Goal: Task Accomplishment & Management: Manage account settings

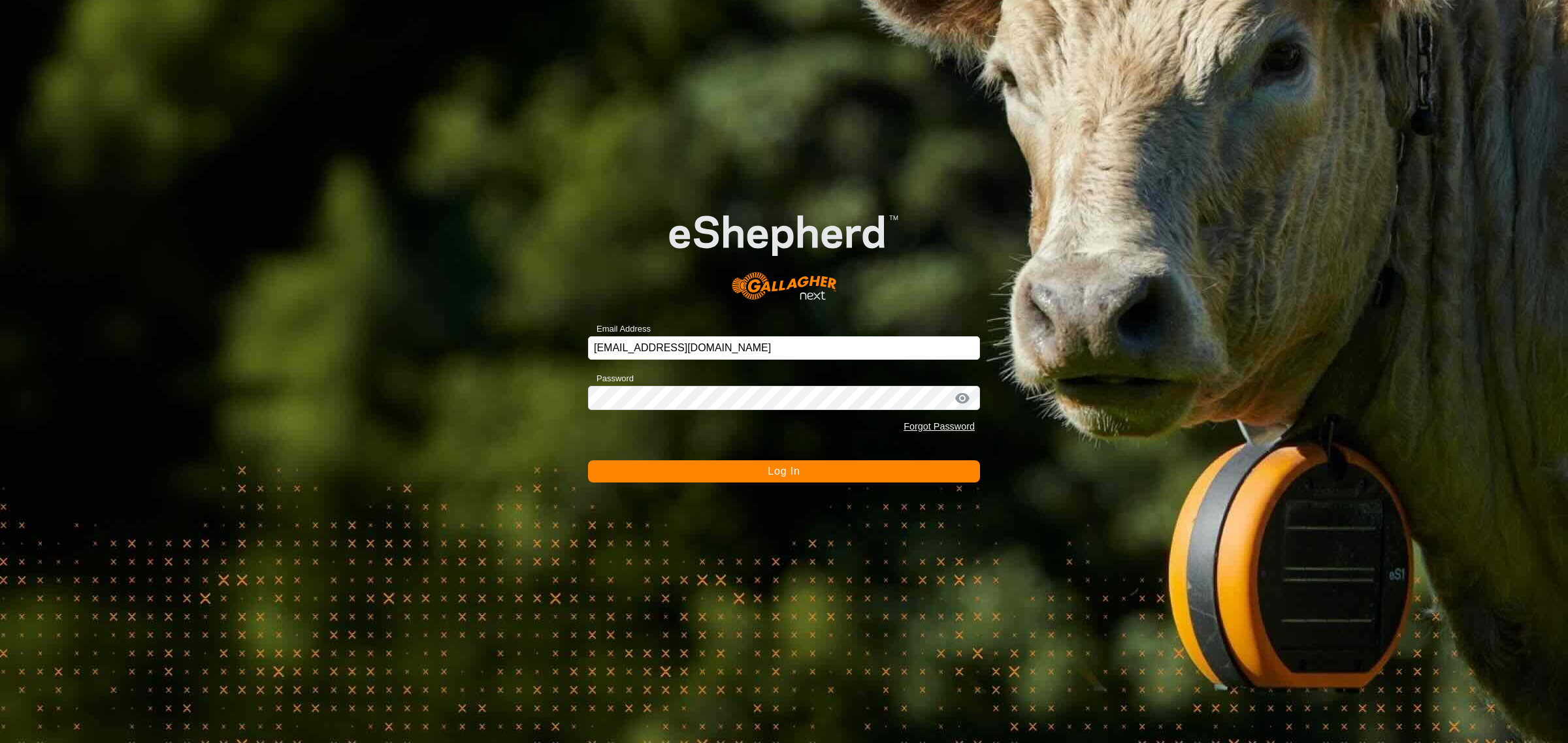
click at [771, 474] on span "Log In" at bounding box center [783, 471] width 32 height 11
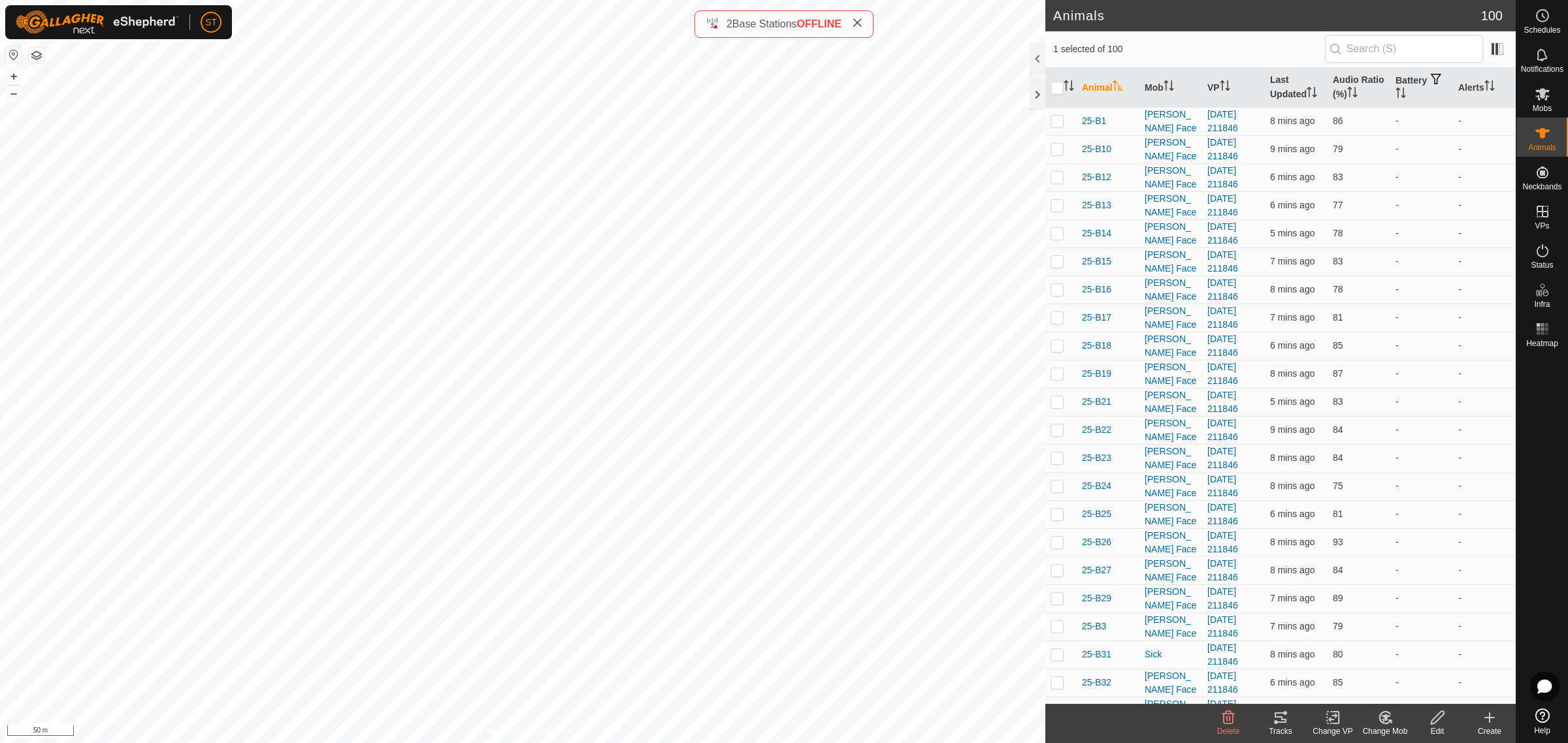
click at [583, 0] on html "ST Schedules Notifications Mobs Animals Neckbands VPs Status Infra Heatmap Help…" at bounding box center [784, 372] width 1568 height 743
checkbox input "true"
checkbox input "false"
click at [861, 23] on icon at bounding box center [857, 22] width 10 height 10
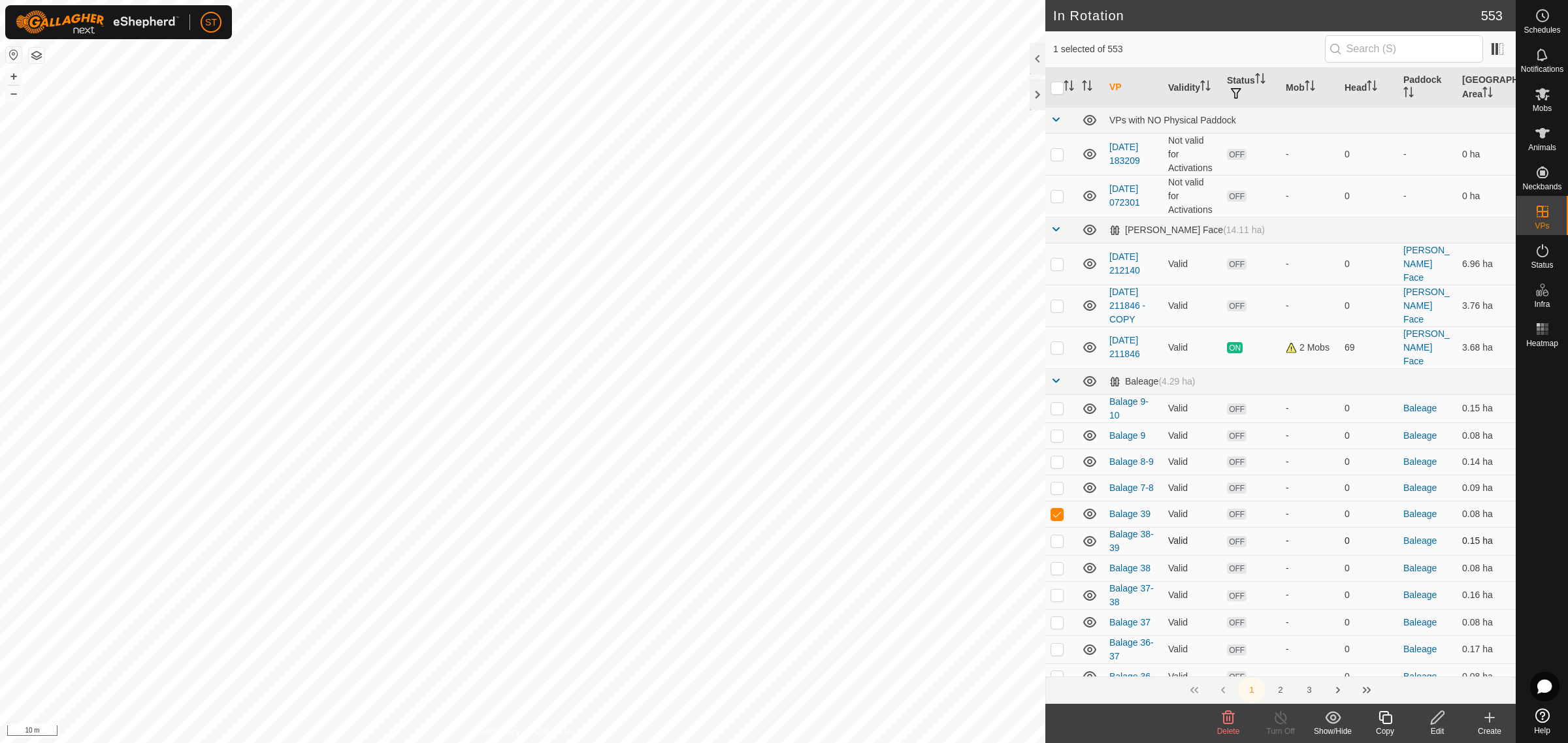
click at [1057, 536] on p-checkbox at bounding box center [1057, 541] width 13 height 10
checkbox input "true"
click at [1055, 501] on td at bounding box center [1061, 514] width 31 height 26
checkbox input "true"
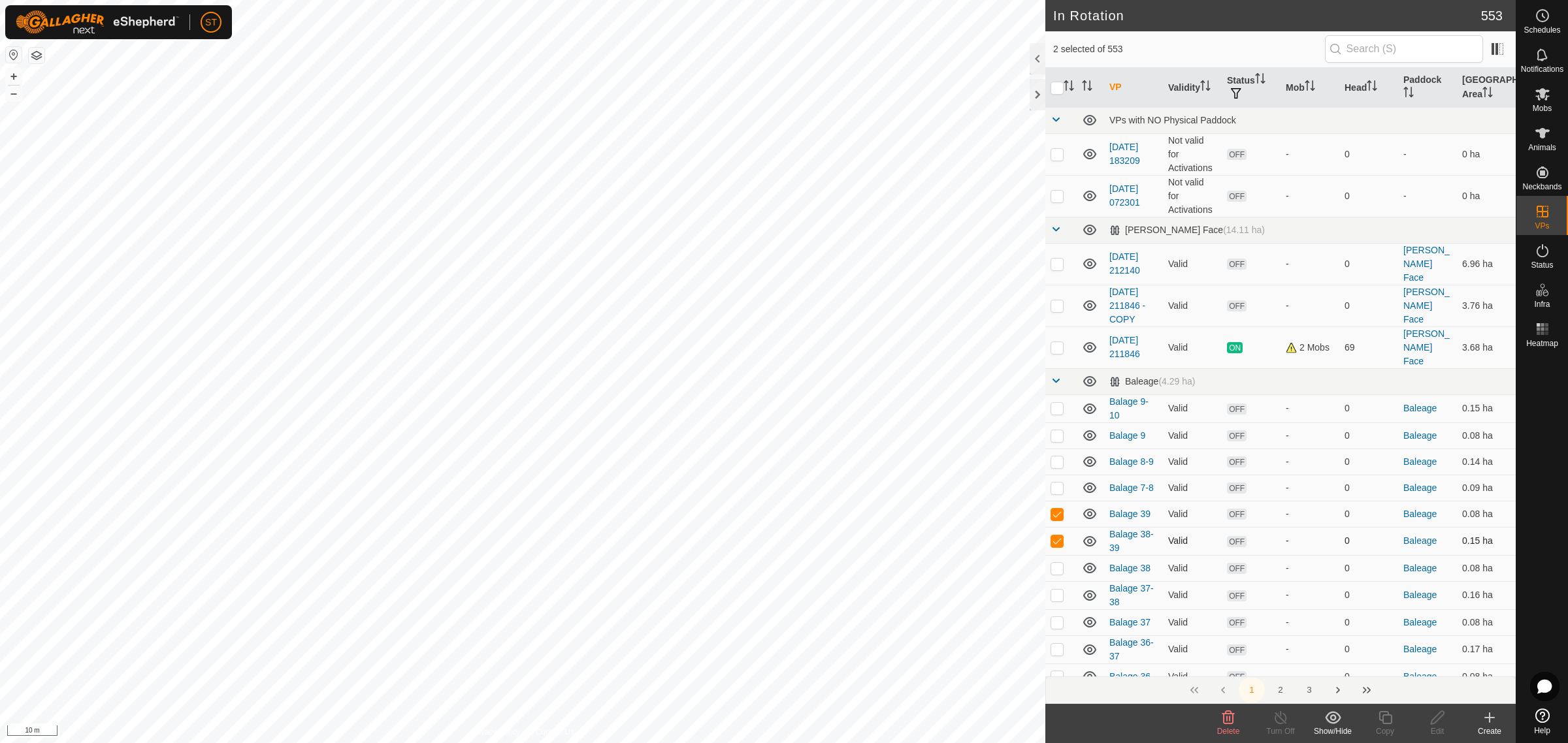
click at [1060, 527] on td at bounding box center [1061, 541] width 31 height 28
checkbox input "false"
click at [1057, 501] on td at bounding box center [1061, 514] width 31 height 26
checkbox input "false"
click at [1487, 721] on icon at bounding box center [1489, 717] width 16 height 16
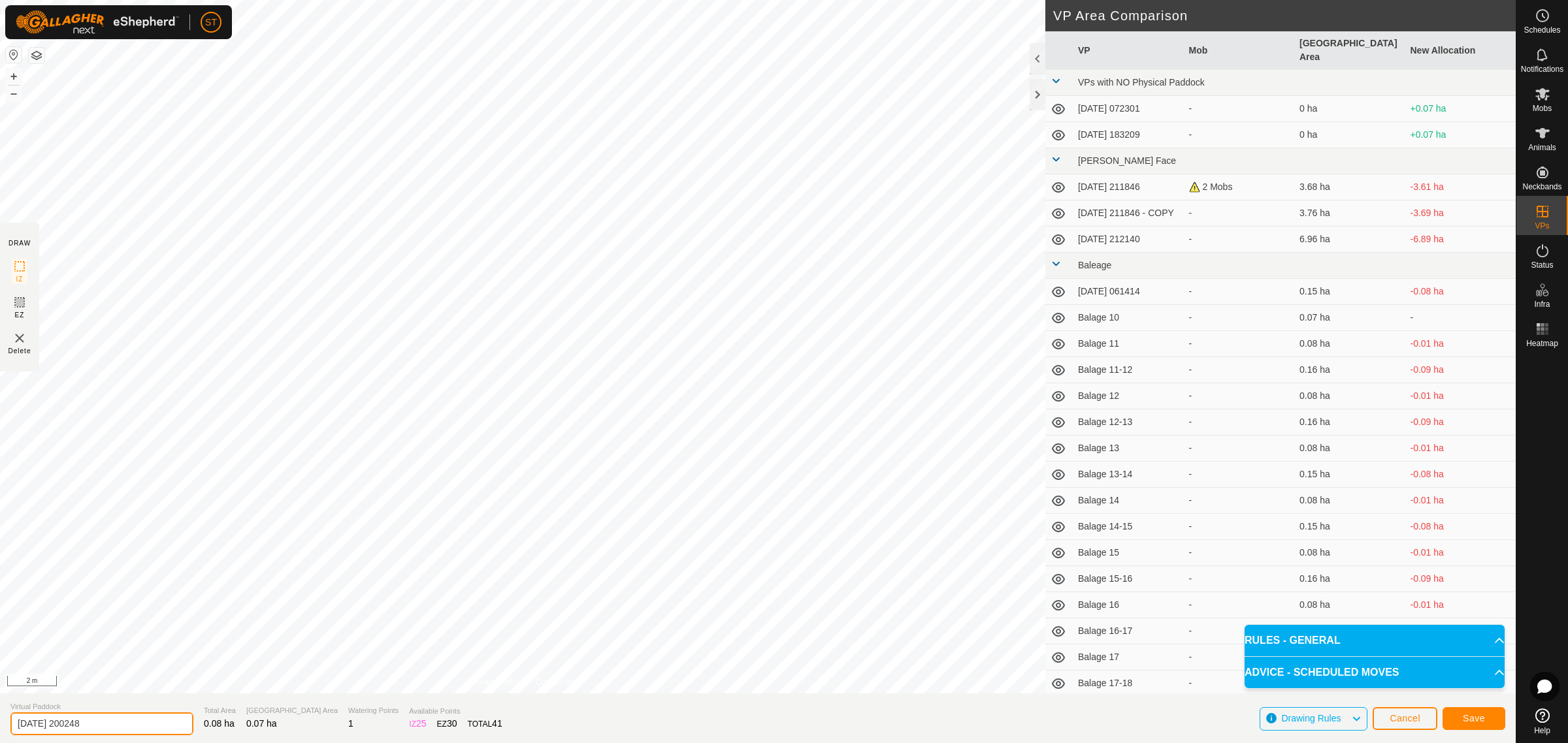
drag, startPoint x: 40, startPoint y: 727, endPoint x: -75, endPoint y: 724, distance: 115.0
click at [0, 724] on html "ST Schedules Notifications Mobs Animals Neckbands VPs Status Infra Heatmap Help…" at bounding box center [784, 372] width 1568 height 743
paste input "Balage 32"
type input "Balage 40"
click at [1458, 716] on button "Save" at bounding box center [1474, 718] width 63 height 23
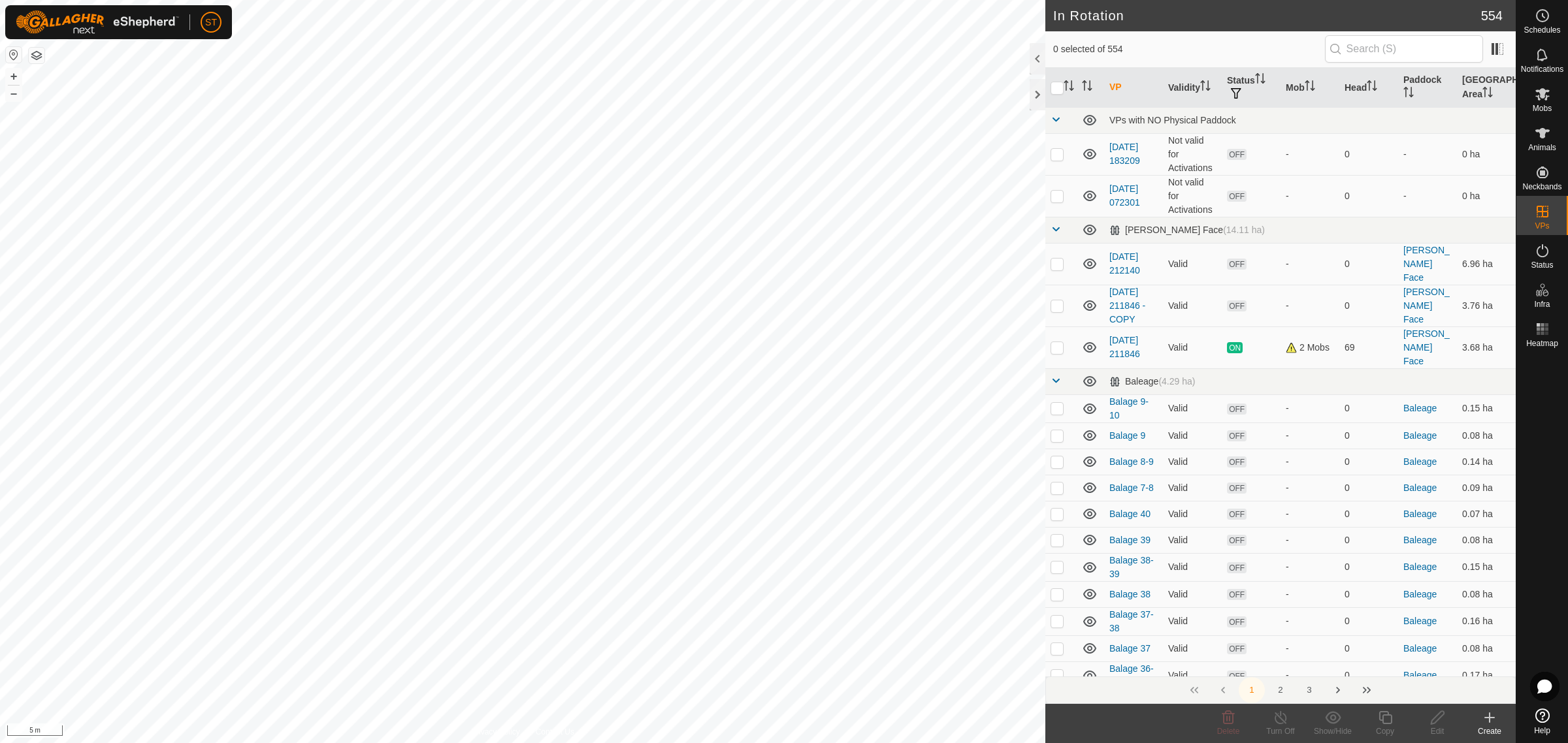
click at [1493, 718] on icon at bounding box center [1489, 718] width 9 height 0
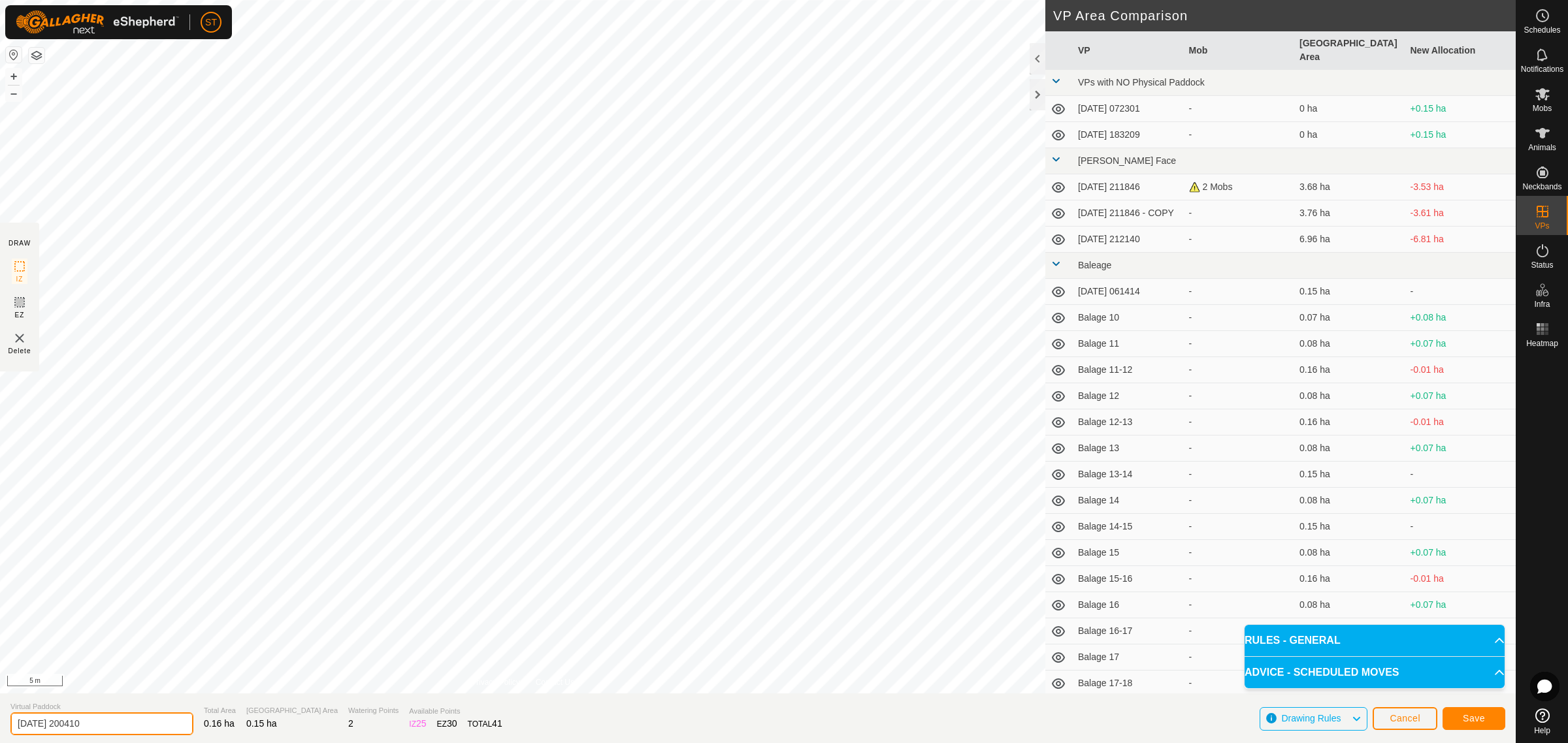
drag, startPoint x: 131, startPoint y: 717, endPoint x: -109, endPoint y: 698, distance: 240.8
click at [0, 698] on html "ST Schedules Notifications Mobs Animals Neckbands VPs Status Infra Heatmap Help…" at bounding box center [784, 372] width 1568 height 743
paste input "Balage 32"
type input "Balage 39-40"
click at [1458, 716] on button "Save" at bounding box center [1474, 718] width 63 height 23
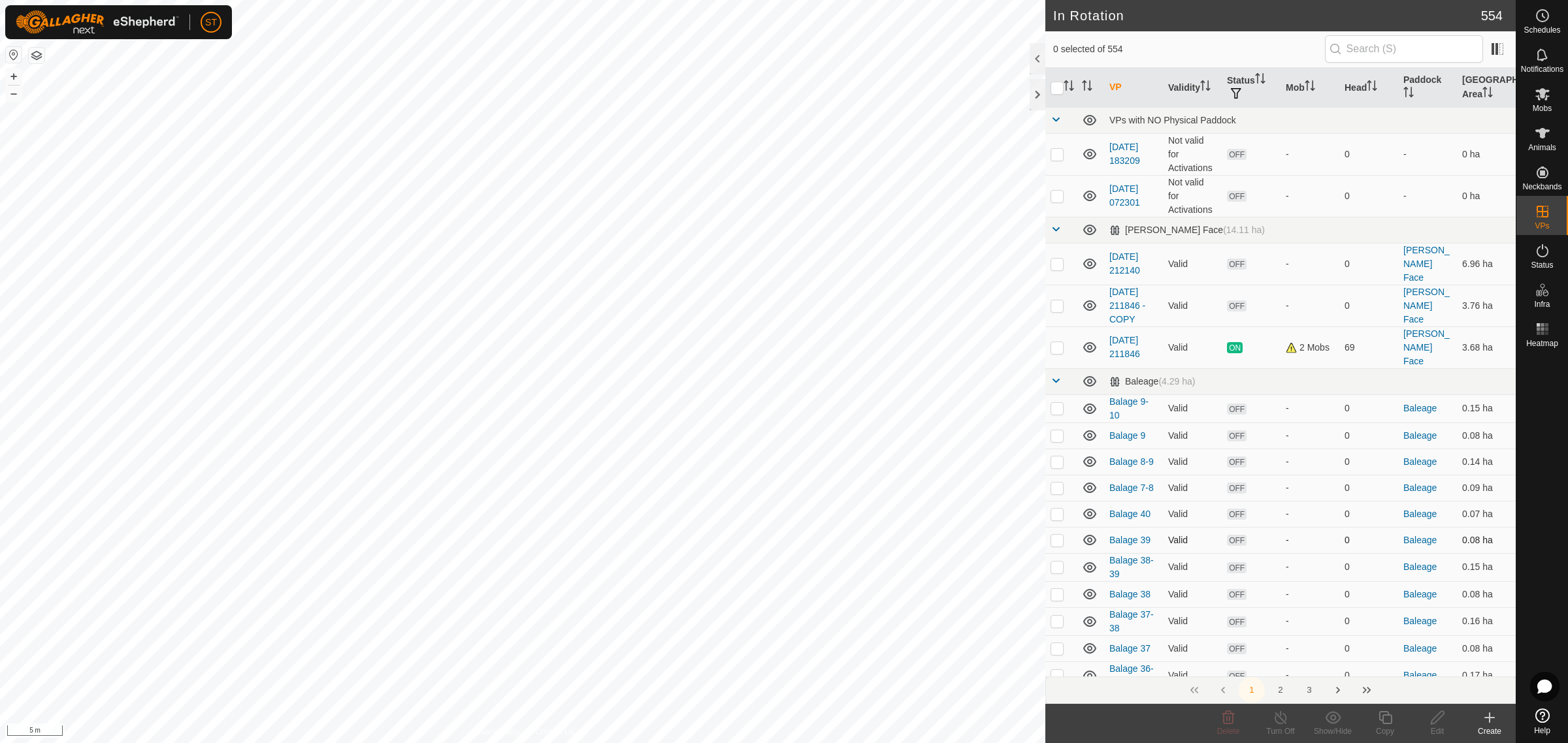
click at [1057, 535] on p-checkbox at bounding box center [1057, 540] width 13 height 10
checkbox input "true"
click at [1060, 509] on p-checkbox at bounding box center [1057, 514] width 13 height 10
checkbox input "false"
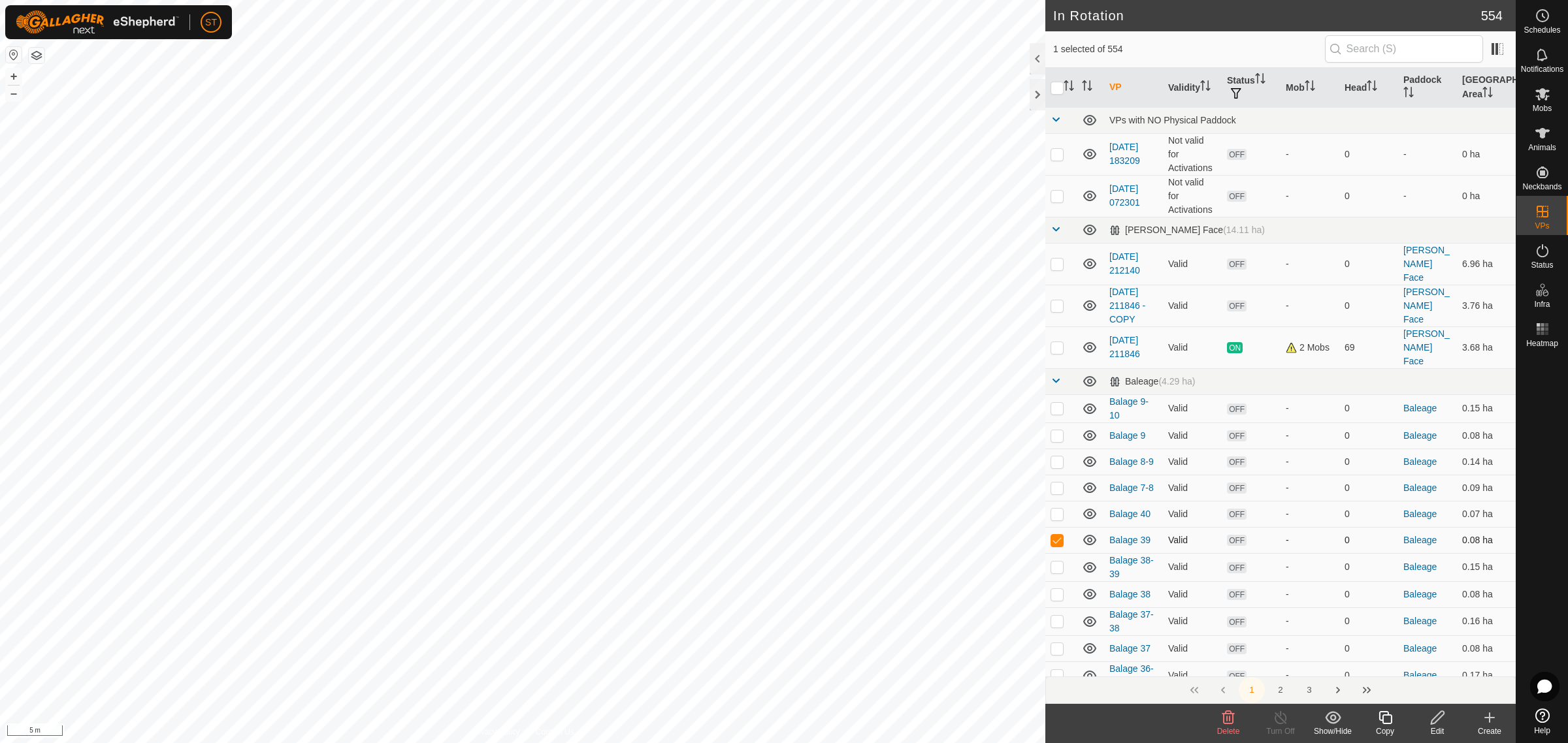
click at [1056, 535] on p-checkbox at bounding box center [1057, 540] width 13 height 10
checkbox input "false"
click at [1055, 562] on p-checkbox at bounding box center [1057, 566] width 13 height 10
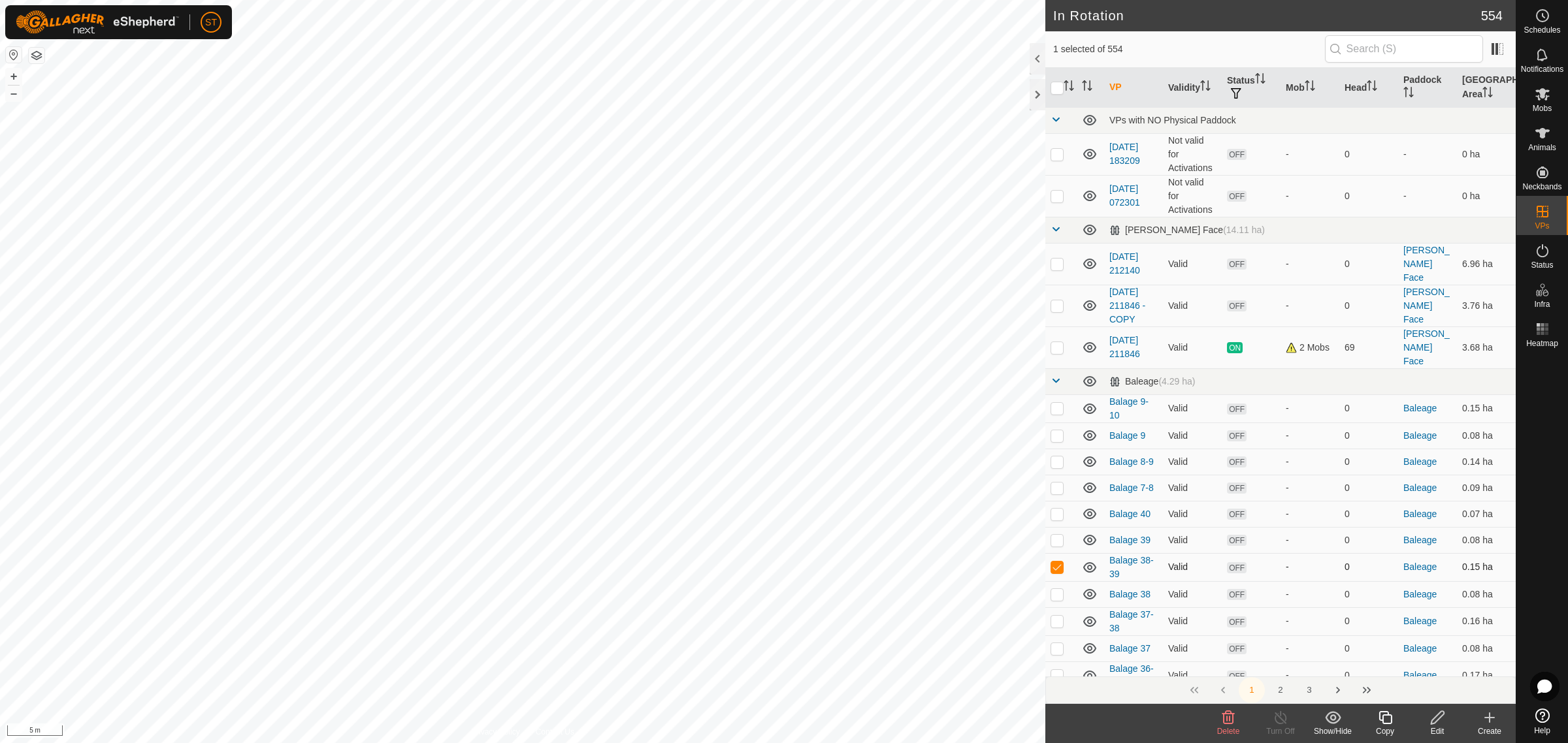
click at [1055, 562] on p-checkbox at bounding box center [1057, 566] width 13 height 10
checkbox input "false"
click at [1060, 536] on p-checkbox at bounding box center [1057, 541] width 13 height 10
checkbox input "false"
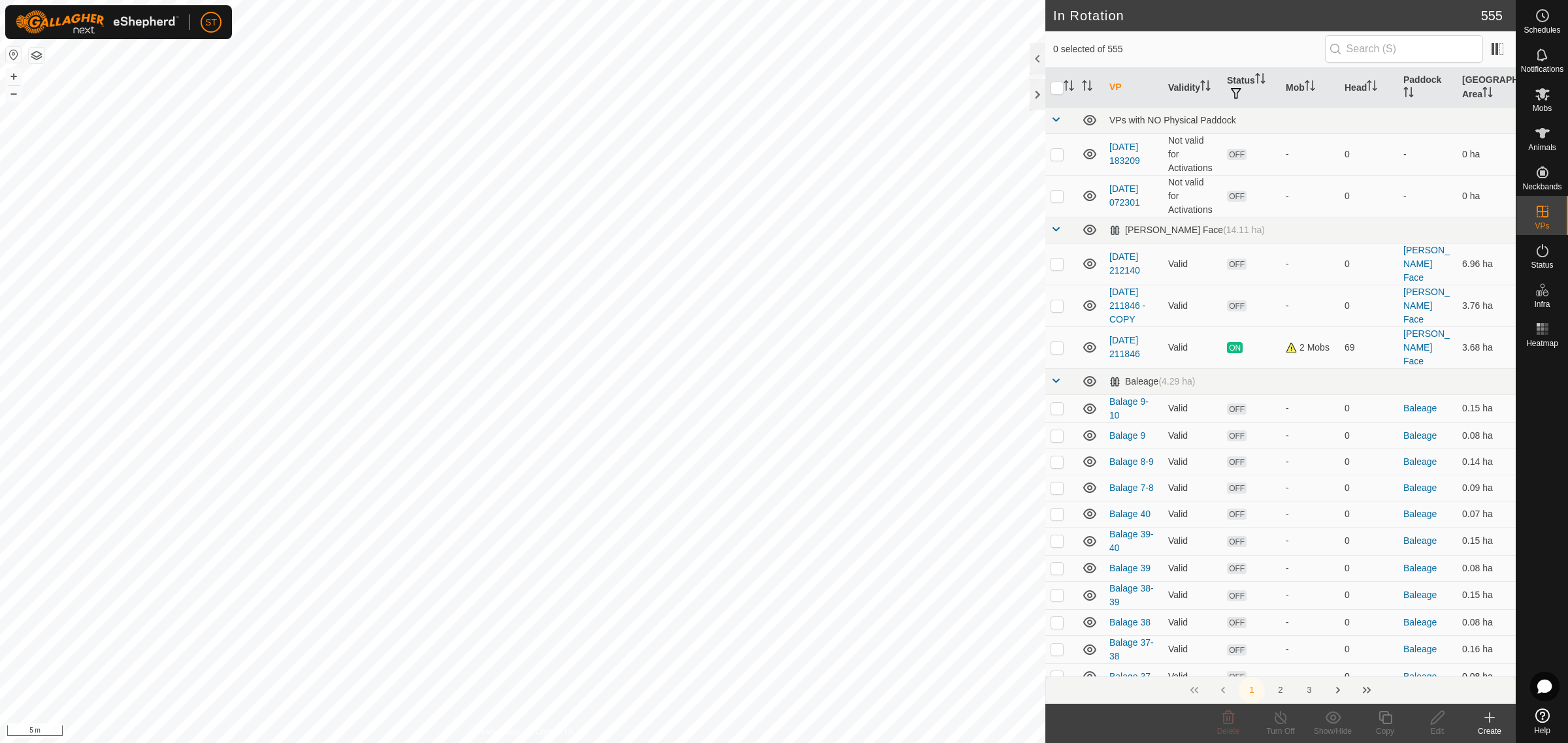
click at [1069, 655] on div "In Rotation 555 0 selected of 555 VP Validity Status Mob Head Paddock Grazing A…" at bounding box center [758, 372] width 1516 height 743
click at [1491, 722] on icon at bounding box center [1489, 717] width 16 height 16
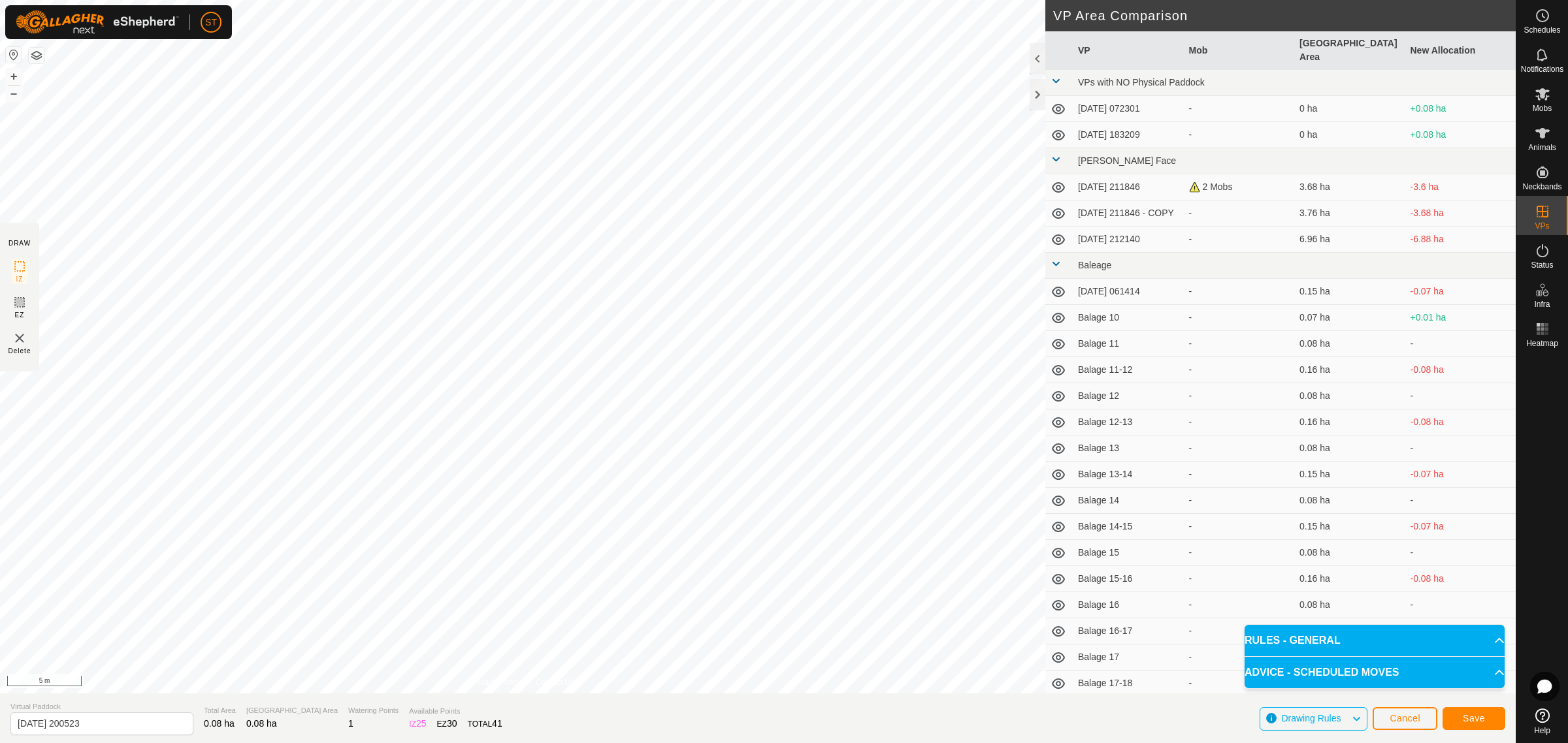
click at [864, 694] on div "DRAW IZ EZ Delete Privacy Policy Contact Us + – ⇧ i 5 m VP Area Comparison VP M…" at bounding box center [758, 372] width 1516 height 743
drag, startPoint x: 118, startPoint y: 721, endPoint x: -81, endPoint y: 724, distance: 199.0
click at [0, 724] on html "ST Schedules Notifications Mobs Animals Neckbands VPs Status Infra Heatmap Help…" at bounding box center [784, 372] width 1568 height 743
paste input "Balage 32"
type input "Balage 41"
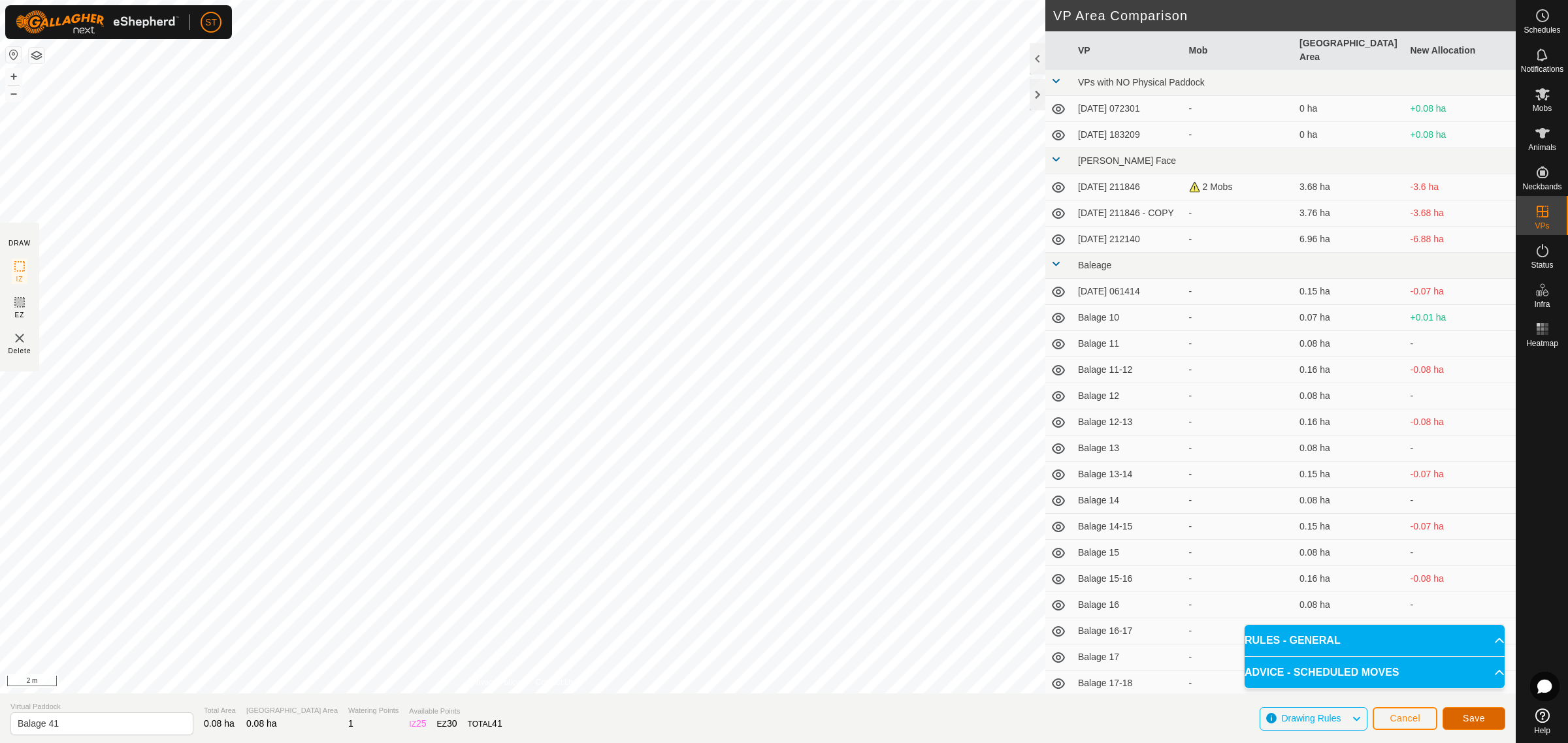
click at [1462, 713] on button "Save" at bounding box center [1474, 718] width 63 height 23
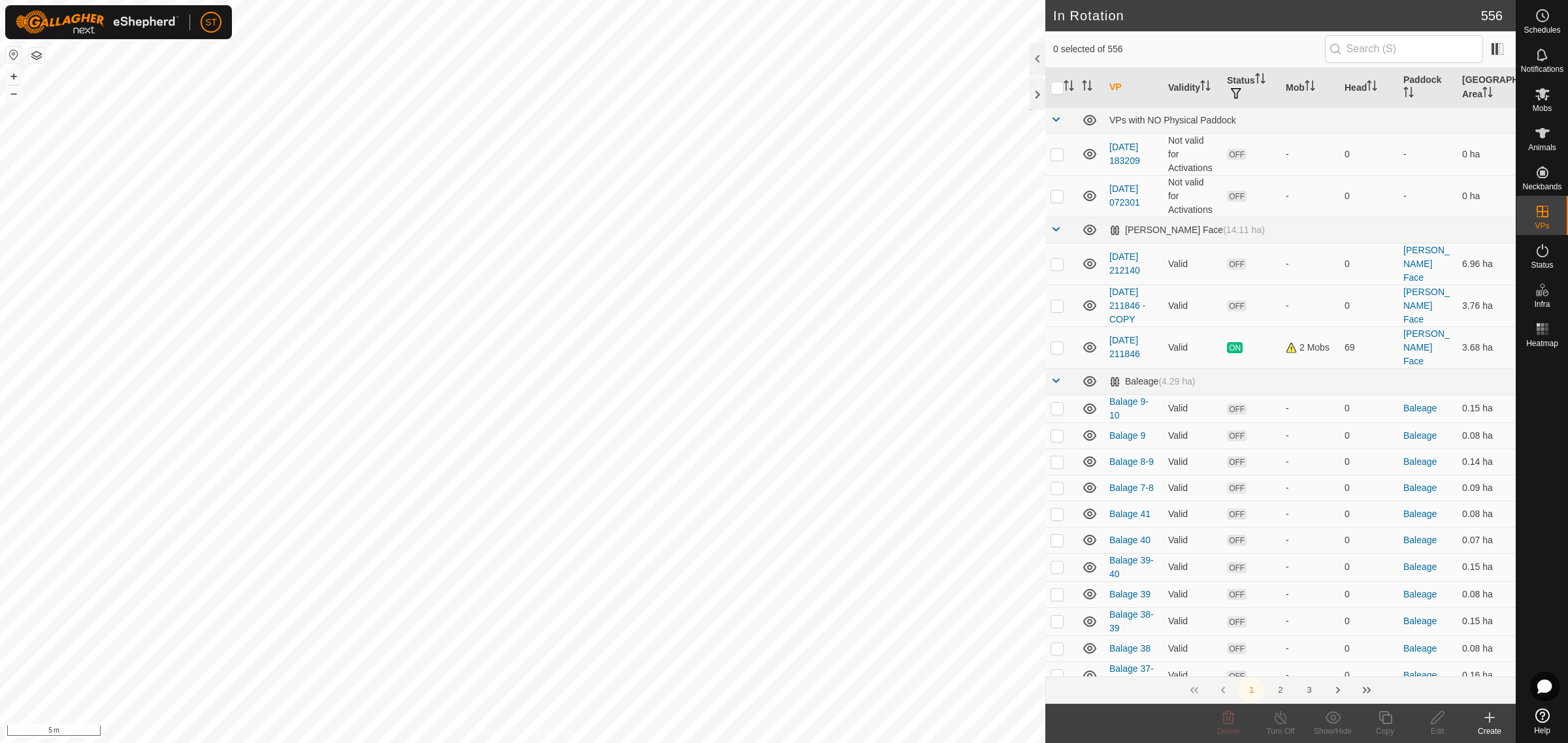
click at [1487, 723] on icon at bounding box center [1489, 717] width 16 height 16
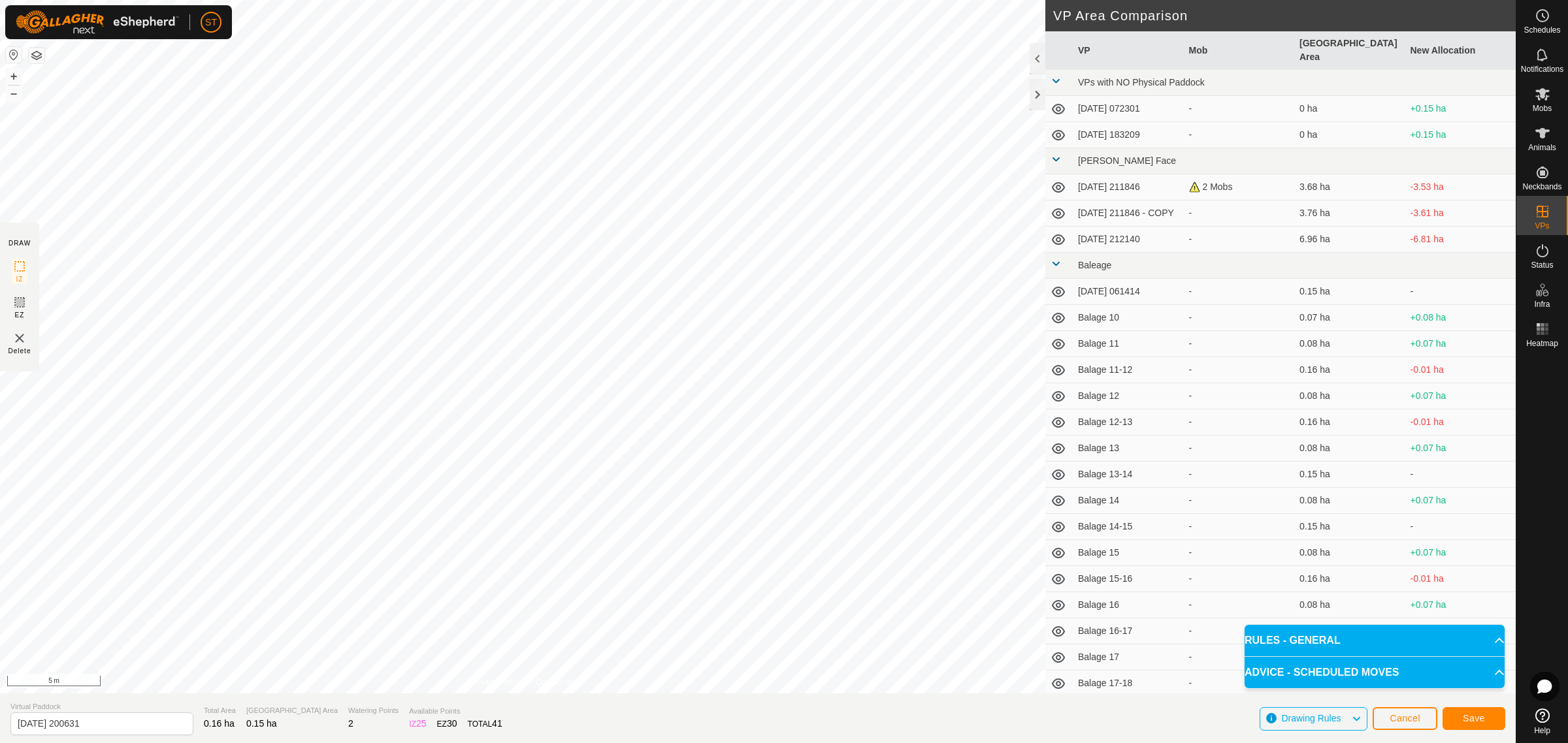
click at [1064, 707] on div "DRAW IZ EZ Delete Privacy Policy Contact Us + – ⇧ i 5 m VP Area Comparison VP M…" at bounding box center [758, 372] width 1516 height 743
drag, startPoint x: 104, startPoint y: 727, endPoint x: -42, endPoint y: 727, distance: 146.0
click at [0, 727] on html "ST Schedules Notifications Mobs Animals Neckbands VPs Status Infra Heatmap Help…" at bounding box center [784, 372] width 1568 height 743
paste input "Balage 32"
type input "Balage 40-41"
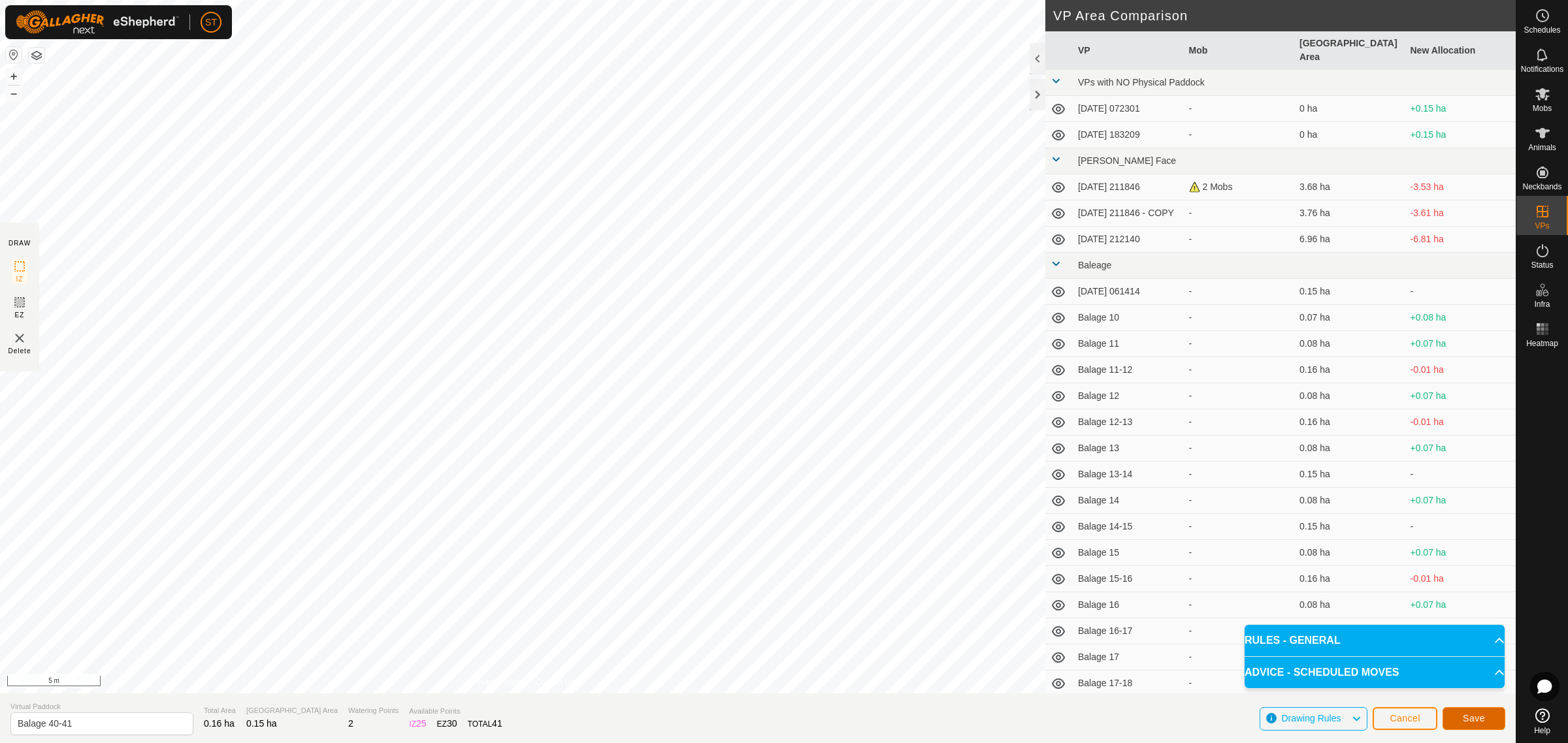
click at [1476, 717] on span "Save" at bounding box center [1474, 718] width 22 height 10
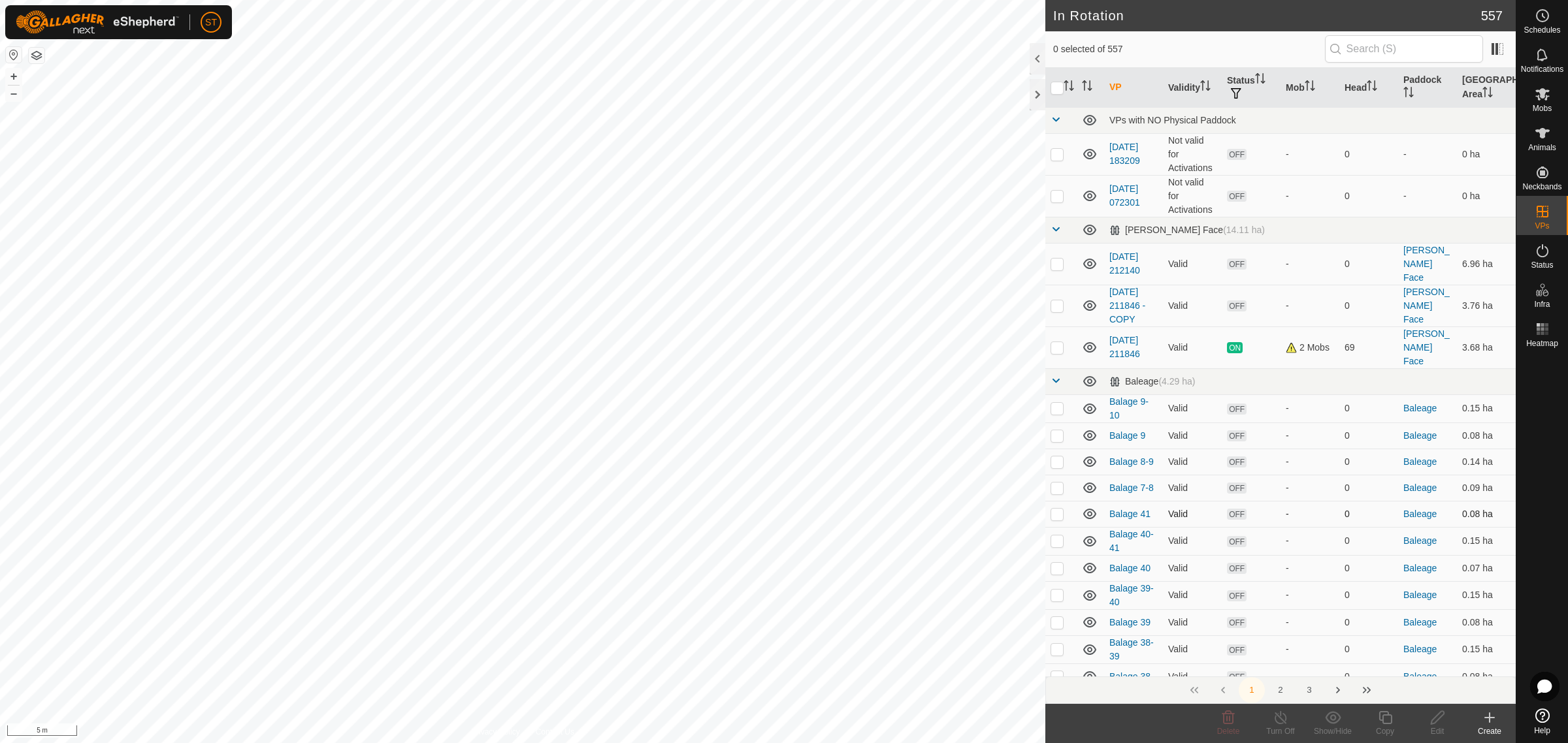
checkbox input "true"
click at [1060, 536] on p-checkbox at bounding box center [1057, 541] width 13 height 10
checkbox input "false"
click at [1056, 509] on p-checkbox at bounding box center [1057, 514] width 13 height 10
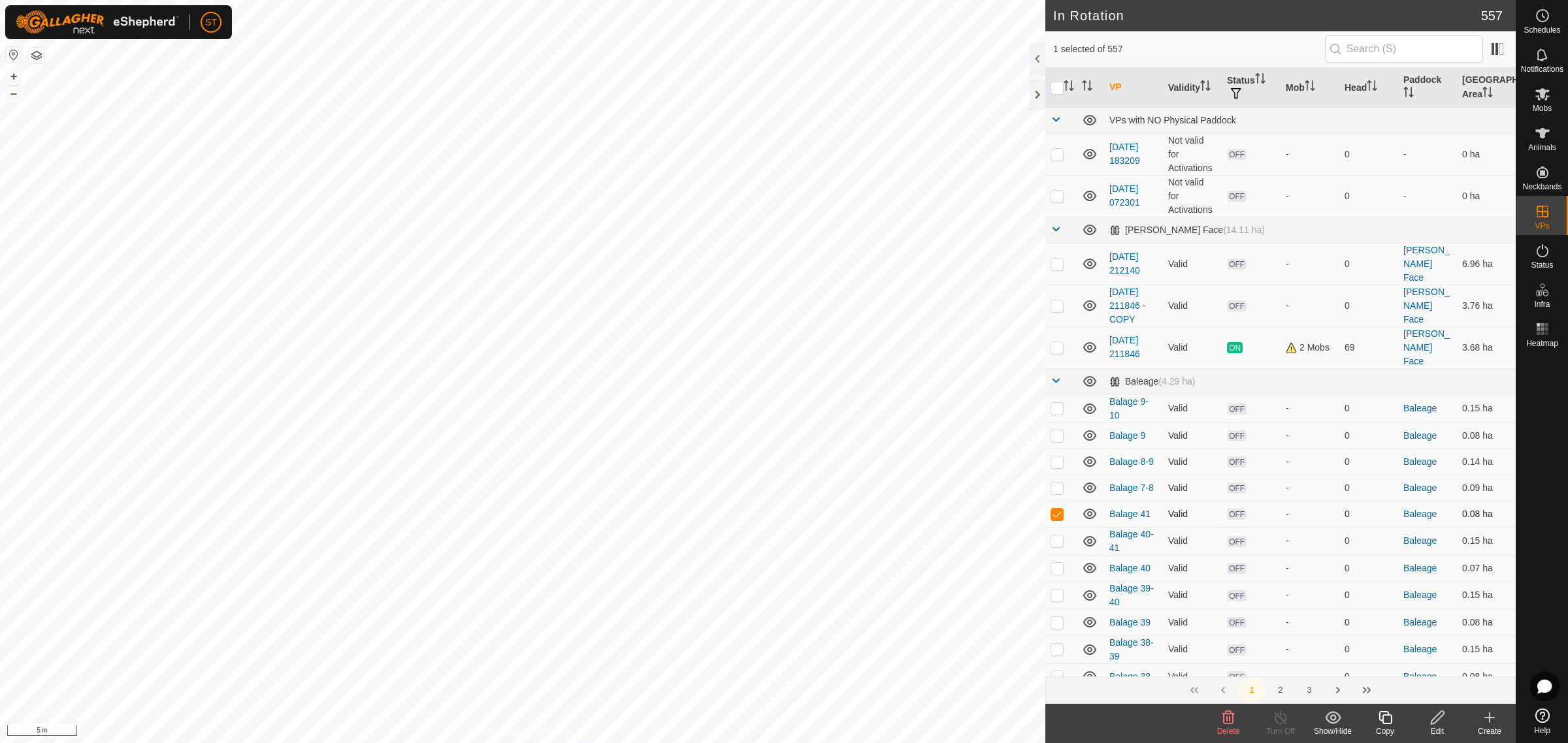
checkbox input "false"
click at [1488, 722] on icon at bounding box center [1489, 717] width 16 height 16
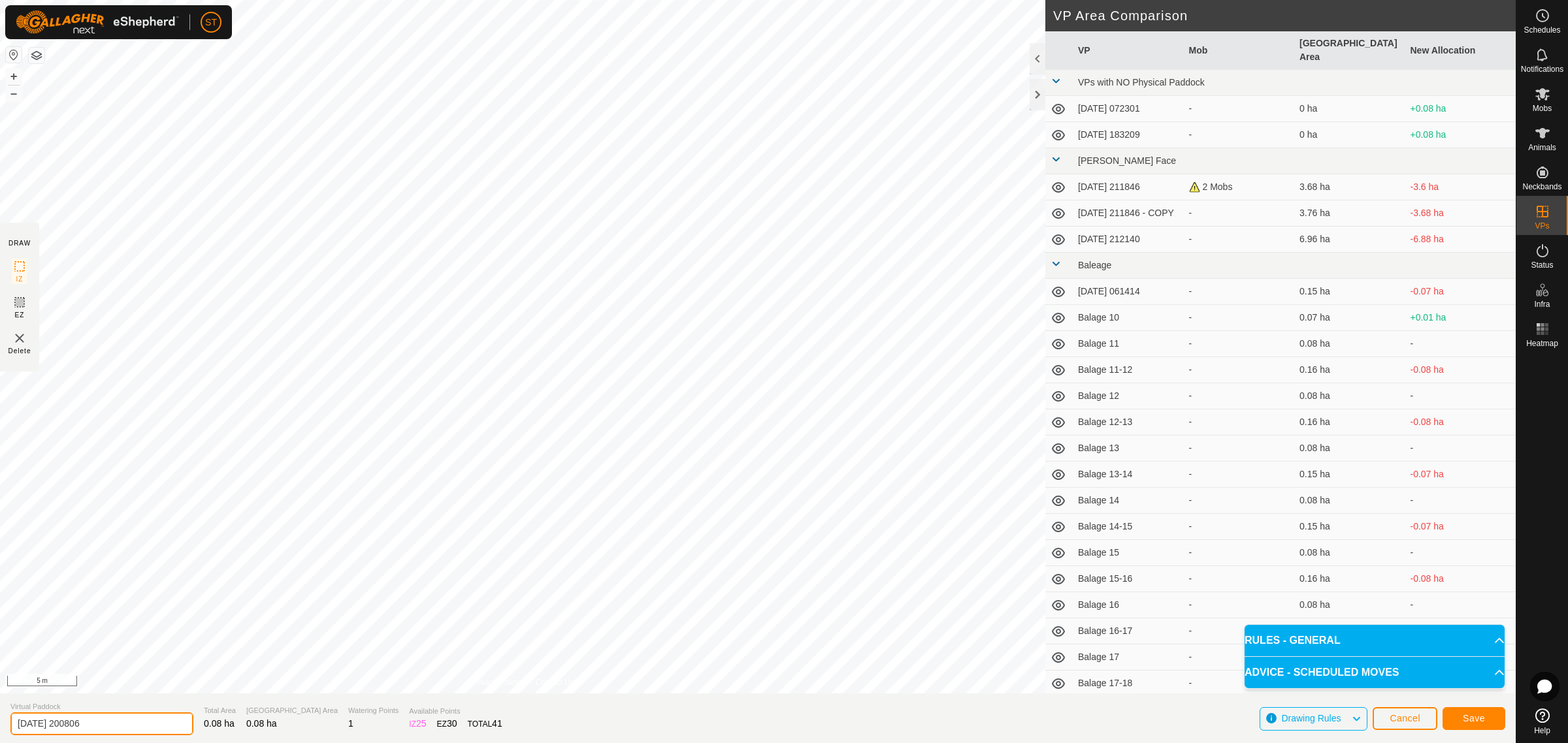
drag, startPoint x: 115, startPoint y: 728, endPoint x: -53, endPoint y: 726, distance: 168.0
click at [0, 726] on html "ST Schedules Notifications Mobs Animals Neckbands VPs Status Infra Heatmap Help…" at bounding box center [784, 372] width 1568 height 743
paste input "Balage 32"
type input "Balage 42"
click at [1464, 717] on span "Save" at bounding box center [1474, 718] width 22 height 10
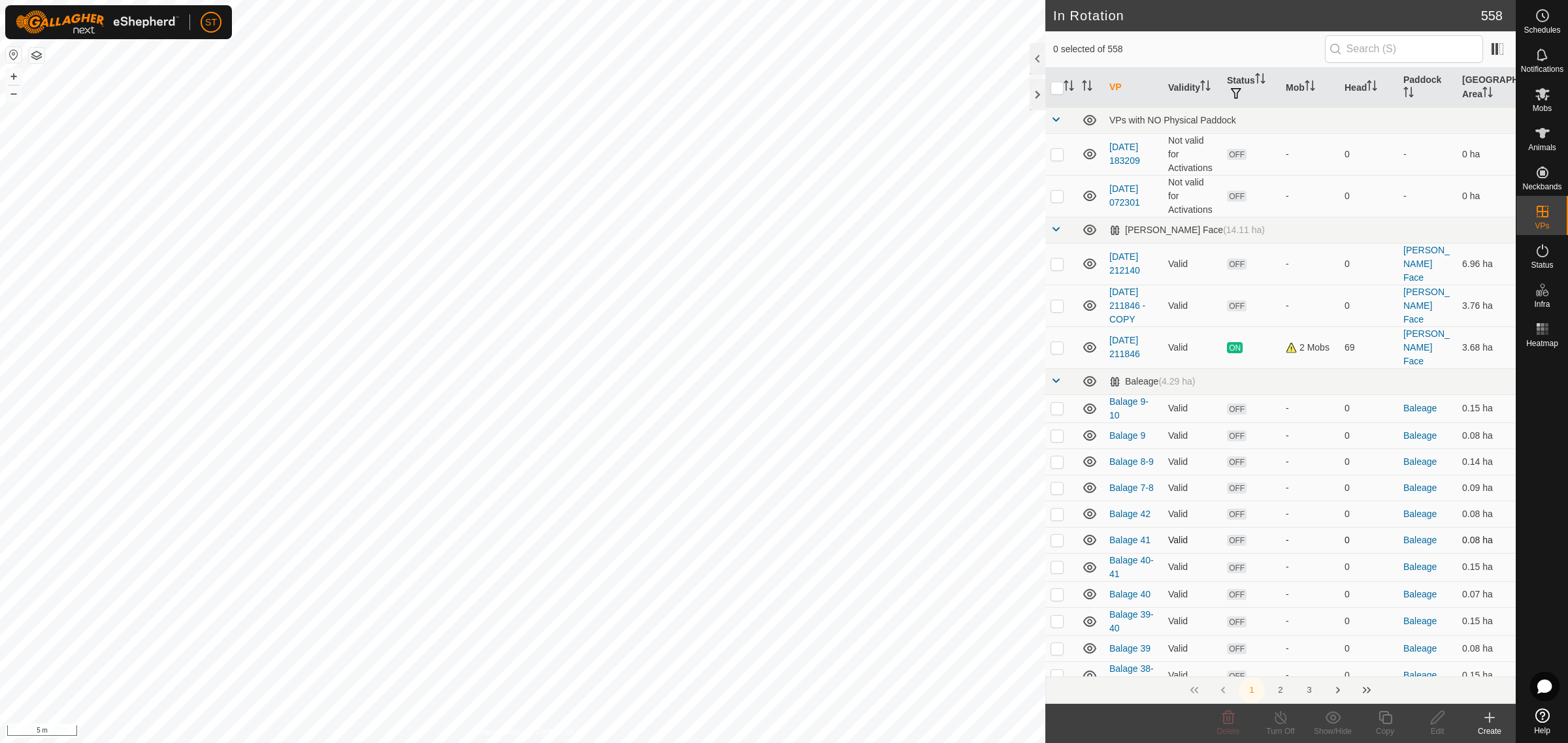
click at [1059, 535] on p-checkbox at bounding box center [1057, 540] width 13 height 10
checkbox input "true"
click at [1057, 562] on p-checkbox at bounding box center [1057, 566] width 13 height 10
checkbox input "false"
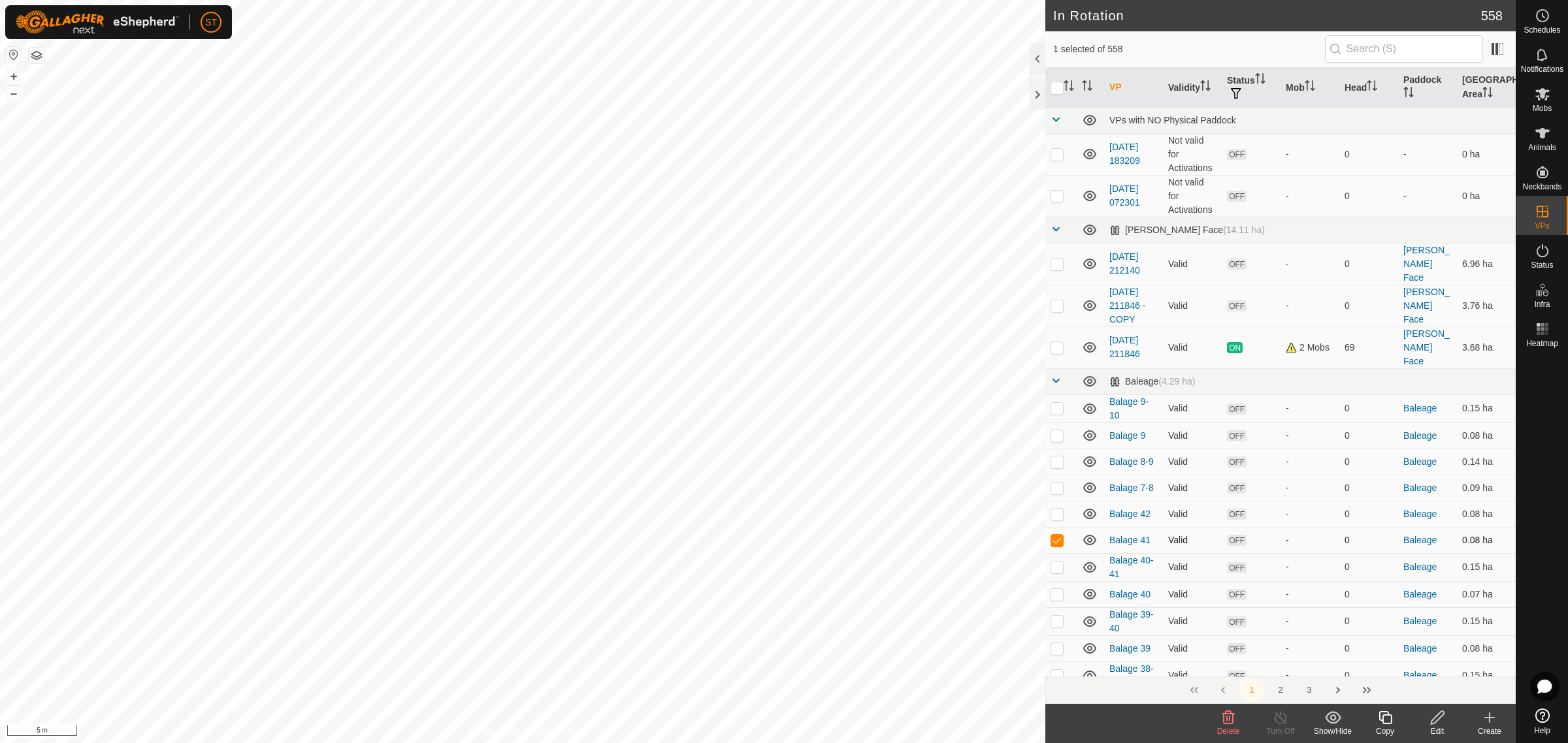
click at [1053, 535] on p-checkbox at bounding box center [1057, 540] width 13 height 10
checkbox input "false"
click at [1053, 509] on p-checkbox at bounding box center [1057, 514] width 13 height 10
checkbox input "false"
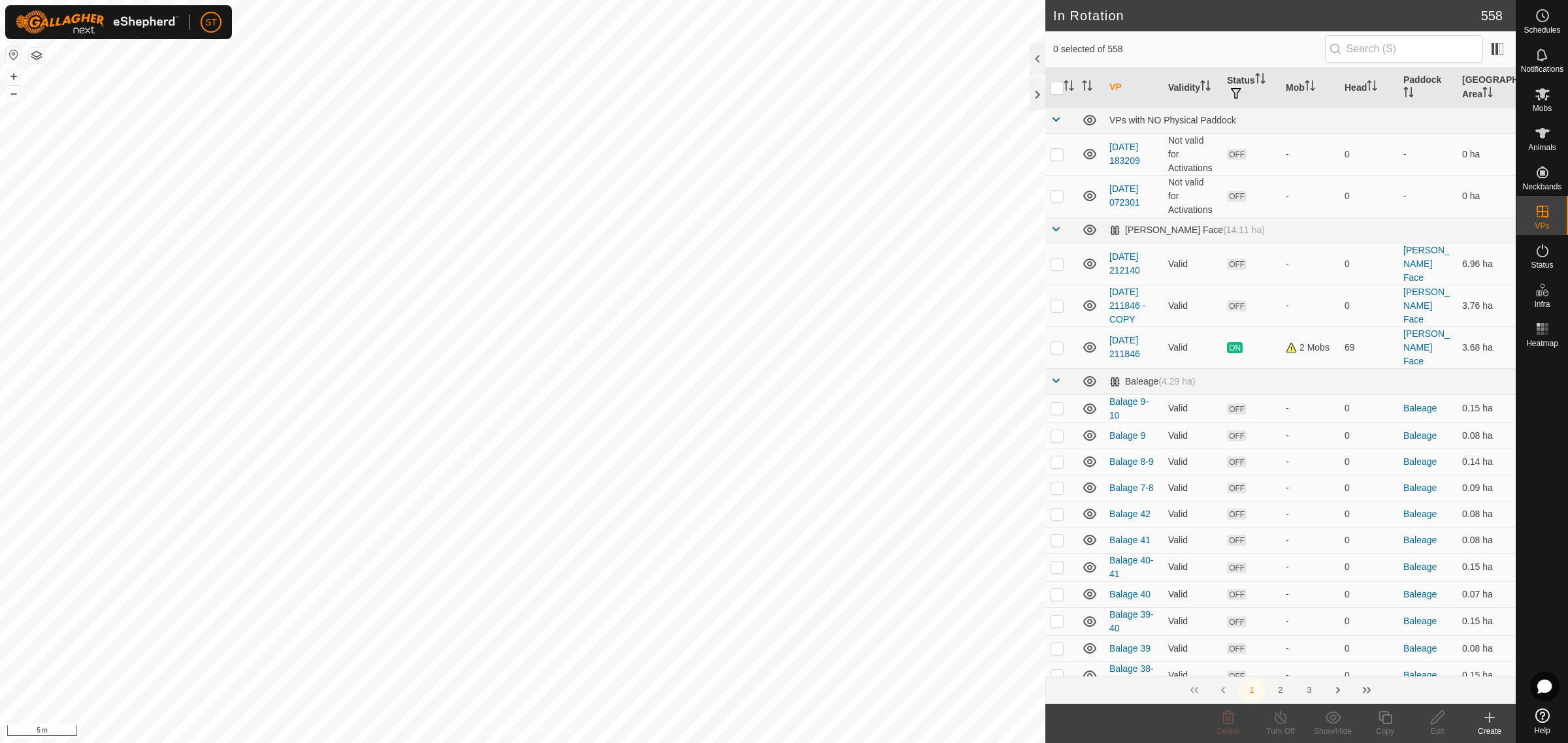
click at [1485, 722] on icon at bounding box center [1489, 717] width 16 height 16
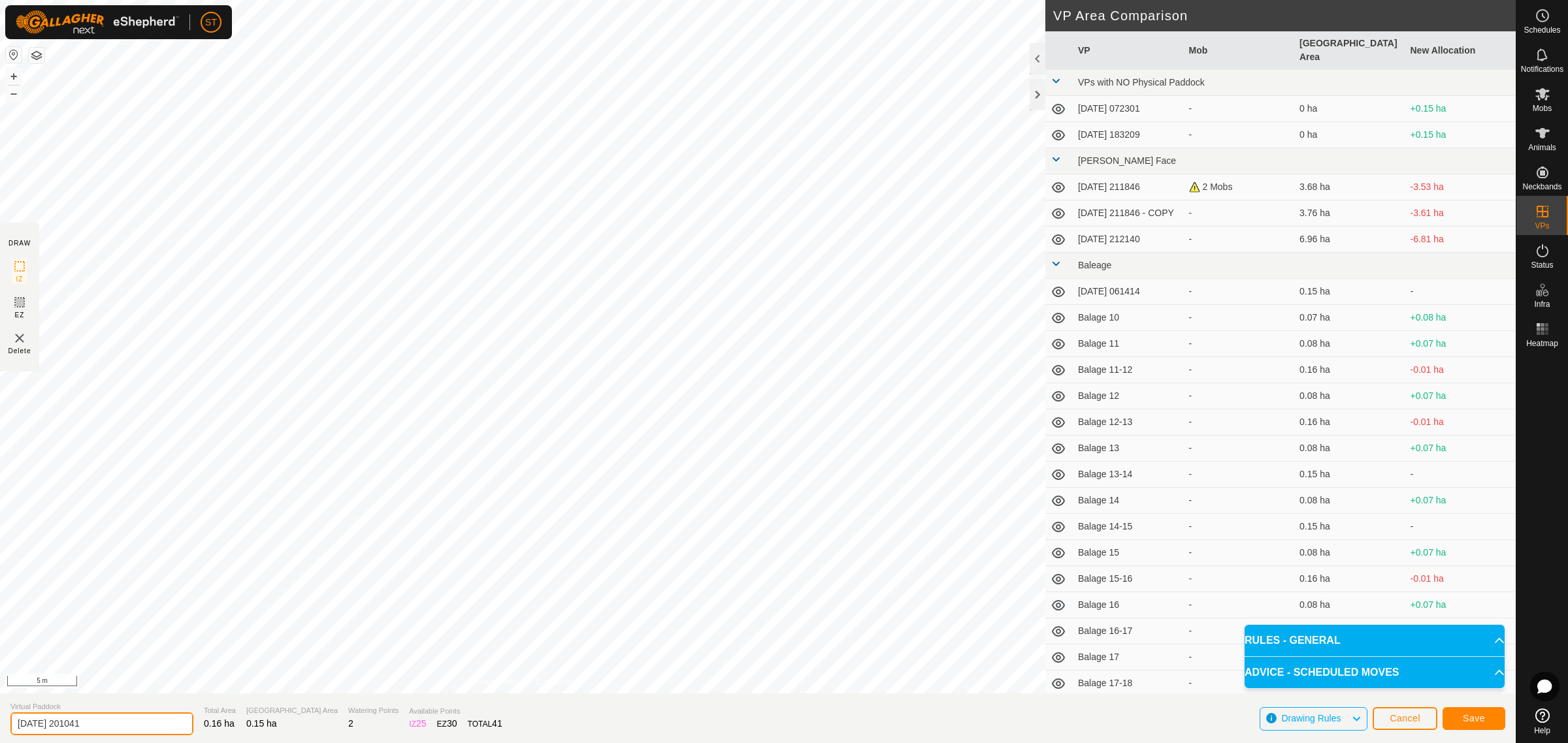
drag, startPoint x: 121, startPoint y: 729, endPoint x: -80, endPoint y: 721, distance: 201.2
click at [0, 721] on html "ST Schedules Notifications Mobs Animals Neckbands VPs Status Infra Heatmap Help…" at bounding box center [784, 372] width 1568 height 743
paste input "Balage 32"
type input "Balage 41-42"
click at [1472, 713] on button "Save" at bounding box center [1474, 718] width 63 height 23
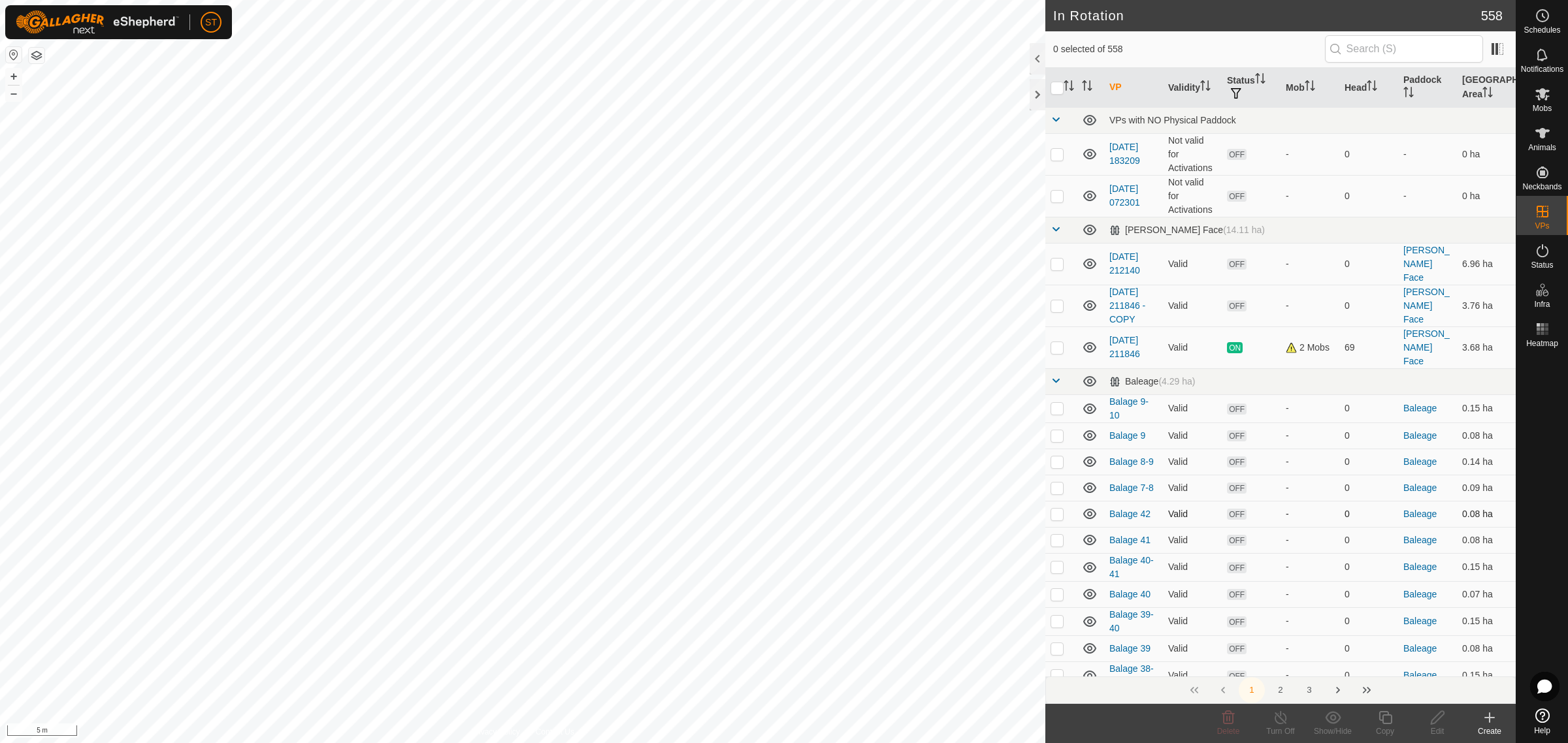
click at [1056, 509] on p-checkbox at bounding box center [1057, 514] width 13 height 10
checkbox input "false"
click at [1055, 535] on p-checkbox at bounding box center [1057, 540] width 13 height 10
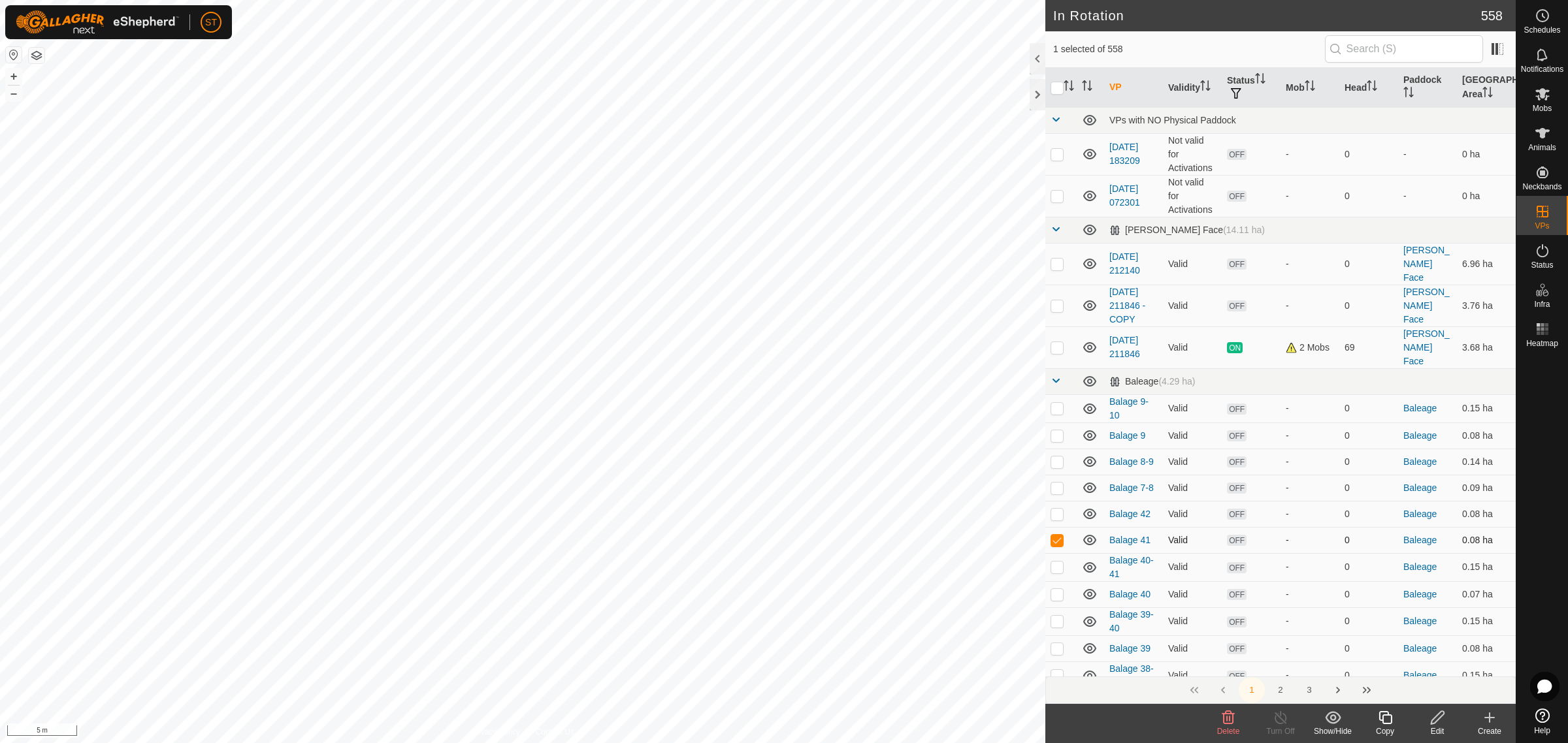
checkbox input "false"
click at [1491, 718] on icon at bounding box center [1489, 718] width 9 height 0
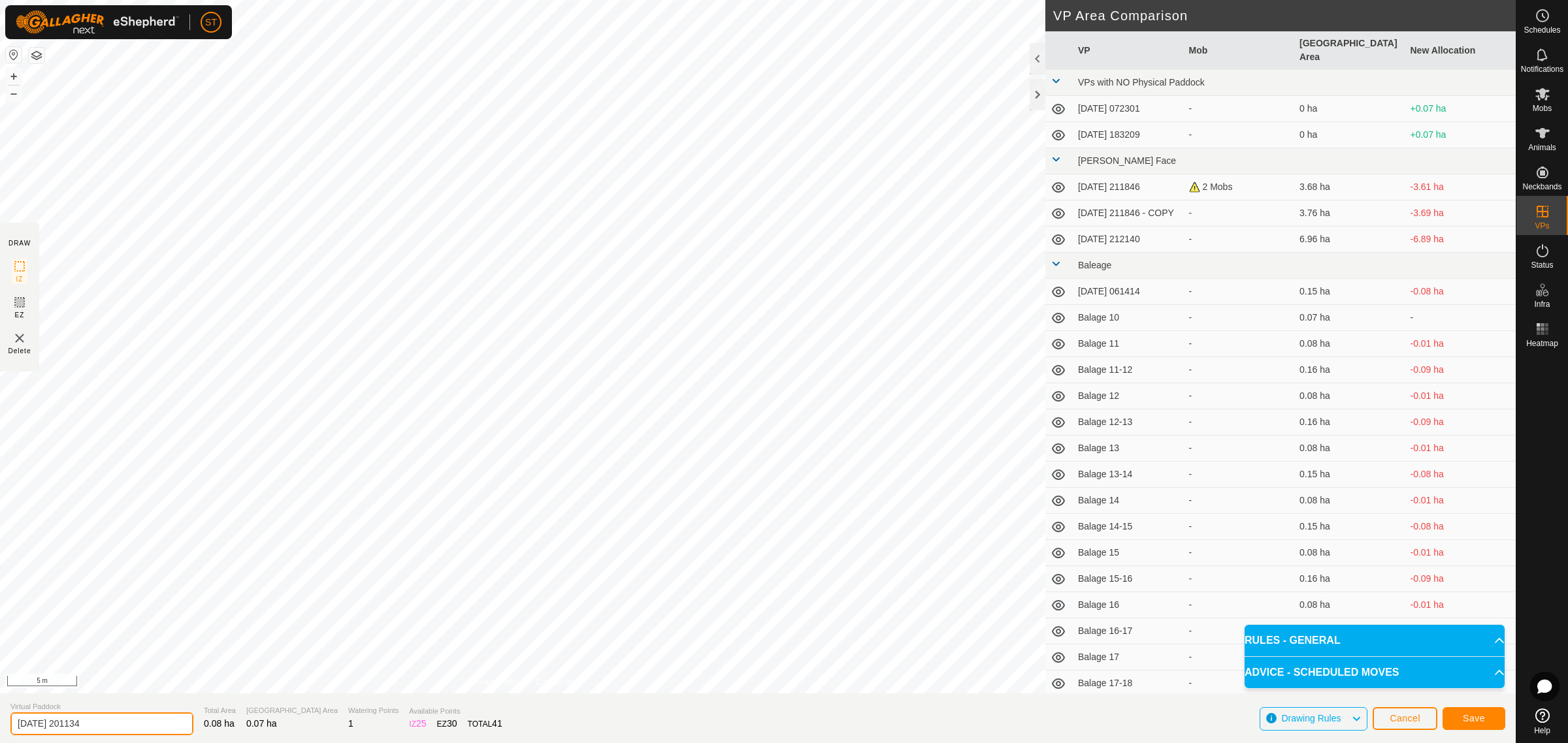
drag, startPoint x: 116, startPoint y: 723, endPoint x: -124, endPoint y: 696, distance: 241.5
click at [0, 696] on html "ST Schedules Notifications Mobs Animals Neckbands VPs Status Infra Heatmap Help…" at bounding box center [784, 372] width 1568 height 743
paste input "Balage 32"
type input "Balage 43"
click at [1452, 710] on button "Save" at bounding box center [1474, 718] width 63 height 23
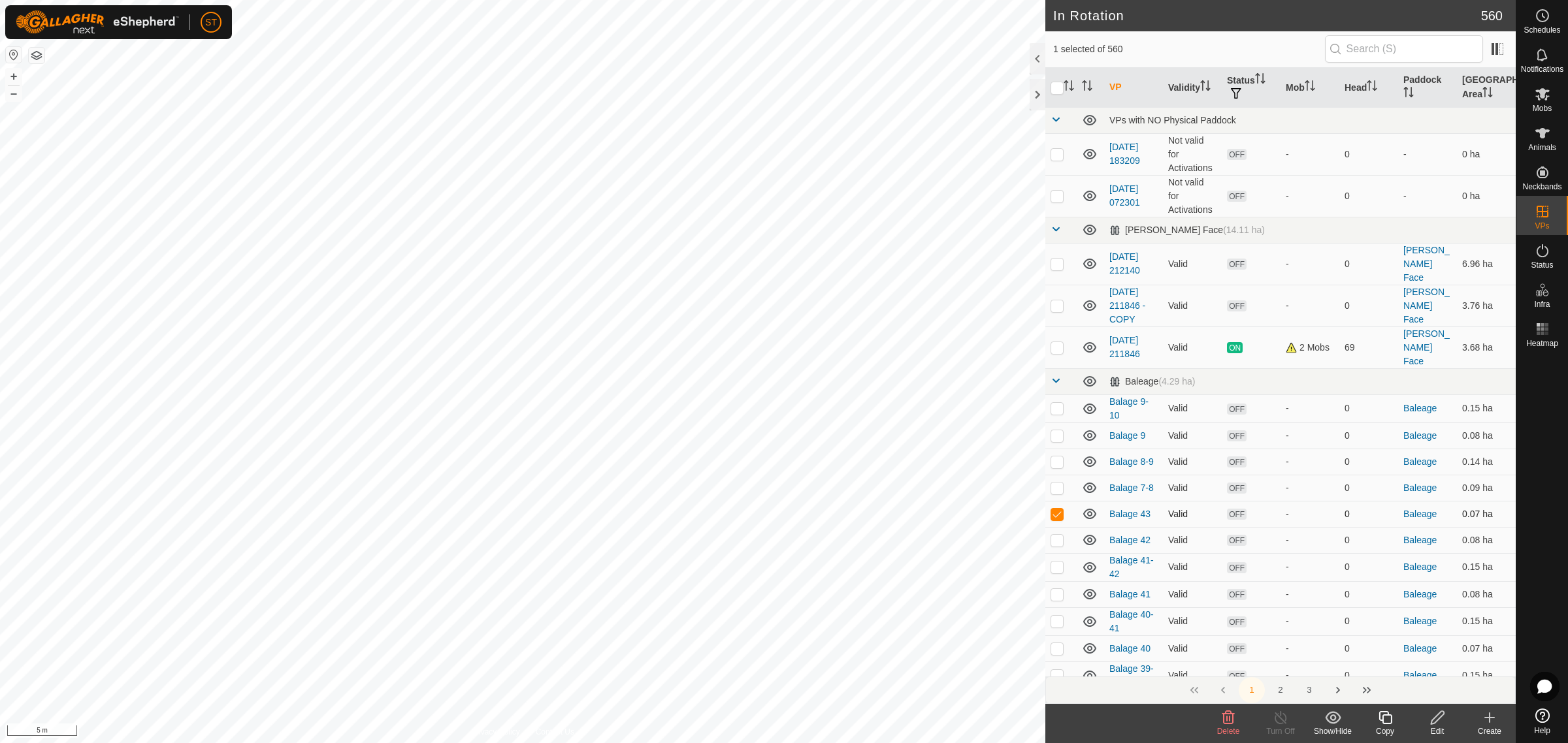
click at [1053, 509] on p-checkbox at bounding box center [1057, 514] width 13 height 10
checkbox input "false"
click at [1491, 720] on icon at bounding box center [1489, 717] width 16 height 16
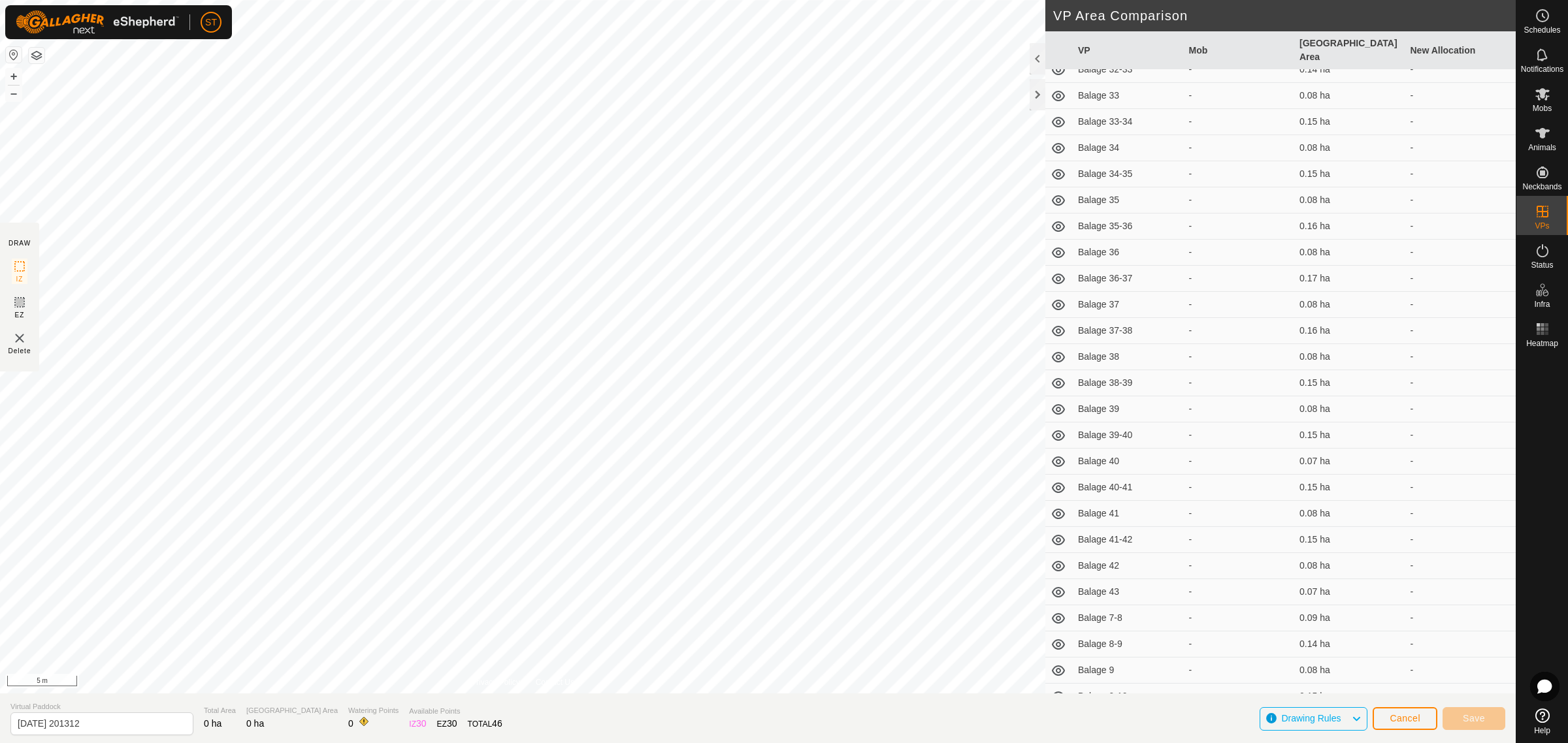
scroll to position [1469, 0]
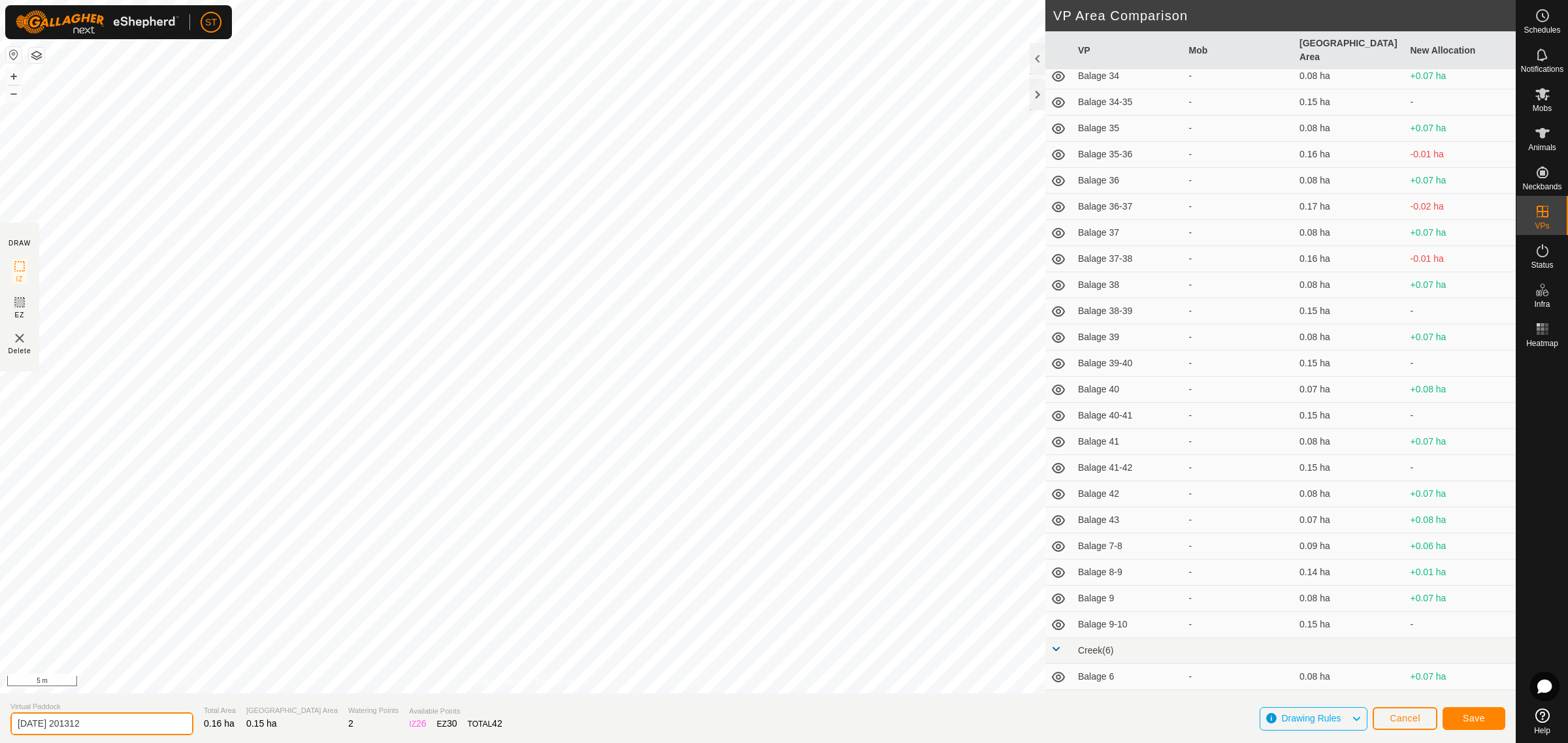
drag, startPoint x: 137, startPoint y: 727, endPoint x: -91, endPoint y: 713, distance: 228.4
click at [0, 713] on html "ST Schedules Notifications Mobs Animals Neckbands VPs Status Infra Heatmap Help…" at bounding box center [784, 372] width 1568 height 743
paste input "Balage 3"
type input "Balage 42-43"
click at [1475, 717] on span "Save" at bounding box center [1474, 718] width 22 height 10
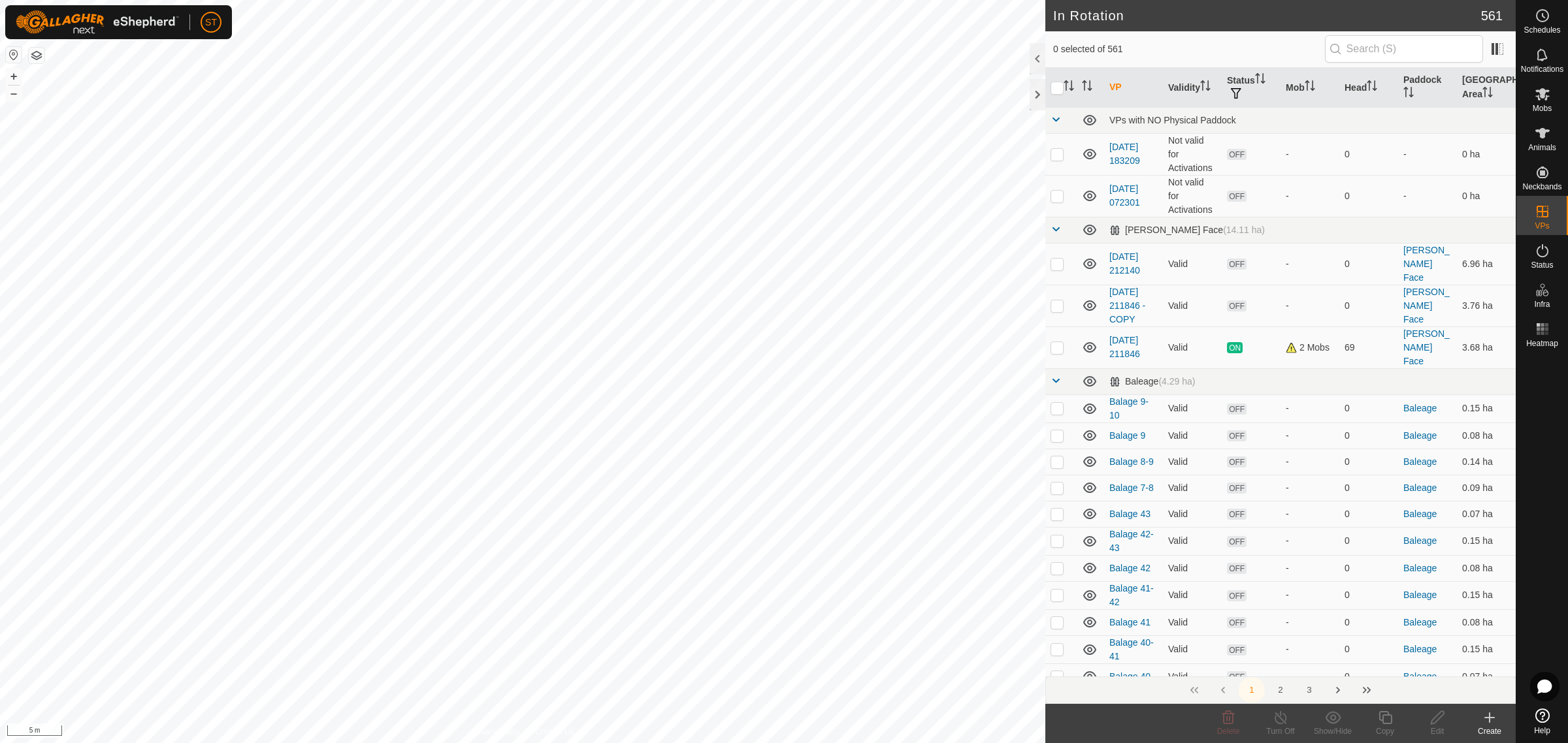
checkbox input "true"
click at [1057, 536] on p-checkbox at bounding box center [1057, 541] width 13 height 10
checkbox input "false"
click at [1053, 501] on td at bounding box center [1061, 514] width 31 height 26
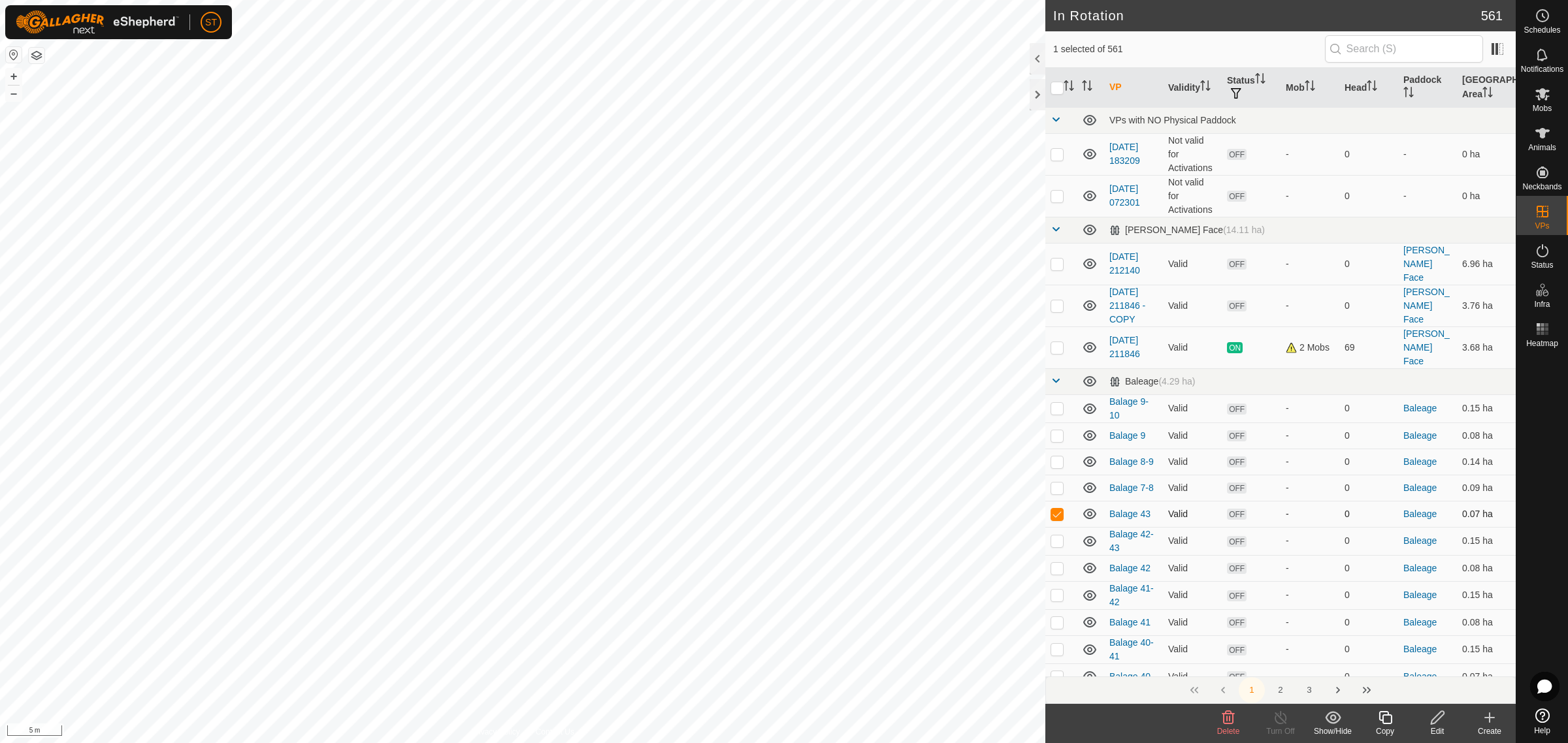
checkbox input "false"
click at [1495, 722] on icon at bounding box center [1489, 717] width 16 height 16
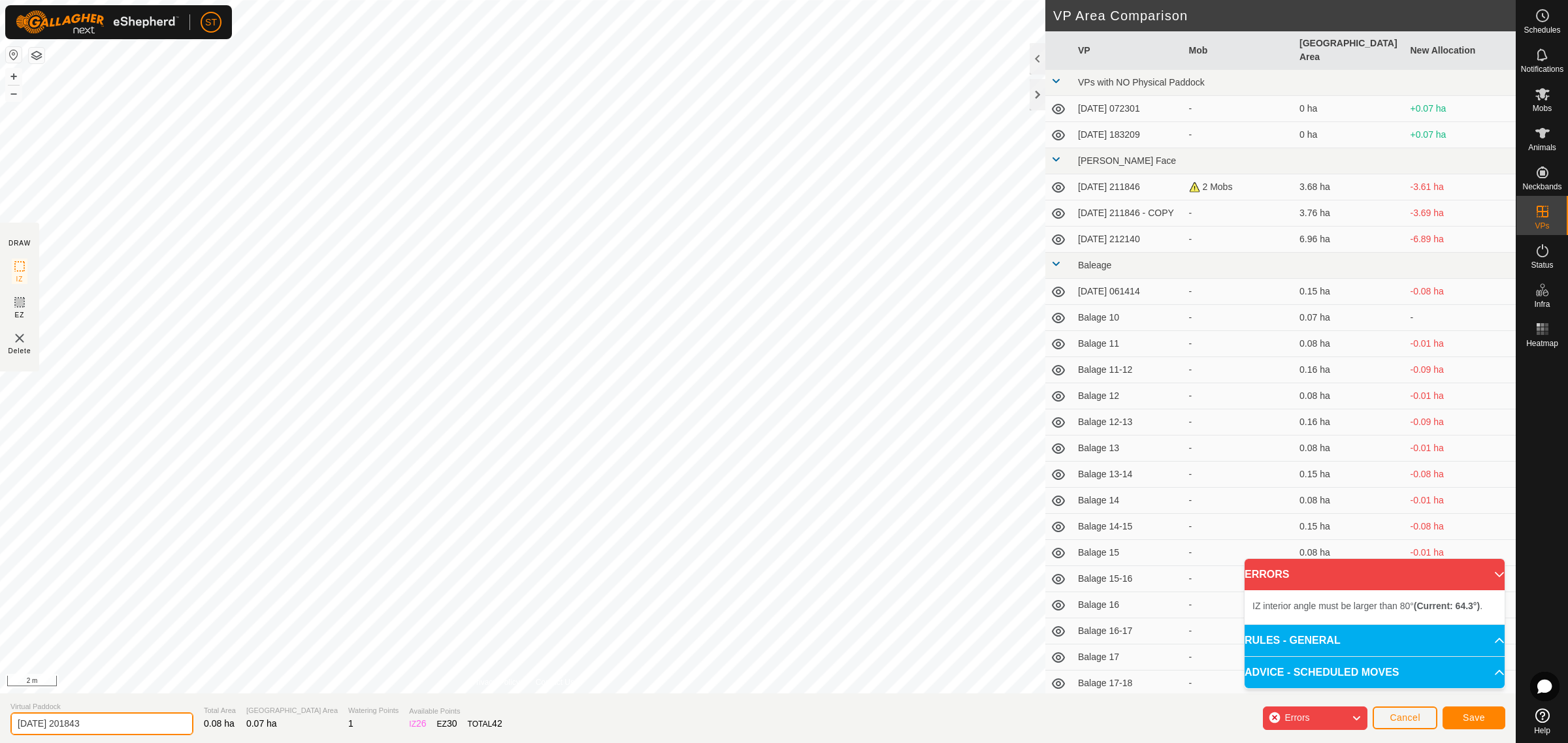
drag, startPoint x: 111, startPoint y: 723, endPoint x: -75, endPoint y: 716, distance: 186.1
click at [0, 716] on html "ST Schedules Notifications Mobs Animals Neckbands VPs Status Infra Heatmap Help…" at bounding box center [784, 372] width 1568 height 743
paste input "Balage 32"
type input "Balage 44"
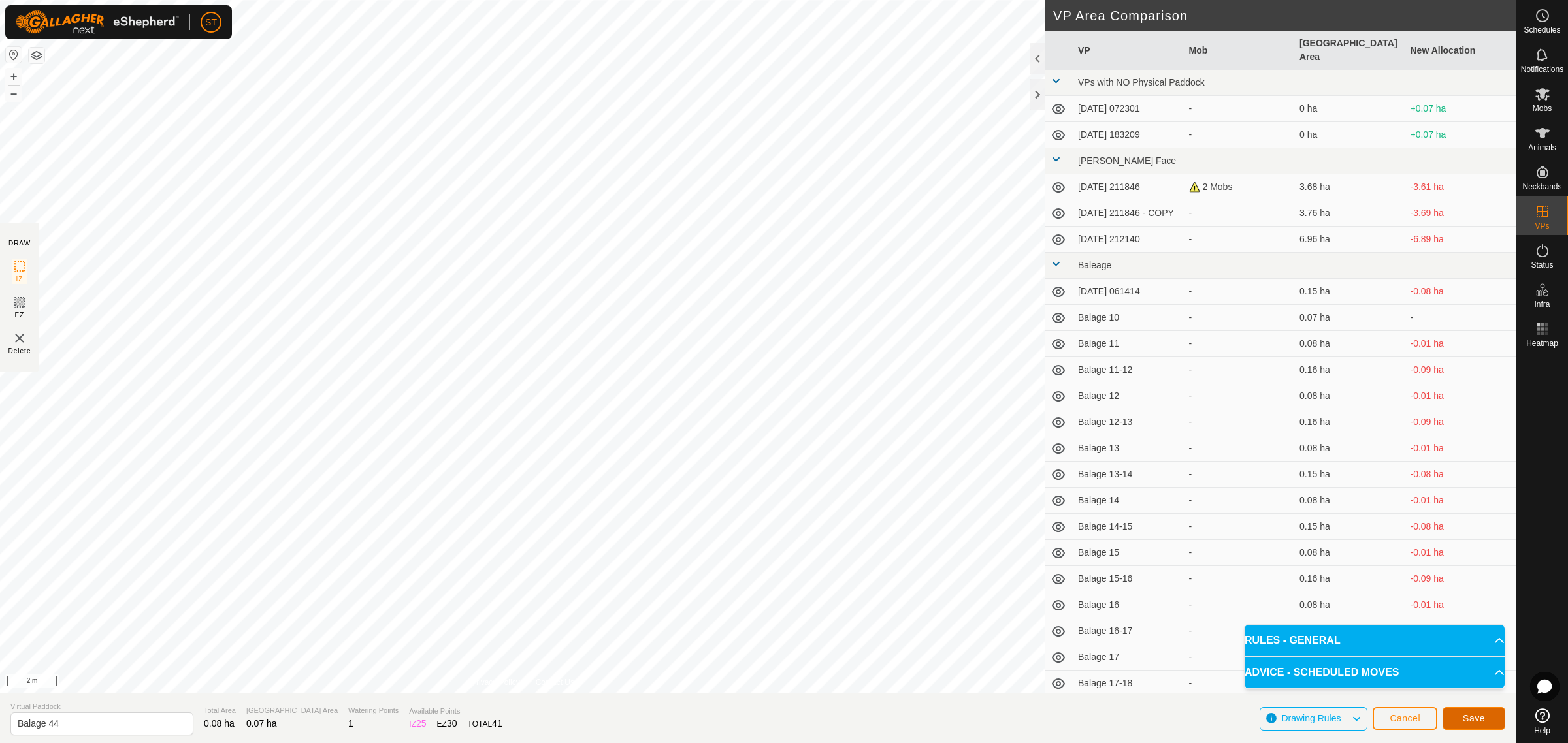
click at [1454, 718] on button "Save" at bounding box center [1474, 718] width 63 height 23
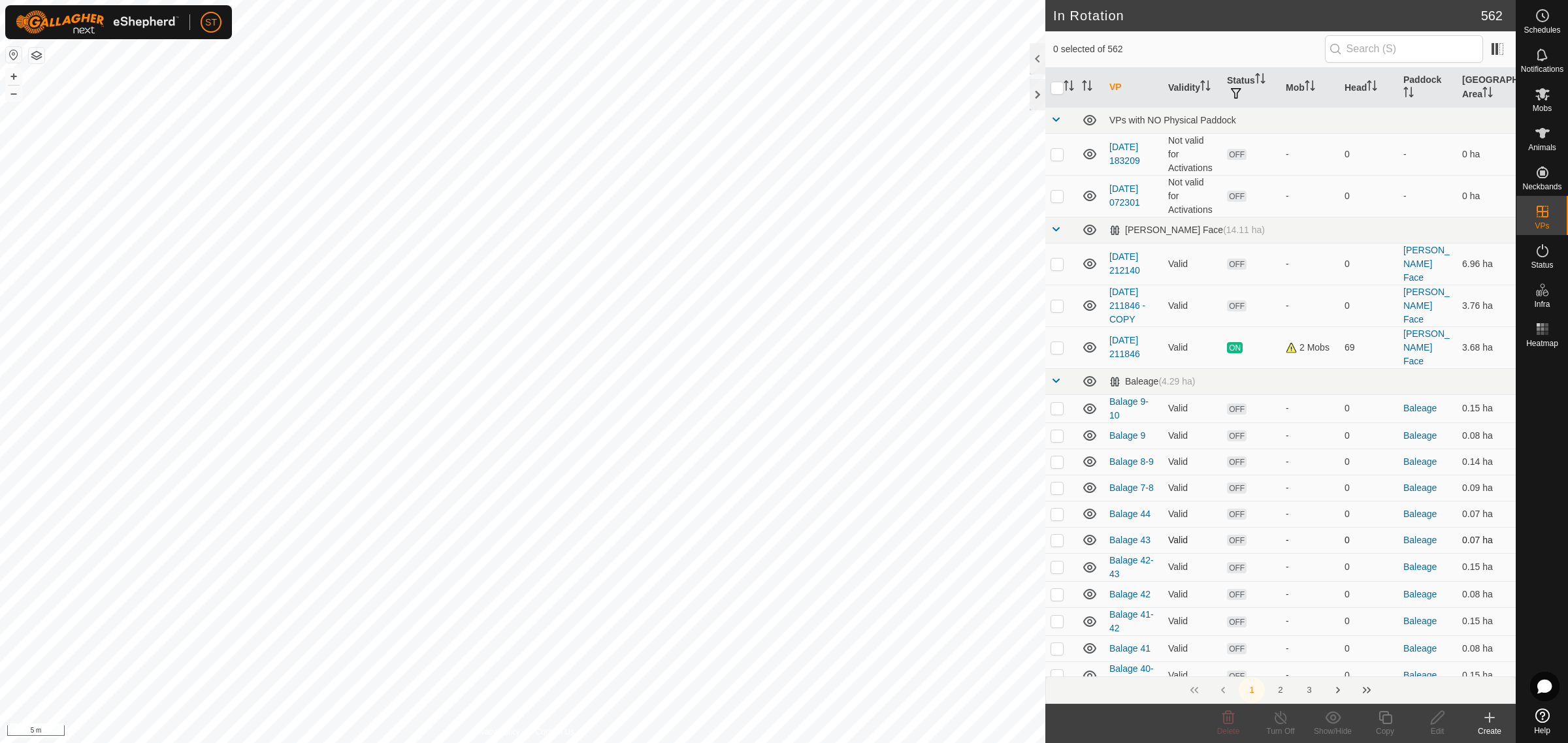
click at [1056, 535] on p-checkbox at bounding box center [1057, 540] width 13 height 10
checkbox input "false"
click at [1054, 509] on p-checkbox at bounding box center [1057, 514] width 13 height 10
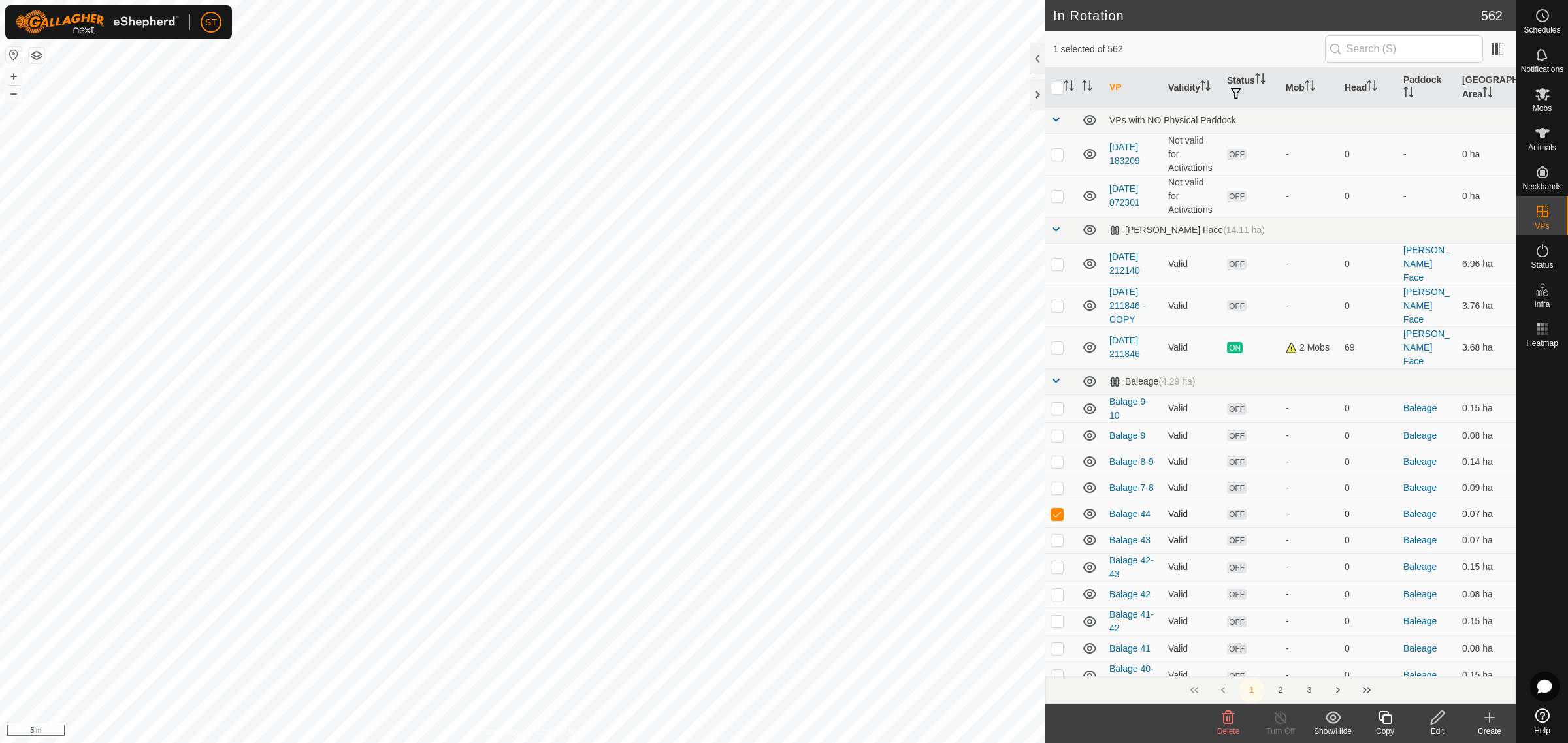
checkbox input "false"
click at [1488, 723] on icon at bounding box center [1489, 717] width 16 height 16
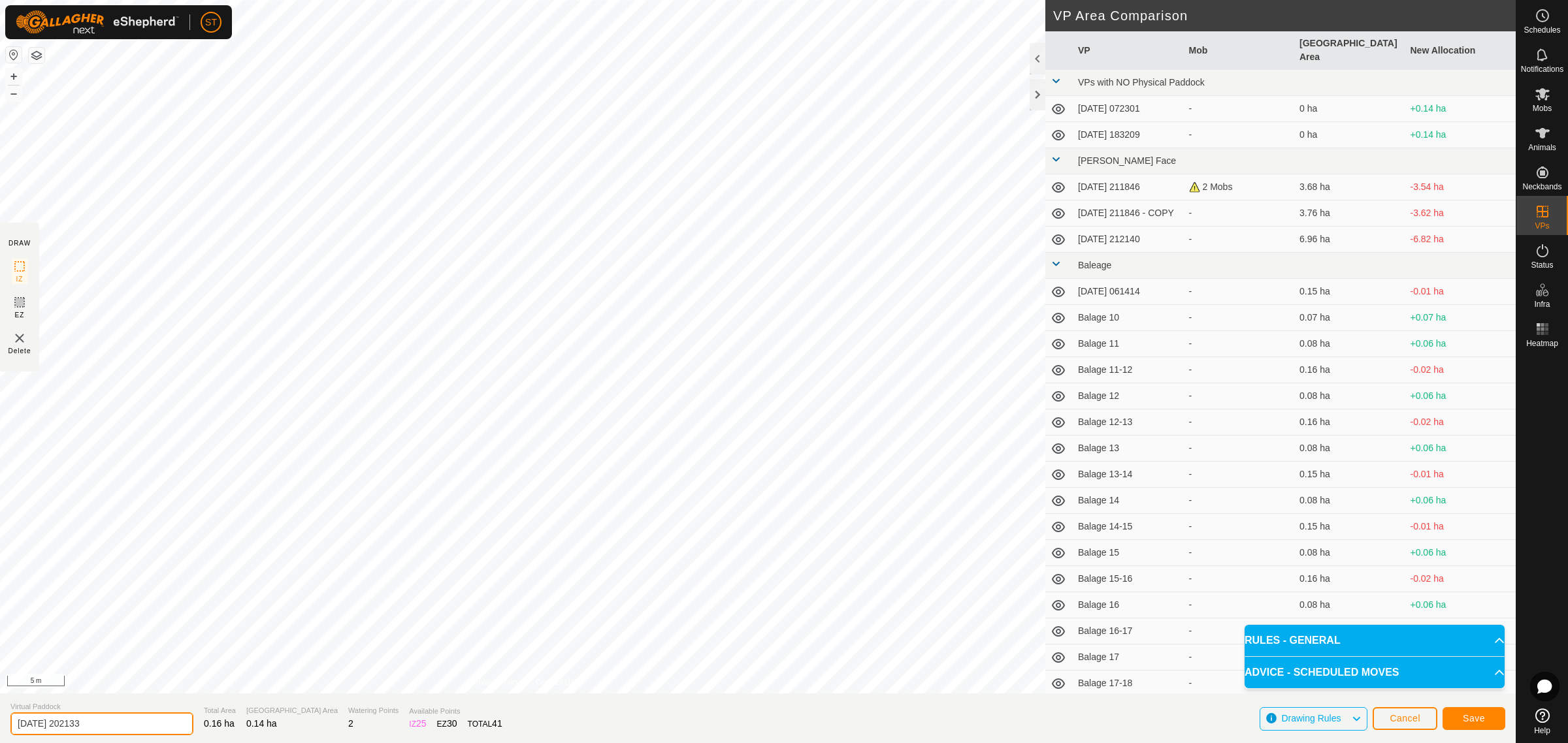
drag, startPoint x: 108, startPoint y: 724, endPoint x: -87, endPoint y: 712, distance: 195.4
click at [0, 712] on html "ST Schedules Notifications Mobs Animals Neckbands VPs Status Infra Heatmap Help…" at bounding box center [784, 372] width 1568 height 743
paste input "Balage 32"
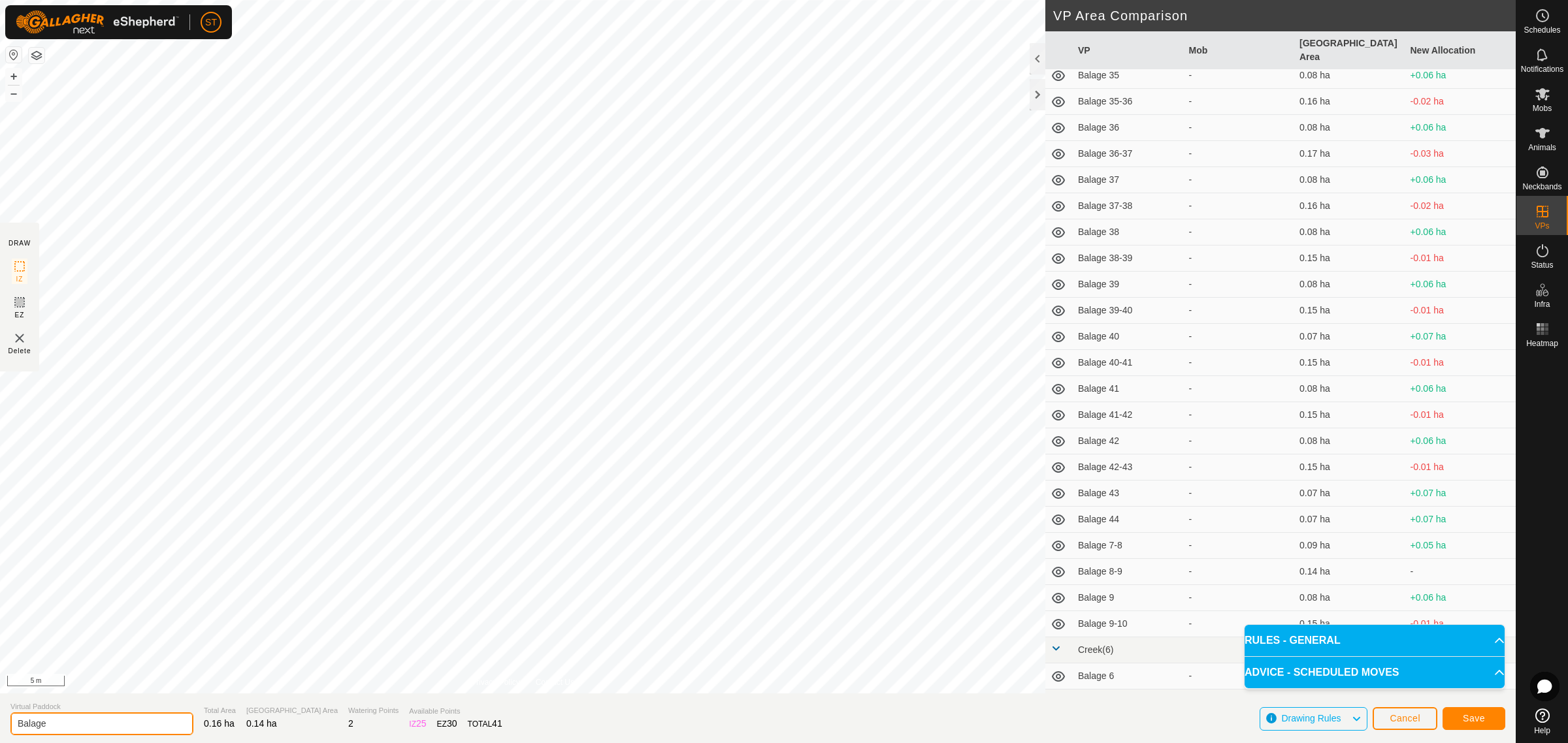
scroll to position [1551, 0]
type input "Balage 43-44"
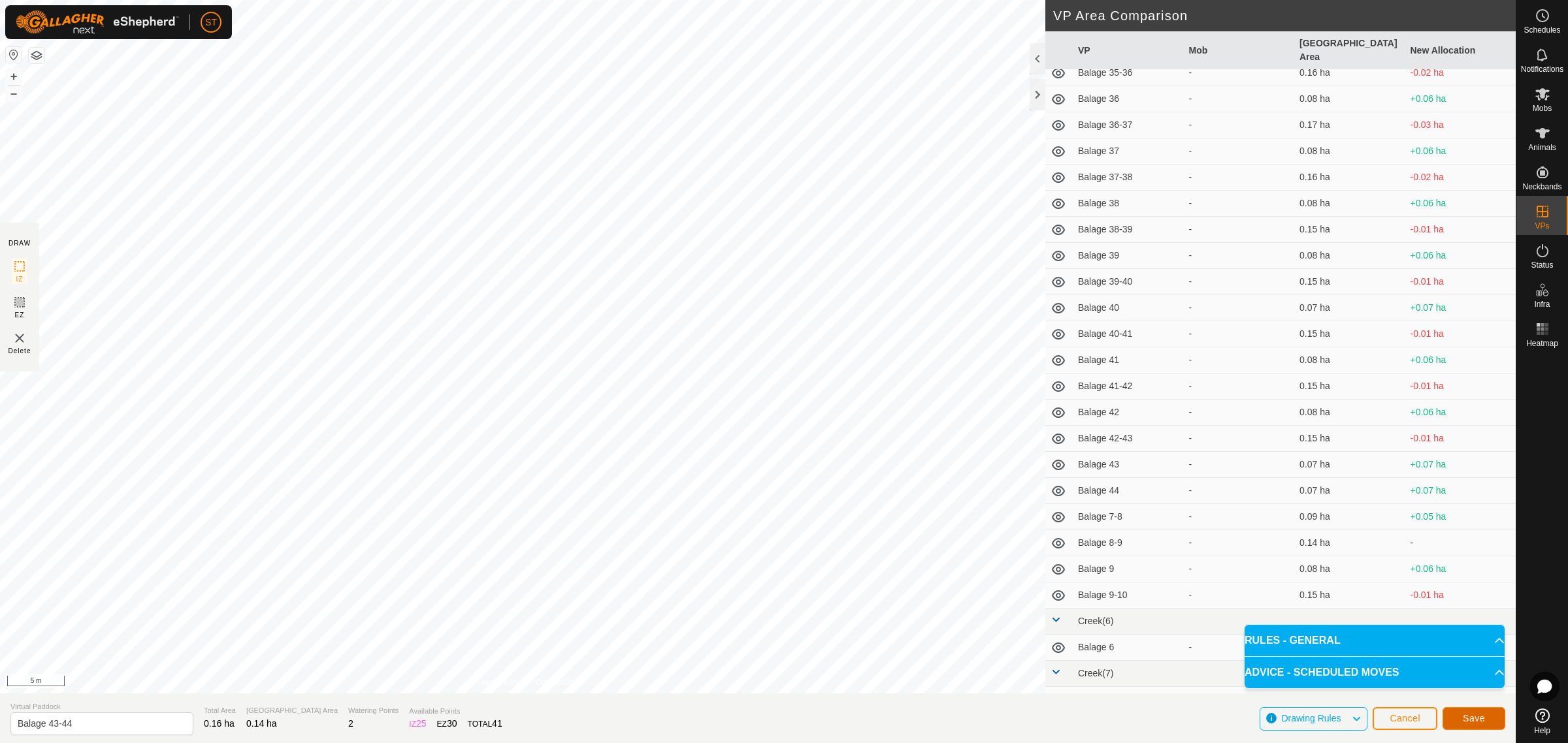
click at [1461, 722] on button "Save" at bounding box center [1474, 718] width 63 height 23
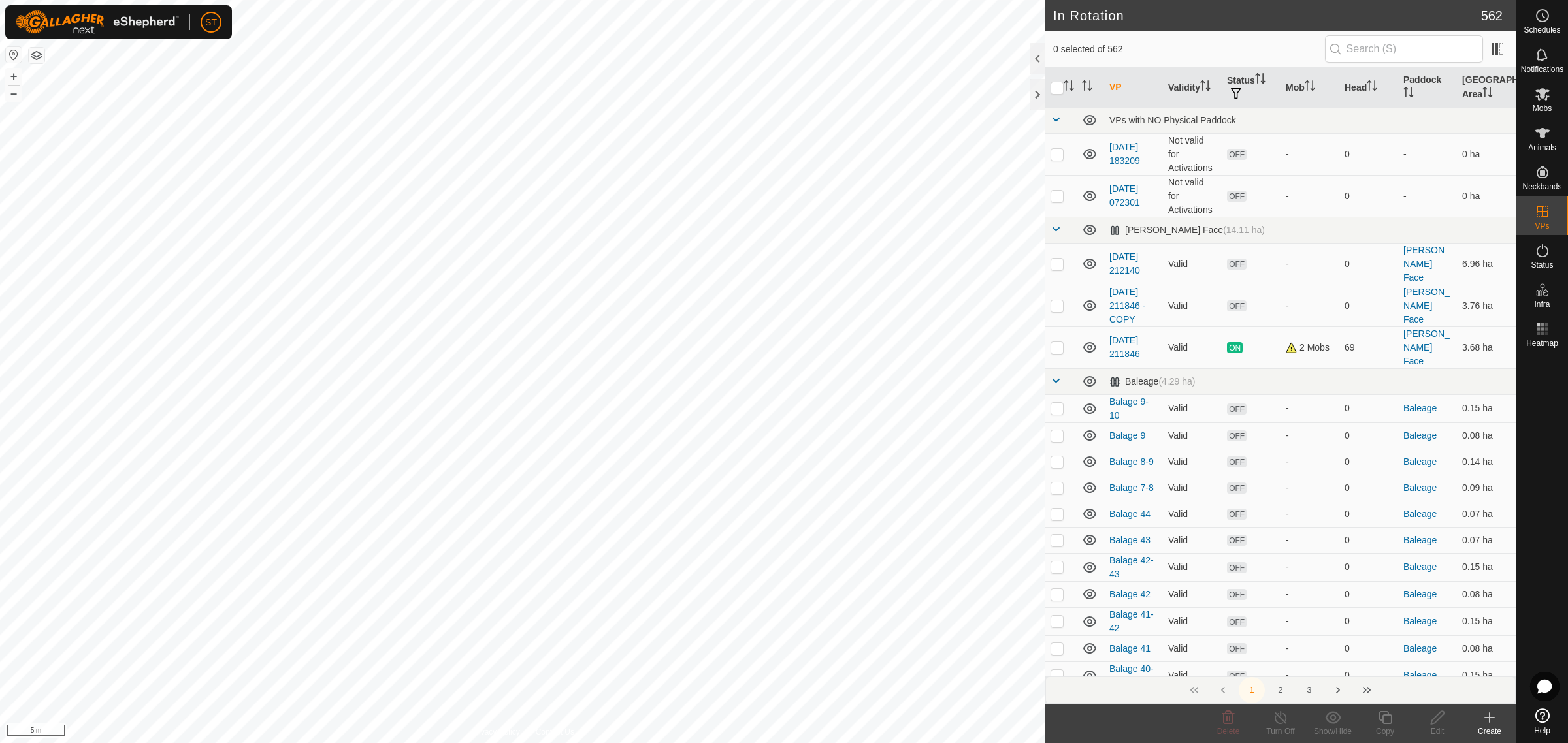
click at [1493, 720] on icon at bounding box center [1489, 717] width 16 height 16
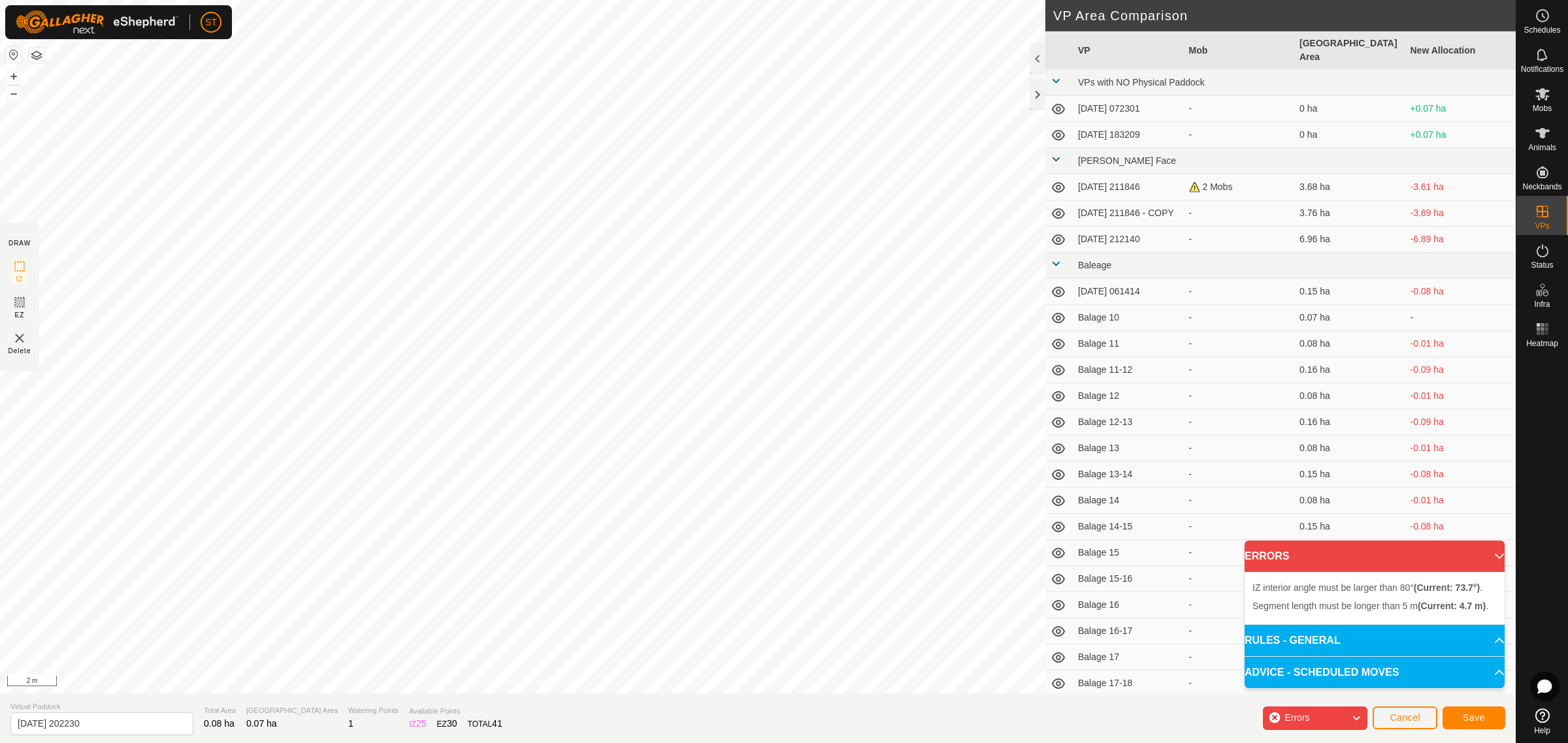
click at [82, 238] on div "Segment length must be longer than 5 m (Current: 4.7 m) . + – ⇧ i 2 m" at bounding box center [522, 347] width 1046 height 694
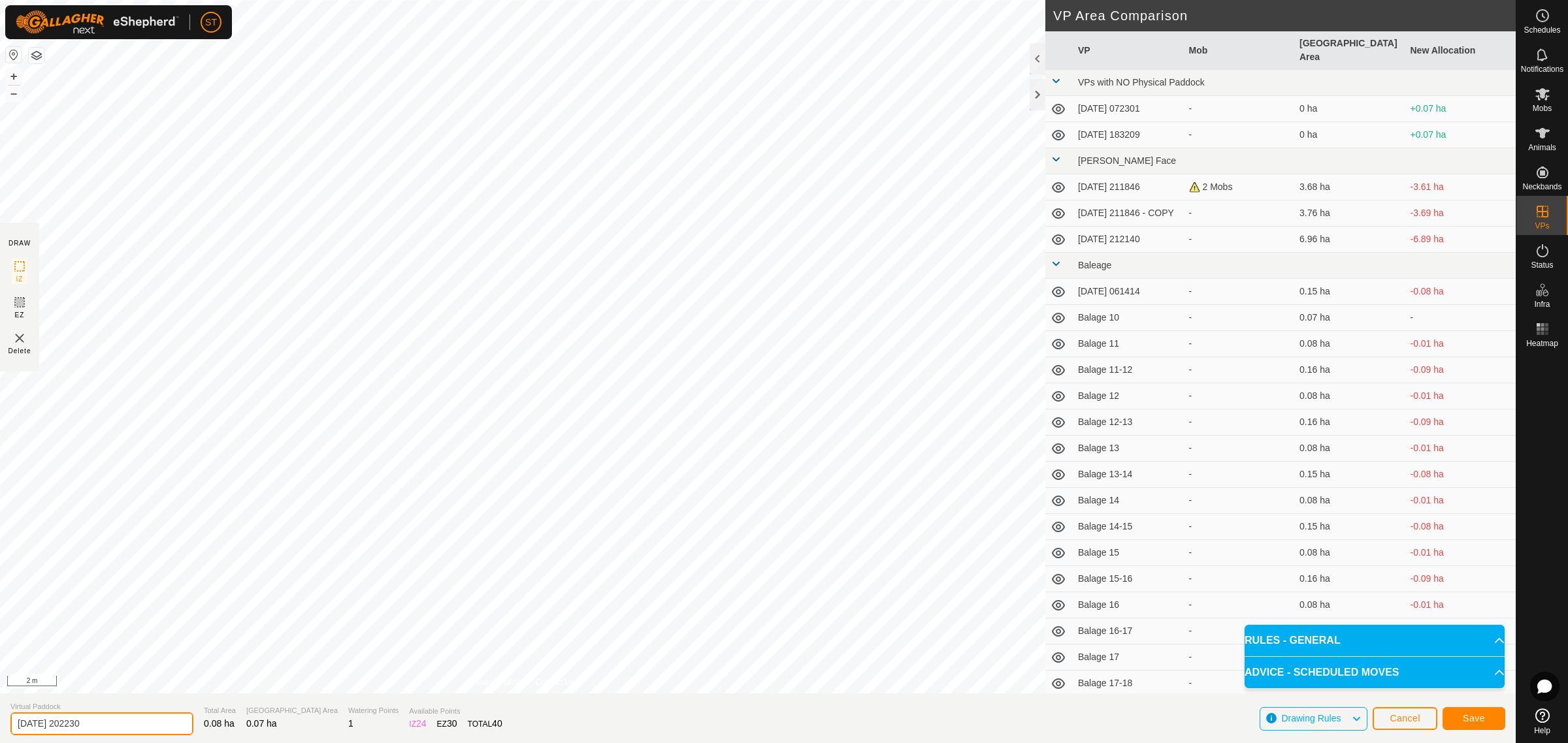
drag, startPoint x: 83, startPoint y: 728, endPoint x: -52, endPoint y: 727, distance: 135.0
click at [0, 727] on html "ST Schedules Notifications Mobs Animals Neckbands VPs Status Infra Heatmap Help…" at bounding box center [784, 372] width 1568 height 743
paste input "Balage 32"
type input "Balage 45"
click at [1472, 719] on span "Save" at bounding box center [1474, 718] width 22 height 10
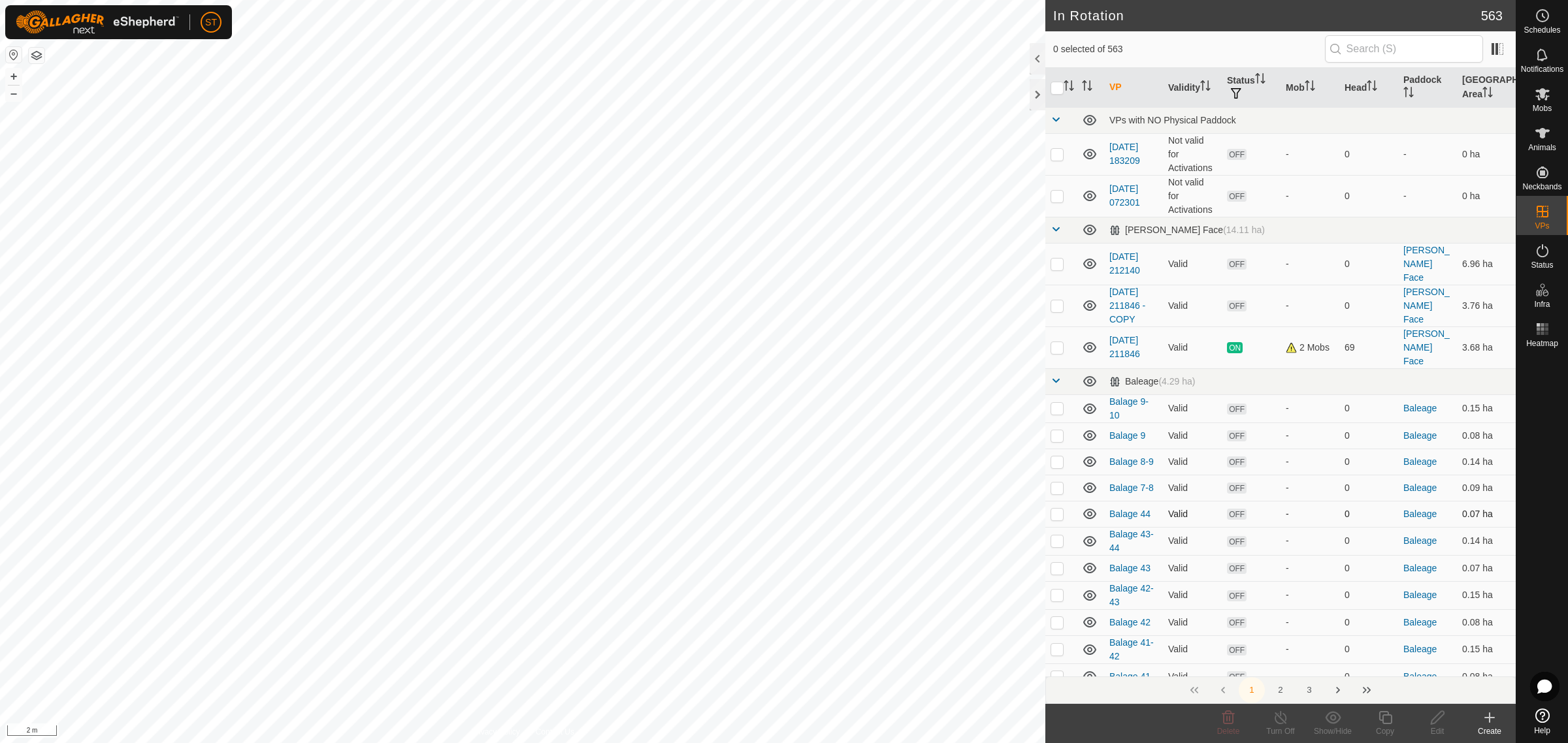
click at [1047, 501] on td at bounding box center [1061, 514] width 31 height 26
checkbox input "true"
click at [1055, 536] on p-checkbox at bounding box center [1057, 541] width 13 height 10
checkbox input "false"
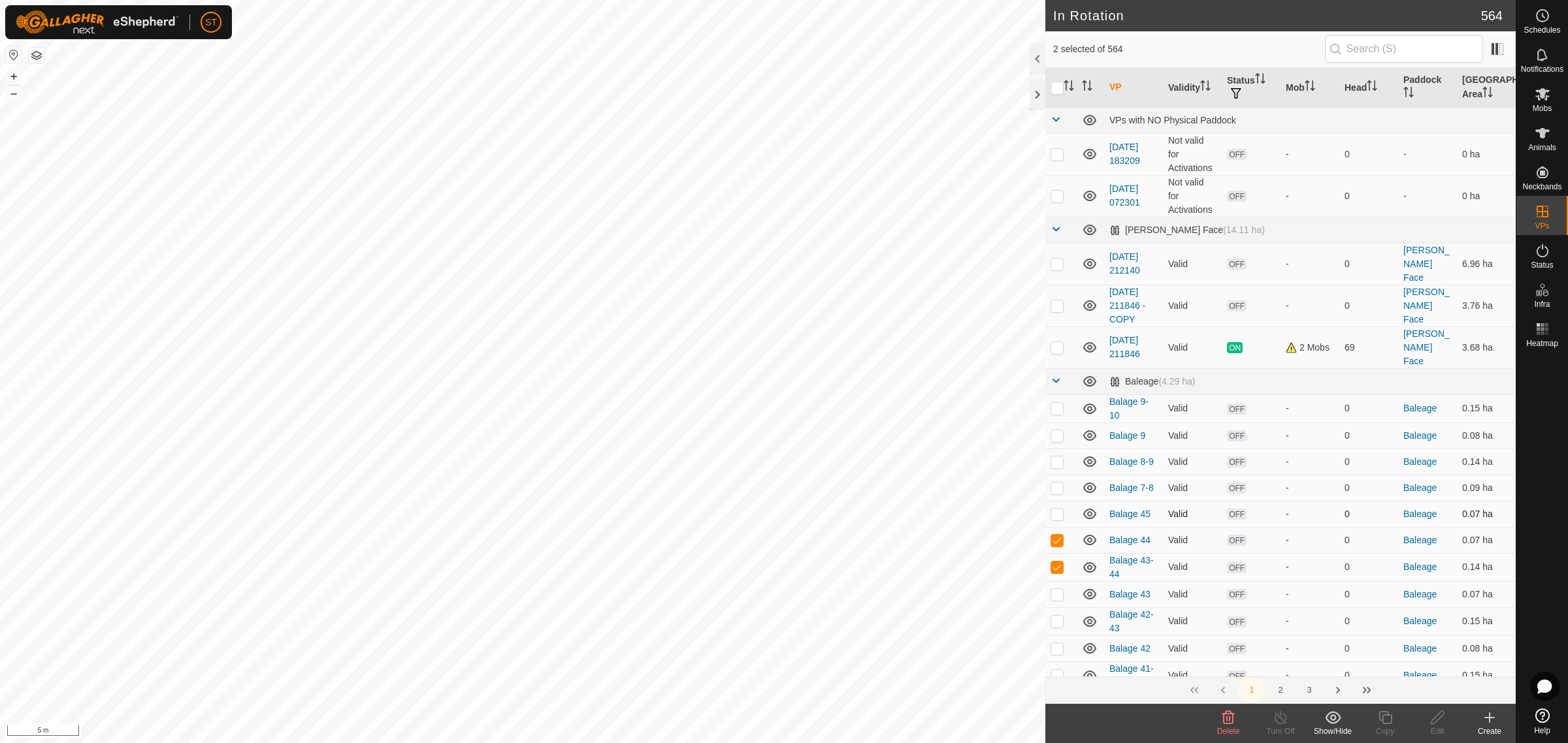
click at [1054, 509] on p-checkbox at bounding box center [1057, 514] width 13 height 10
checkbox input "false"
click at [1055, 535] on p-checkbox at bounding box center [1057, 540] width 13 height 10
checkbox input "false"
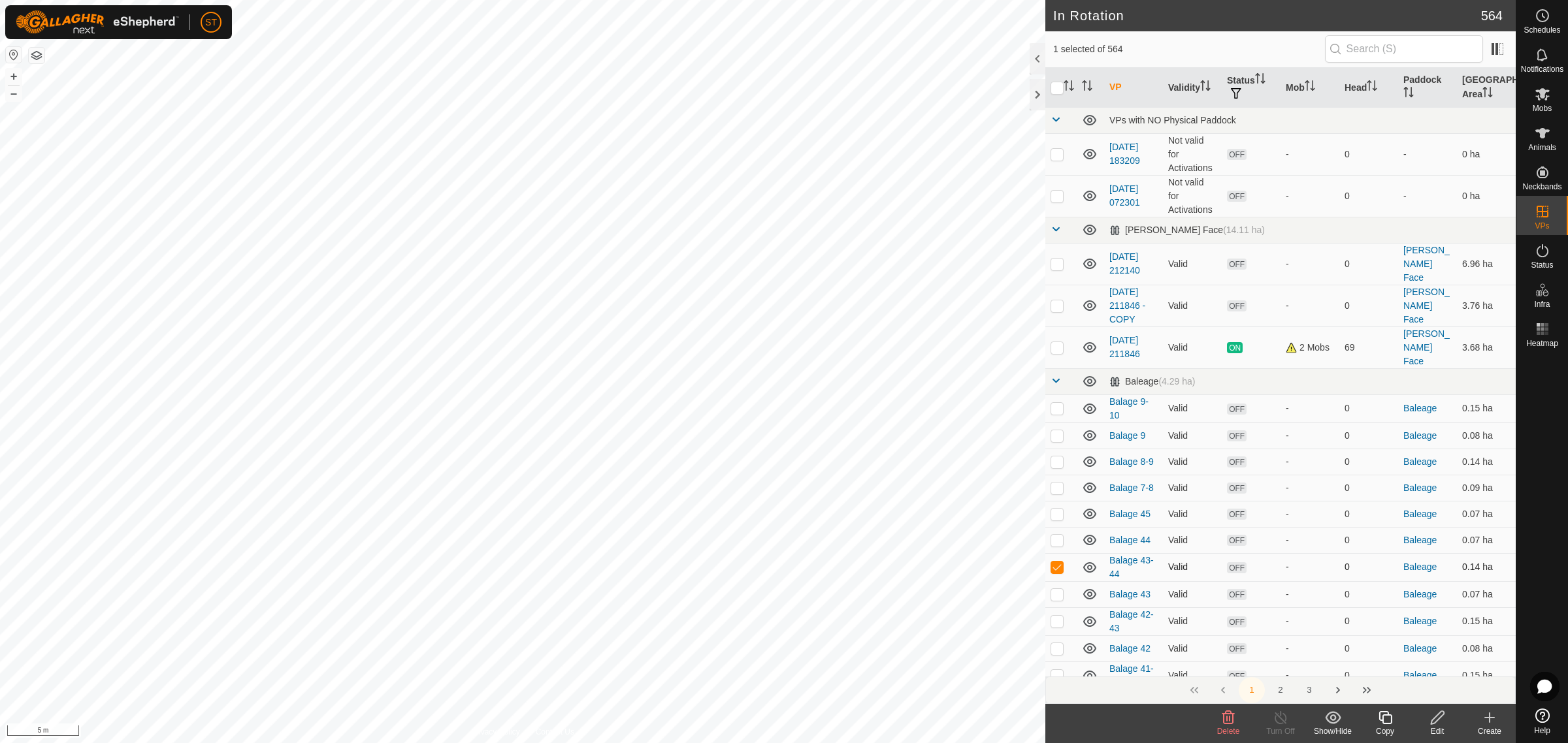
click at [1057, 562] on p-checkbox at bounding box center [1057, 566] width 13 height 10
checkbox input "false"
click at [1485, 723] on icon at bounding box center [1489, 717] width 16 height 16
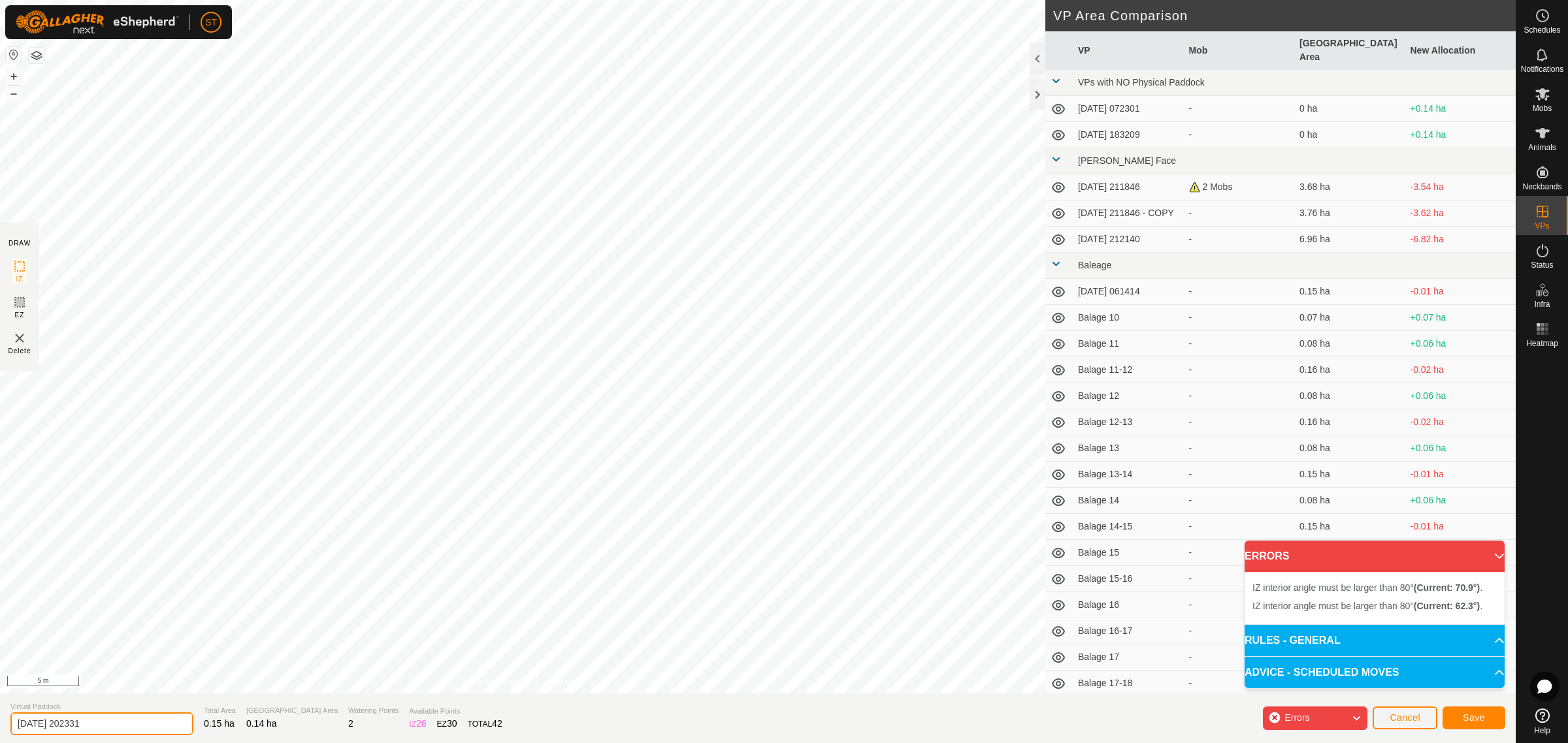
drag, startPoint x: 83, startPoint y: 727, endPoint x: -101, endPoint y: 732, distance: 184.1
click at [0, 732] on html "ST Schedules Notifications Mobs Animals Neckbands VPs Status Infra Heatmap Help…" at bounding box center [784, 372] width 1568 height 743
paste input "Balage 32"
type input "Balage 44-45"
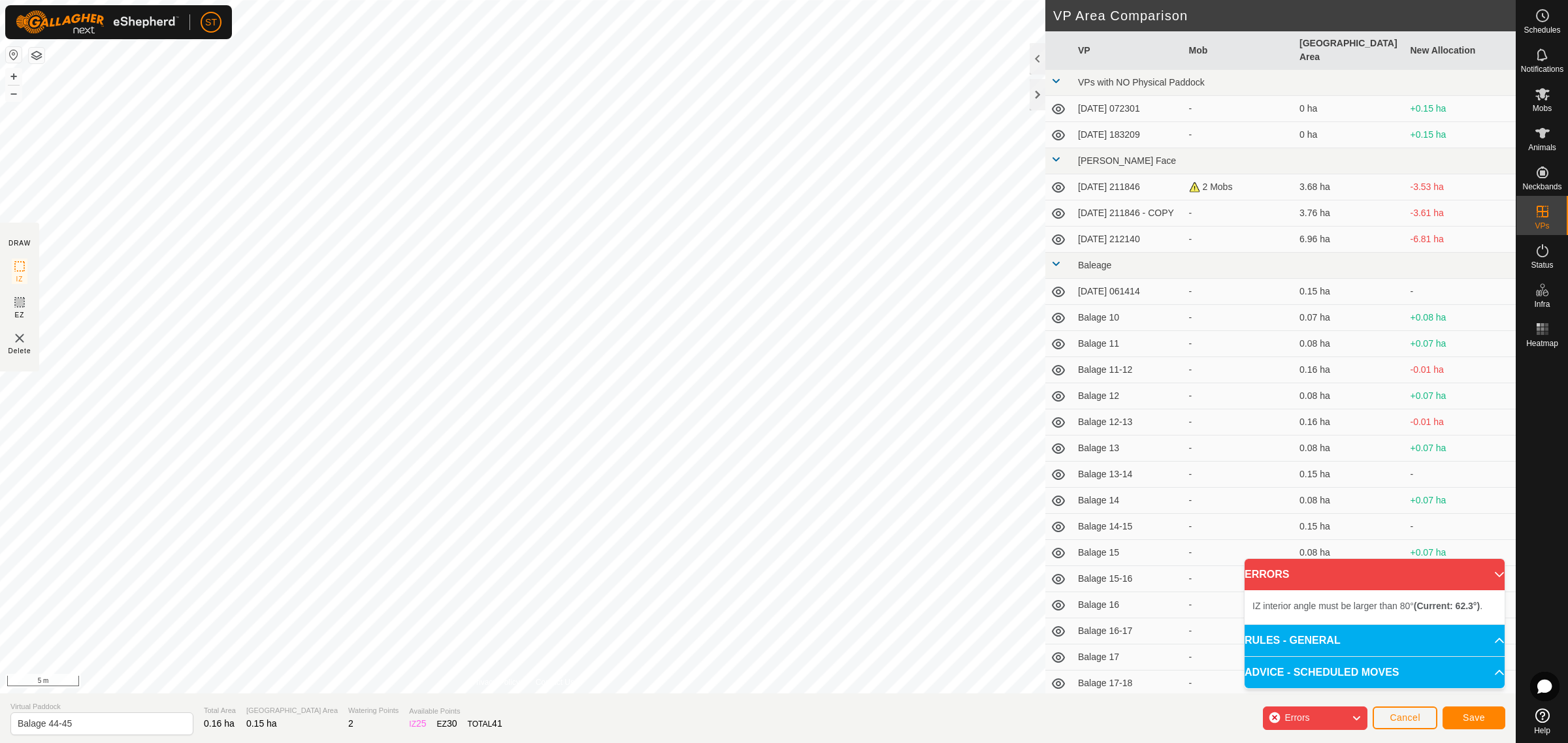
click at [0, 17] on html "ST Schedules Notifications Mobs Animals Neckbands VPs Status Infra Heatmap Help…" at bounding box center [784, 372] width 1568 height 743
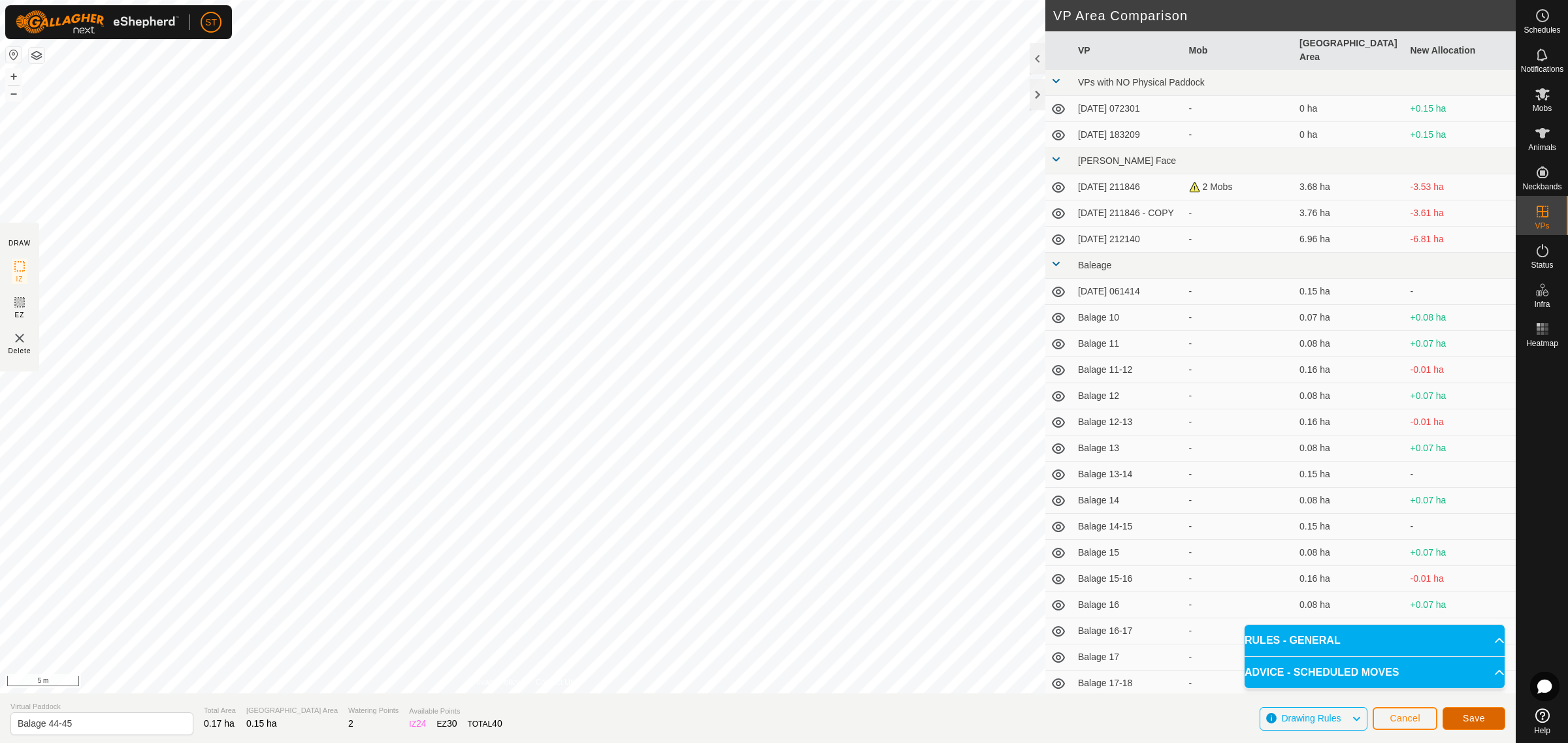
click at [1483, 713] on span "Save" at bounding box center [1474, 718] width 22 height 10
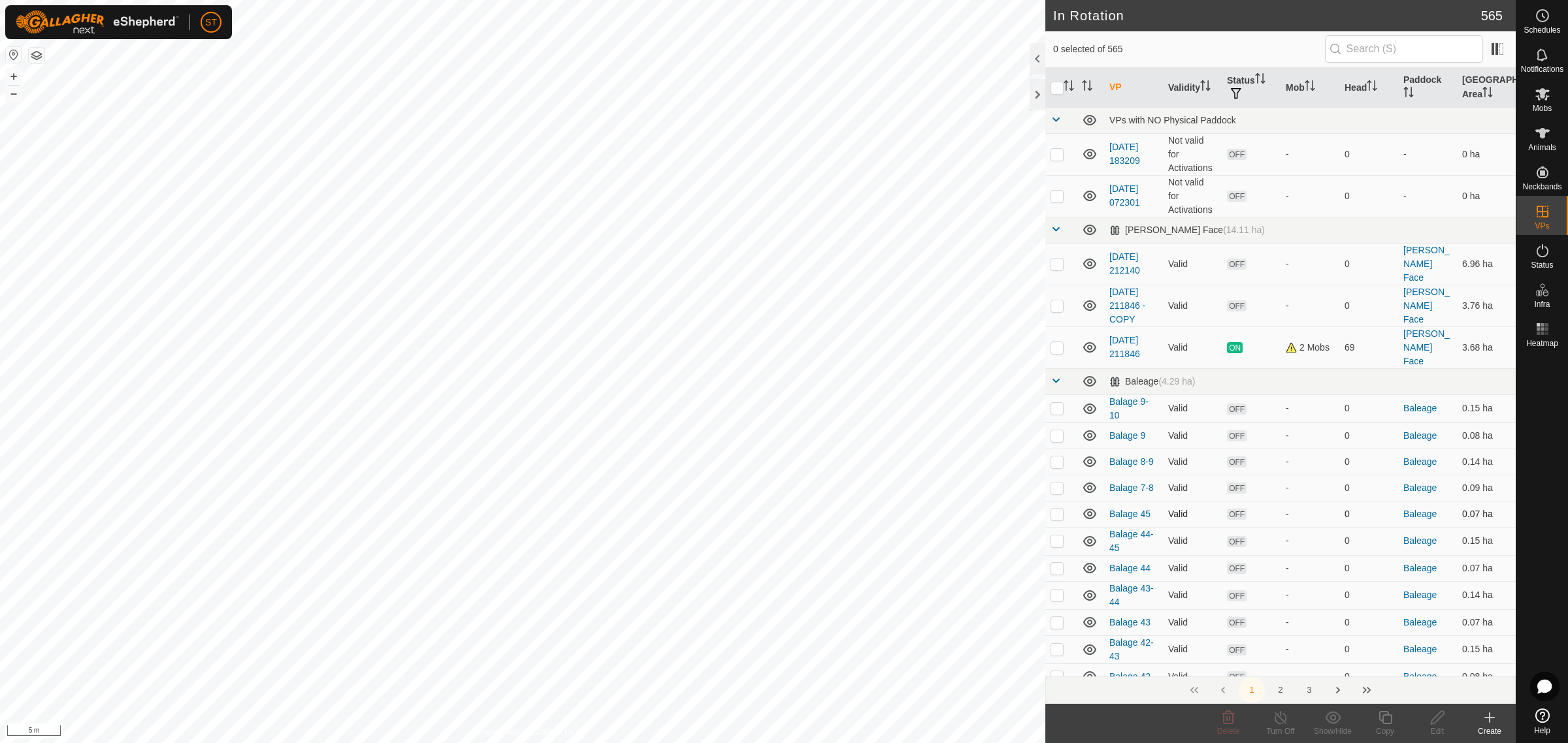
click at [1057, 509] on p-checkbox at bounding box center [1057, 514] width 13 height 10
checkbox input "false"
click at [1489, 718] on icon at bounding box center [1489, 718] width 9 height 0
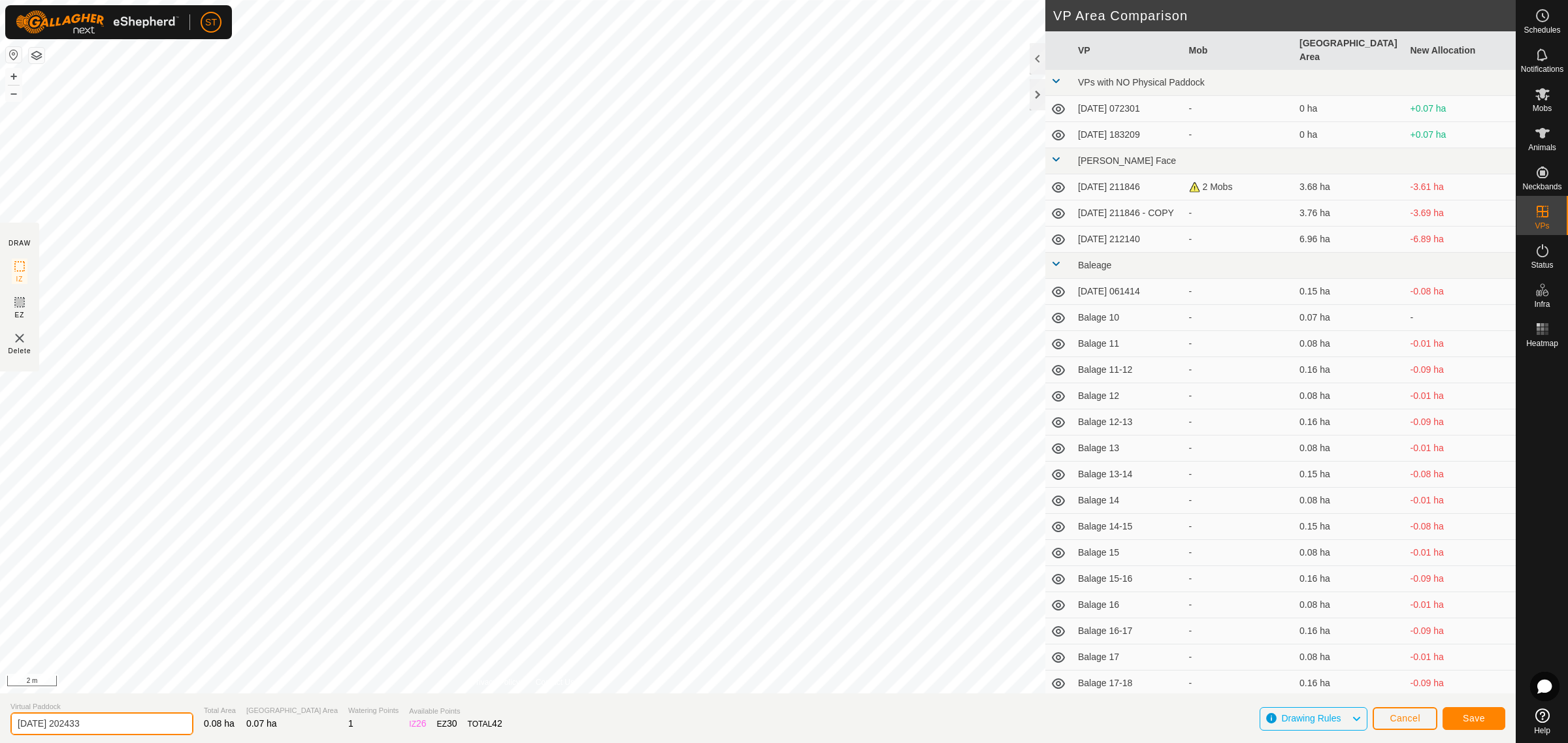
drag, startPoint x: 128, startPoint y: 724, endPoint x: -29, endPoint y: 723, distance: 157.0
click at [0, 723] on html "ST Schedules Notifications Mobs Animals Neckbands VPs Status Infra Heatmap Help…" at bounding box center [784, 372] width 1568 height 743
paste input "Balage 32"
type input "Balage 46"
click at [1476, 715] on span "Save" at bounding box center [1474, 718] width 22 height 10
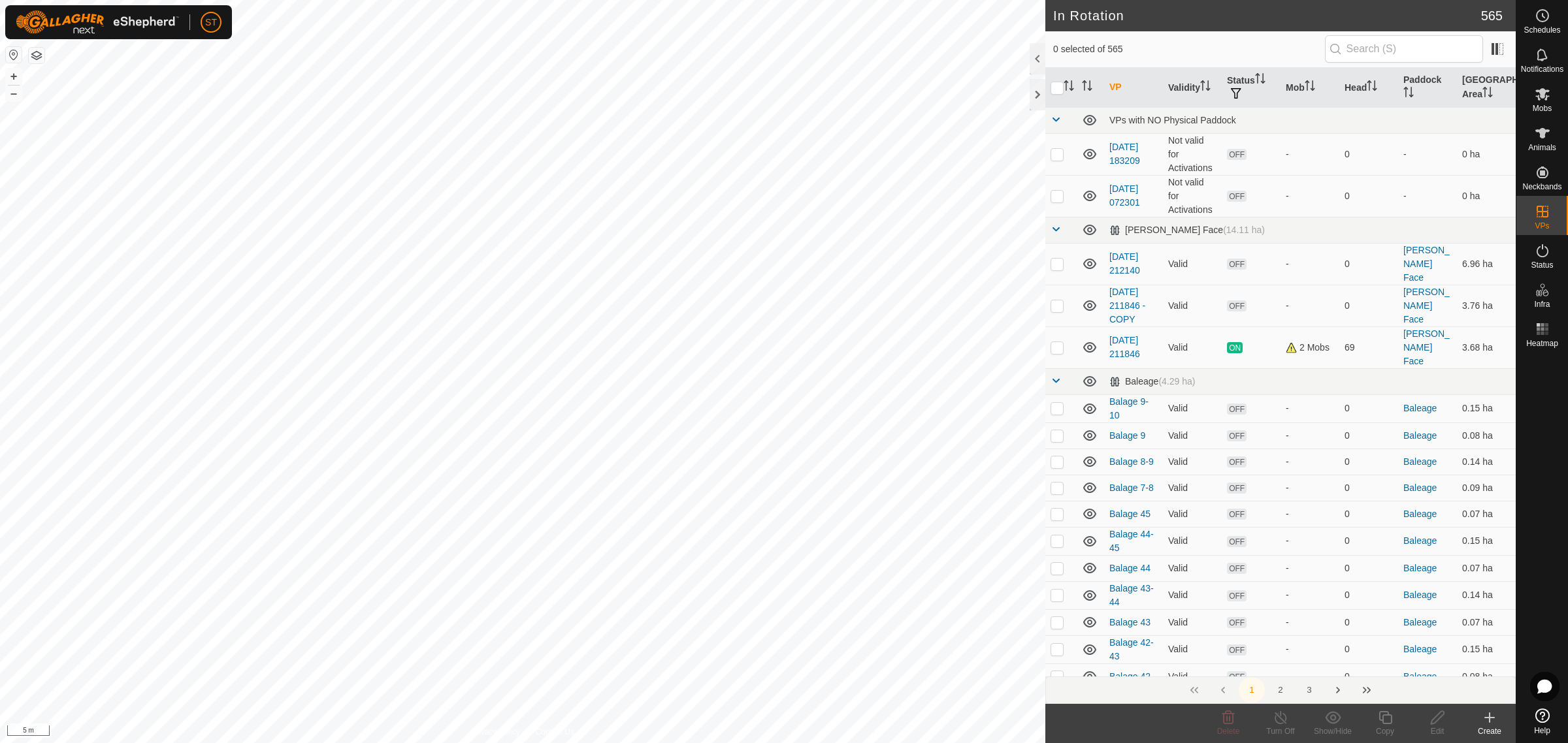
click at [1484, 719] on icon at bounding box center [1489, 717] width 16 height 16
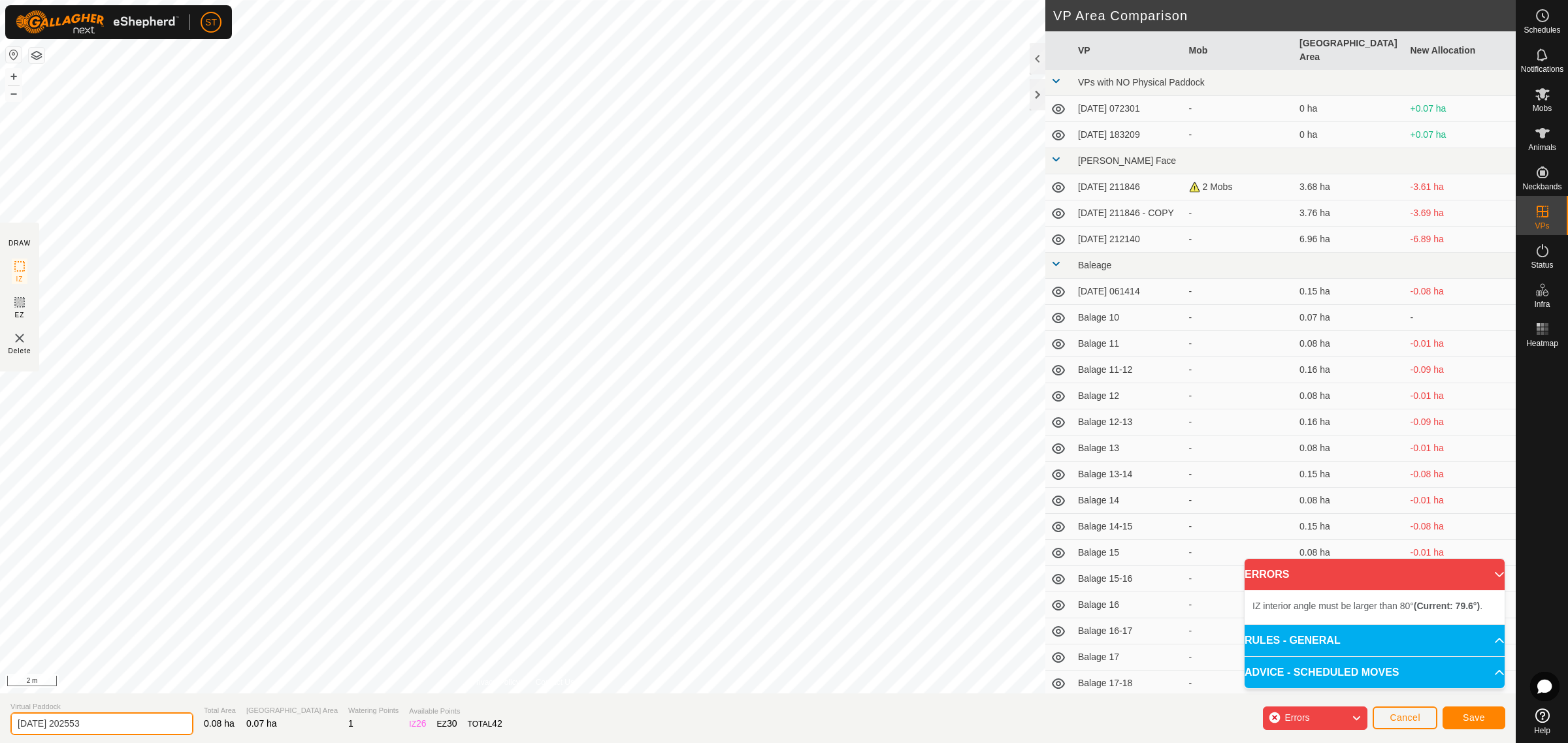
drag, startPoint x: 1, startPoint y: 707, endPoint x: -26, endPoint y: 706, distance: 27.0
click at [0, 706] on html "ST Schedules Notifications Mobs Animals Neckbands VPs Status Infra Heatmap Help…" at bounding box center [784, 372] width 1568 height 743
paste input "Balage 32"
type input "Balage 47"
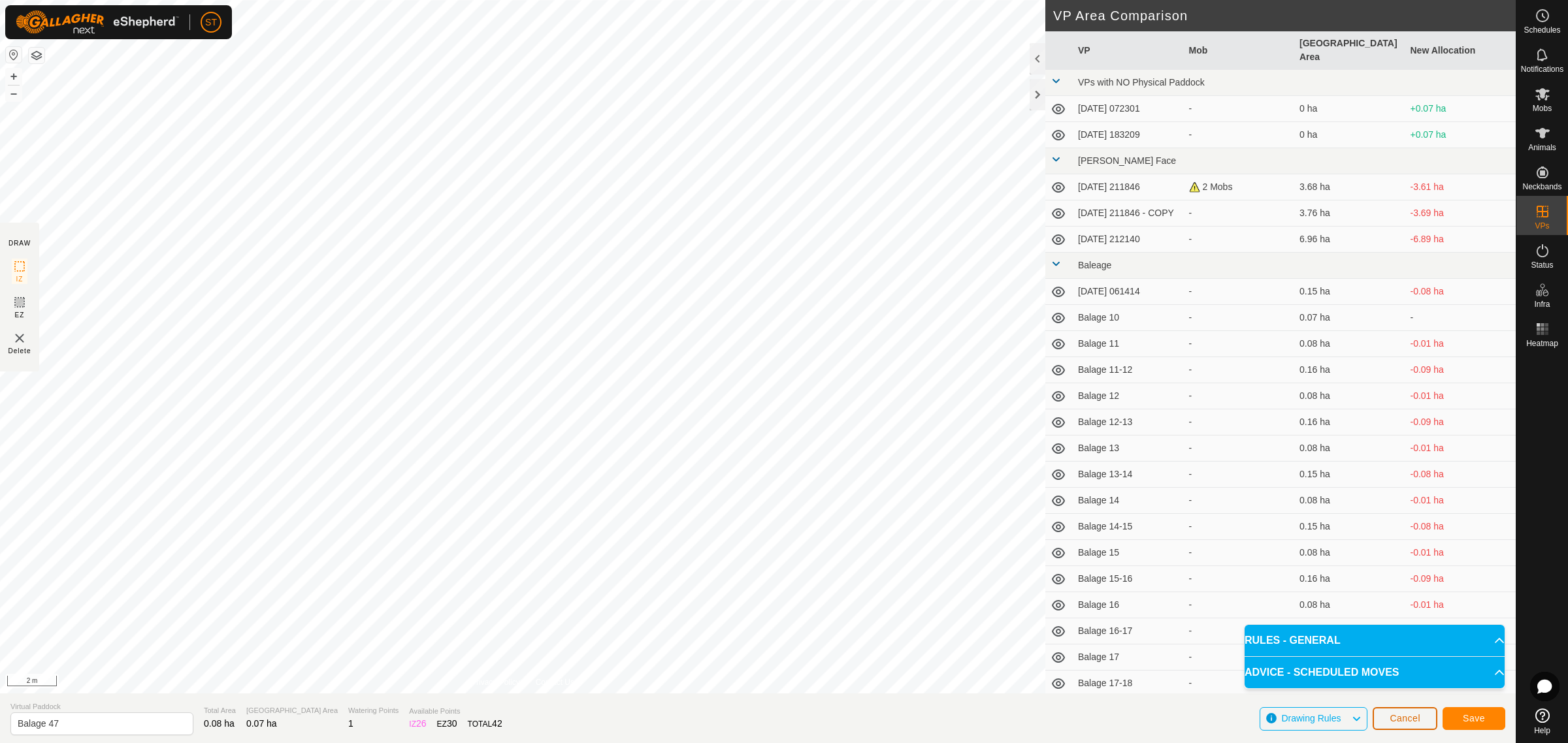
click at [1415, 713] on span "Cancel" at bounding box center [1404, 718] width 31 height 10
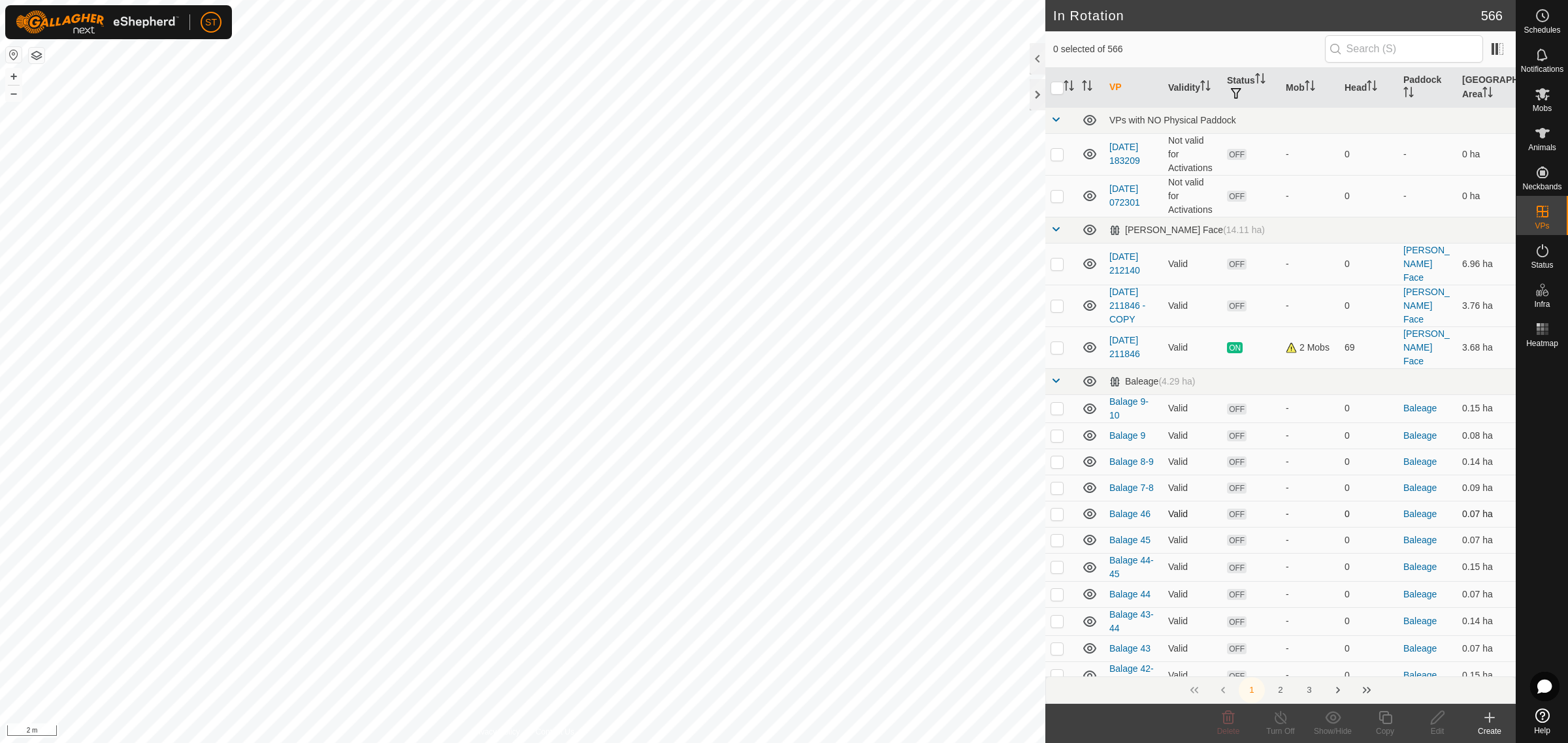
click at [1055, 509] on p-checkbox at bounding box center [1057, 514] width 13 height 10
checkbox input "false"
click at [1050, 535] on p-checkbox at bounding box center [1057, 540] width 13 height 10
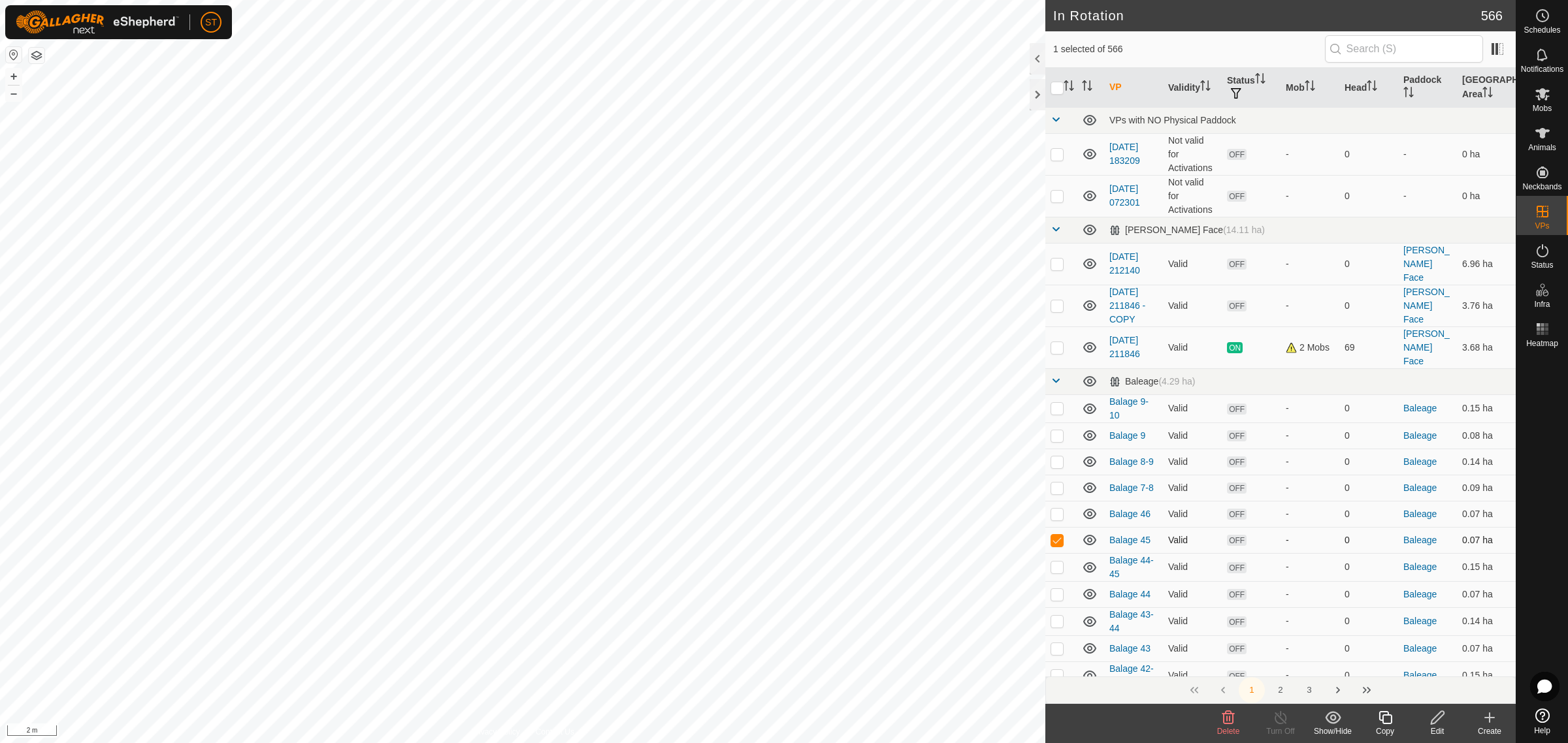
checkbox input "false"
click at [1484, 725] on div "Create" at bounding box center [1489, 731] width 53 height 12
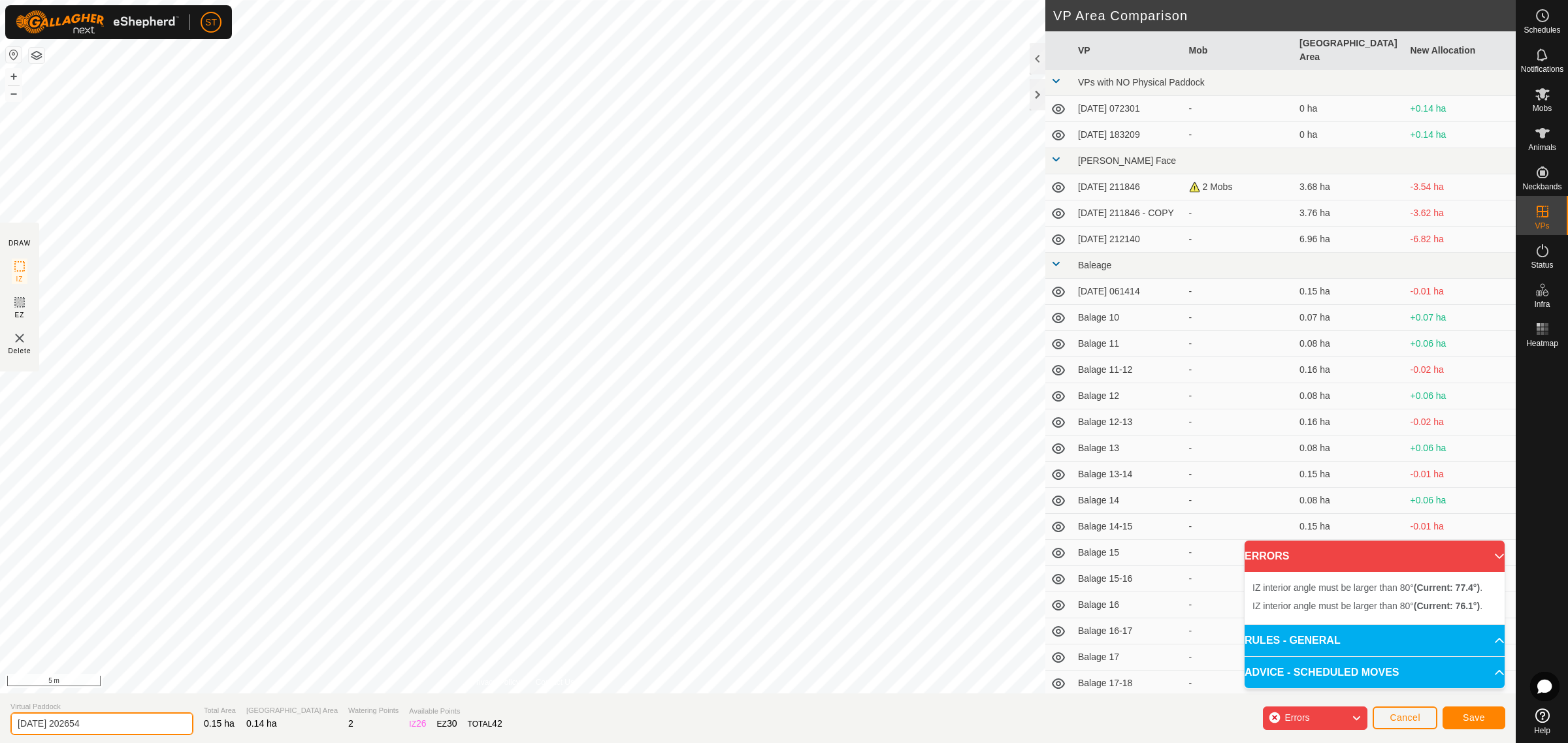
drag, startPoint x: 76, startPoint y: 724, endPoint x: -12, endPoint y: 720, distance: 88.1
click at [0, 720] on html "ST Schedules Notifications Mobs Animals Neckbands VPs Status Infra Heatmap Help…" at bounding box center [784, 372] width 1568 height 743
paste input "Balage 32"
type input "Balage 45-46"
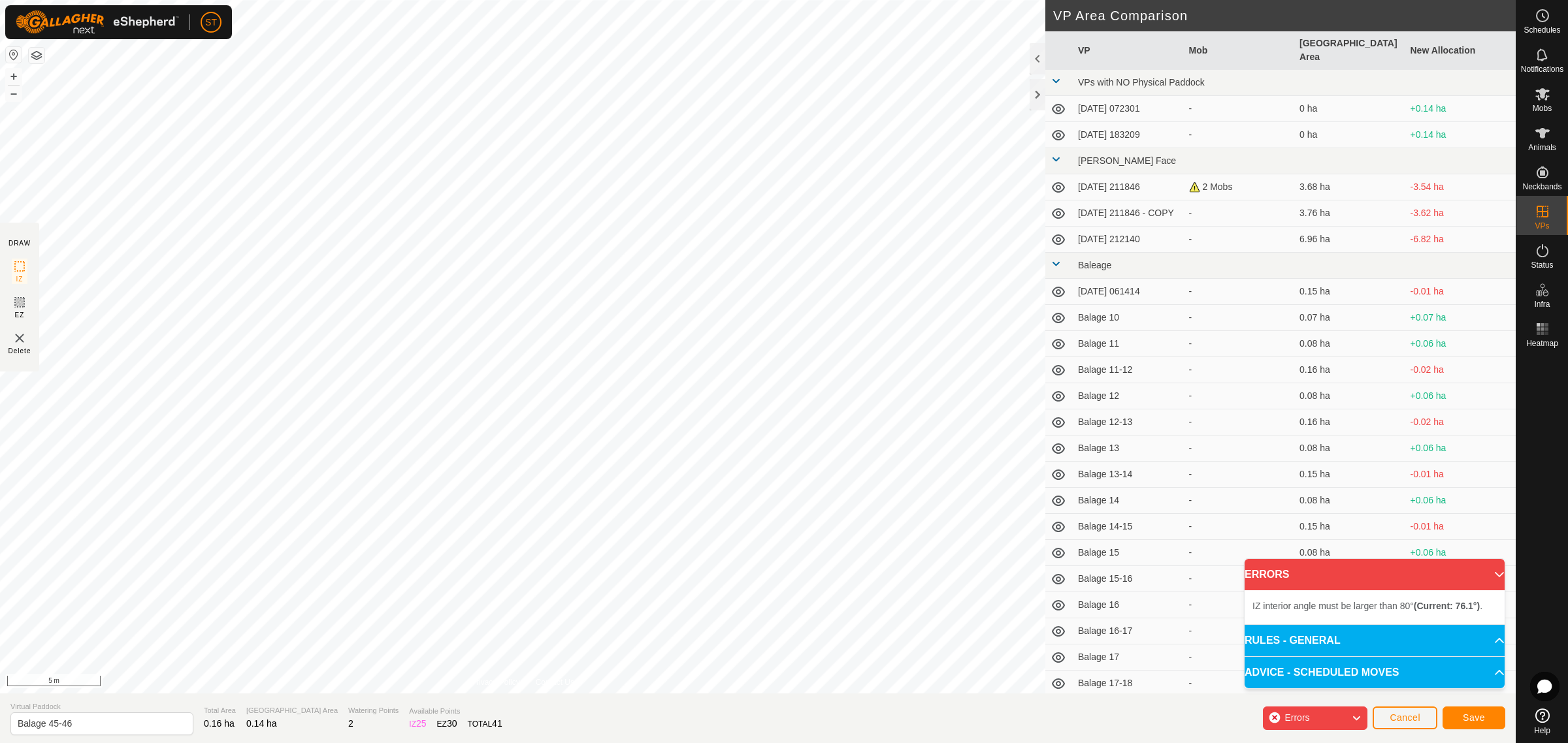
click at [984, 743] on html "ST Schedules Notifications Mobs Animals Neckbands VPs Status Infra Heatmap Help…" at bounding box center [784, 372] width 1568 height 743
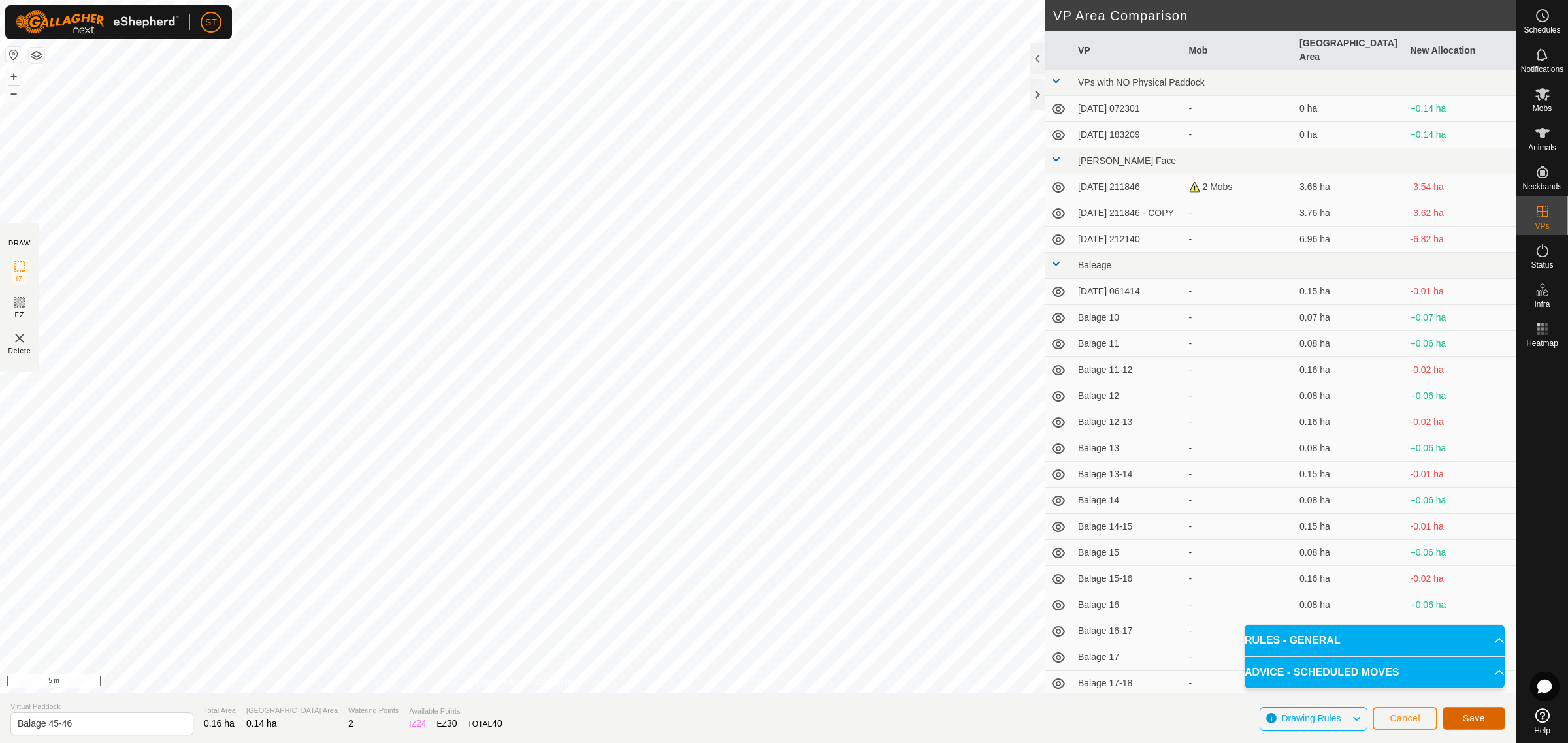
click at [1458, 718] on button "Save" at bounding box center [1474, 718] width 63 height 23
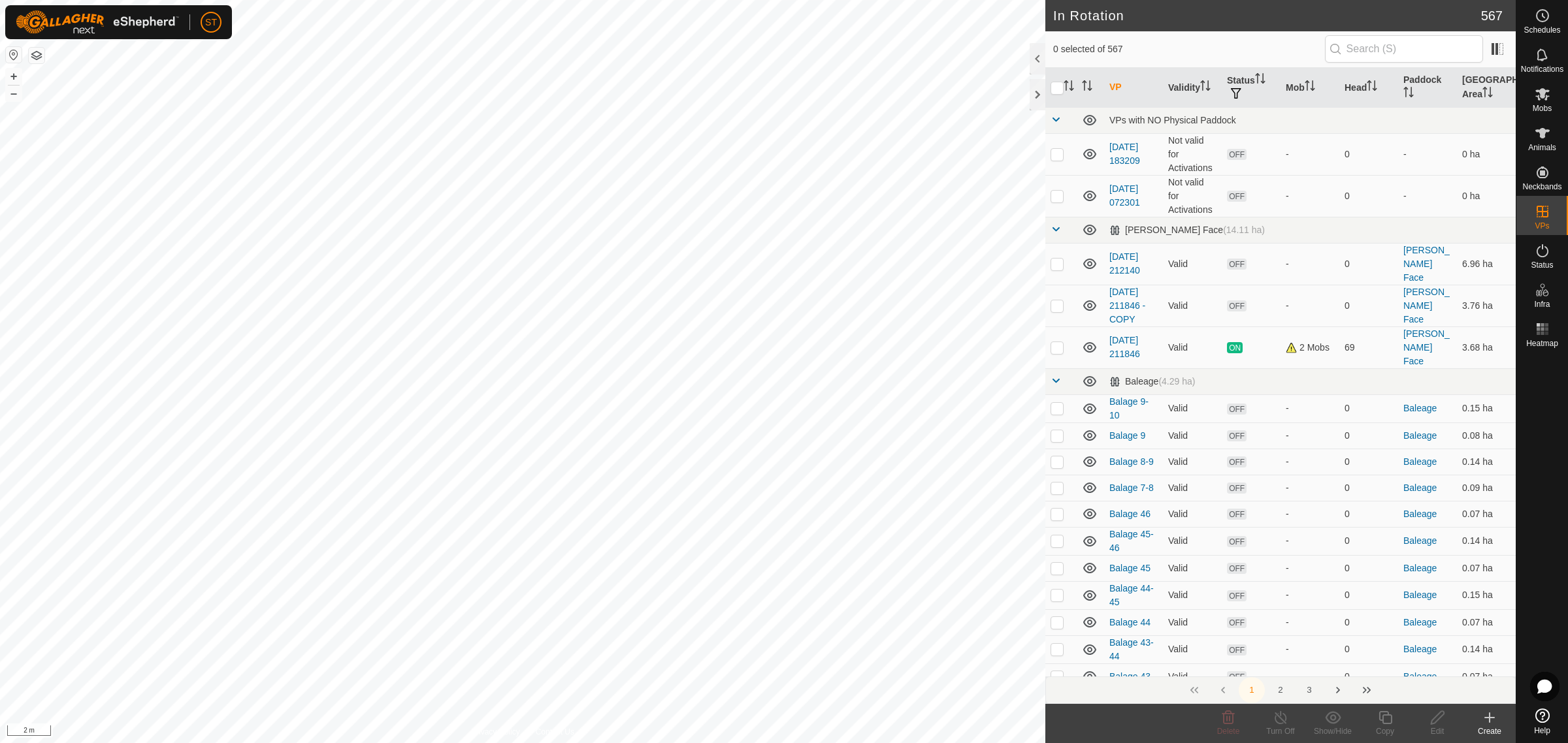
click at [1488, 723] on icon at bounding box center [1489, 717] width 16 height 16
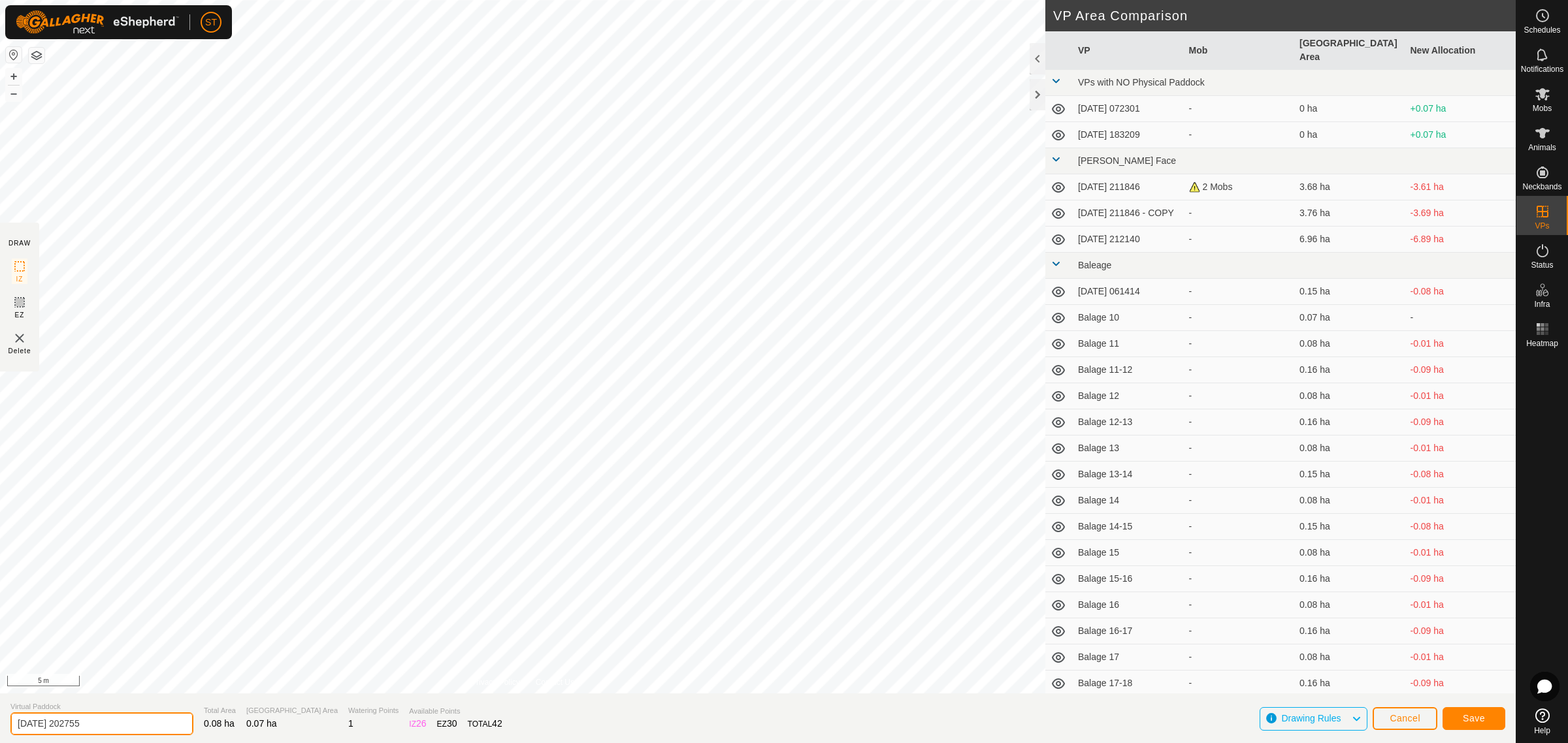
drag, startPoint x: 119, startPoint y: 724, endPoint x: -65, endPoint y: 724, distance: 184.0
click at [0, 724] on html "ST Schedules Notifications Mobs Animals Neckbands VPs Status Infra Heatmap Help…" at bounding box center [784, 372] width 1568 height 743
paste input "Balage 32"
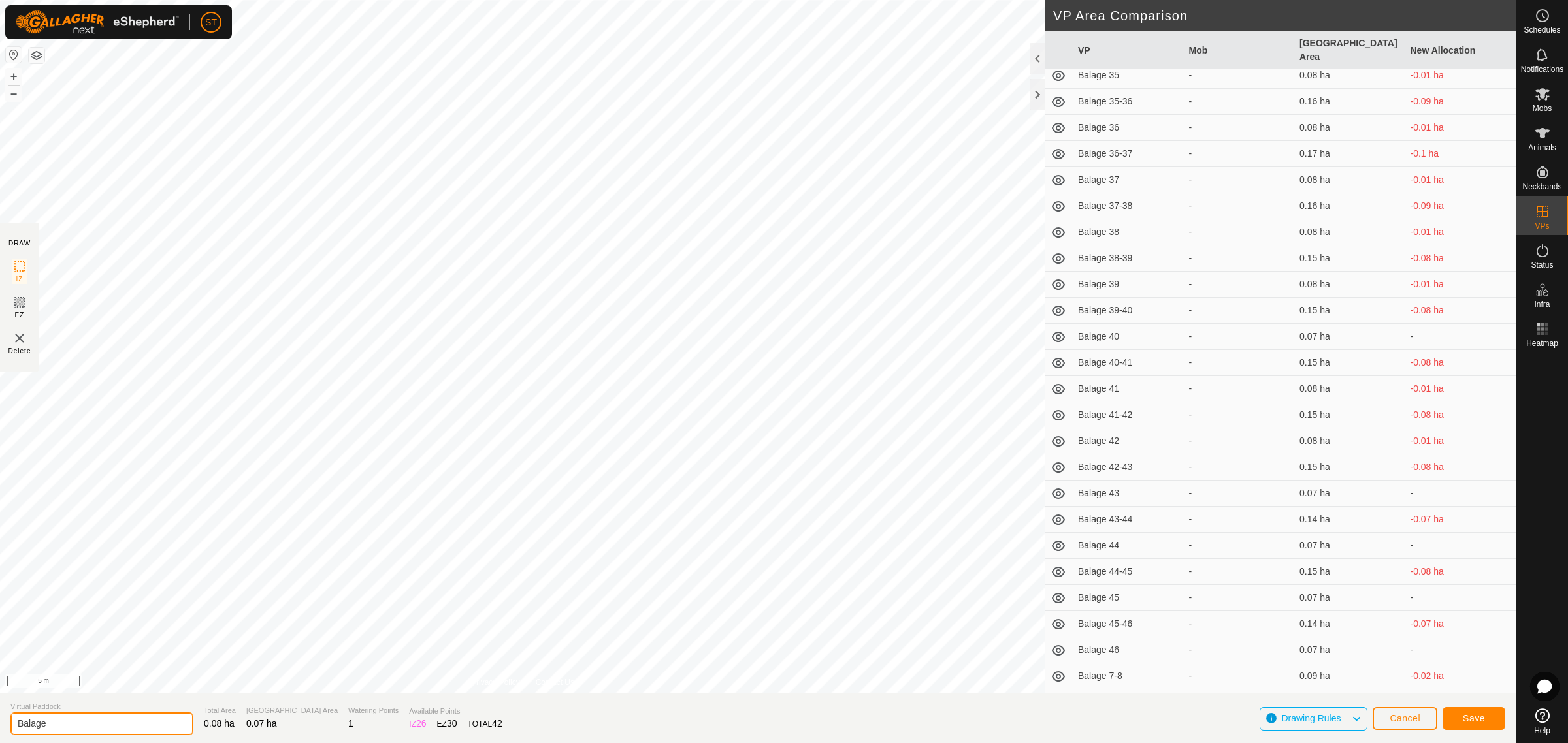
scroll to position [1551, 0]
type input "Balage 47"
click at [1476, 718] on span "Save" at bounding box center [1474, 718] width 22 height 10
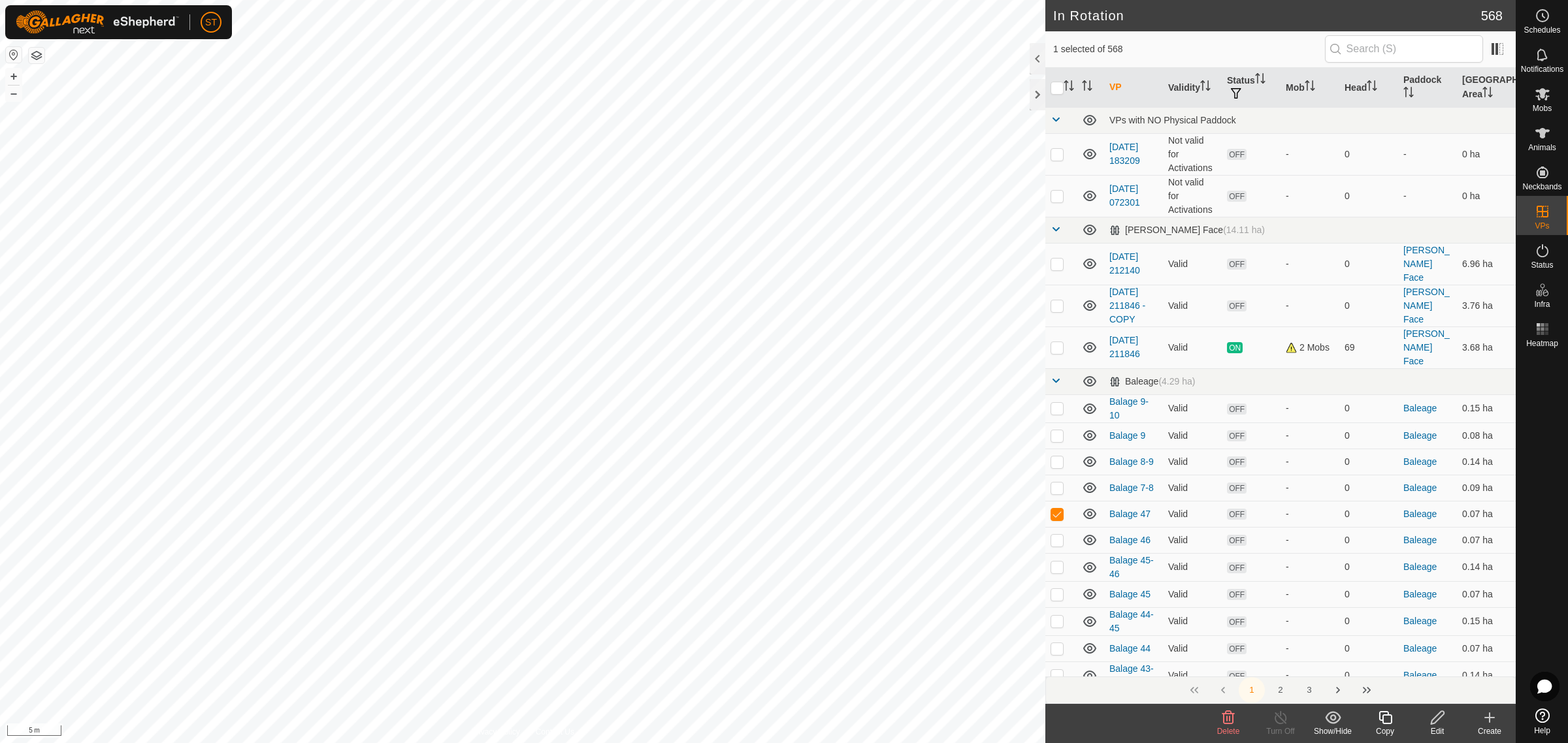
checkbox input "false"
click at [1491, 723] on icon at bounding box center [1489, 717] width 16 height 16
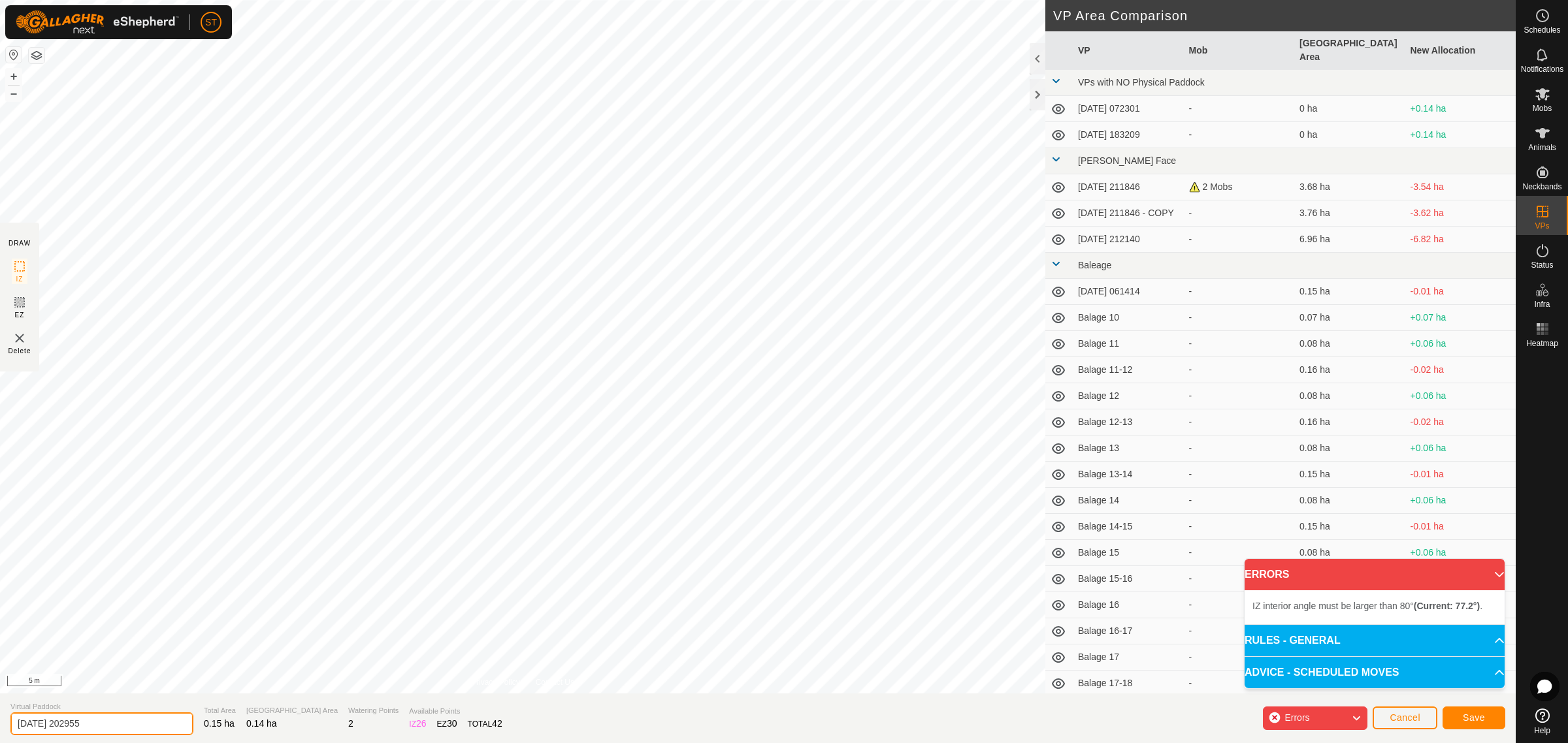
drag, startPoint x: 130, startPoint y: 723, endPoint x: -19, endPoint y: 716, distance: 149.2
click at [0, 716] on html "ST Schedules Notifications Mobs Animals Neckbands VPs Status Infra Heatmap Help…" at bounding box center [784, 372] width 1568 height 743
paste input "Balage 32"
type input "Balage 46-47"
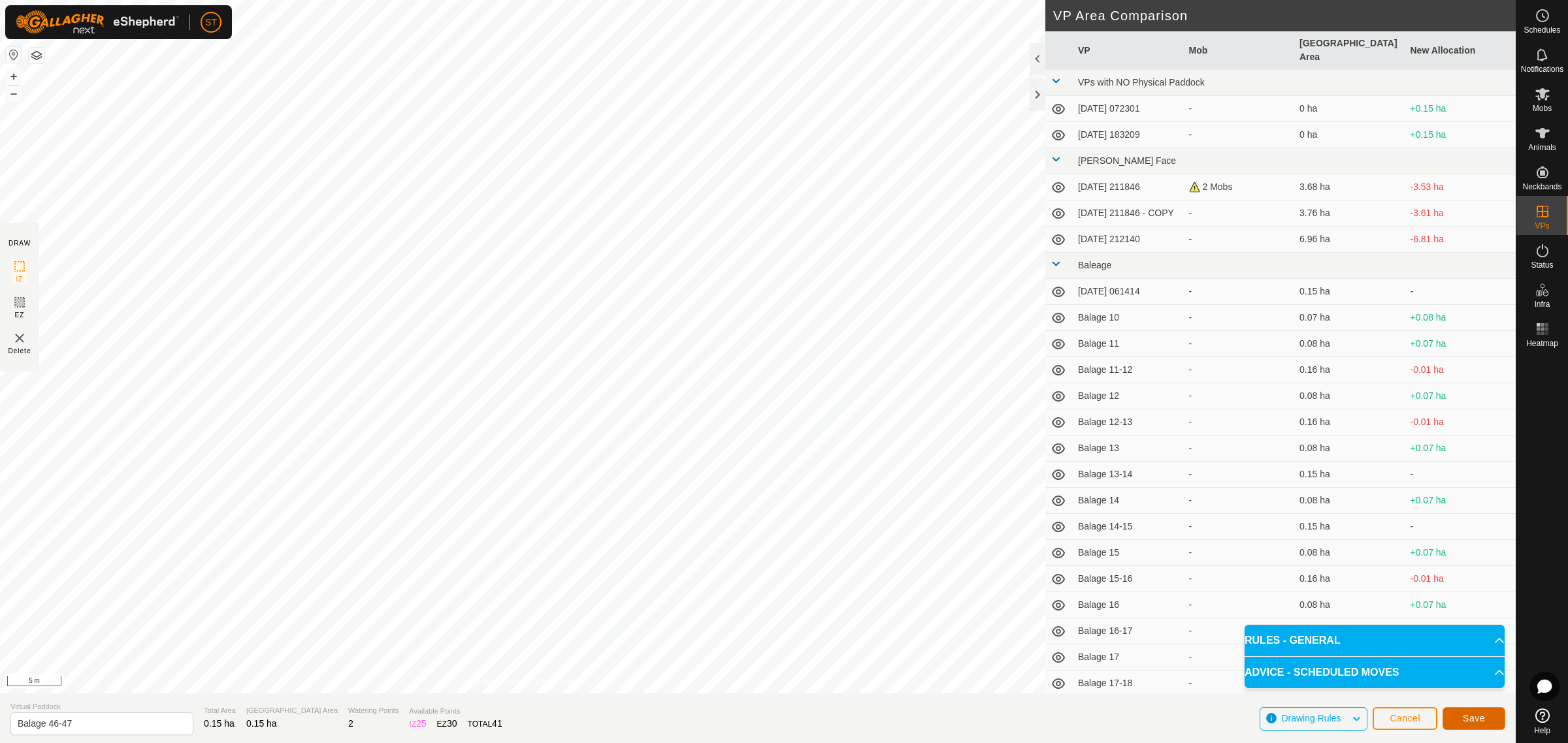
click at [1458, 715] on button "Save" at bounding box center [1474, 718] width 63 height 23
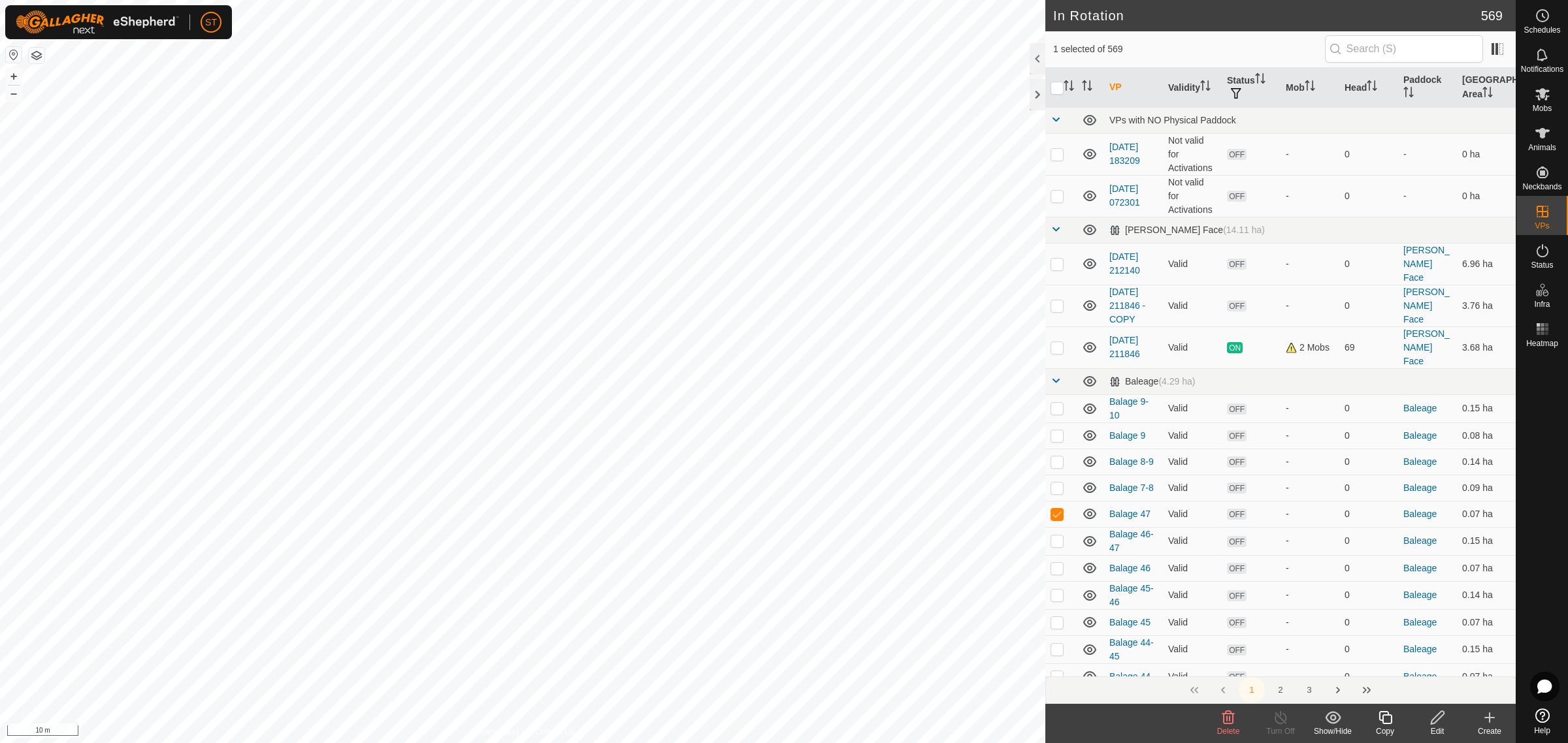
checkbox input "false"
click at [1057, 536] on p-checkbox at bounding box center [1057, 541] width 13 height 10
checkbox input "false"
click at [1491, 725] on div "Create" at bounding box center [1489, 731] width 53 height 12
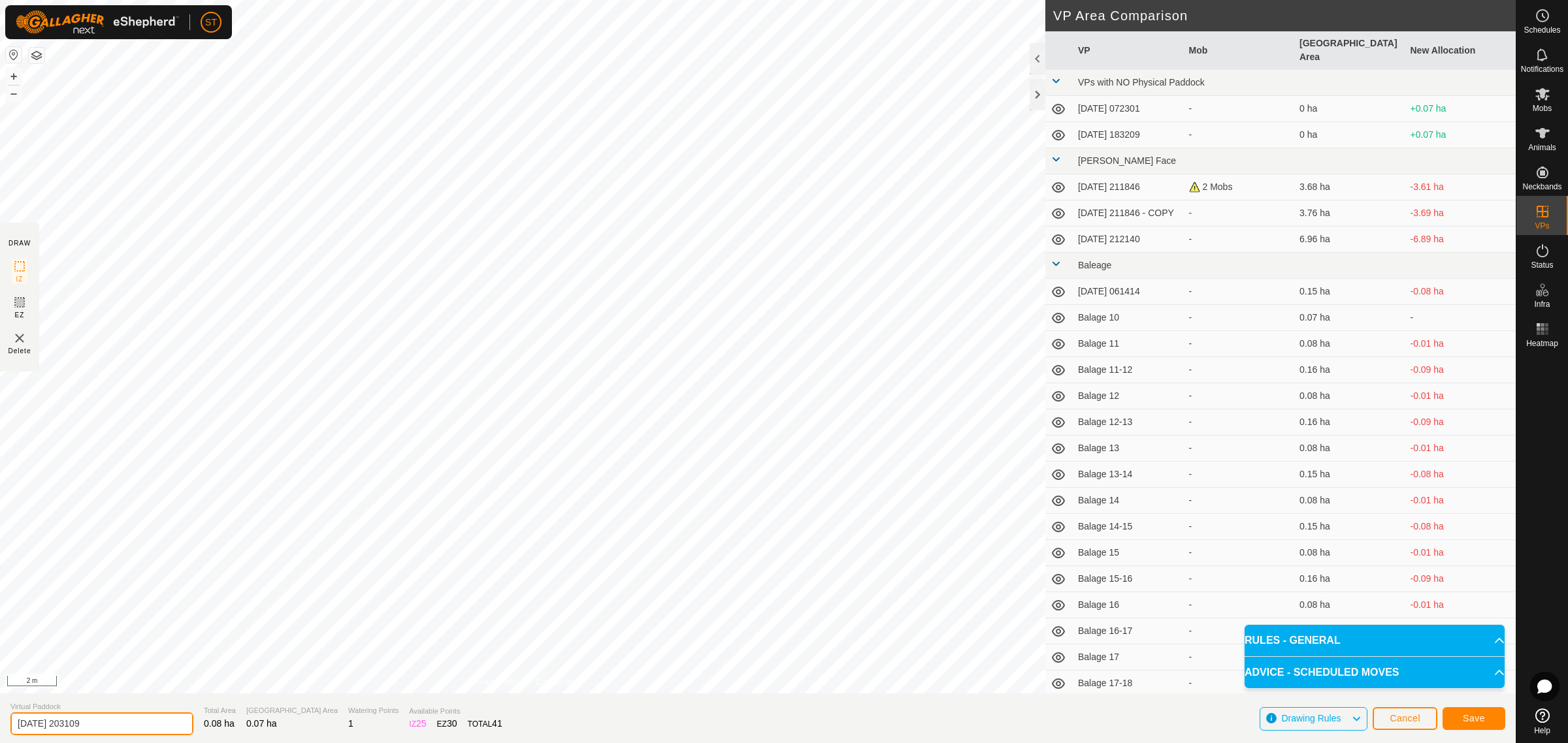
drag, startPoint x: 86, startPoint y: 726, endPoint x: -19, endPoint y: 724, distance: 105.0
click at [0, 724] on html "ST Schedules Notifications Mobs Animals Neckbands VPs Status Infra Heatmap Help…" at bounding box center [784, 372] width 1568 height 743
paste input "Balage 32"
type input "Balage 48"
click at [1457, 721] on button "Save" at bounding box center [1474, 718] width 63 height 23
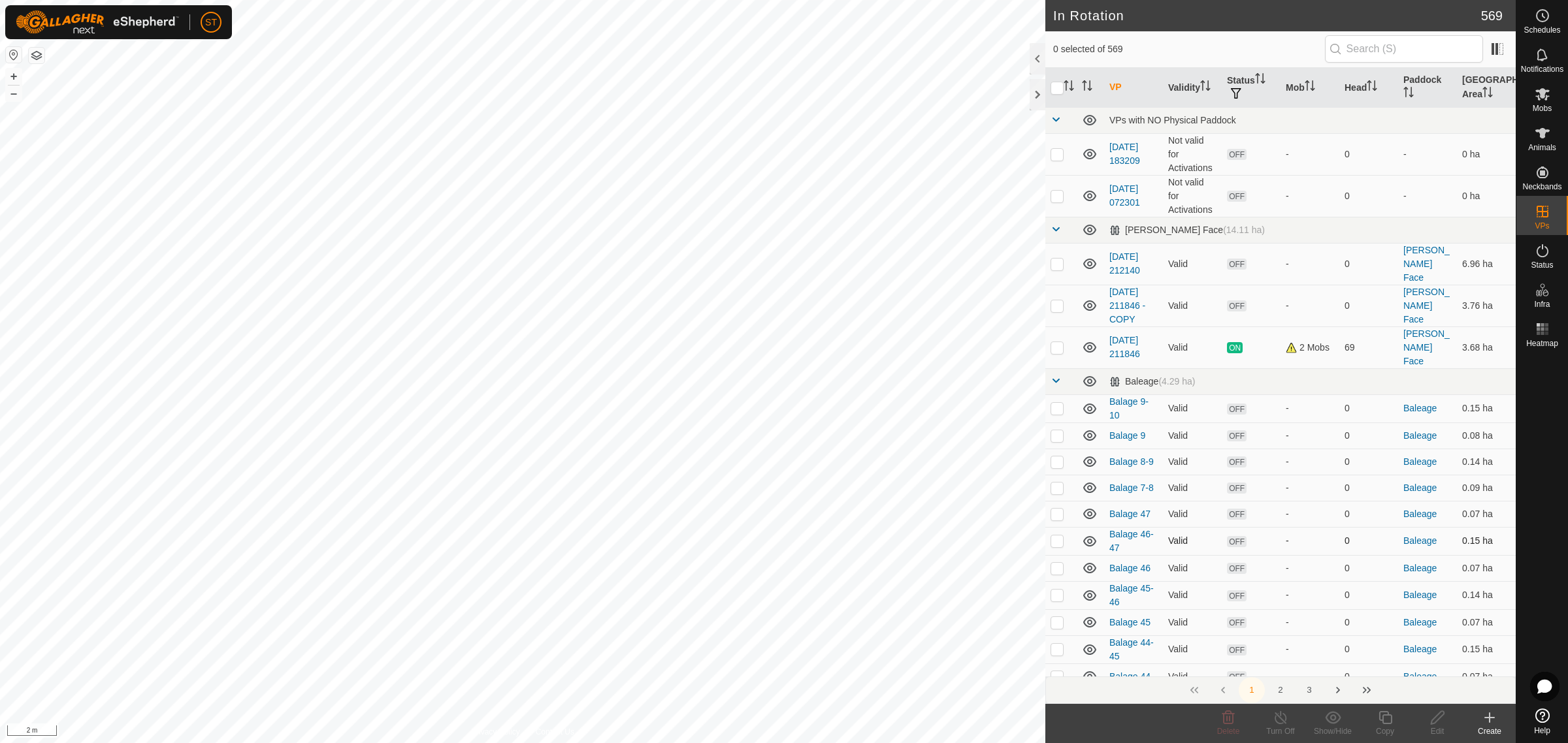
click at [1053, 536] on p-checkbox at bounding box center [1057, 541] width 13 height 10
checkbox input "false"
click at [1057, 509] on p-checkbox at bounding box center [1057, 514] width 13 height 10
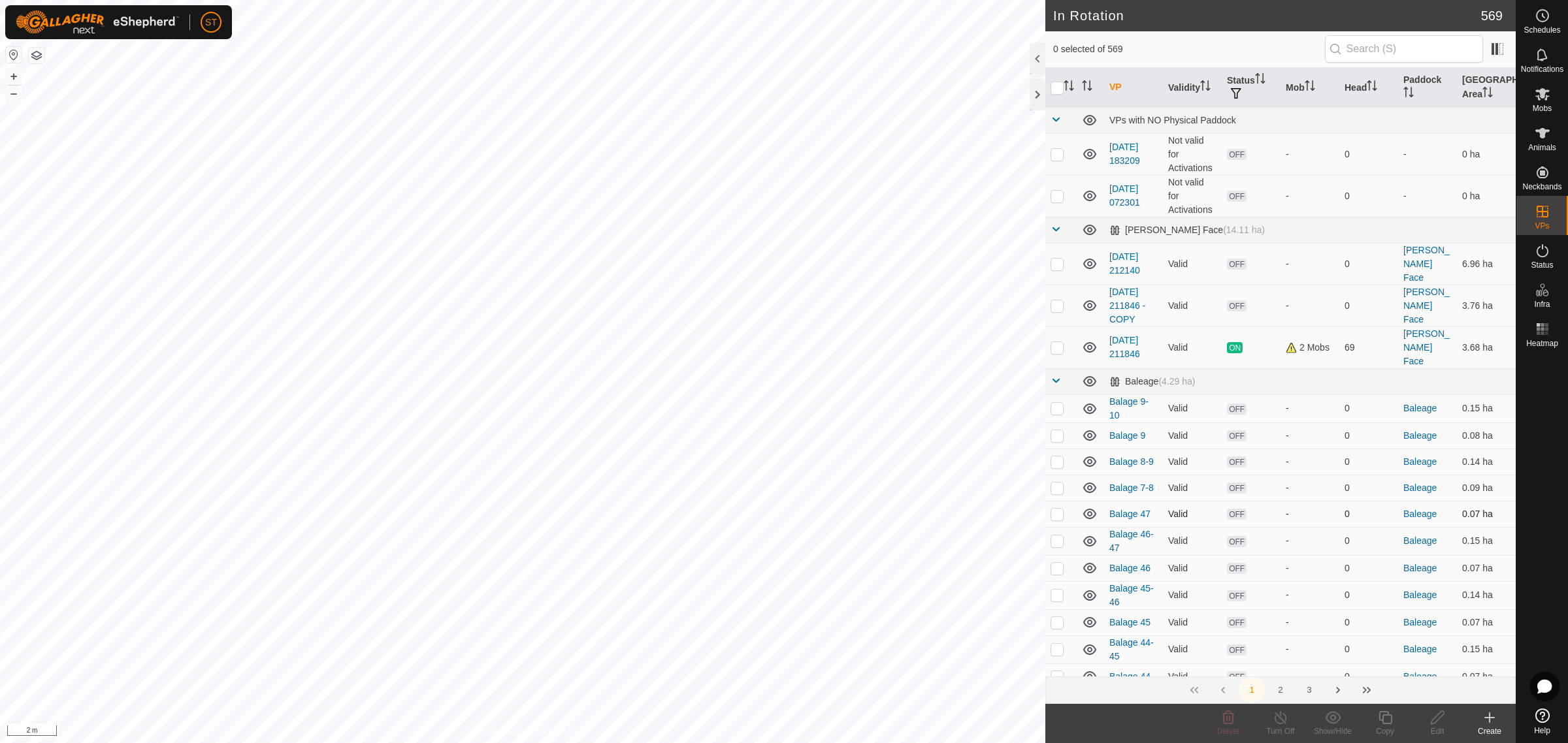
checkbox input "false"
click at [1488, 721] on icon at bounding box center [1489, 717] width 16 height 16
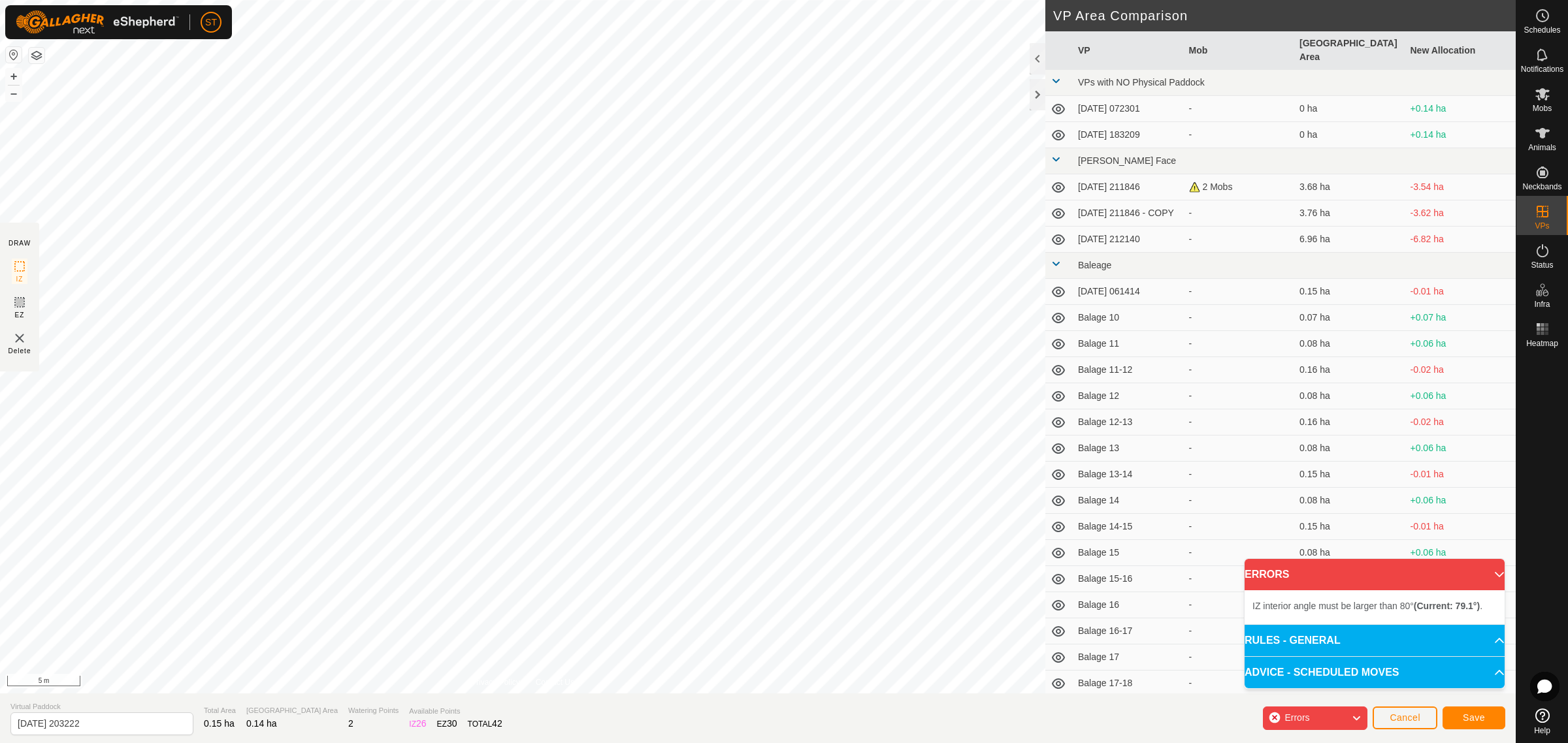
click at [1069, 386] on div "DRAW IZ EZ Delete Privacy Policy Contact Us + – ⇧ i 5 m VP Area Comparison VP M…" at bounding box center [758, 347] width 1516 height 694
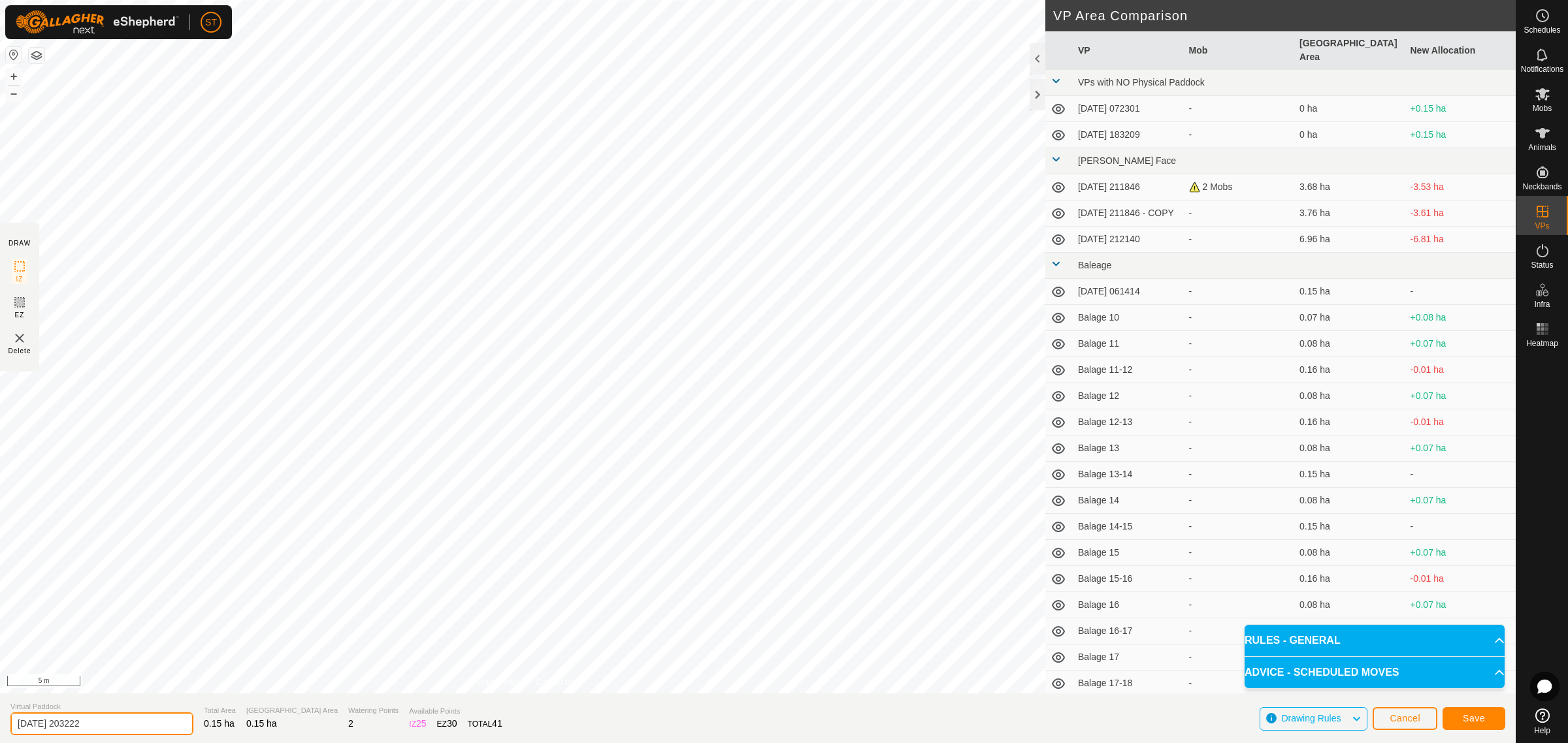
drag, startPoint x: 88, startPoint y: 727, endPoint x: -18, endPoint y: 720, distance: 106.2
click at [0, 720] on html "ST Schedules Notifications Mobs Animals Neckbands VPs Status Infra Heatmap Help…" at bounding box center [784, 372] width 1568 height 743
paste input "Balage 3"
type input "Balage 47-48"
click at [1471, 723] on span "Save" at bounding box center [1474, 718] width 22 height 10
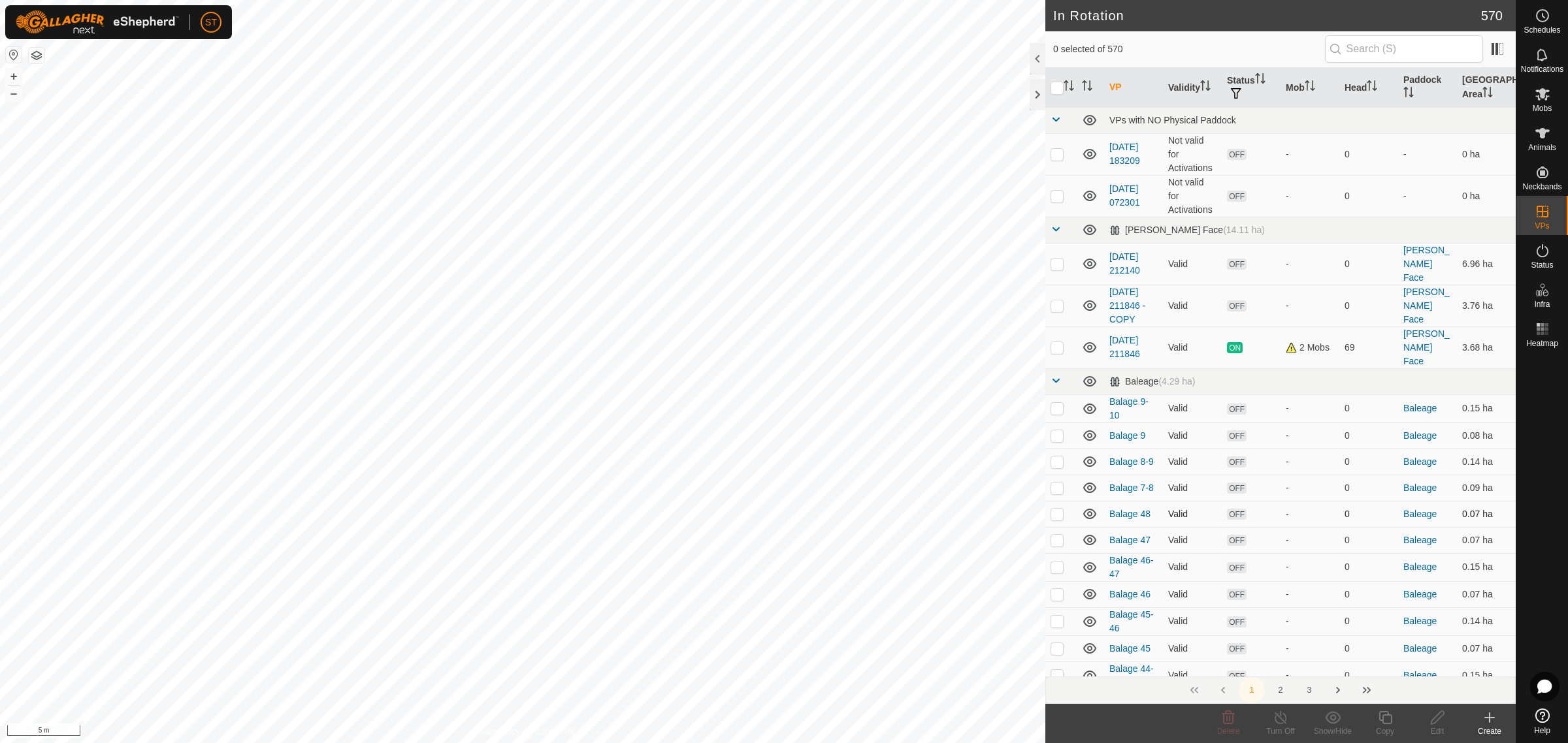
click at [1056, 509] on p-checkbox at bounding box center [1057, 514] width 13 height 10
checkbox input "false"
click at [1484, 720] on icon at bounding box center [1489, 717] width 16 height 16
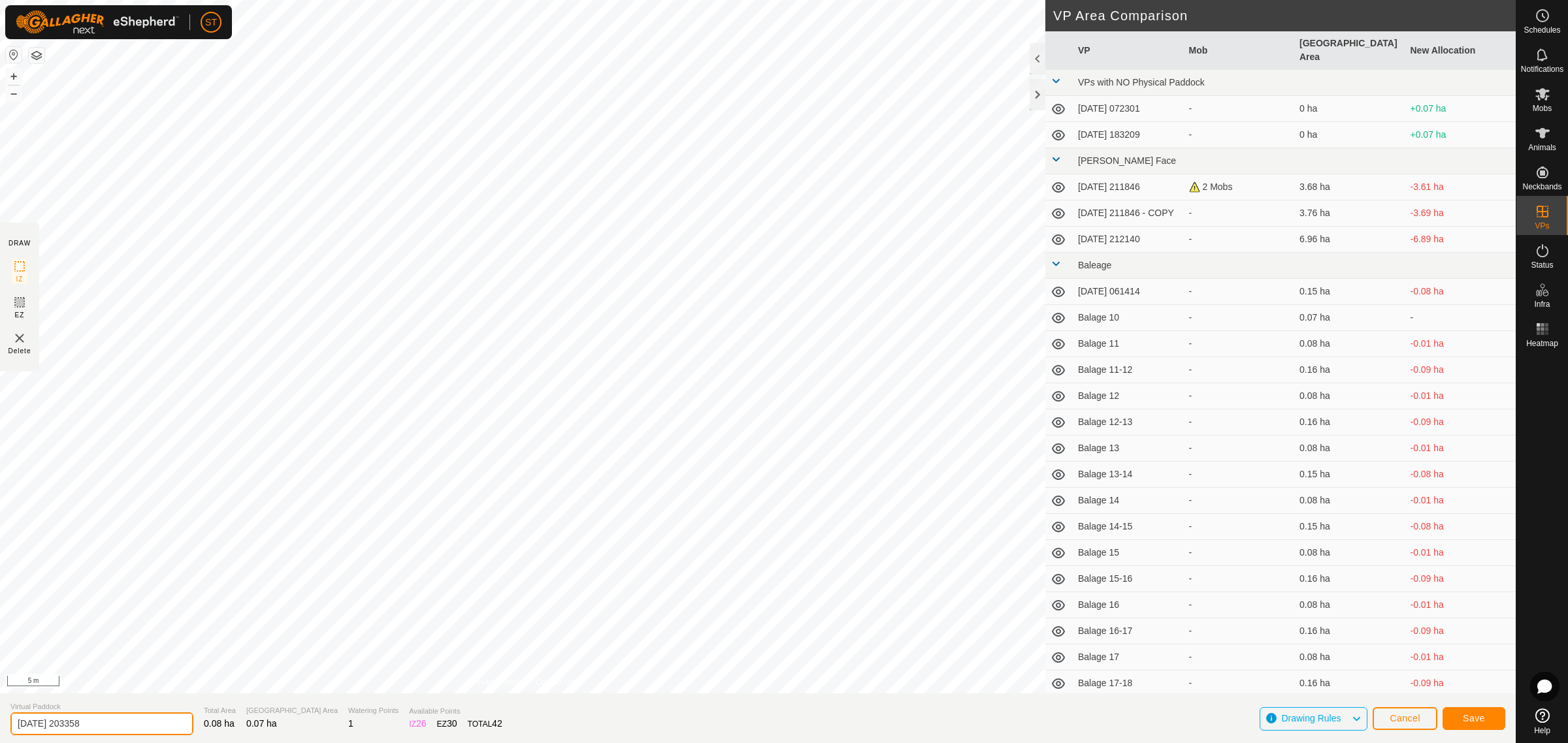
drag, startPoint x: 92, startPoint y: 723, endPoint x: -70, endPoint y: 720, distance: 162.0
click at [0, 720] on html "ST Schedules Notifications Mobs Animals Neckbands VPs Status Infra Heatmap Help…" at bounding box center [784, 372] width 1568 height 743
paste input "Balage 32"
type input "Balage 49"
click at [1474, 721] on span "Save" at bounding box center [1474, 718] width 22 height 10
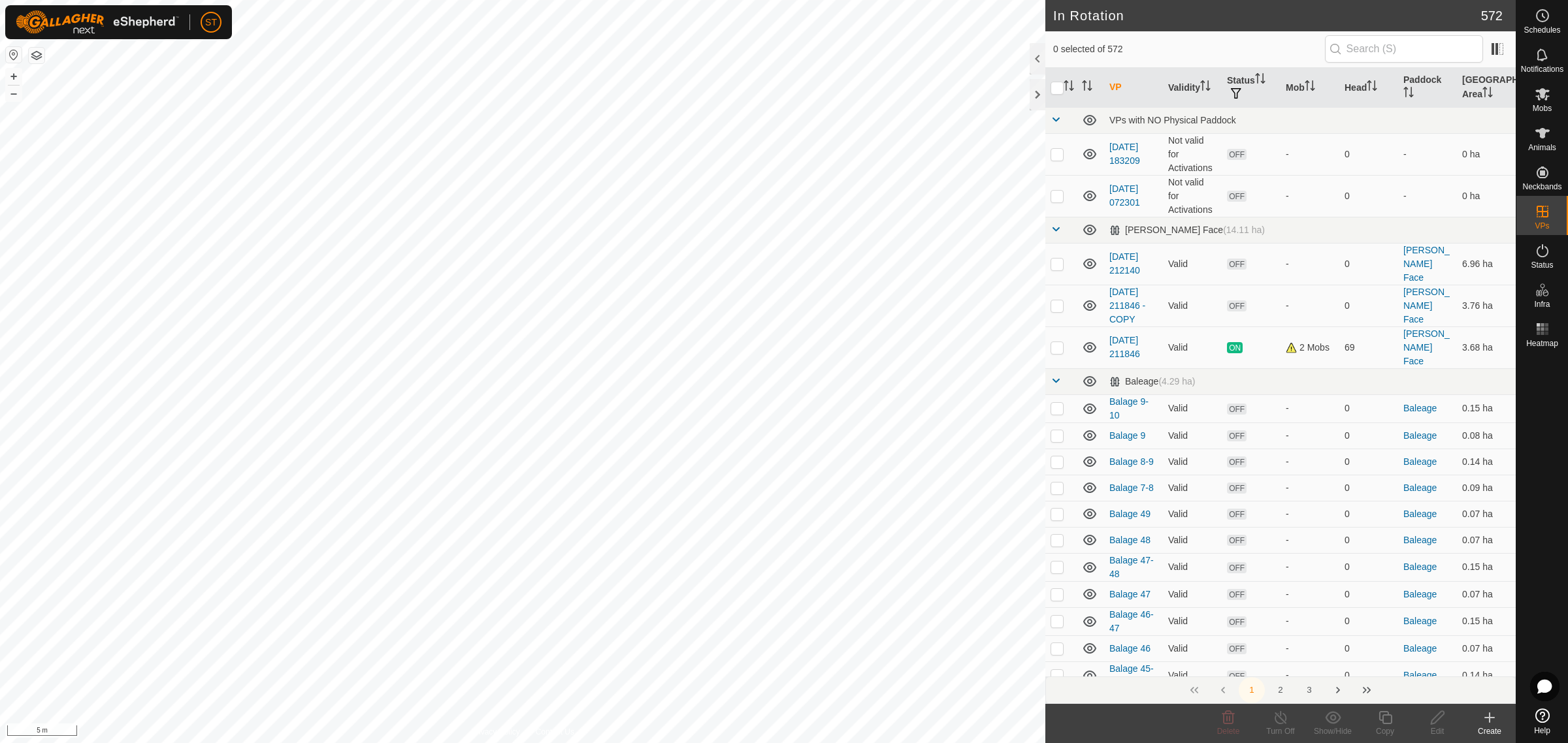
click at [1494, 723] on icon at bounding box center [1489, 717] width 16 height 16
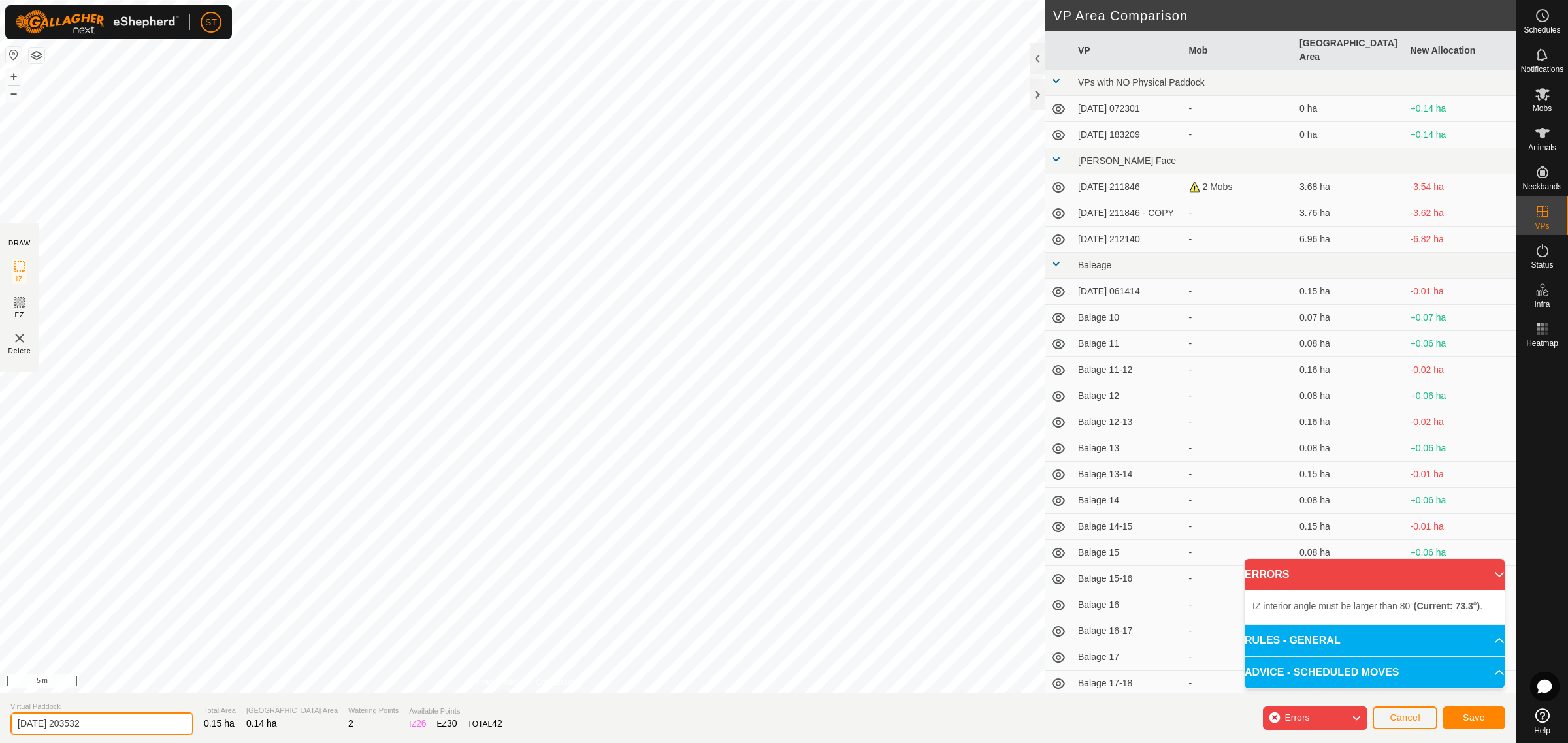
drag, startPoint x: 125, startPoint y: 722, endPoint x: -124, endPoint y: 723, distance: 249.0
click at [0, 723] on html "ST Schedules Notifications Mobs Animals Neckbands VPs Status Infra Heatmap Help…" at bounding box center [784, 372] width 1568 height 743
paste input "Balage"
type input "Balage 48-49"
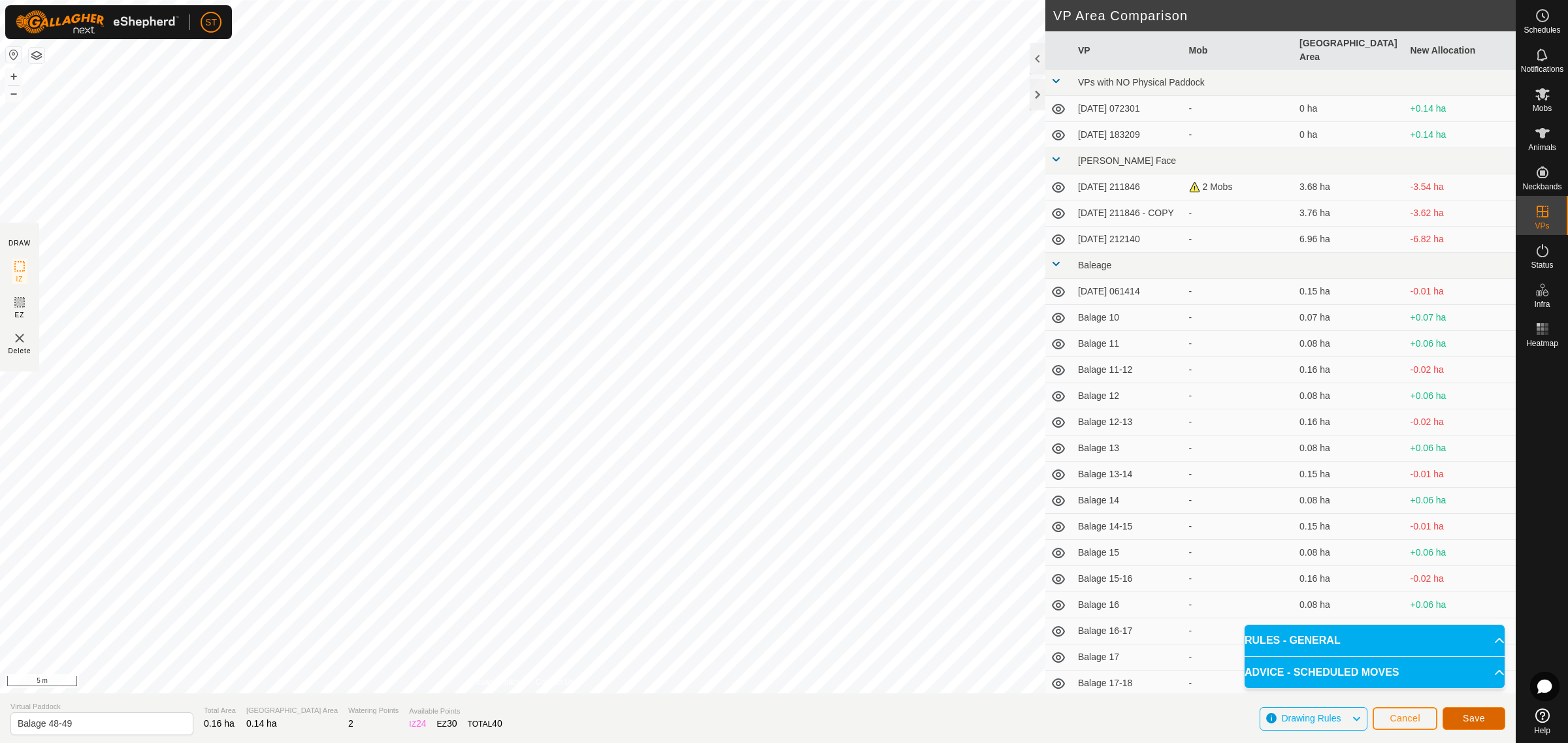
click at [1468, 719] on span "Save" at bounding box center [1474, 718] width 22 height 10
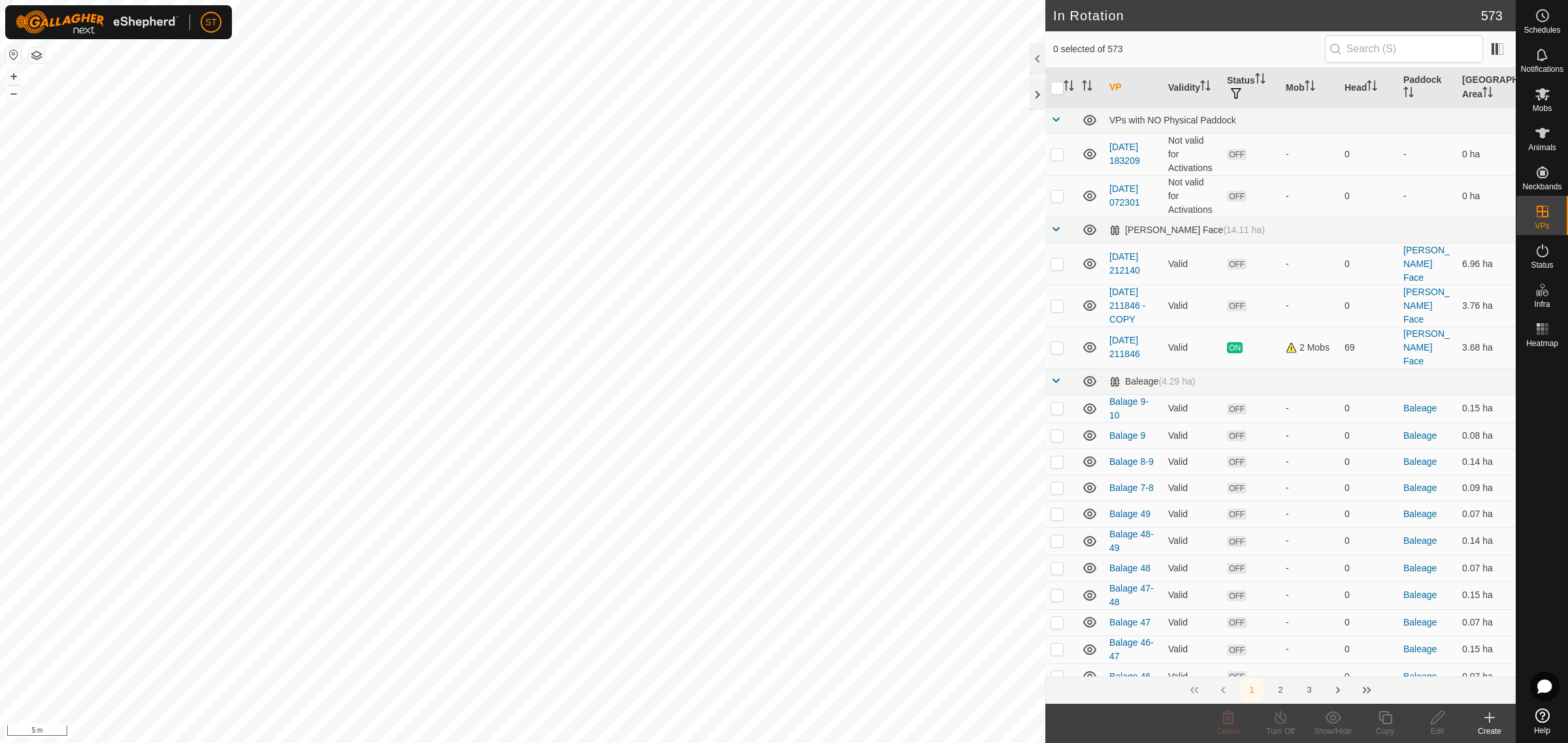
checkbox input "true"
click at [1057, 536] on p-checkbox at bounding box center [1057, 541] width 13 height 10
checkbox input "false"
click at [1057, 509] on p-checkbox at bounding box center [1057, 514] width 13 height 10
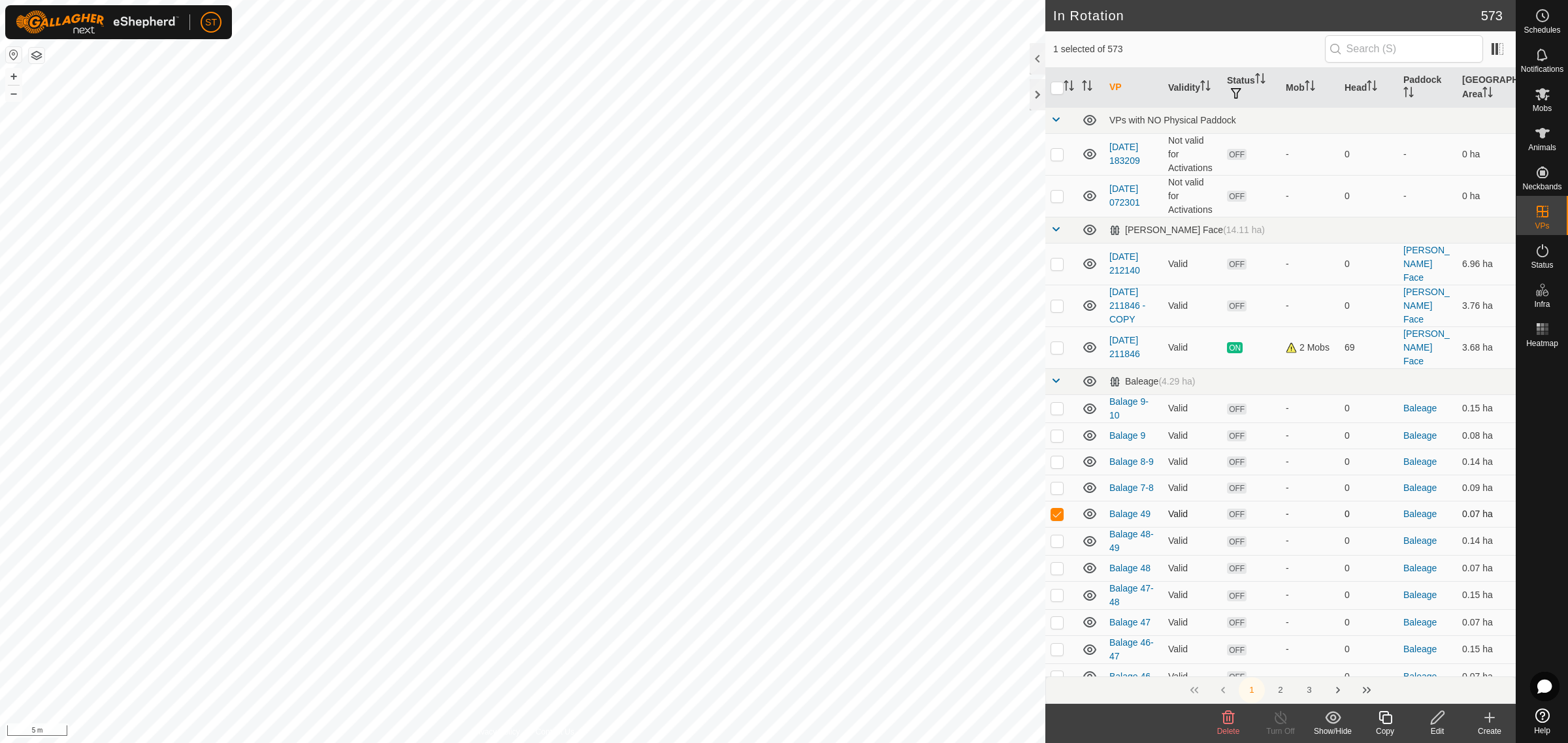
checkbox input "false"
click at [1489, 725] on icon at bounding box center [1489, 717] width 16 height 16
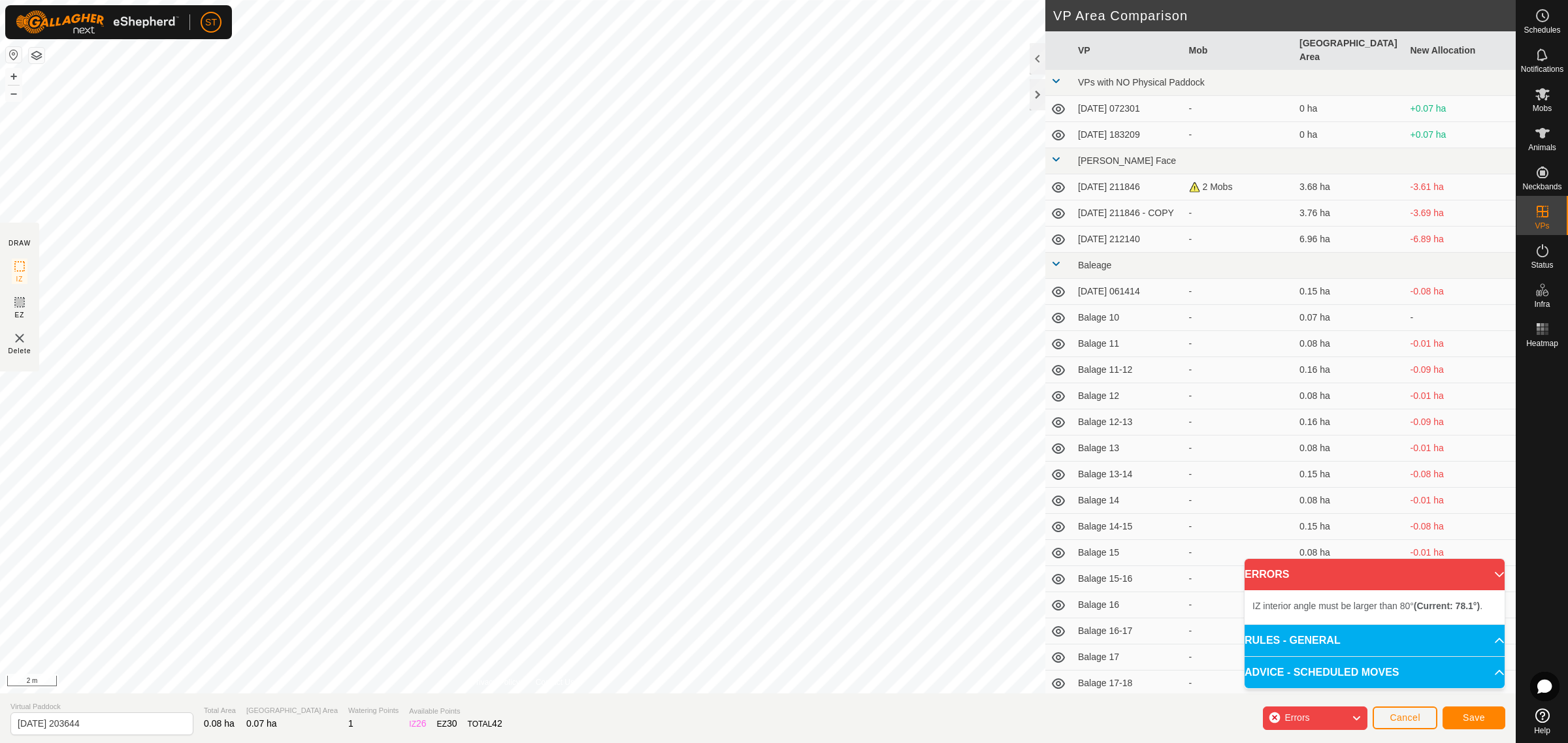
click at [1073, 338] on div "DRAW IZ EZ Delete Privacy Policy Contact Us + – ⇧ i 2 m VP Area Comparison VP M…" at bounding box center [758, 347] width 1516 height 694
drag, startPoint x: 110, startPoint y: 725, endPoint x: -100, endPoint y: 716, distance: 210.2
click at [0, 716] on html "ST Schedules Notifications Mobs Animals Neckbands VPs Status Infra Heatmap Help…" at bounding box center [784, 372] width 1568 height 743
paste input "Balage 32"
type input "Balage 50"
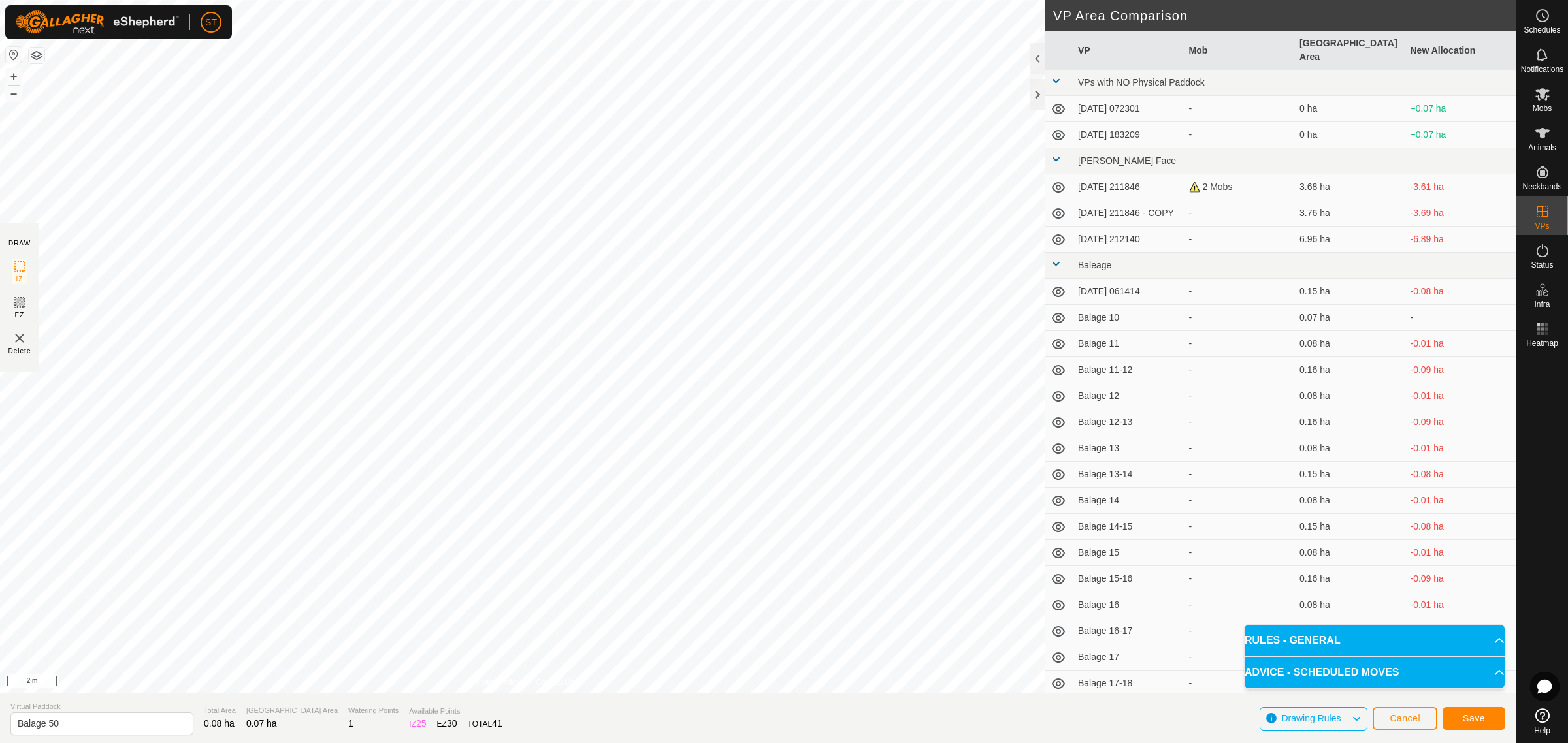
click at [400, 0] on html "ST Schedules Notifications Mobs Animals Neckbands VPs Status Infra Heatmap Help…" at bounding box center [784, 372] width 1568 height 743
click at [1459, 723] on button "Save" at bounding box center [1474, 718] width 63 height 23
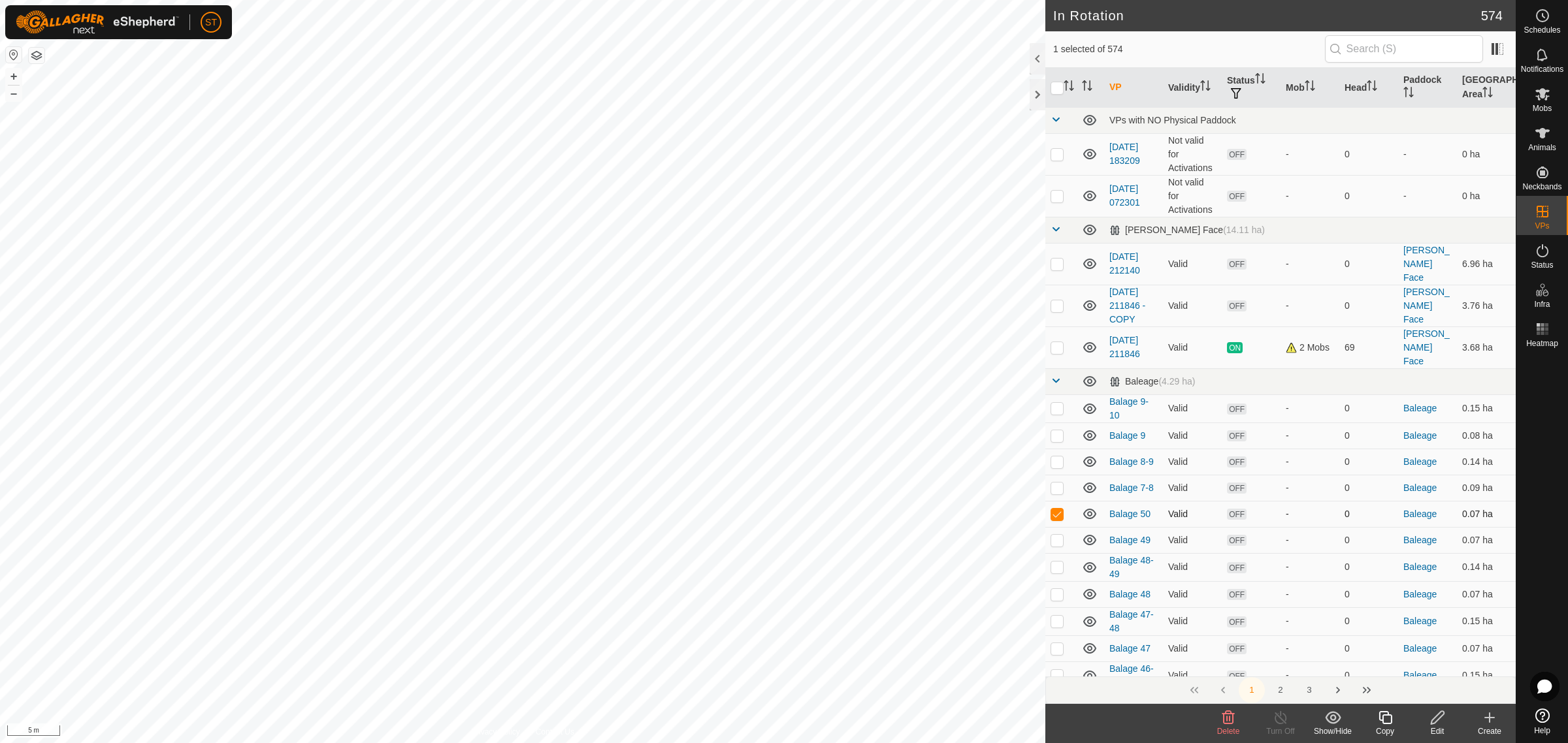
click at [1054, 509] on p-checkbox at bounding box center [1057, 514] width 13 height 10
checkbox input "false"
click at [1491, 723] on icon at bounding box center [1489, 717] width 16 height 16
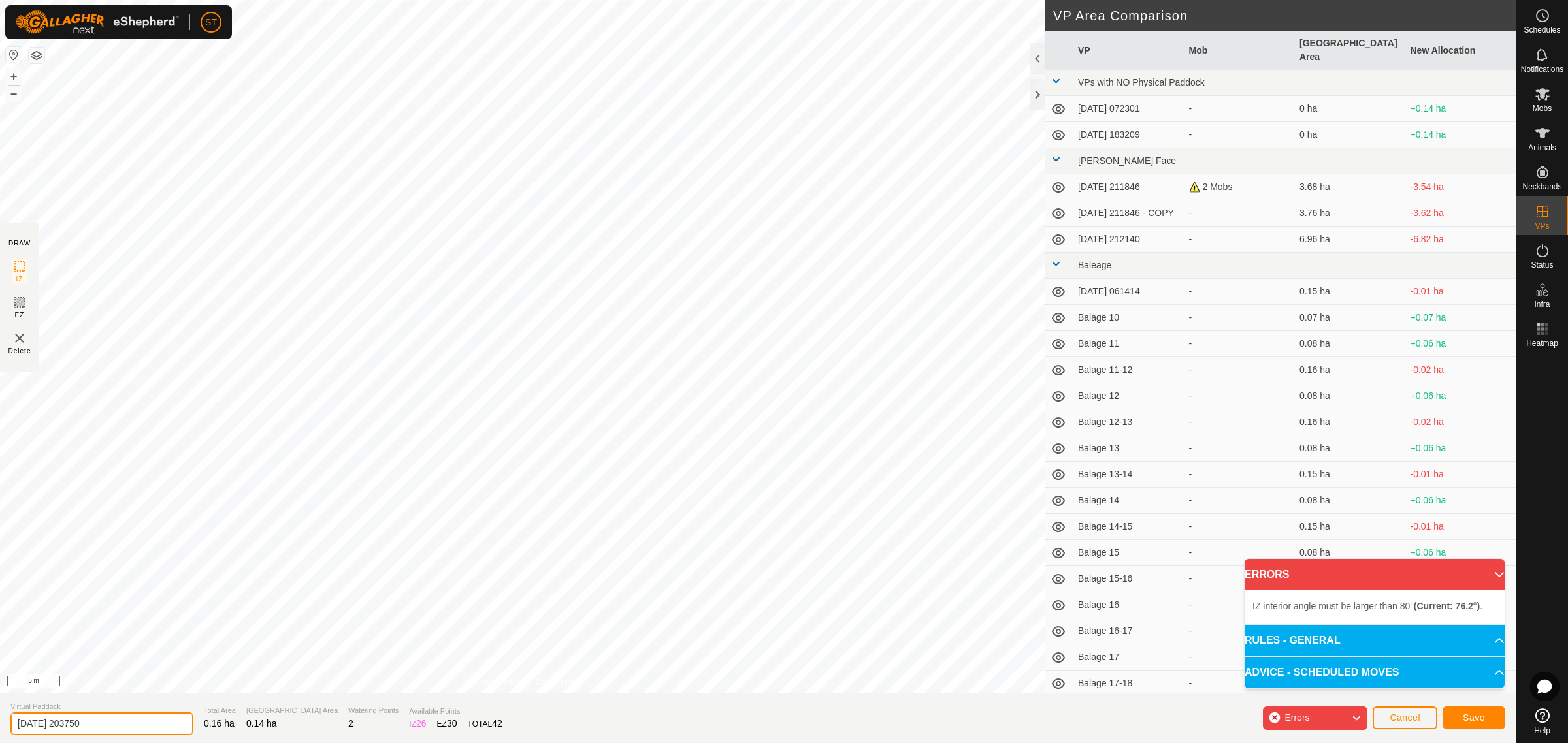
drag, startPoint x: 117, startPoint y: 720, endPoint x: -29, endPoint y: 720, distance: 146.0
click at [0, 720] on html "ST Schedules Notifications Mobs Animals Neckbands VPs Status Infra Heatmap Help…" at bounding box center [784, 372] width 1568 height 743
paste input "Balage 32"
type input "Balage 49-50"
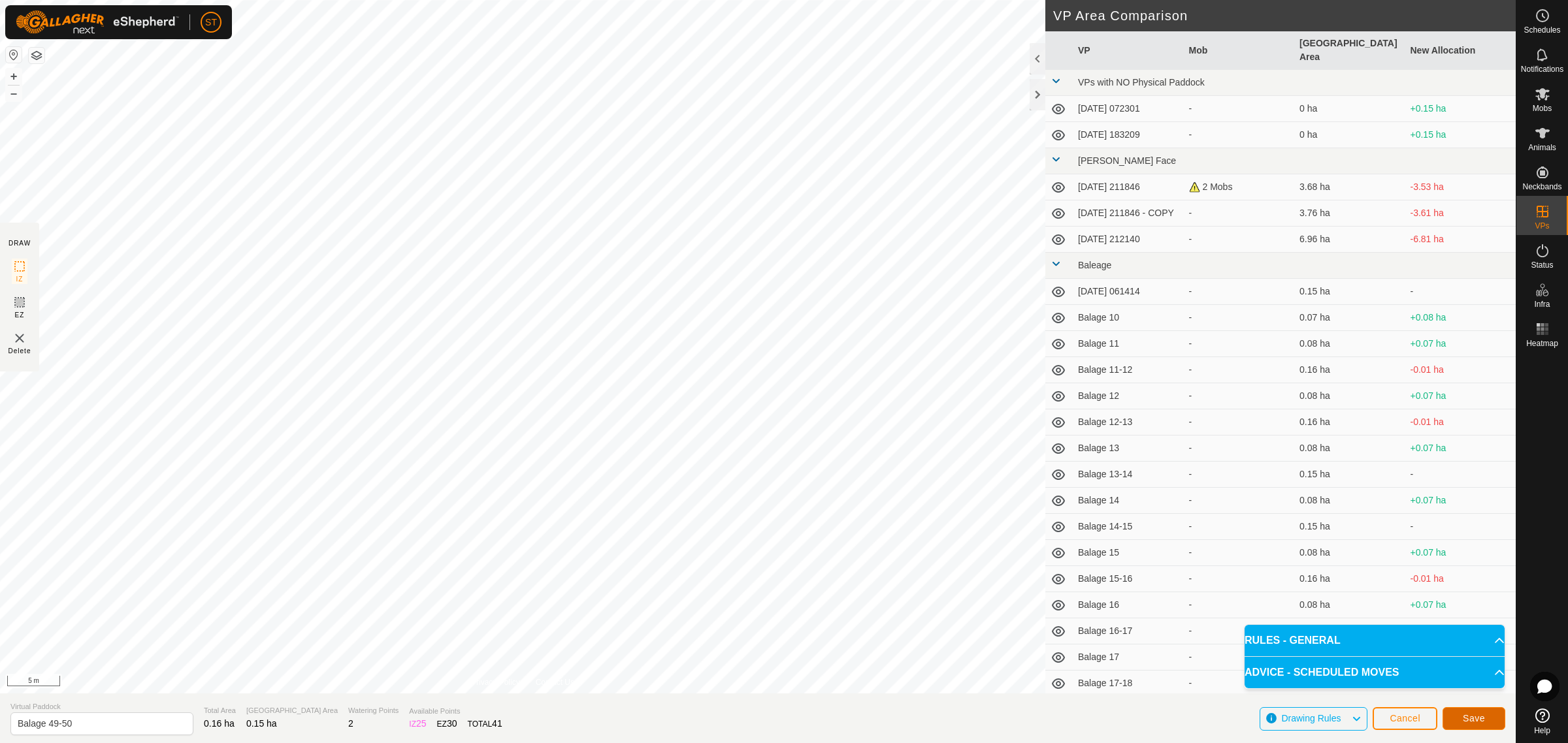
click at [1463, 718] on span "Save" at bounding box center [1474, 718] width 22 height 10
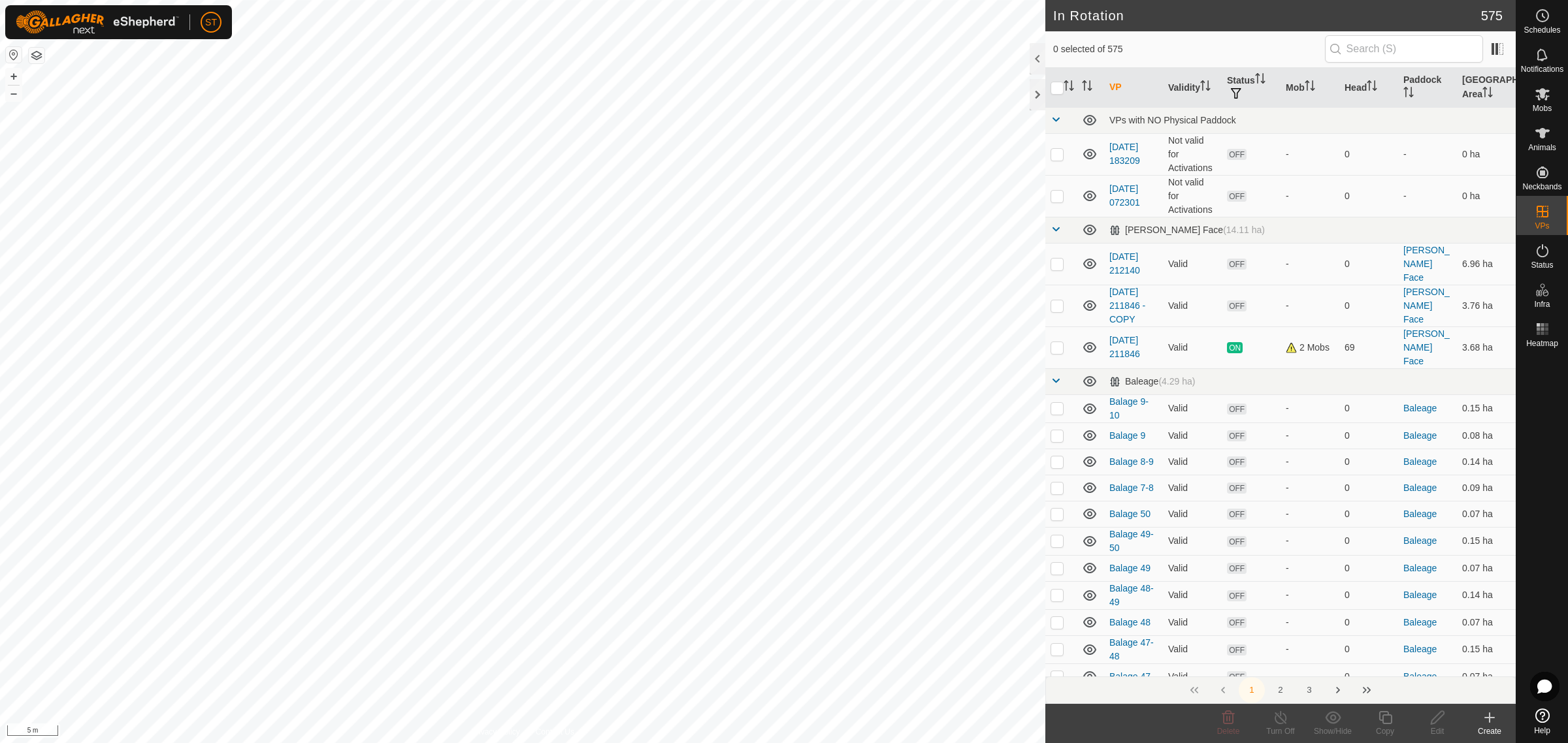
click at [701, 255] on div "ST Schedules Notifications Mobs Animals Neckbands VPs Status Infra Heatmap Help…" at bounding box center [784, 372] width 1568 height 743
checkbox input "true"
click at [1053, 536] on p-checkbox at bounding box center [1057, 541] width 13 height 10
checkbox input "false"
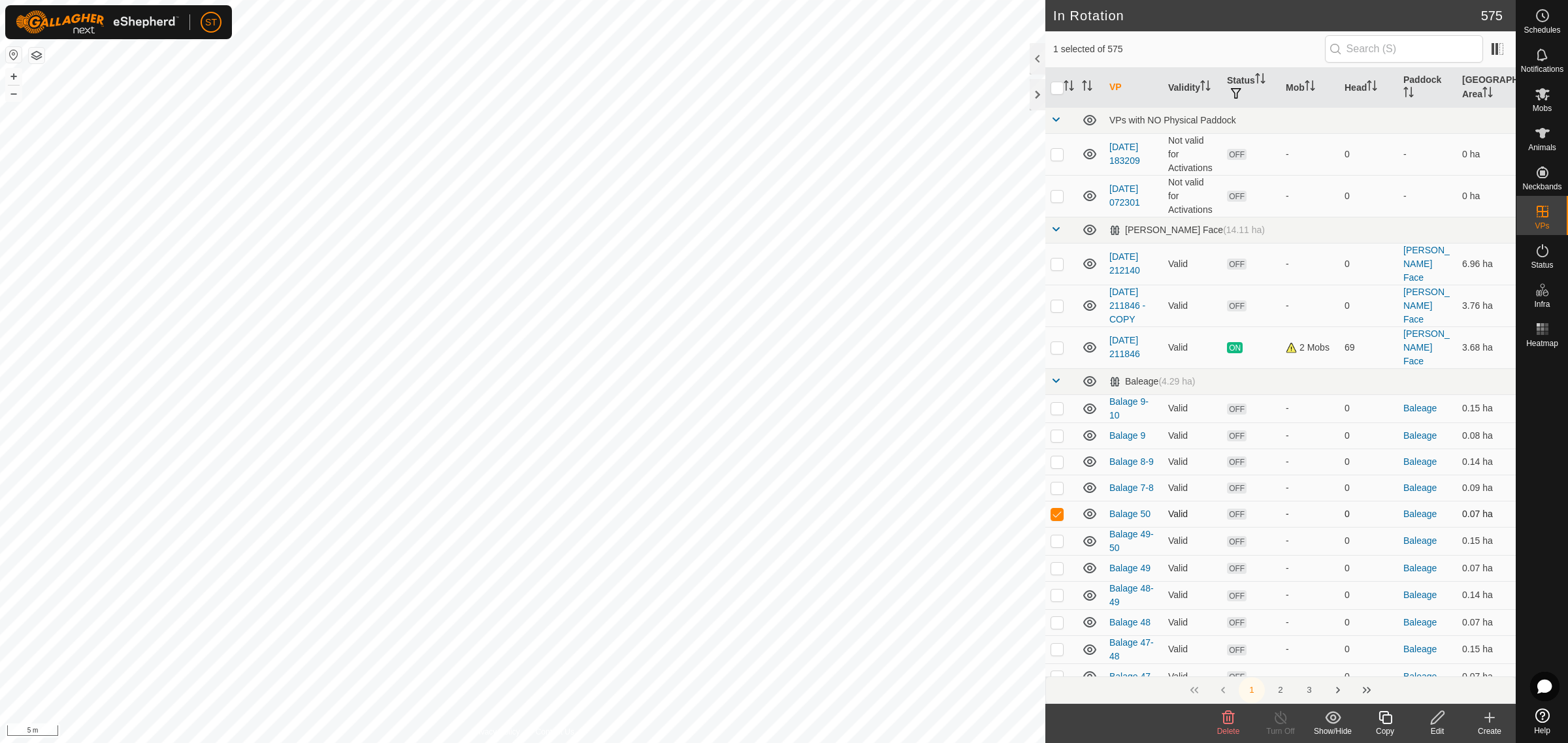
click at [1053, 509] on p-checkbox at bounding box center [1057, 514] width 13 height 10
checkbox input "false"
click at [1493, 725] on icon at bounding box center [1489, 717] width 16 height 16
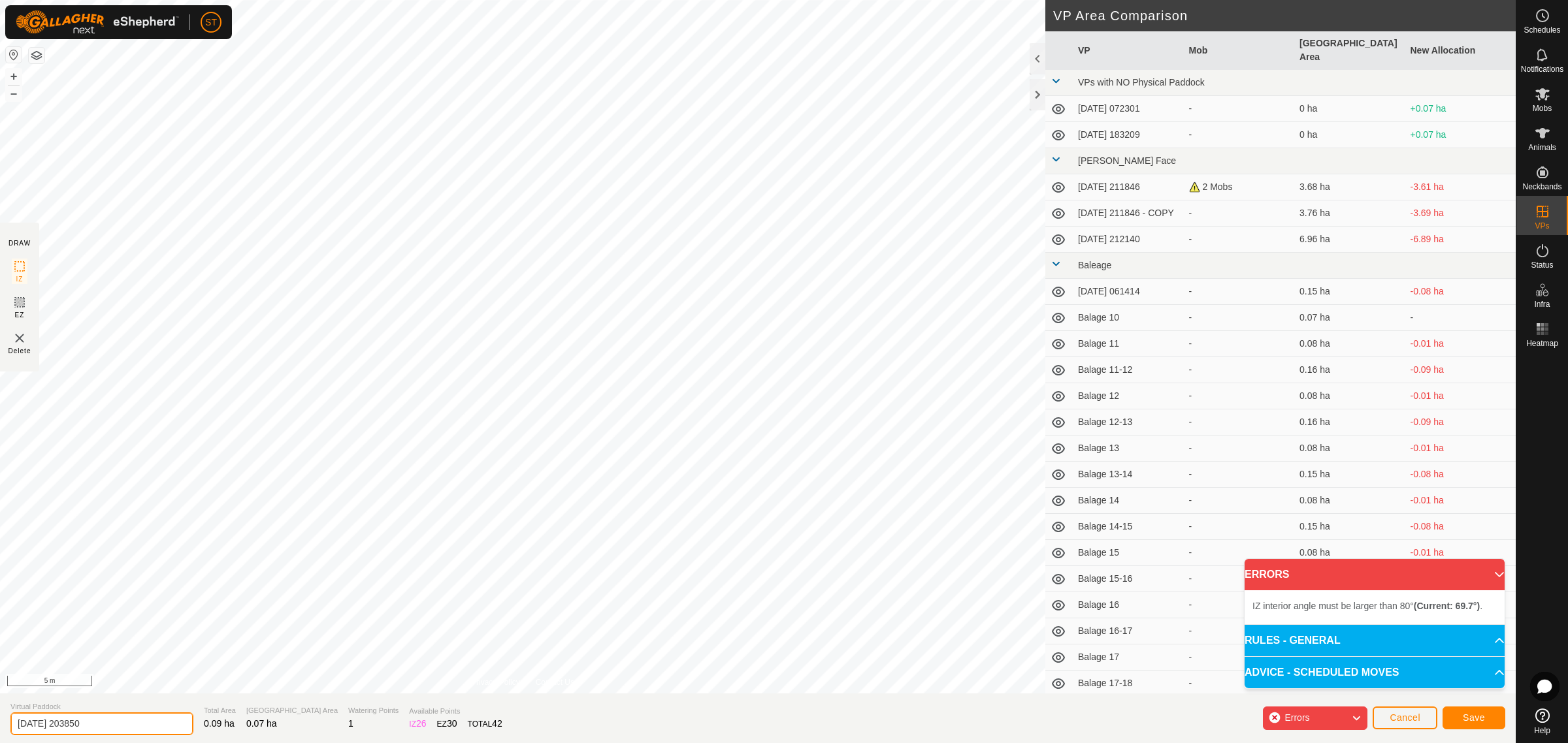
drag, startPoint x: 105, startPoint y: 725, endPoint x: -50, endPoint y: 721, distance: 155.1
click at [0, 721] on html "ST Schedules Notifications Mobs Animals Neckbands VPs Status Infra Heatmap Help…" at bounding box center [784, 372] width 1568 height 743
paste input "Balage 32"
type input "Balage 51"
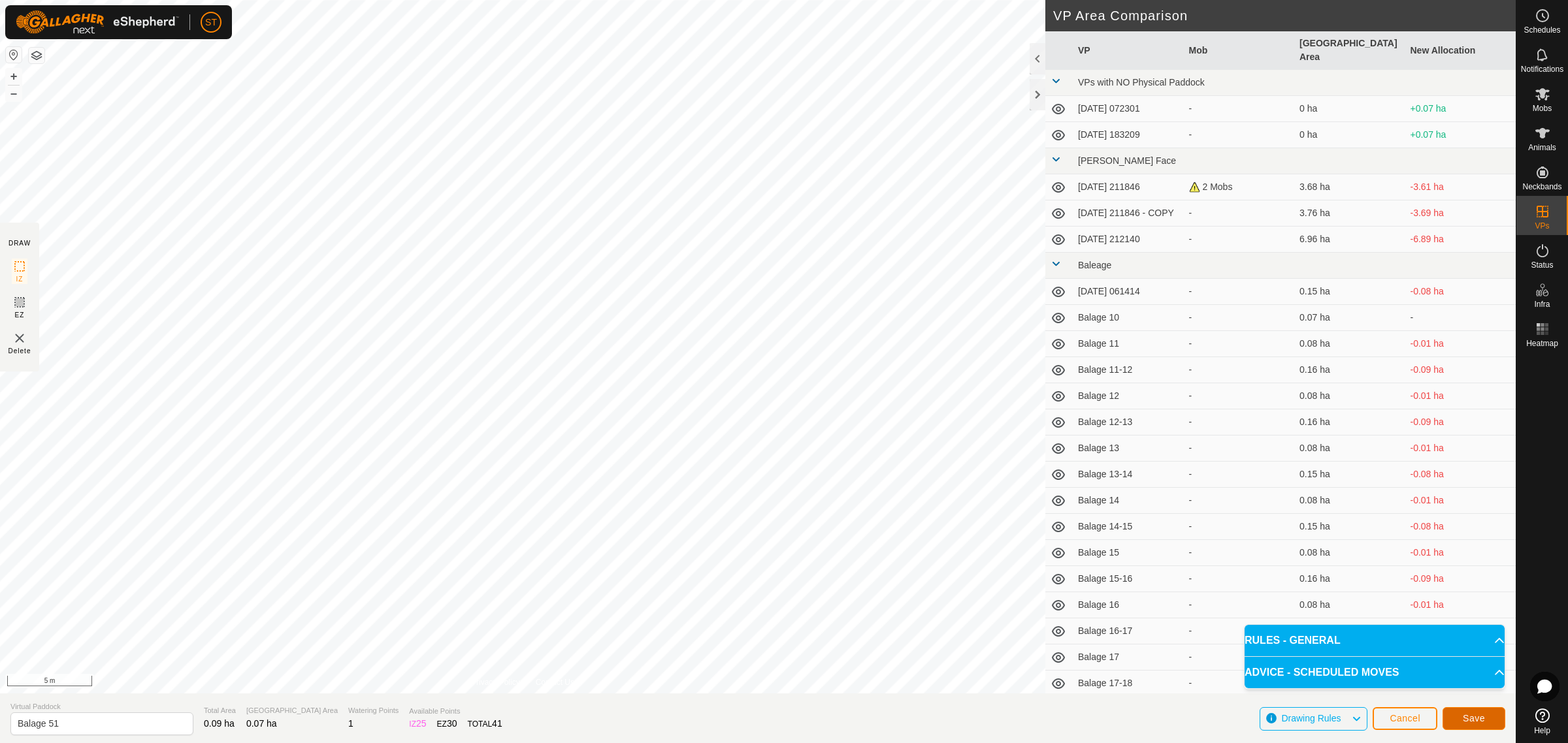
click at [1476, 713] on span "Save" at bounding box center [1474, 718] width 22 height 10
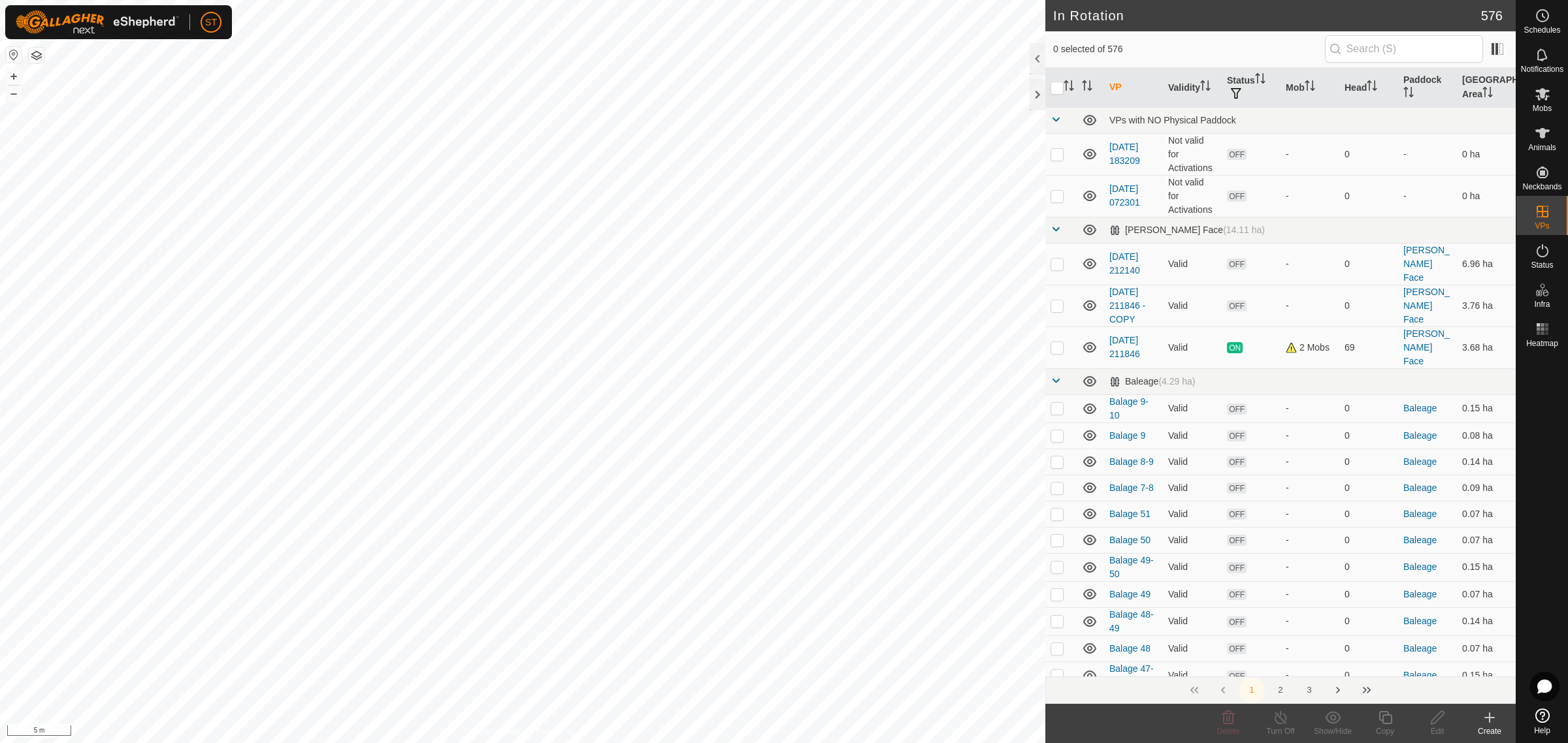
click at [1483, 721] on icon at bounding box center [1489, 717] width 16 height 16
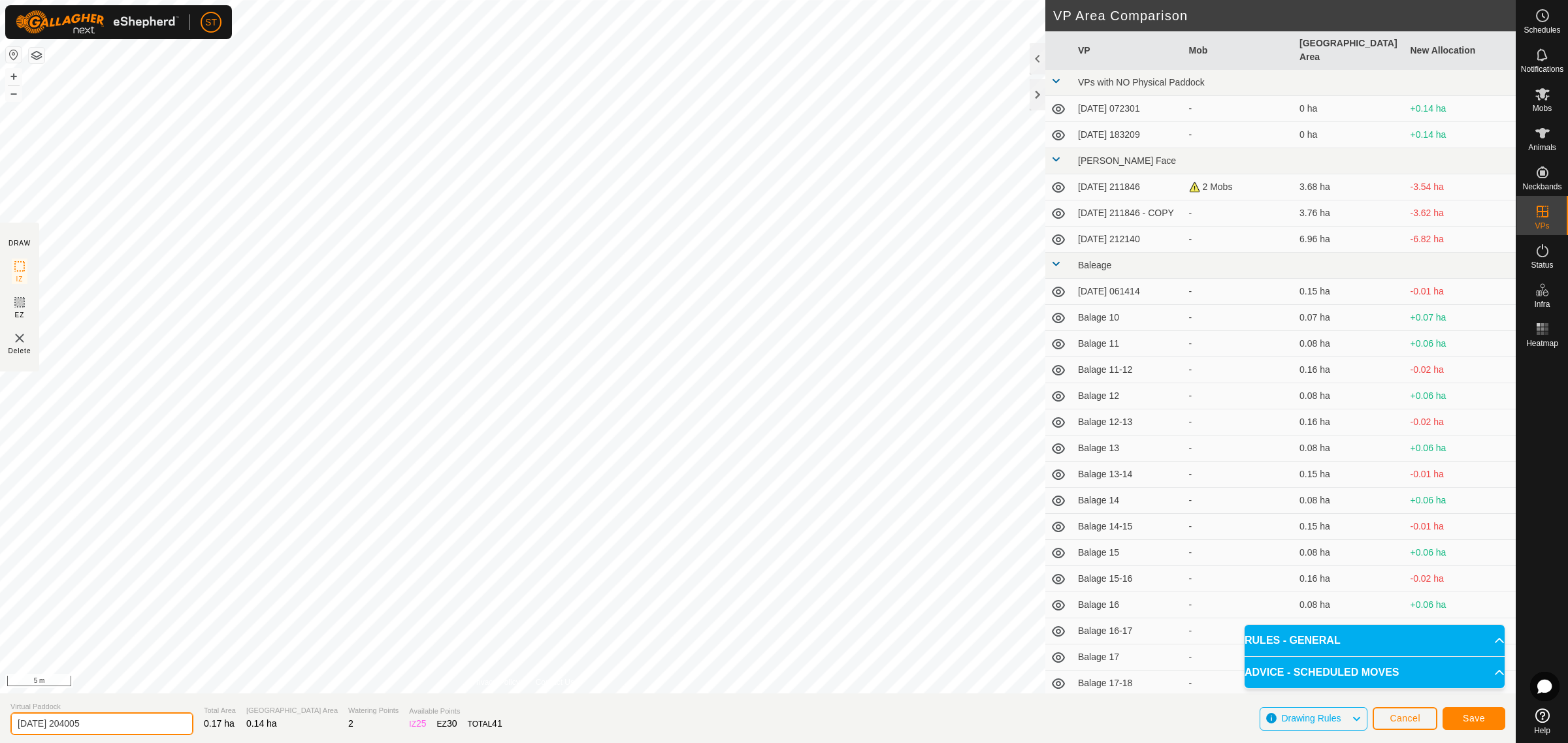
drag, startPoint x: 94, startPoint y: 723, endPoint x: -31, endPoint y: 722, distance: 125.0
click at [0, 722] on html "ST Schedules Notifications Mobs Animals Neckbands VPs Status Infra Heatmap Help…" at bounding box center [784, 372] width 1568 height 743
paste input "Balage 32"
type input "Balage 50-51"
click at [1482, 716] on span "Save" at bounding box center [1474, 718] width 22 height 10
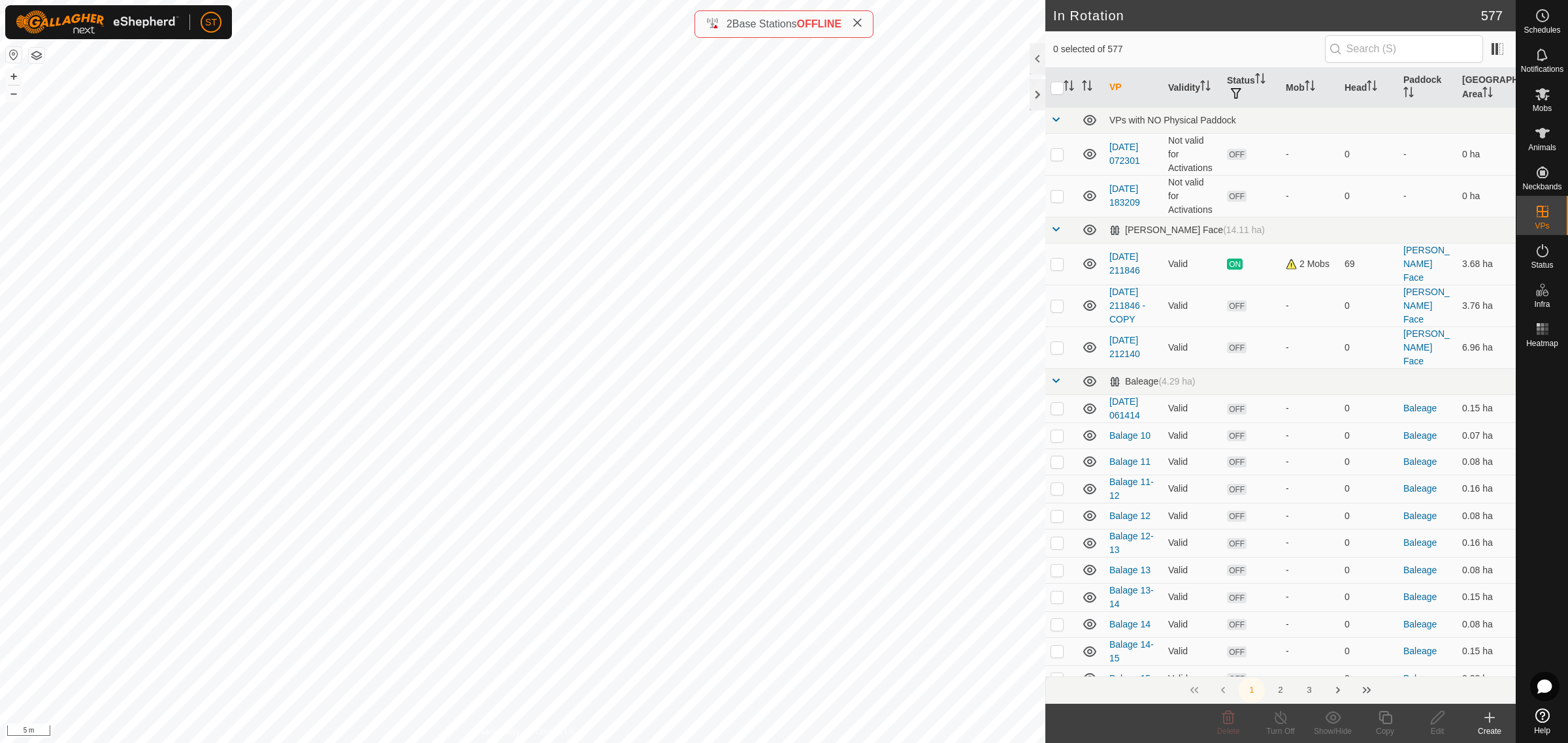
click at [1490, 723] on icon at bounding box center [1489, 717] width 16 height 16
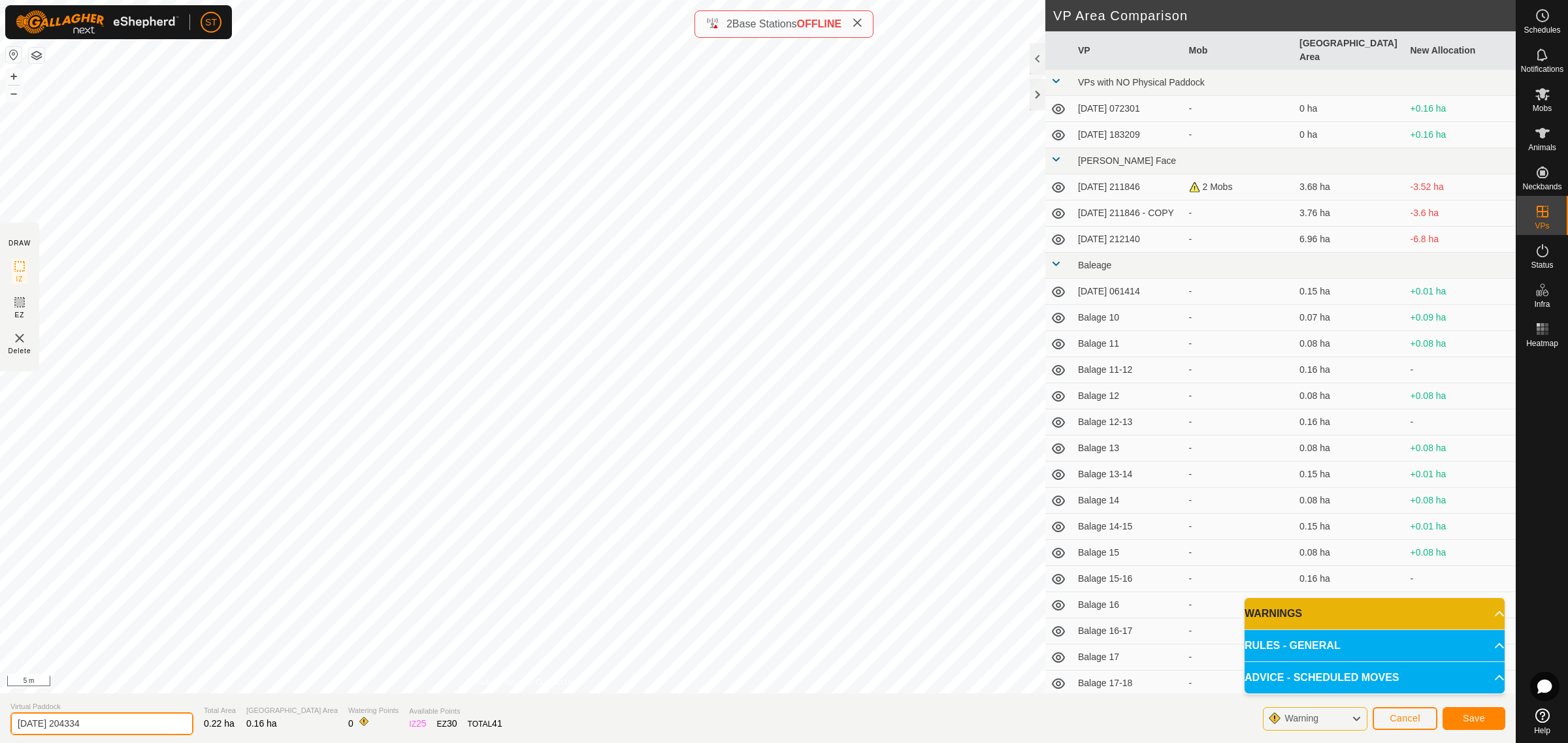
drag, startPoint x: 121, startPoint y: 733, endPoint x: -21, endPoint y: 729, distance: 142.1
click at [0, 729] on html "ST Schedules Notifications Mobs Animals Neckbands VPs Status Infra Heatmap Help…" at bounding box center [784, 372] width 1568 height 743
drag, startPoint x: 66, startPoint y: 723, endPoint x: -116, endPoint y: 723, distance: 182.0
click at [0, 723] on html "ST Schedules Notifications Mobs Animals Neckbands VPs Status Infra Heatmap Help…" at bounding box center [784, 372] width 1568 height 743
type input "Crossing 1"
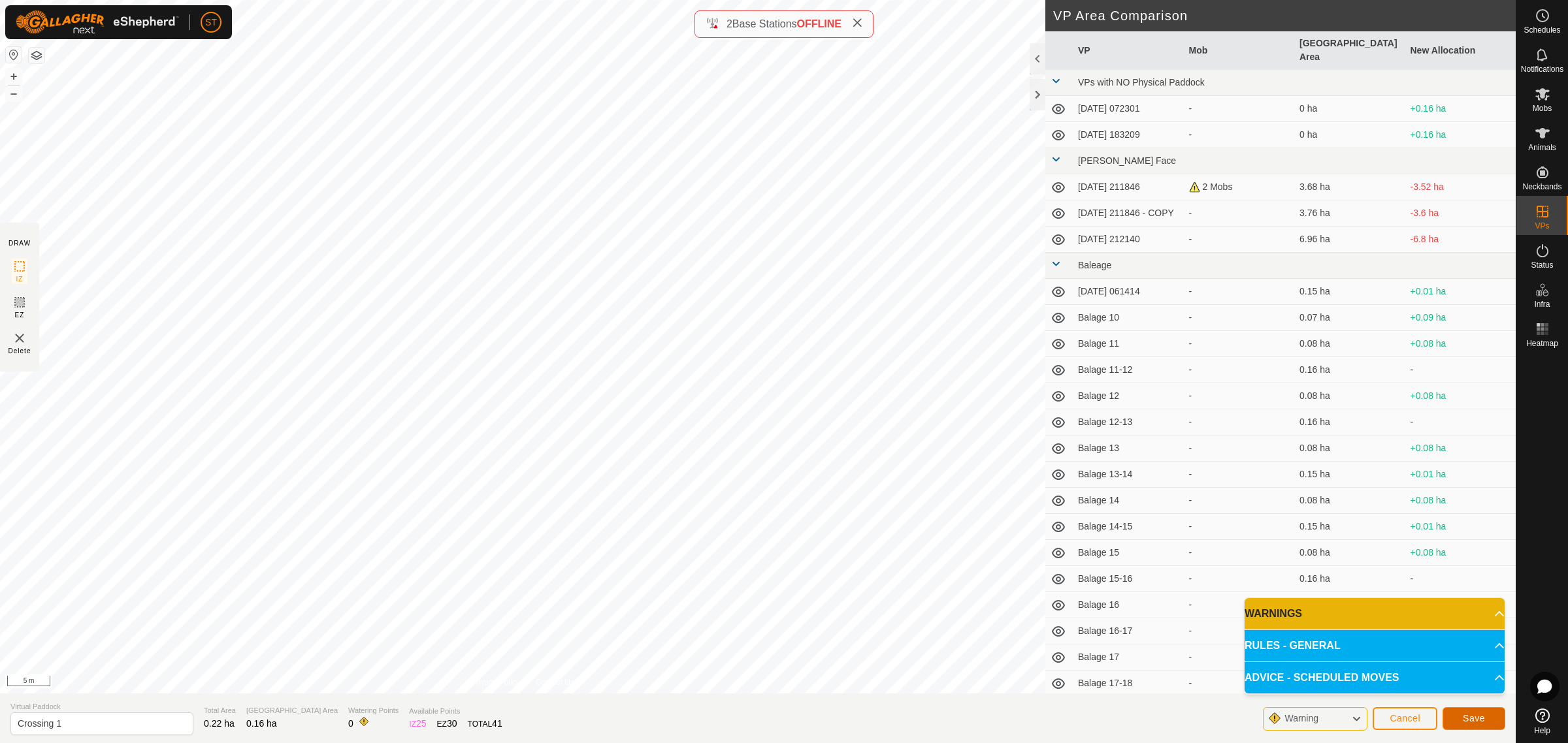
click at [1462, 716] on button "Save" at bounding box center [1474, 718] width 63 height 23
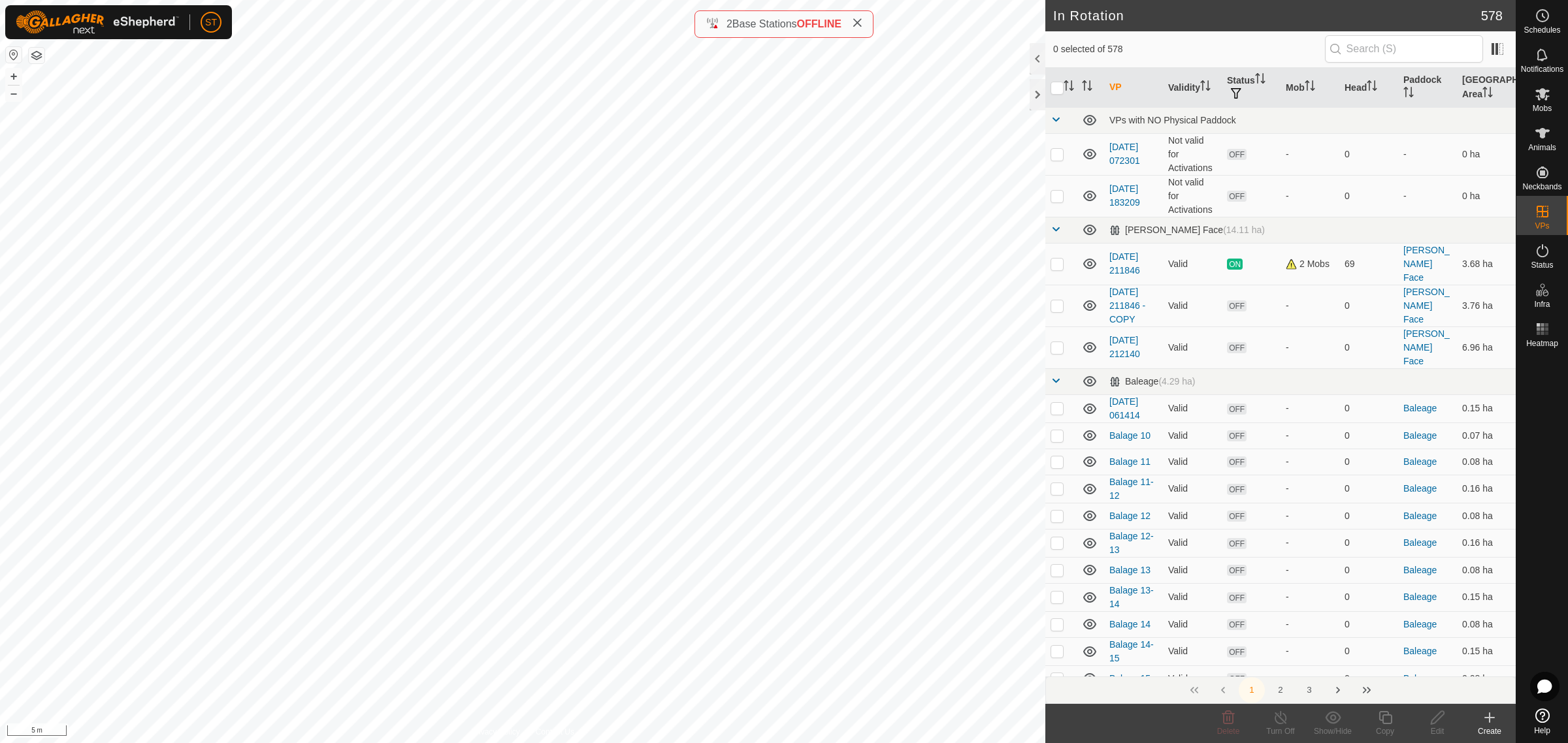
click at [1485, 723] on icon at bounding box center [1489, 717] width 16 height 16
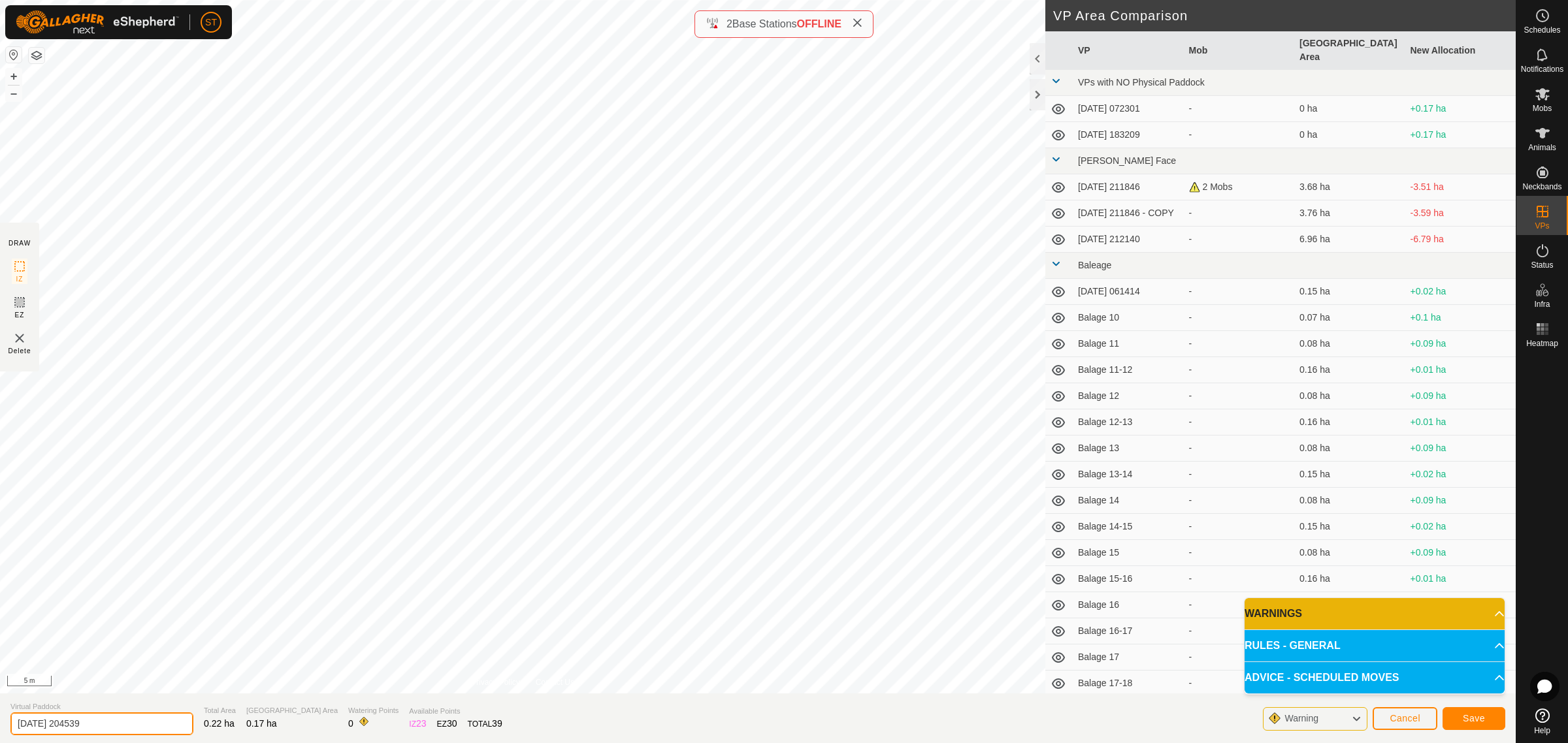
drag, startPoint x: 135, startPoint y: 720, endPoint x: -8, endPoint y: 721, distance: 143.0
click at [0, 721] on html "ST Schedules Notifications Mobs Animals Neckbands VPs Status Infra Heatmap Help…" at bounding box center [784, 372] width 1568 height 743
paste input "Crossing 1"
type input "Crossing 2"
click at [1468, 724] on button "Save" at bounding box center [1474, 718] width 63 height 23
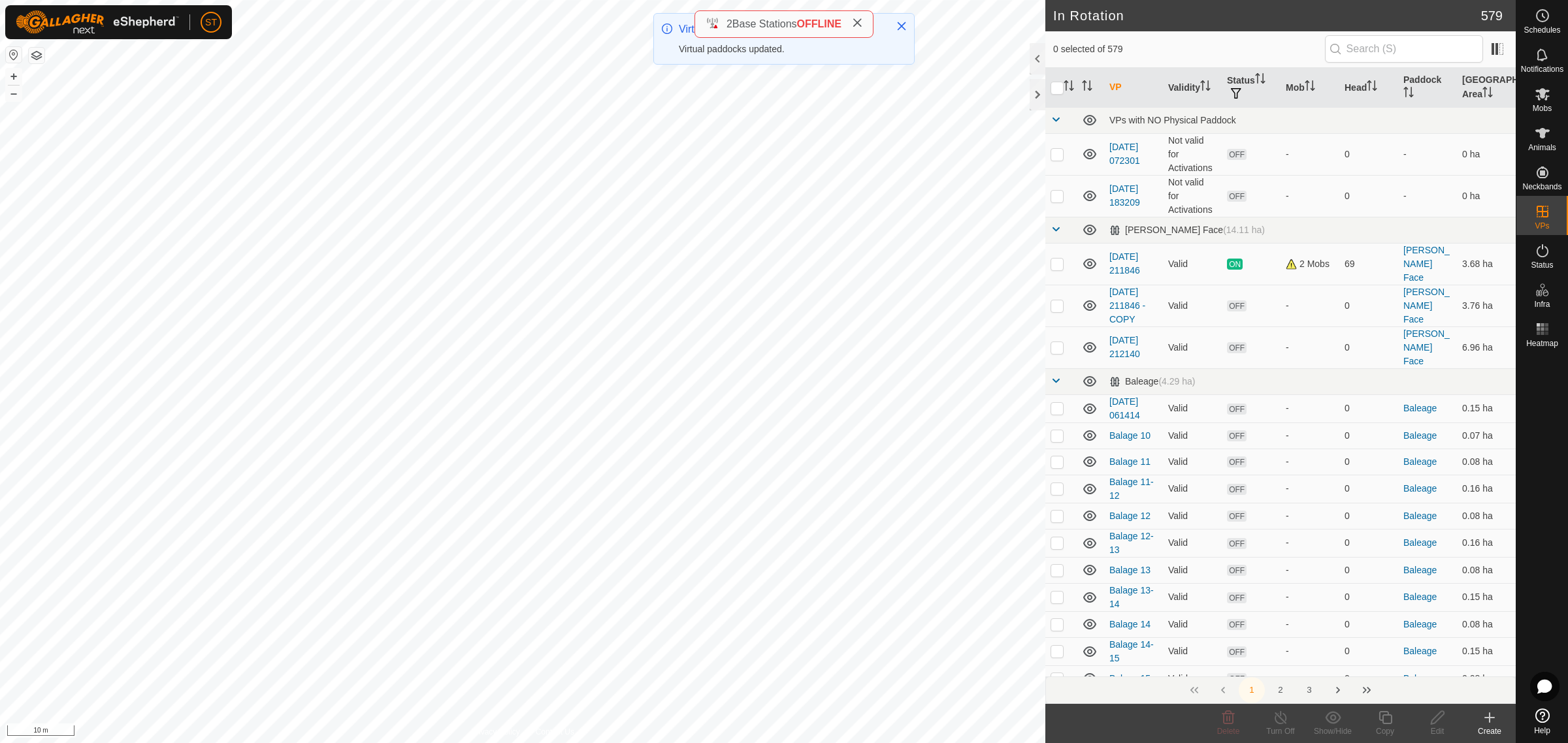
click at [1488, 720] on icon at bounding box center [1489, 717] width 16 height 16
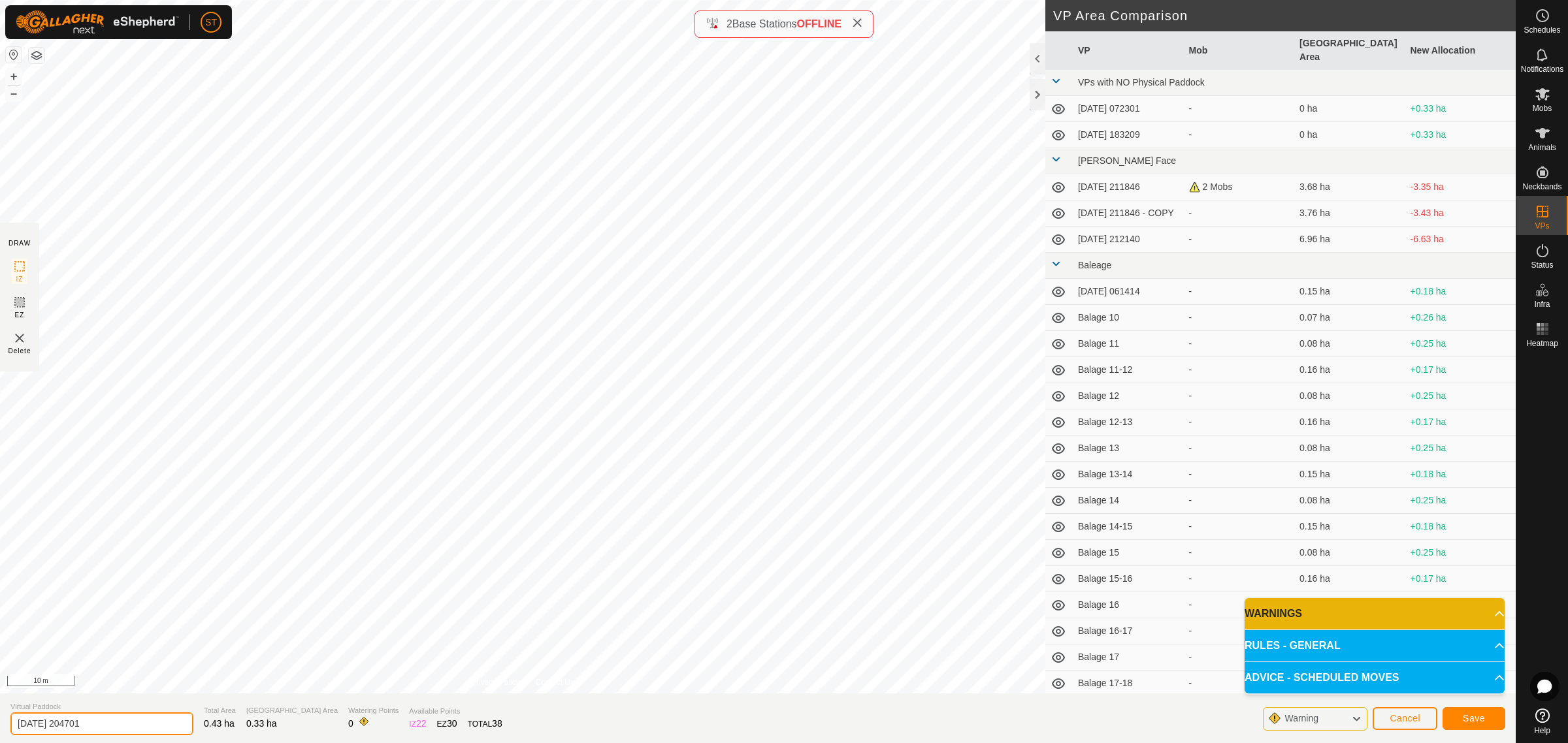
drag, startPoint x: 126, startPoint y: 722, endPoint x: -51, endPoint y: 722, distance: 177.0
click at [0, 722] on html "ST Schedules Notifications Mobs Animals Neckbands VPs Status Infra Heatmap Help…" at bounding box center [784, 372] width 1568 height 743
paste input "Crossing"
type input "Crossing 1-2"
click at [1478, 719] on span "Save" at bounding box center [1474, 718] width 22 height 10
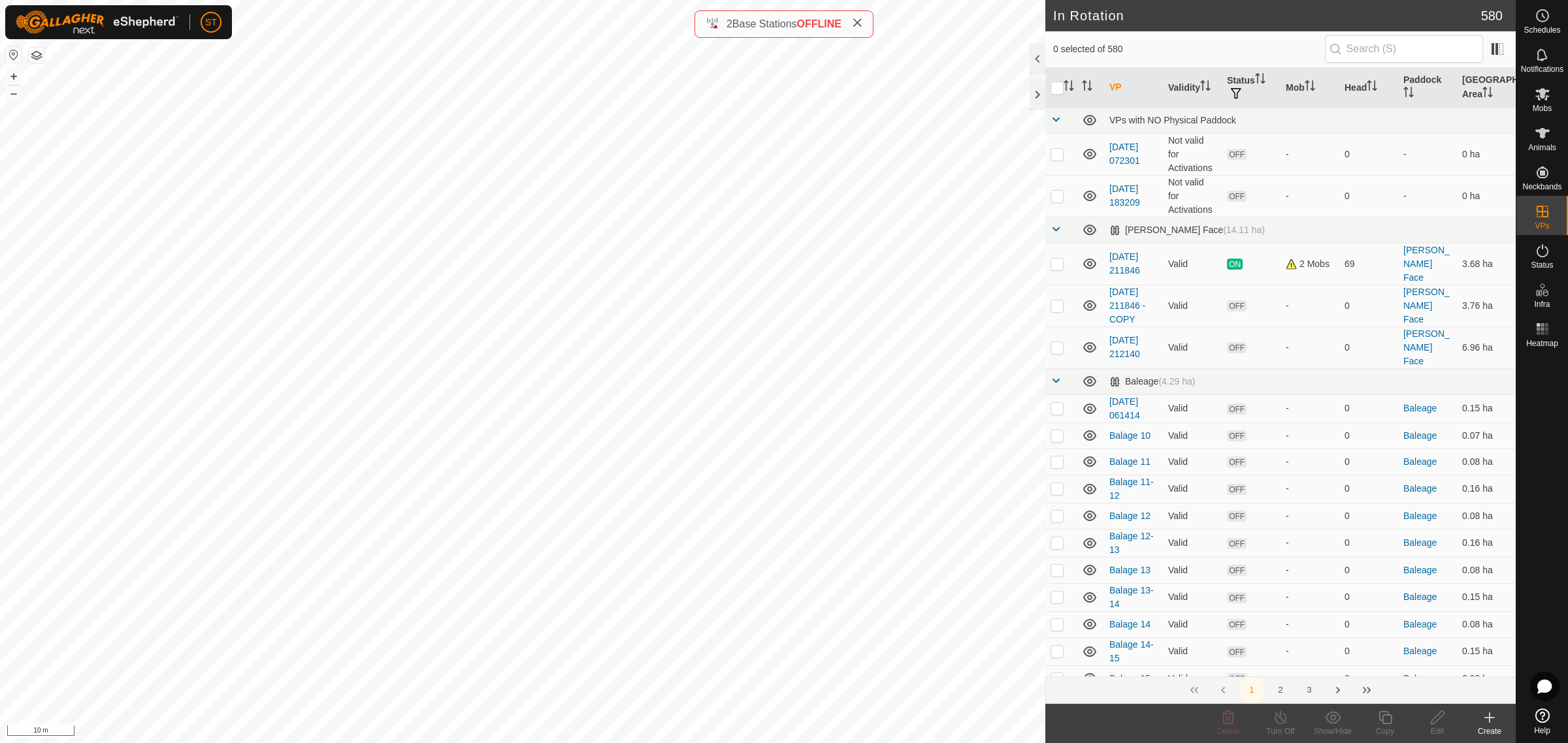
click at [1489, 727] on div "Create" at bounding box center [1489, 731] width 53 height 12
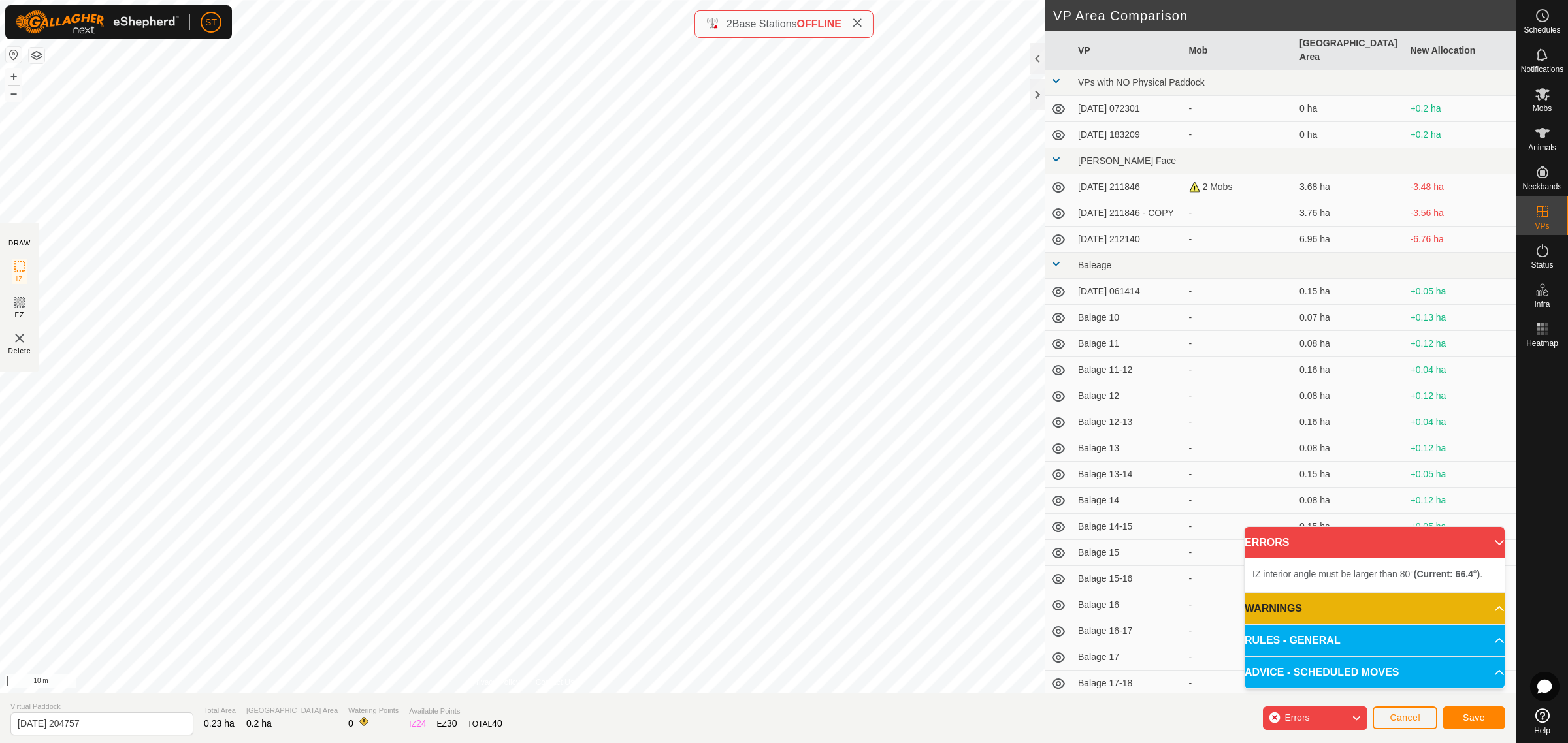
click at [451, 200] on div "IZ interior angle must be larger than 80° (Current: 66.4°) . + – ⇧ i 10 m" at bounding box center [522, 347] width 1046 height 694
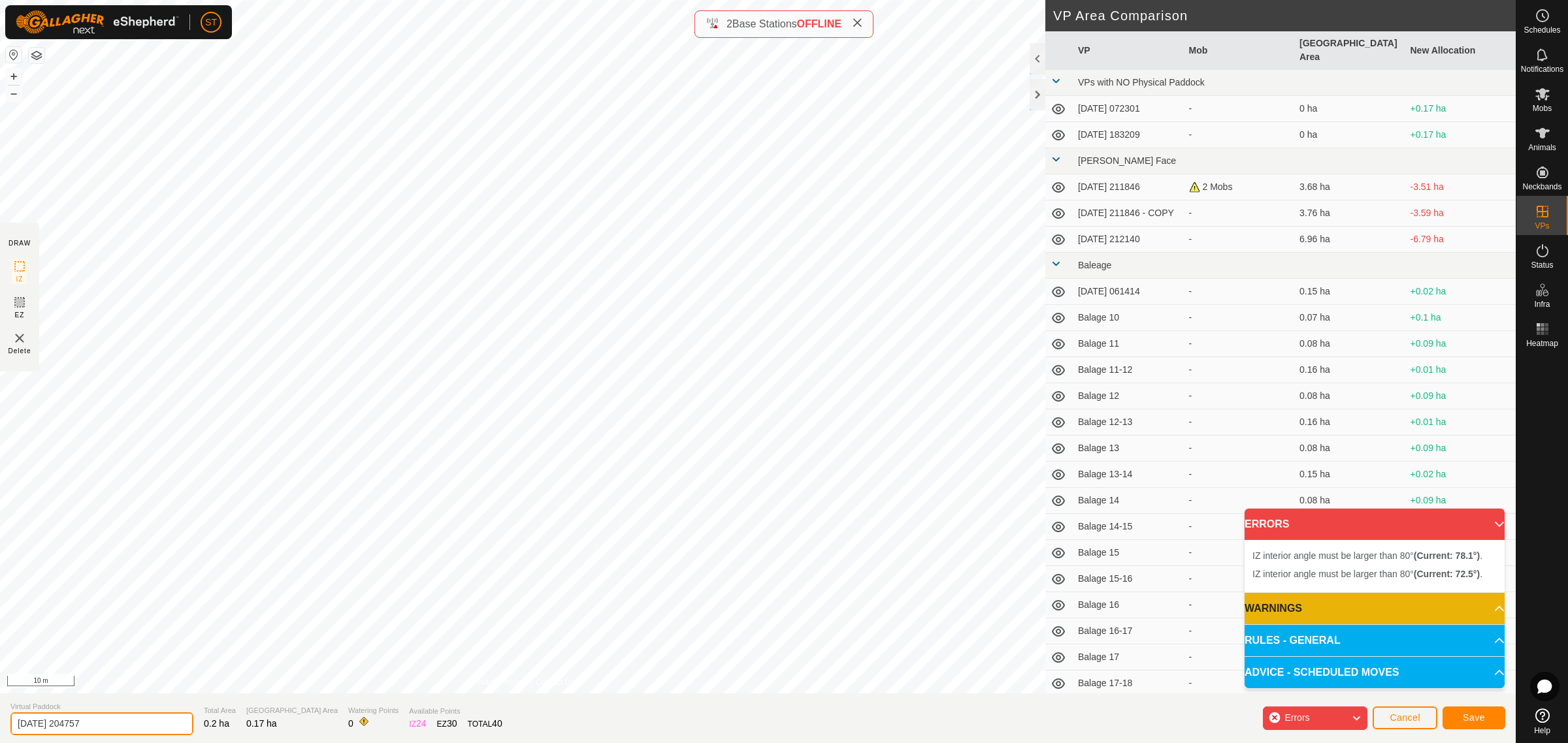
drag, startPoint x: 113, startPoint y: 725, endPoint x: -45, endPoint y: 716, distance: 158.3
click at [0, 716] on html "ST Schedules Notifications Mobs Animals Neckbands VPs Status Infra Heatmap Help…" at bounding box center [784, 372] width 1568 height 743
paste input "Crossing 1"
type input "Crossing 3"
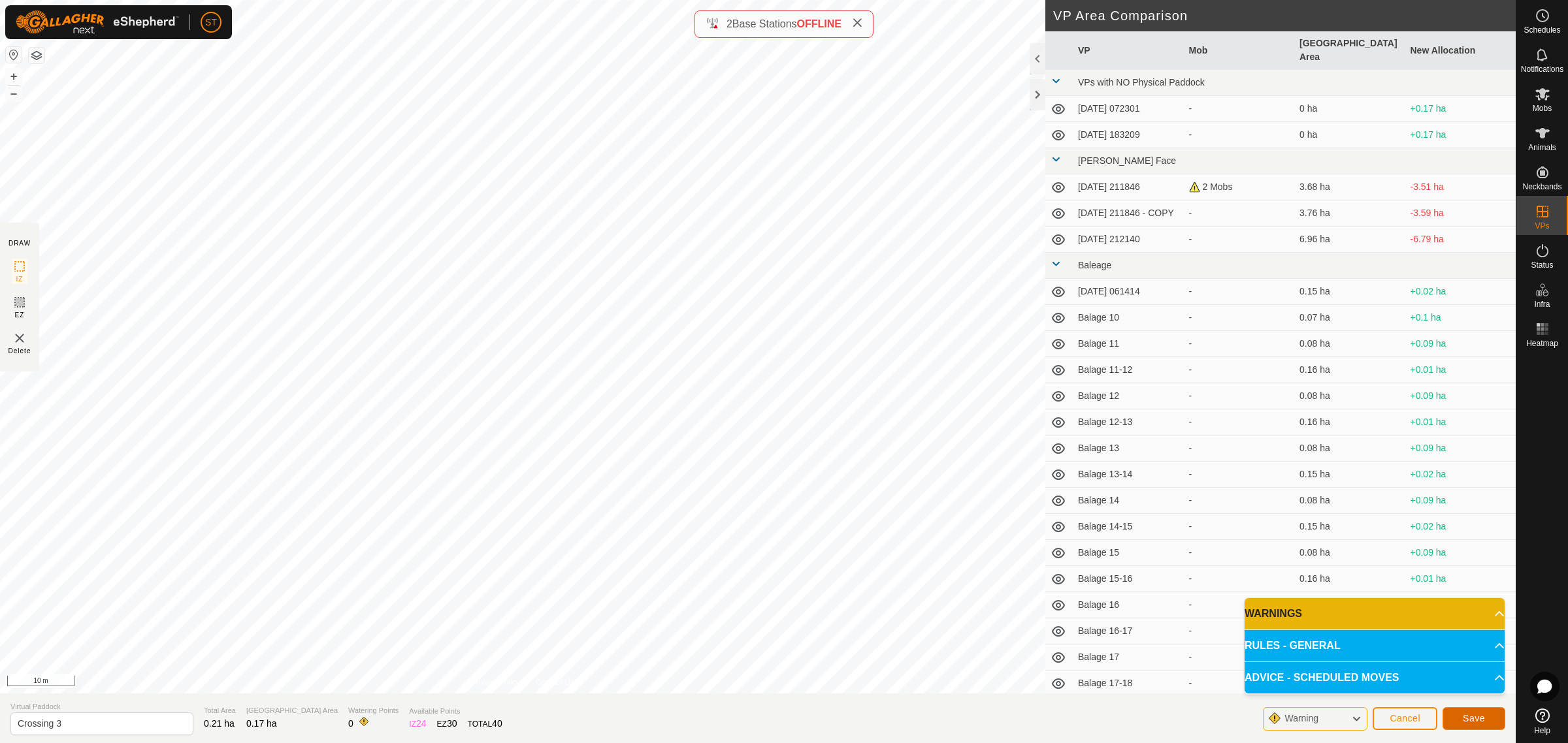
click at [1474, 721] on span "Save" at bounding box center [1474, 718] width 22 height 10
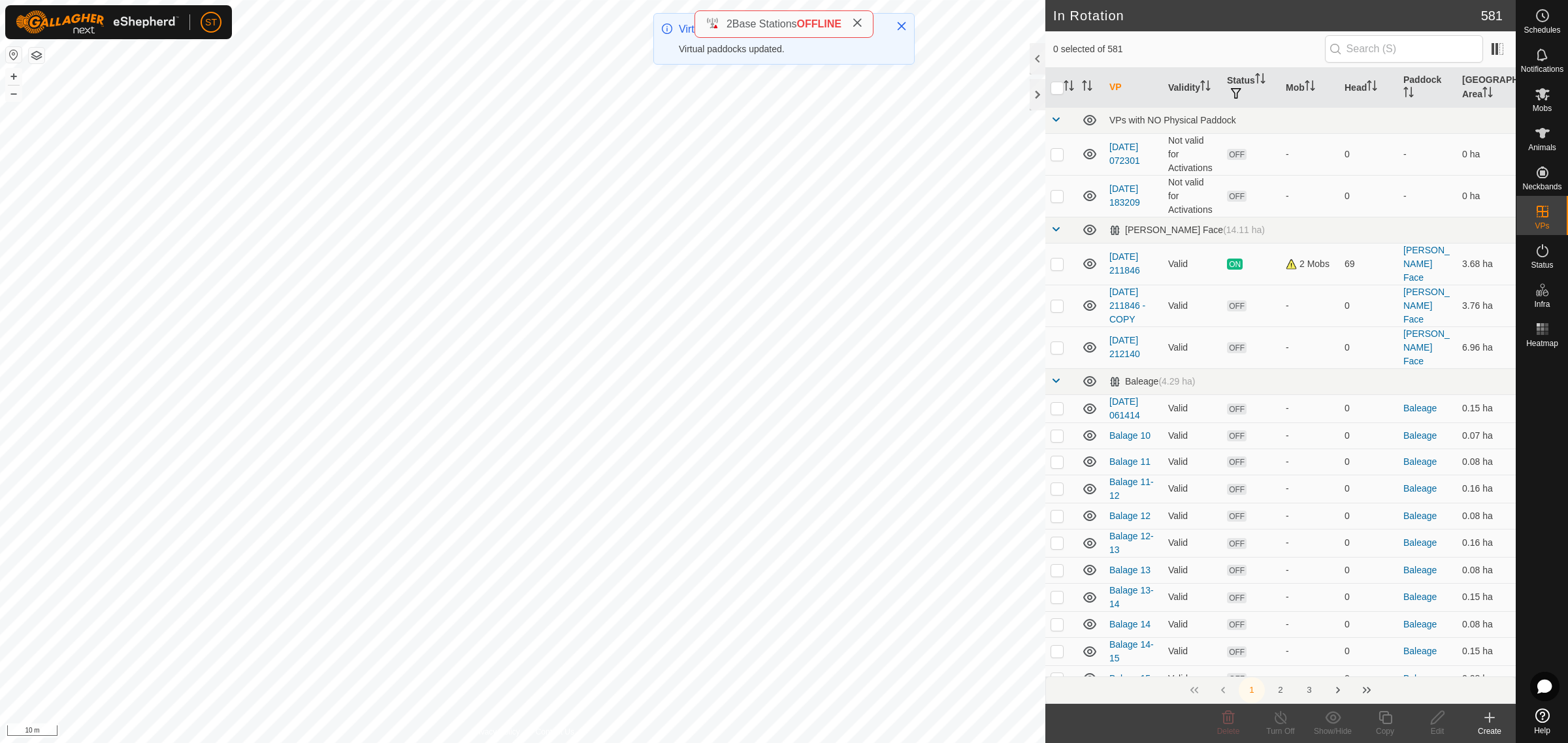
click at [1490, 719] on icon at bounding box center [1489, 717] width 16 height 16
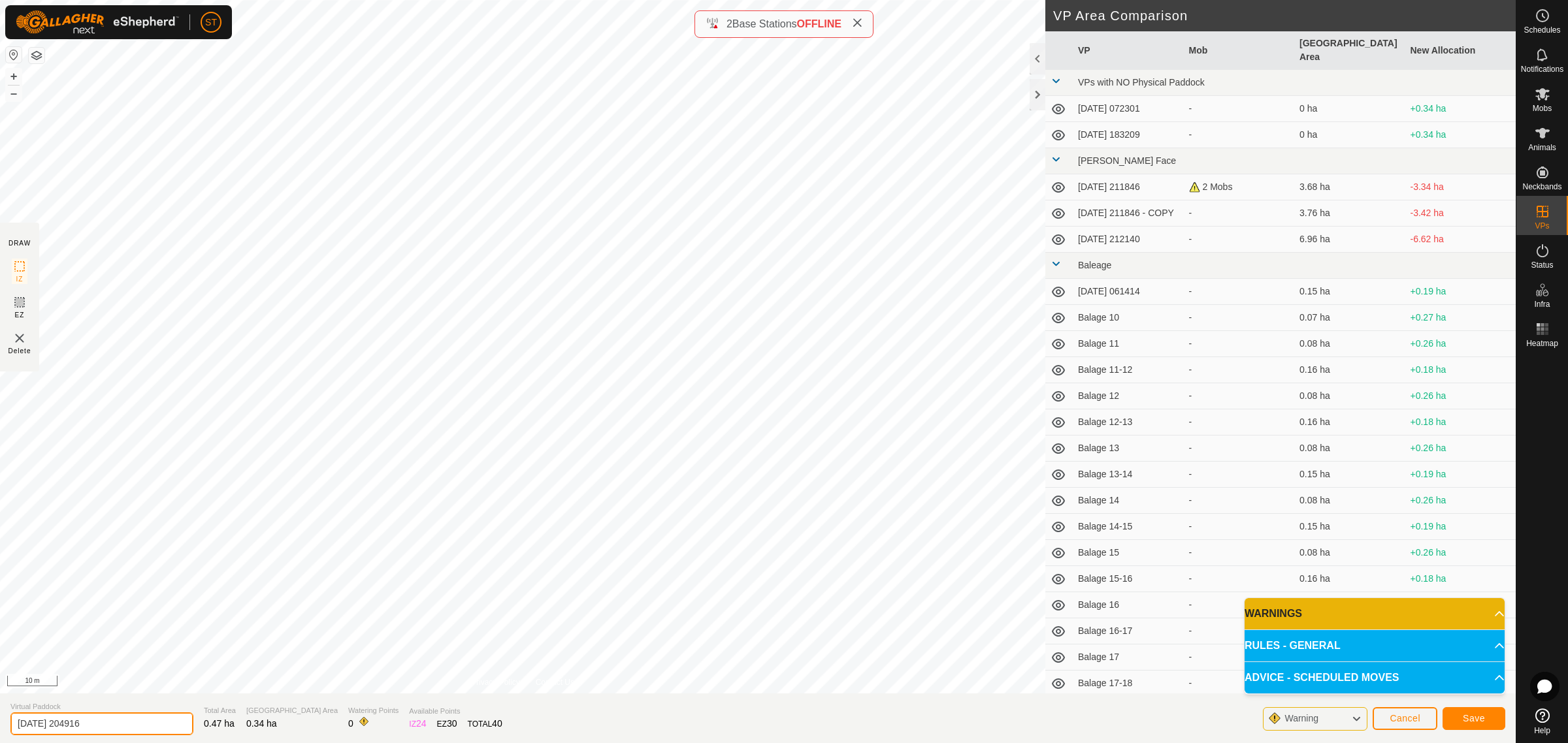
drag, startPoint x: 111, startPoint y: 723, endPoint x: -75, endPoint y: 724, distance: 186.0
click at [0, 724] on html "ST Schedules Notifications Mobs Animals Neckbands VPs Status Infra Heatmap Help…" at bounding box center [784, 372] width 1568 height 743
paste input "Crossing 1"
type input "Crossing 2-3"
click at [1469, 712] on button "Save" at bounding box center [1474, 718] width 63 height 23
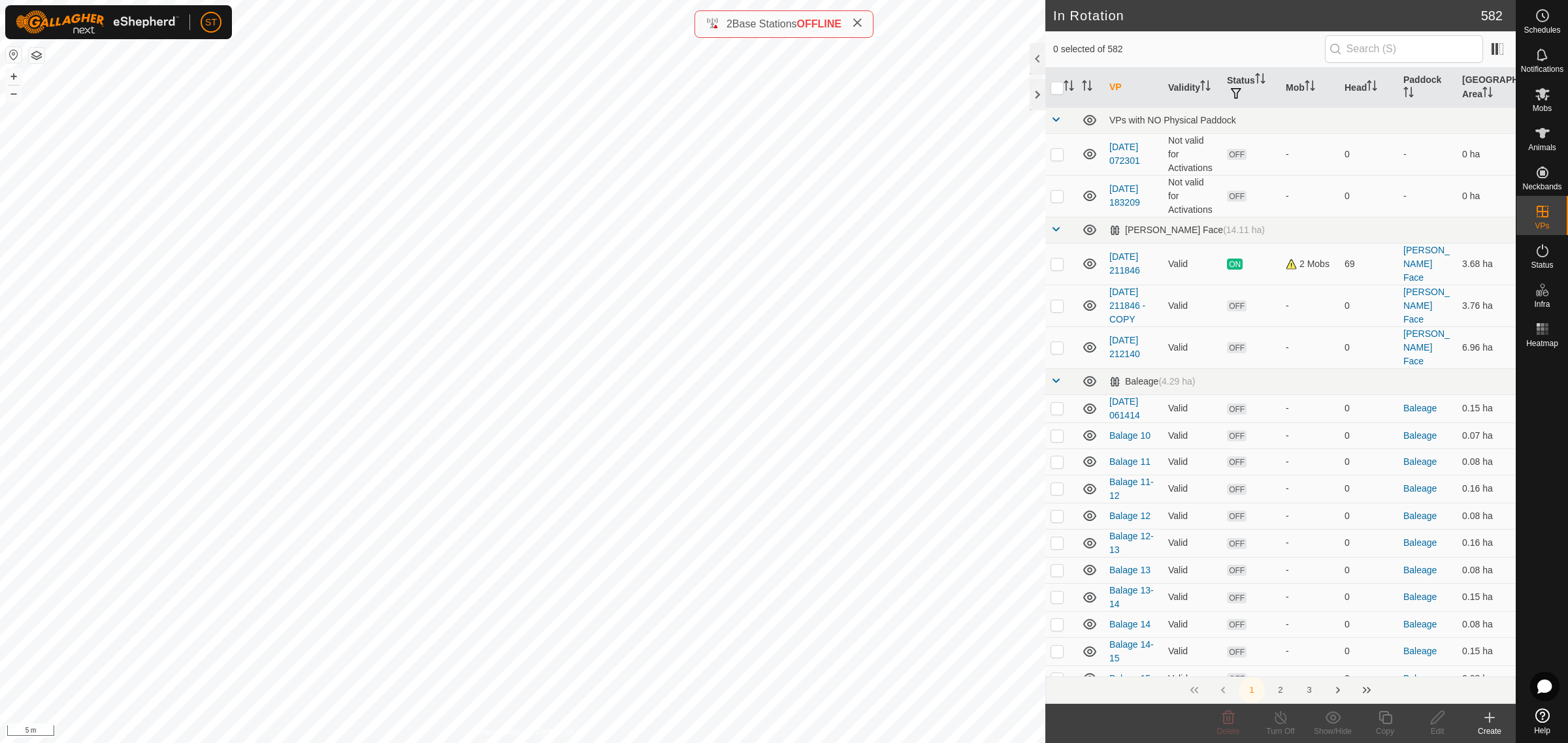
click at [1494, 723] on icon at bounding box center [1489, 717] width 16 height 16
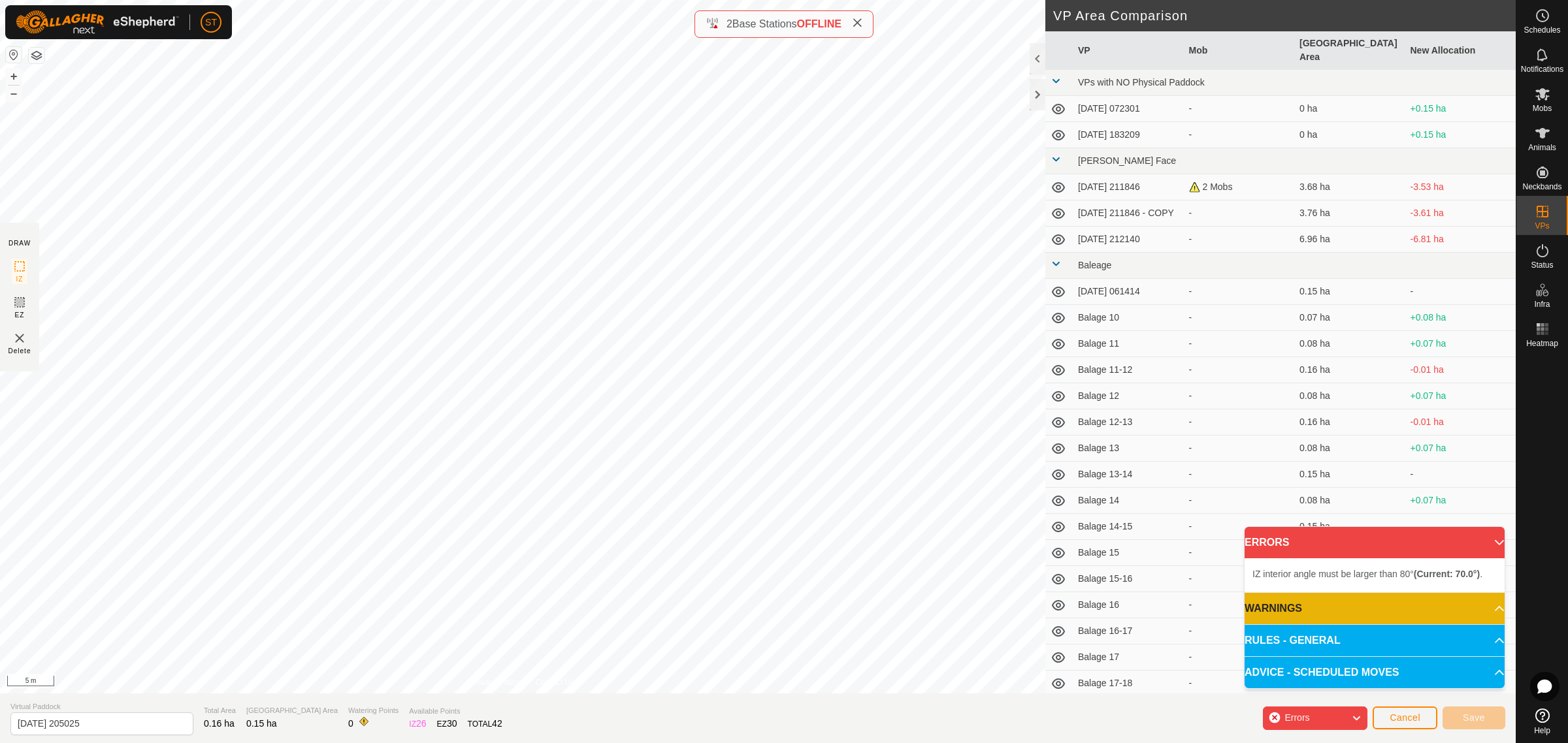
click at [539, 79] on div "IZ interior angle must be larger than 80° (Current: 70.0°) . + – ⇧ i 5 m" at bounding box center [522, 347] width 1046 height 694
drag, startPoint x: 113, startPoint y: 723, endPoint x: -34, endPoint y: 716, distance: 147.2
click at [0, 716] on html "ST Schedules Notifications Mobs Animals Neckbands VPs Status Infra Heatmap Help…" at bounding box center [784, 372] width 1568 height 743
paste input "Crossing 1"
type input "Crossing 4"
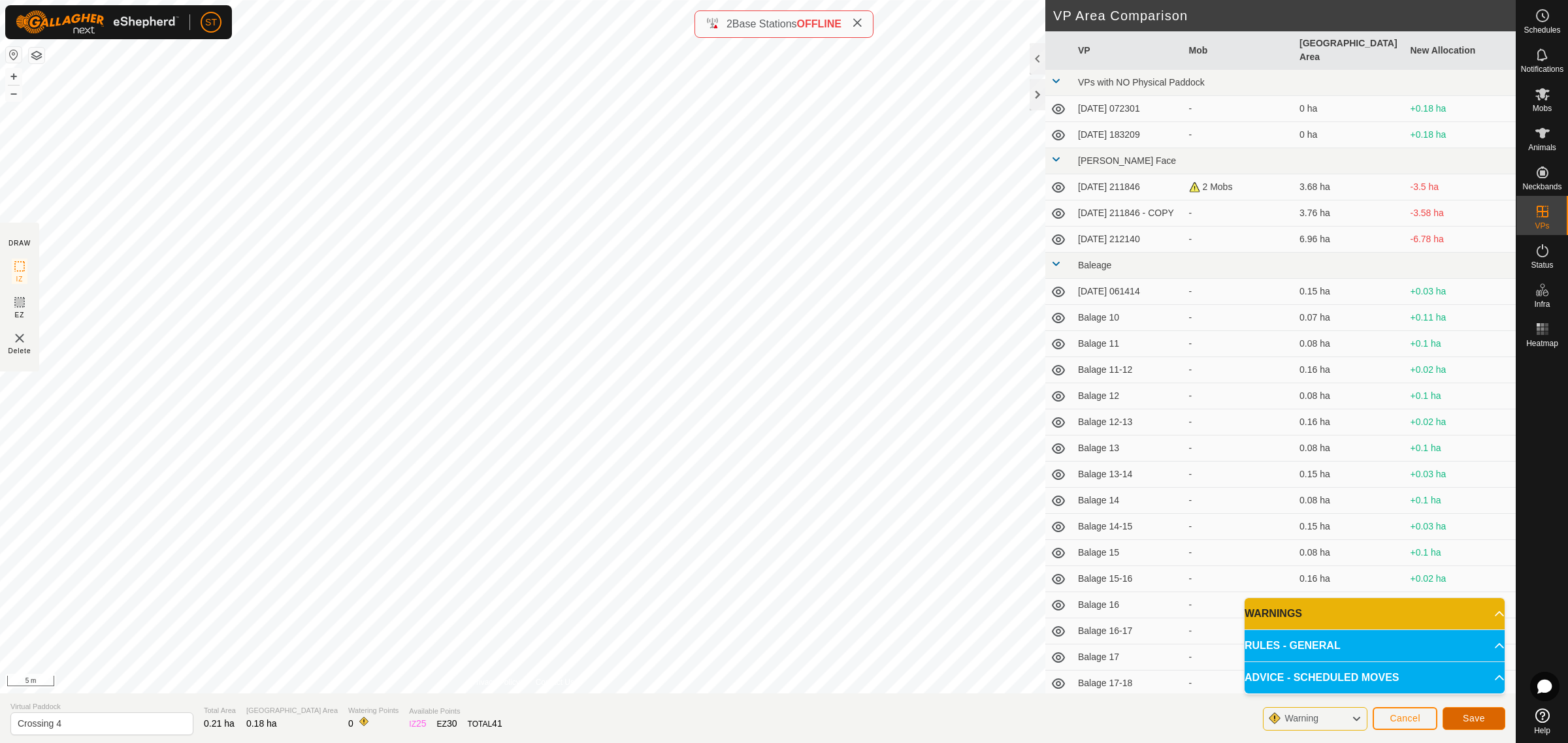
click at [1461, 713] on button "Save" at bounding box center [1474, 718] width 63 height 23
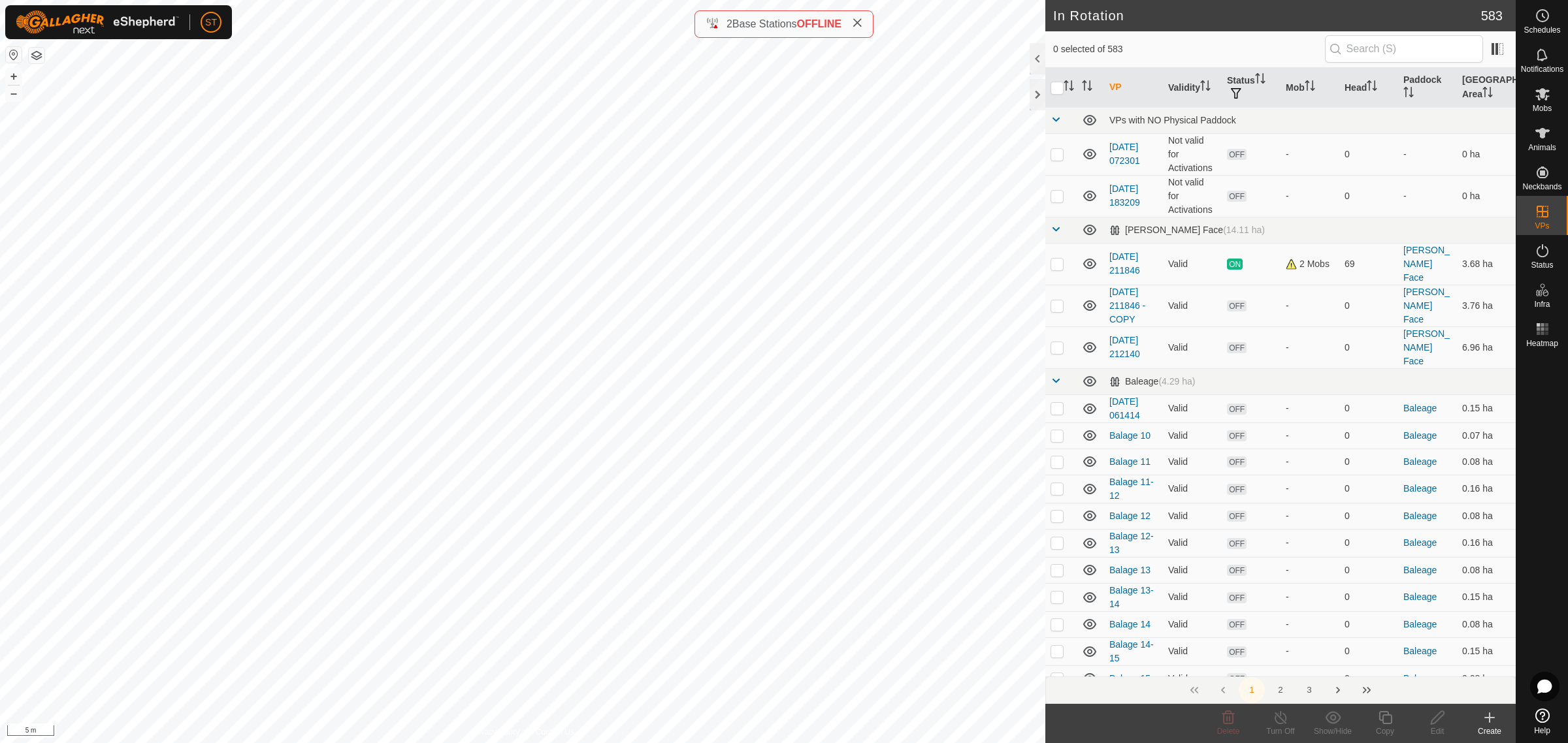
click at [1488, 718] on icon at bounding box center [1489, 718] width 9 height 0
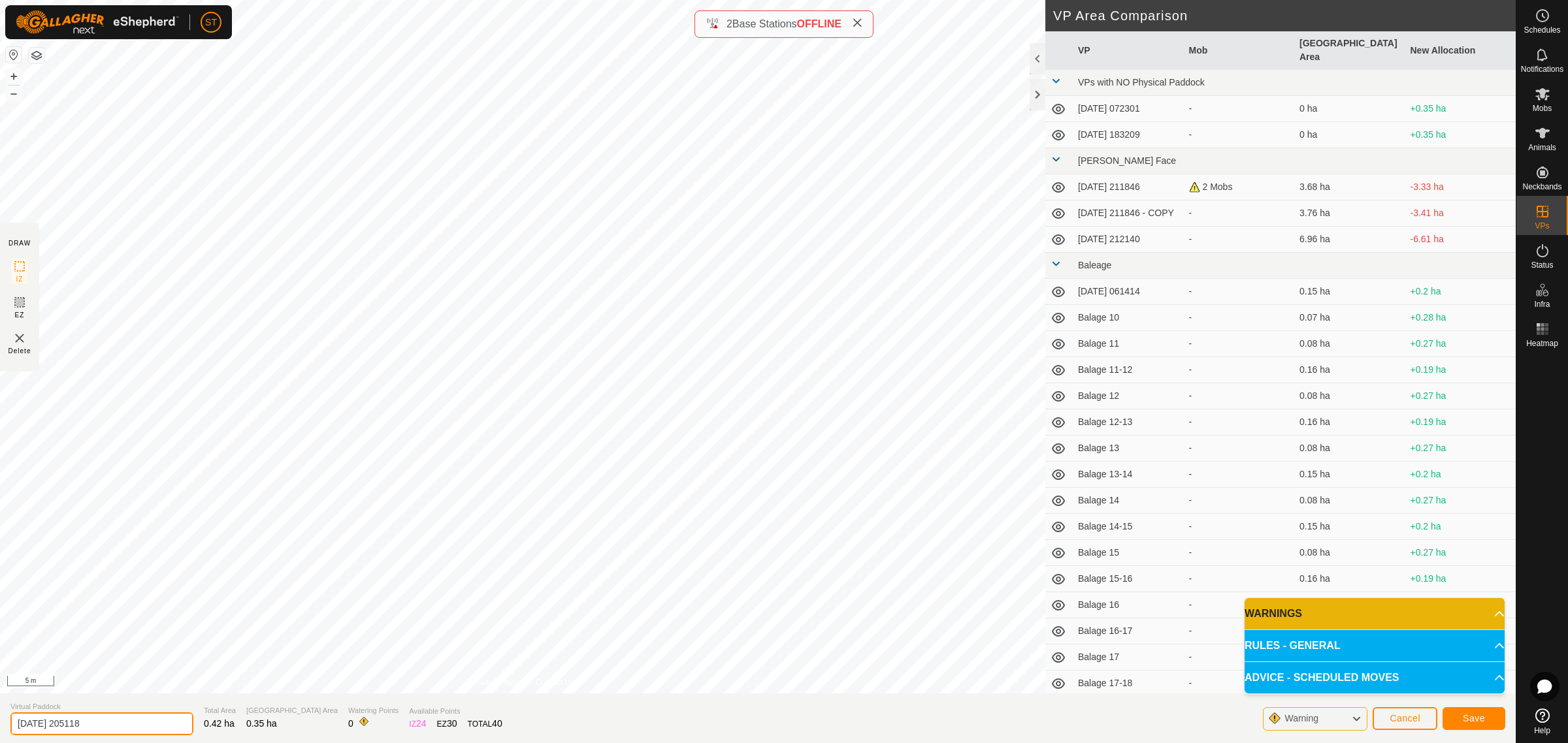
drag, startPoint x: 104, startPoint y: 727, endPoint x: -39, endPoint y: 723, distance: 143.1
click at [0, 723] on html "ST Schedules Notifications Mobs Animals Neckbands VPs Status Infra Heatmap Help…" at bounding box center [784, 372] width 1568 height 743
paste input "Crossing 1"
type input "Crossing 3-4"
click at [1464, 718] on span "Save" at bounding box center [1474, 718] width 22 height 10
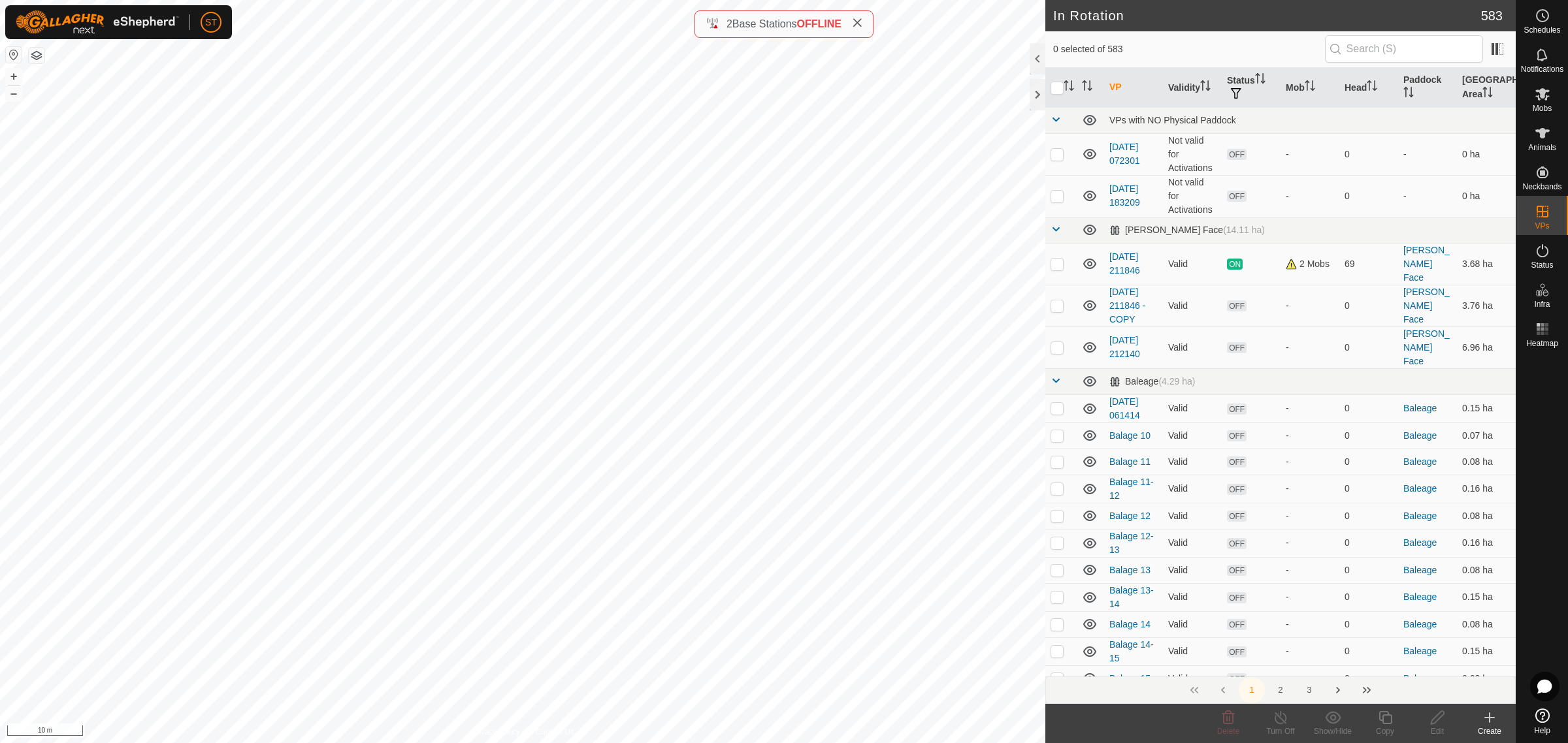
click at [1494, 726] on div "Create" at bounding box center [1489, 731] width 53 height 12
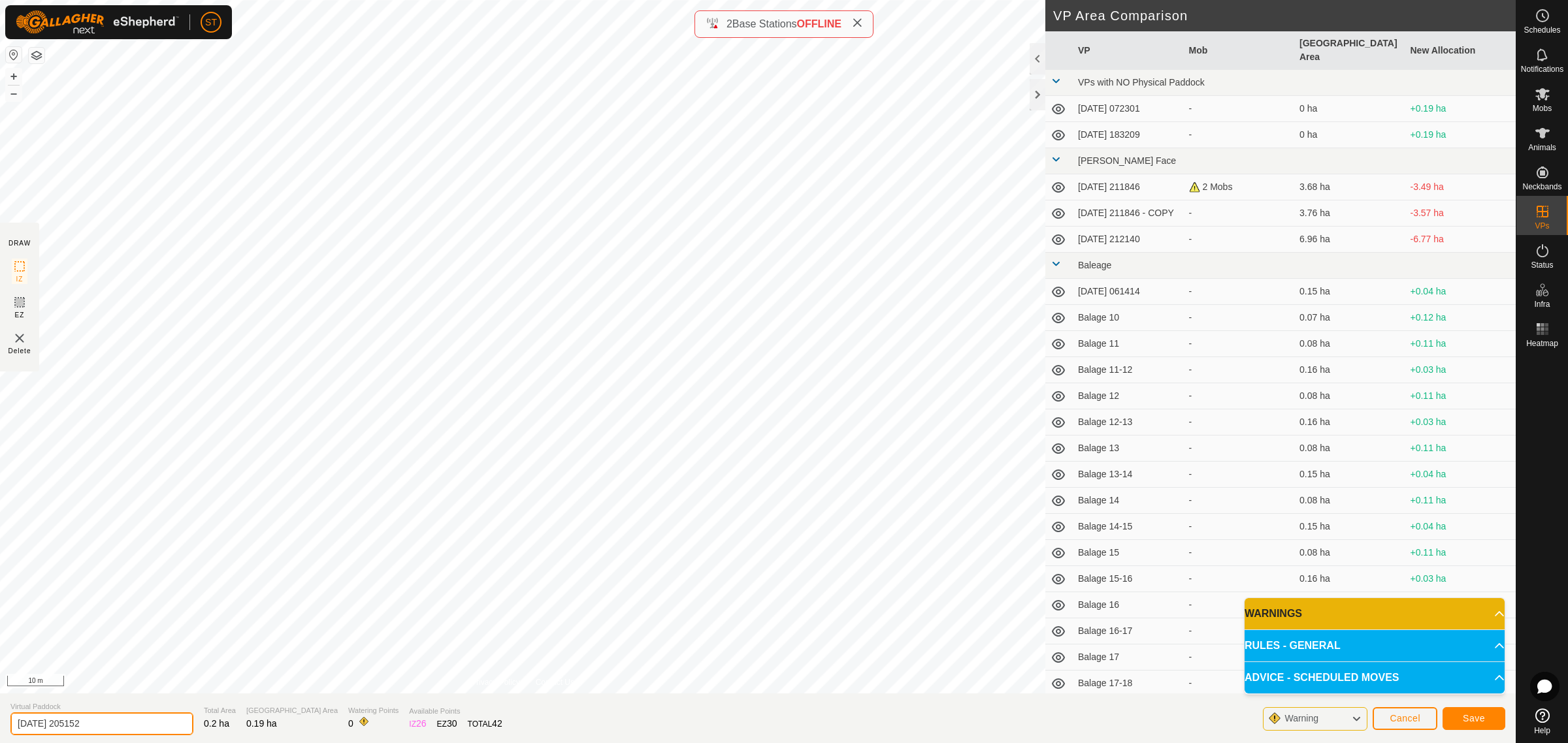
drag, startPoint x: 119, startPoint y: 723, endPoint x: -68, endPoint y: 710, distance: 187.5
click at [0, 710] on html "ST Schedules Notifications Mobs Animals Neckbands VPs Status Infra Heatmap Help…" at bounding box center [784, 372] width 1568 height 743
paste input "Crossing 1"
type input "Crossing 5"
click at [1480, 719] on span "Save" at bounding box center [1474, 718] width 22 height 10
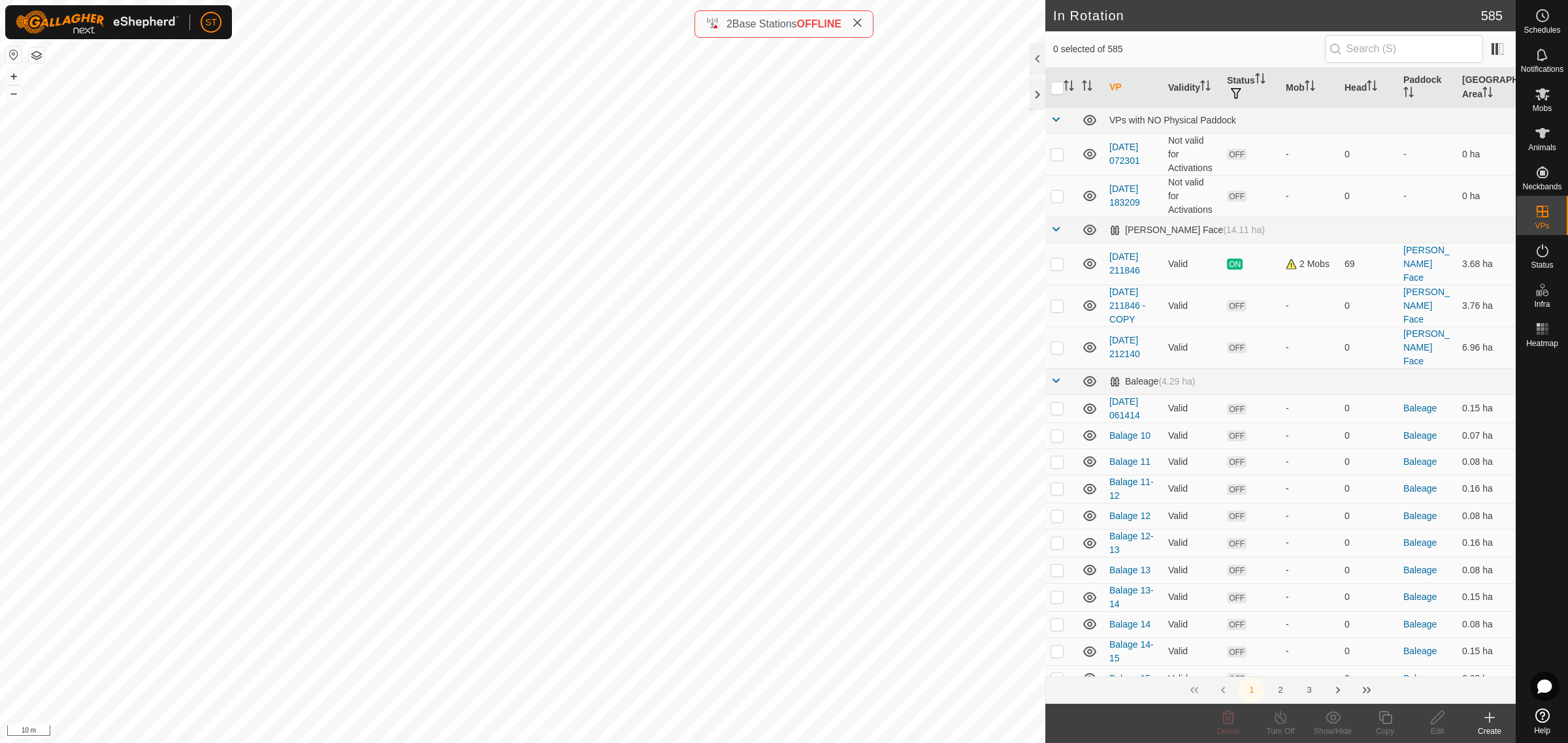
click at [1489, 725] on icon at bounding box center [1489, 717] width 16 height 16
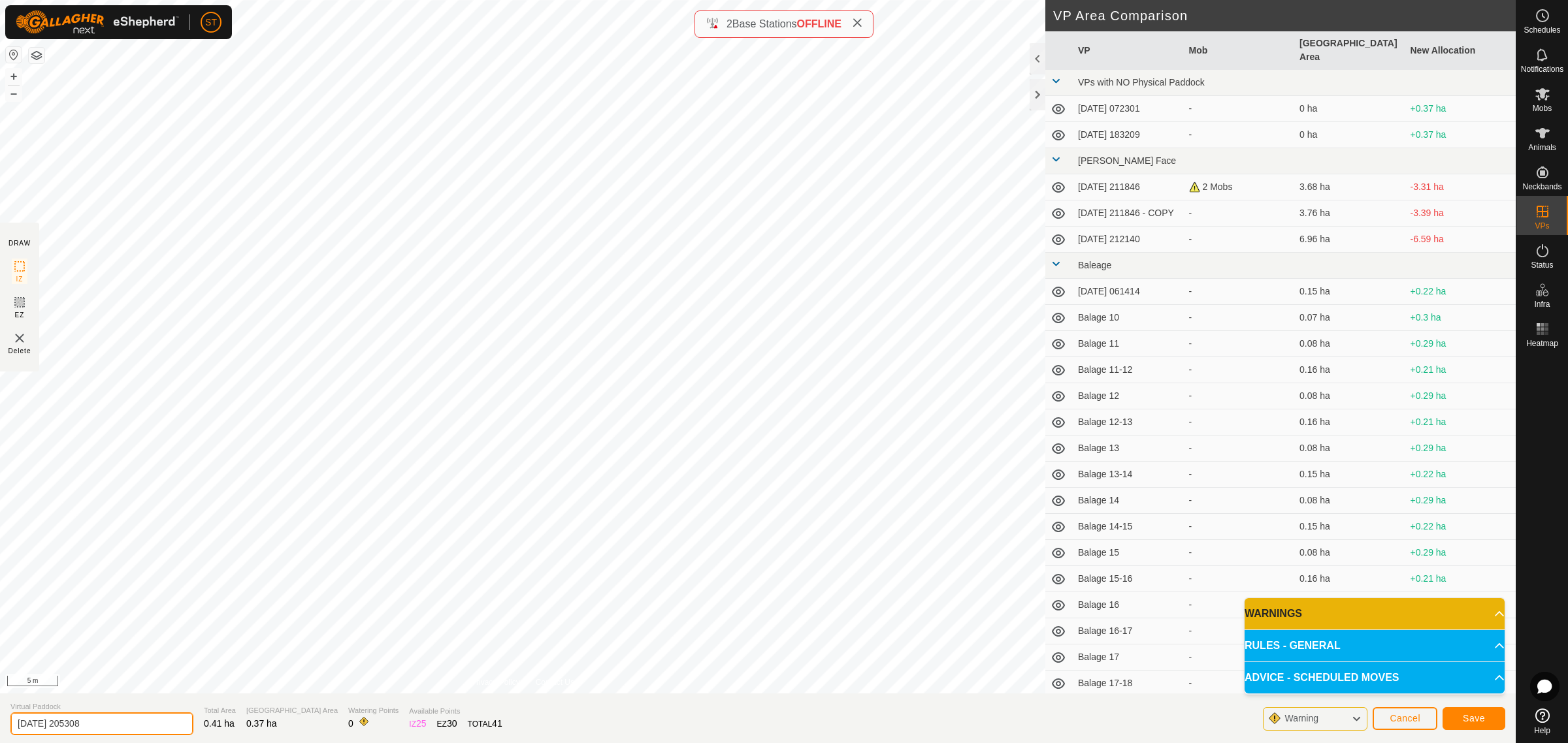
drag, startPoint x: -55, startPoint y: 707, endPoint x: -64, endPoint y: 707, distance: 9.0
click at [0, 707] on html "ST Schedules Notifications Mobs Animals Neckbands VPs Status Infra Heatmap Help…" at bounding box center [784, 372] width 1568 height 743
paste input "Crossing 1"
type input "Crossing 4-5"
click at [1476, 718] on span "Save" at bounding box center [1474, 718] width 22 height 10
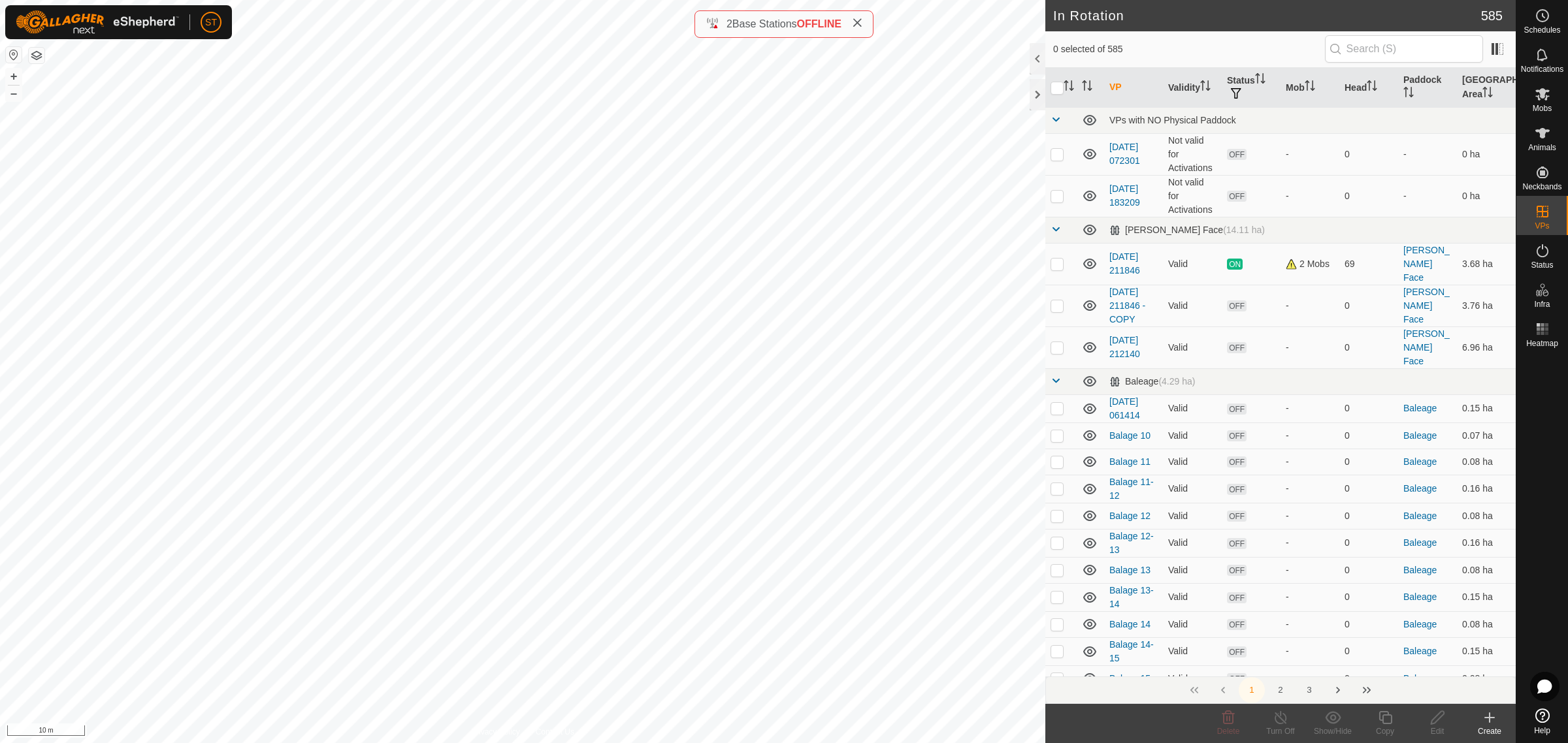
click at [1495, 727] on div "Create" at bounding box center [1489, 731] width 53 height 12
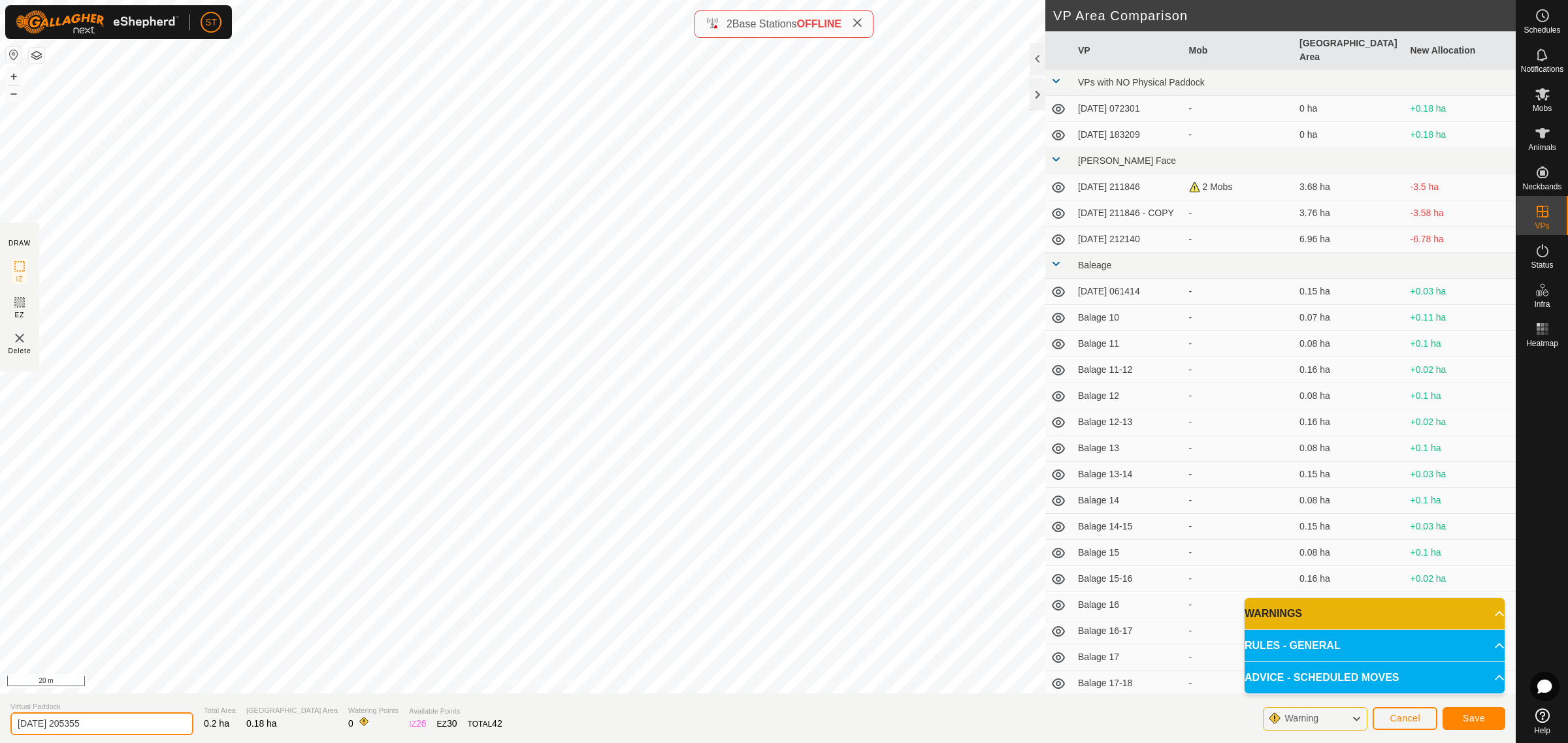
drag, startPoint x: 82, startPoint y: 722, endPoint x: 1, endPoint y: 710, distance: 81.9
click at [1, 710] on section "Virtual Paddock 2025-08-14 205355 Total Area 0.2 ha Grazing Area 0.18 ha Wateri…" at bounding box center [758, 719] width 1516 height 50
paste input "Crossing 1"
type input "Crossing 6"
click at [1458, 716] on button "Save" at bounding box center [1474, 718] width 63 height 23
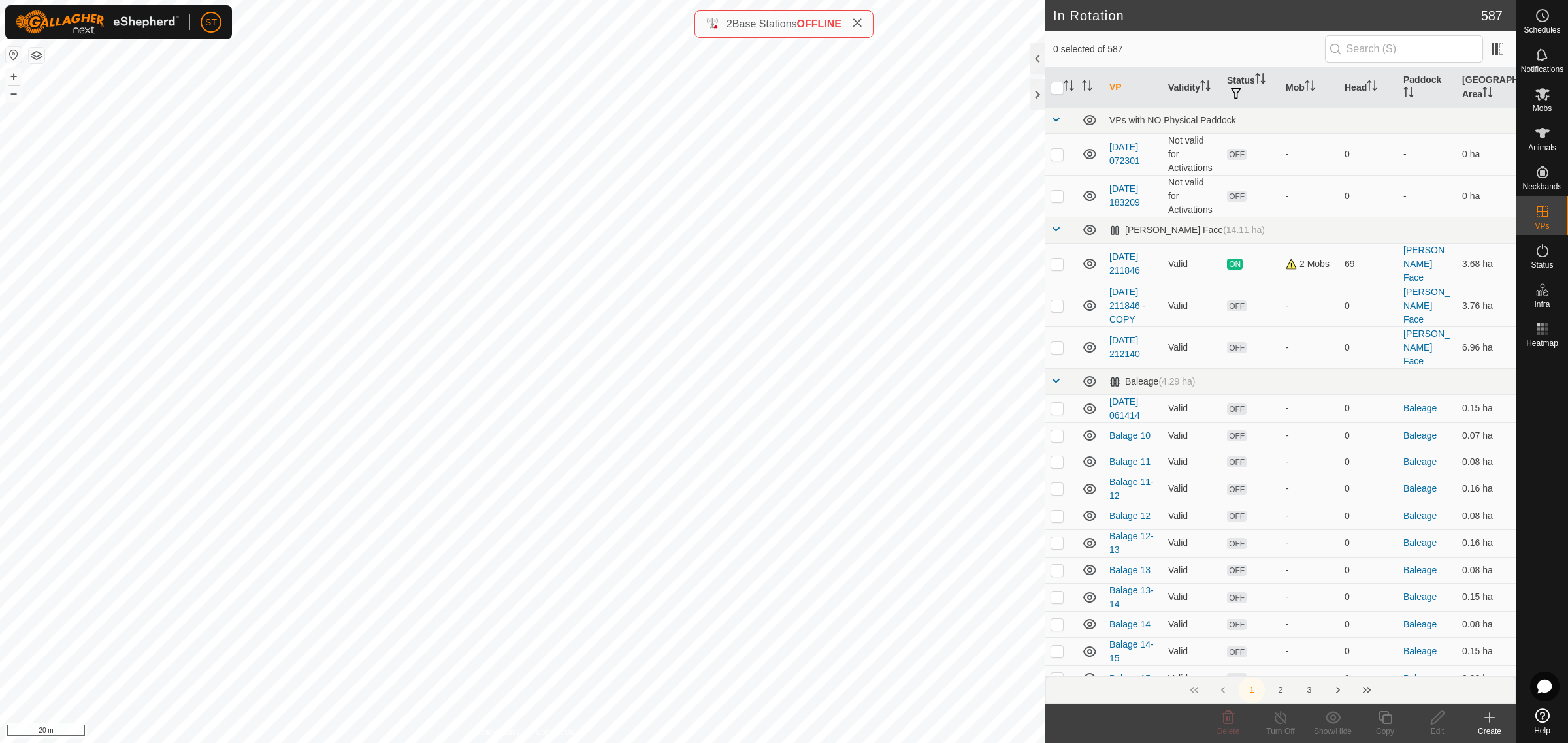
click at [1488, 720] on icon at bounding box center [1489, 717] width 16 height 16
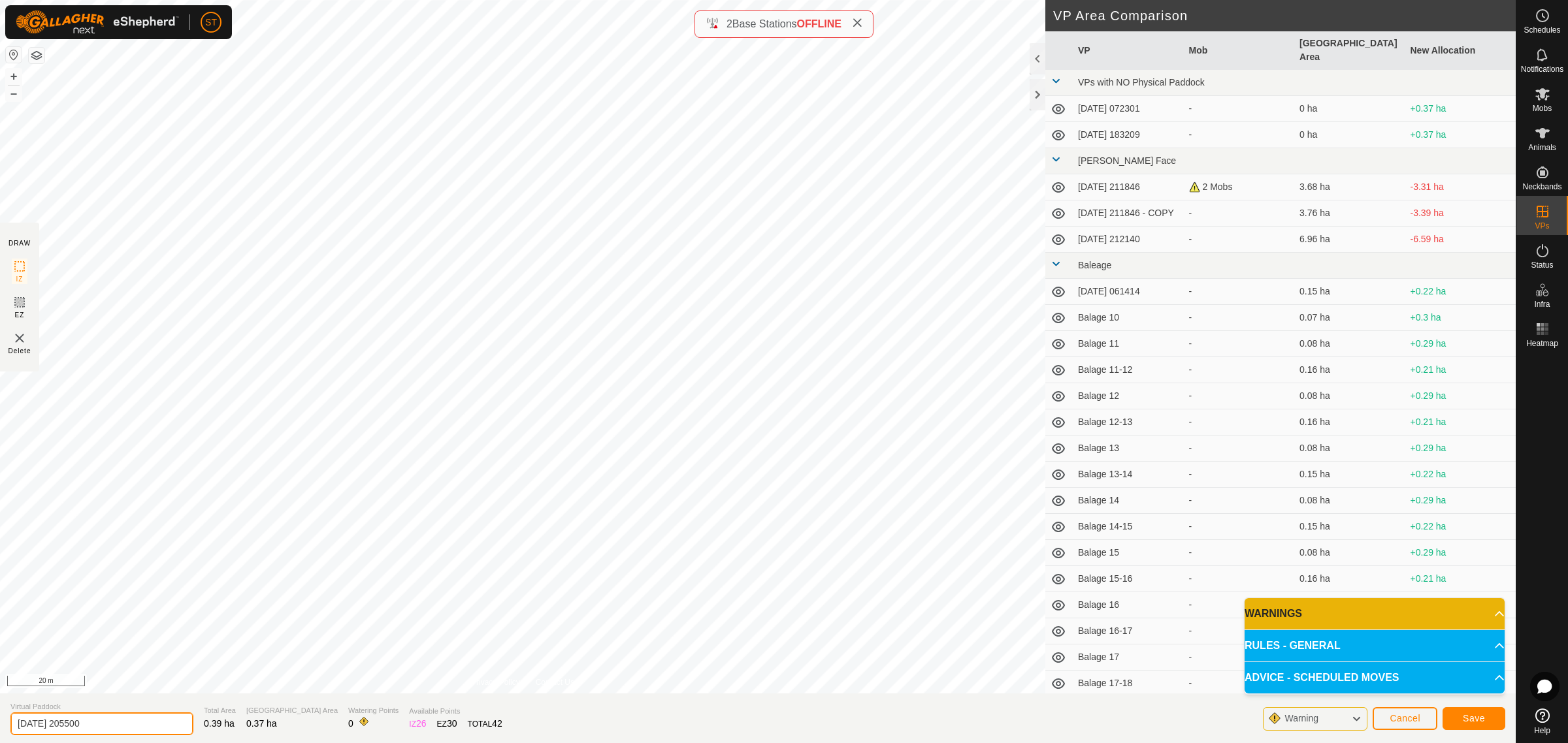
click at [0, 718] on html "ST Schedules Notifications Mobs Animals Neckbands VPs Status Infra Heatmap Help…" at bounding box center [784, 372] width 1568 height 743
click at [111, 721] on input "2025-08-14 205500" at bounding box center [102, 724] width 183 height 23
drag, startPoint x: 105, startPoint y: 723, endPoint x: -68, endPoint y: 703, distance: 174.2
click at [0, 703] on html "ST Schedules Notifications Mobs Animals Neckbands VPs Status Infra Heatmap Help…" at bounding box center [784, 372] width 1568 height 743
paste input "Crossing 1"
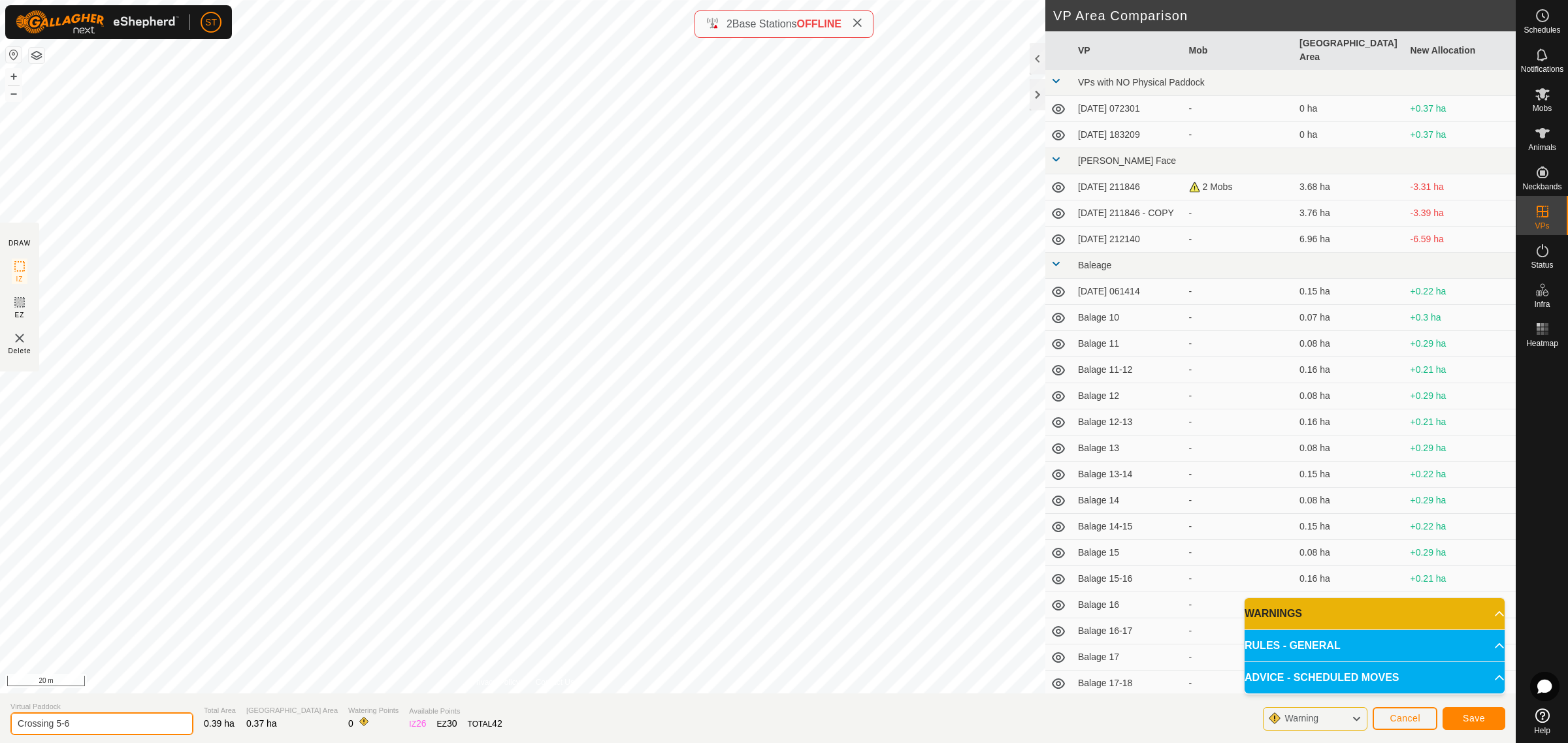
type input "Crossing 5-6"
click at [1464, 717] on span "Save" at bounding box center [1474, 718] width 22 height 10
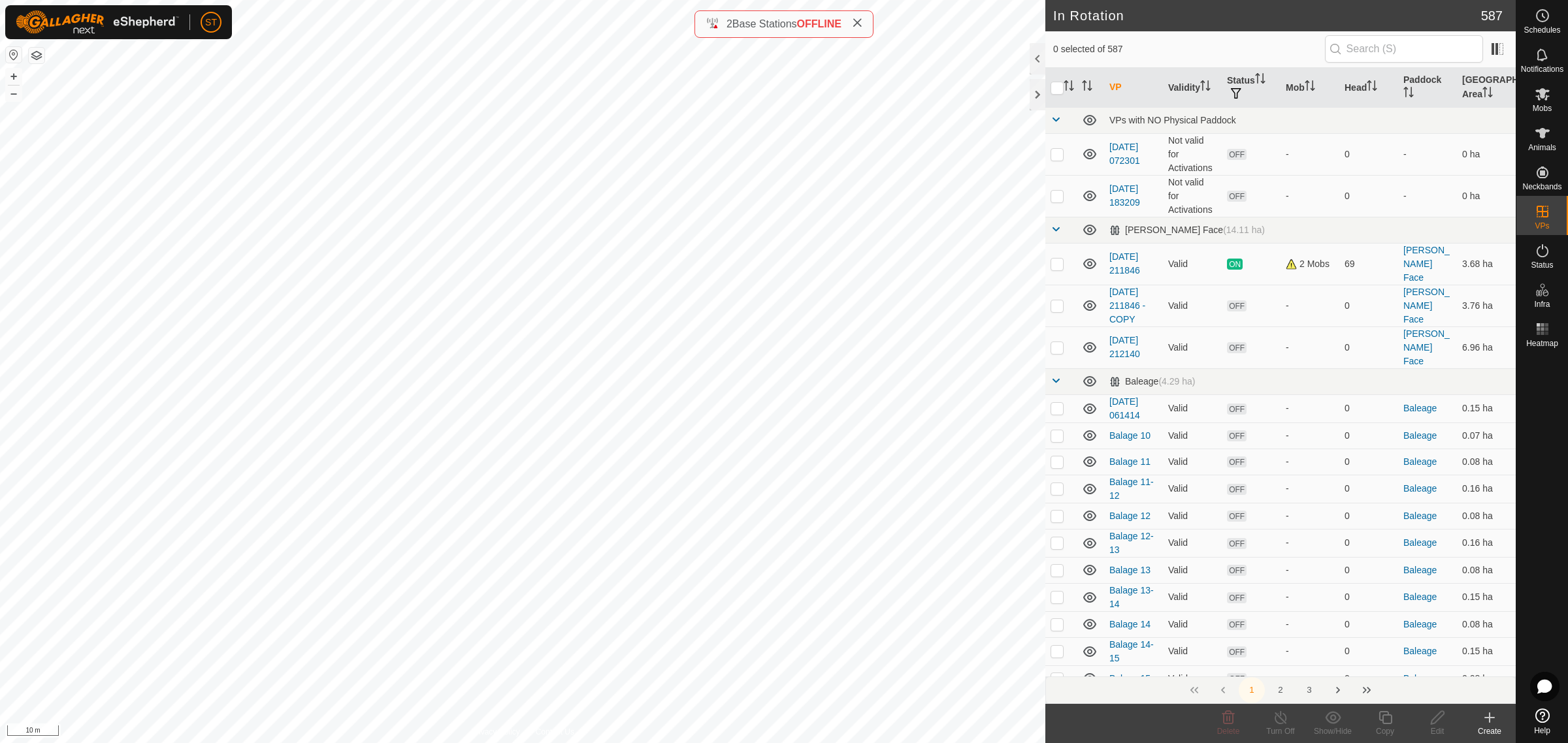
click at [1484, 722] on icon at bounding box center [1489, 717] width 16 height 16
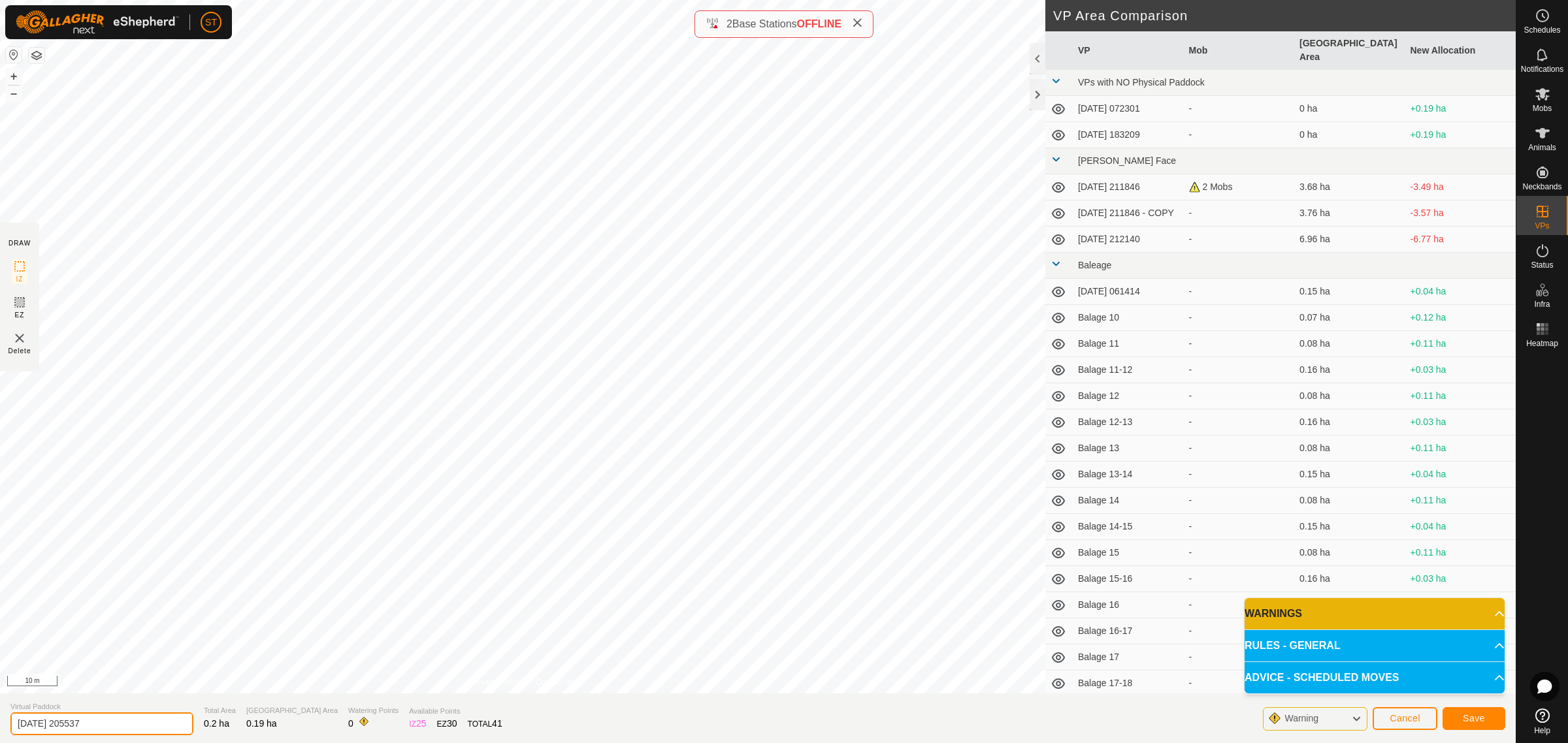
click at [0, 736] on html "ST Schedules Notifications Mobs Animals Neckbands VPs Status Infra Heatmap Help…" at bounding box center [784, 372] width 1568 height 743
paste input "Crossing 1"
type input "Crossing 7"
click at [1464, 723] on span "Save" at bounding box center [1474, 718] width 22 height 10
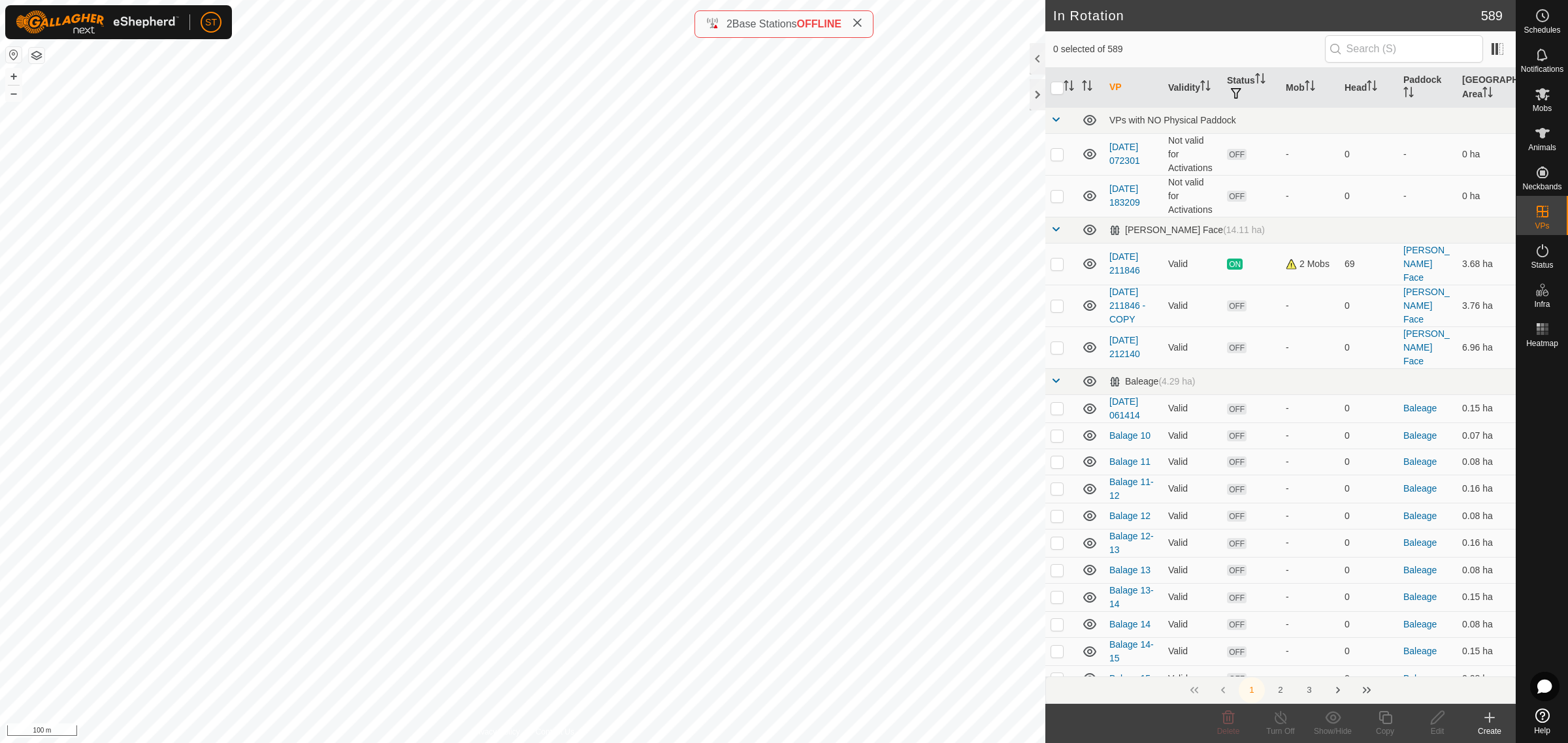
click at [863, 20] on icon at bounding box center [857, 22] width 10 height 10
checkbox input "true"
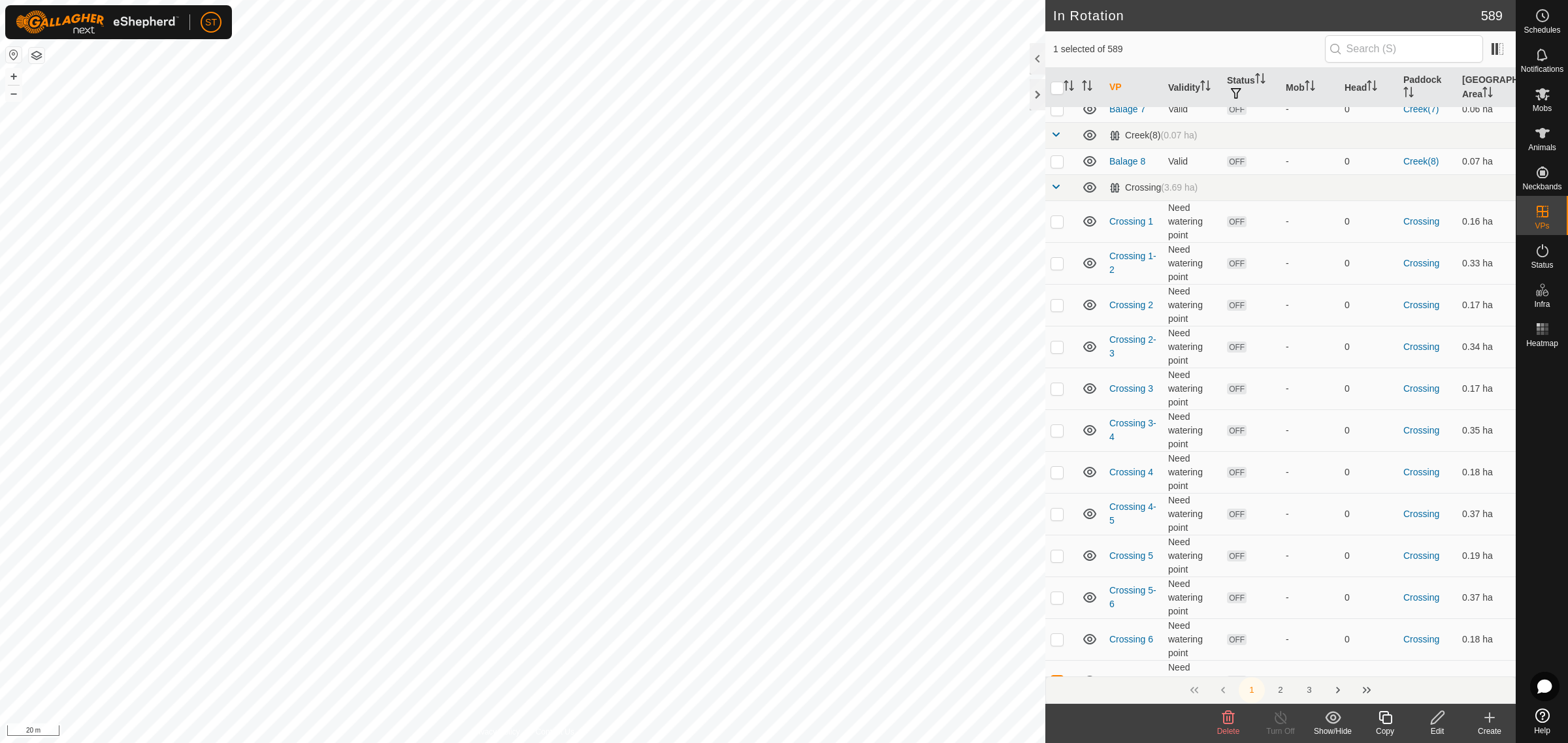
scroll to position [2776, 0]
click at [1057, 591] on p-checkbox at bounding box center [1057, 595] width 13 height 10
checkbox input "false"
click at [1061, 625] on td at bounding box center [1061, 637] width 31 height 42
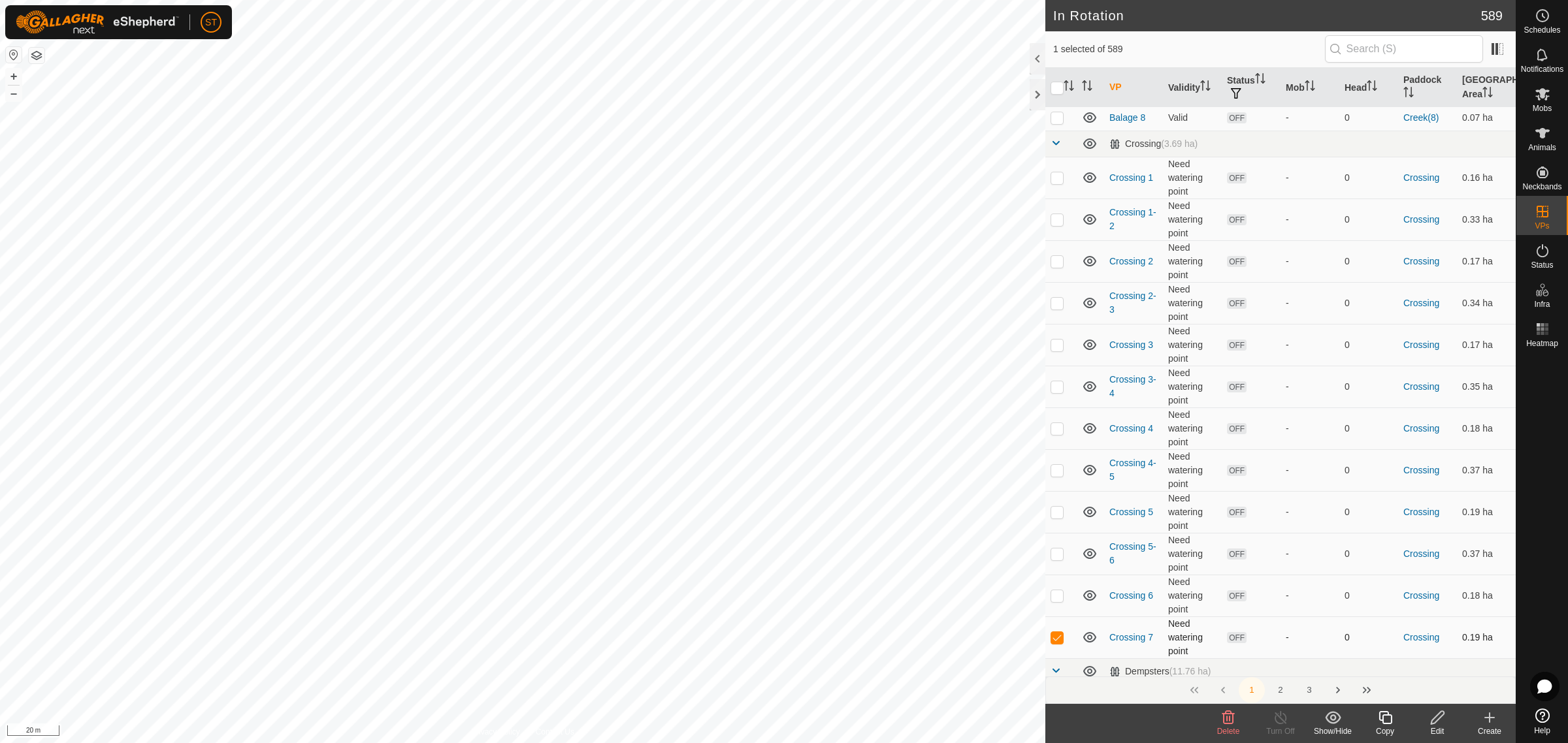
checkbox input "false"
click at [1490, 723] on icon at bounding box center [1489, 717] width 16 height 16
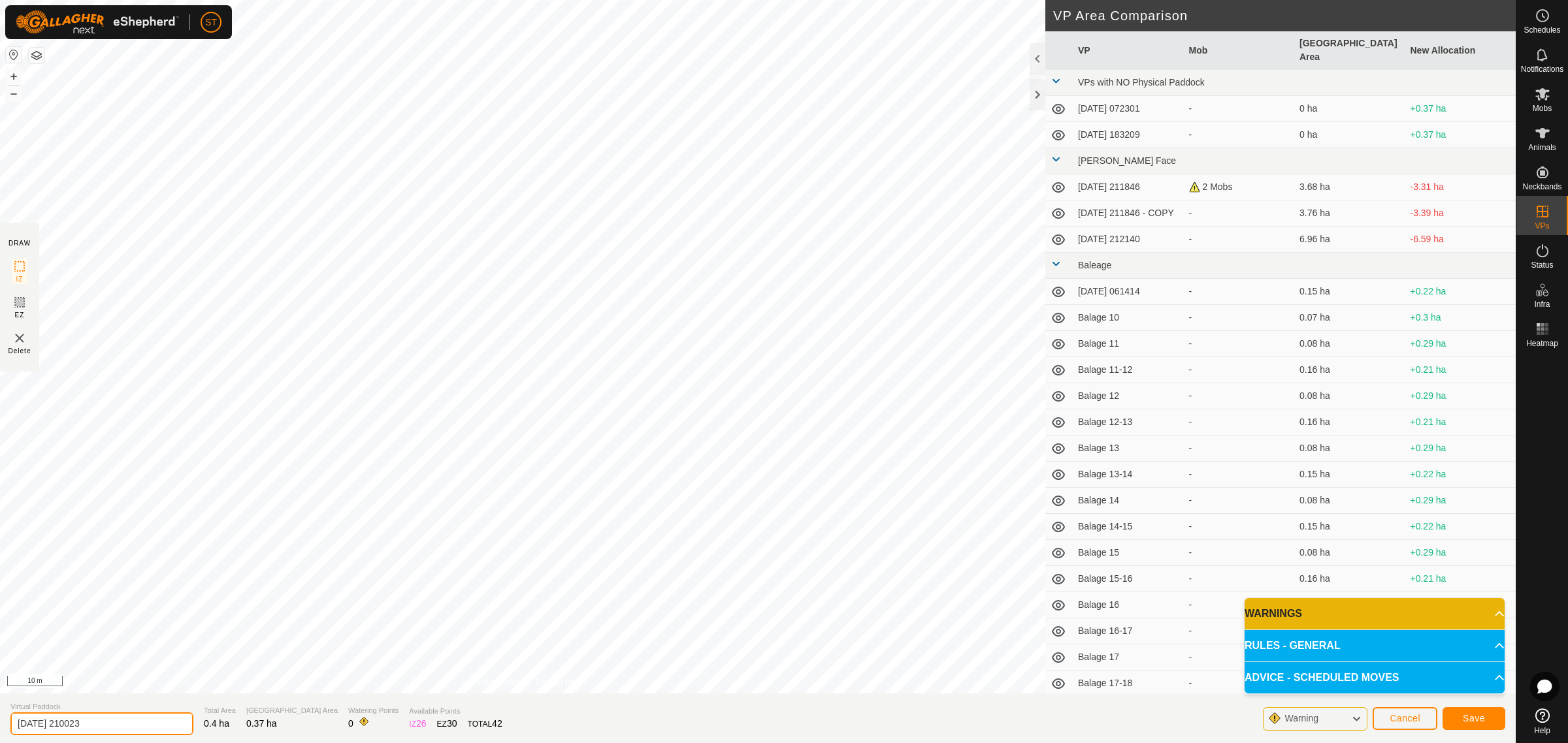
drag, startPoint x: 33, startPoint y: 732, endPoint x: -49, endPoint y: 745, distance: 83.0
click at [0, 743] on html "ST Schedules Notifications Mobs Animals Neckbands VPs Status Infra Heatmap Help…" at bounding box center [784, 372] width 1568 height 743
paste input "Crossing 1"
type input "Crossing 6-7"
click at [1452, 713] on button "Save" at bounding box center [1474, 718] width 63 height 23
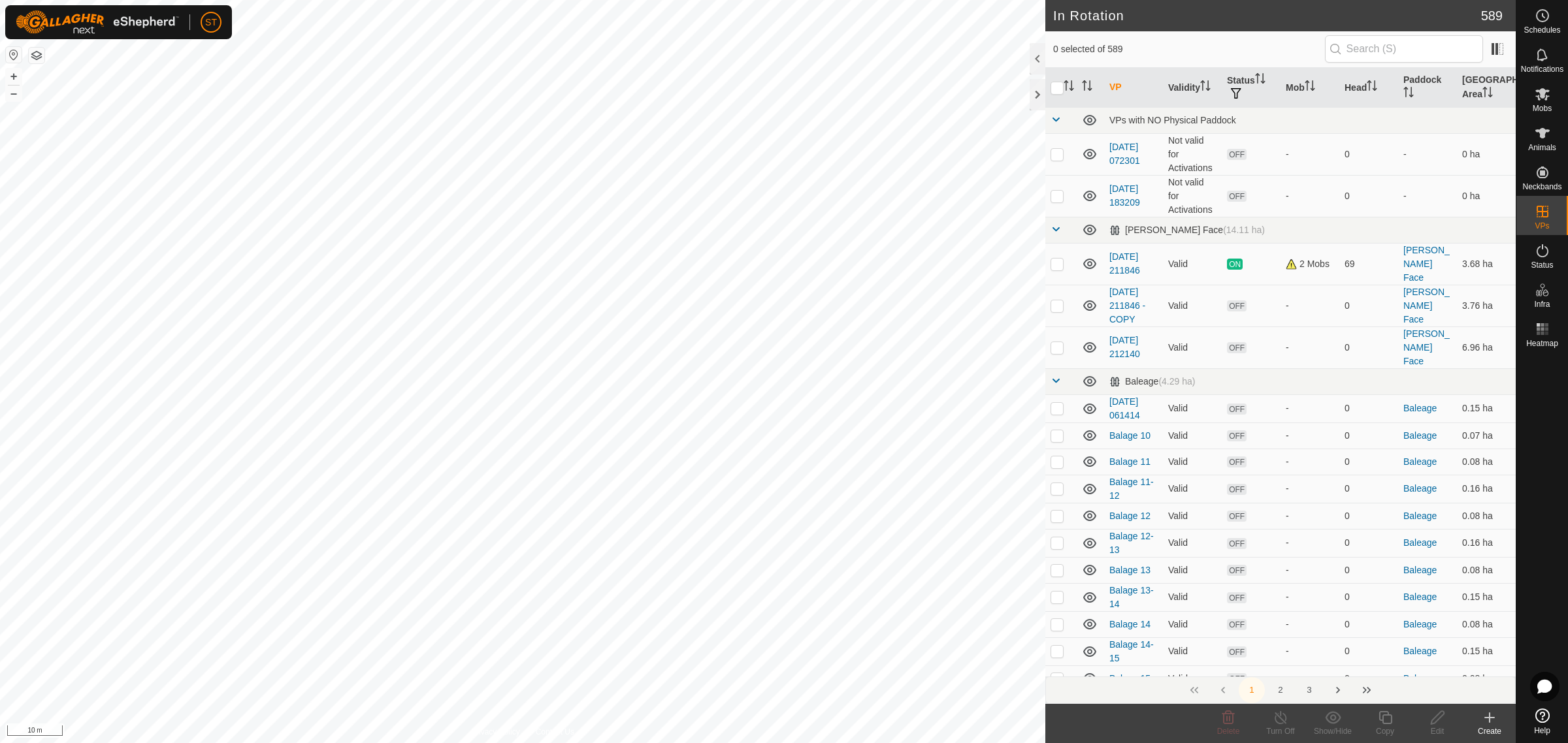
click at [1490, 724] on icon at bounding box center [1489, 717] width 16 height 16
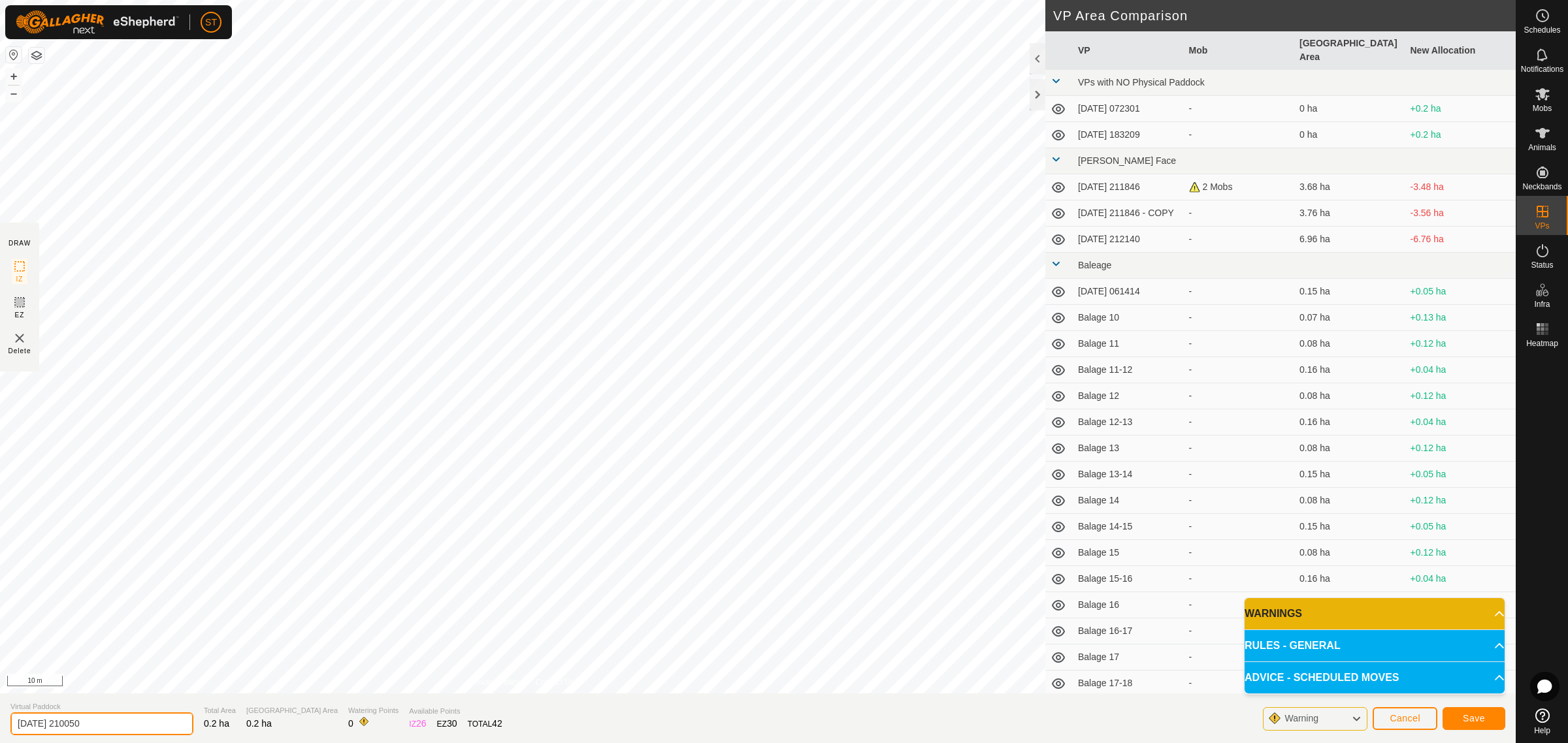
drag, startPoint x: -23, startPoint y: 717, endPoint x: -72, endPoint y: 720, distance: 49.1
click at [0, 720] on html "ST Schedules Notifications Mobs Animals Neckbands VPs Status Infra Heatmap Help…" at bounding box center [784, 372] width 1568 height 743
type input "Crossing 8"
click at [1452, 721] on button "Save" at bounding box center [1474, 718] width 63 height 23
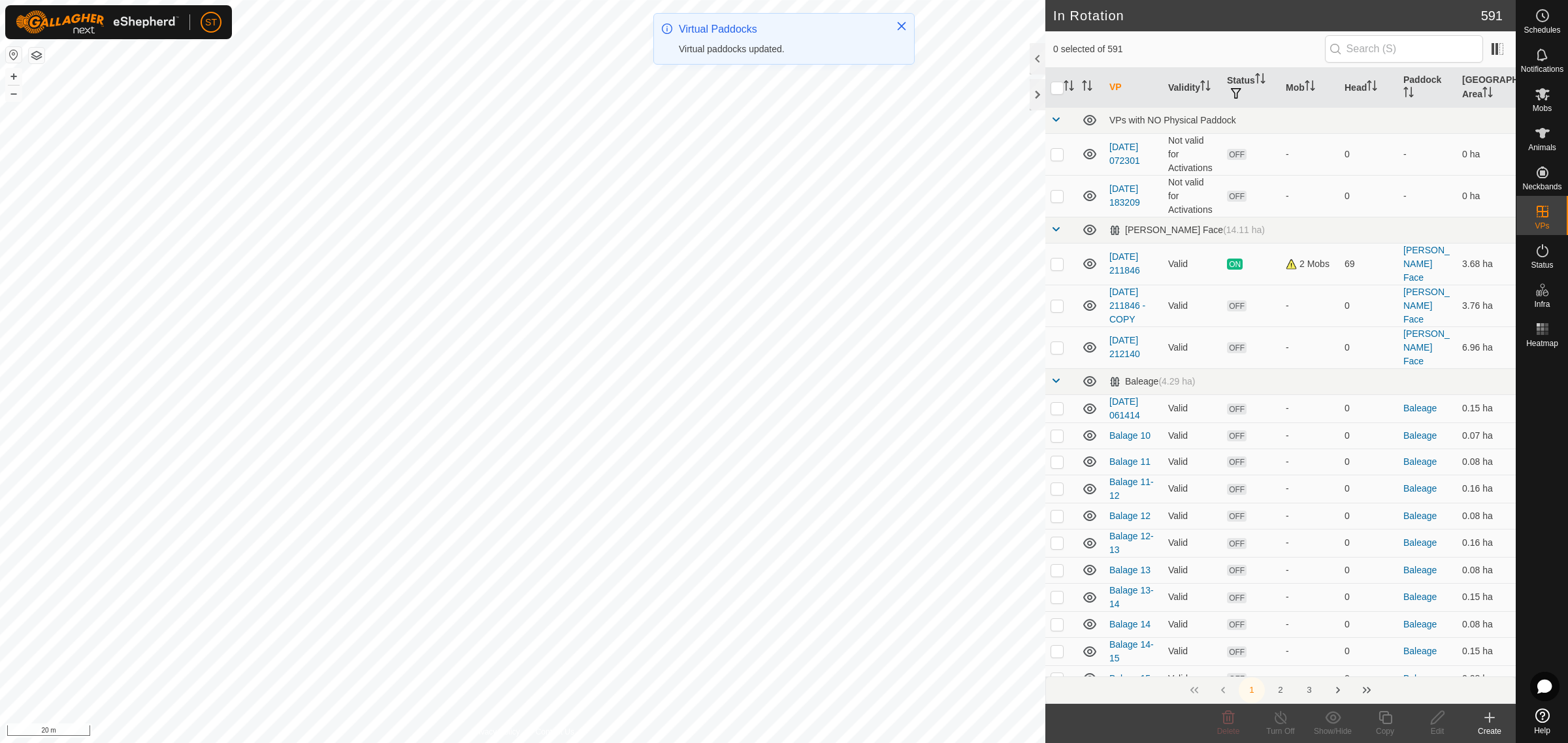
click at [1485, 721] on icon at bounding box center [1489, 717] width 16 height 16
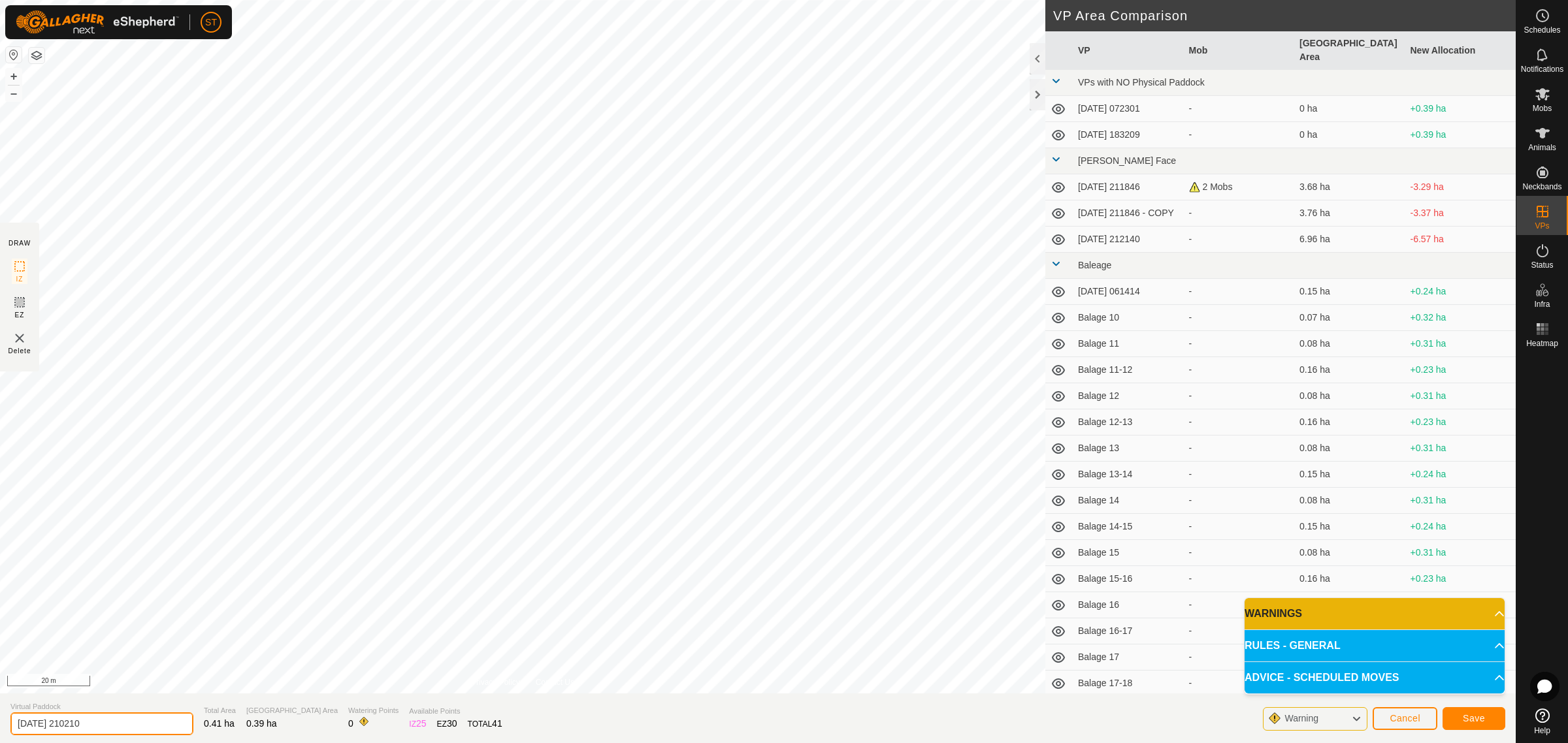
drag, startPoint x: 105, startPoint y: 720, endPoint x: -52, endPoint y: 725, distance: 157.1
click at [0, 725] on html "ST Schedules Notifications Mobs Animals Neckbands VPs Status Infra Heatmap Help…" at bounding box center [784, 372] width 1568 height 743
paste input "Crossing 1"
type input "Crossing 7-8"
click at [1477, 710] on button "Save" at bounding box center [1474, 718] width 63 height 23
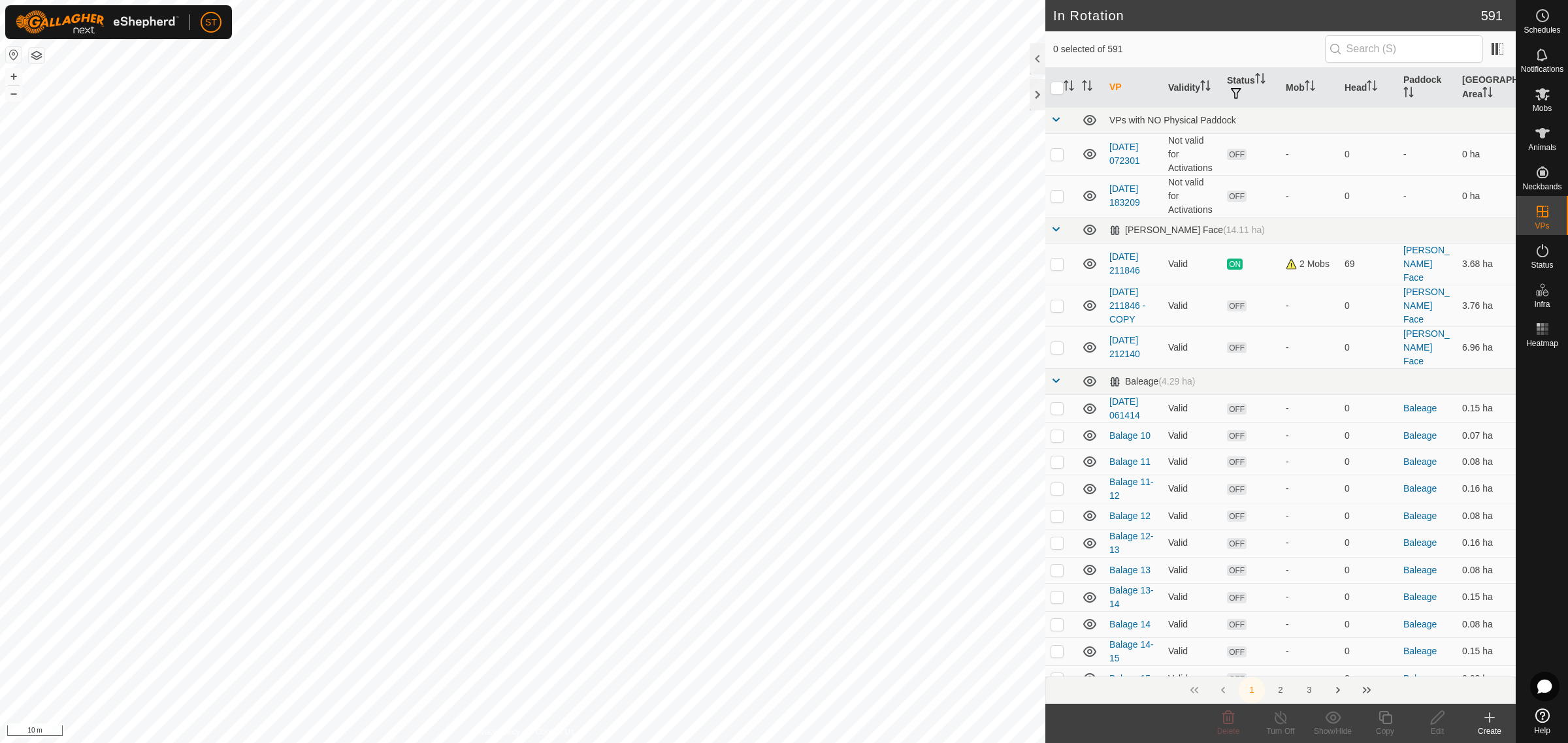
click at [1493, 726] on div "Create" at bounding box center [1489, 731] width 53 height 12
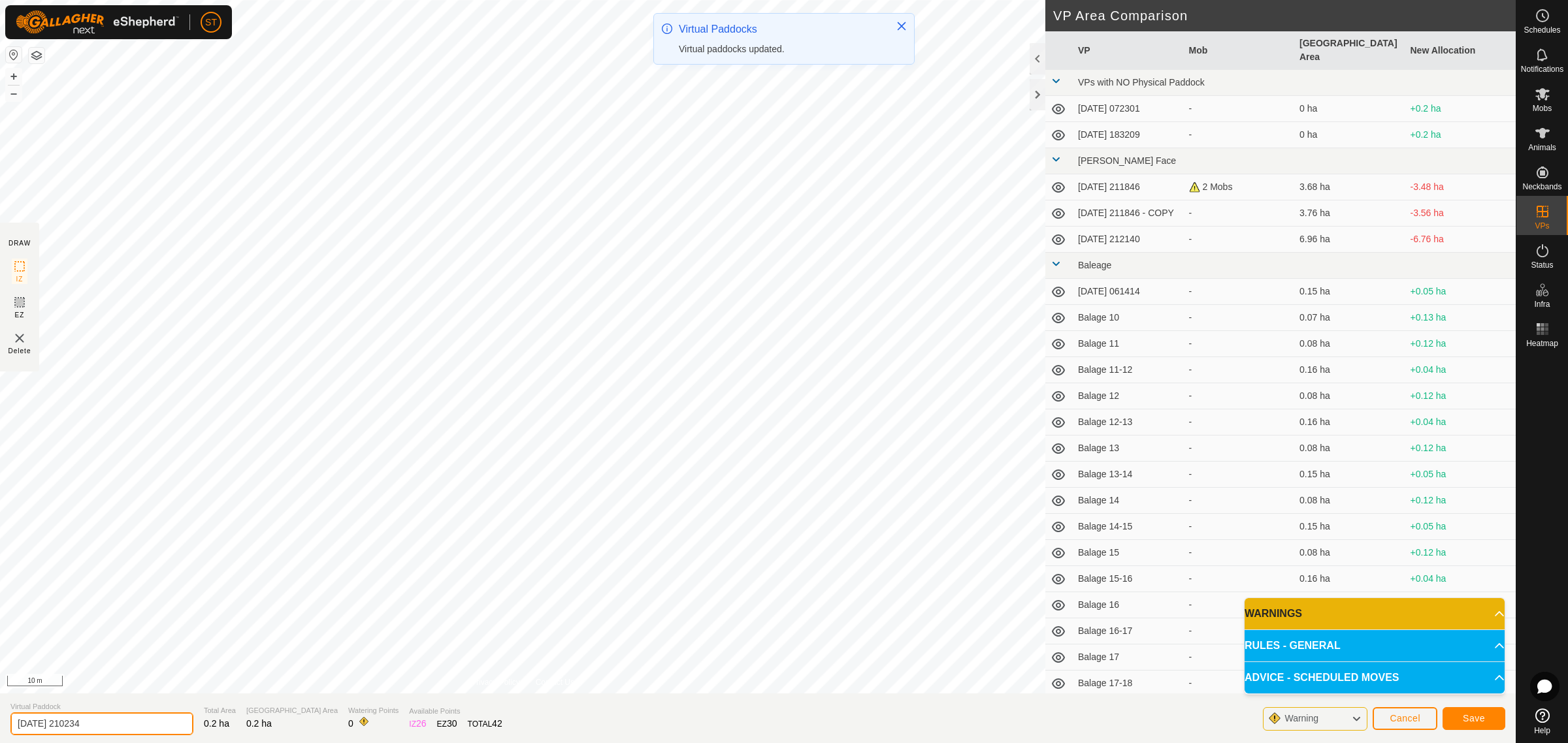
drag, startPoint x: 28, startPoint y: 729, endPoint x: -35, endPoint y: 729, distance: 63.0
click at [0, 729] on html "ST Schedules Notifications Mobs Animals Neckbands VPs Status Infra Heatmap Help…" at bounding box center [784, 372] width 1568 height 743
paste input "Crossing 1"
type input "Crossing 9"
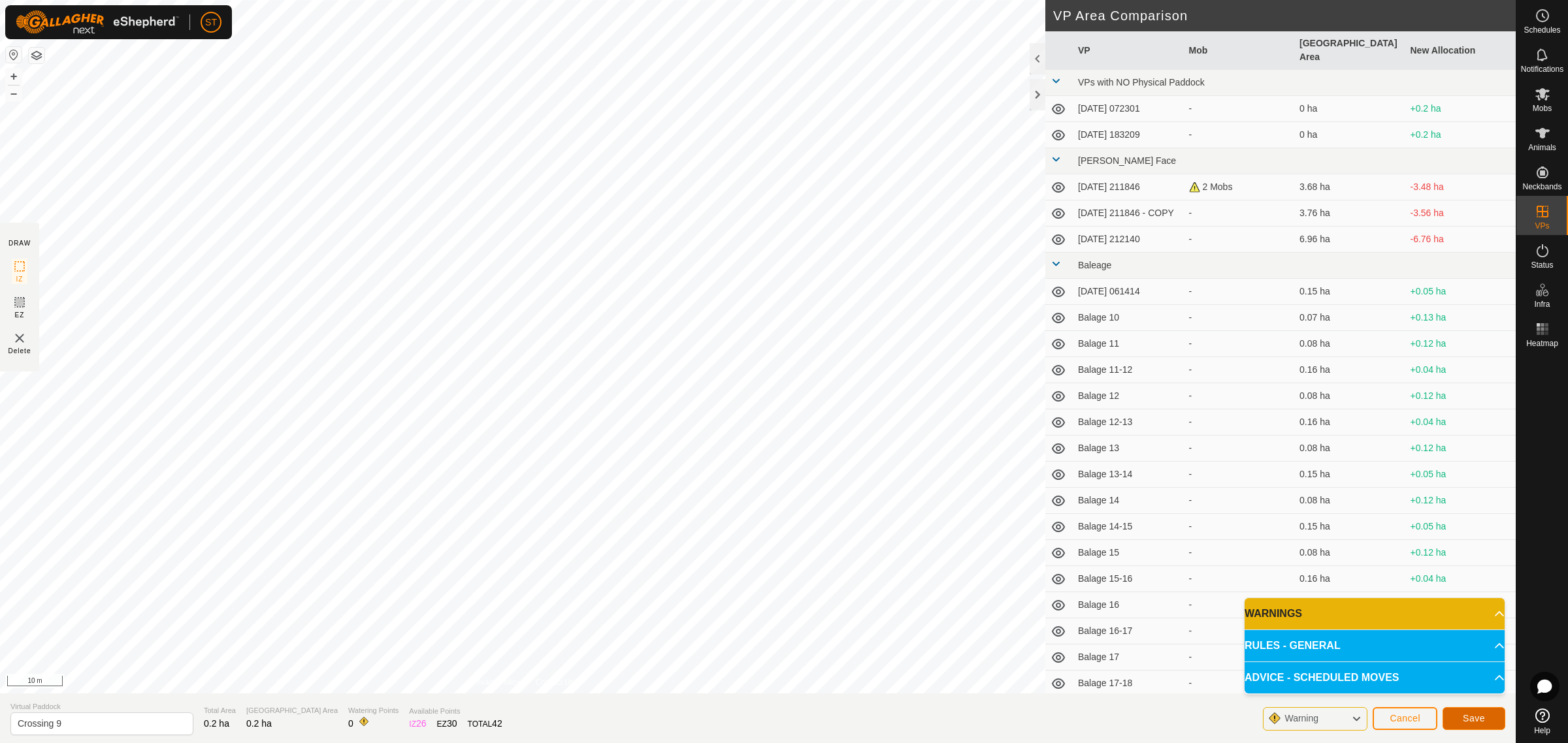
click at [1458, 718] on button "Save" at bounding box center [1474, 718] width 63 height 23
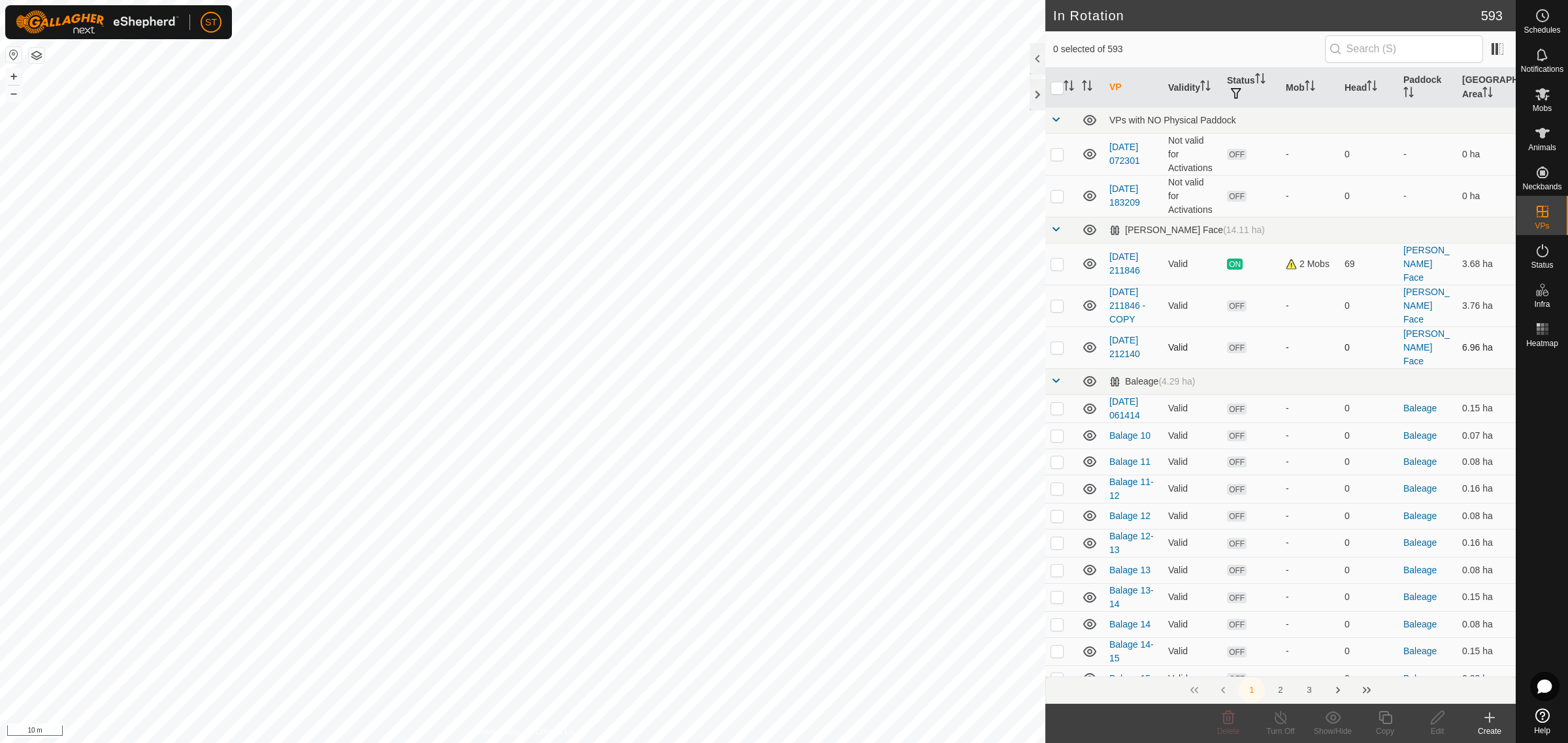
checkbox input "true"
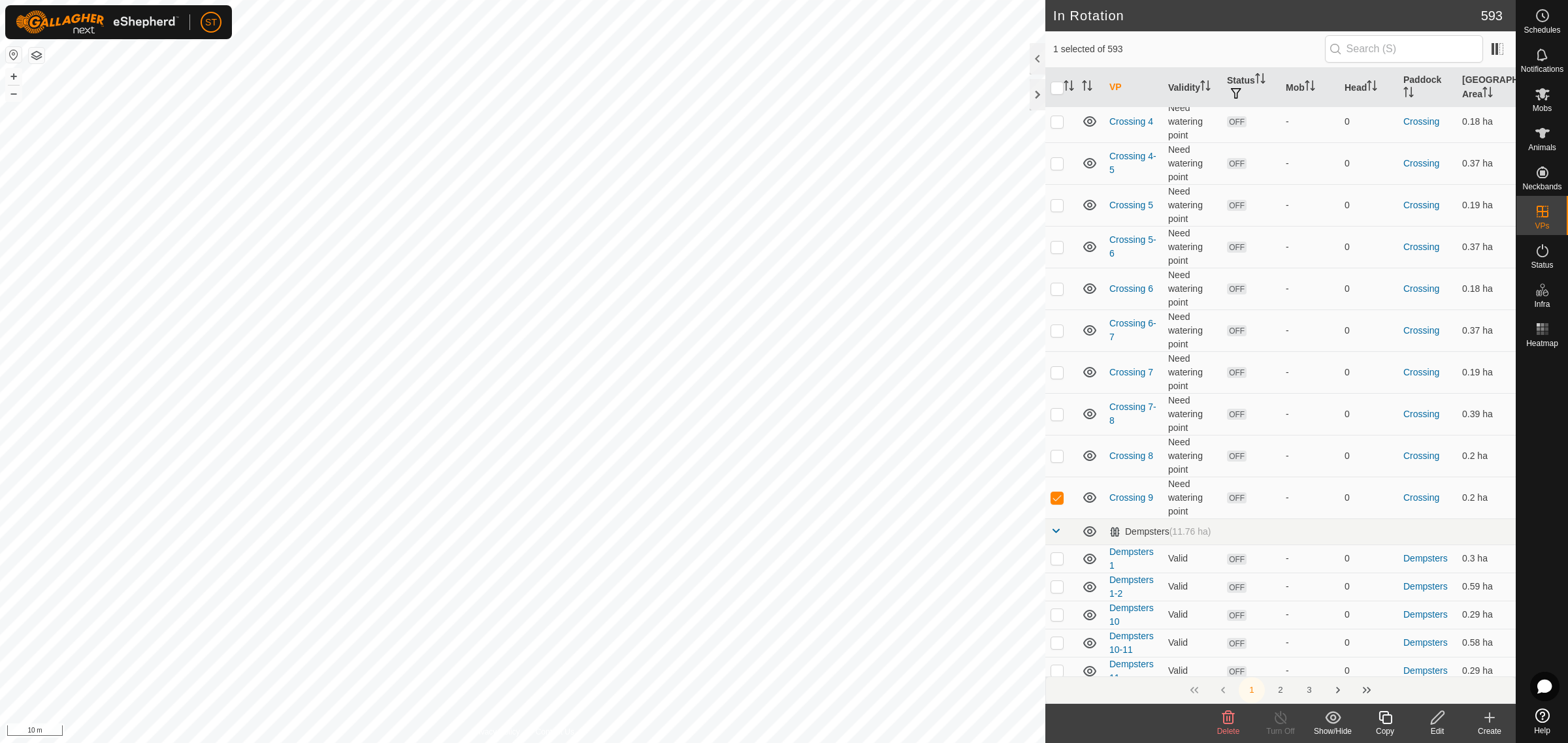
scroll to position [3102, 0]
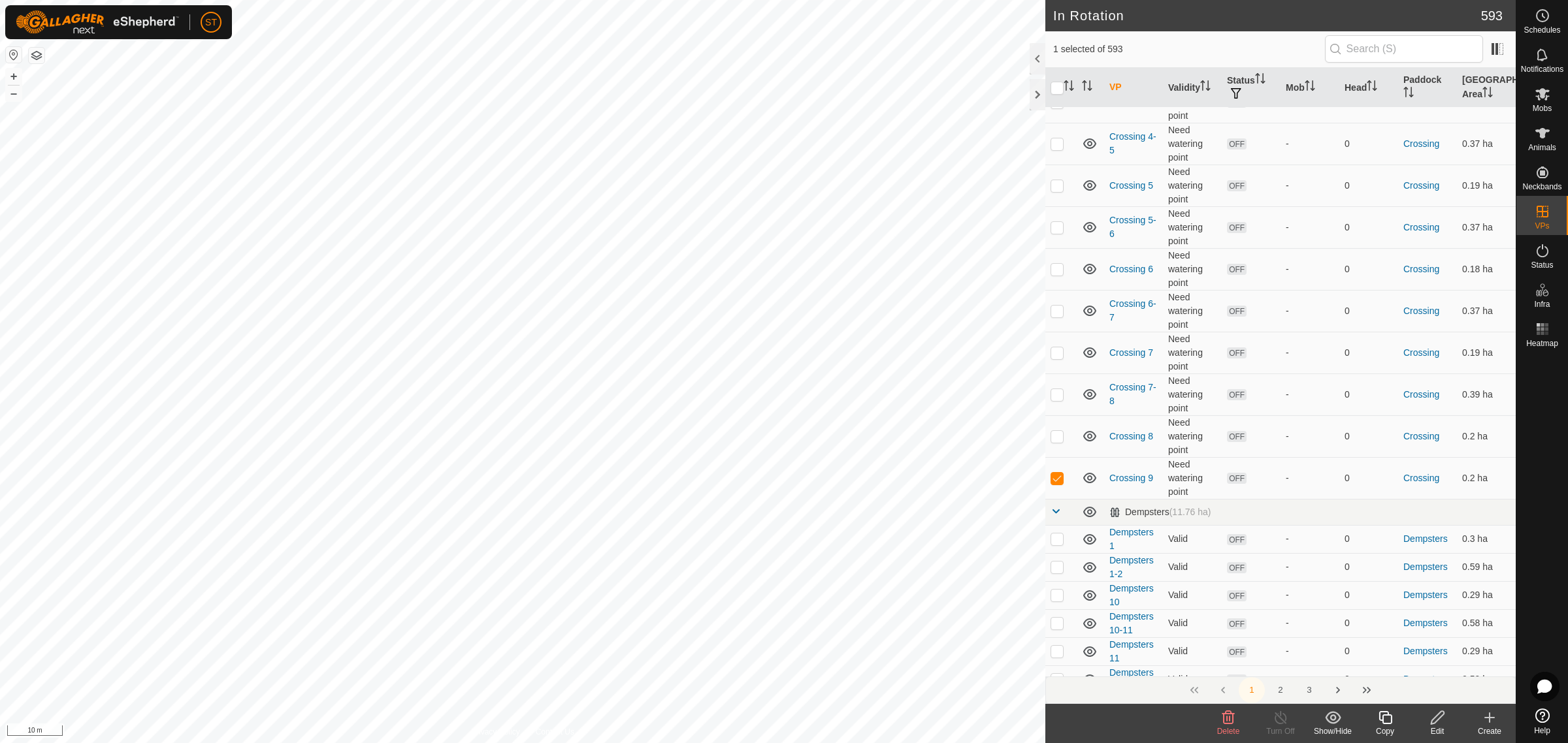
click at [1482, 725] on icon at bounding box center [1489, 717] width 16 height 16
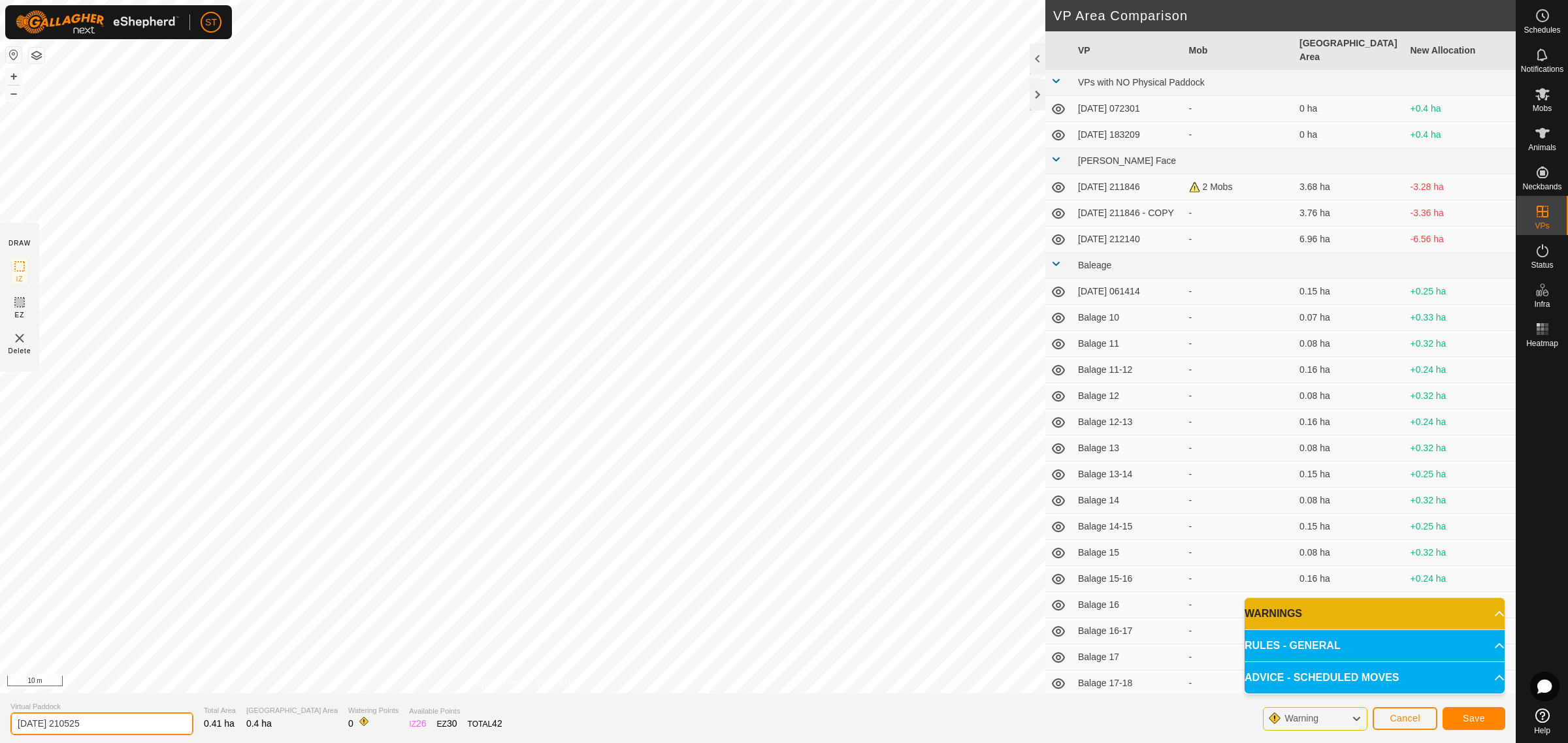
drag, startPoint x: 112, startPoint y: 724, endPoint x: -88, endPoint y: 711, distance: 200.4
click at [0, 711] on html "ST Schedules Notifications Mobs Animals Neckbands VPs Status Infra Heatmap Help…" at bounding box center [784, 372] width 1568 height 743
paste input "Crossing 1"
type input "Crossing 8-9"
click at [1477, 716] on span "Save" at bounding box center [1474, 718] width 22 height 10
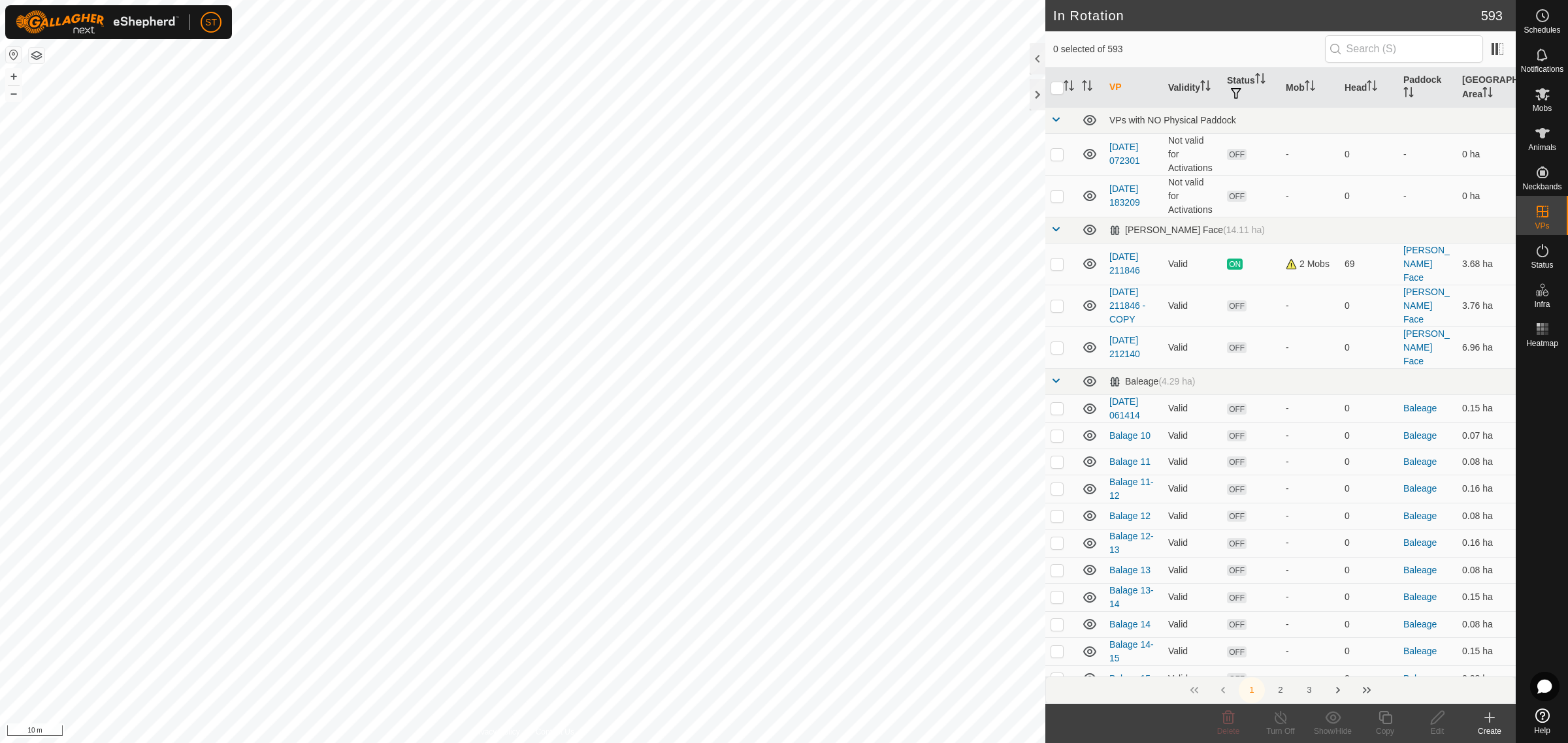
click at [1490, 725] on div "Create" at bounding box center [1489, 731] width 53 height 12
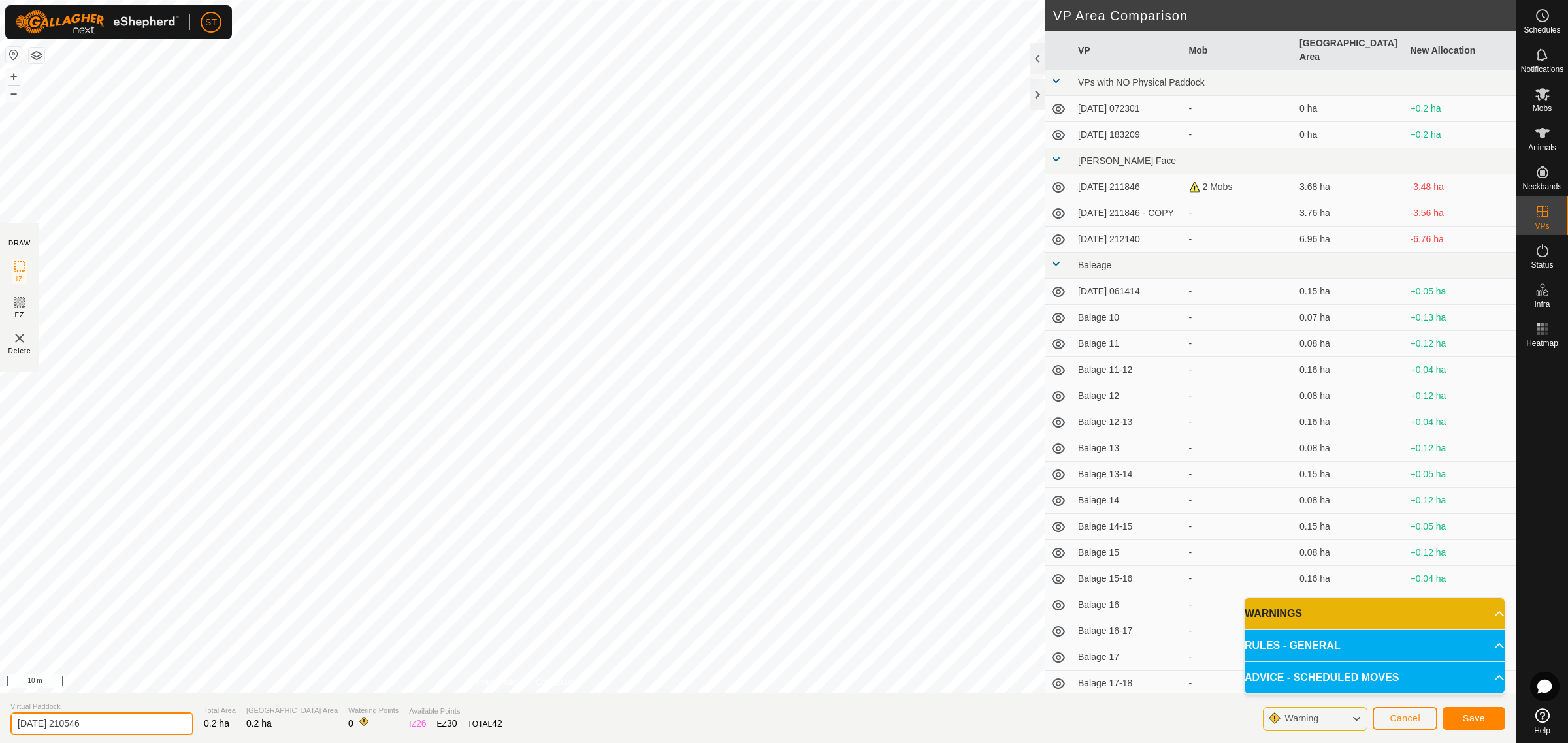
drag, startPoint x: 77, startPoint y: 732, endPoint x: -43, endPoint y: 729, distance: 120.0
click at [0, 729] on html "ST Schedules Notifications Mobs Animals Neckbands VPs Status Infra Heatmap Help…" at bounding box center [784, 372] width 1568 height 743
paste input "Crossing 1"
type input "Crossing 10"
click at [1480, 720] on span "Save" at bounding box center [1474, 718] width 22 height 10
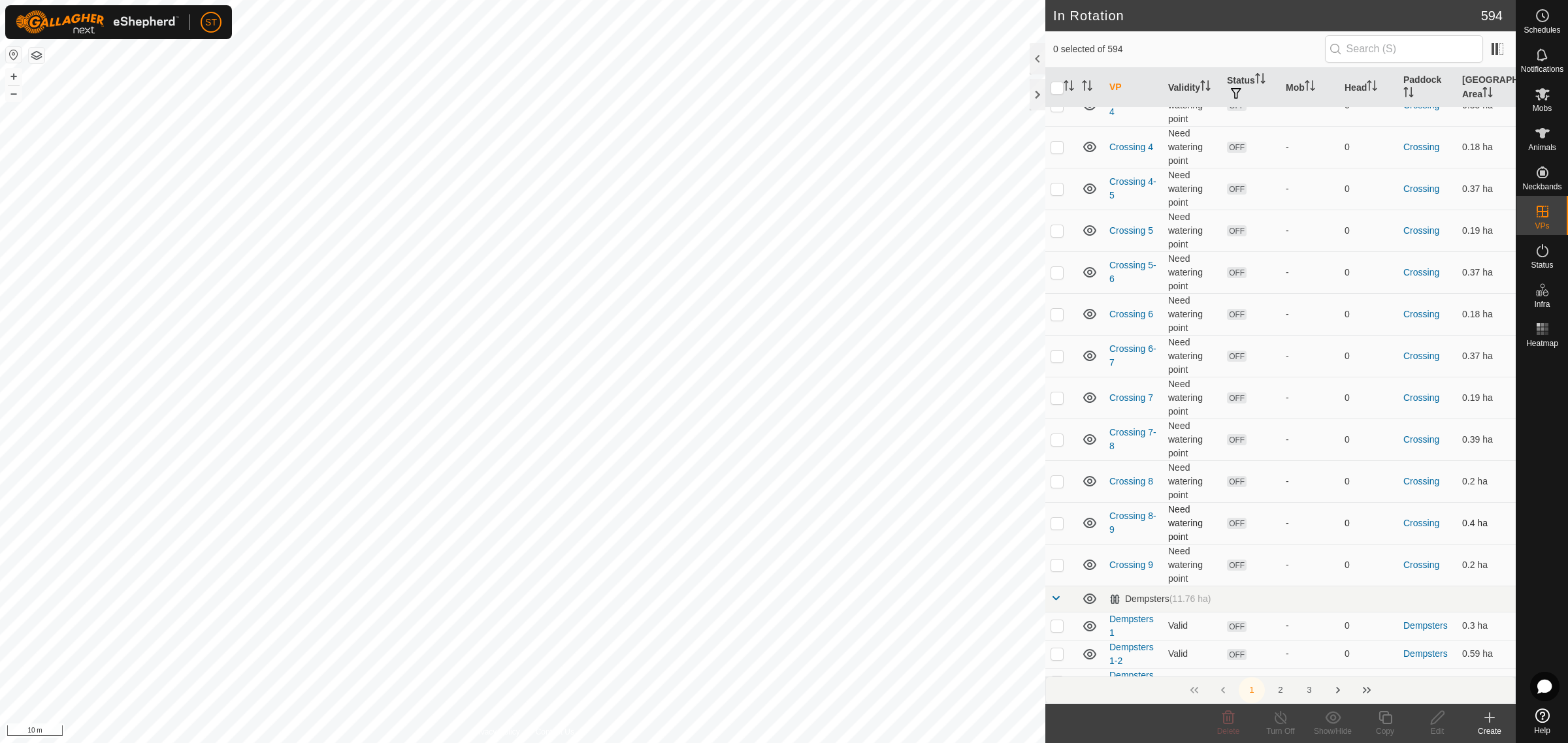
scroll to position [3021, 0]
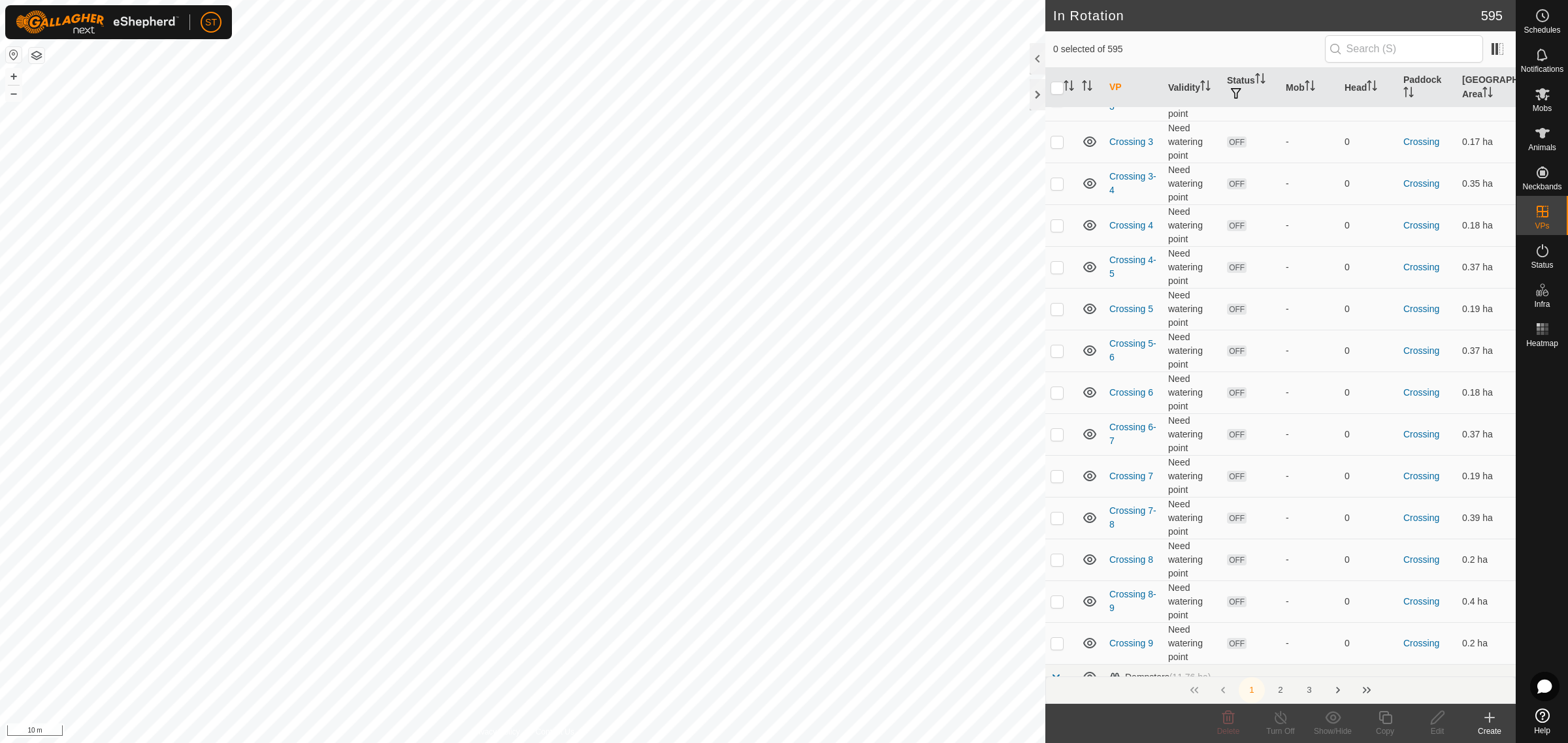
click at [1495, 723] on icon at bounding box center [1489, 717] width 16 height 16
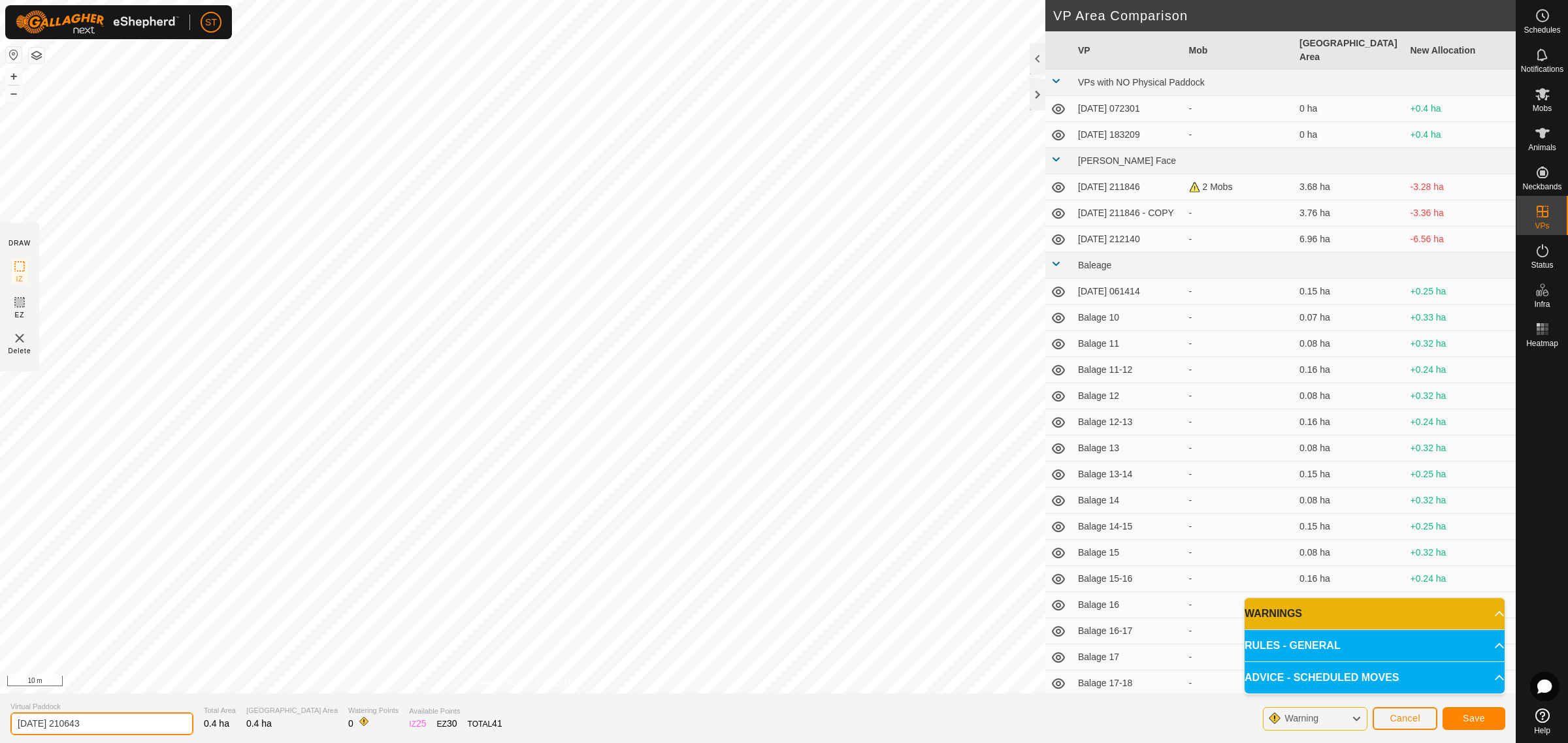
drag, startPoint x: 113, startPoint y: 724, endPoint x: -16, endPoint y: 725, distance: 129.0
click at [0, 725] on html "ST Schedules Notifications Mobs Animals Neckbands VPs Status Infra Heatmap Help…" at bounding box center [784, 372] width 1568 height 743
paste input "Crossing 1"
type input "Crossing 9-10"
click at [1470, 718] on span "Save" at bounding box center [1474, 718] width 22 height 10
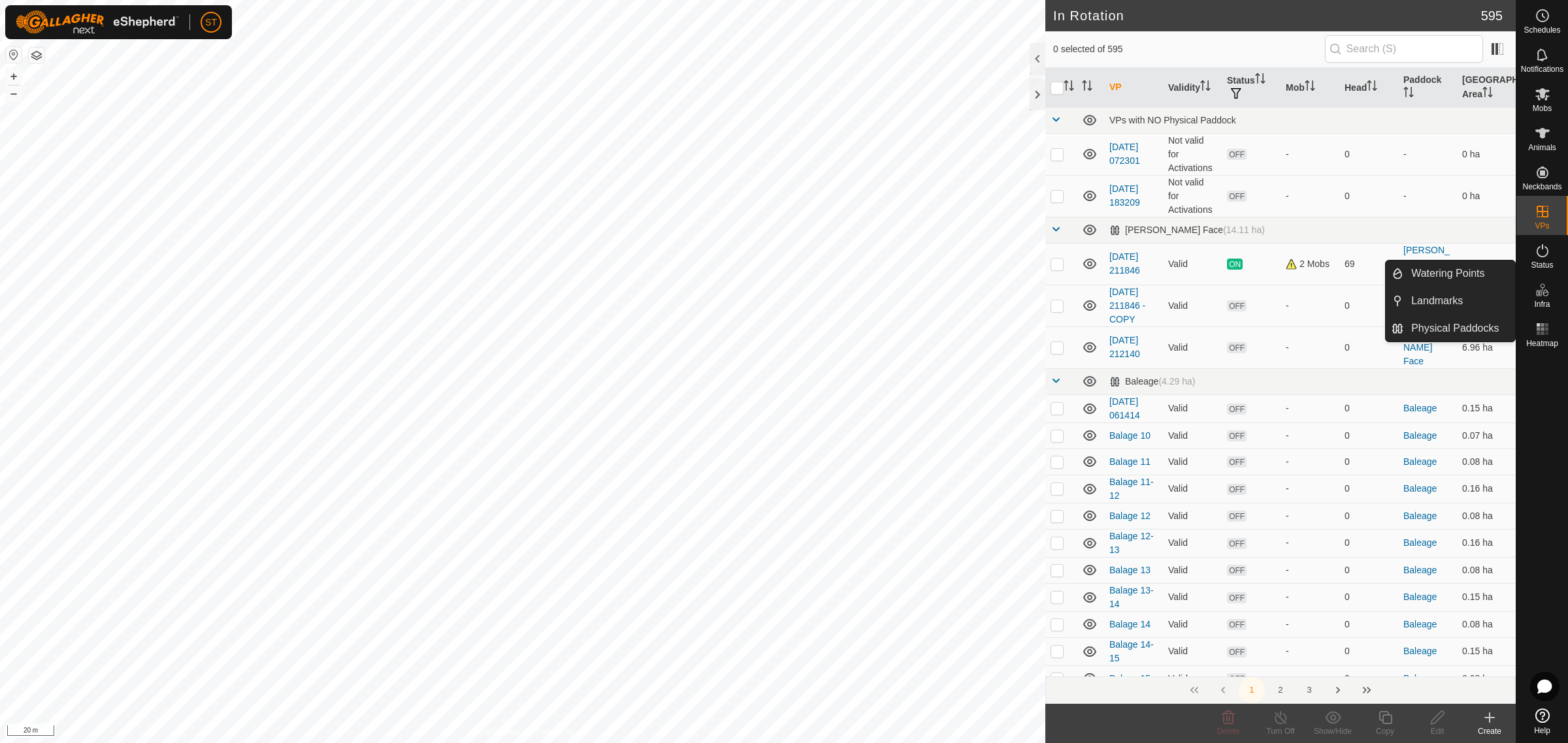
click at [1542, 292] on icon at bounding box center [1542, 289] width 16 height 16
click at [1452, 273] on link "Watering Points" at bounding box center [1459, 274] width 112 height 26
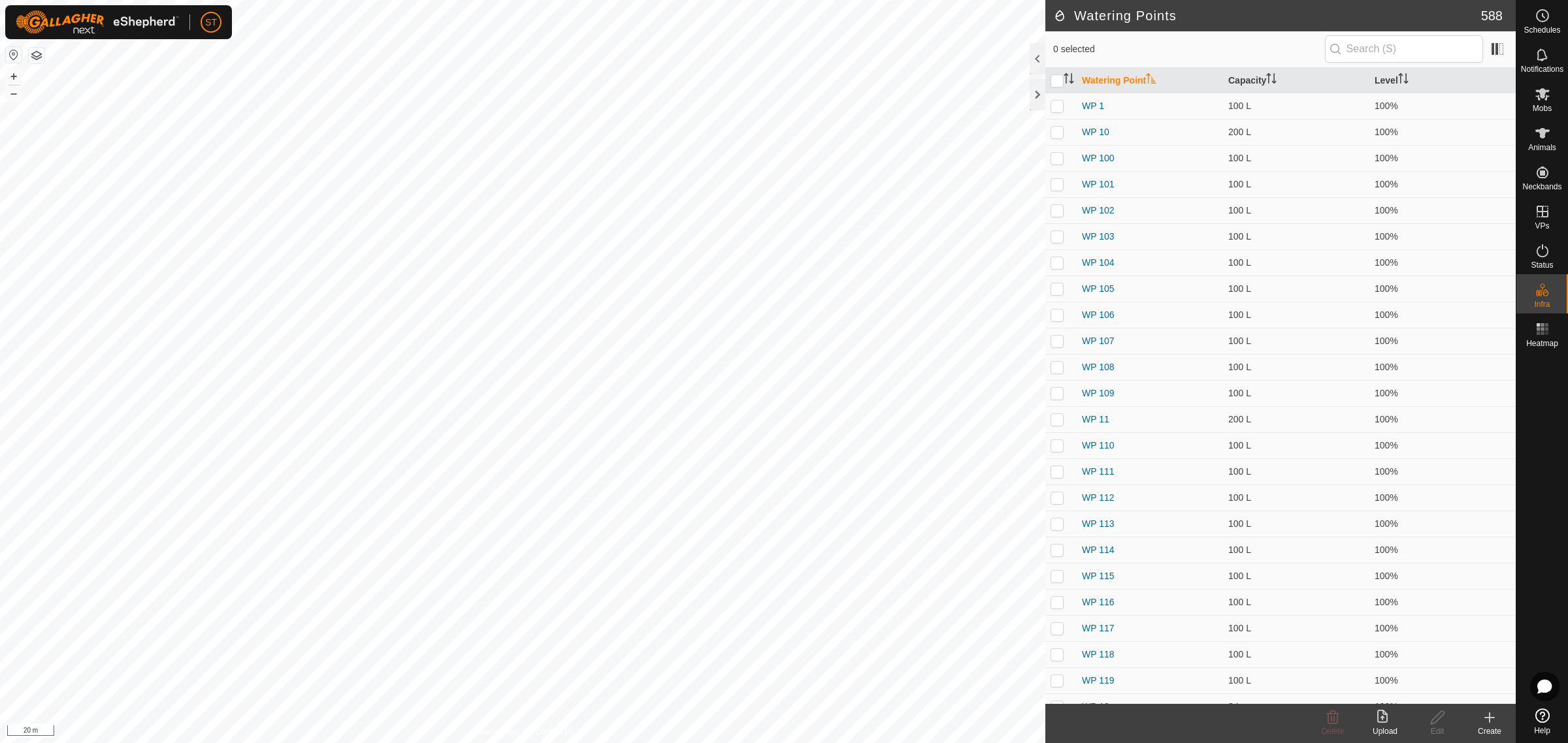
click at [1491, 723] on icon at bounding box center [1489, 717] width 16 height 16
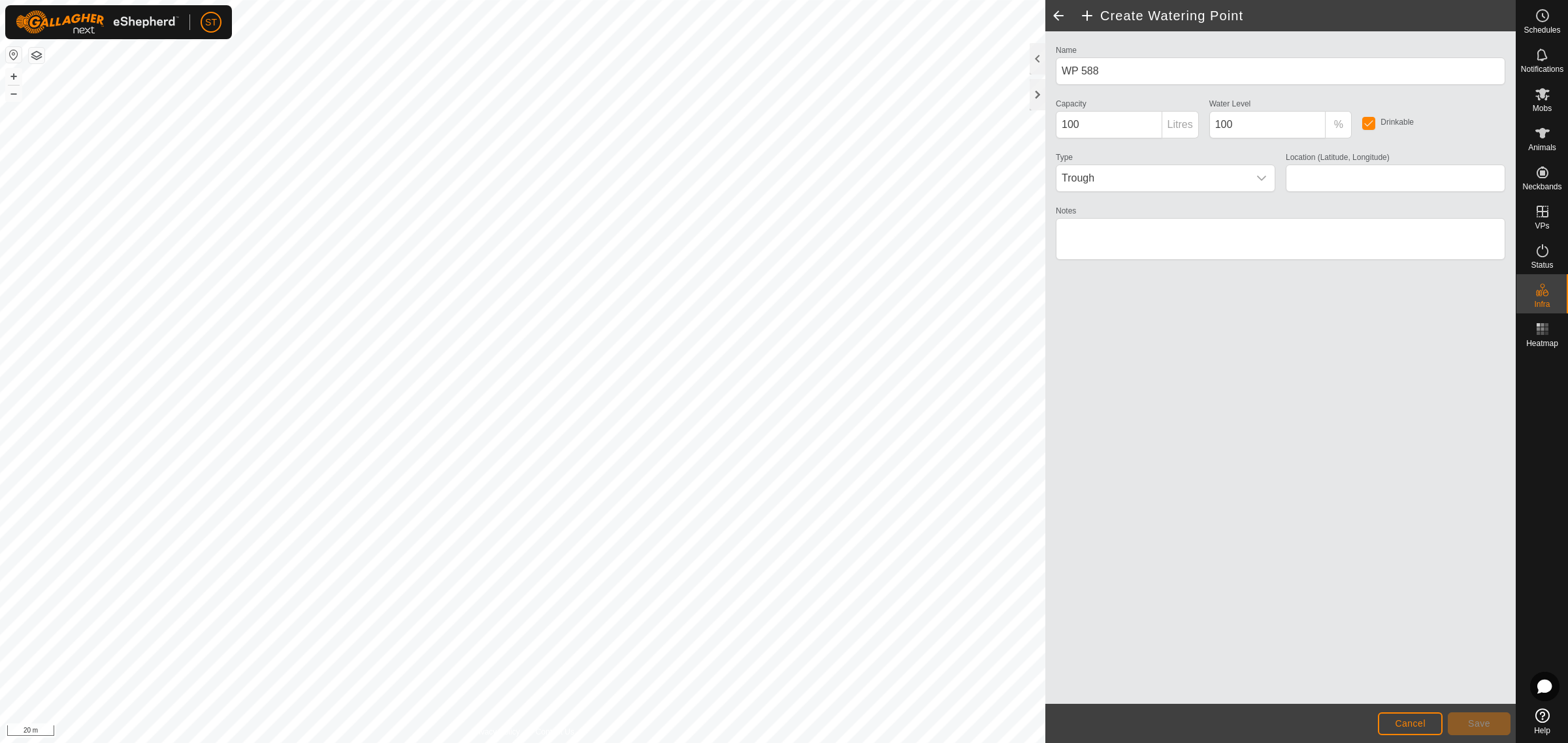
type input "-45.343205, 170.604557"
click at [1475, 724] on span "Save" at bounding box center [1479, 723] width 22 height 10
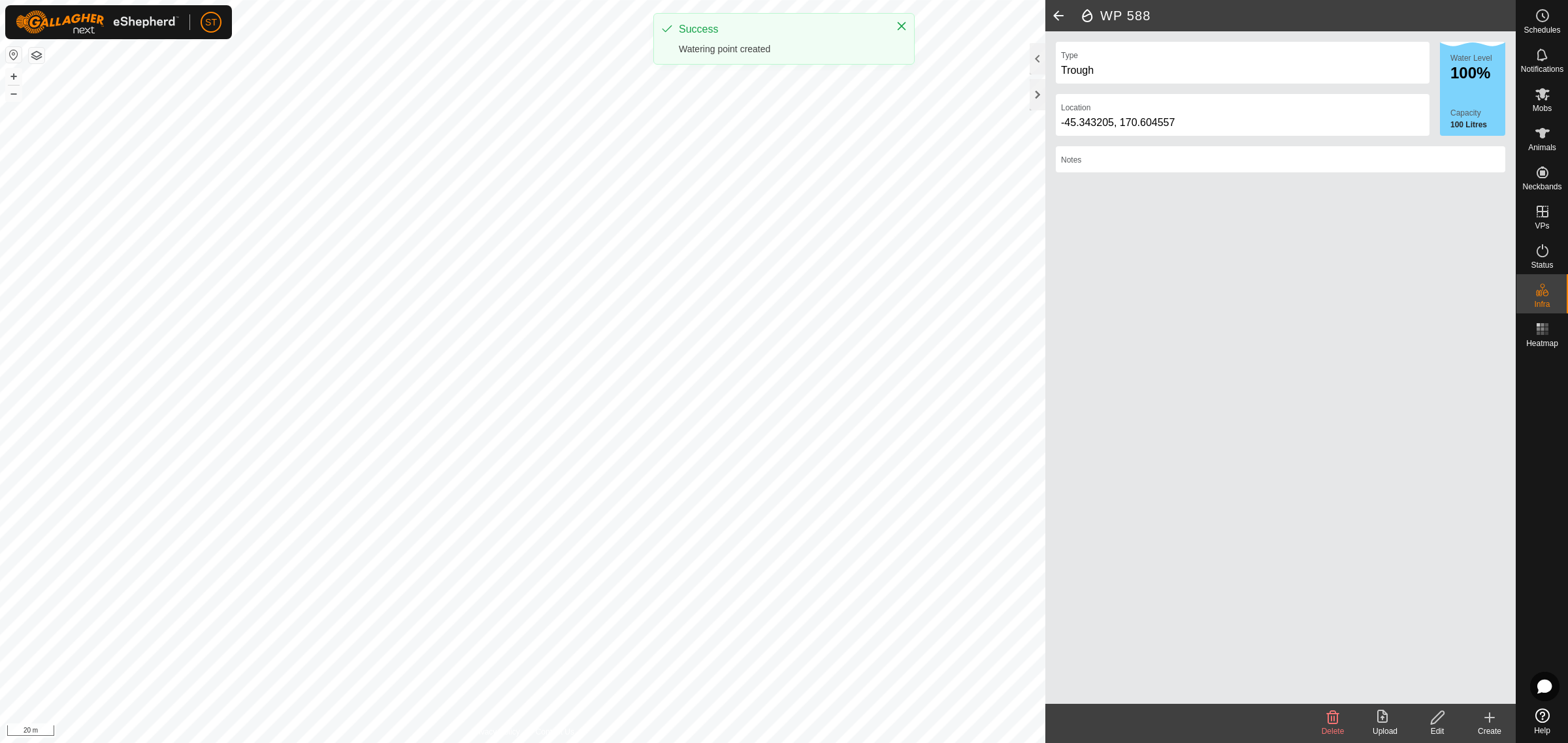
click at [1494, 723] on icon at bounding box center [1489, 717] width 16 height 16
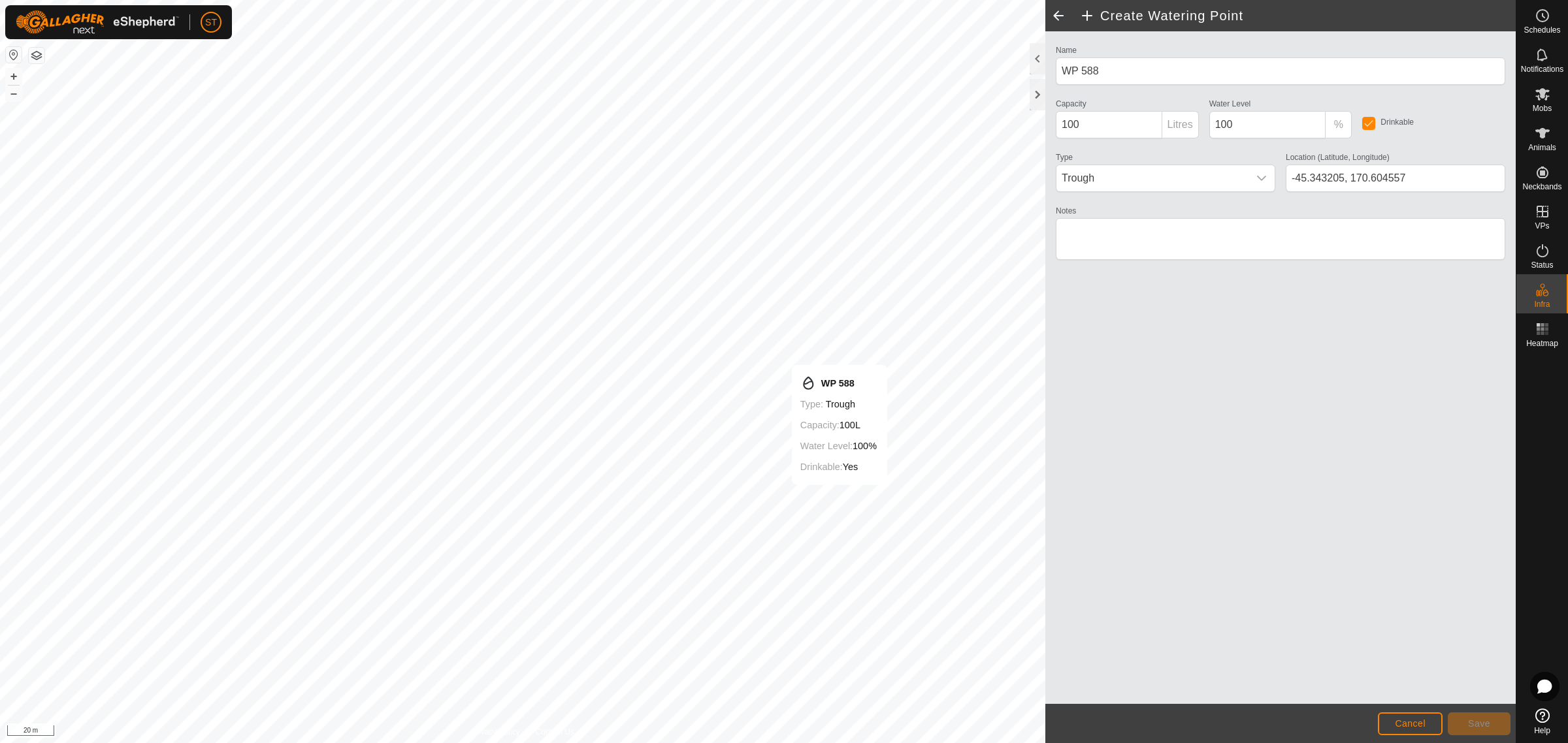
type input "-45.342925, 170.604035"
click at [1474, 723] on span "Save" at bounding box center [1479, 723] width 22 height 10
click at [1415, 722] on span "Cancel" at bounding box center [1410, 723] width 31 height 10
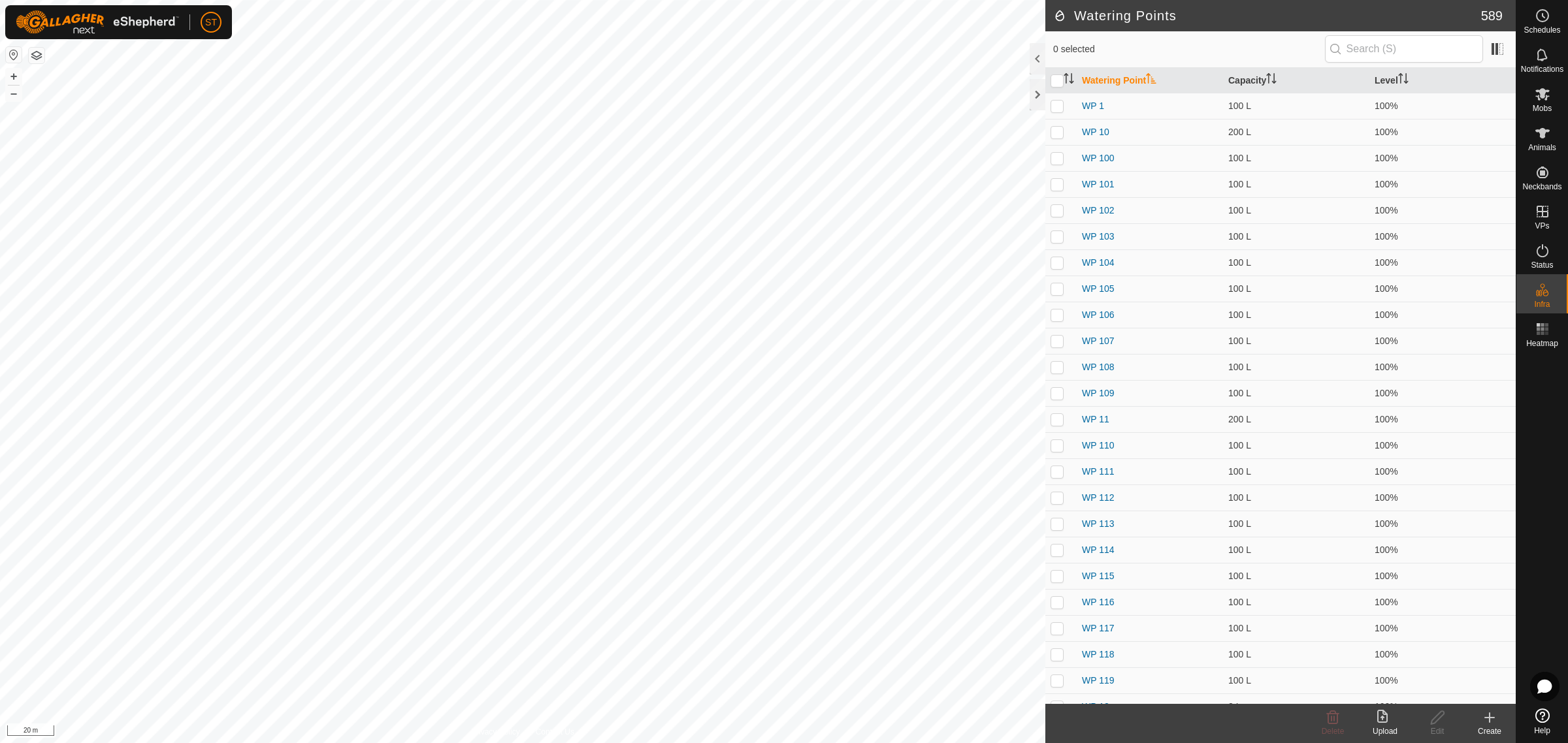
click at [1485, 719] on icon at bounding box center [1489, 717] width 16 height 16
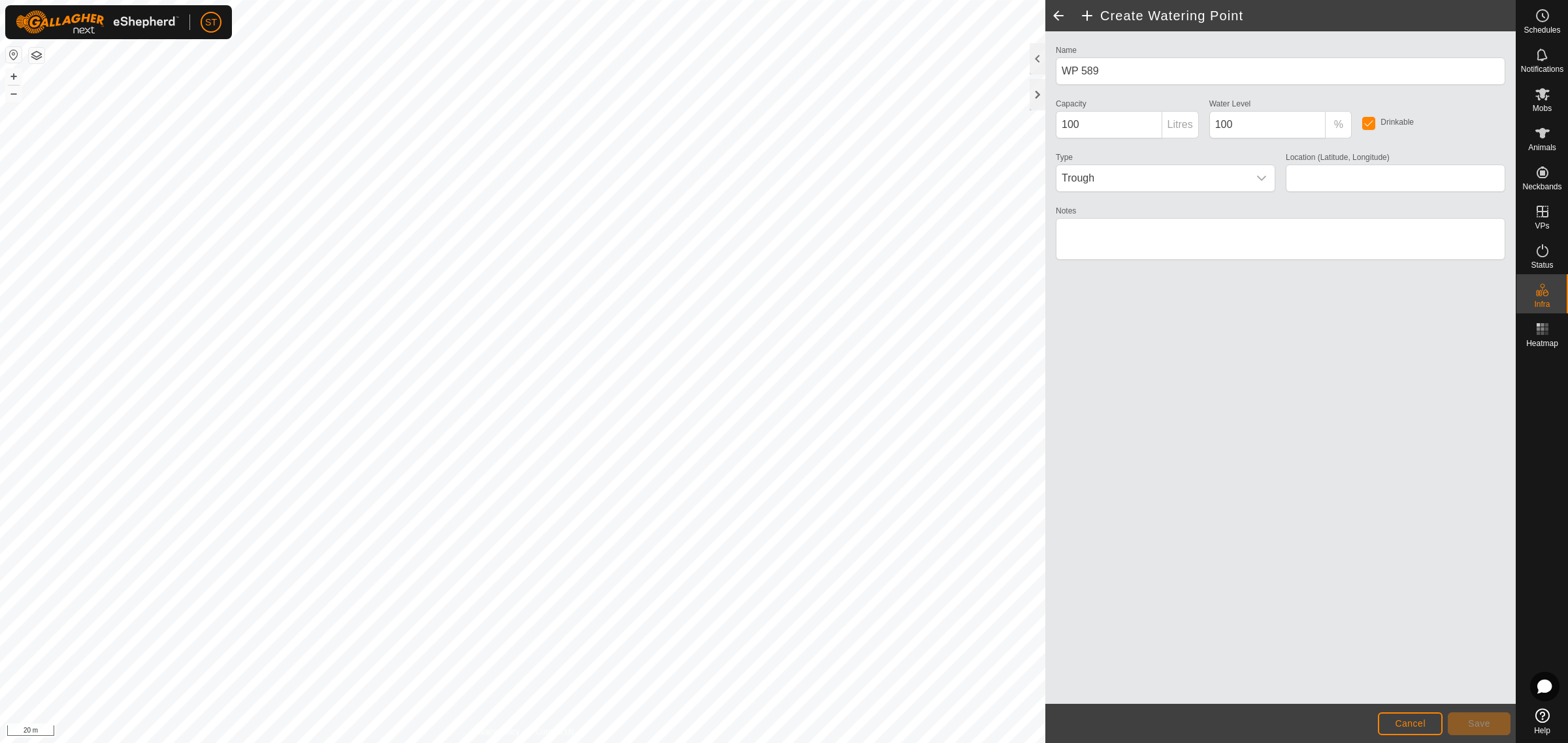
type input "-45.342935, 170.604039"
click at [1489, 722] on span "Save" at bounding box center [1479, 723] width 22 height 10
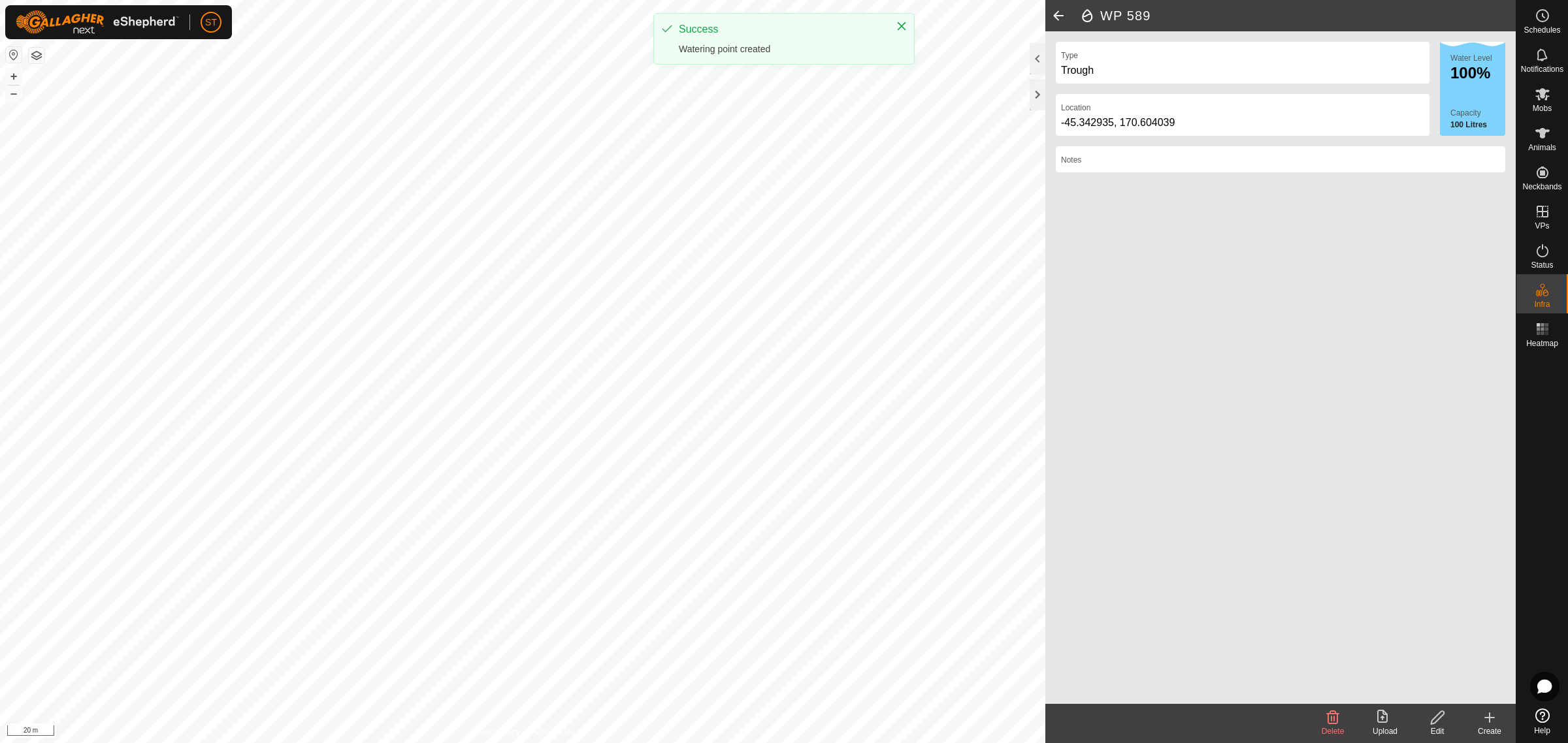
click at [1489, 723] on icon at bounding box center [1489, 718] width 0 height 9
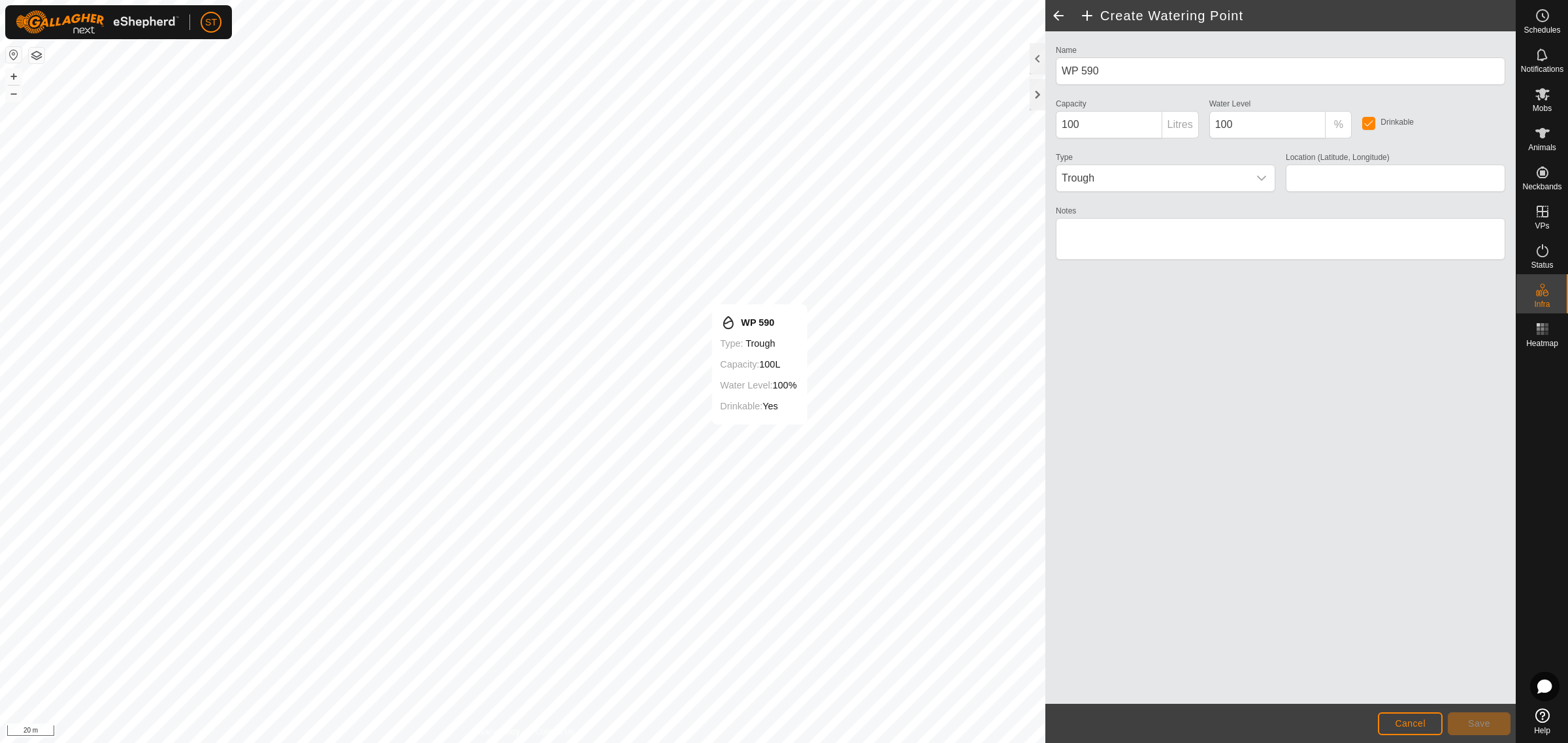
type input "-45.342693, 170.603597"
click at [1469, 724] on span "Save" at bounding box center [1479, 723] width 22 height 10
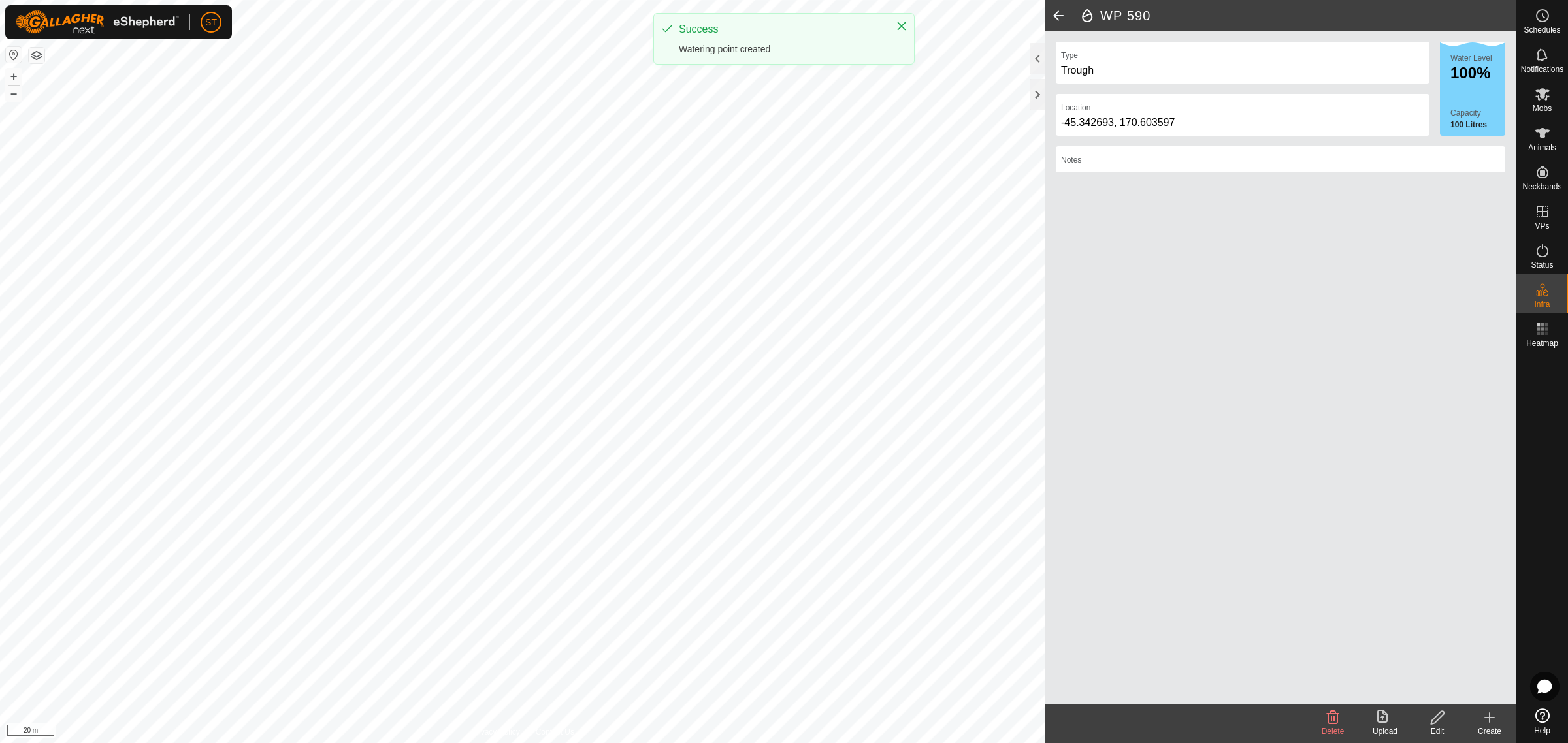
click at [1488, 725] on div "Create" at bounding box center [1489, 731] width 53 height 12
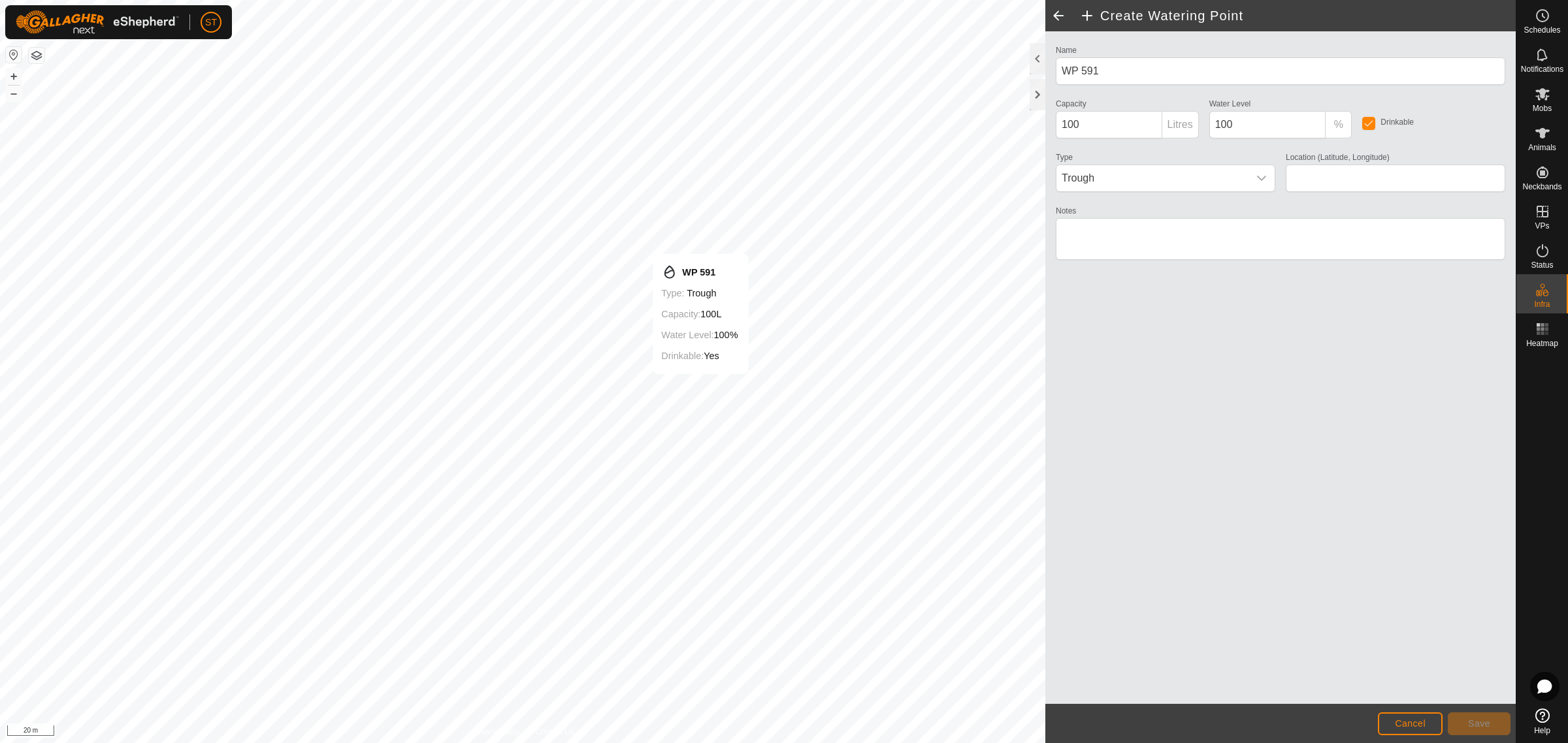
type input "-45.342498, 170.603276"
click at [1467, 718] on button "Save" at bounding box center [1479, 724] width 63 height 23
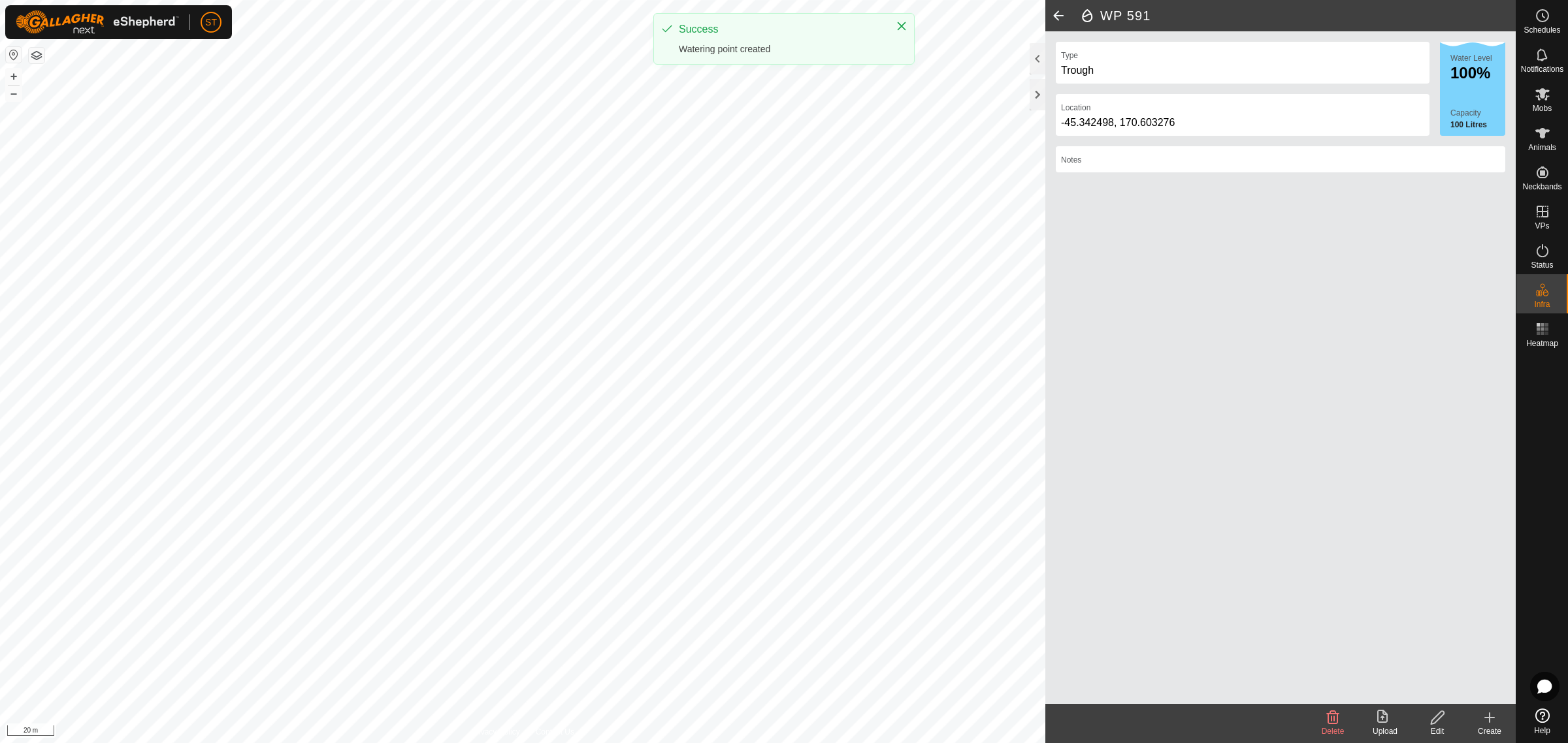
click at [1491, 721] on icon at bounding box center [1489, 717] width 16 height 16
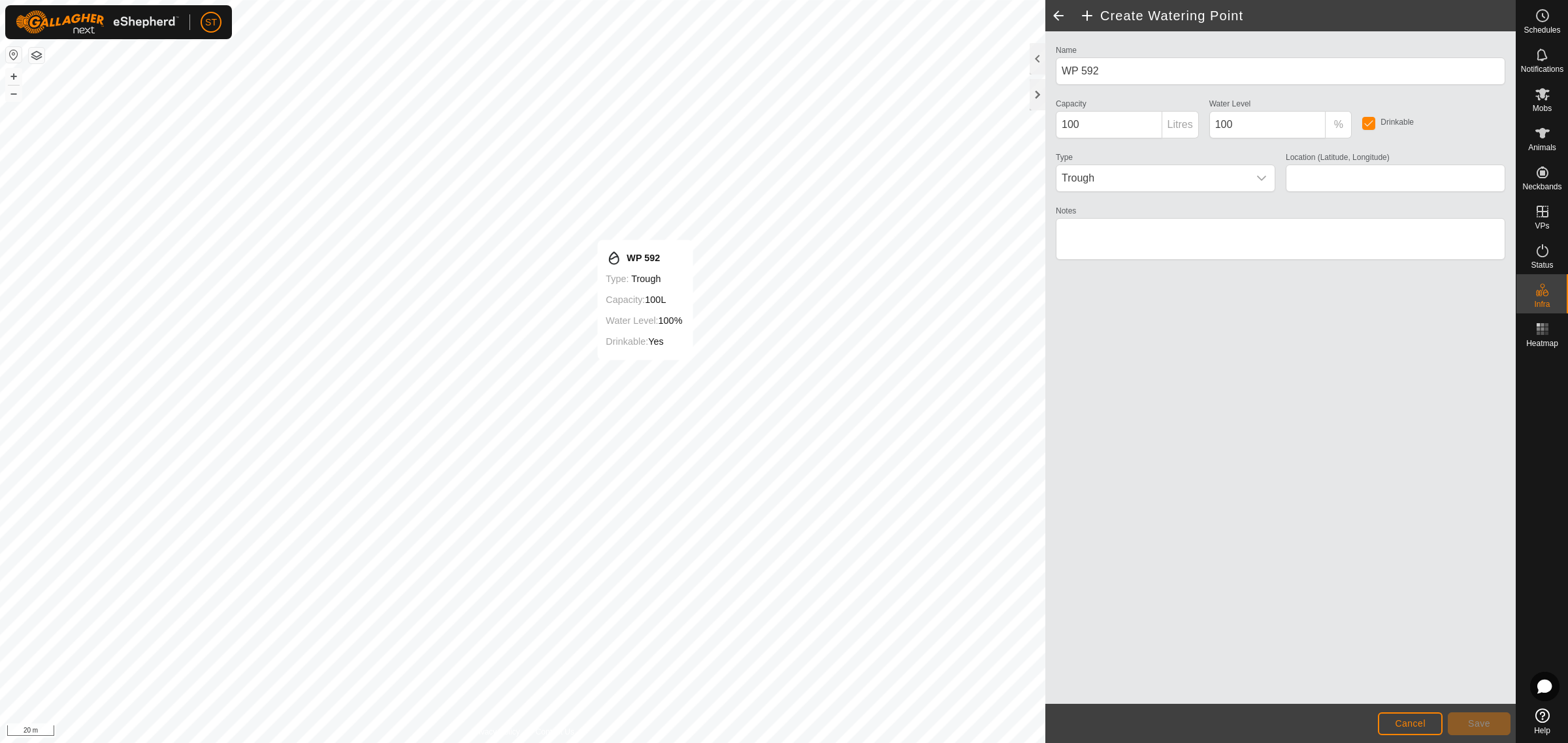
type input "-45.342445, 170.602972"
click at [1478, 724] on span "Save" at bounding box center [1479, 723] width 22 height 10
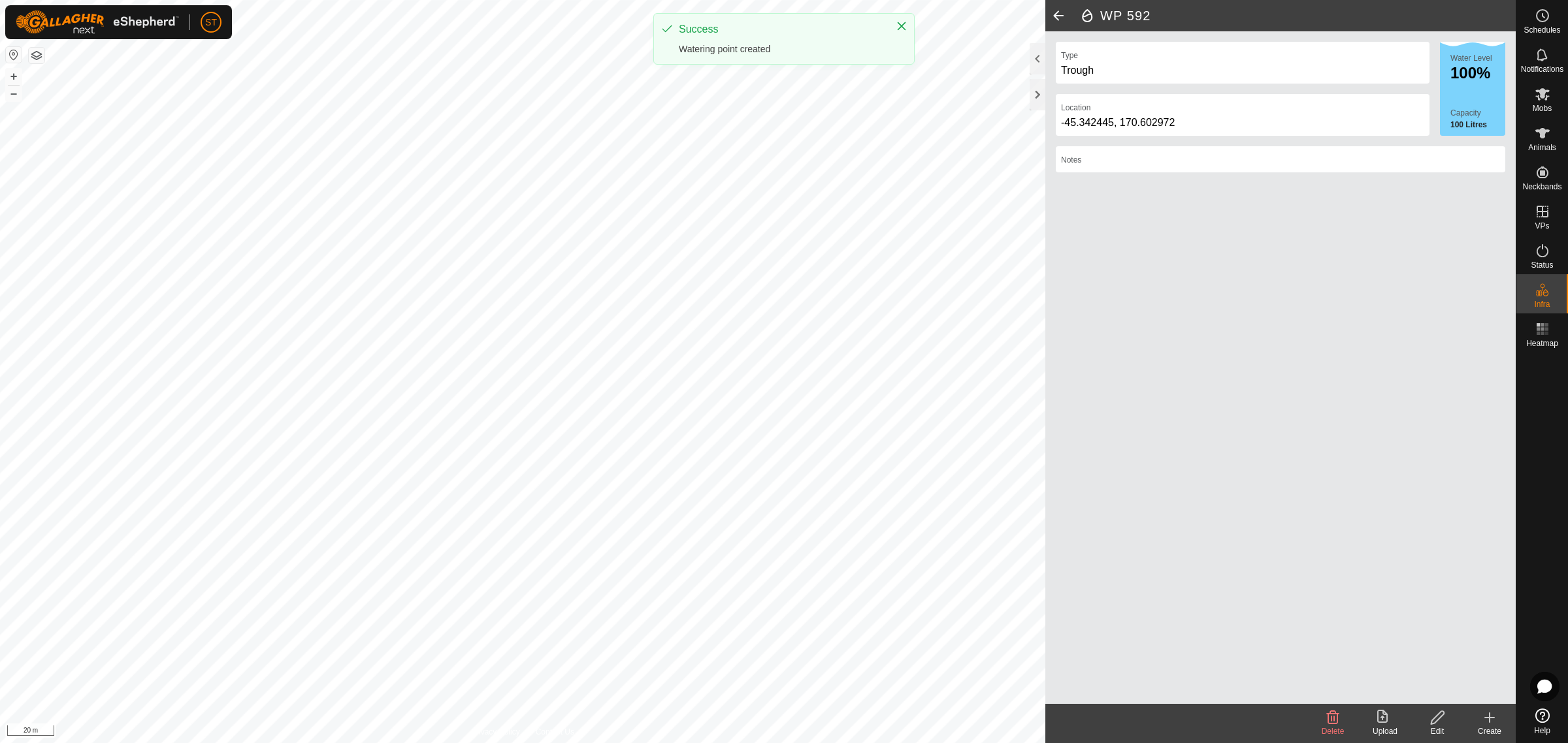
click at [1490, 720] on icon at bounding box center [1489, 717] width 16 height 16
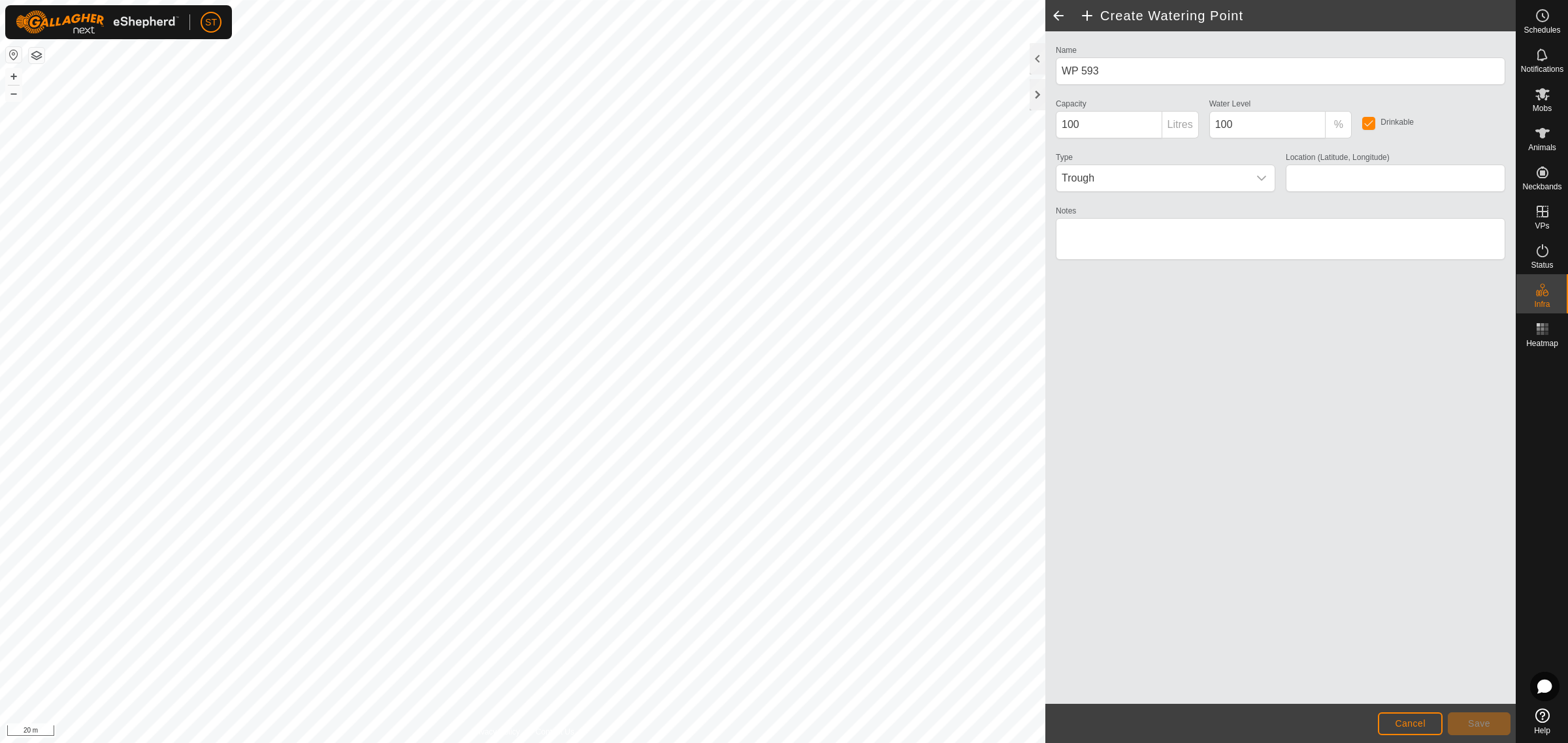
type input "-45.342392, 170.602691"
click at [1494, 721] on button "Save" at bounding box center [1479, 724] width 63 height 23
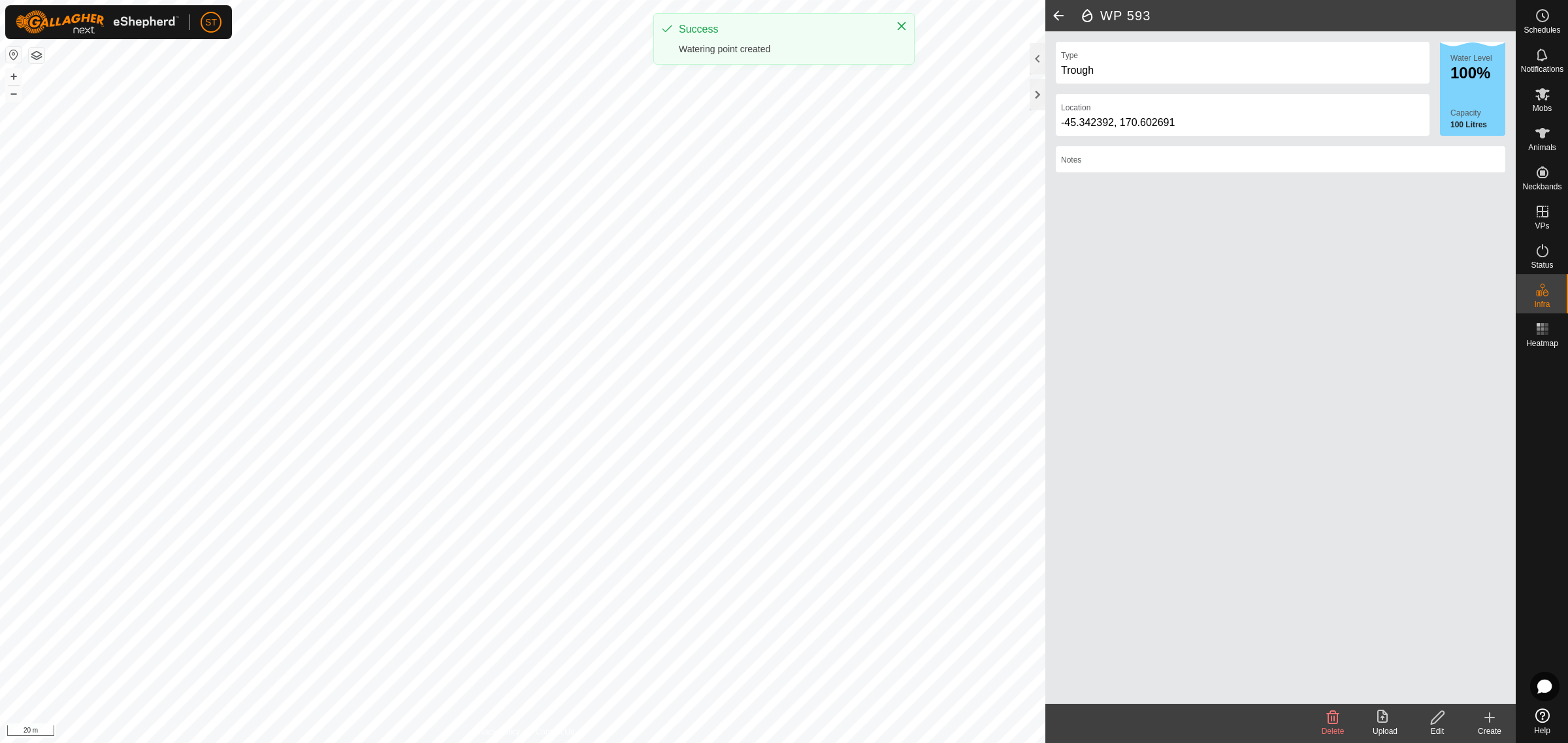
click at [1493, 726] on div "Create" at bounding box center [1489, 731] width 53 height 12
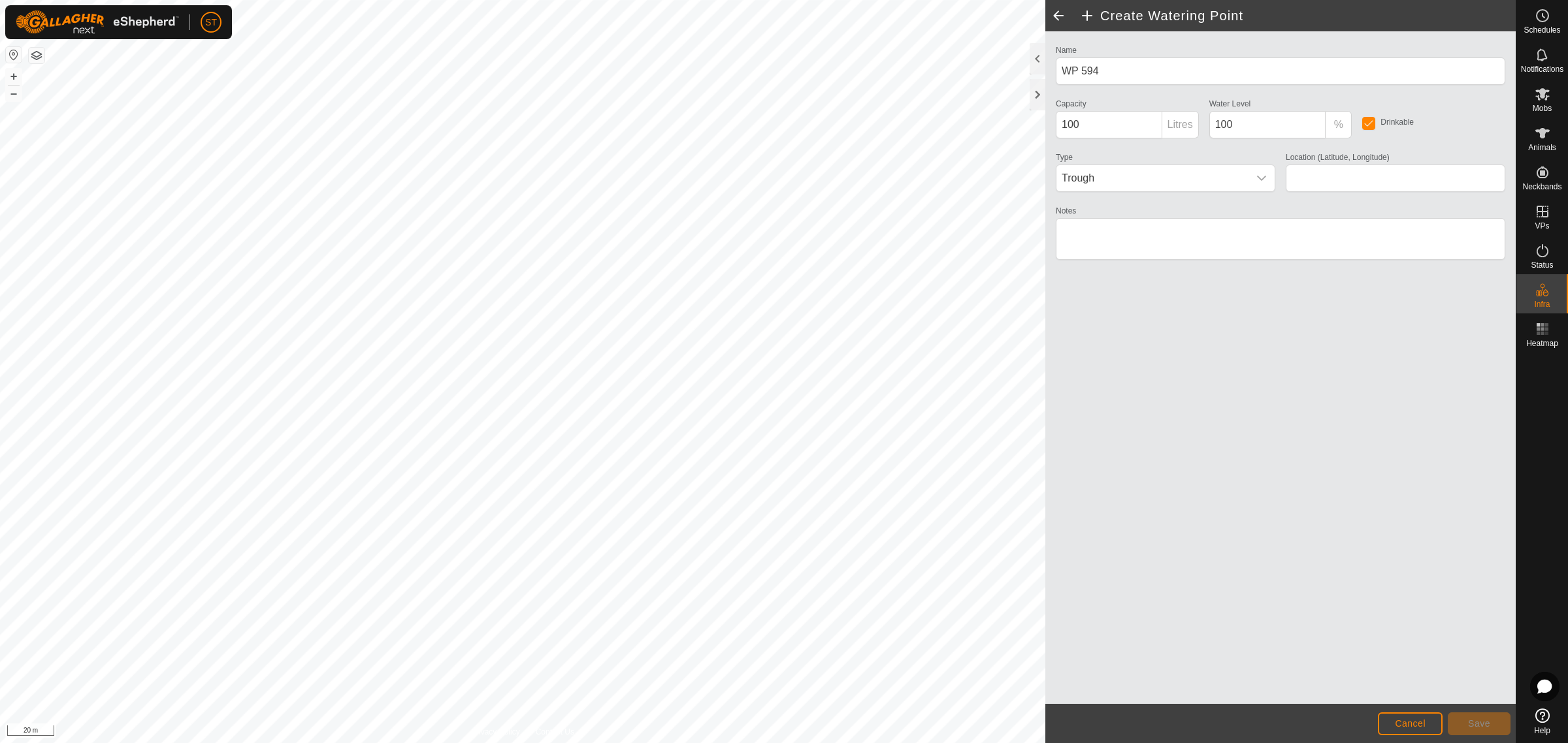
type input "-45.342351, 170.602401"
click at [1468, 721] on span "Save" at bounding box center [1479, 723] width 22 height 10
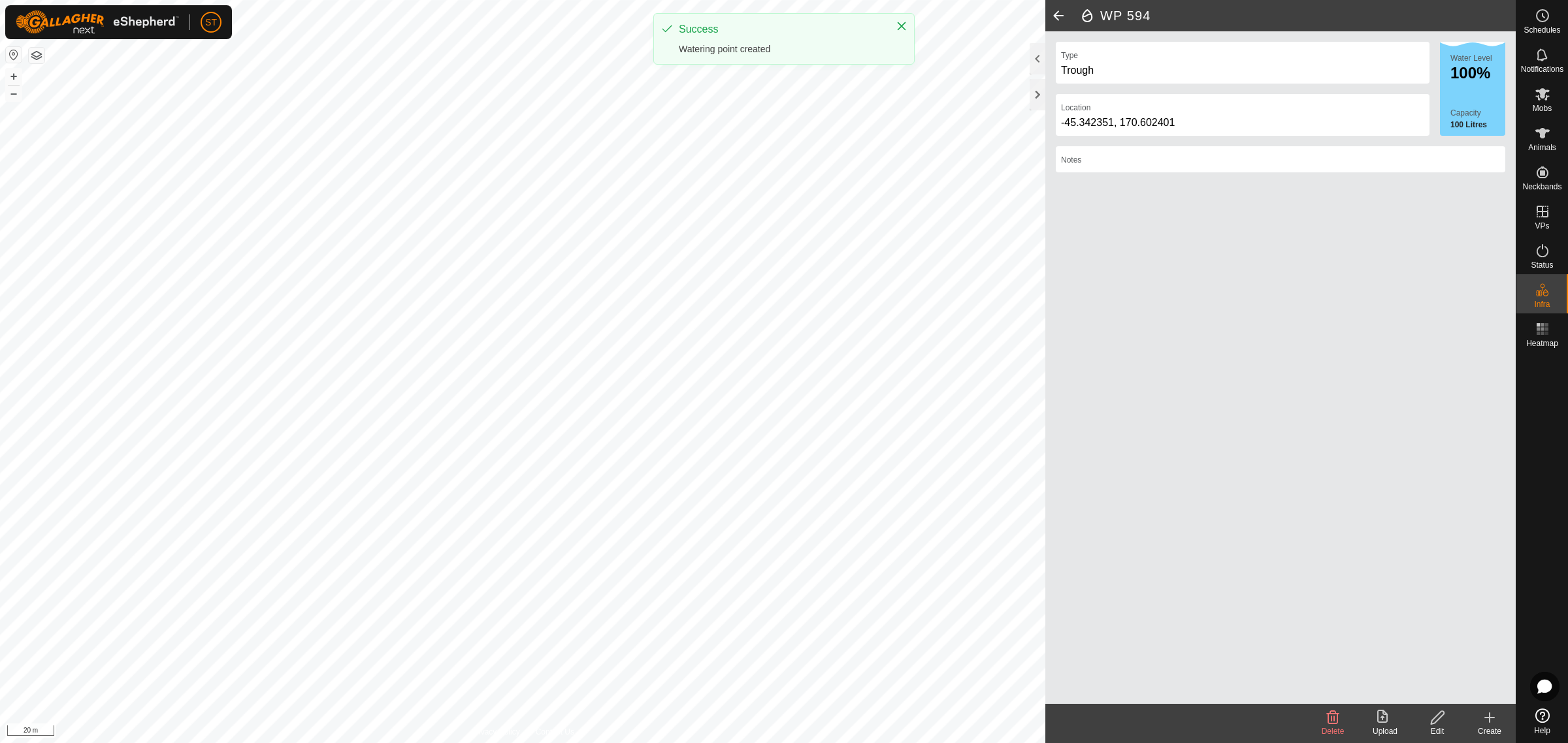
click at [1485, 725] on icon at bounding box center [1489, 717] width 16 height 16
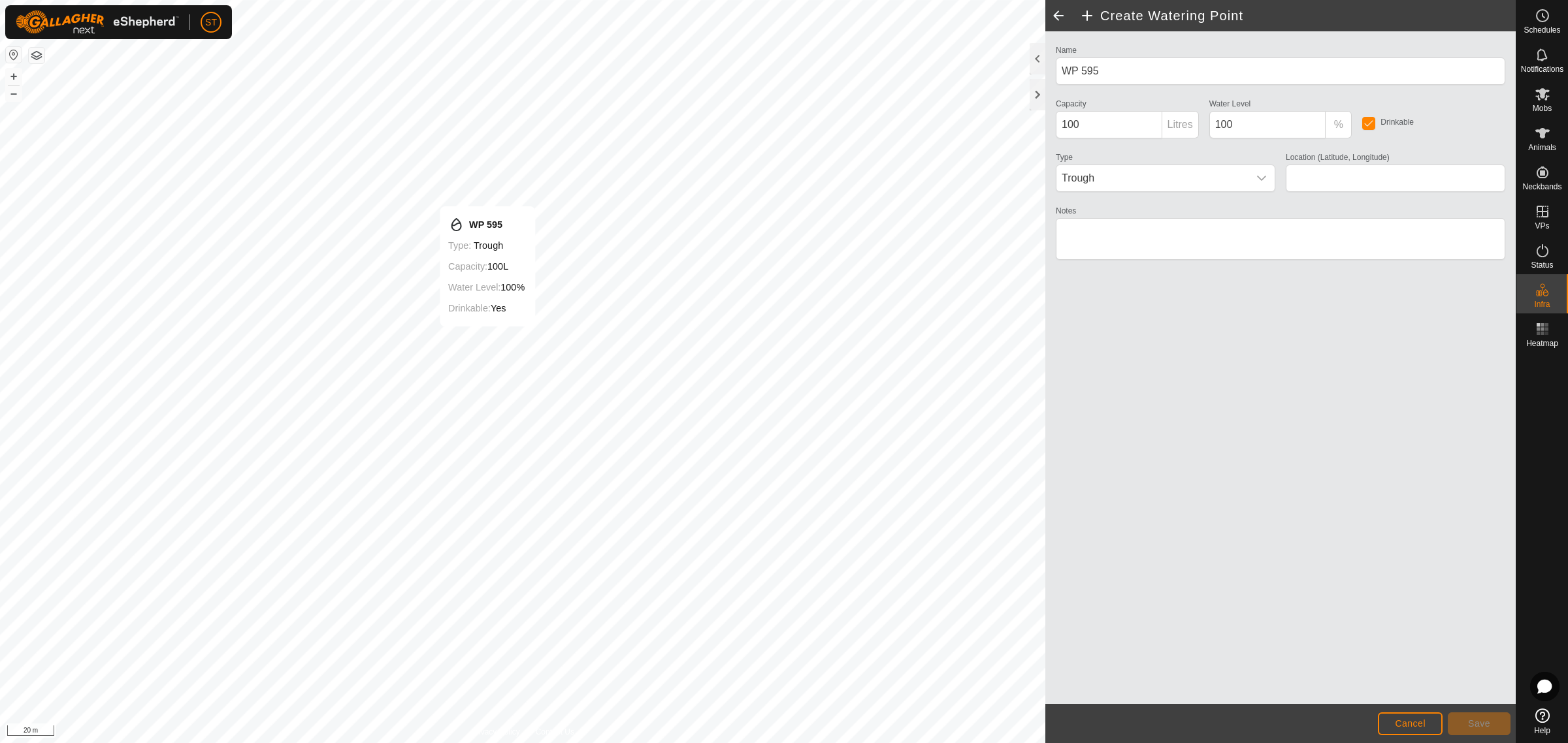
type input "-45.342316, 170.602111"
click at [1474, 718] on button "Save" at bounding box center [1479, 724] width 63 height 23
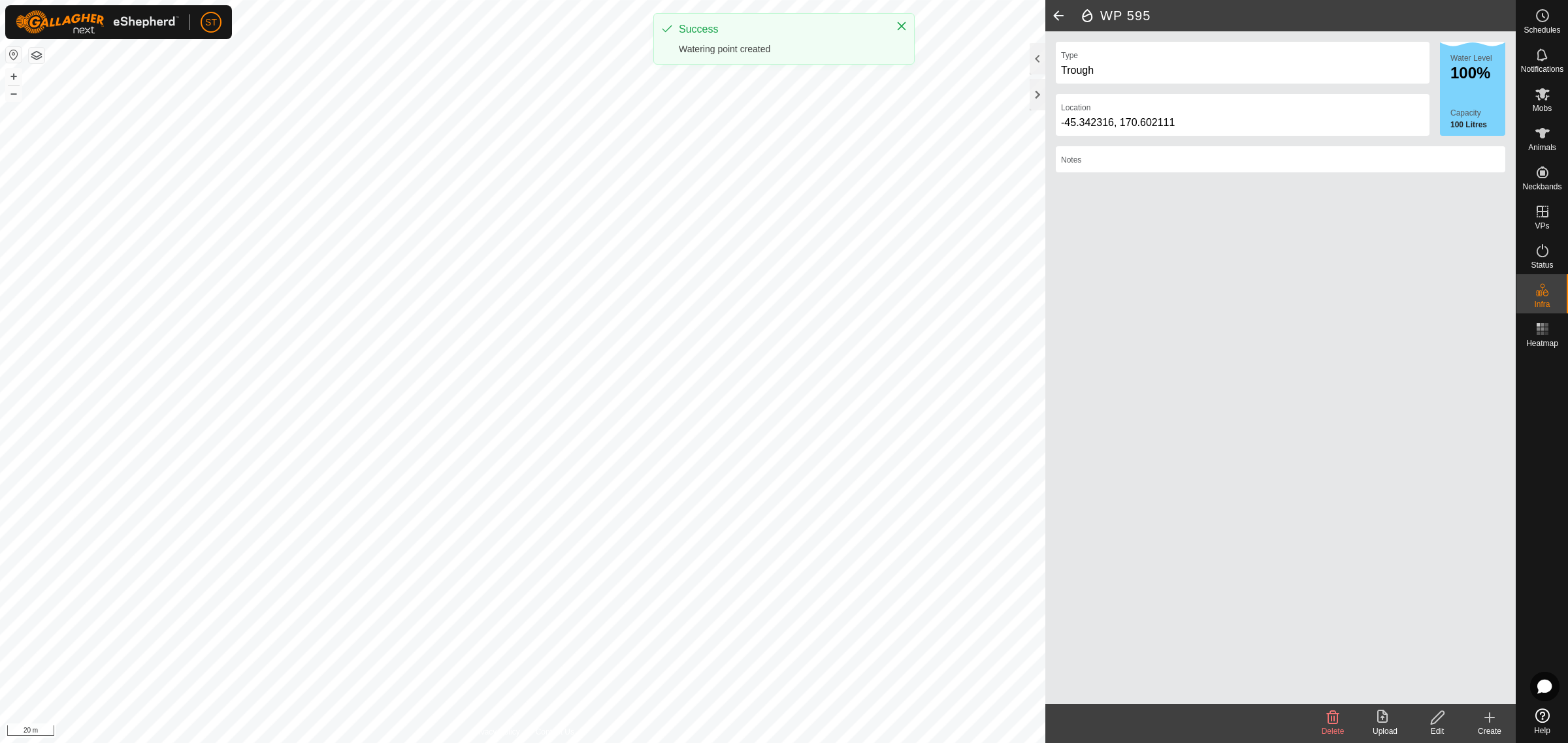
click at [1485, 722] on icon at bounding box center [1489, 717] width 16 height 16
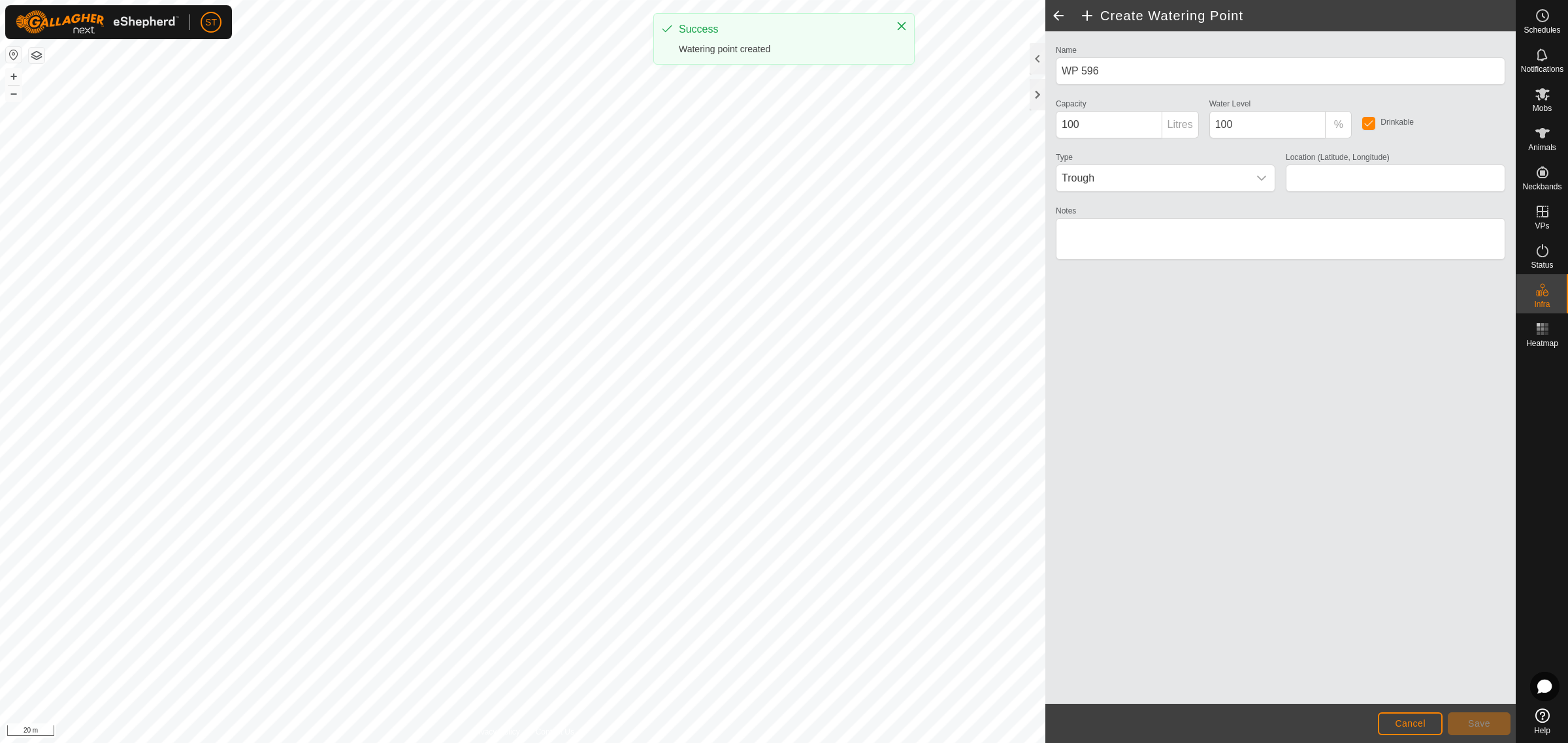
type input "WP 595"
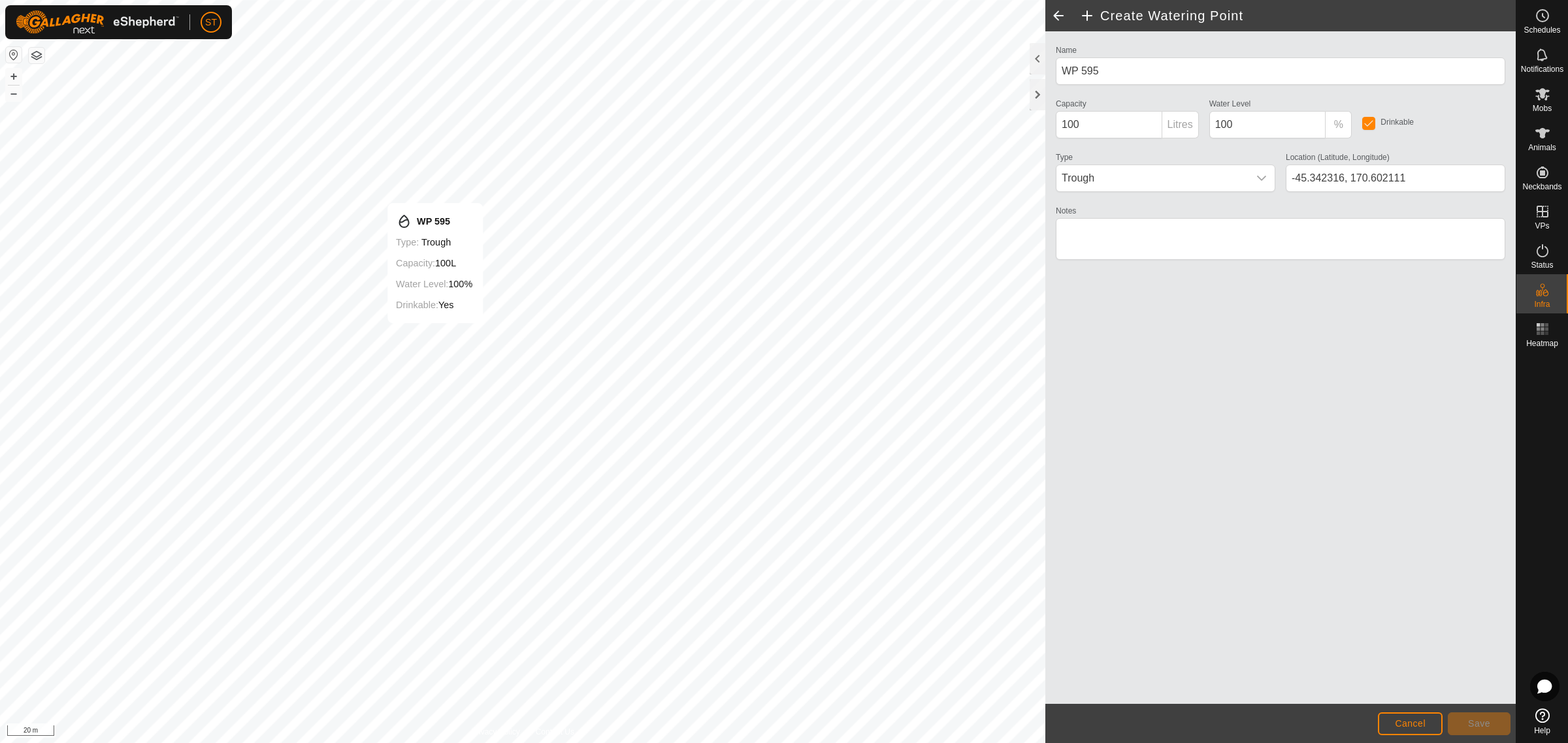
type input "-45.342304, 170.601825"
click at [1491, 723] on button "Save" at bounding box center [1479, 724] width 63 height 23
click at [1403, 725] on span "Cancel" at bounding box center [1410, 723] width 31 height 10
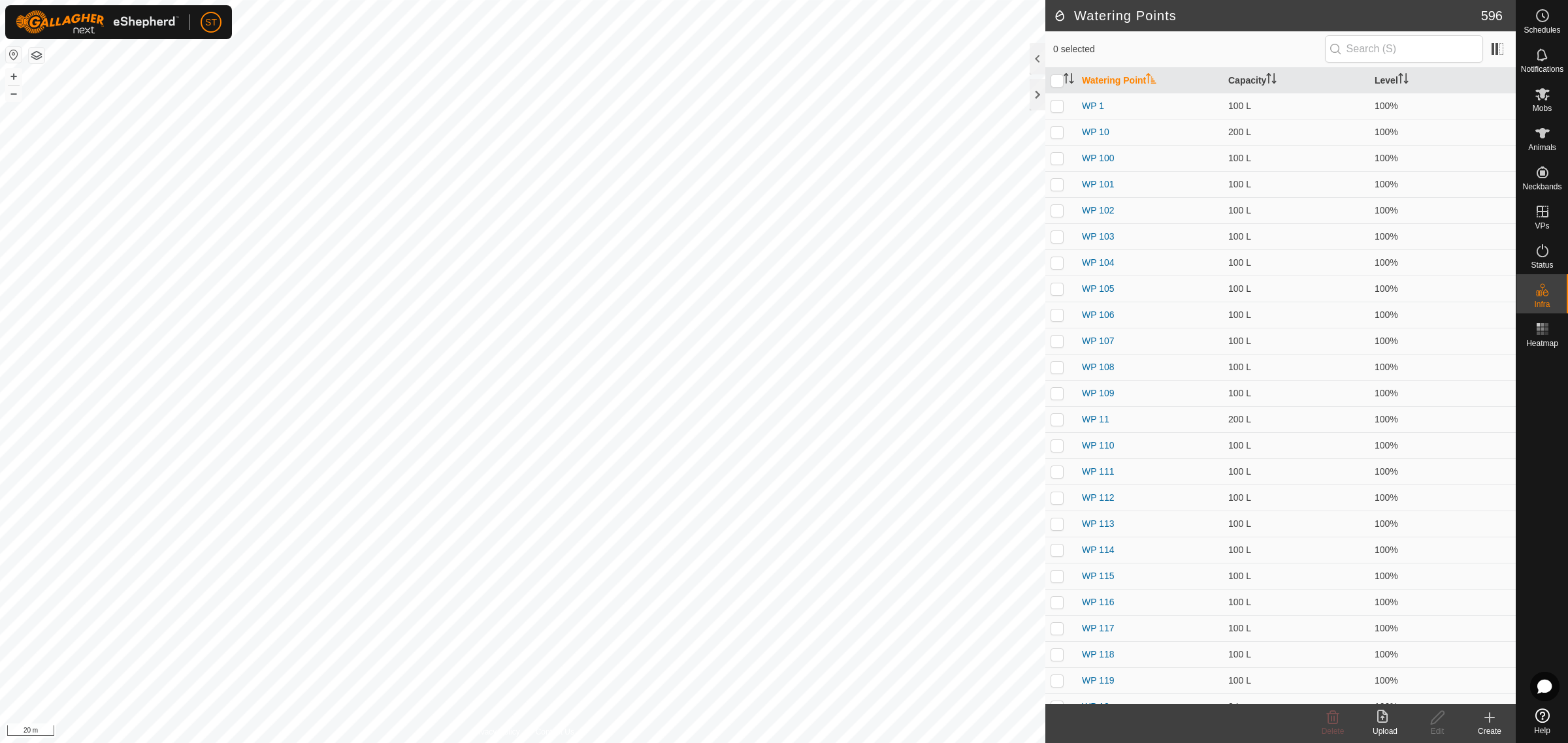
click at [1490, 721] on icon at bounding box center [1489, 717] width 16 height 16
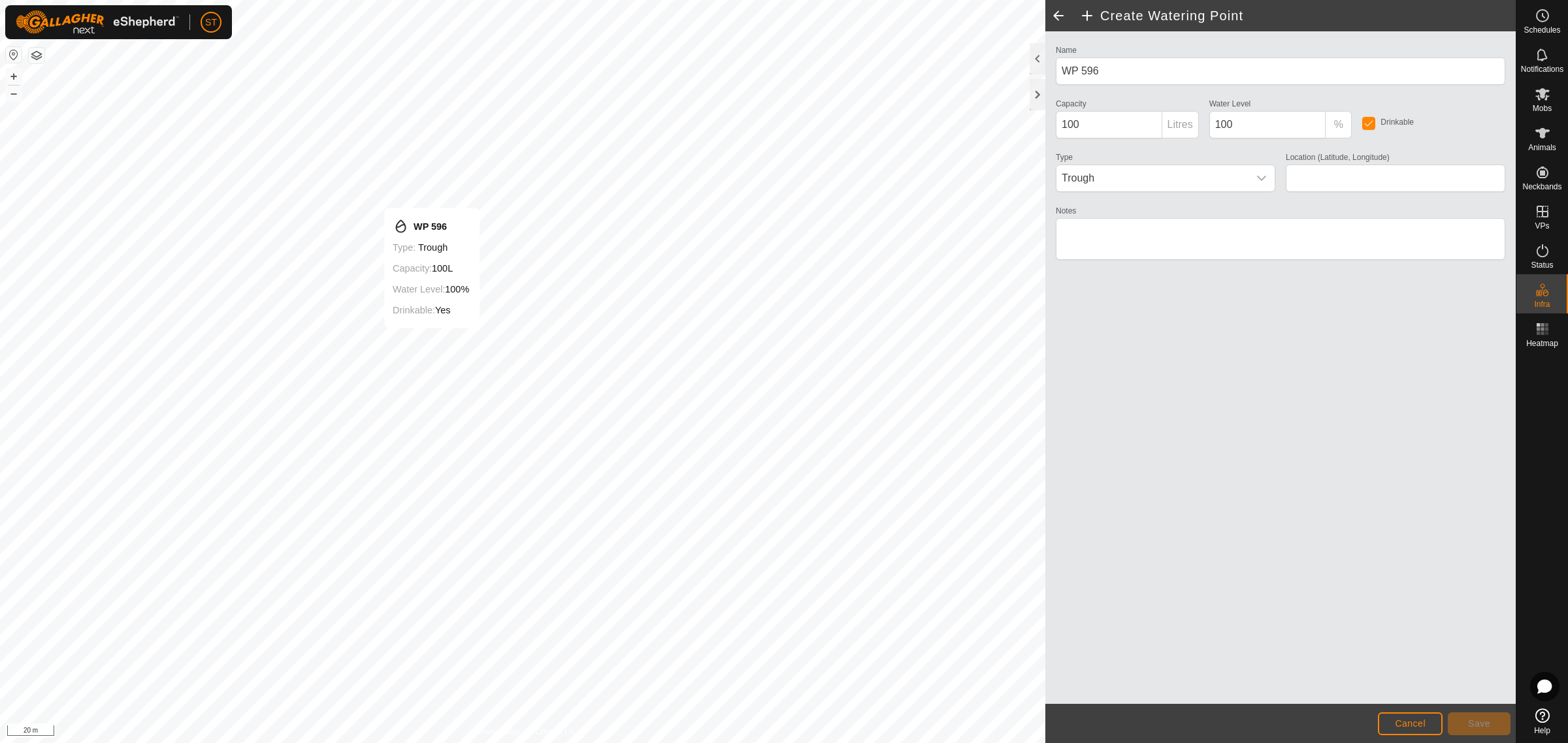
type input "-45.342323, 170.601807"
click at [1469, 723] on span "Save" at bounding box center [1479, 723] width 22 height 10
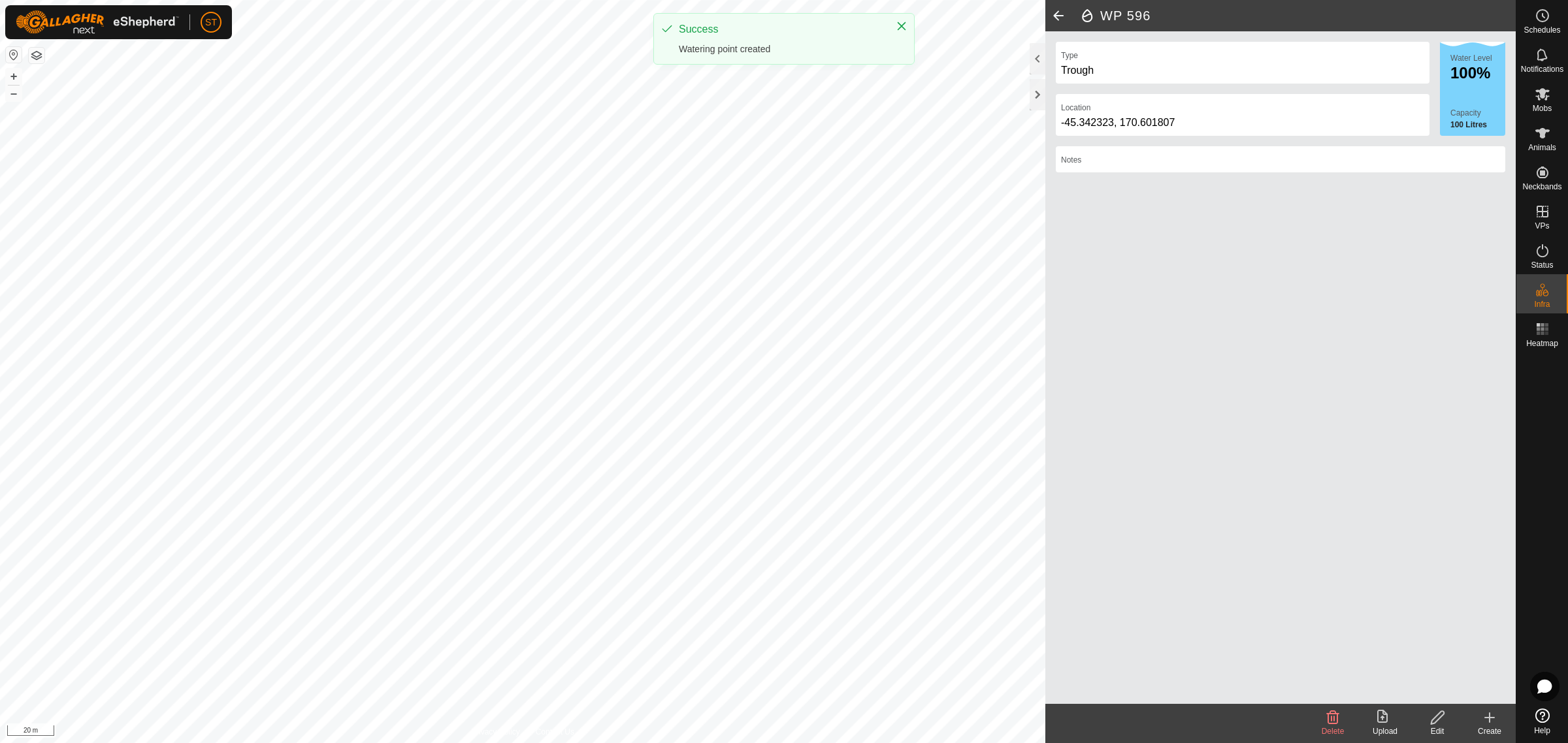
click at [1491, 721] on icon at bounding box center [1489, 717] width 16 height 16
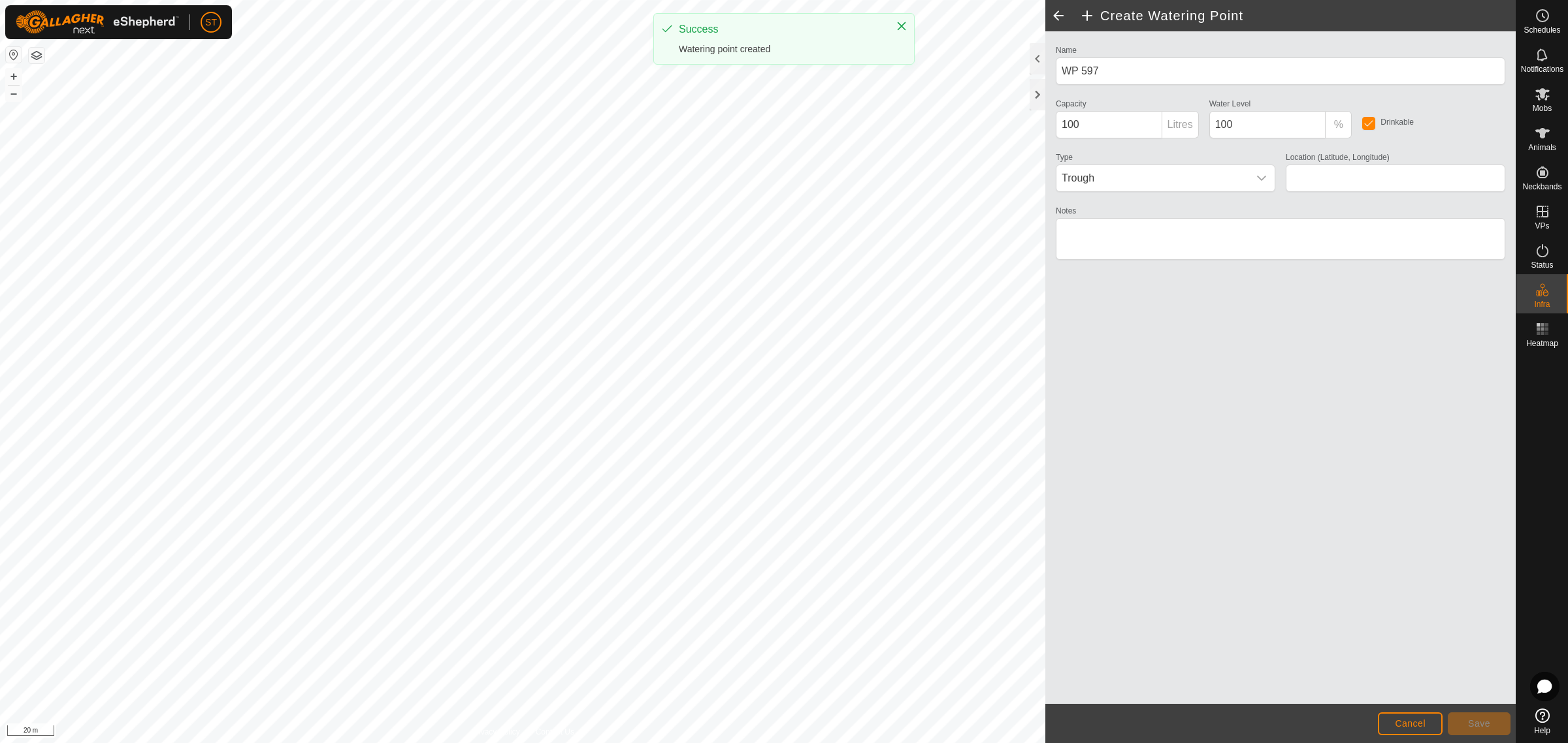
type input "WP 596"
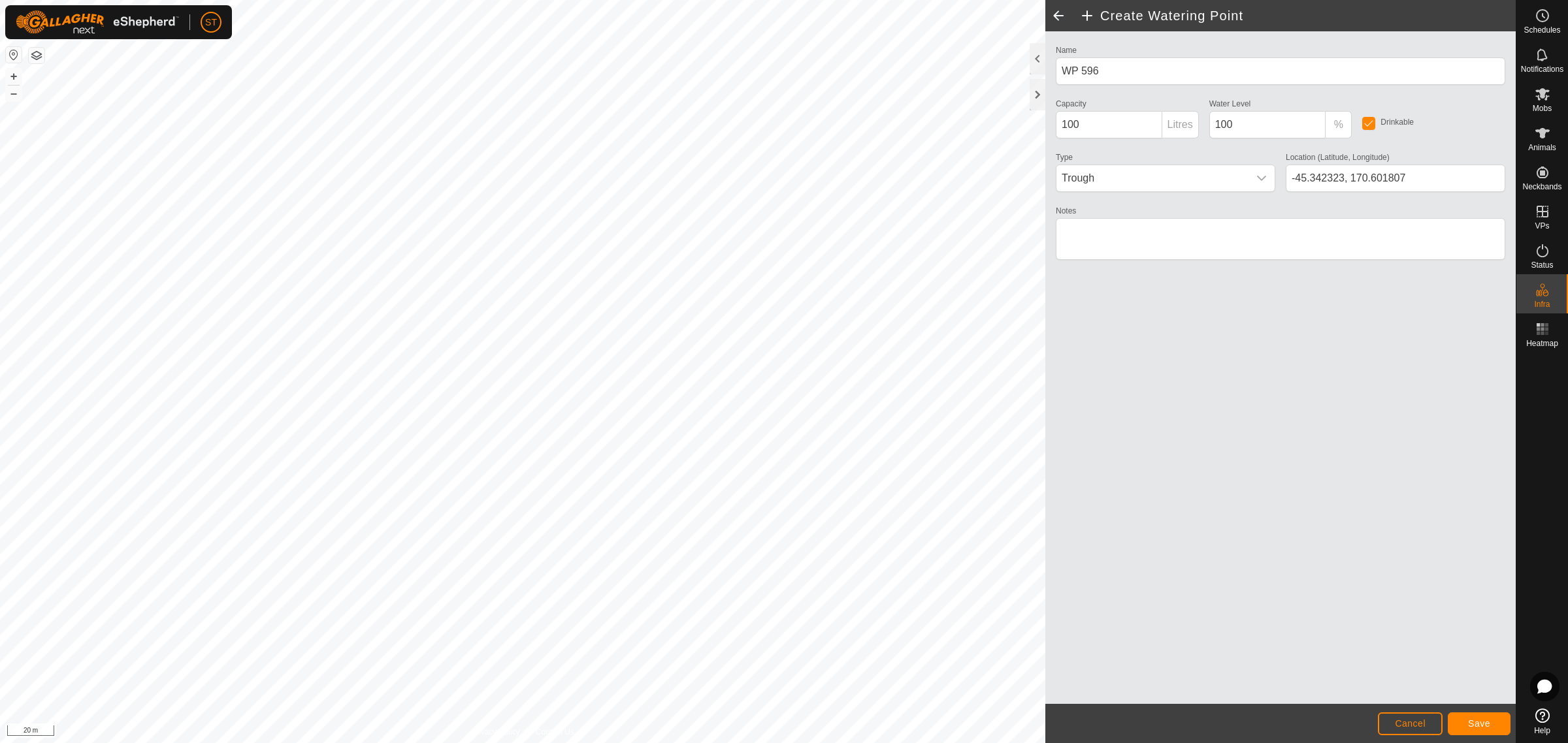
type input "-45.342320, 170.601548"
click at [1463, 723] on button "Save" at bounding box center [1479, 724] width 63 height 23
click at [1395, 727] on span "Cancel" at bounding box center [1410, 723] width 31 height 10
type input "-45.342313, 170.601552"
click at [1491, 718] on button "Save" at bounding box center [1479, 724] width 63 height 23
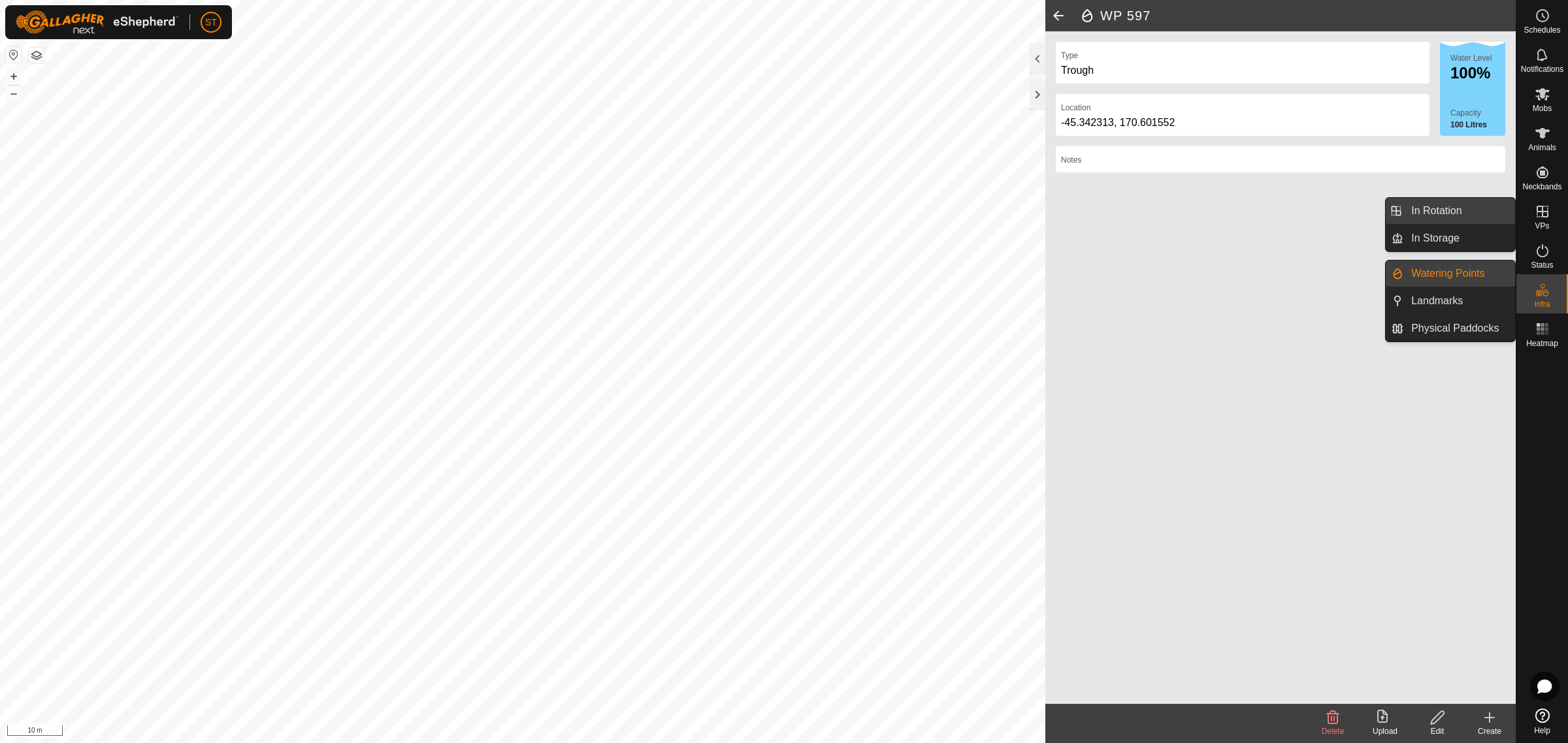
click at [1429, 206] on link "In Rotation" at bounding box center [1459, 211] width 112 height 26
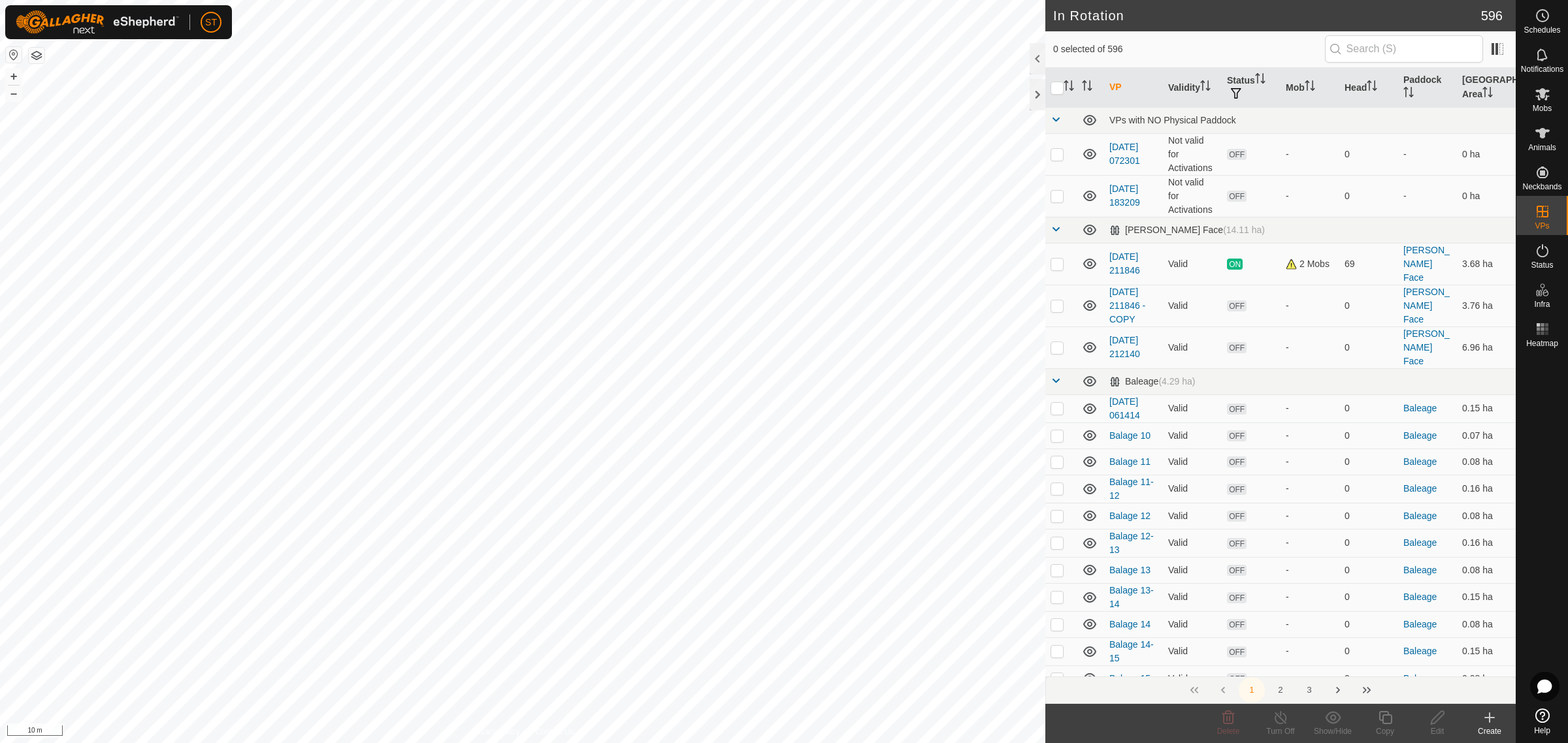
checkbox input "true"
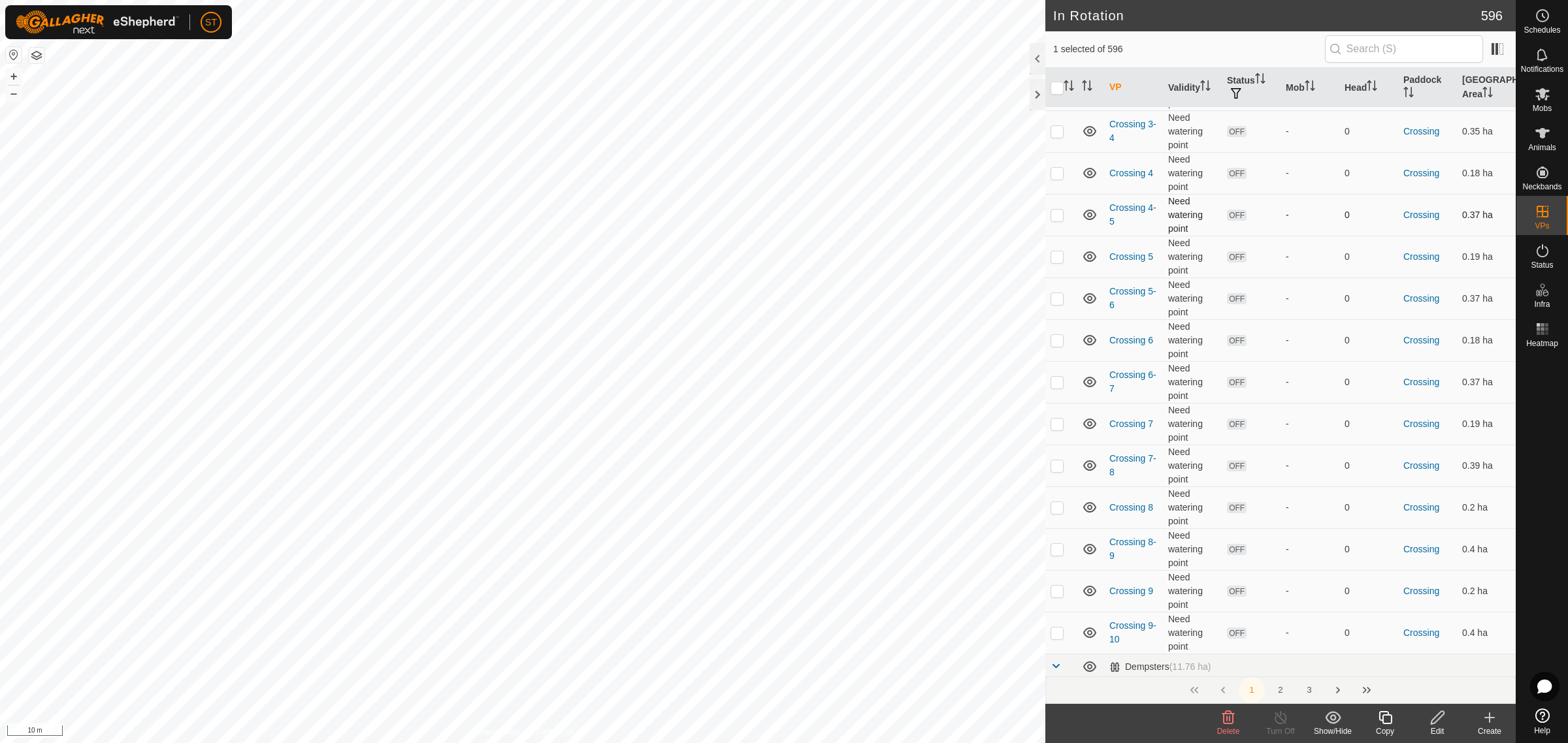
scroll to position [3102, 0]
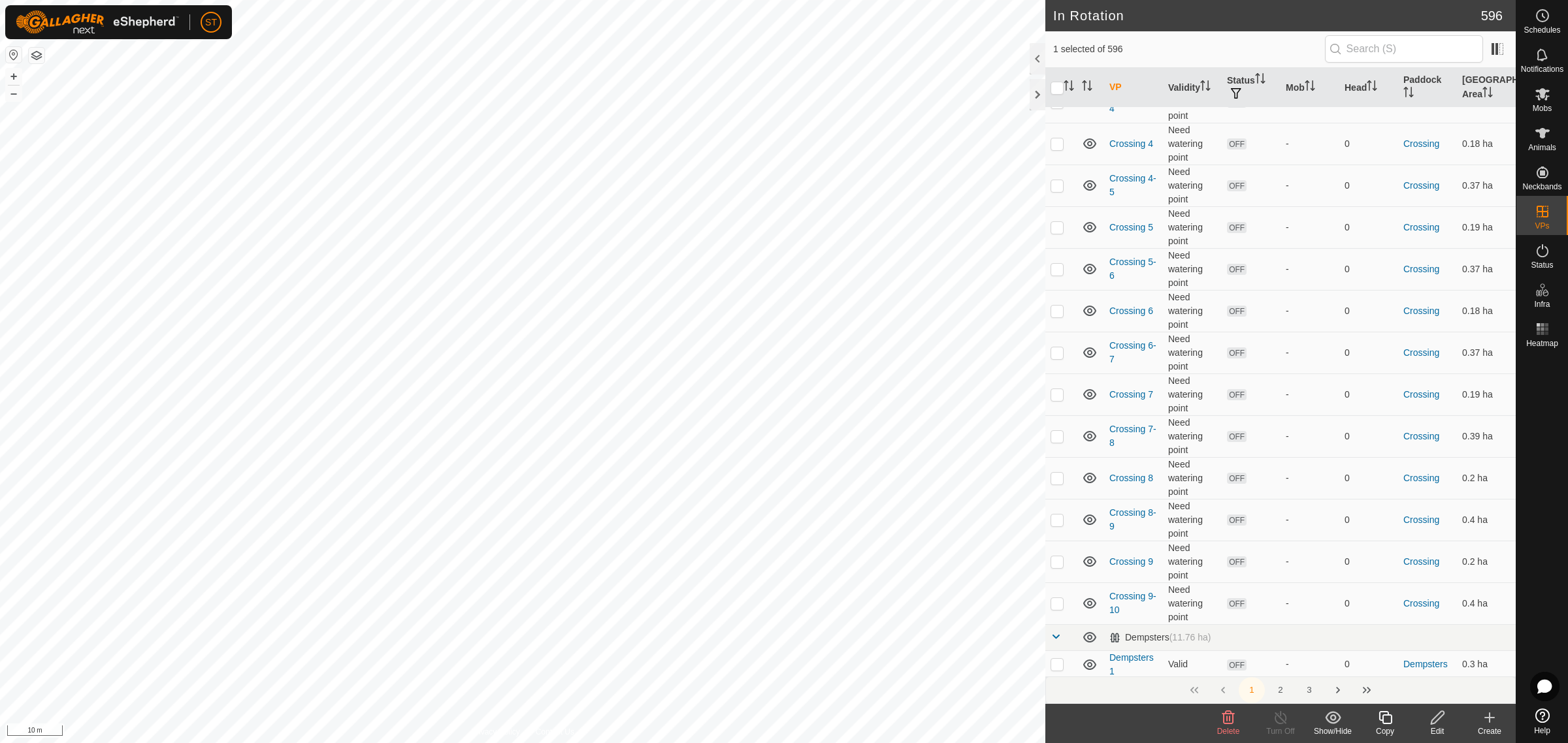
click at [1488, 722] on icon at bounding box center [1489, 717] width 16 height 16
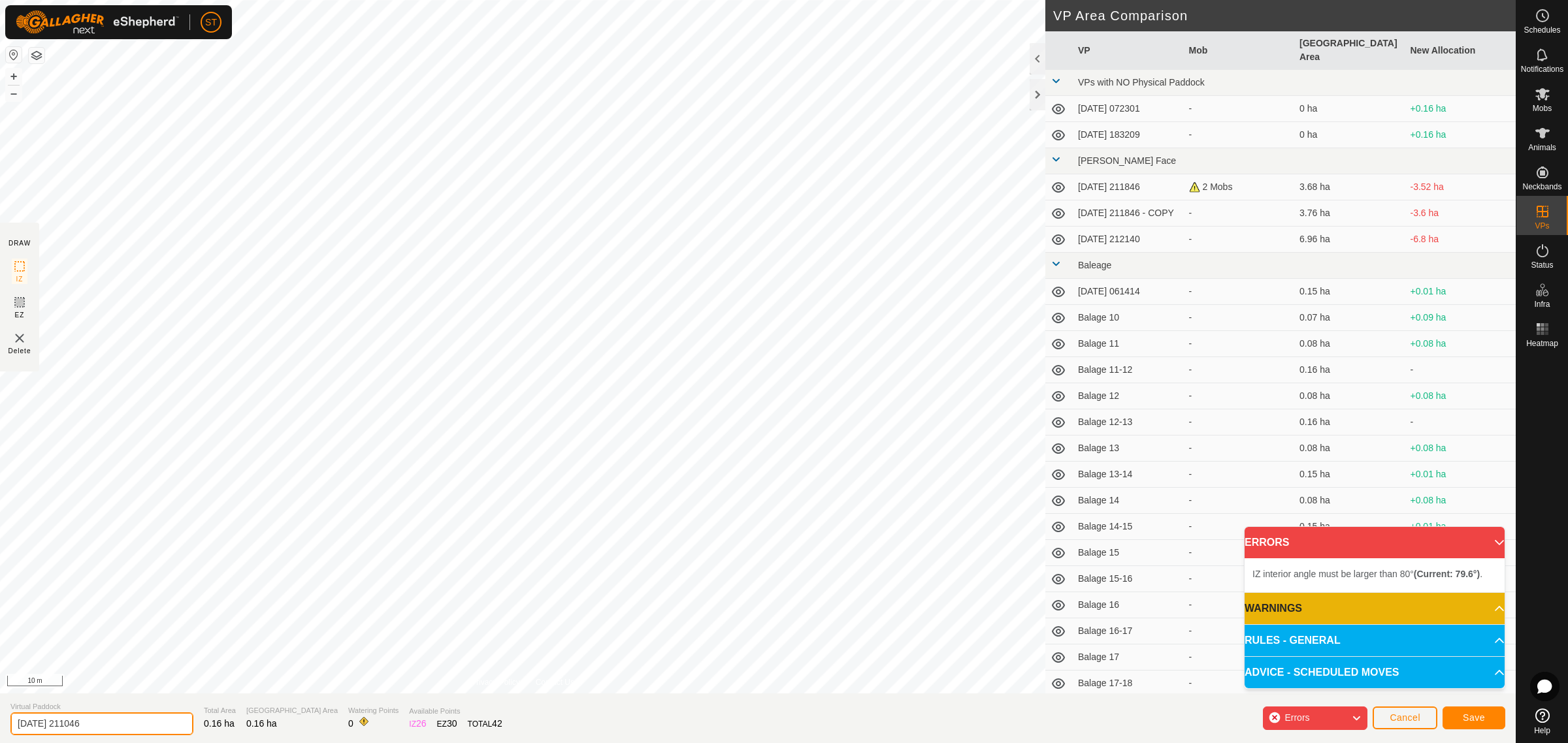
drag, startPoint x: 115, startPoint y: 729, endPoint x: -44, endPoint y: 725, distance: 159.1
click at [0, 725] on html "ST Schedules Notifications Mobs Animals Neckbands VPs Status Infra Heatmap Help…" at bounding box center [784, 372] width 1568 height 743
paste input "Crossing 1"
type input "Crossing 11"
click at [639, 100] on div "IZ interior angle must be larger than 80° (Current: 73.1°) . + – ⇧ i 10 m" at bounding box center [522, 347] width 1046 height 694
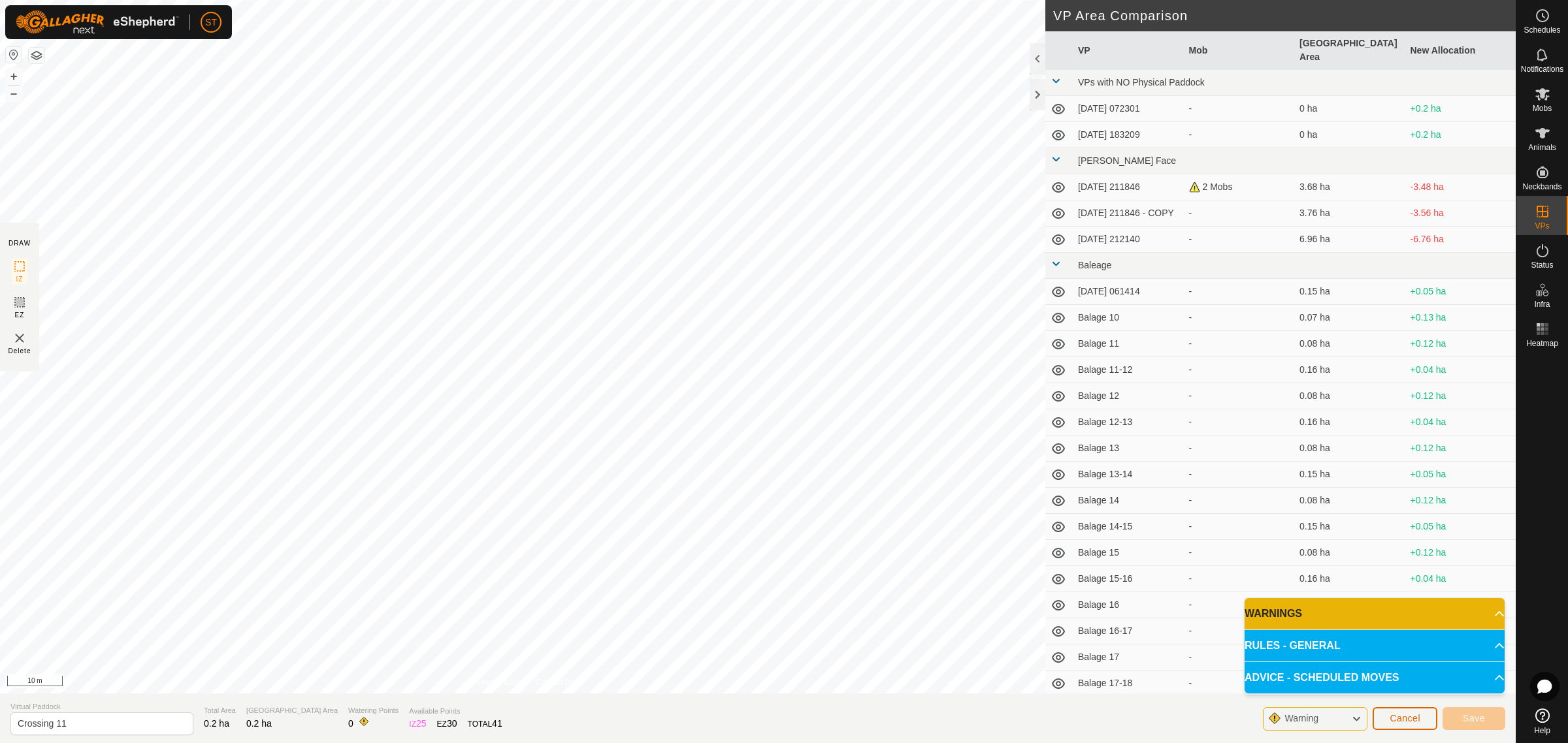
click at [1412, 719] on span "Cancel" at bounding box center [1404, 718] width 31 height 10
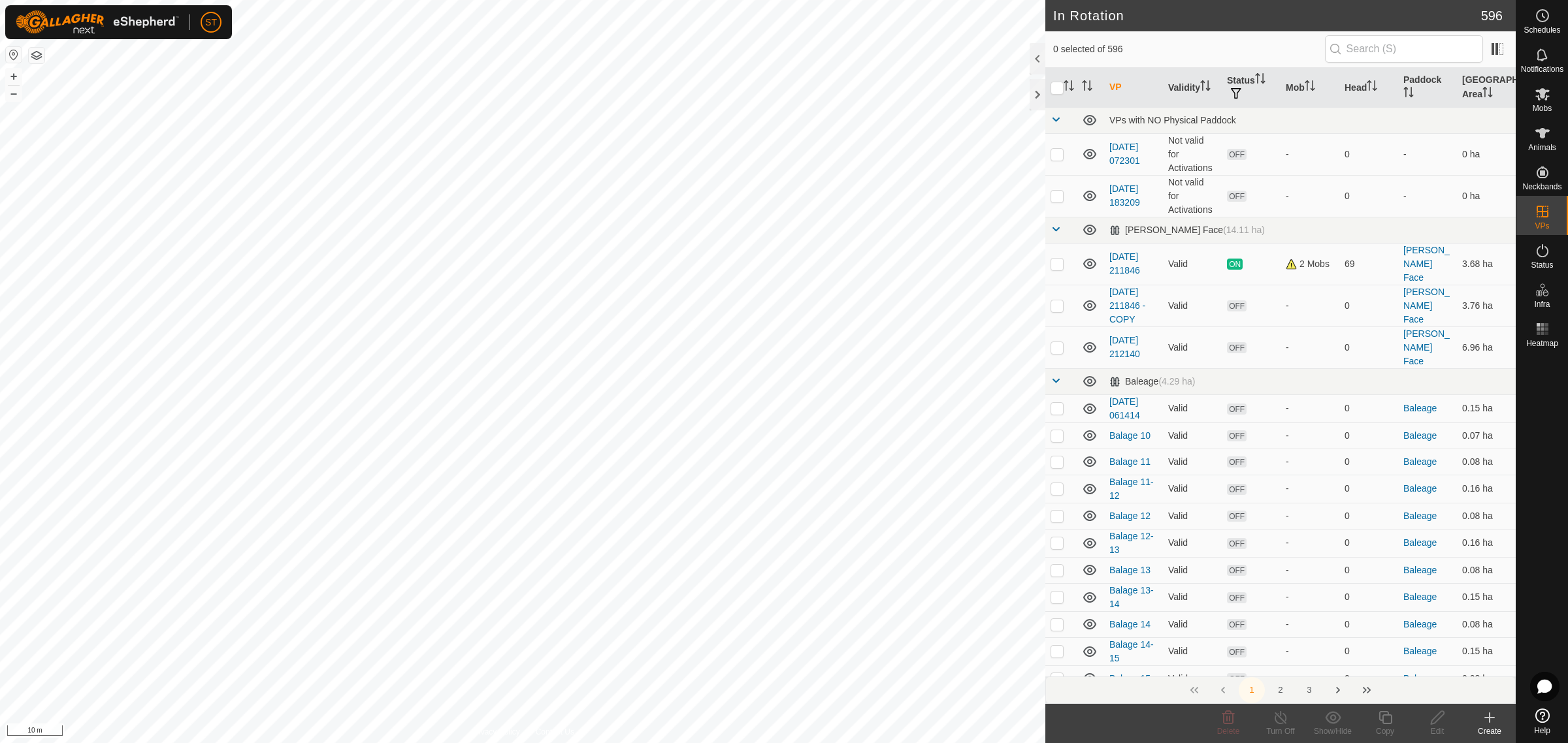
click at [1491, 727] on div "Create" at bounding box center [1489, 731] width 53 height 12
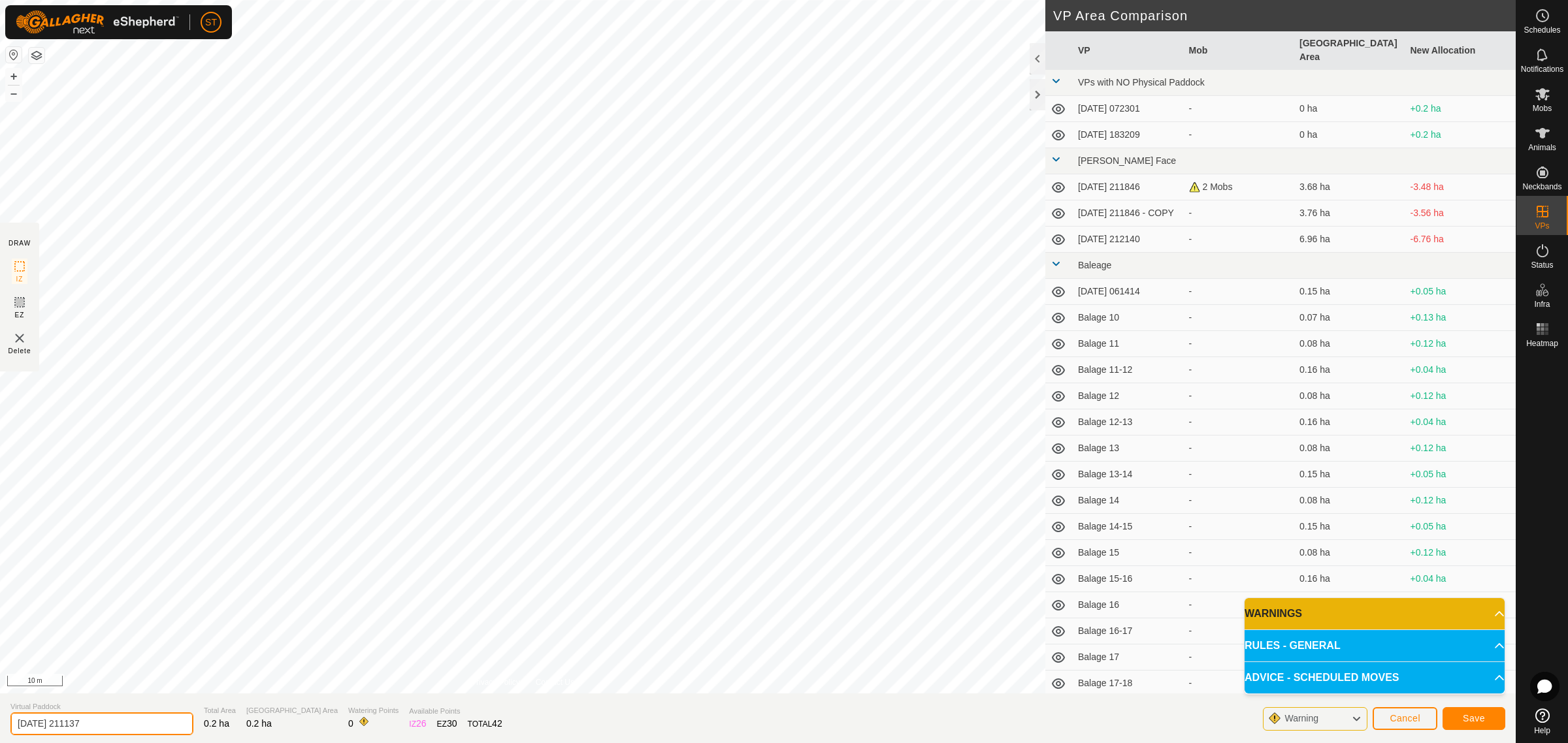
drag, startPoint x: 147, startPoint y: 719, endPoint x: -72, endPoint y: 719, distance: 219.0
click at [0, 719] on html "ST Schedules Notifications Mobs Animals Neckbands VPs Status Infra Heatmap Help…" at bounding box center [784, 372] width 1568 height 743
paste input "Crossing 1"
type input "Crossing 11"
click at [1496, 720] on button "Save" at bounding box center [1474, 718] width 63 height 23
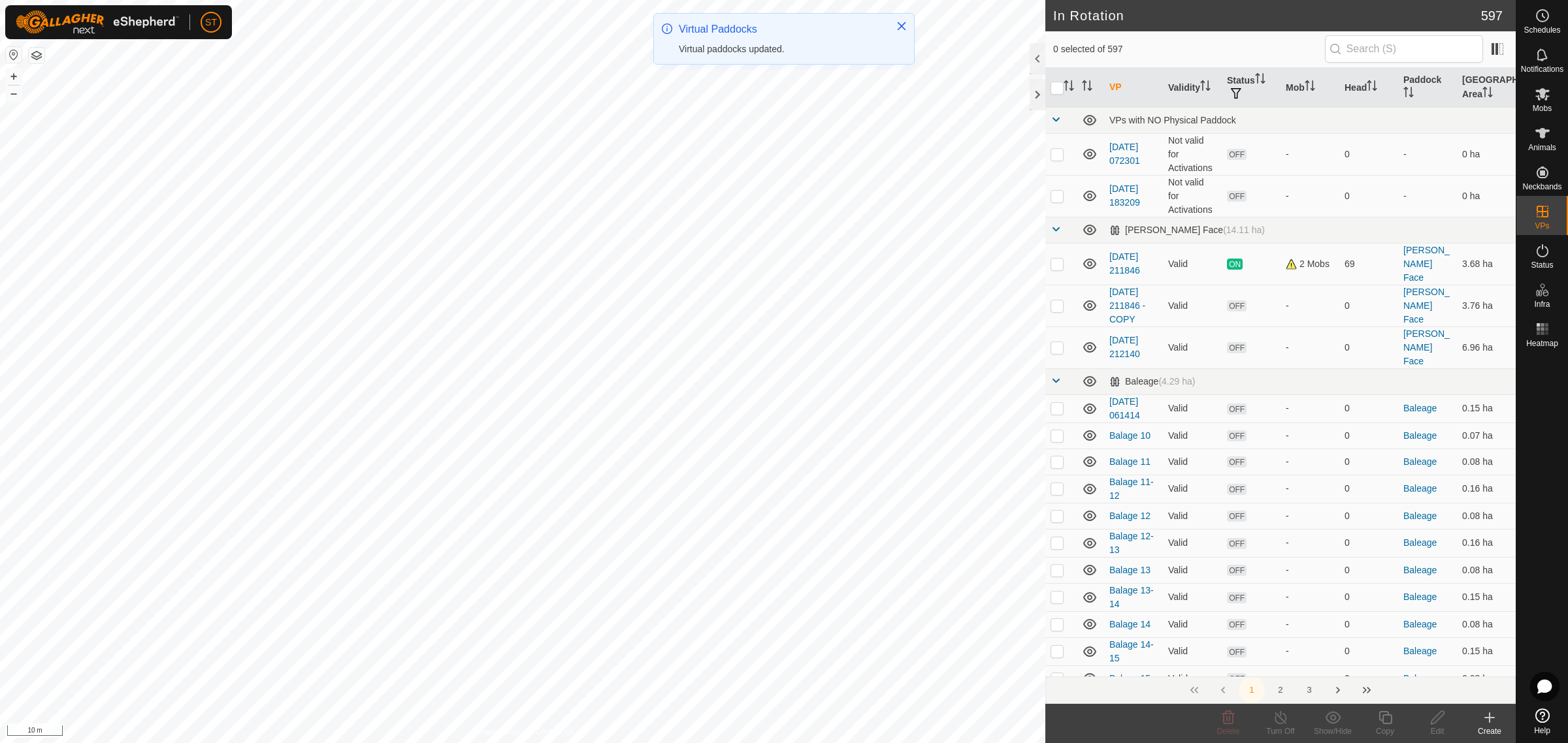
click at [1487, 722] on icon at bounding box center [1489, 717] width 16 height 16
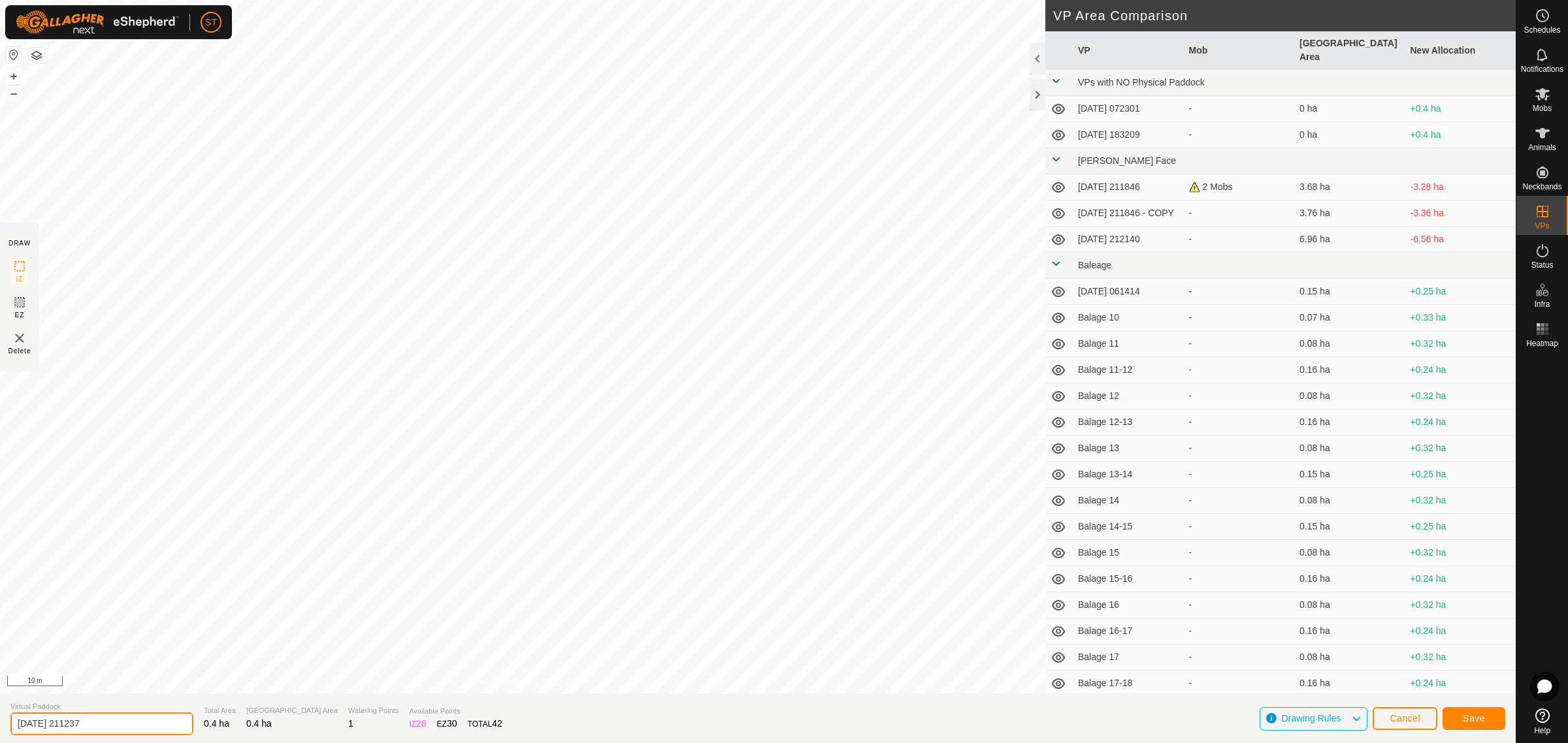
drag, startPoint x: 74, startPoint y: 721, endPoint x: -34, endPoint y: 713, distance: 108.3
click at [0, 713] on html "ST Schedules Notifications Mobs Animals Neckbands VPs Status Infra Heatmap Help…" at bounding box center [784, 372] width 1568 height 743
paste input "Crossing 1"
type input "Crossing 1"
type input "Crossing 10-11"
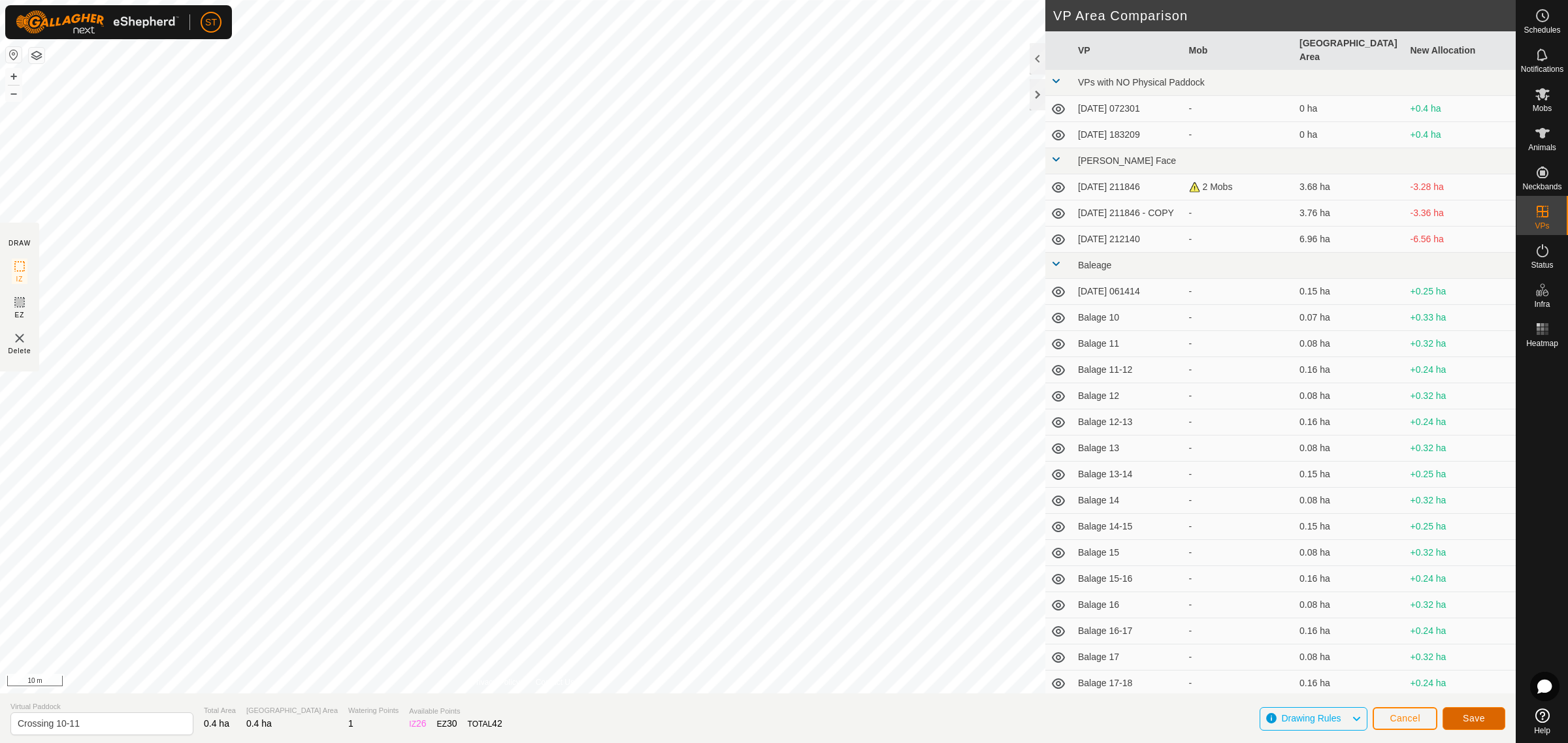
click at [1475, 716] on span "Save" at bounding box center [1474, 718] width 22 height 10
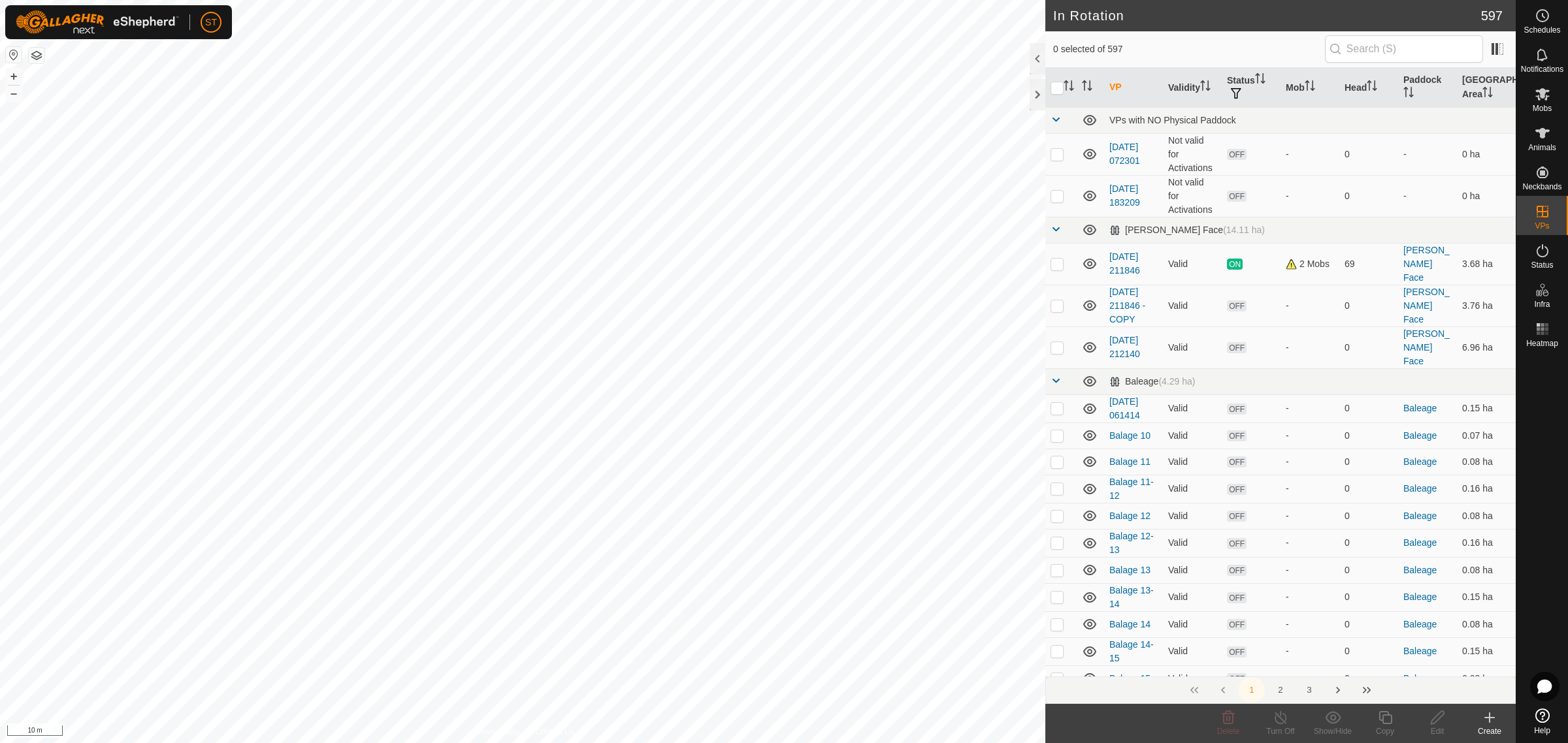
click at [1488, 723] on icon at bounding box center [1489, 717] width 16 height 16
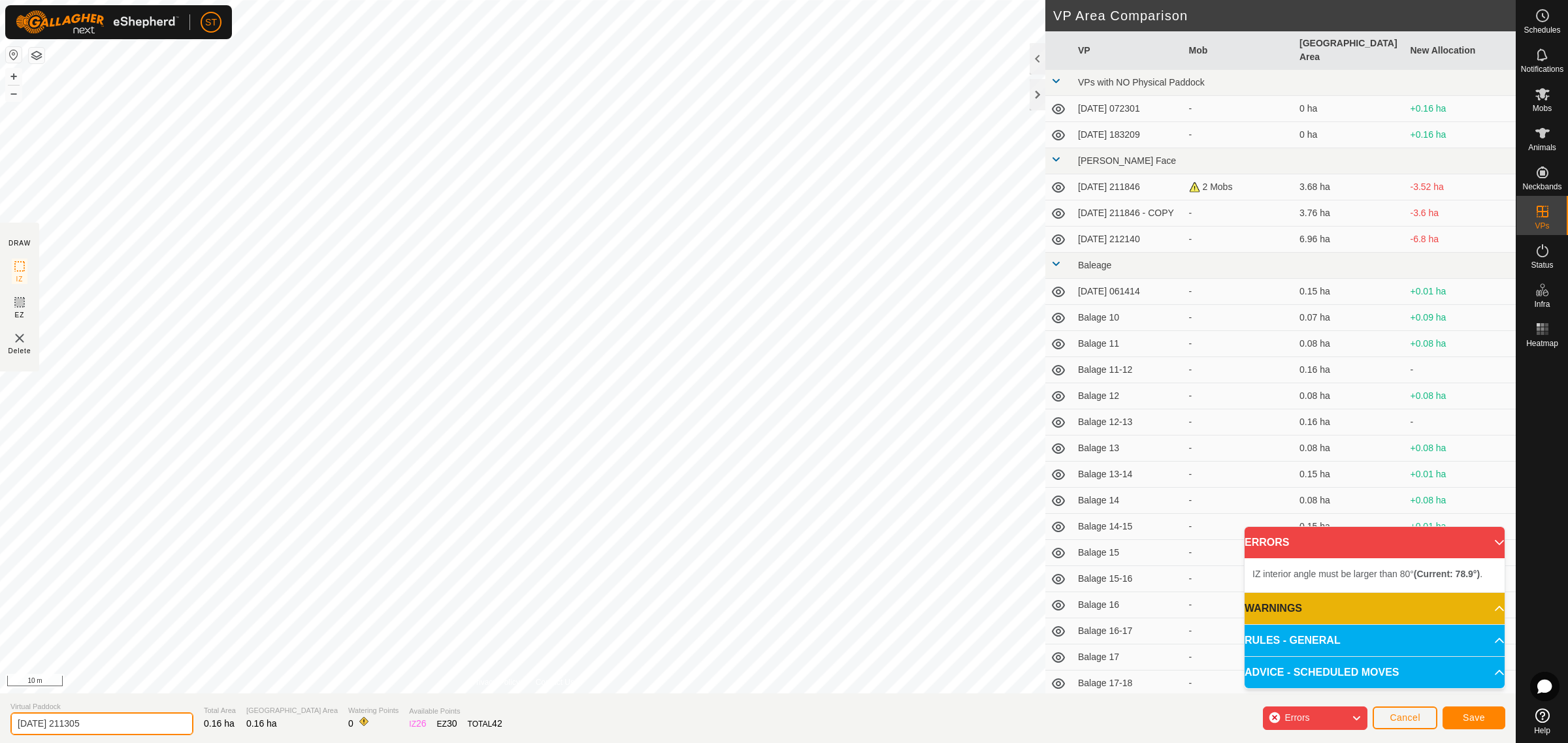
drag, startPoint x: 93, startPoint y: 724, endPoint x: -32, endPoint y: 722, distance: 125.0
click at [0, 722] on html "ST Schedules Notifications Mobs Animals Neckbands VPs Status Infra Heatmap Help…" at bounding box center [784, 372] width 1568 height 743
paste input "Crossing 1"
type input "Crossing 12"
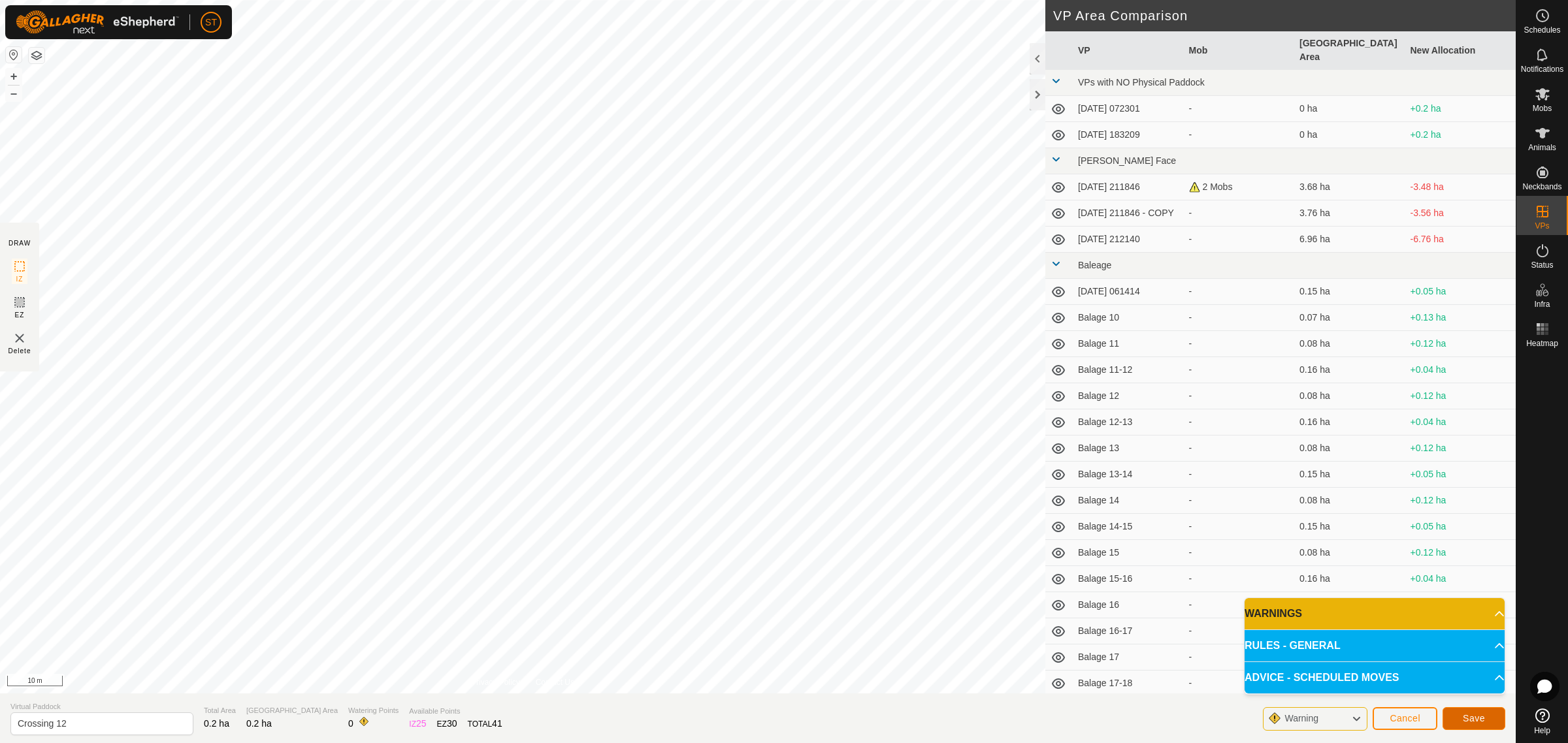
click at [1464, 721] on span "Save" at bounding box center [1474, 718] width 22 height 10
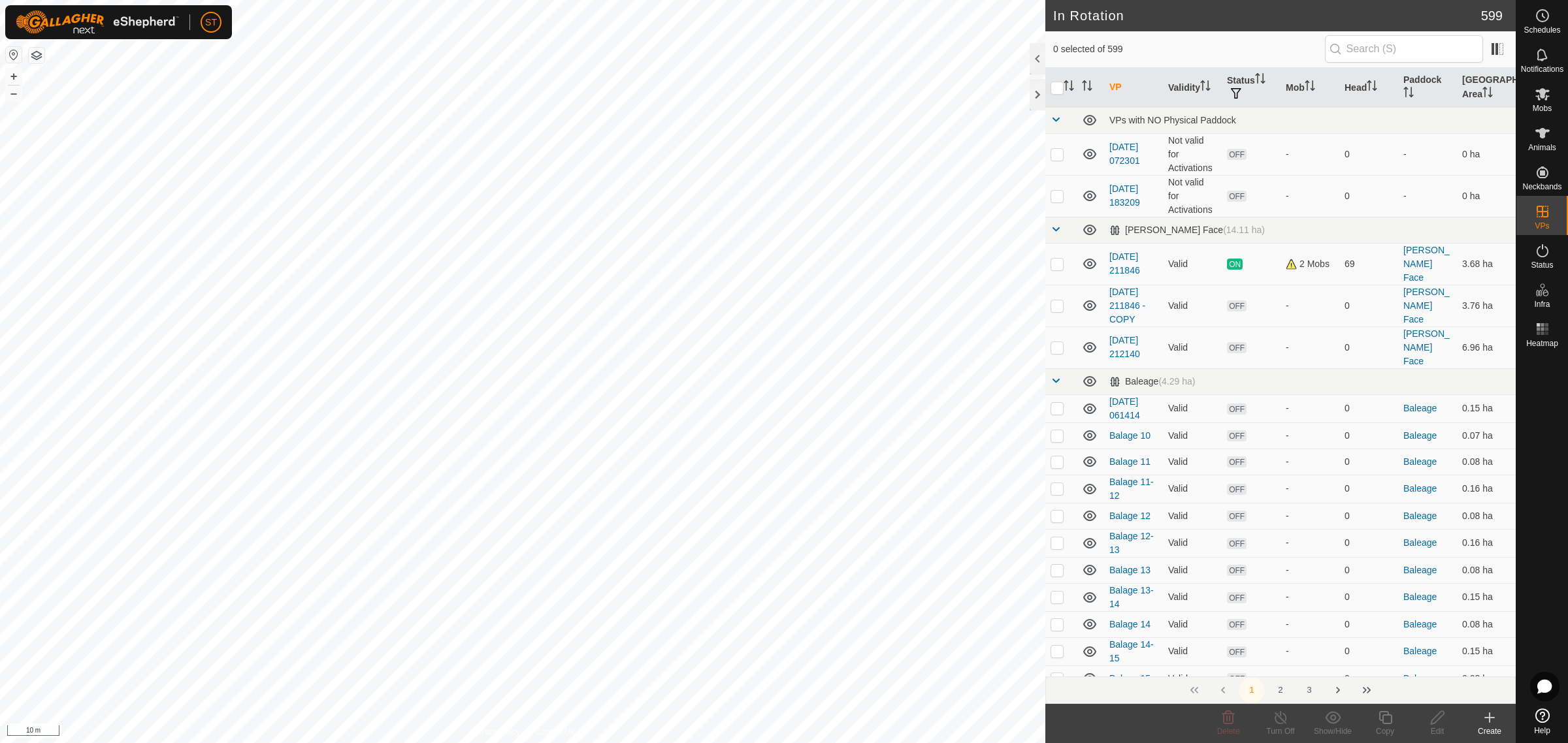
click at [1493, 720] on icon at bounding box center [1489, 717] width 16 height 16
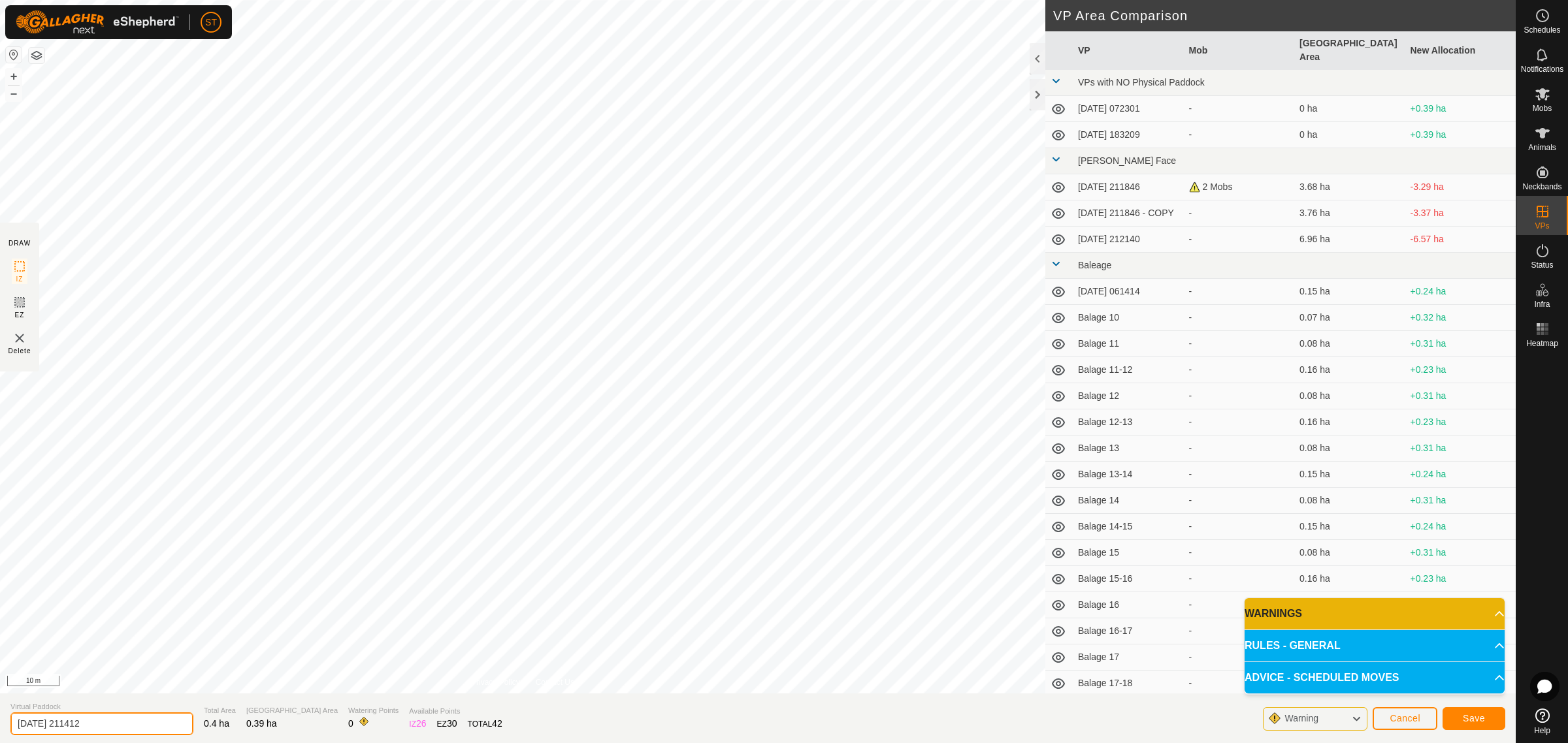
drag, startPoint x: 132, startPoint y: 718, endPoint x: -60, endPoint y: 724, distance: 192.1
click at [0, 724] on html "ST Schedules Notifications Mobs Animals Neckbands VPs Status Infra Heatmap Help…" at bounding box center [784, 372] width 1568 height 743
paste input "Crossing 1"
type input "Crossing 11-12"
click at [1471, 717] on span "Save" at bounding box center [1474, 718] width 22 height 10
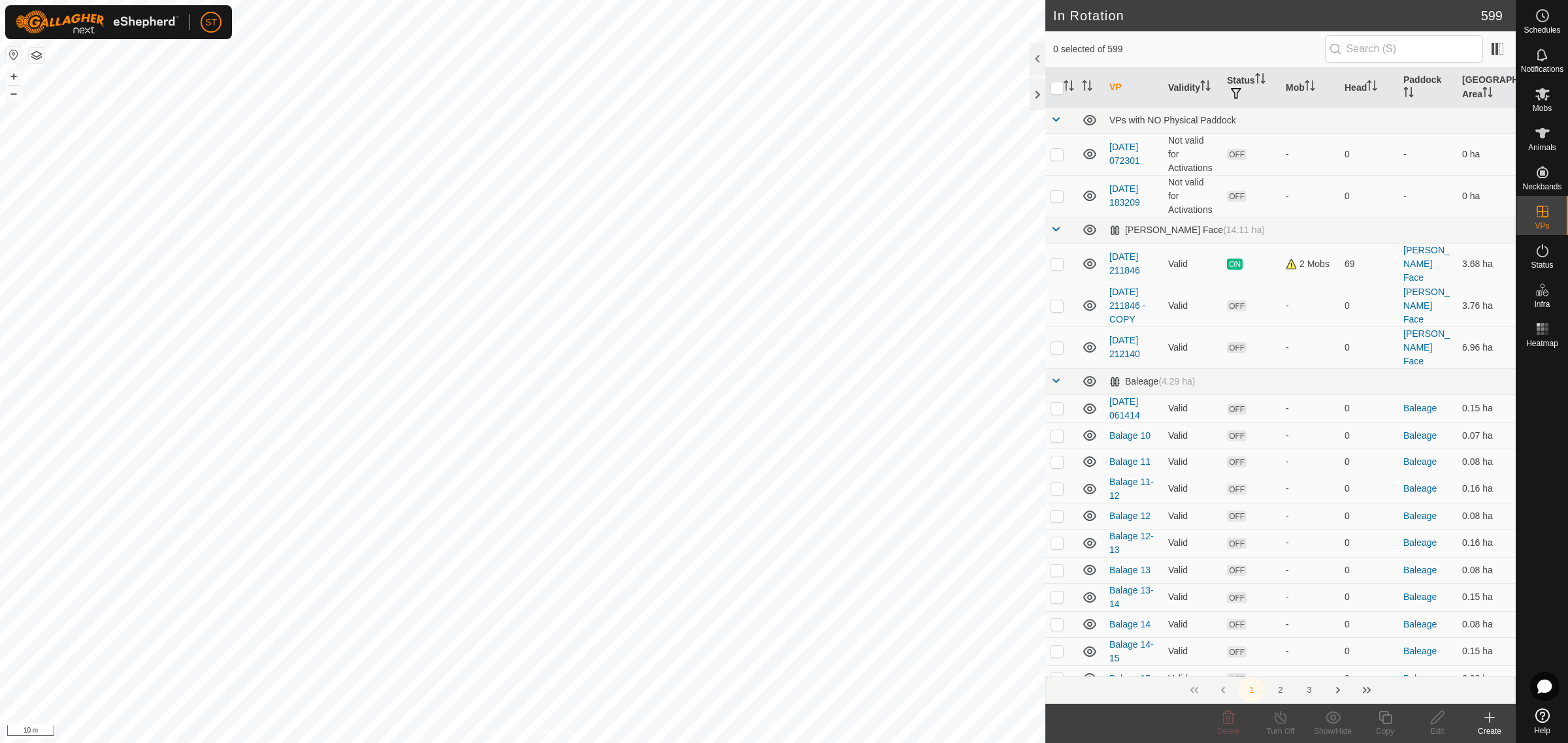
click at [1494, 724] on icon at bounding box center [1489, 717] width 16 height 16
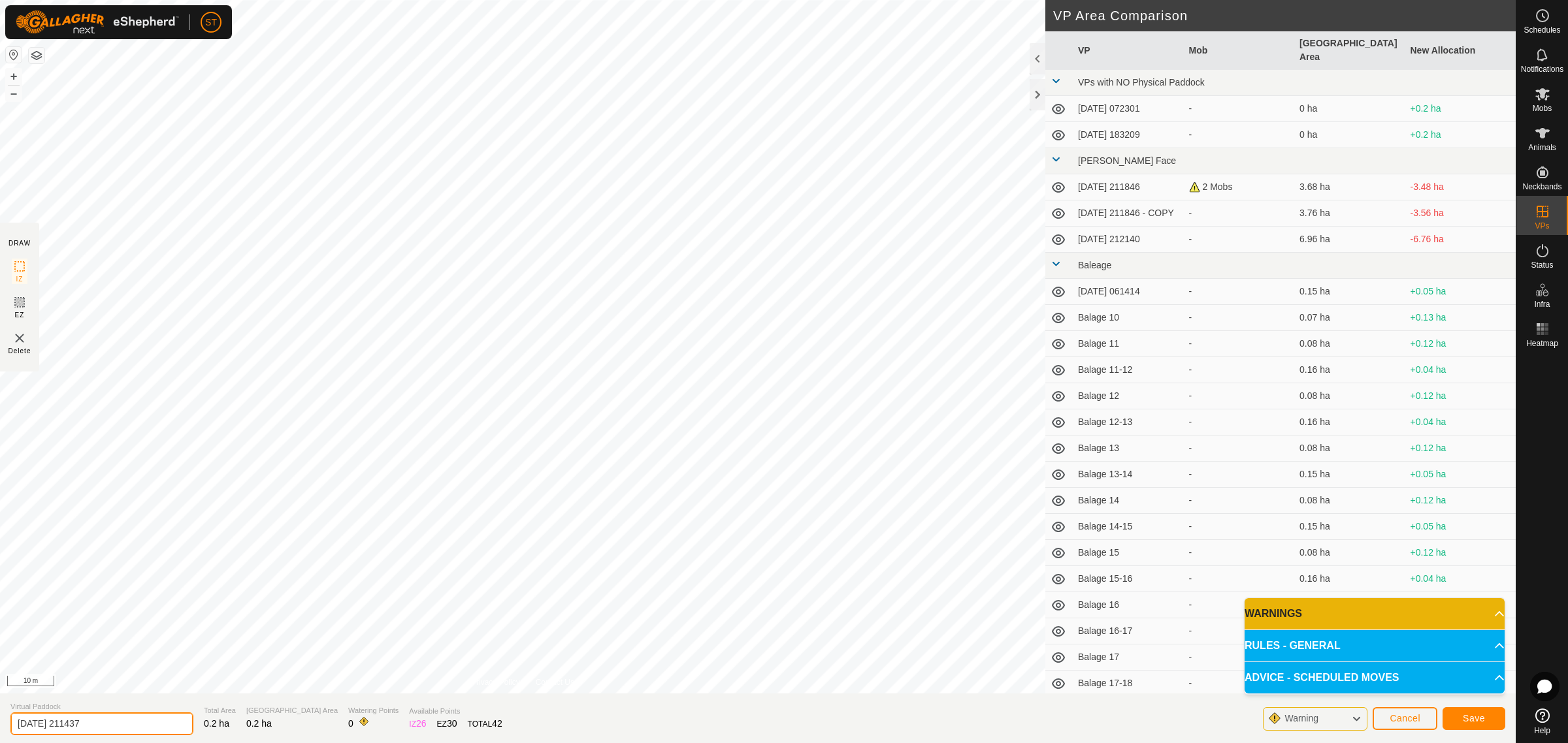
drag, startPoint x: 39, startPoint y: 732, endPoint x: -74, endPoint y: 732, distance: 113.0
click at [0, 732] on html "ST Schedules Notifications Mobs Animals Neckbands VPs Status Infra Heatmap Help…" at bounding box center [784, 372] width 1568 height 743
paste input "Crossing 1"
type input "Crossing 13"
click at [1464, 720] on span "Save" at bounding box center [1474, 718] width 22 height 10
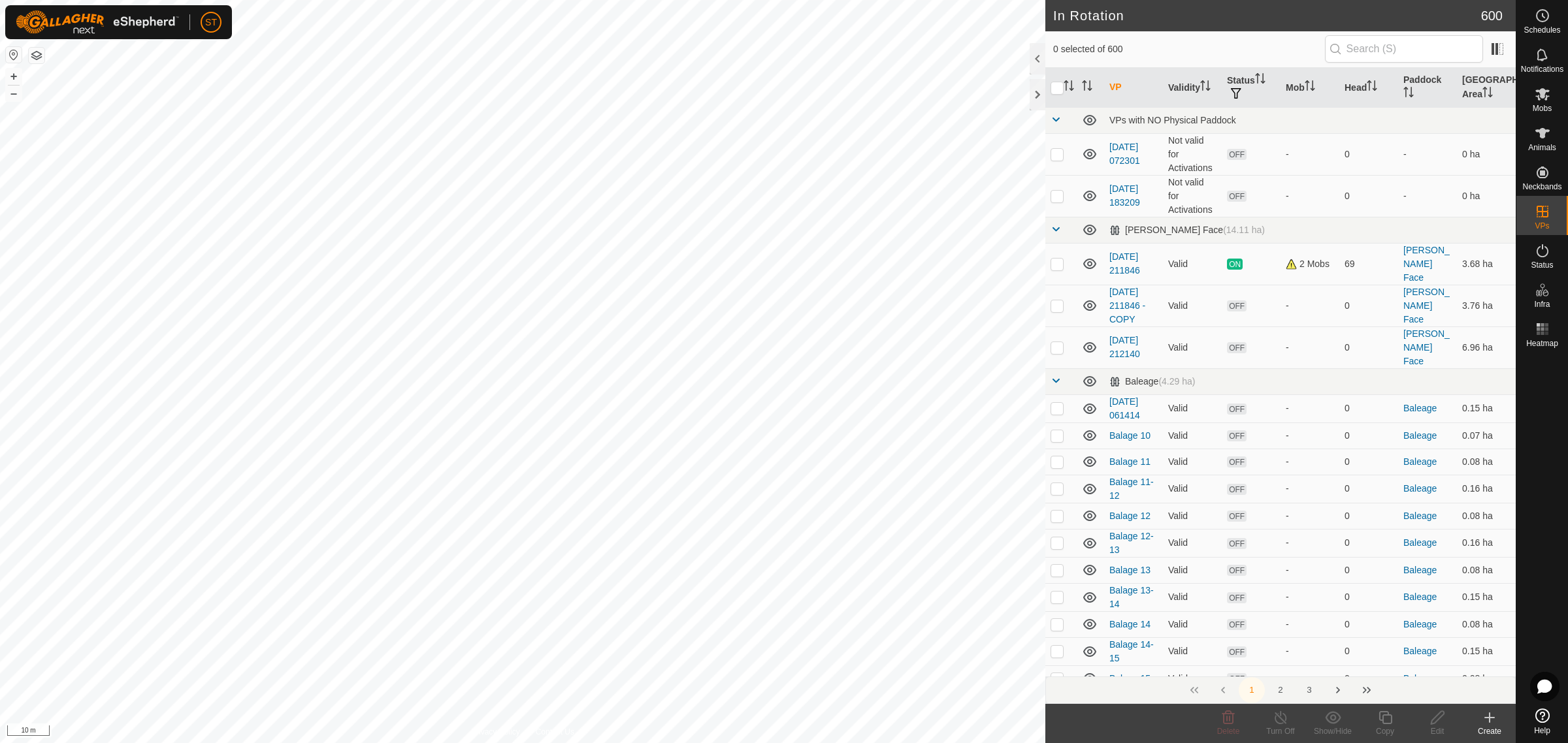
click at [1485, 718] on icon at bounding box center [1489, 718] width 9 height 0
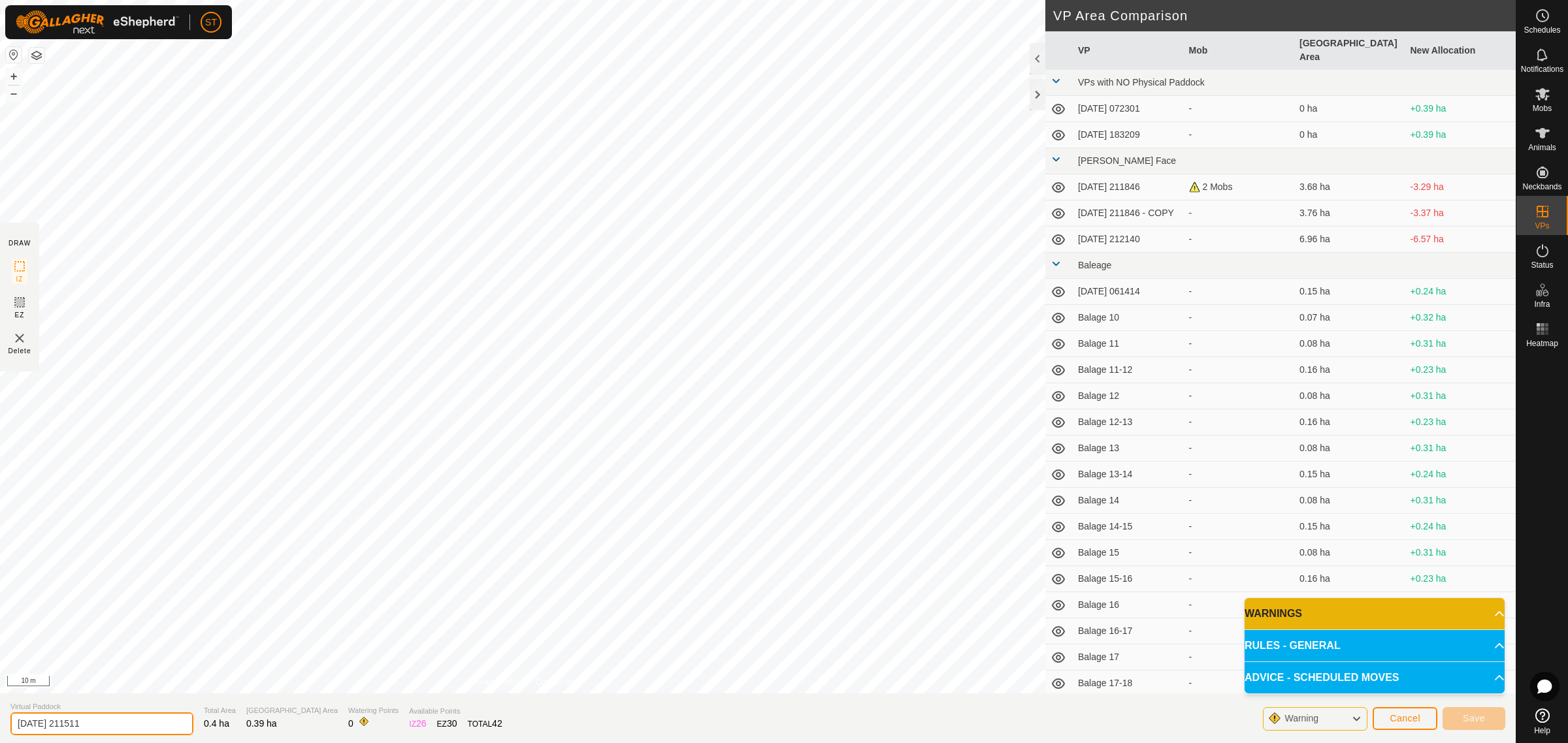
drag, startPoint x: 115, startPoint y: 716, endPoint x: -37, endPoint y: 729, distance: 152.6
click at [0, 729] on html "ST Schedules Notifications Mobs Animals Neckbands VPs Status Infra Heatmap Help…" at bounding box center [784, 372] width 1568 height 743
paste input "Crossing"
click at [97, 721] on input "Crossing 12-13" at bounding box center [102, 724] width 183 height 23
type input "Crossing 12-13"
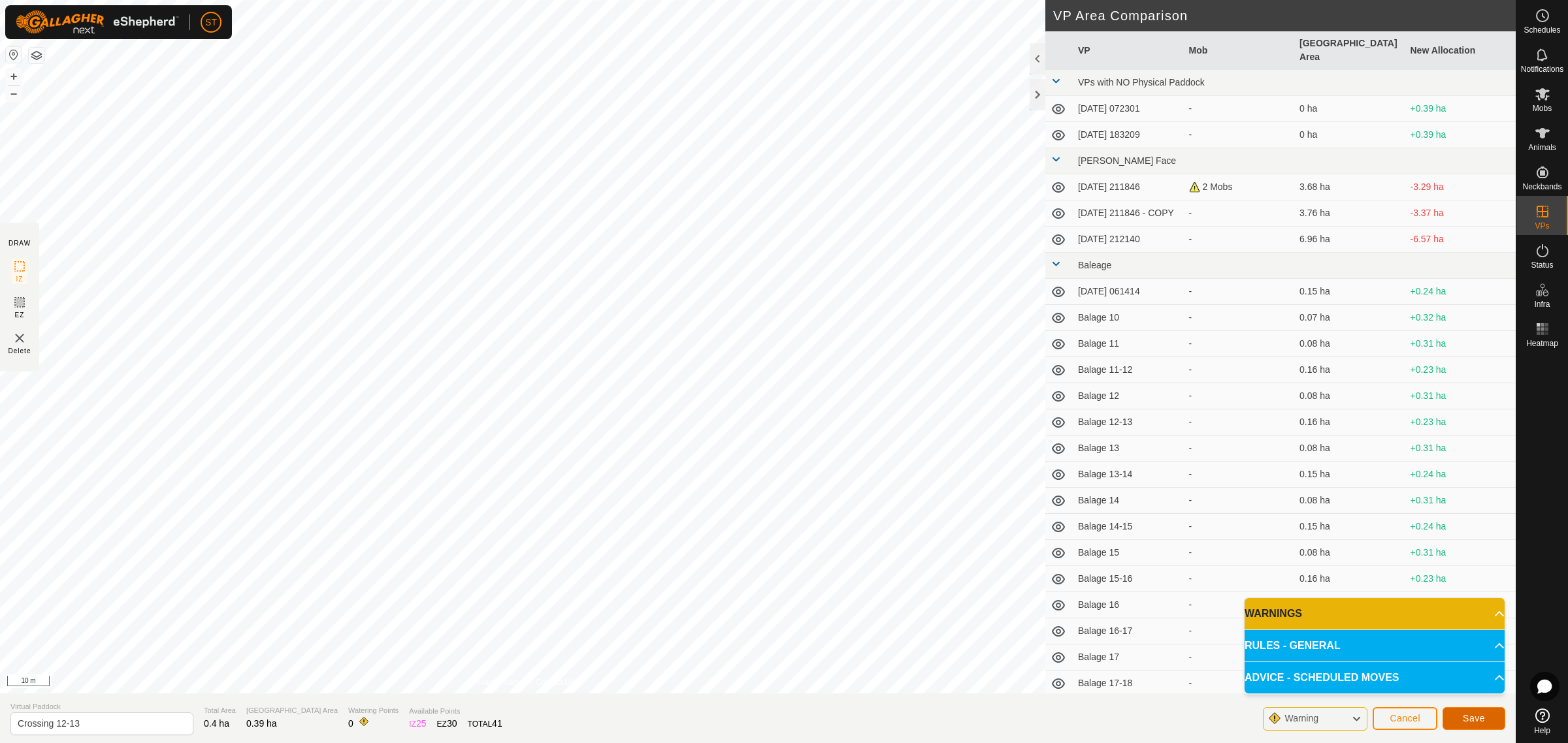
click at [1480, 721] on span "Save" at bounding box center [1474, 718] width 22 height 10
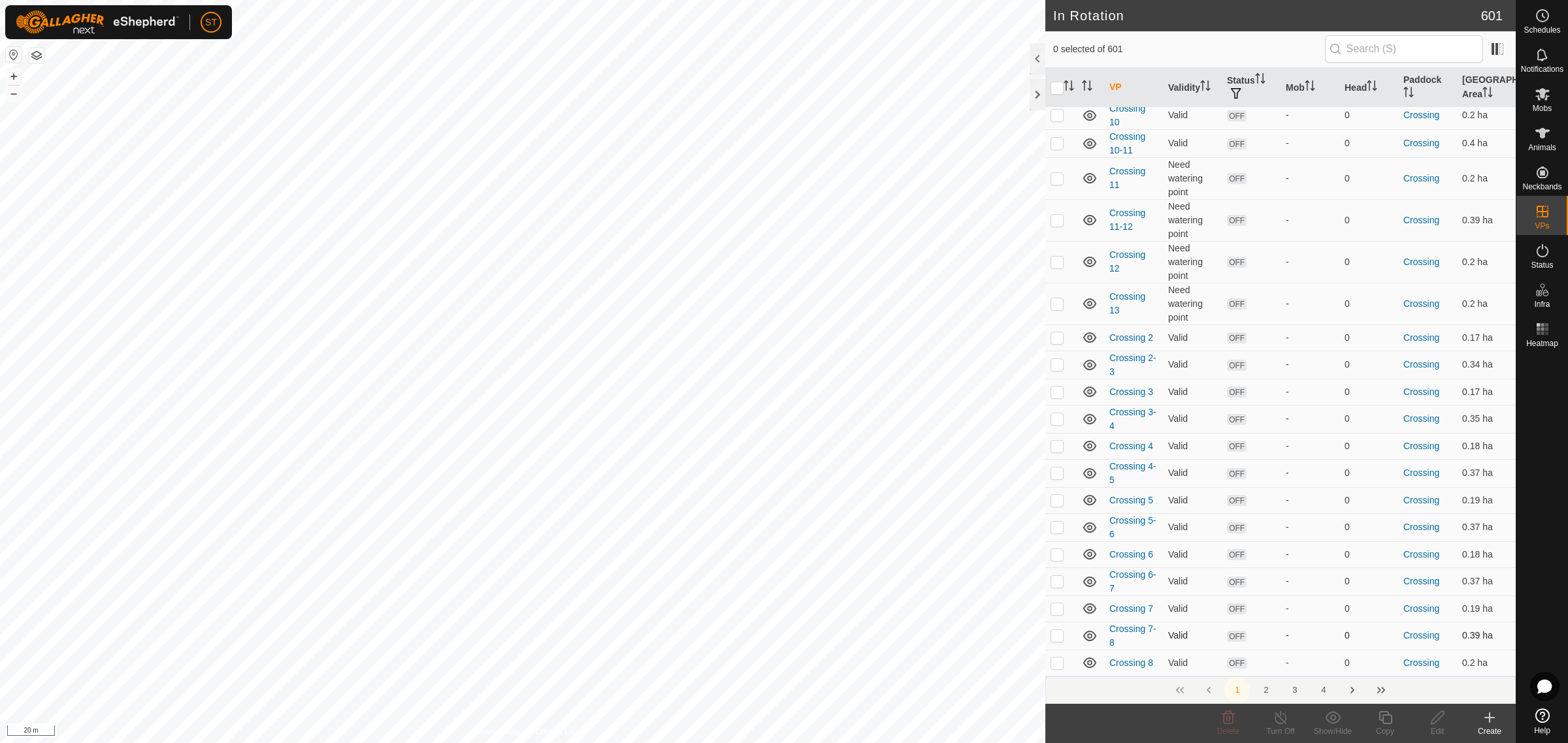
scroll to position [2857, 0]
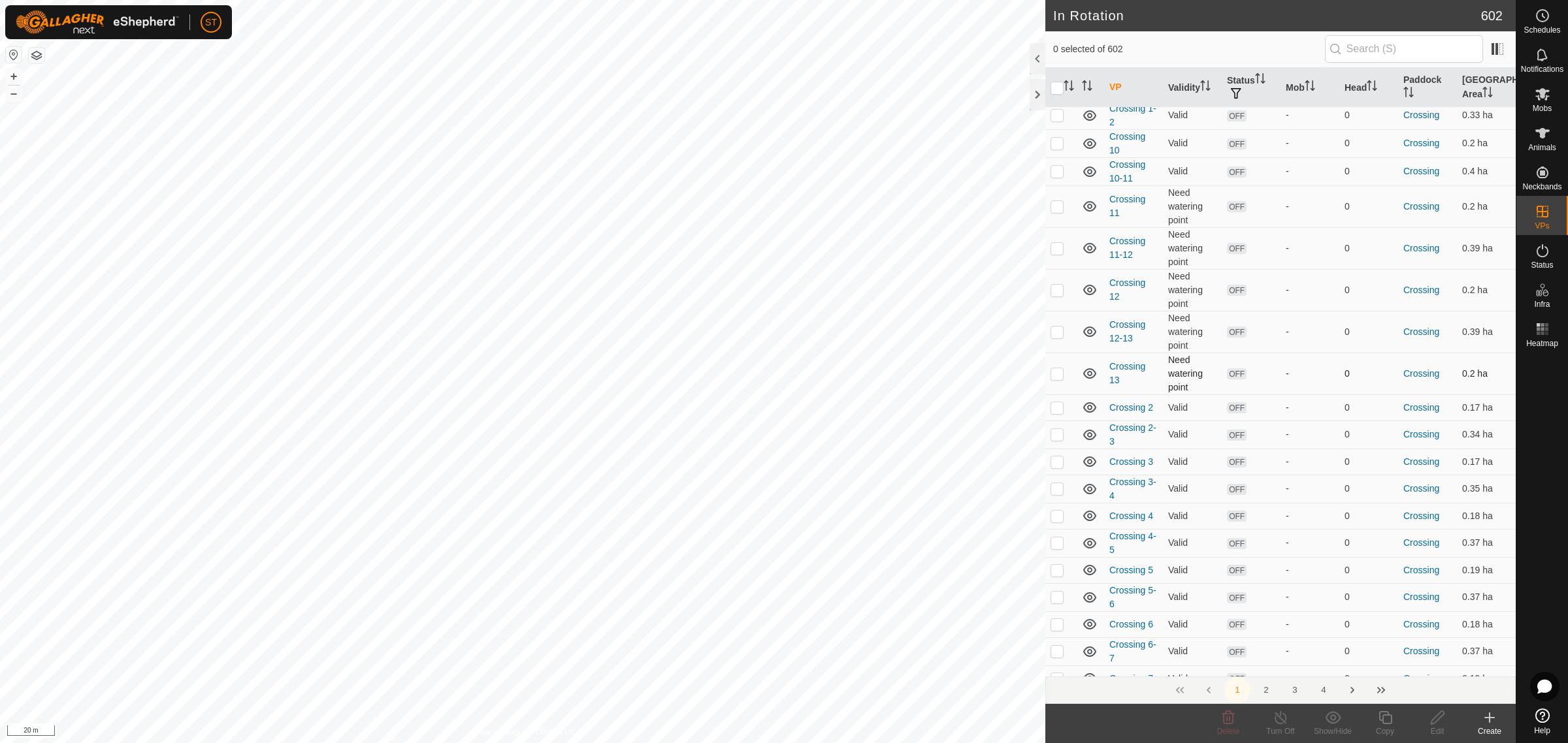
click at [1053, 369] on p-checkbox at bounding box center [1057, 373] width 13 height 10
checkbox input "true"
click at [1057, 326] on p-checkbox at bounding box center [1057, 331] width 13 height 10
checkbox input "true"
click at [1052, 369] on p-checkbox at bounding box center [1057, 373] width 13 height 10
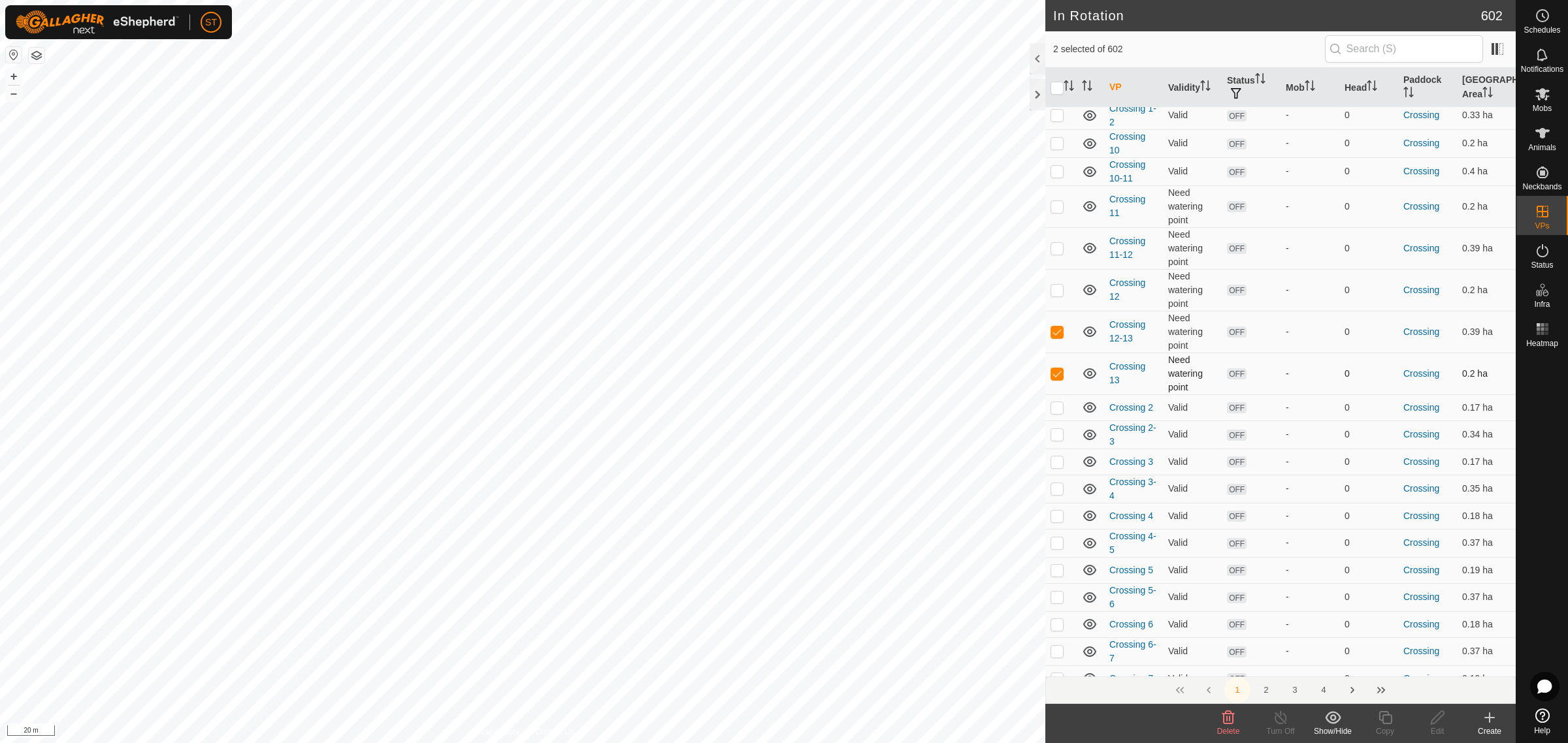
checkbox input "false"
click at [1054, 201] on p-checkbox at bounding box center [1057, 206] width 13 height 10
checkbox input "true"
click at [1053, 326] on p-checkbox at bounding box center [1057, 331] width 13 height 10
checkbox input "false"
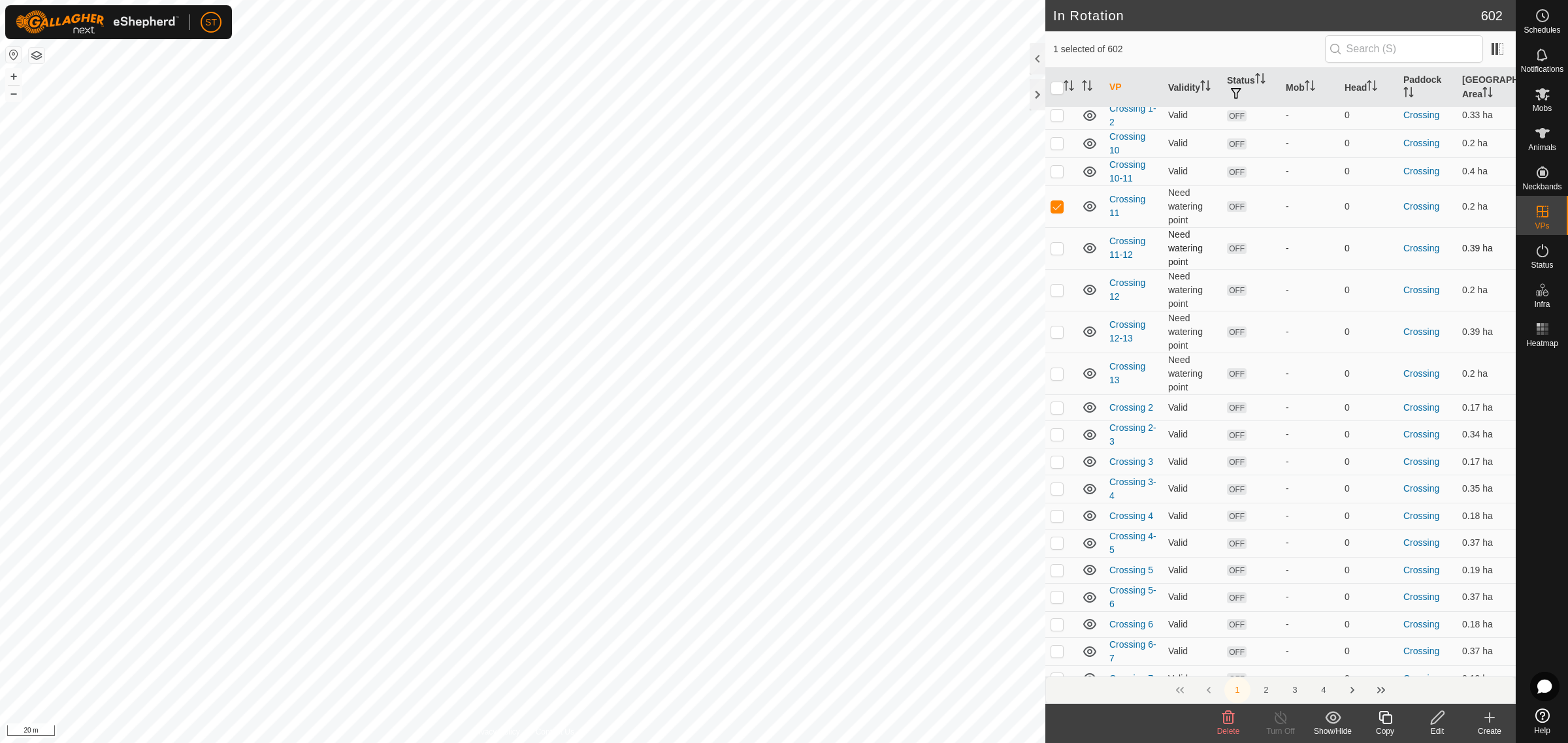
click at [1053, 243] on p-checkbox at bounding box center [1057, 248] width 13 height 10
checkbox input "true"
click at [1057, 326] on p-checkbox at bounding box center [1057, 331] width 13 height 10
checkbox input "false"
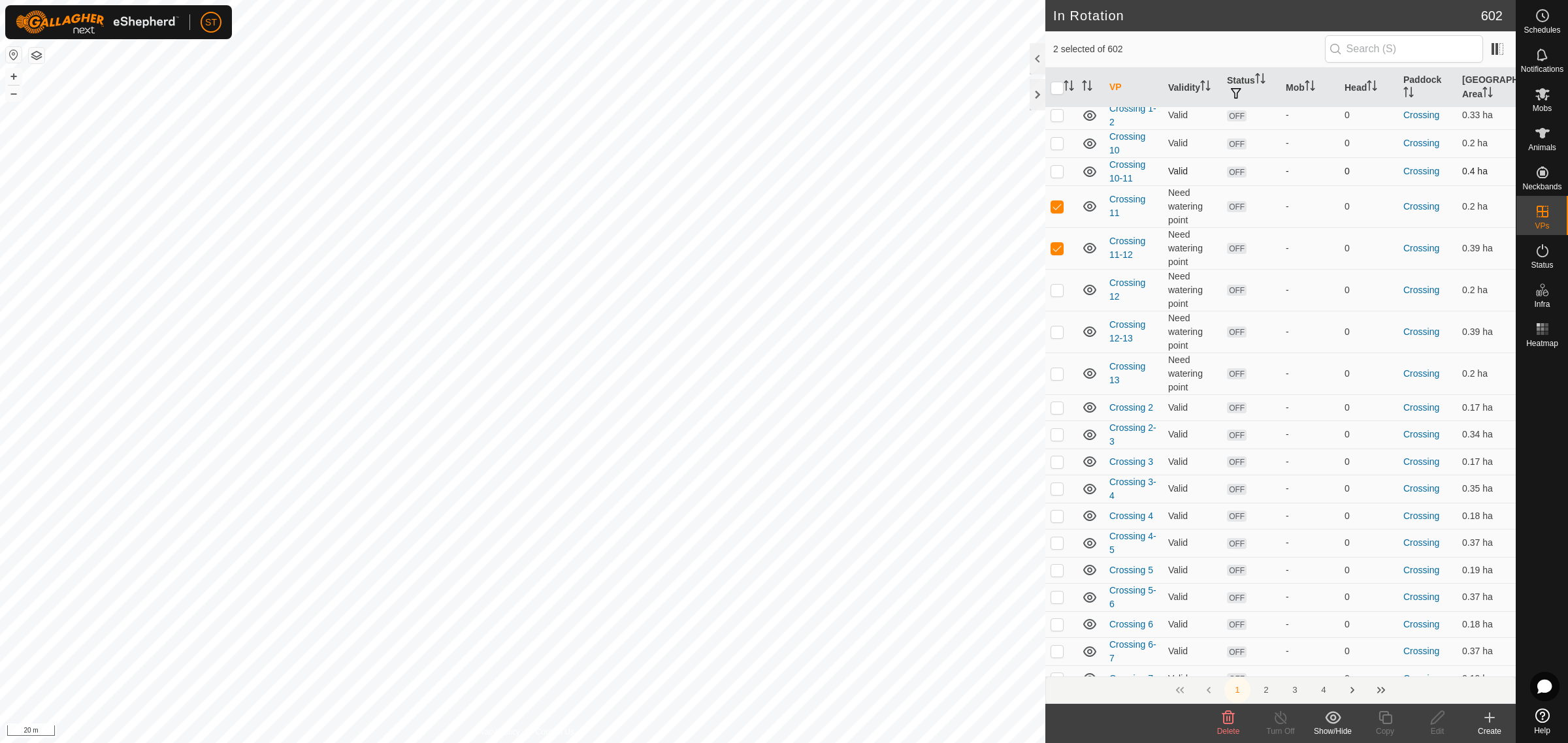
click at [1053, 166] on p-checkbox at bounding box center [1057, 171] width 13 height 10
checkbox input "true"
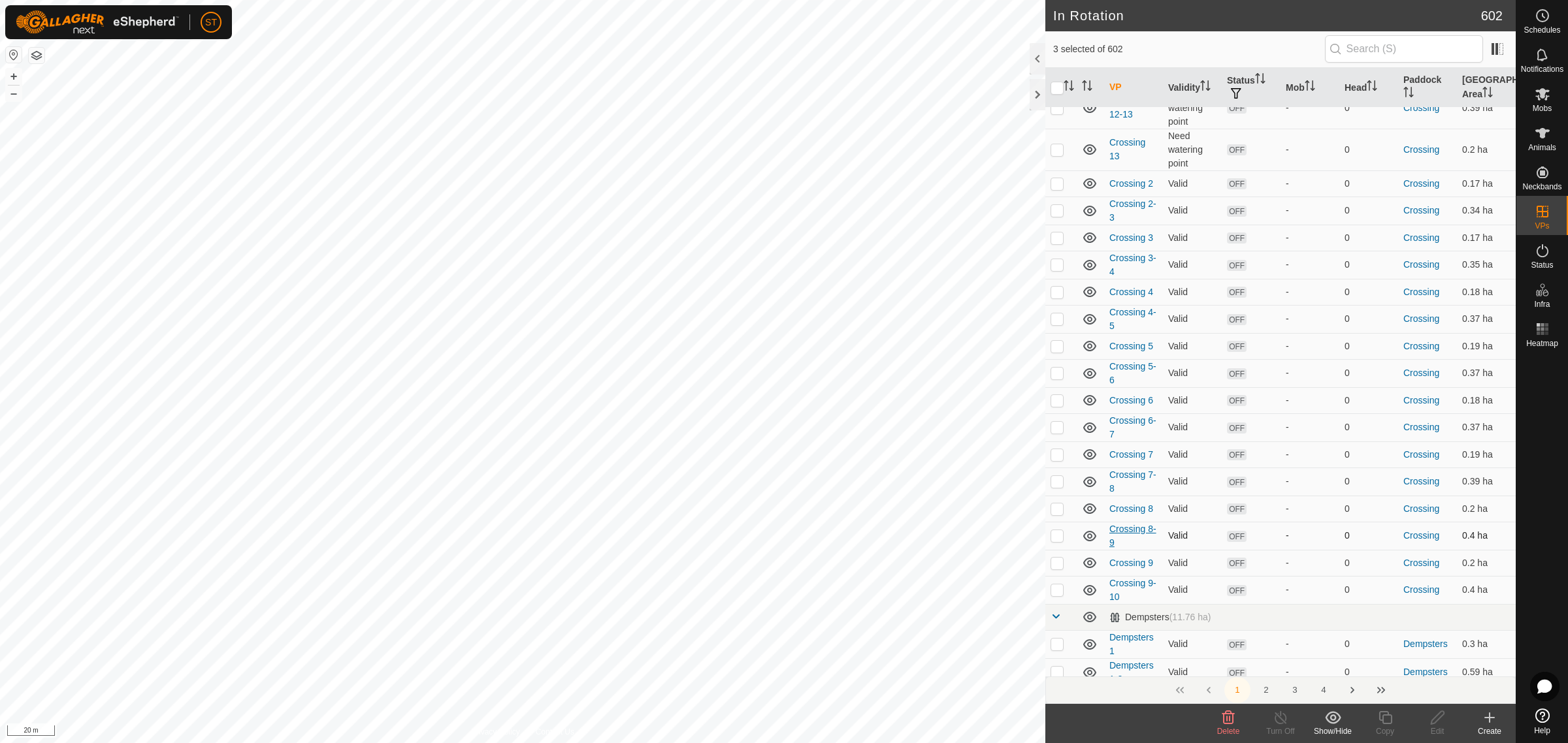
scroll to position [3102, 0]
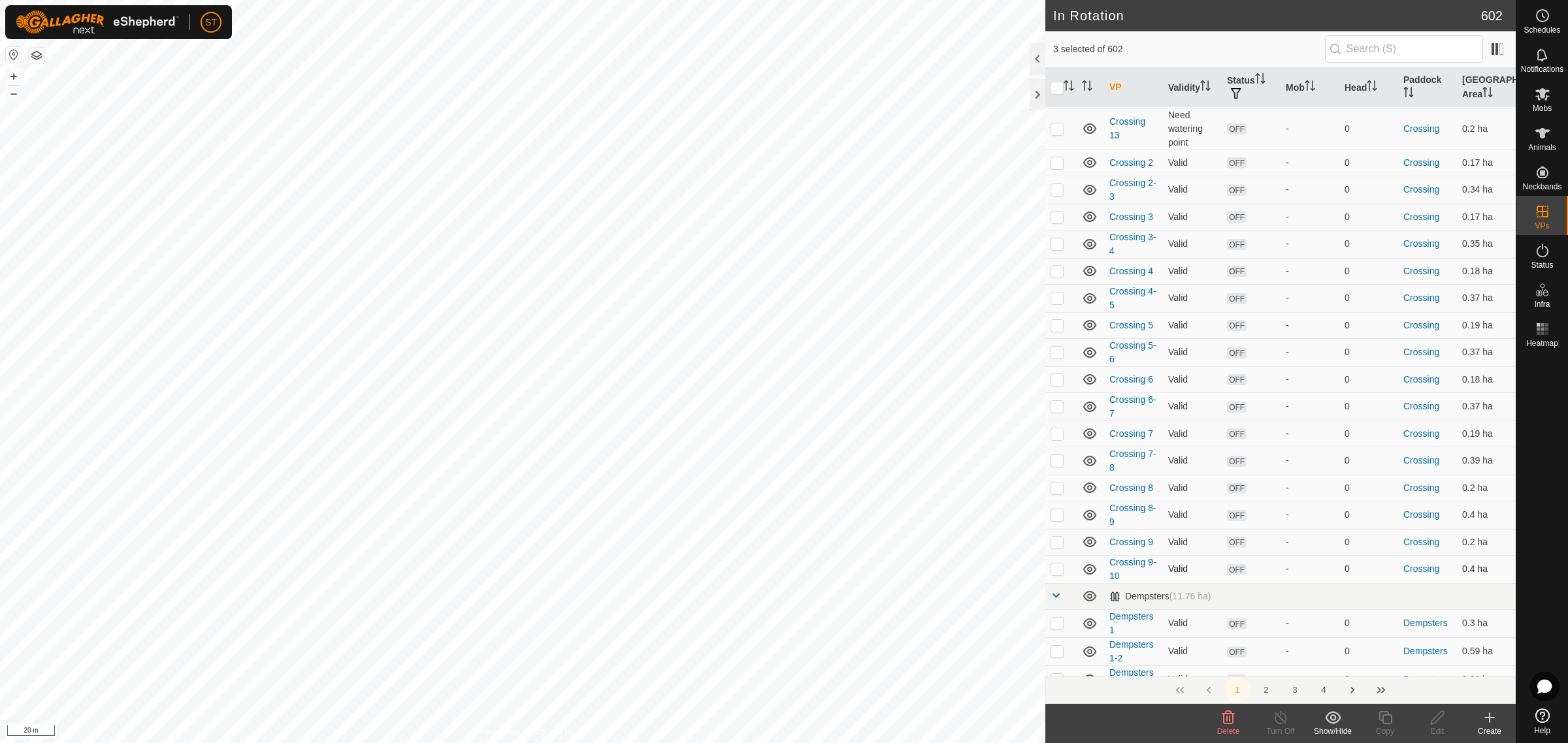
click at [1054, 564] on p-checkbox at bounding box center [1057, 568] width 13 height 10
checkbox input "true"
click at [1057, 509] on p-checkbox at bounding box center [1057, 514] width 13 height 10
checkbox input "true"
click at [1050, 456] on p-checkbox at bounding box center [1057, 460] width 13 height 10
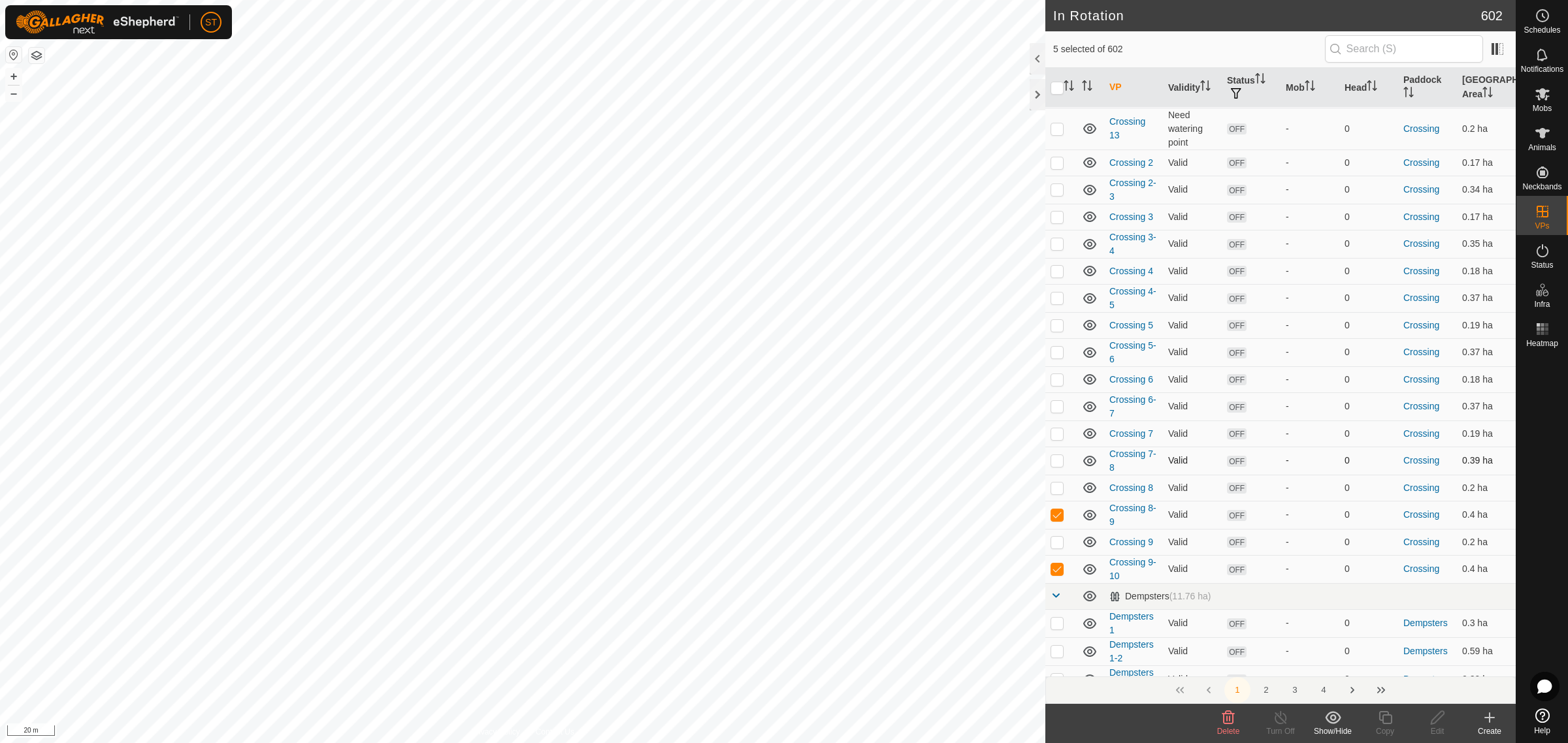
checkbox input "true"
click at [1057, 401] on p-checkbox at bounding box center [1057, 406] width 13 height 10
checkbox input "true"
click at [1054, 347] on p-checkbox at bounding box center [1057, 351] width 13 height 10
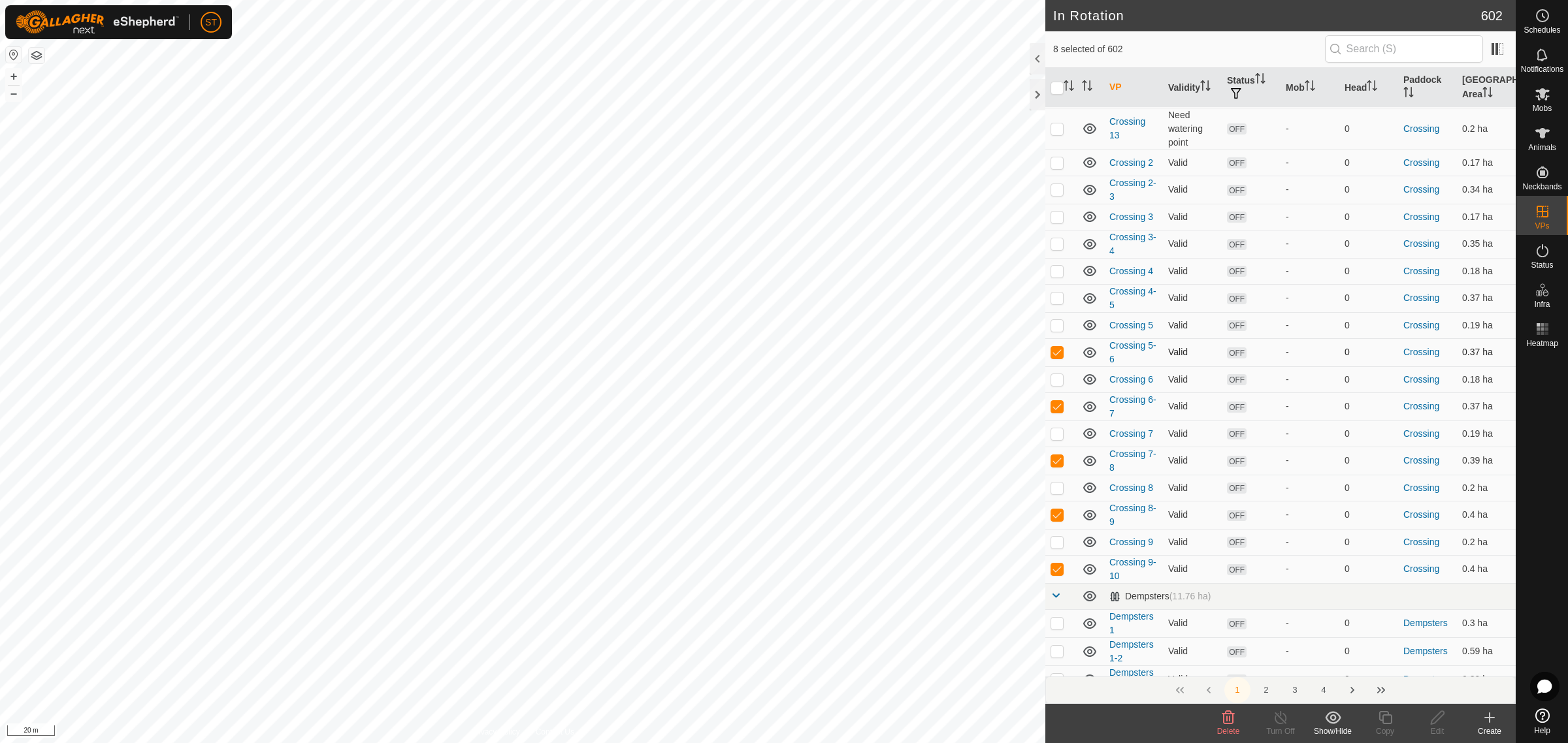
checkbox input "false"
click at [1059, 396] on td at bounding box center [1061, 407] width 31 height 28
checkbox input "false"
click at [1053, 456] on p-checkbox at bounding box center [1057, 460] width 13 height 10
checkbox input "false"
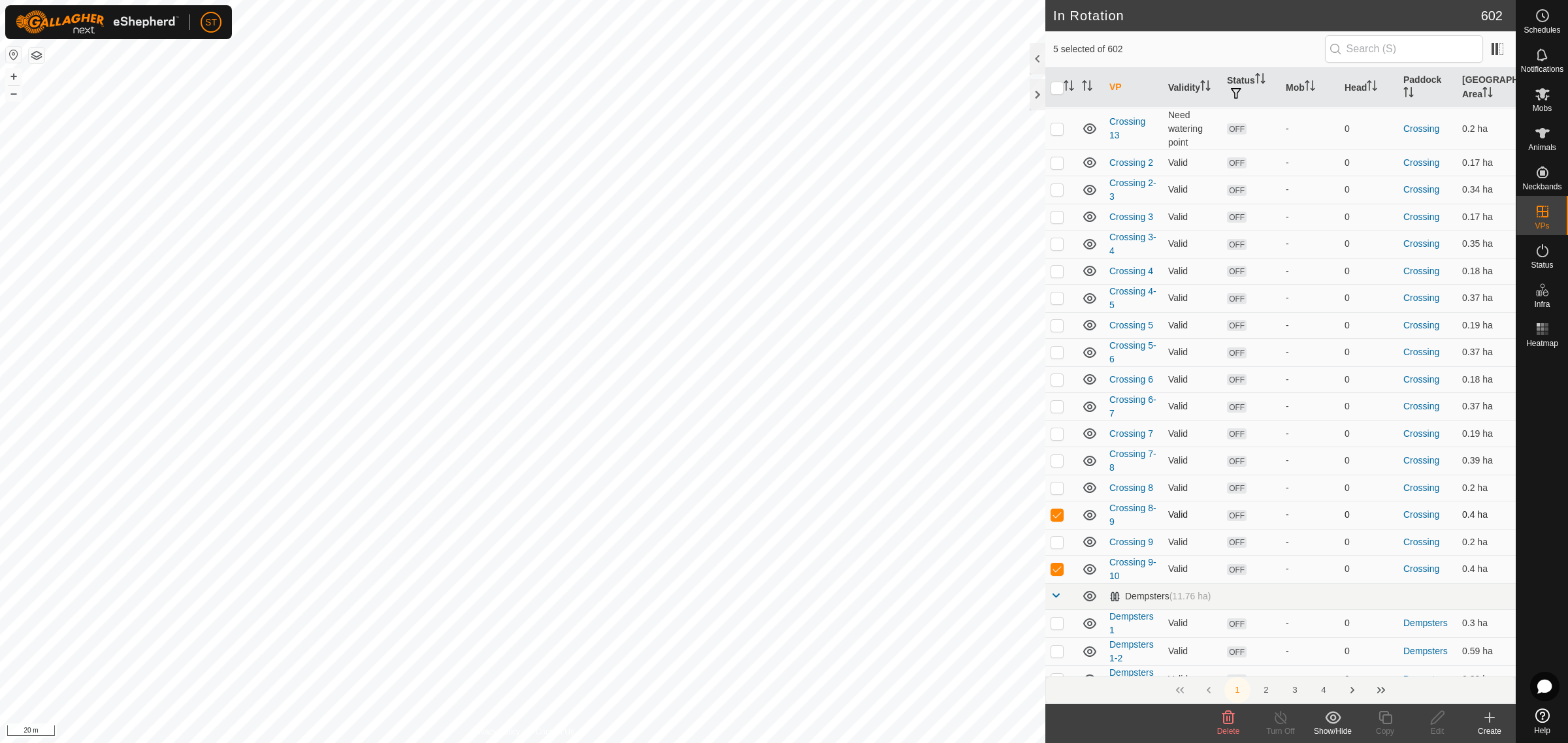
click at [1059, 509] on p-checkbox at bounding box center [1057, 514] width 13 height 10
checkbox input "false"
click at [1059, 564] on p-checkbox at bounding box center [1057, 568] width 13 height 10
checkbox input "false"
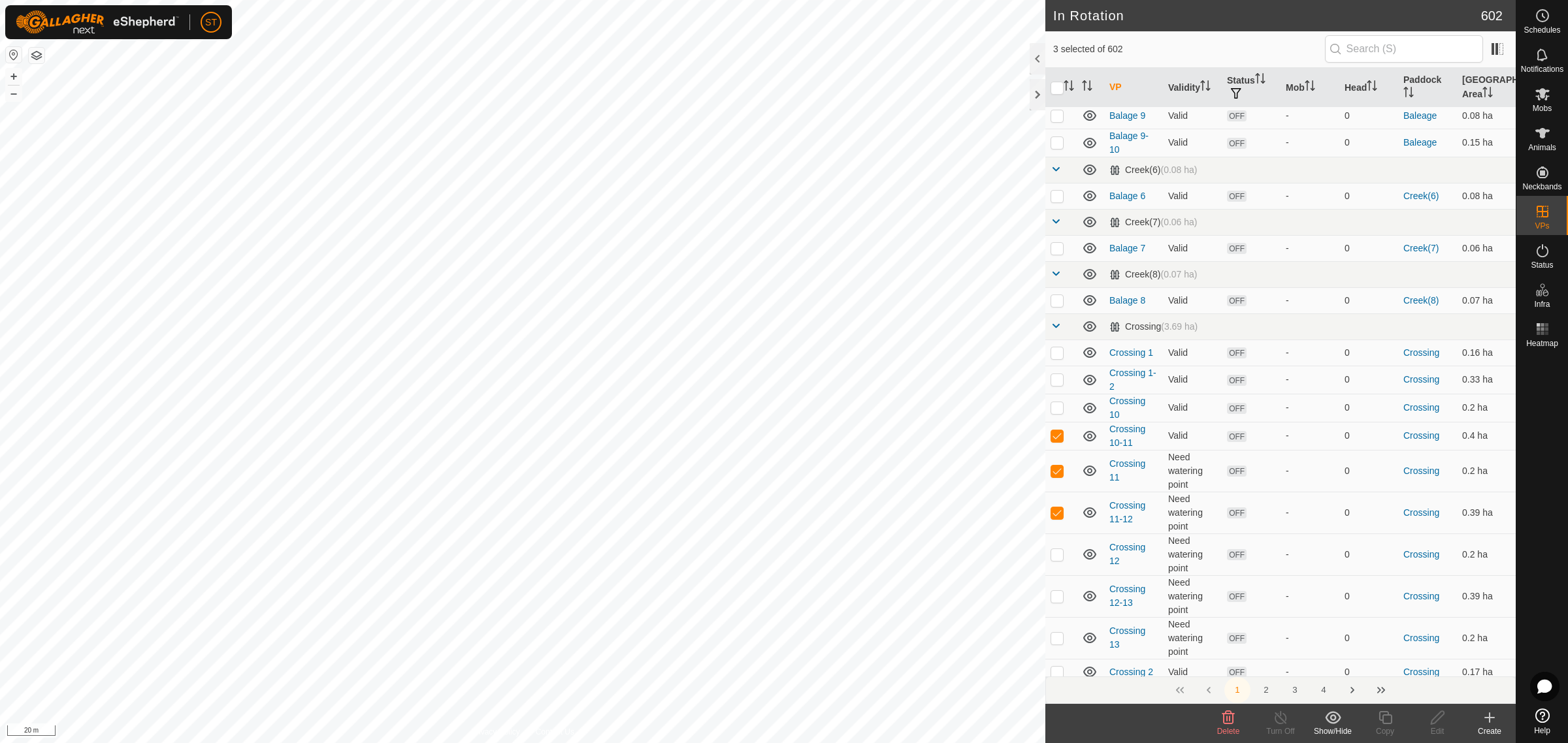
scroll to position [2618, 0]
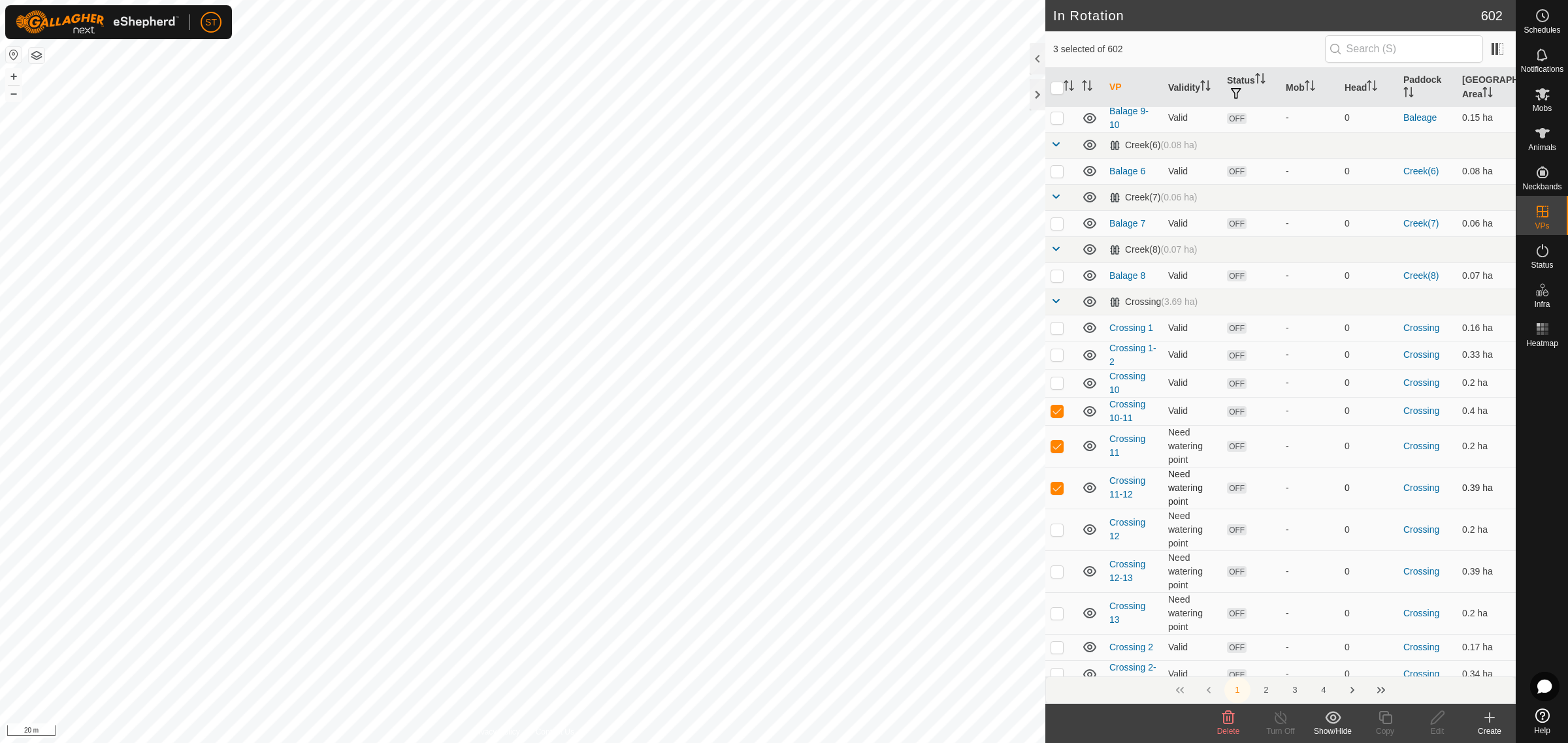
click at [1053, 482] on p-checkbox at bounding box center [1057, 487] width 13 height 10
checkbox input "true"
click at [1055, 441] on p-checkbox at bounding box center [1057, 445] width 13 height 10
checkbox input "false"
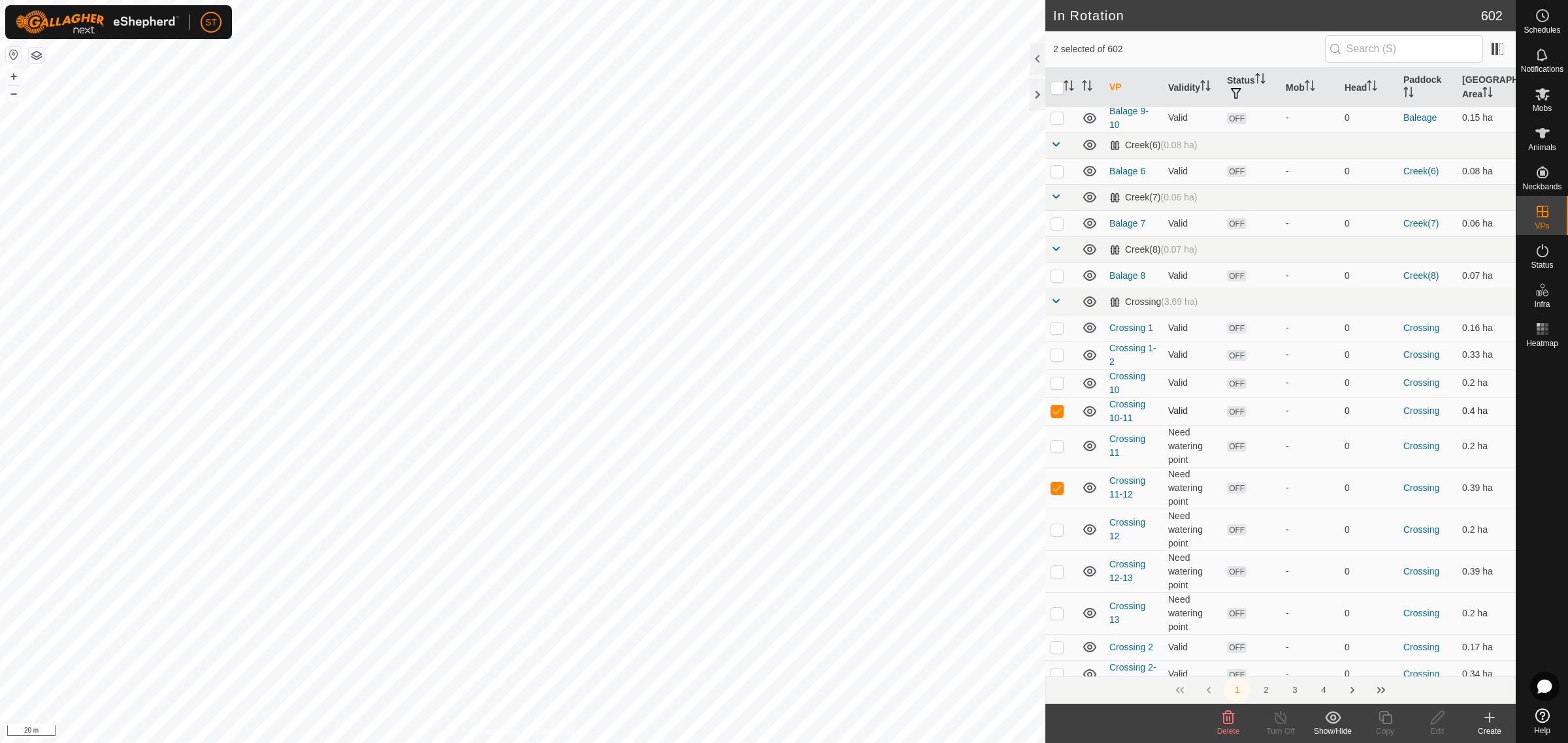
click at [1056, 406] on p-checkbox at bounding box center [1057, 410] width 13 height 10
checkbox input "false"
click at [1057, 566] on p-checkbox at bounding box center [1057, 571] width 13 height 10
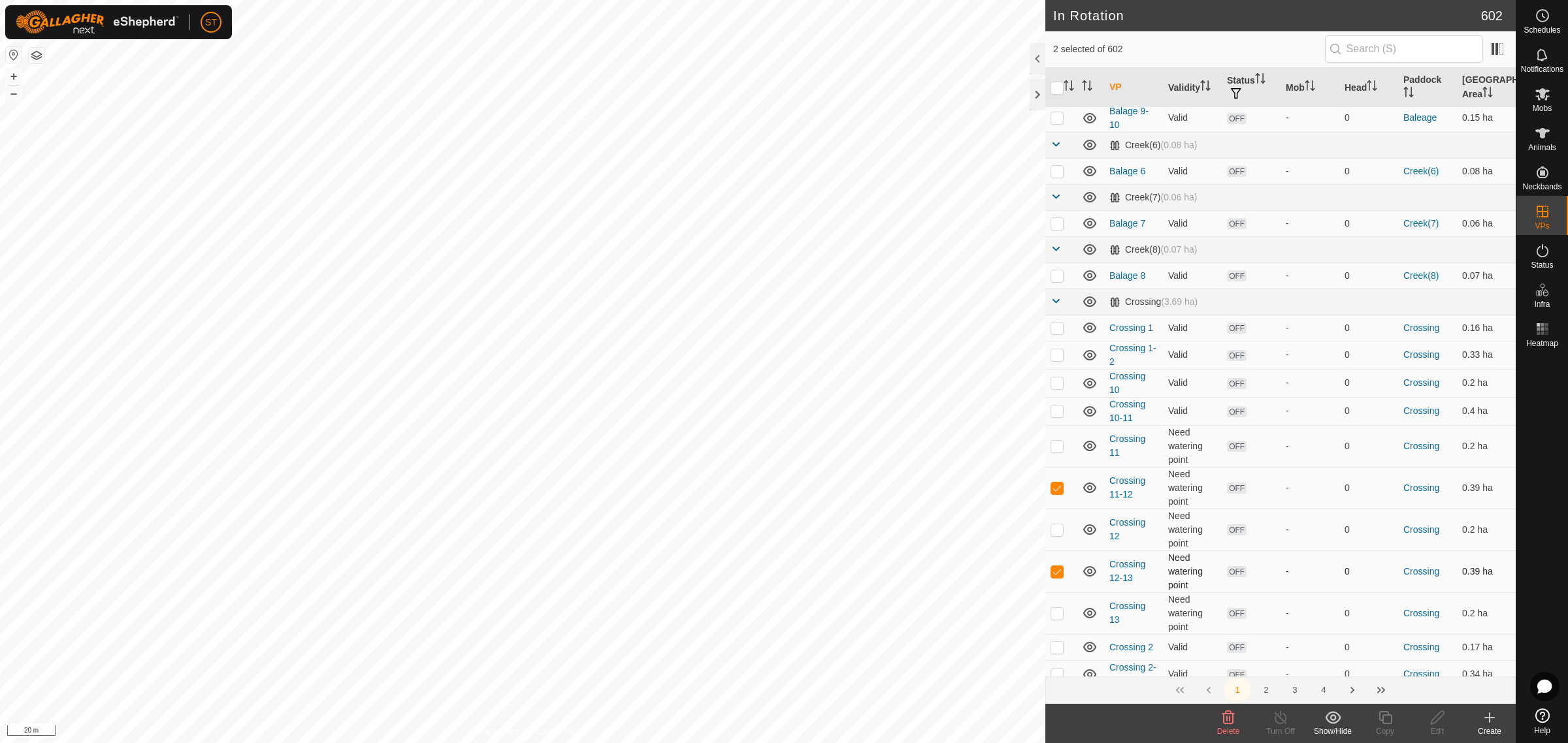
click at [1057, 566] on p-checkbox at bounding box center [1057, 571] width 13 height 10
checkbox input "false"
click at [1055, 482] on p-checkbox at bounding box center [1057, 487] width 13 height 10
checkbox input "false"
click at [1060, 566] on p-checkbox at bounding box center [1057, 571] width 13 height 10
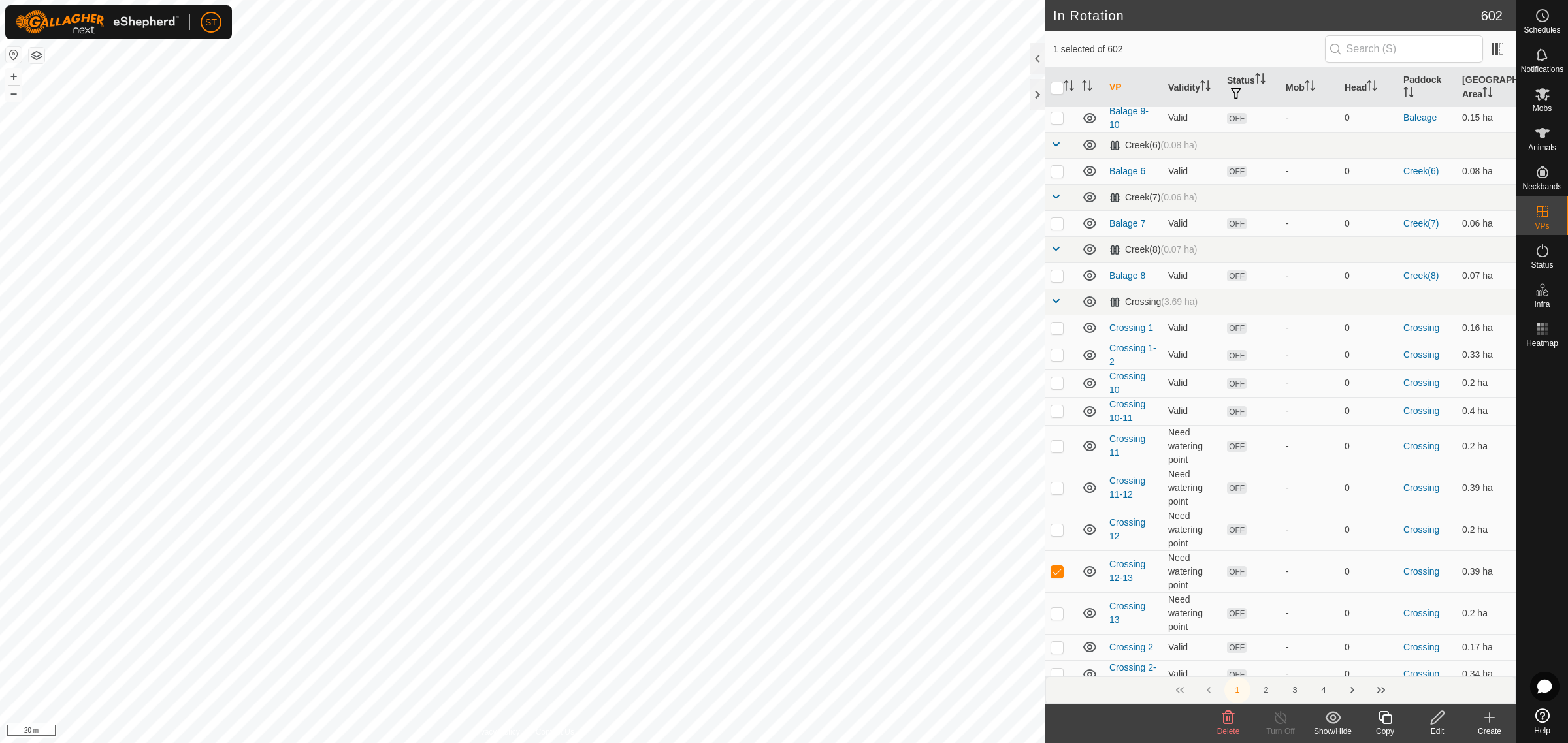
click at [1223, 721] on icon at bounding box center [1228, 718] width 12 height 13
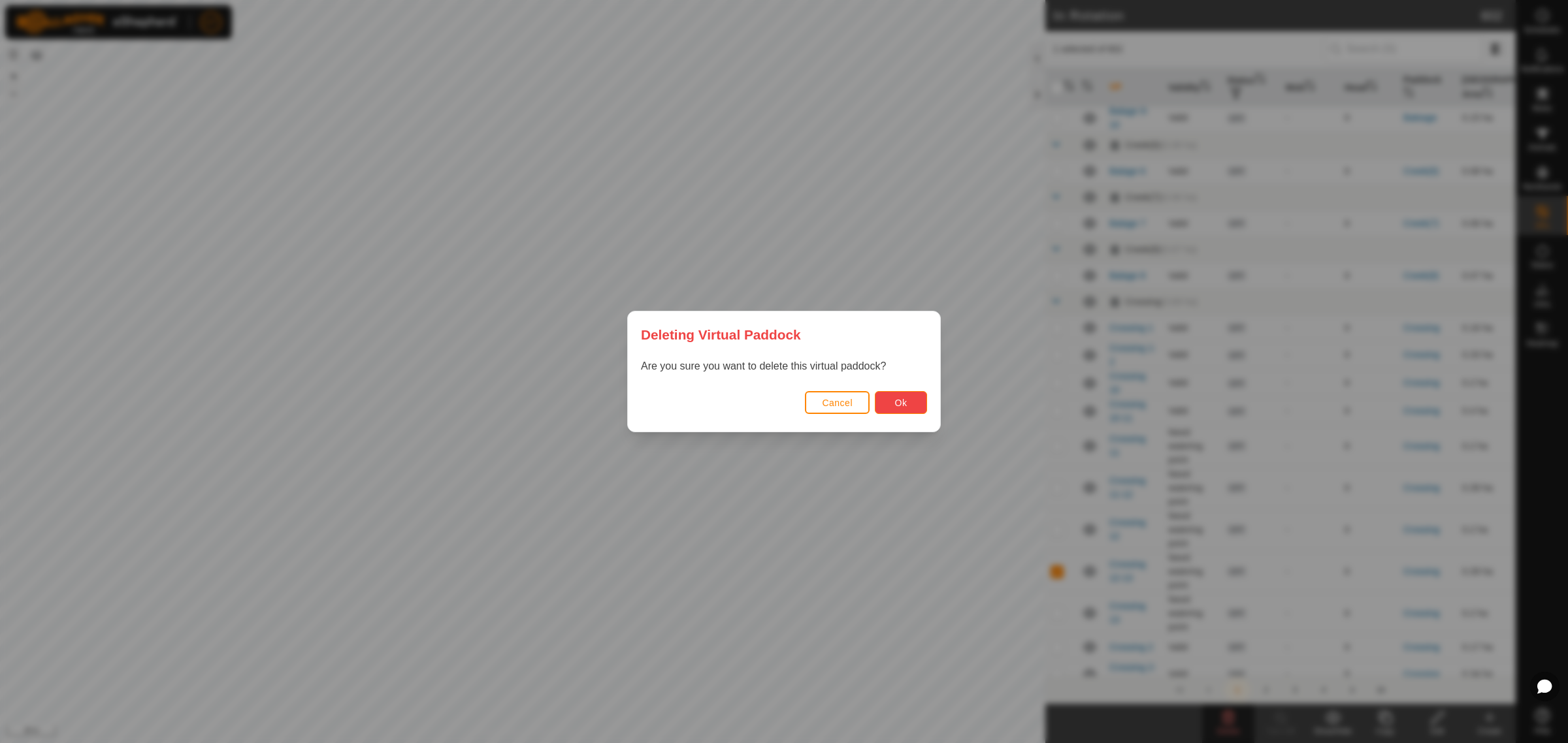
click at [887, 404] on button "Ok" at bounding box center [900, 402] width 53 height 23
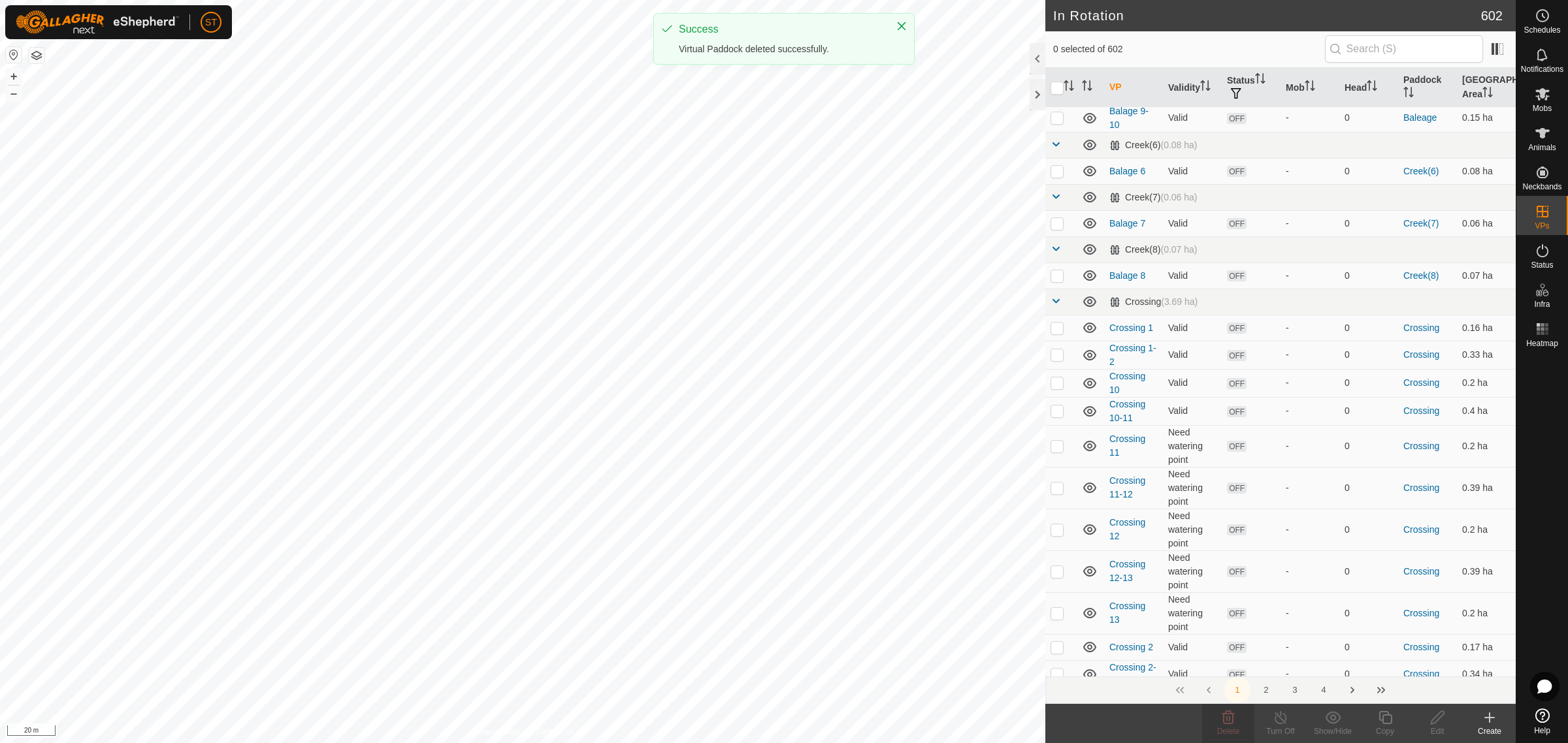
checkbox input "false"
click at [1059, 608] on p-checkbox at bounding box center [1057, 613] width 13 height 10
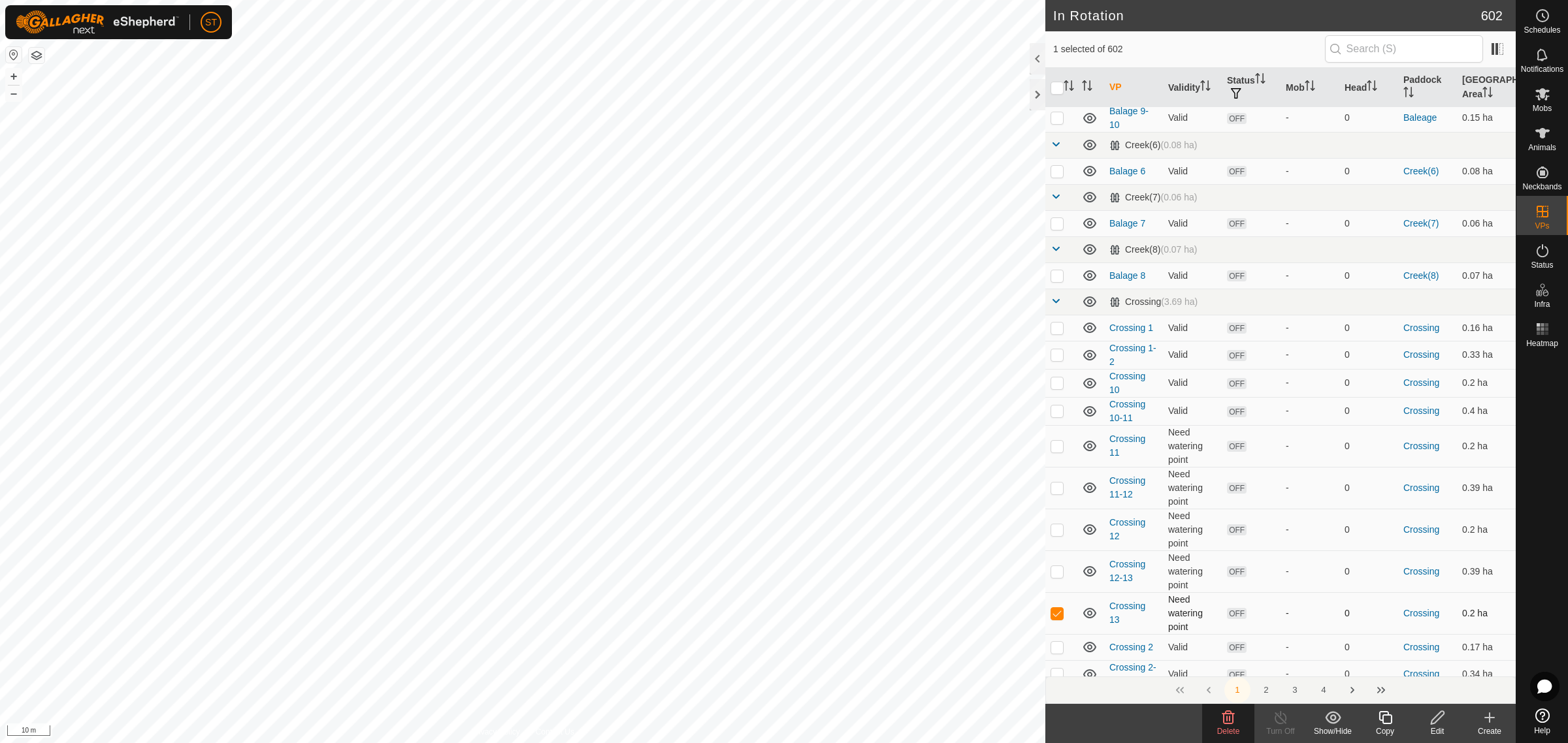
click at [1059, 608] on p-checkbox at bounding box center [1057, 613] width 13 height 10
checkbox input "false"
click at [1485, 723] on icon at bounding box center [1489, 717] width 16 height 16
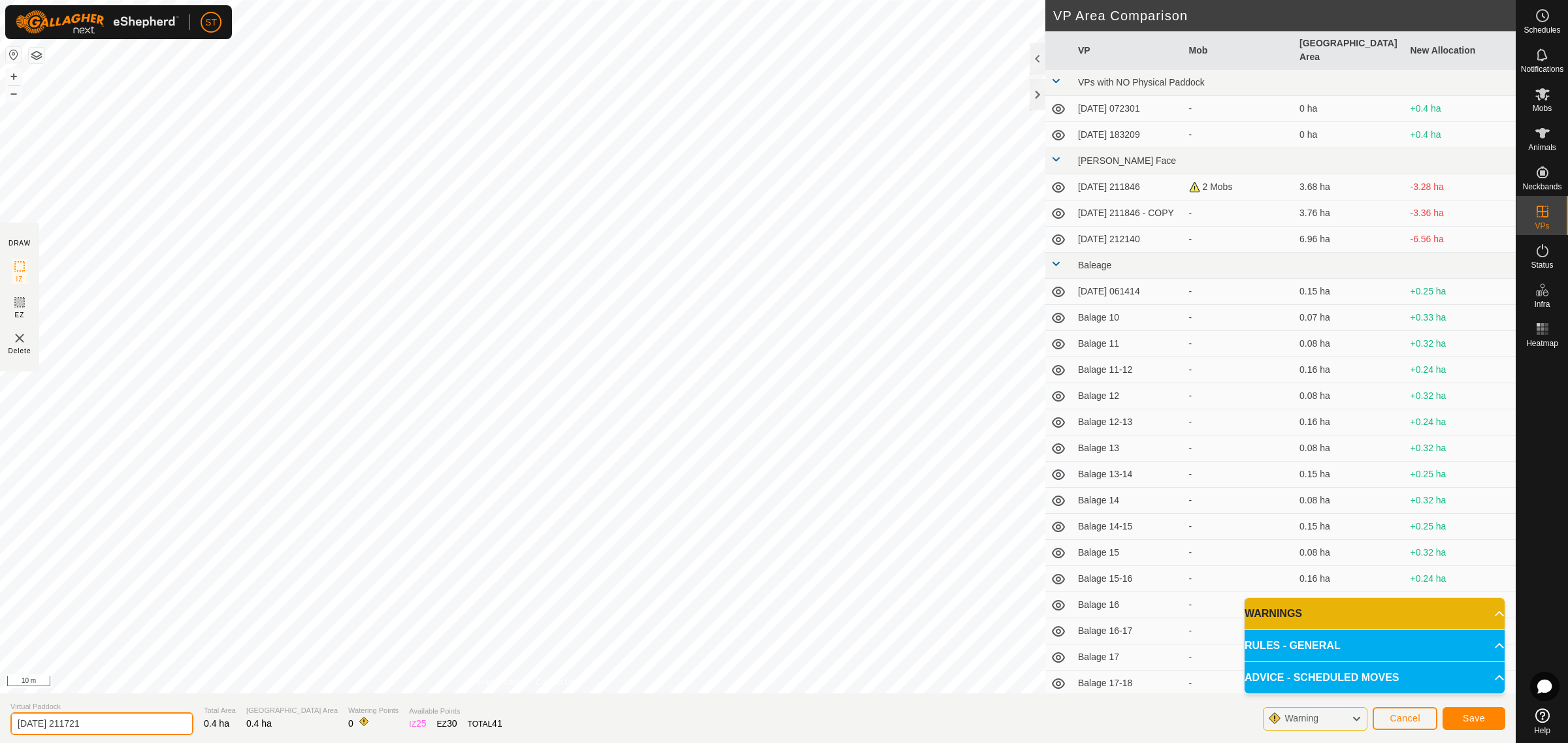
drag, startPoint x: 115, startPoint y: 723, endPoint x: -87, endPoint y: 723, distance: 202.0
click at [0, 723] on html "ST Schedules Notifications Mobs Animals Neckbands VPs Status Infra Heatmap Help…" at bounding box center [784, 372] width 1568 height 743
paste input "Crossing"
type input "Crossing 12-13"
click at [1467, 720] on span "Save" at bounding box center [1474, 718] width 22 height 10
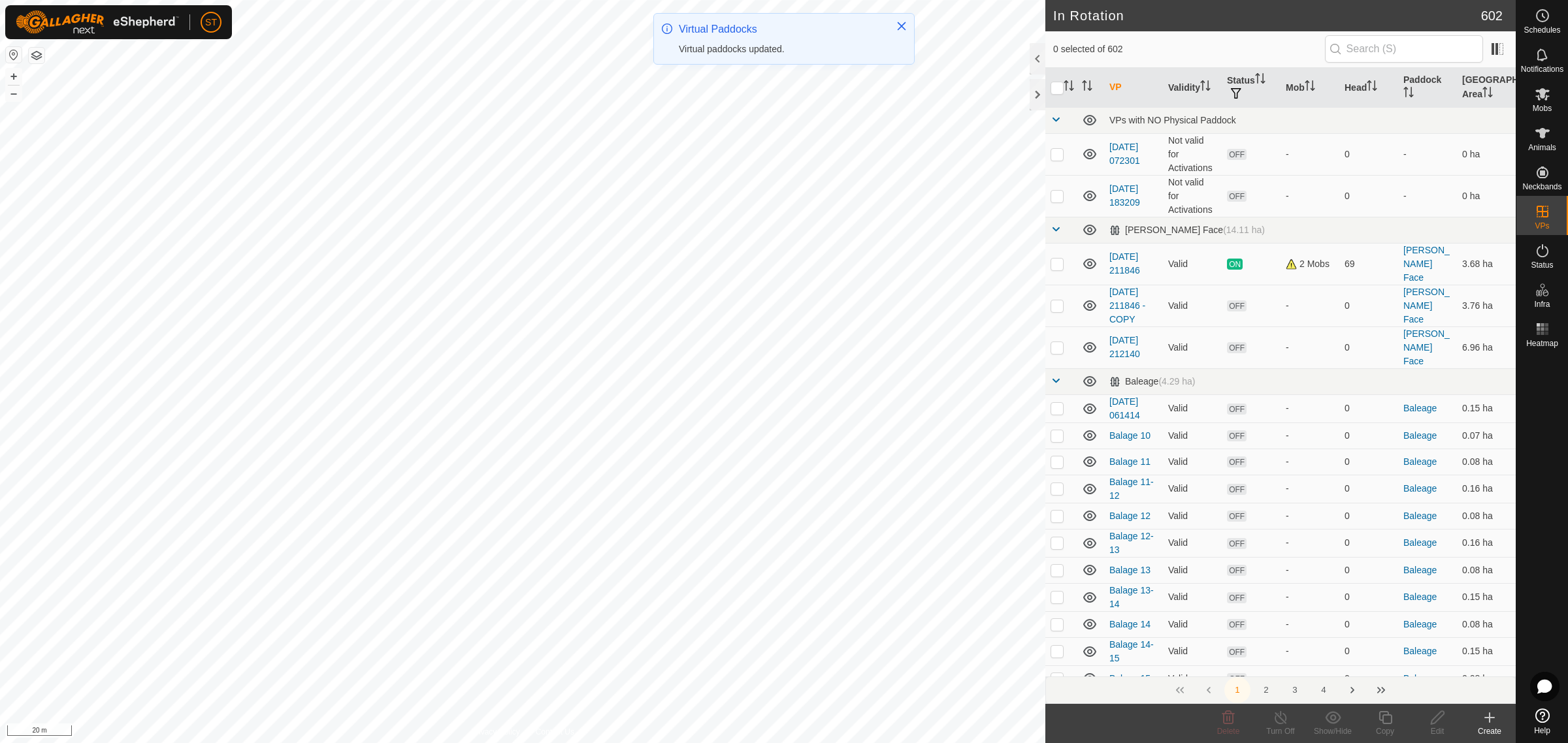
click at [1493, 720] on icon at bounding box center [1489, 717] width 16 height 16
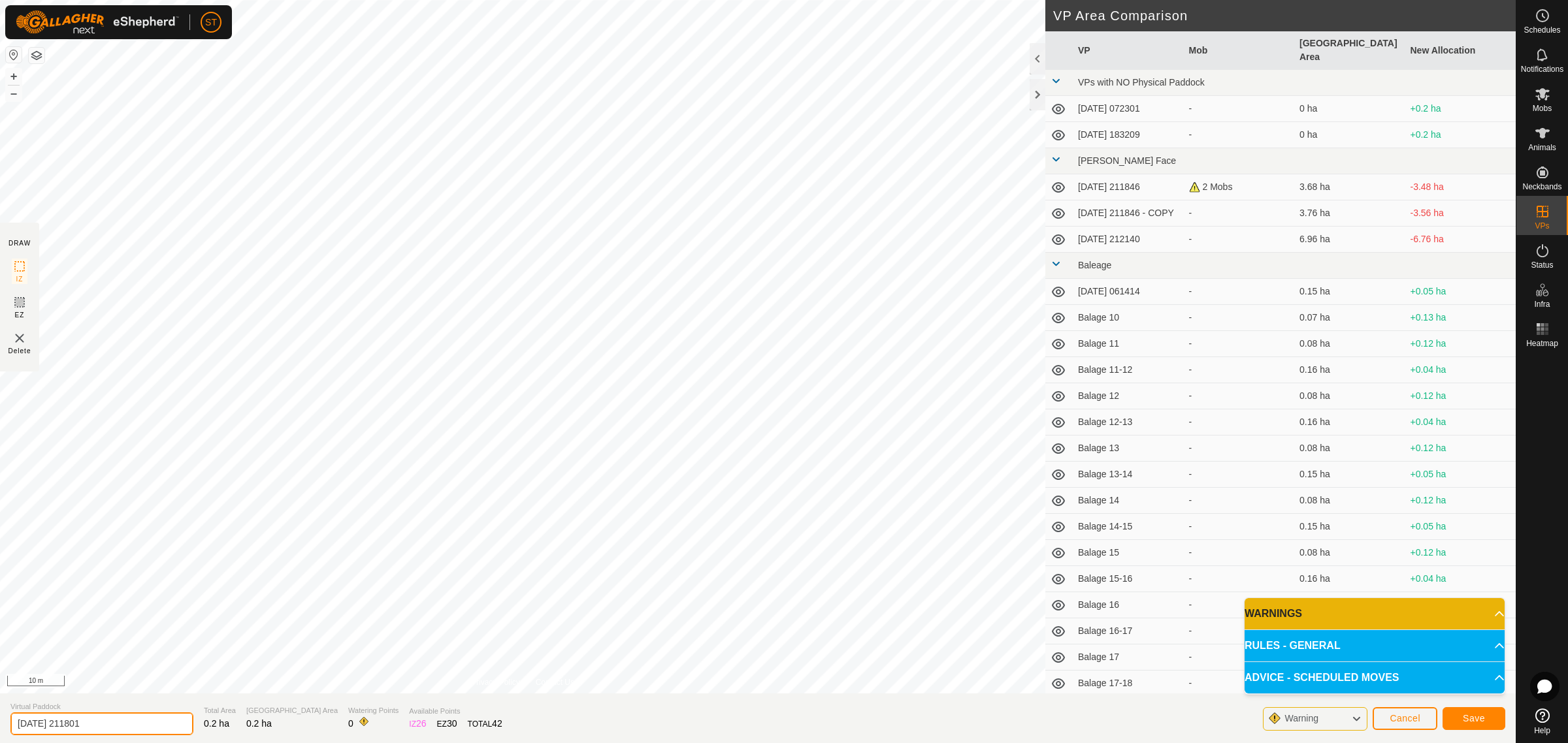
drag, startPoint x: 130, startPoint y: 718, endPoint x: -9, endPoint y: 732, distance: 139.7
click at [0, 732] on html "ST Schedules Notifications Mobs Animals Neckbands VPs Status Infra Heatmap Help…" at bounding box center [784, 372] width 1568 height 743
paste input "Crossing"
type input "Crossing 14"
click at [1472, 713] on span "Save" at bounding box center [1474, 718] width 22 height 10
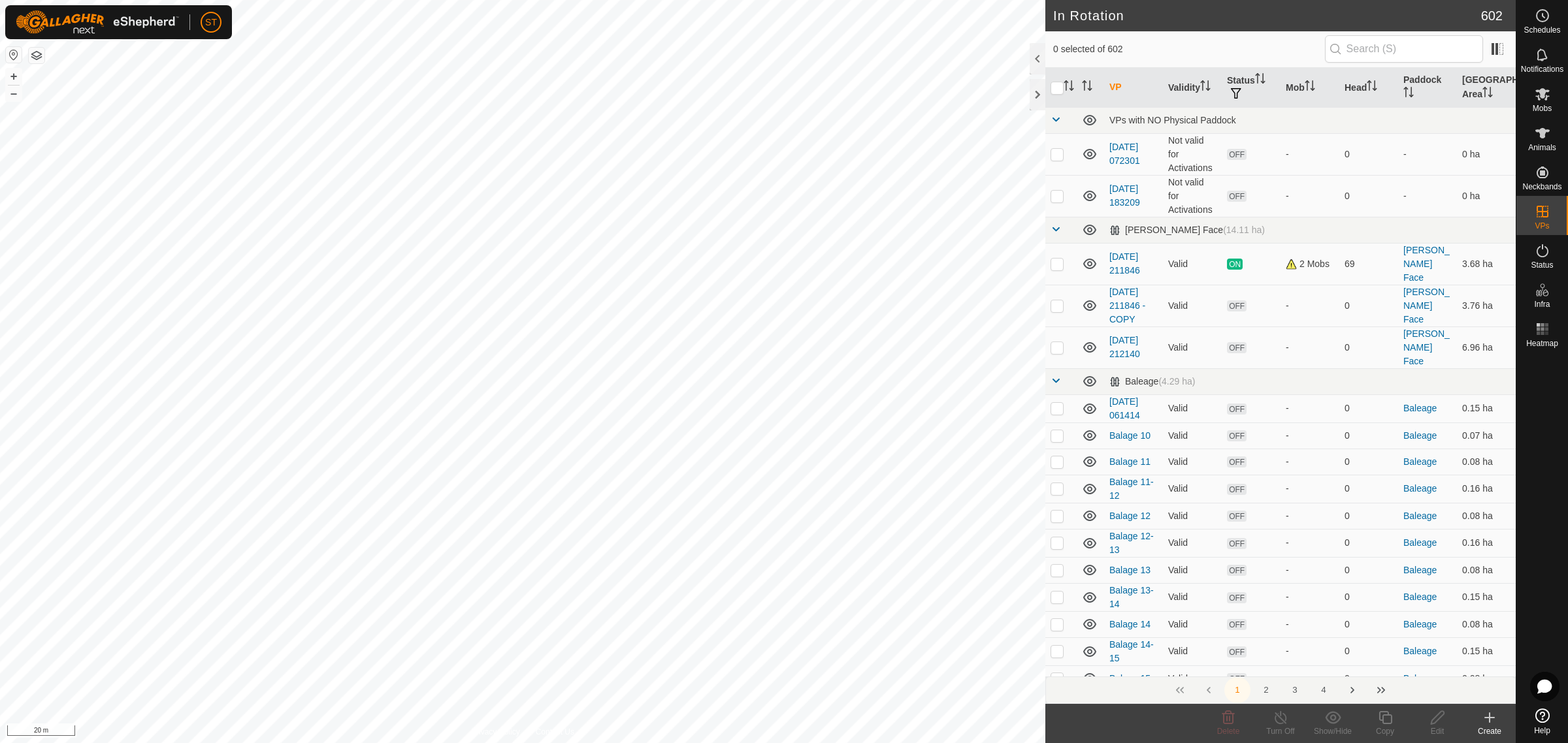
click at [1489, 723] on icon at bounding box center [1489, 718] width 0 height 9
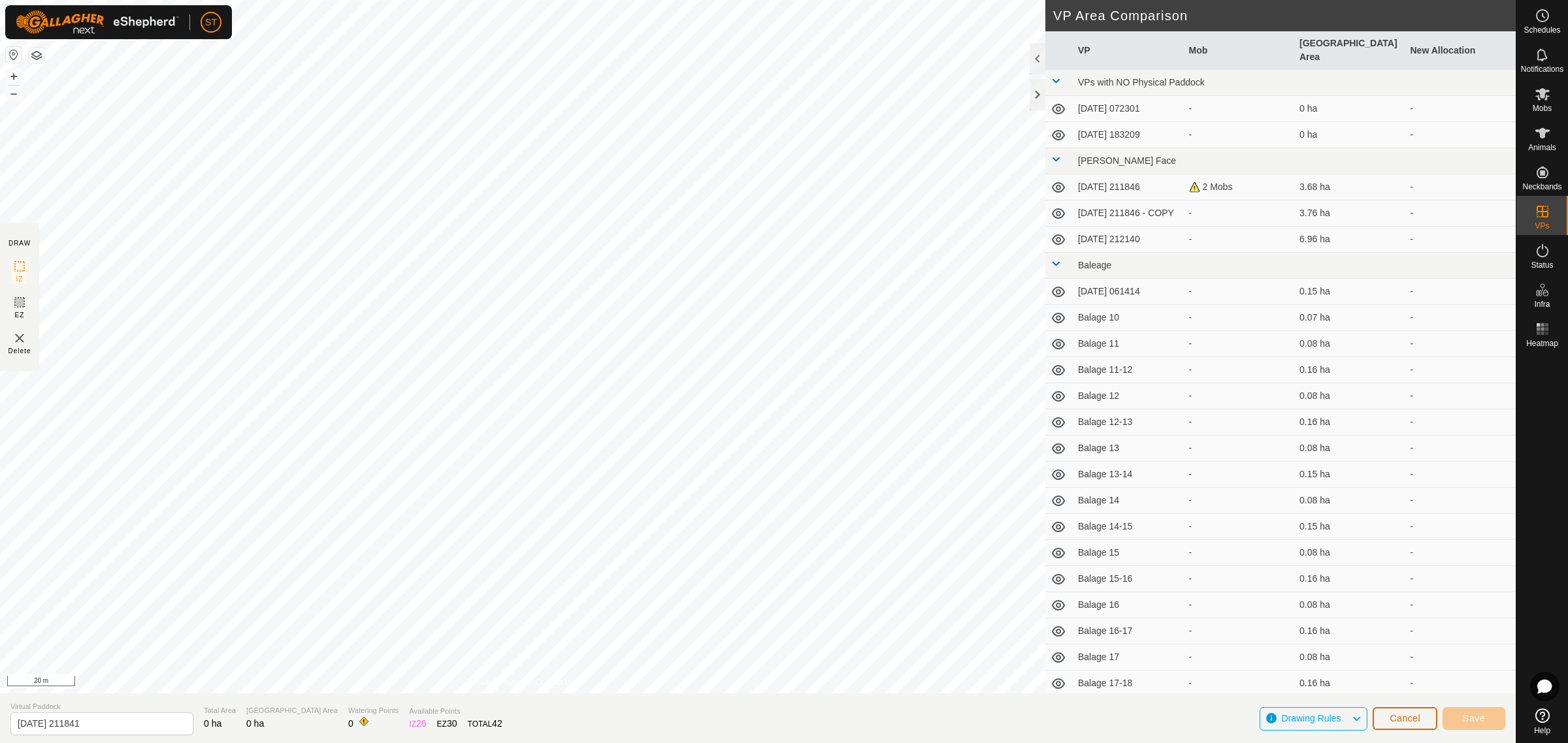
click at [1397, 716] on span "Cancel" at bounding box center [1404, 718] width 31 height 10
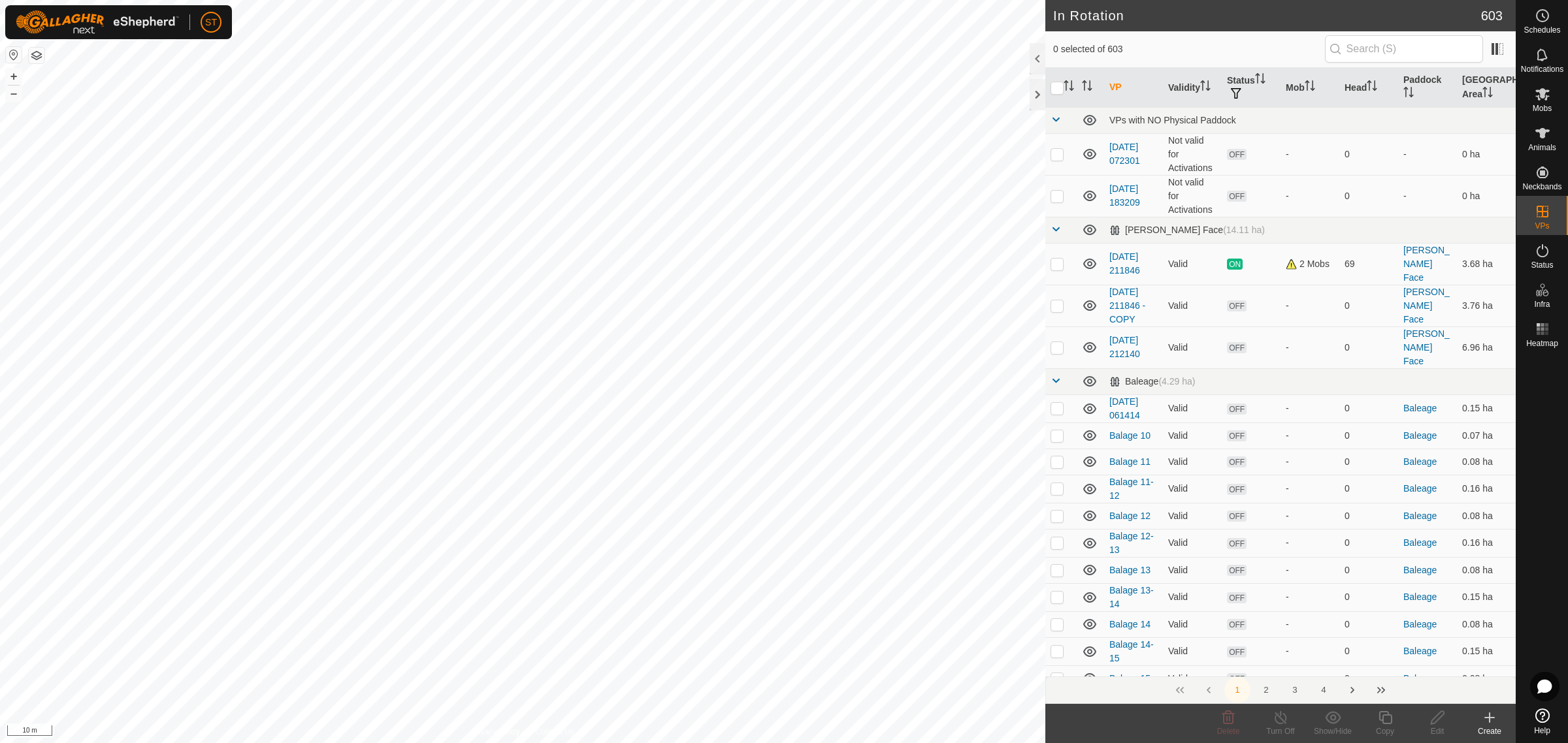
checkbox input "true"
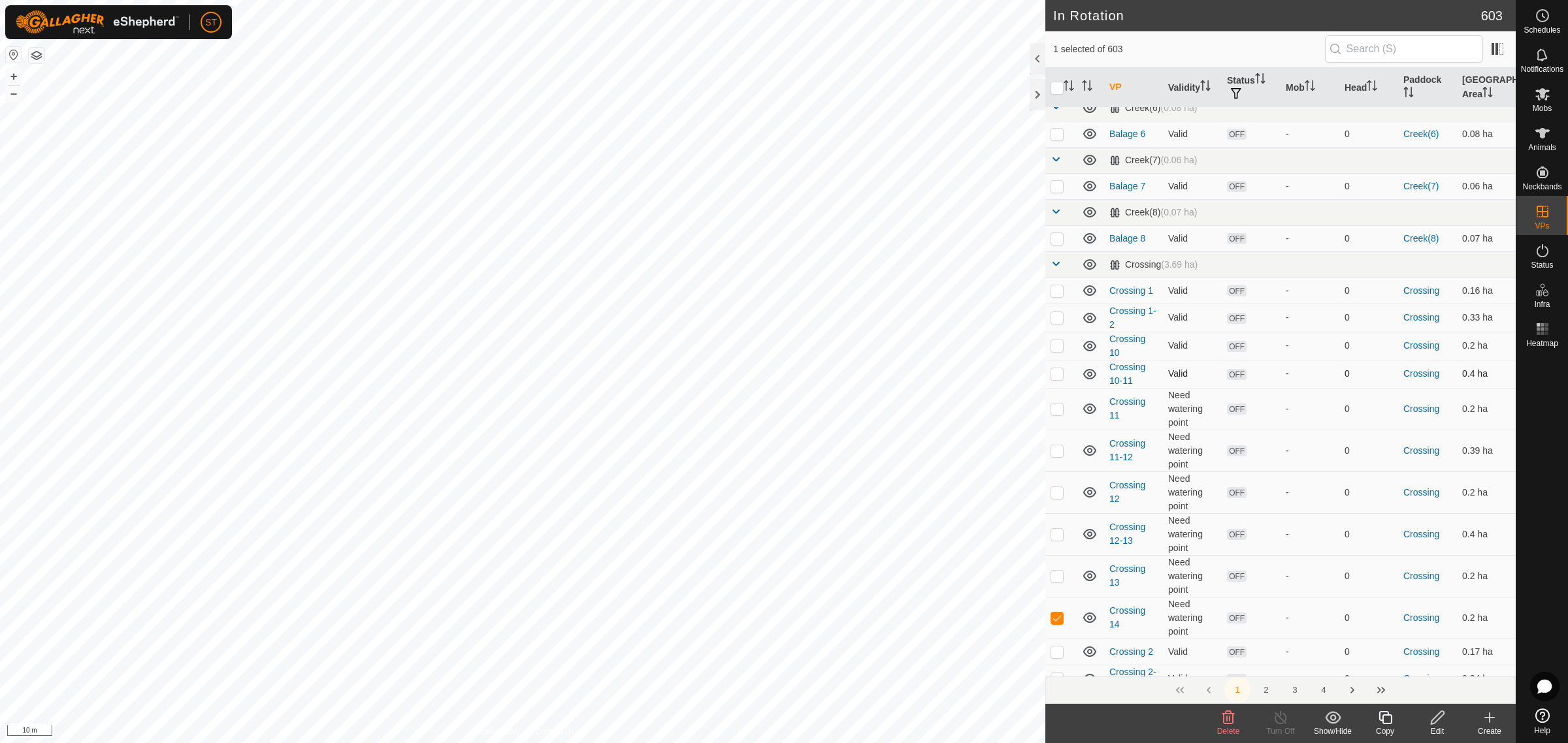
scroll to position [2694, 0]
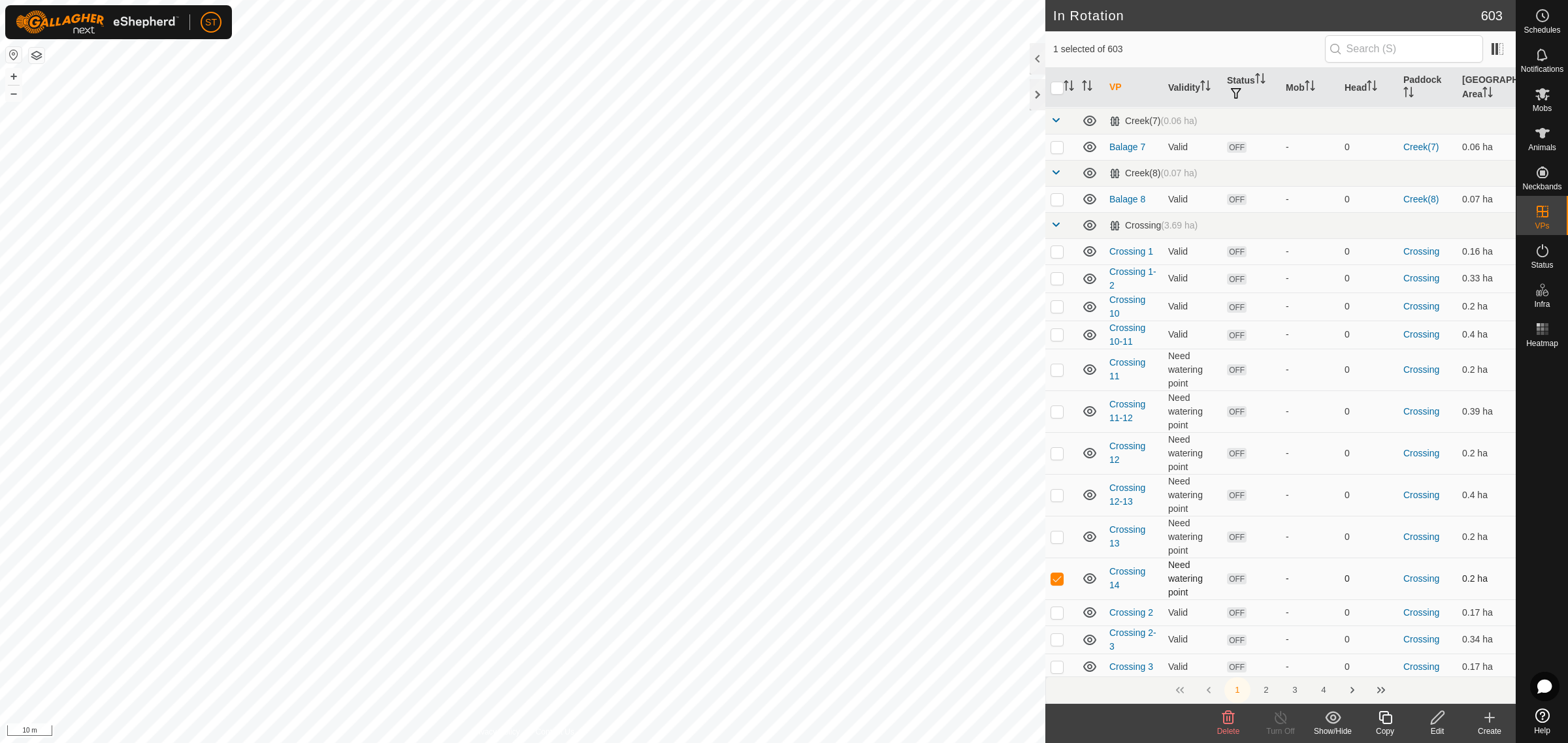
click at [1056, 574] on p-checkbox at bounding box center [1057, 579] width 13 height 10
checkbox input "false"
click at [1055, 531] on p-checkbox at bounding box center [1057, 536] width 13 height 10
checkbox input "false"
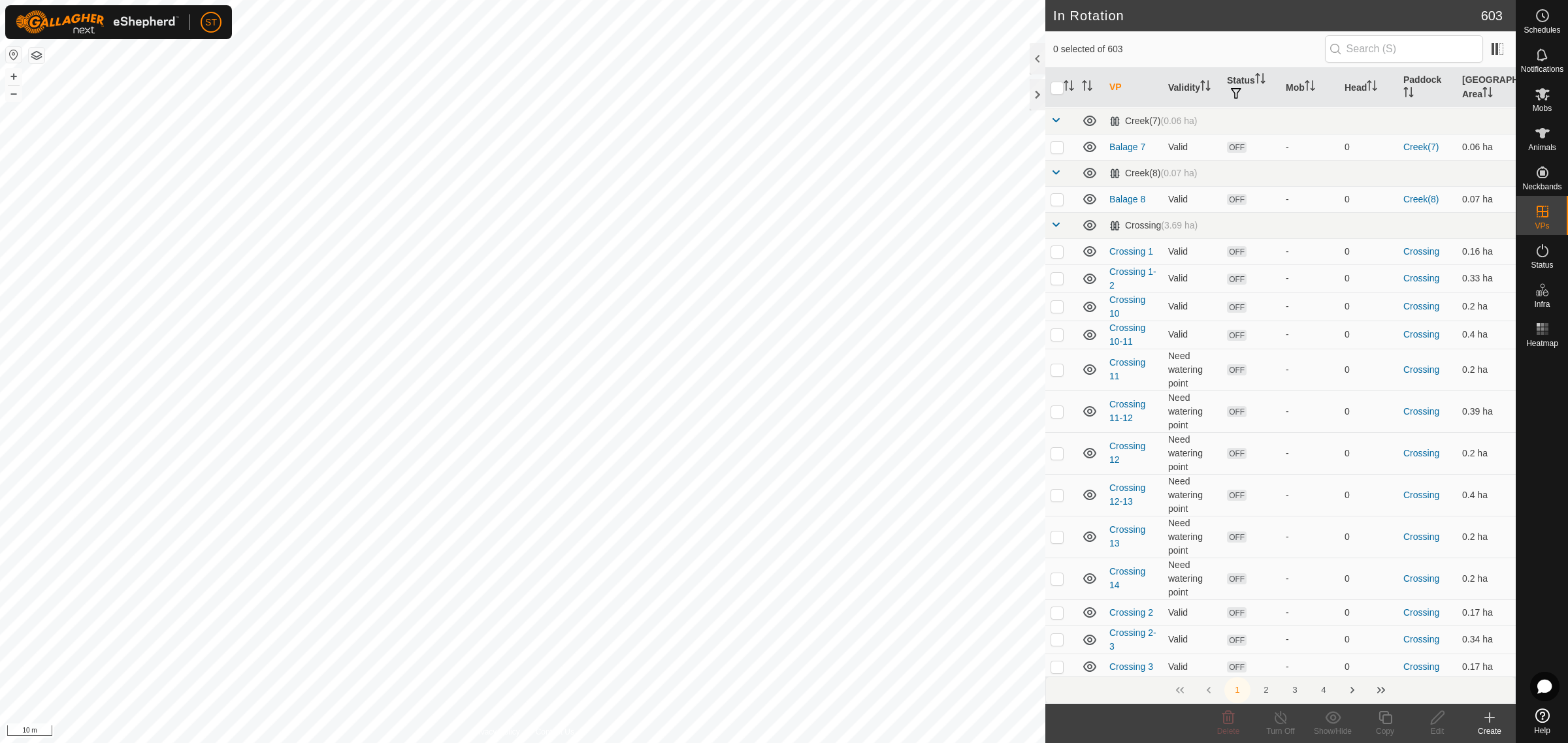
click at [1485, 716] on icon at bounding box center [1489, 717] width 16 height 16
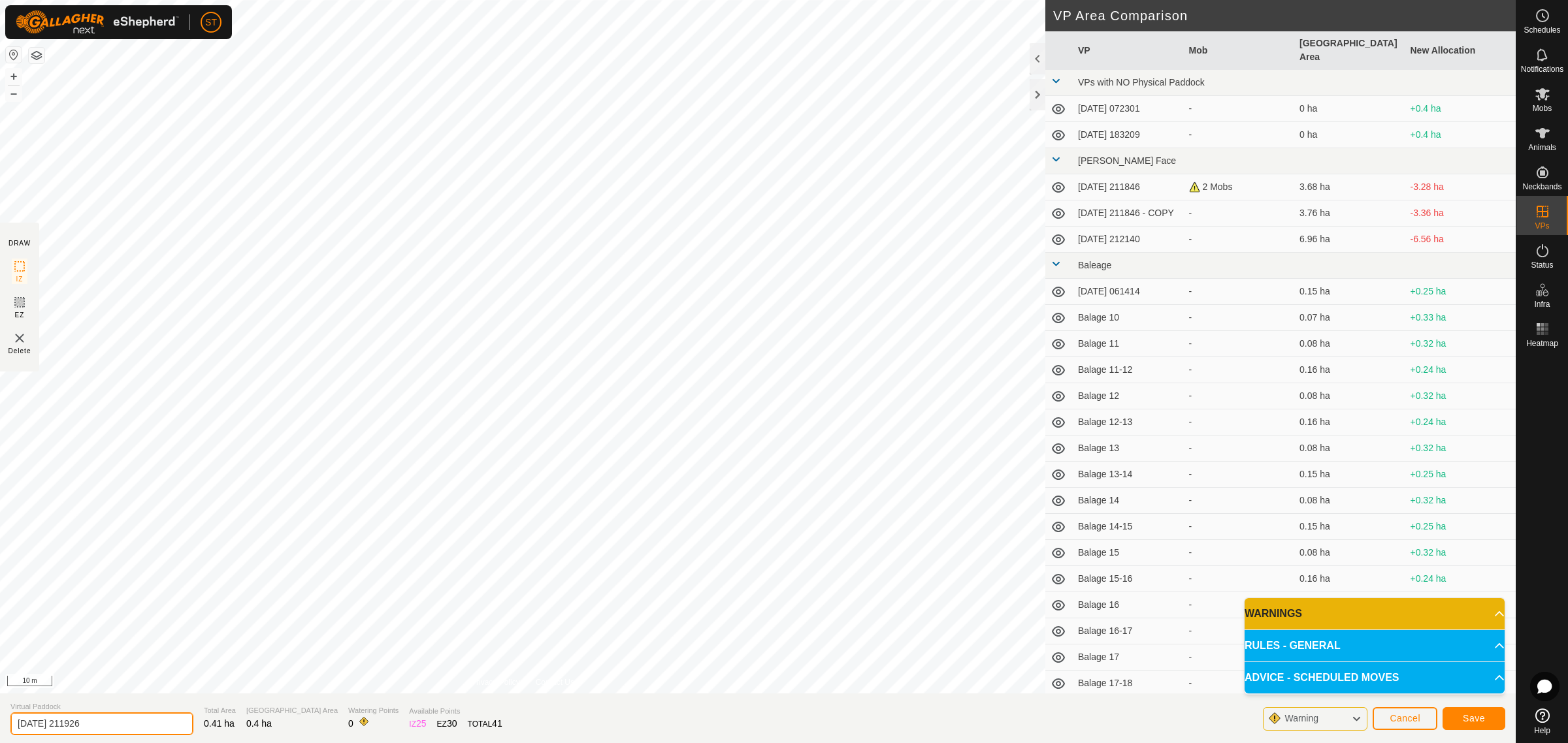
drag, startPoint x: 110, startPoint y: 723, endPoint x: -67, endPoint y: 722, distance: 177.0
click at [0, 722] on html "ST Schedules Notifications Mobs Animals Neckbands VPs Status Infra Heatmap Help…" at bounding box center [784, 372] width 1568 height 743
paste input "Crossing 1"
type input "Crossing 13-14"
click at [1452, 722] on button "Save" at bounding box center [1474, 718] width 63 height 23
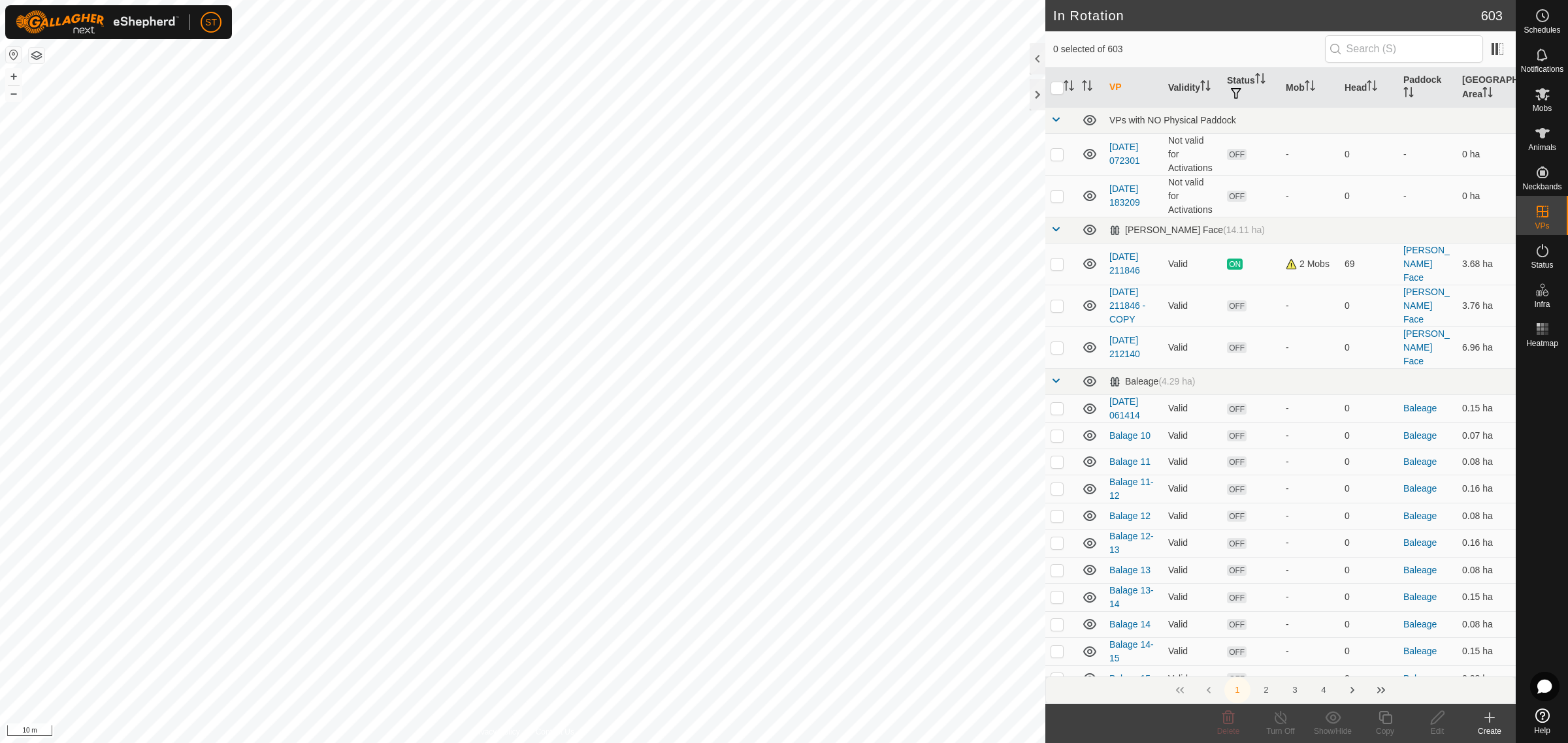
click at [1489, 720] on icon at bounding box center [1489, 718] width 0 height 9
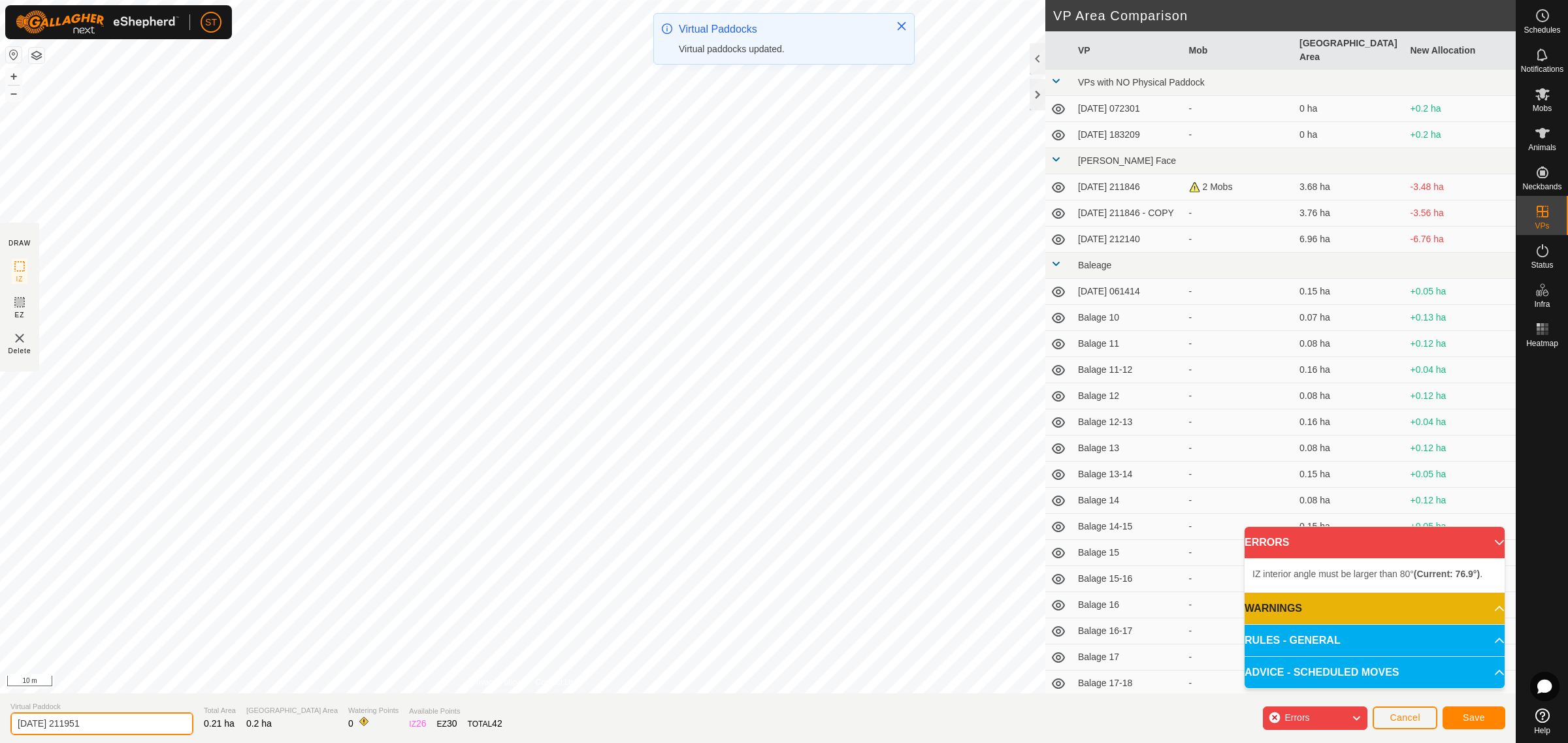
drag, startPoint x: 100, startPoint y: 721, endPoint x: -57, endPoint y: 713, distance: 157.2
click at [0, 713] on html "ST Schedules Notifications Mobs Animals Neckbands VPs Status Infra Heatmap Help…" at bounding box center [784, 372] width 1568 height 743
paste input "Crossing"
type input "Crossing 15"
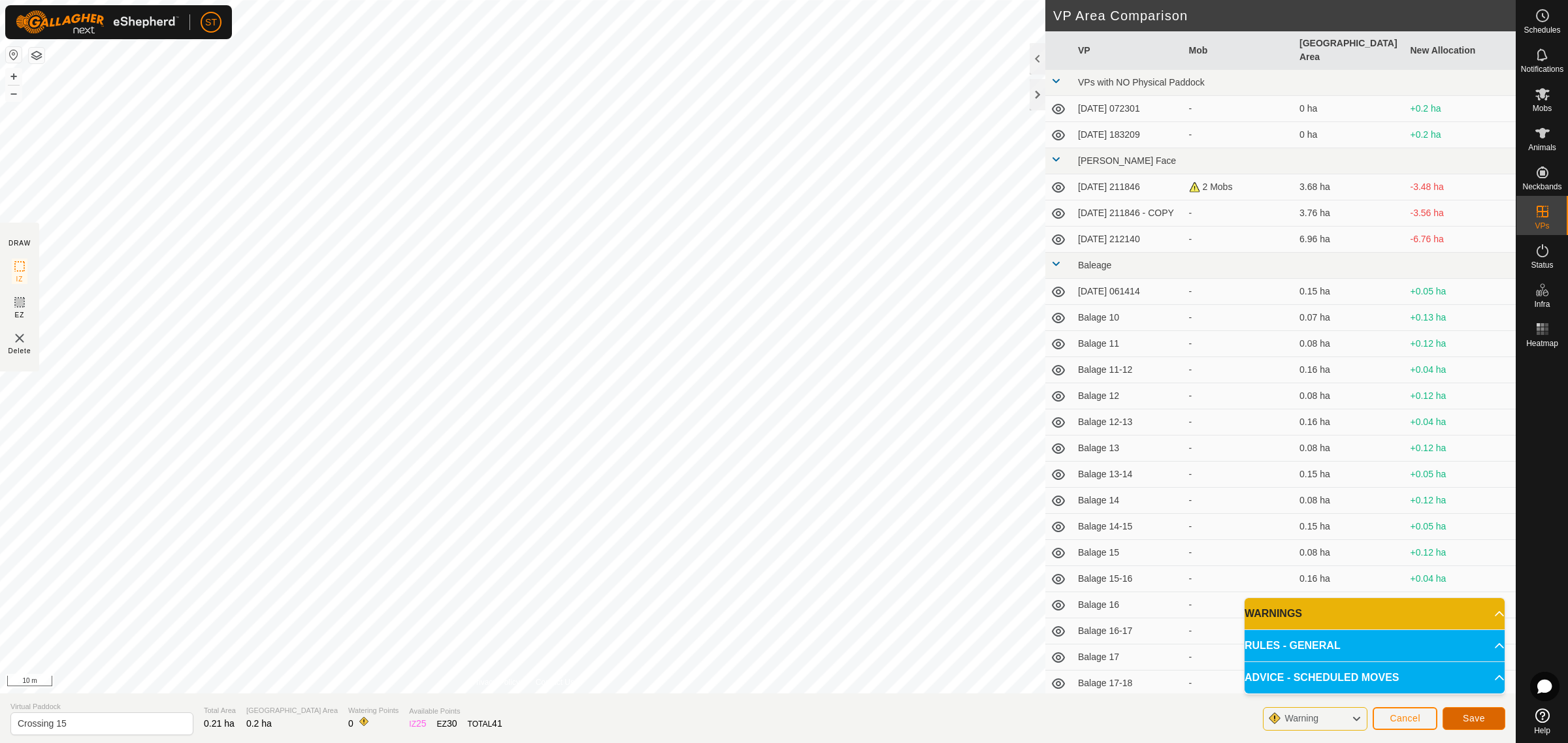
click at [1456, 720] on button "Save" at bounding box center [1474, 718] width 63 height 23
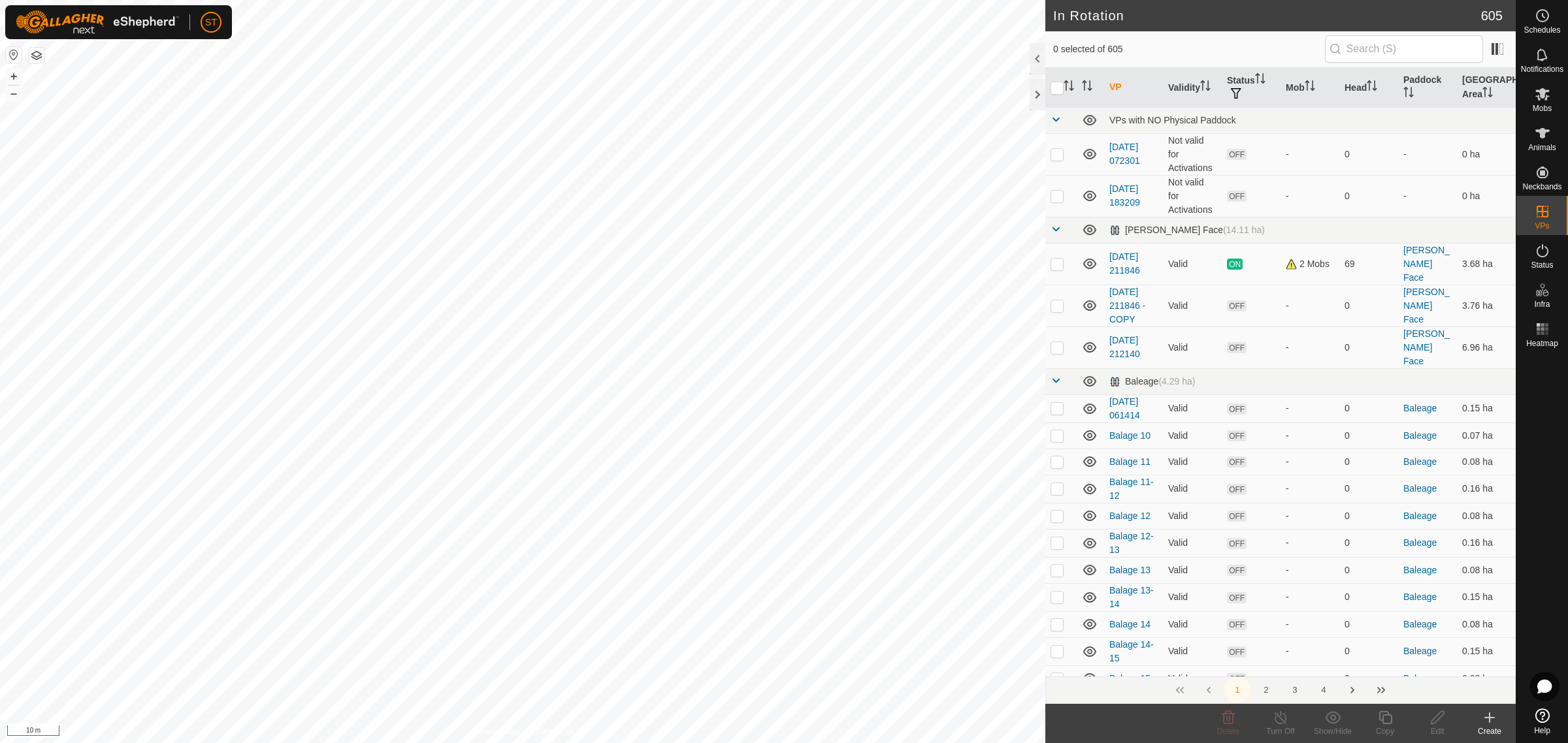
click at [1487, 723] on icon at bounding box center [1489, 717] width 16 height 16
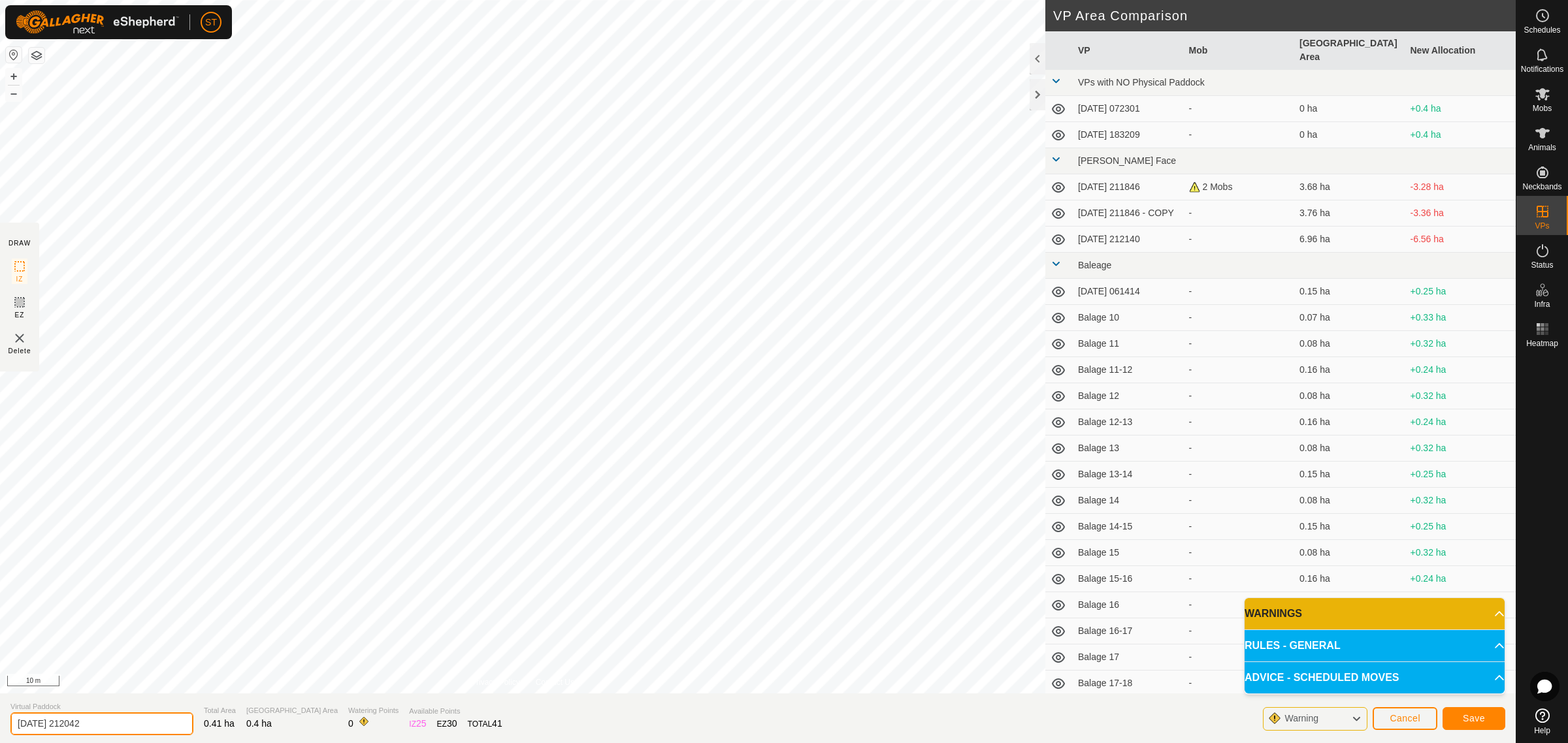
drag, startPoint x: 145, startPoint y: 721, endPoint x: -94, endPoint y: 716, distance: 239.1
click at [0, 716] on html "ST Schedules Notifications Mobs Animals Neckbands VPs Status Infra Heatmap Help…" at bounding box center [784, 372] width 1568 height 743
paste input "Crossing 1"
type input "Crossing 14-15"
click at [1488, 716] on button "Save" at bounding box center [1474, 718] width 63 height 23
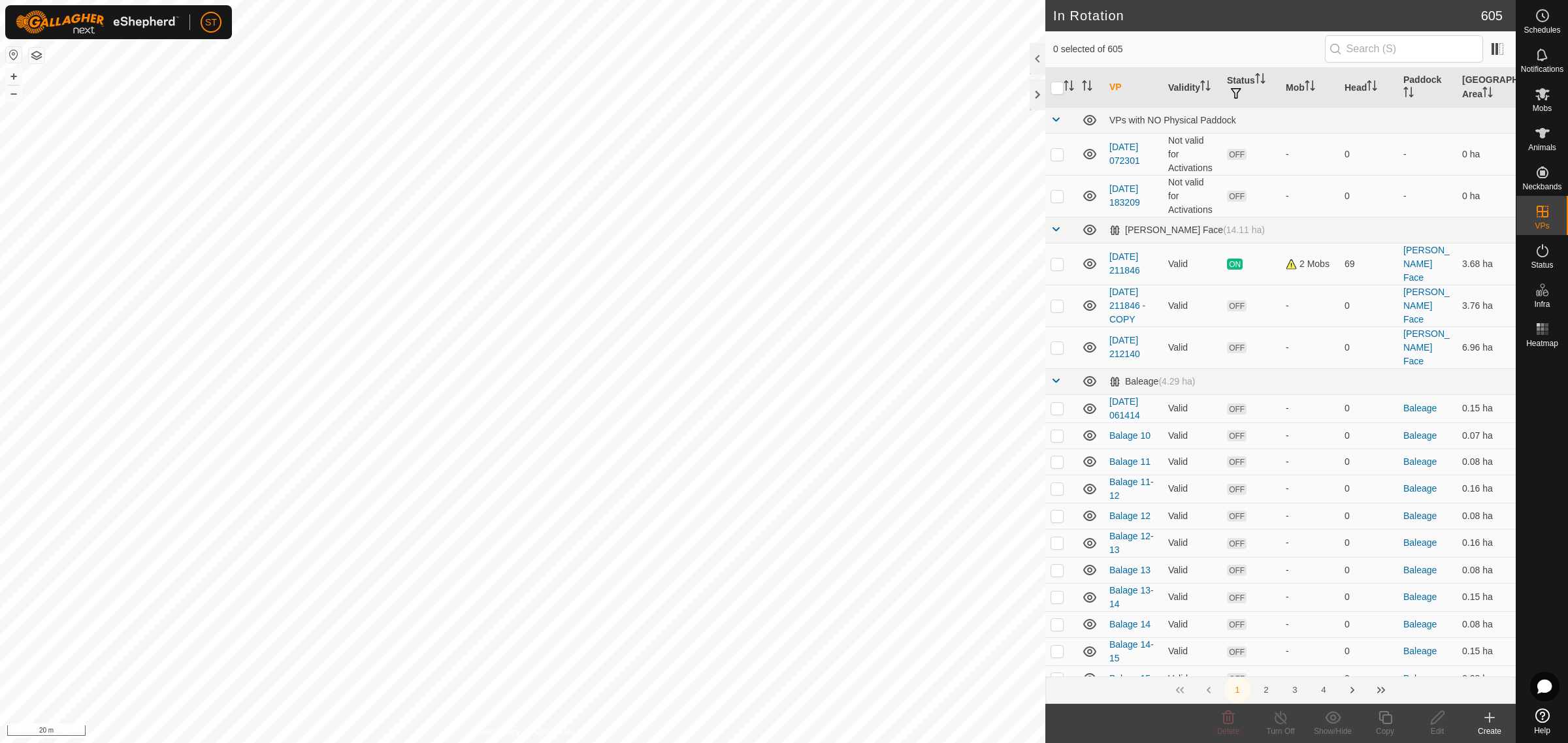
click at [1487, 728] on div "Create" at bounding box center [1489, 731] width 53 height 12
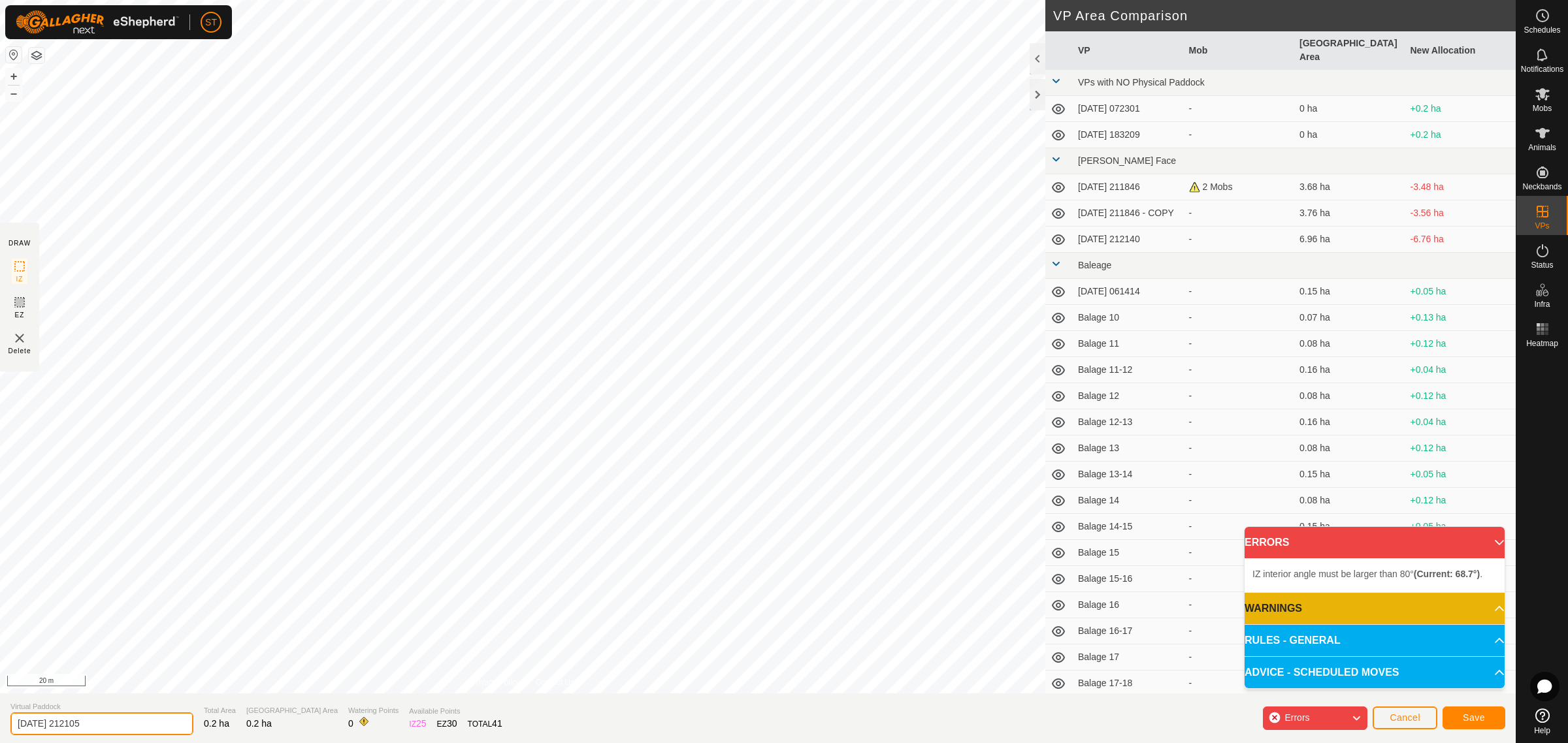
click at [0, 725] on html "ST Schedules Notifications Mobs Animals Neckbands VPs Status Infra Heatmap Help…" at bounding box center [784, 372] width 1568 height 743
paste input "Crossing 1"
type input "Crossing 16"
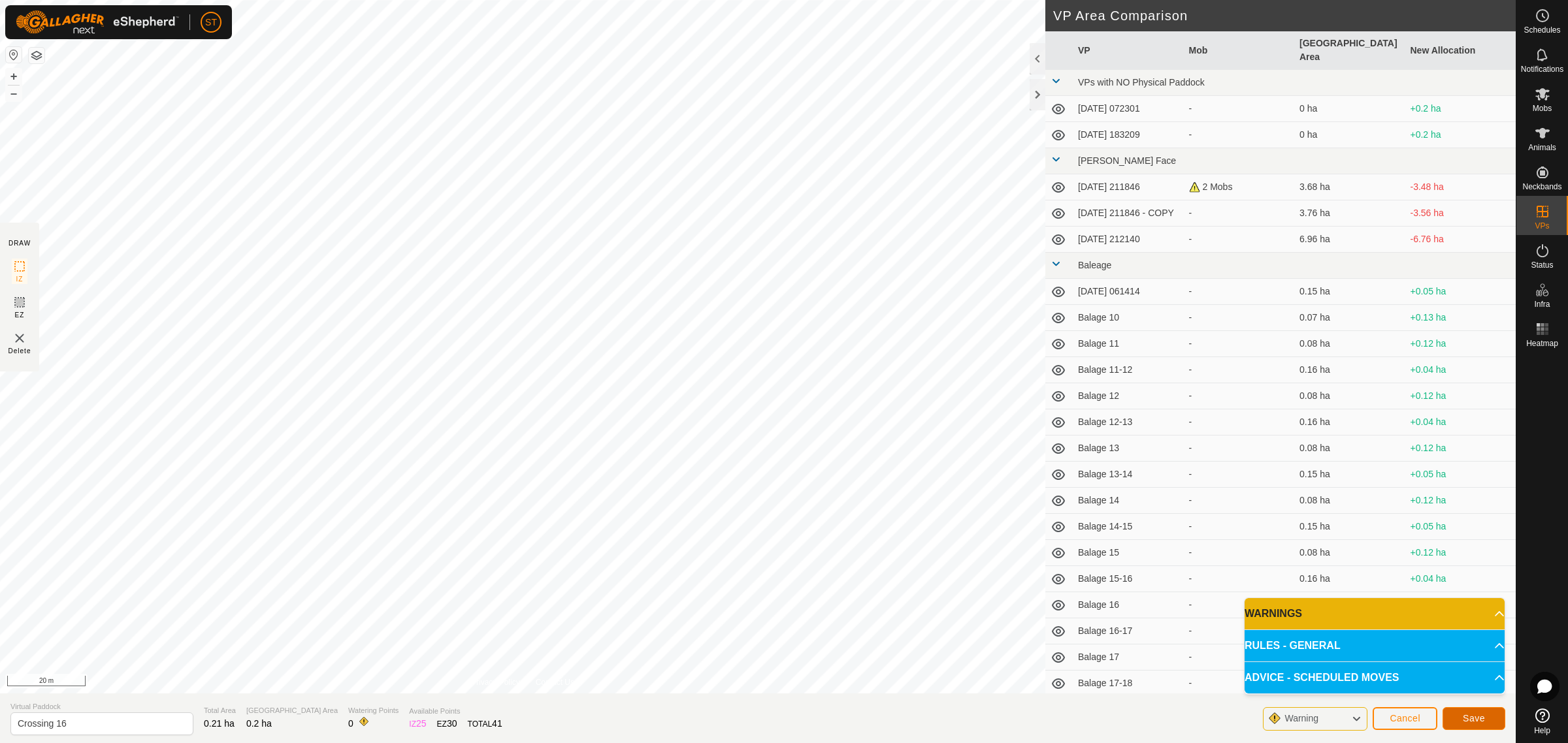
click at [1455, 719] on button "Save" at bounding box center [1474, 718] width 63 height 23
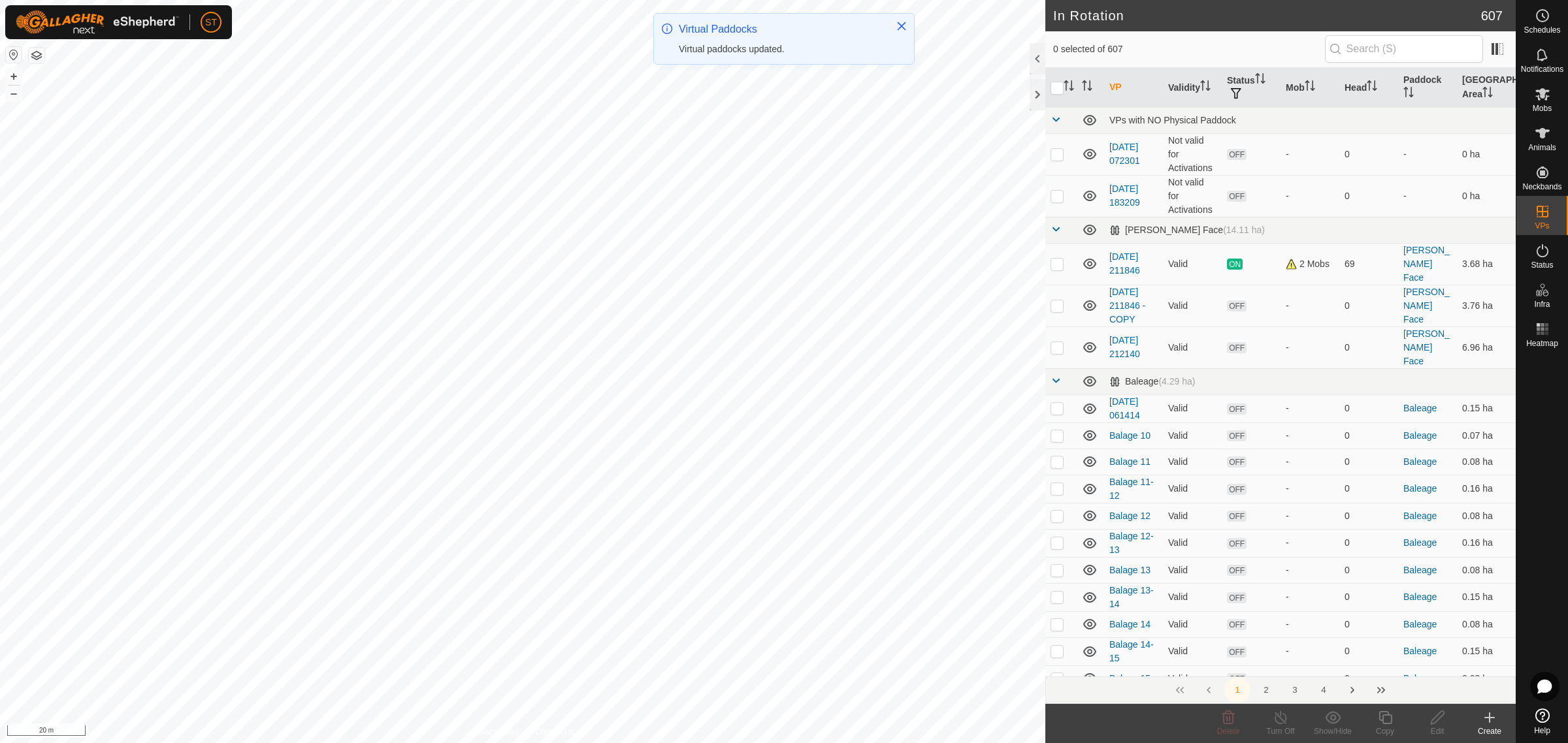
click at [1485, 724] on icon at bounding box center [1489, 717] width 16 height 16
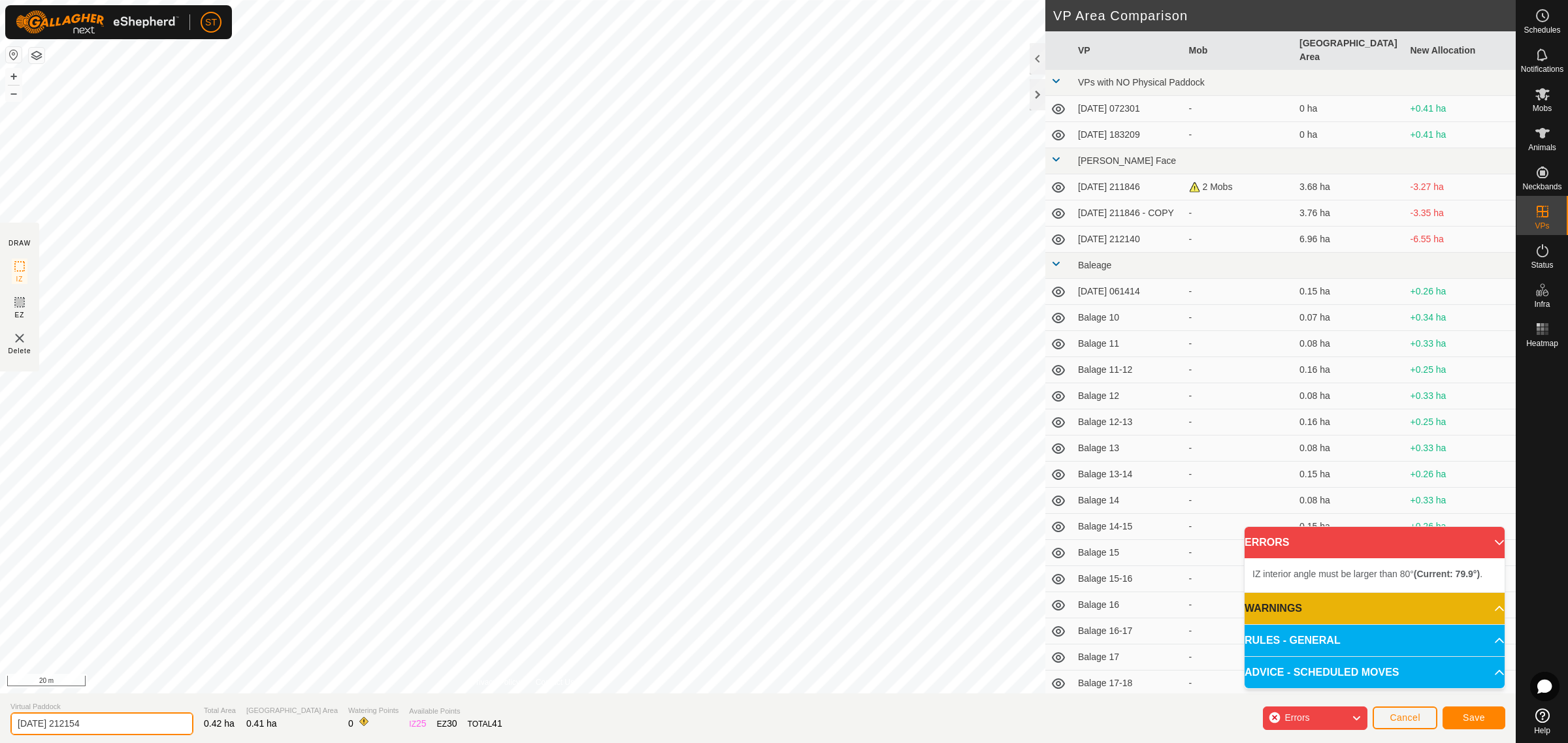
drag, startPoint x: 135, startPoint y: 722, endPoint x: -62, endPoint y: 726, distance: 197.0
click at [0, 726] on html "ST Schedules Notifications Mobs Animals Neckbands VPs Status Infra Heatmap Help…" at bounding box center [784, 372] width 1568 height 743
paste input "text"
type input "2"
drag, startPoint x: 82, startPoint y: 723, endPoint x: -51, endPoint y: 723, distance: 133.0
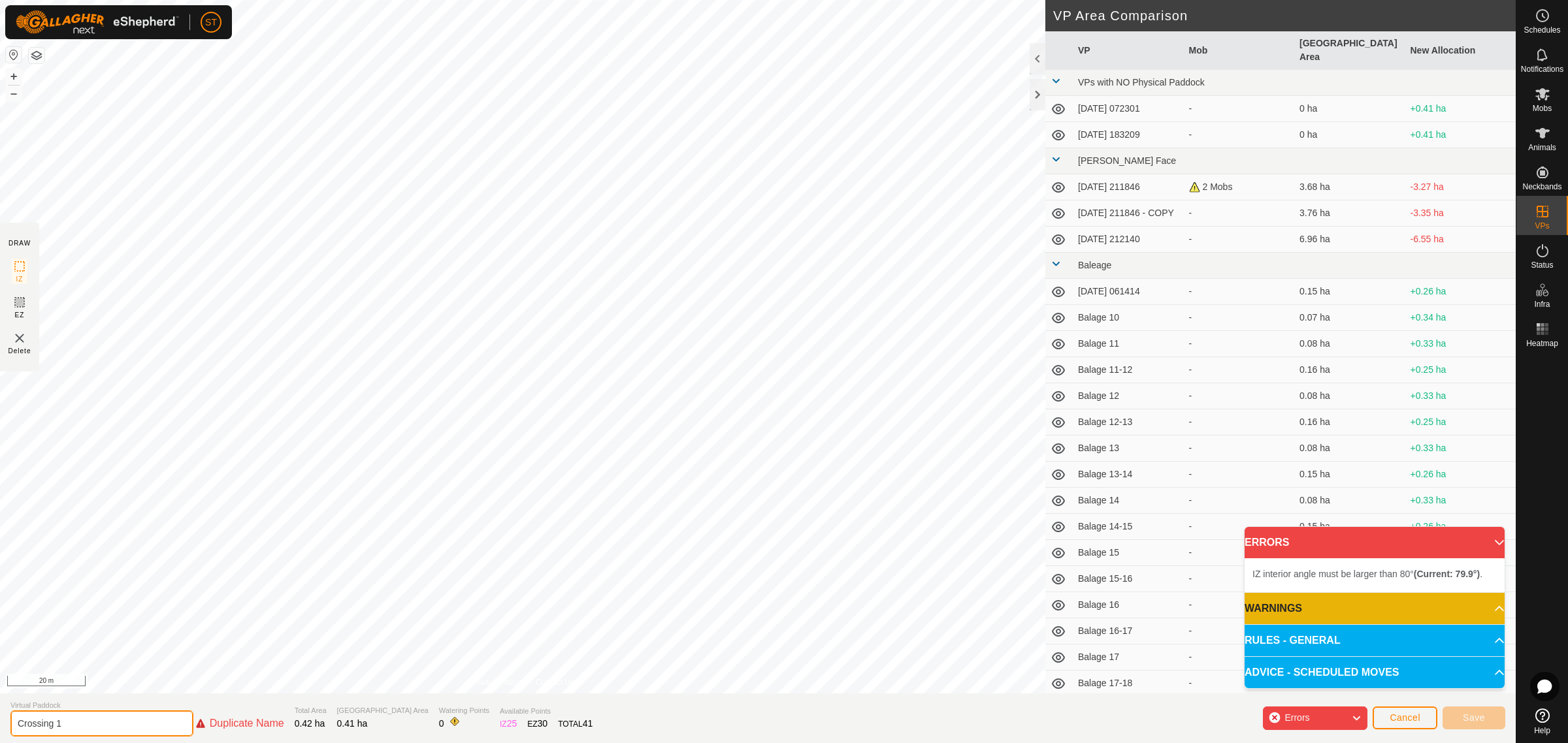
click at [0, 723] on html "ST Schedules Notifications Mobs Animals Neckbands VPs Status Infra Heatmap Help…" at bounding box center [784, 372] width 1568 height 743
click at [108, 715] on input "Crossing 1" at bounding box center [102, 724] width 183 height 26
type input "Crossing 15-16"
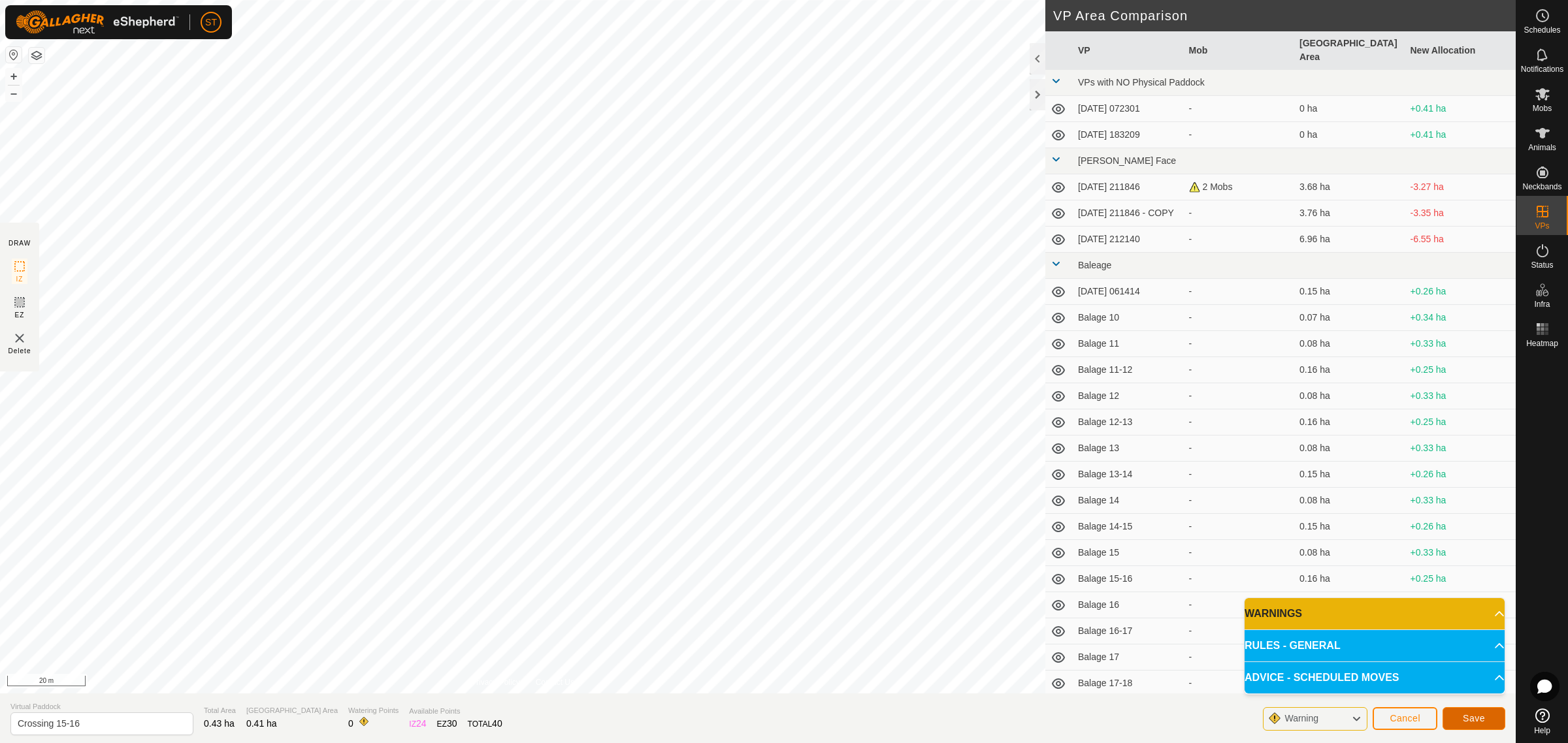
click at [1464, 713] on span "Save" at bounding box center [1474, 718] width 22 height 10
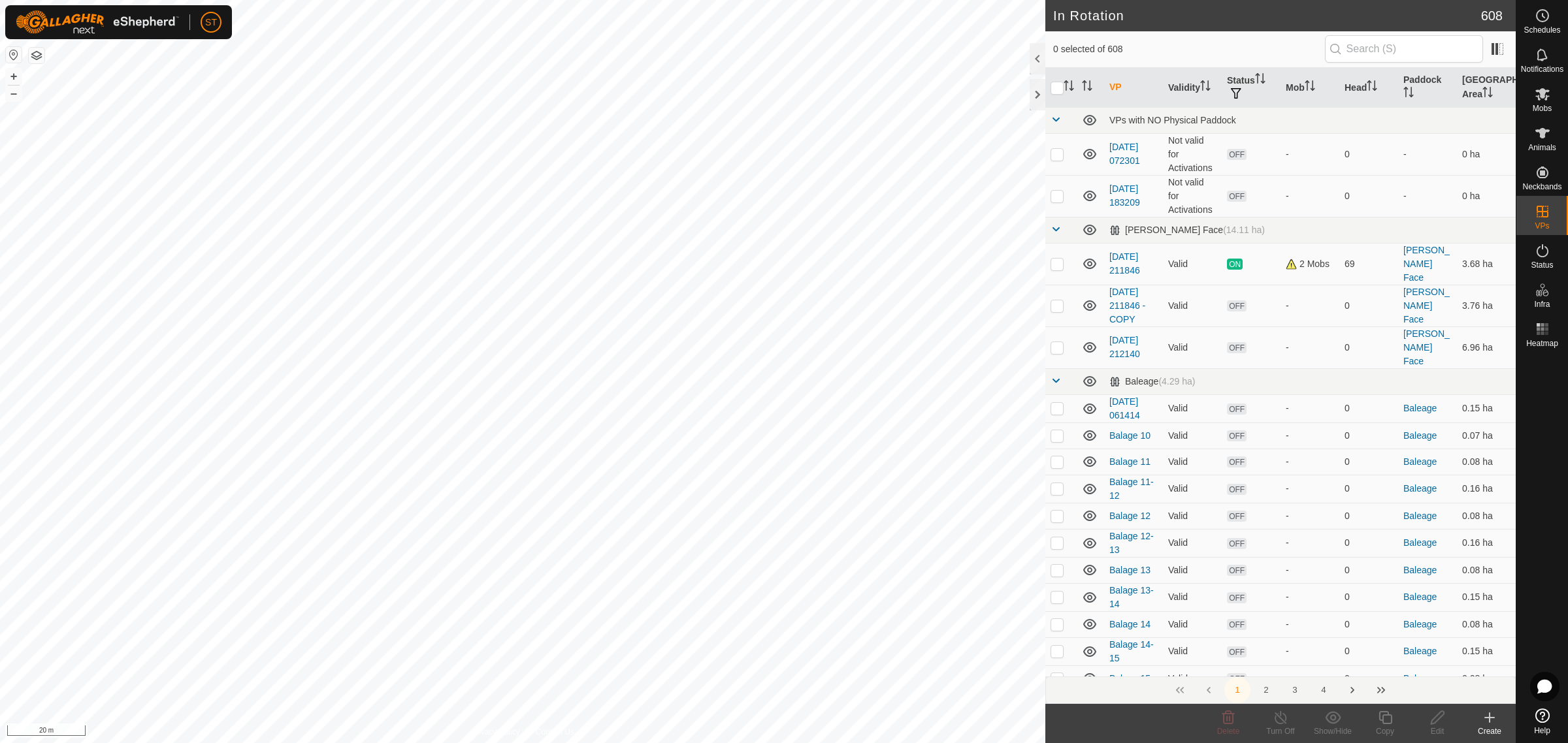
click at [1485, 720] on icon at bounding box center [1489, 717] width 16 height 16
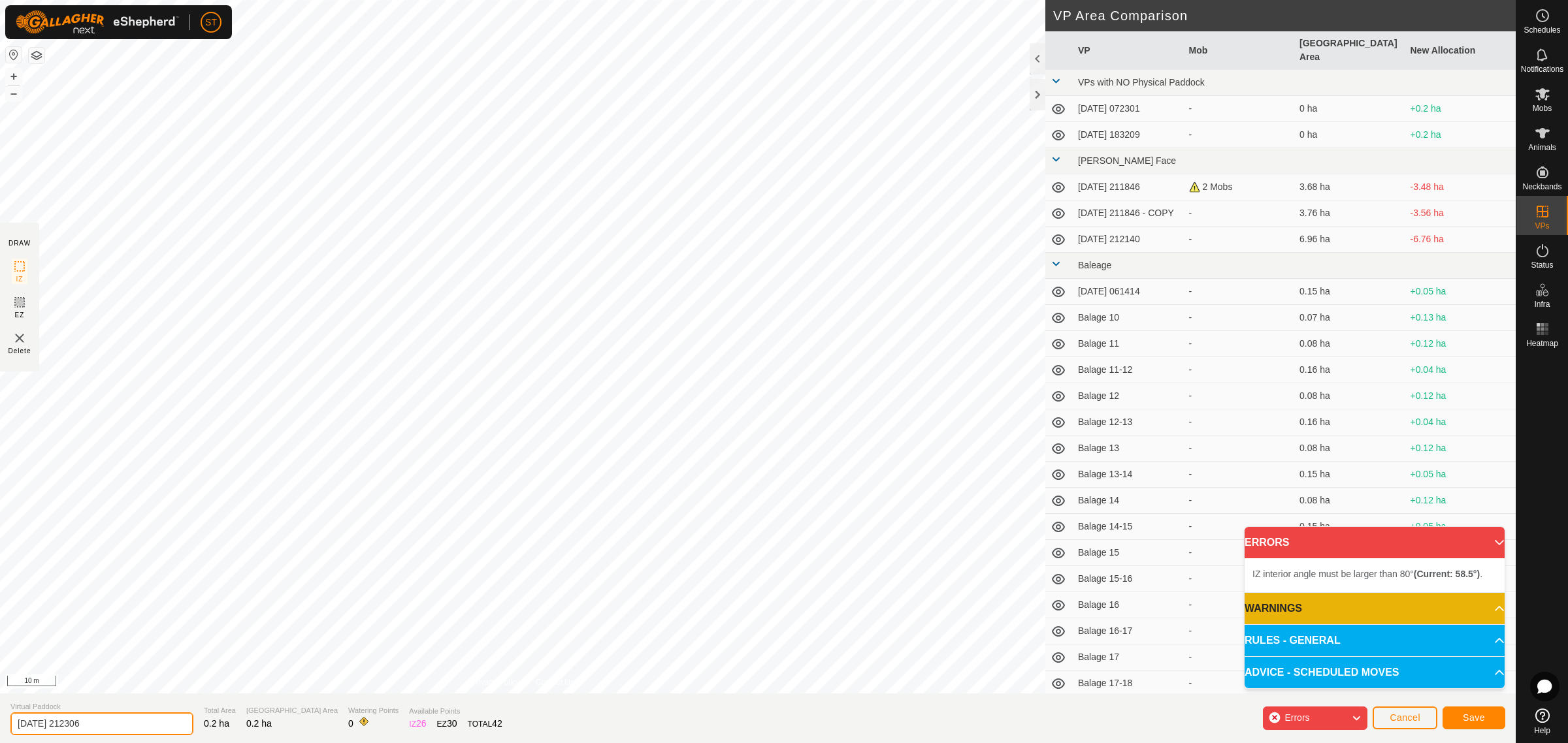
drag, startPoint x: 132, startPoint y: 723, endPoint x: -60, endPoint y: 703, distance: 193.0
click at [0, 703] on html "ST Schedules Notifications Mobs Animals Neckbands VPs Status Infra Heatmap Help…" at bounding box center [784, 372] width 1568 height 743
paste input "Crossing 1"
type input "Crossing 17"
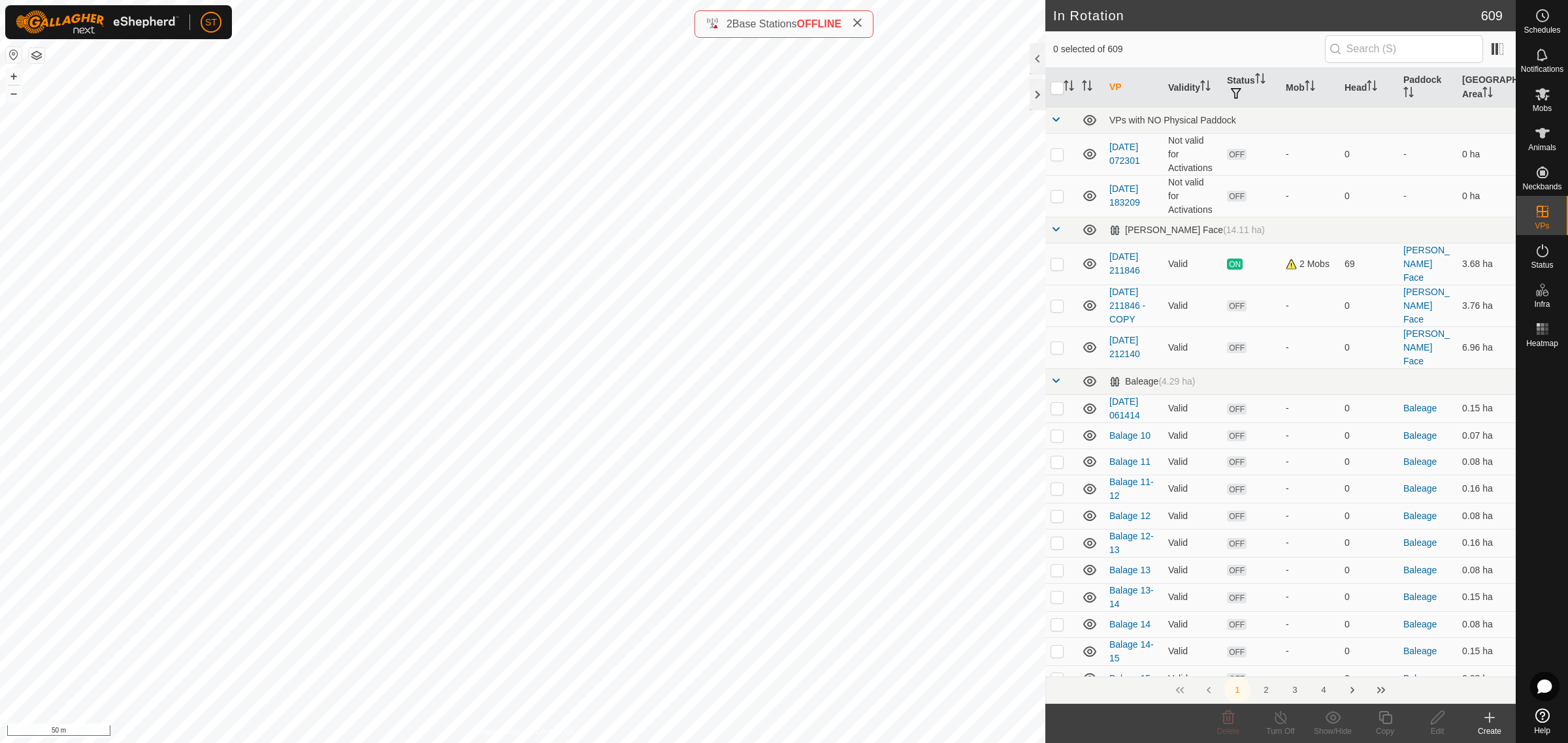
checkbox input "true"
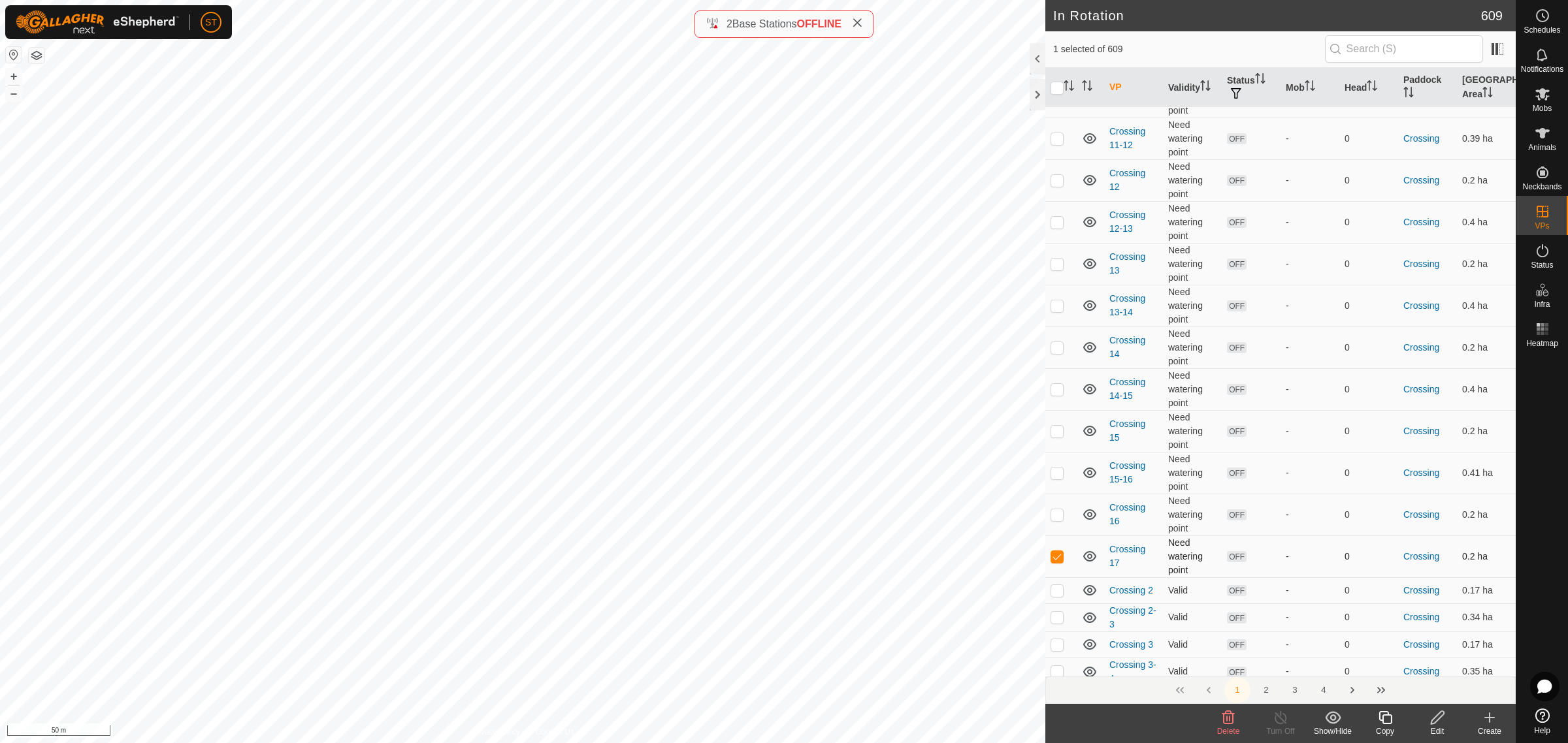
scroll to position [2939, 0]
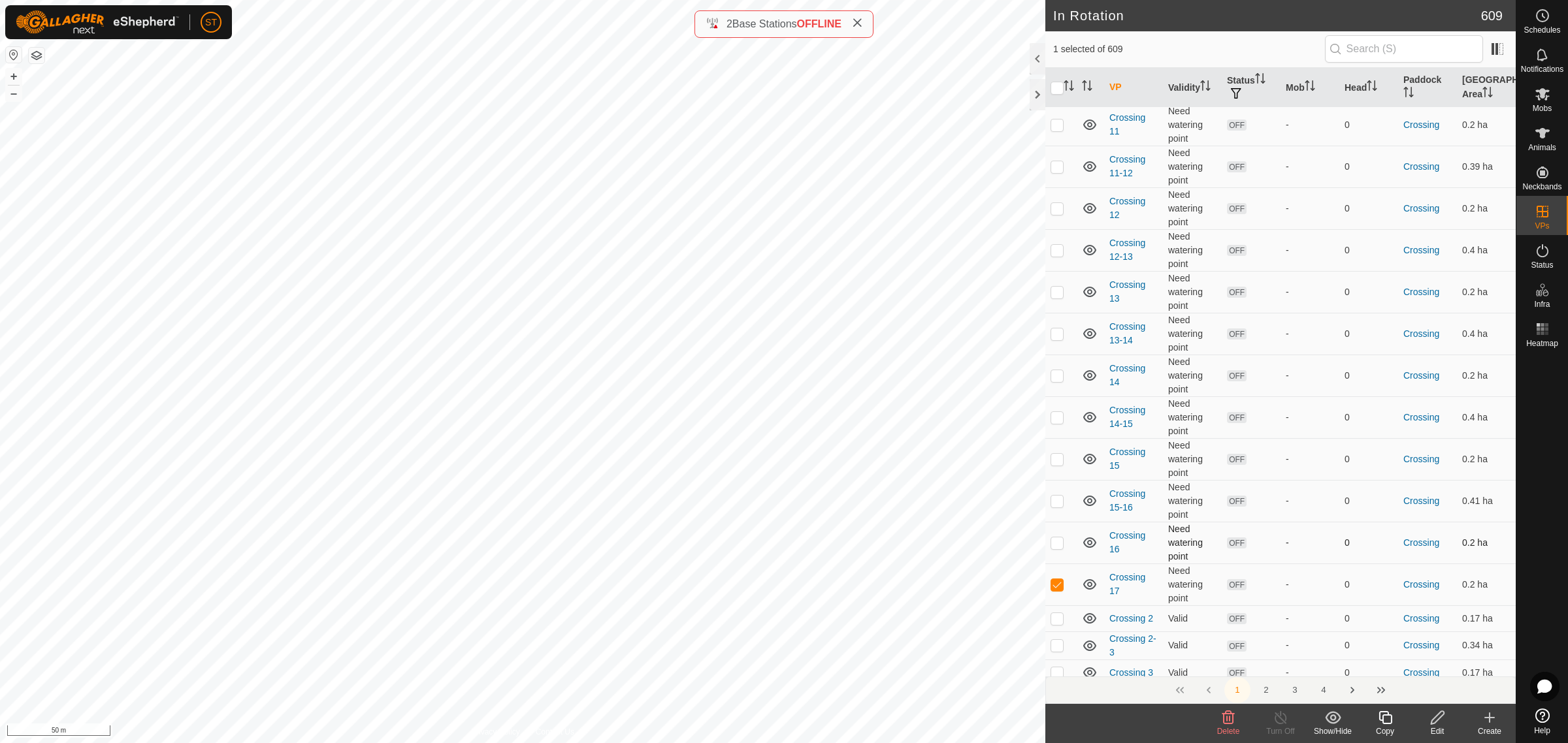
click at [1057, 538] on p-checkbox at bounding box center [1057, 542] width 13 height 10
checkbox input "false"
click at [1057, 579] on p-checkbox at bounding box center [1057, 584] width 13 height 10
checkbox input "false"
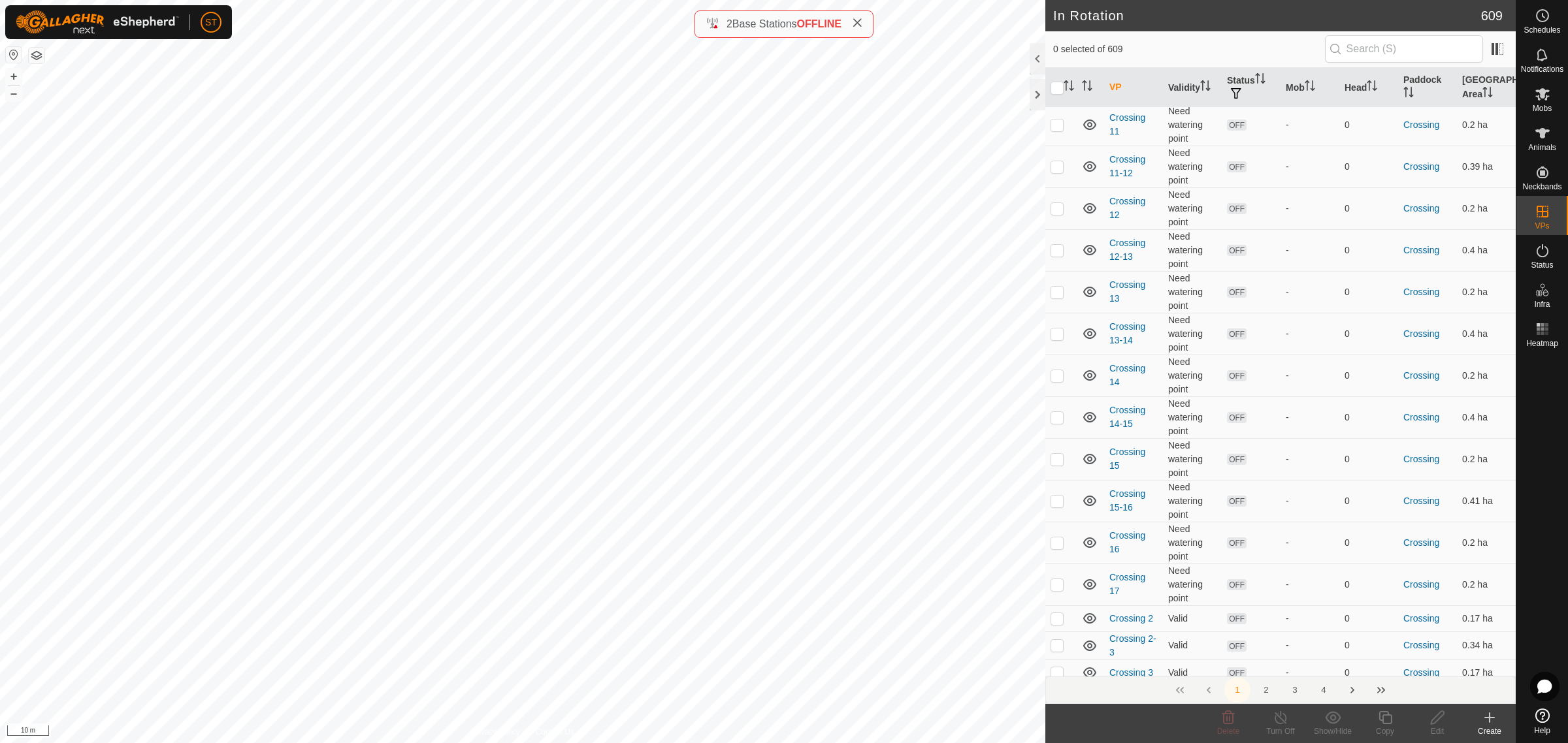
click at [1488, 720] on icon at bounding box center [1489, 717] width 16 height 16
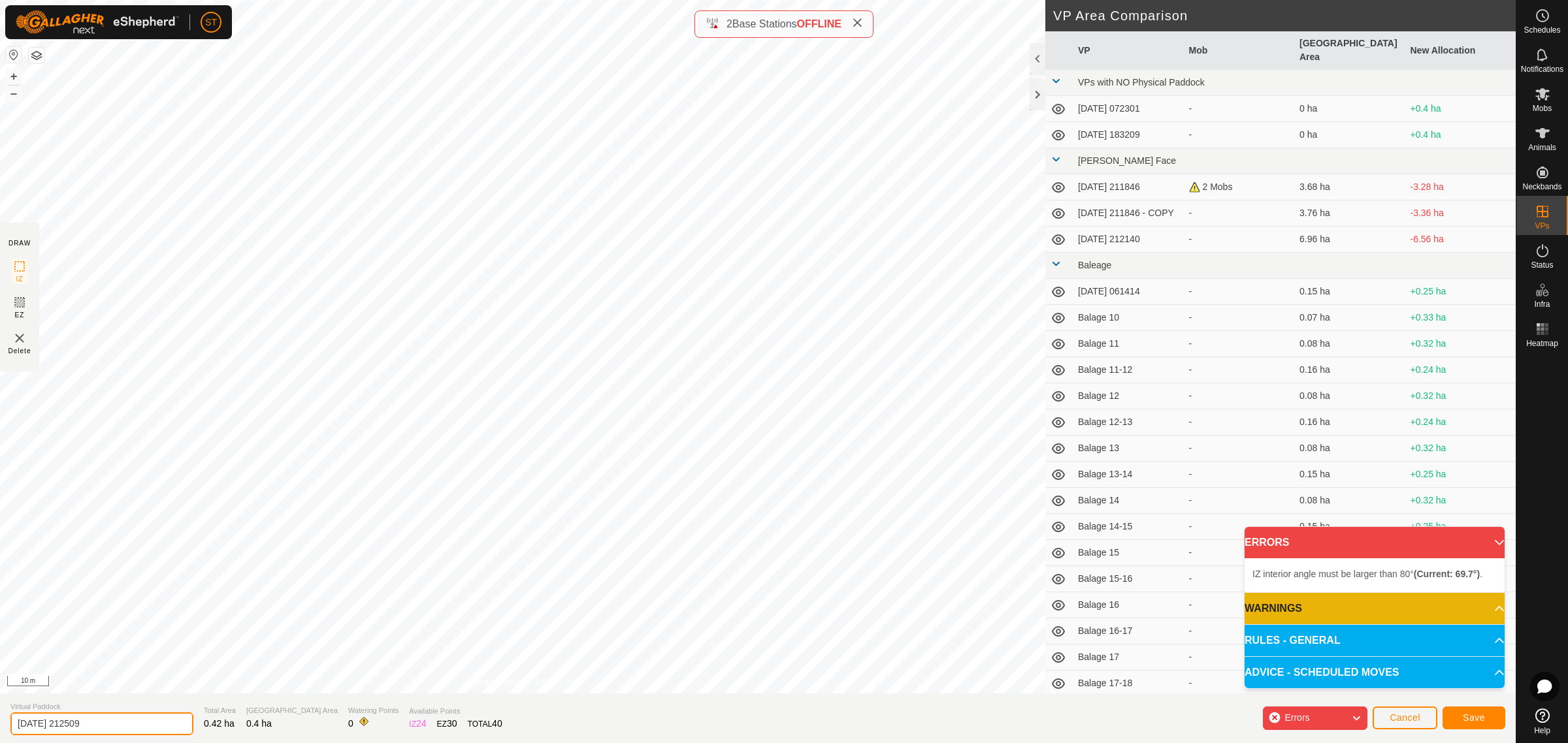
drag, startPoint x: 108, startPoint y: 723, endPoint x: -15, endPoint y: 732, distance: 123.3
click at [0, 732] on html "ST Schedules Notifications Mobs Animals Neckbands VPs Status Infra Heatmap Help…" at bounding box center [784, 372] width 1568 height 743
paste input "Crossing 1"
type input "Crossing 16-17"
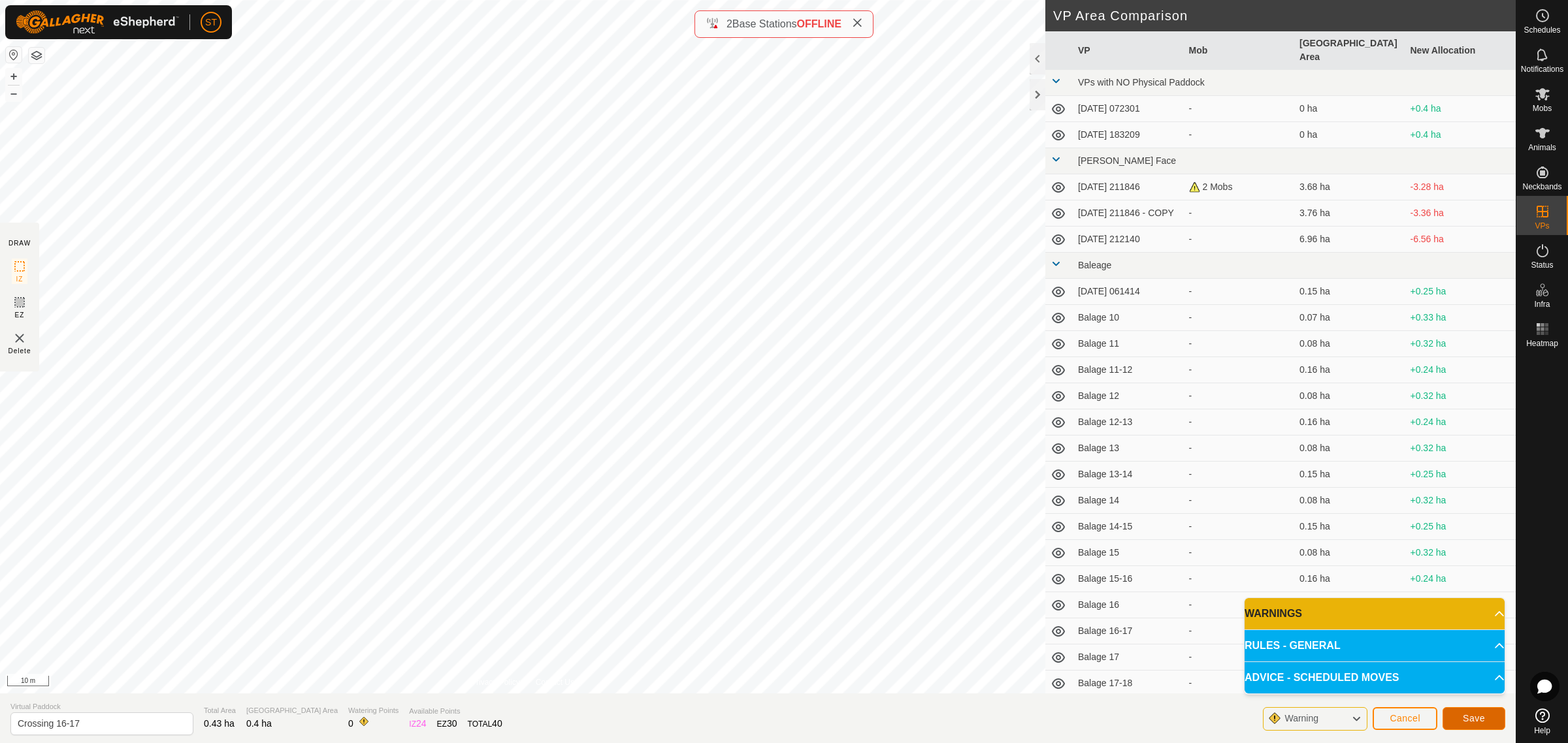
click at [1463, 715] on span "Save" at bounding box center [1474, 718] width 22 height 10
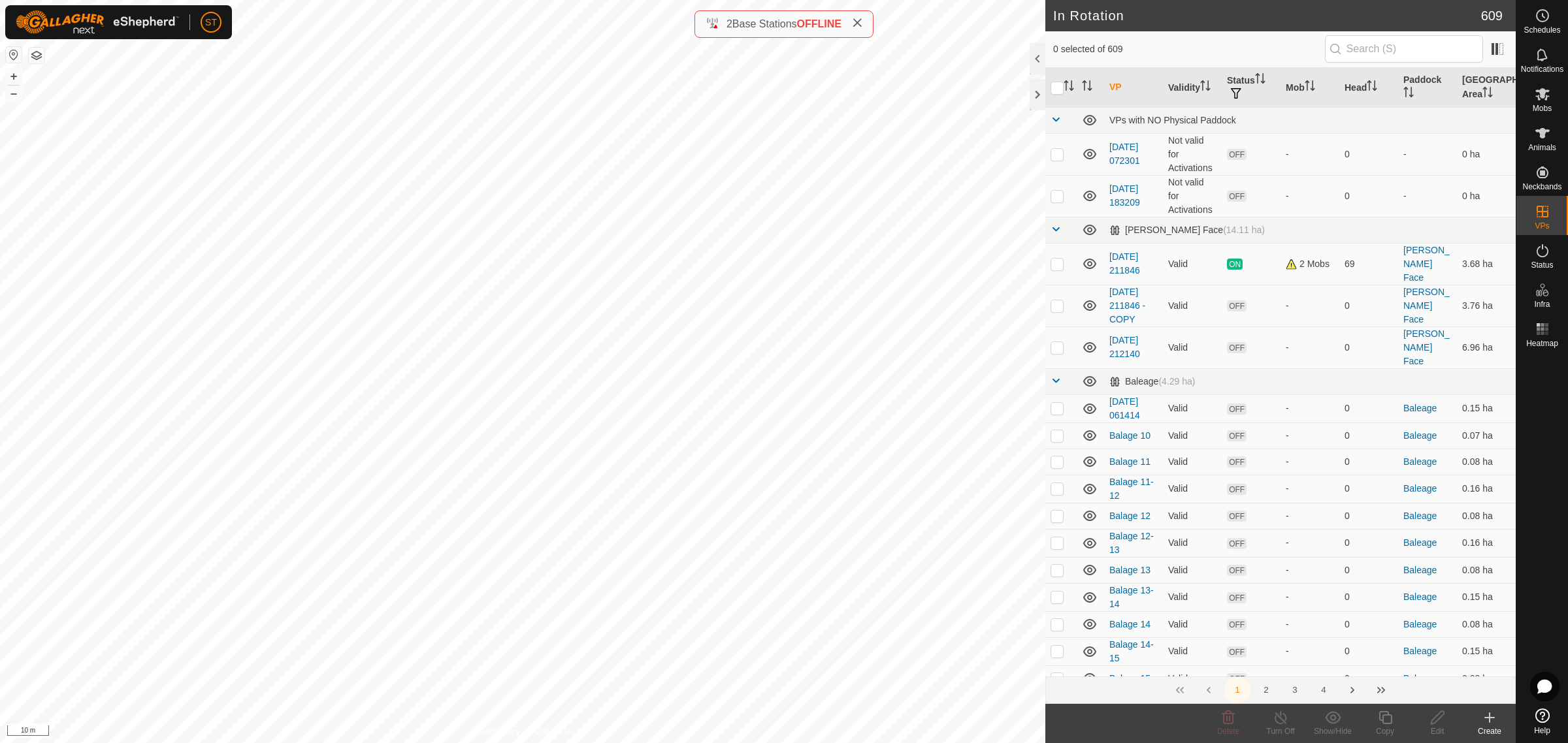
click at [1489, 724] on icon at bounding box center [1489, 717] width 16 height 16
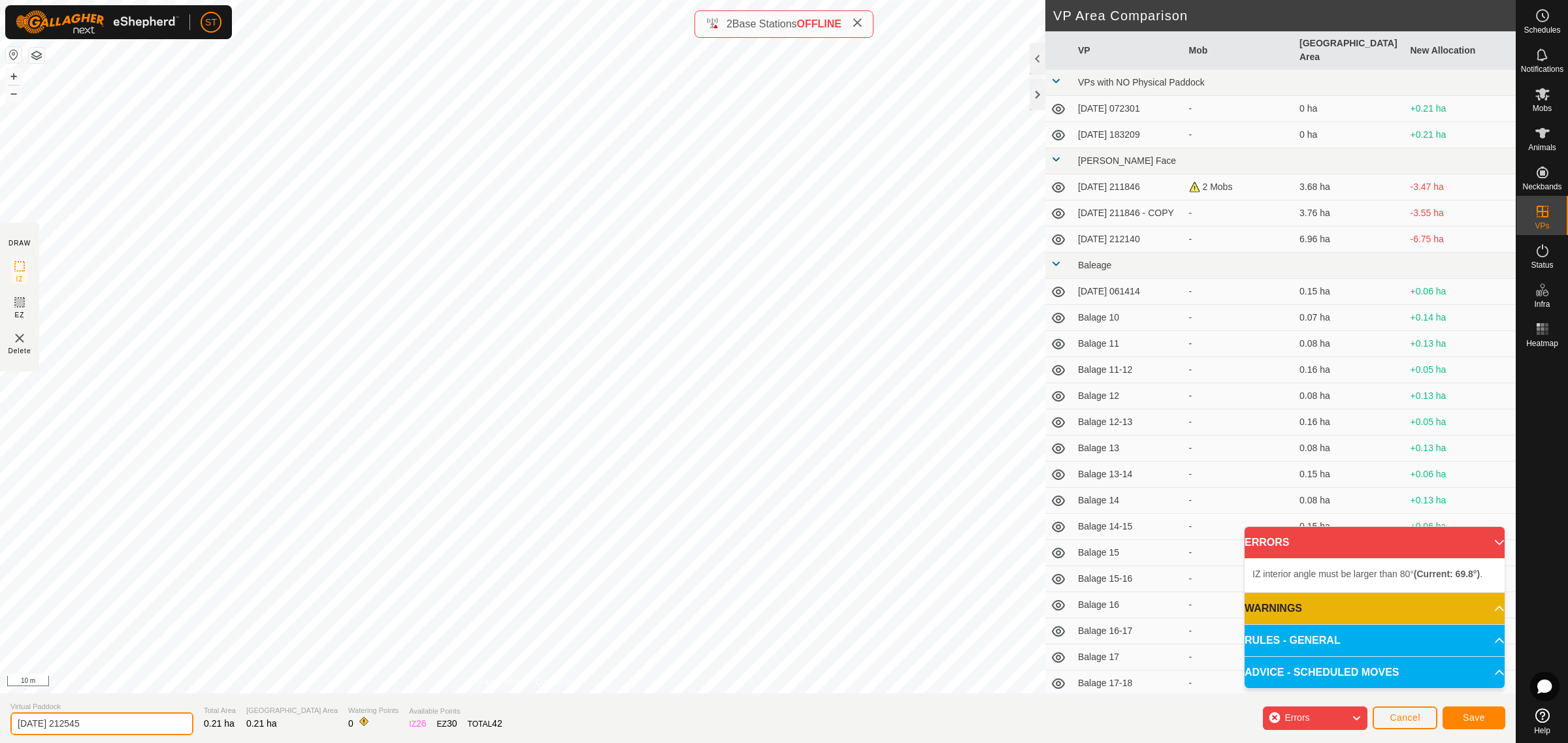
drag, startPoint x: 117, startPoint y: 723, endPoint x: -42, endPoint y: 713, distance: 159.3
click at [0, 713] on html "ST Schedules Notifications Mobs Animals Neckbands VPs Status Infra Heatmap Help…" at bounding box center [784, 372] width 1568 height 743
paste input "Crossing 1"
type input "Crossing 18"
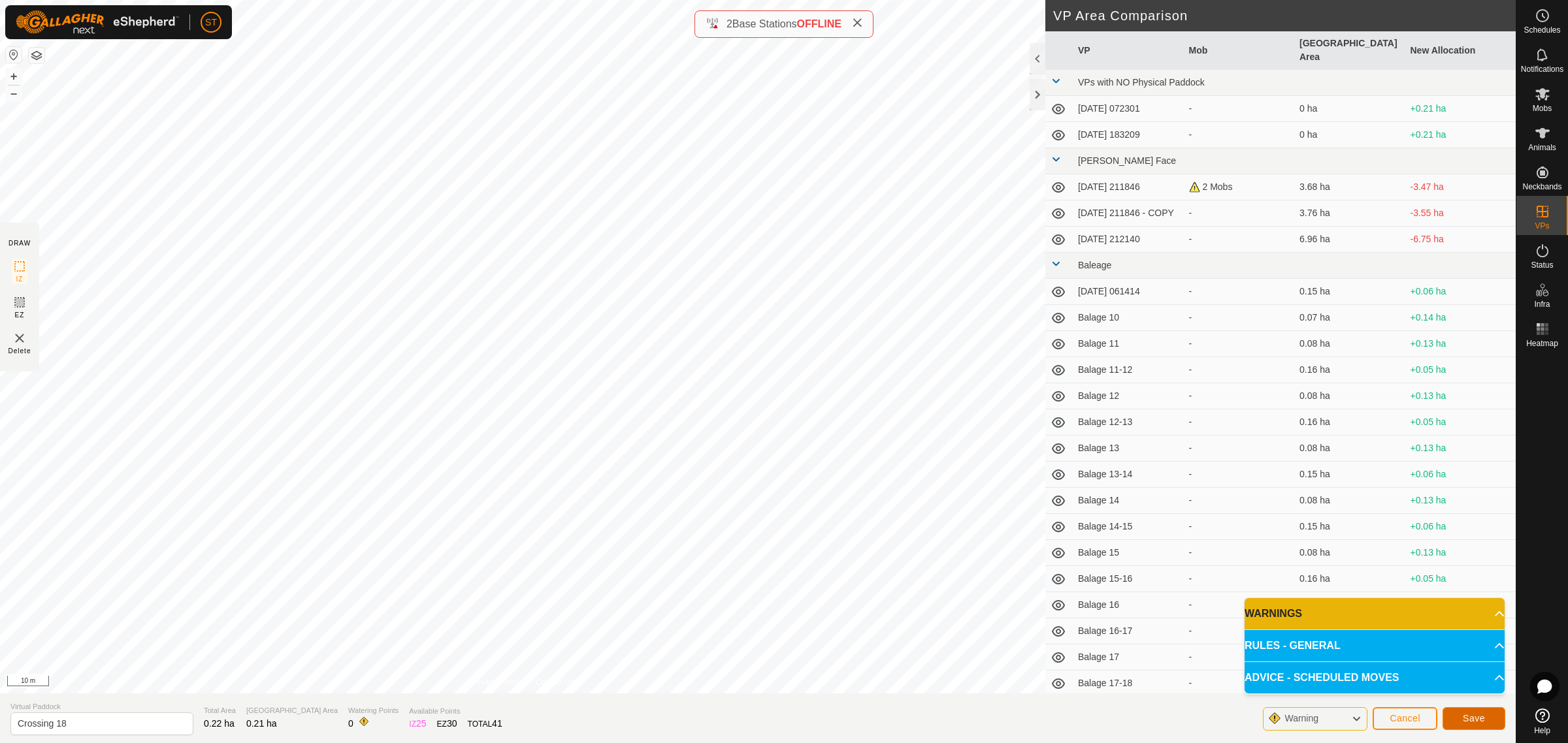
click at [1461, 721] on button "Save" at bounding box center [1474, 718] width 63 height 23
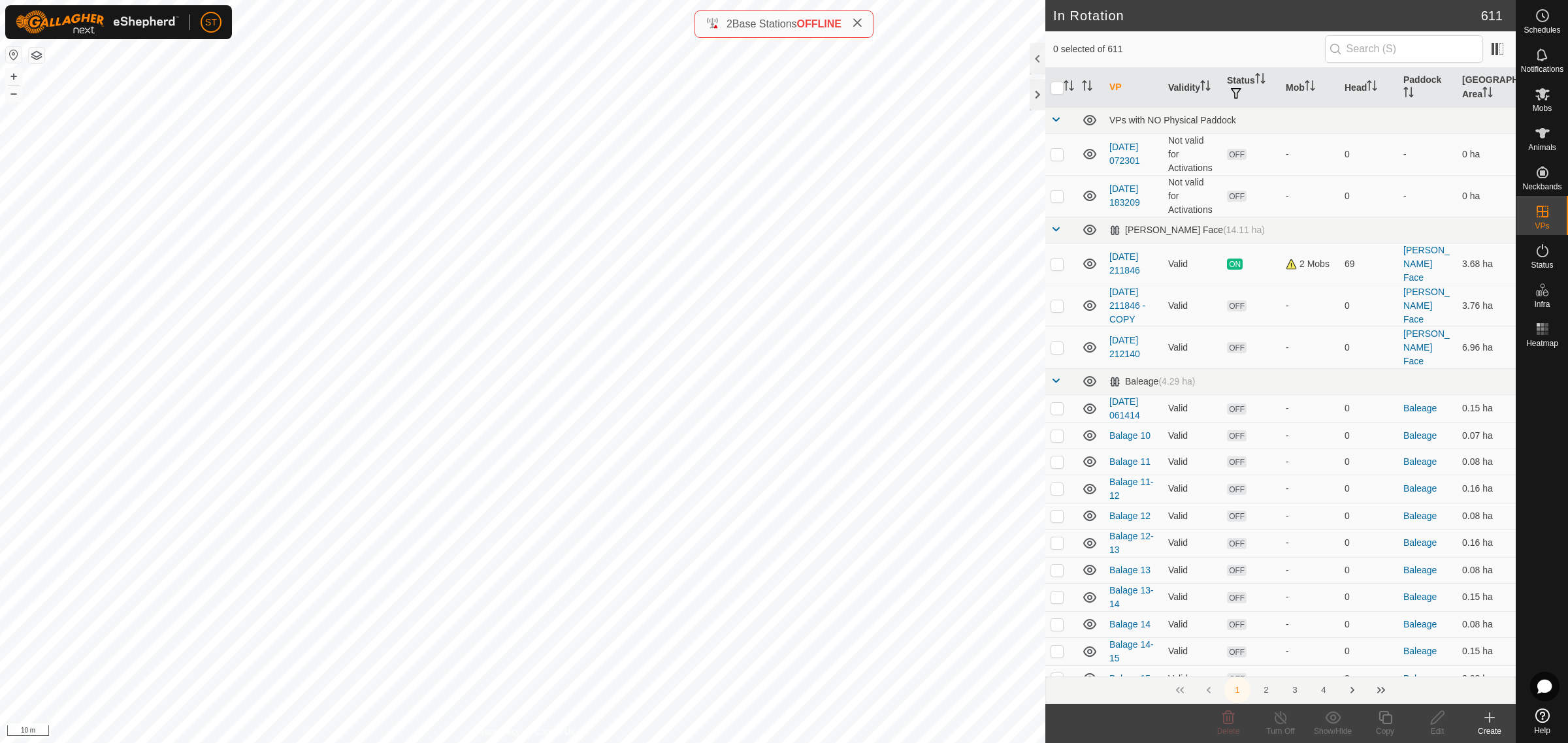
click at [1488, 719] on icon at bounding box center [1489, 717] width 16 height 16
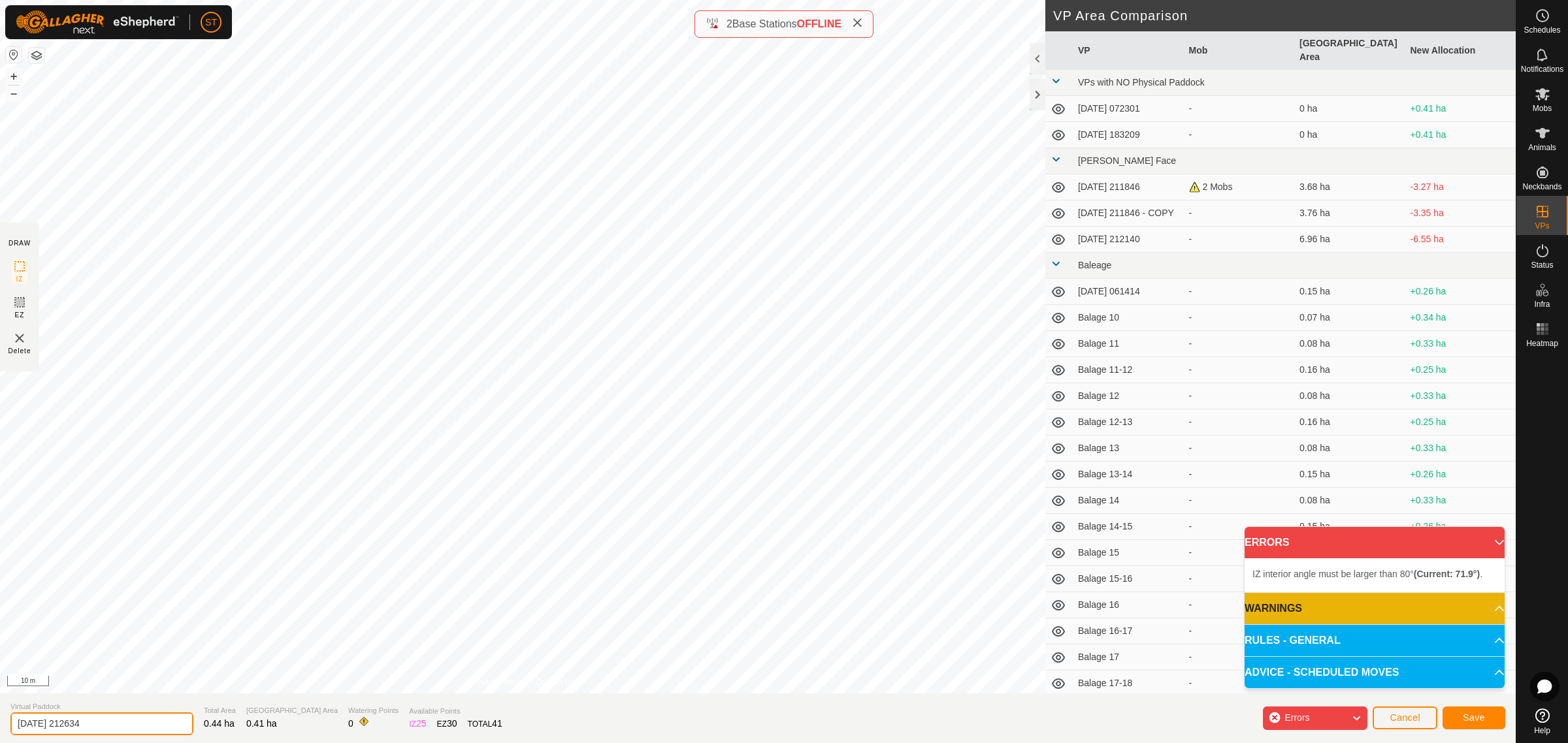
drag, startPoint x: 122, startPoint y: 726, endPoint x: -91, endPoint y: 719, distance: 213.1
click at [0, 719] on html "ST Schedules Notifications Mobs Animals Neckbands VPs Status Infra Heatmap Help…" at bounding box center [784, 372] width 1568 height 743
paste input "Crossing 1"
type input "Crossing 17-18"
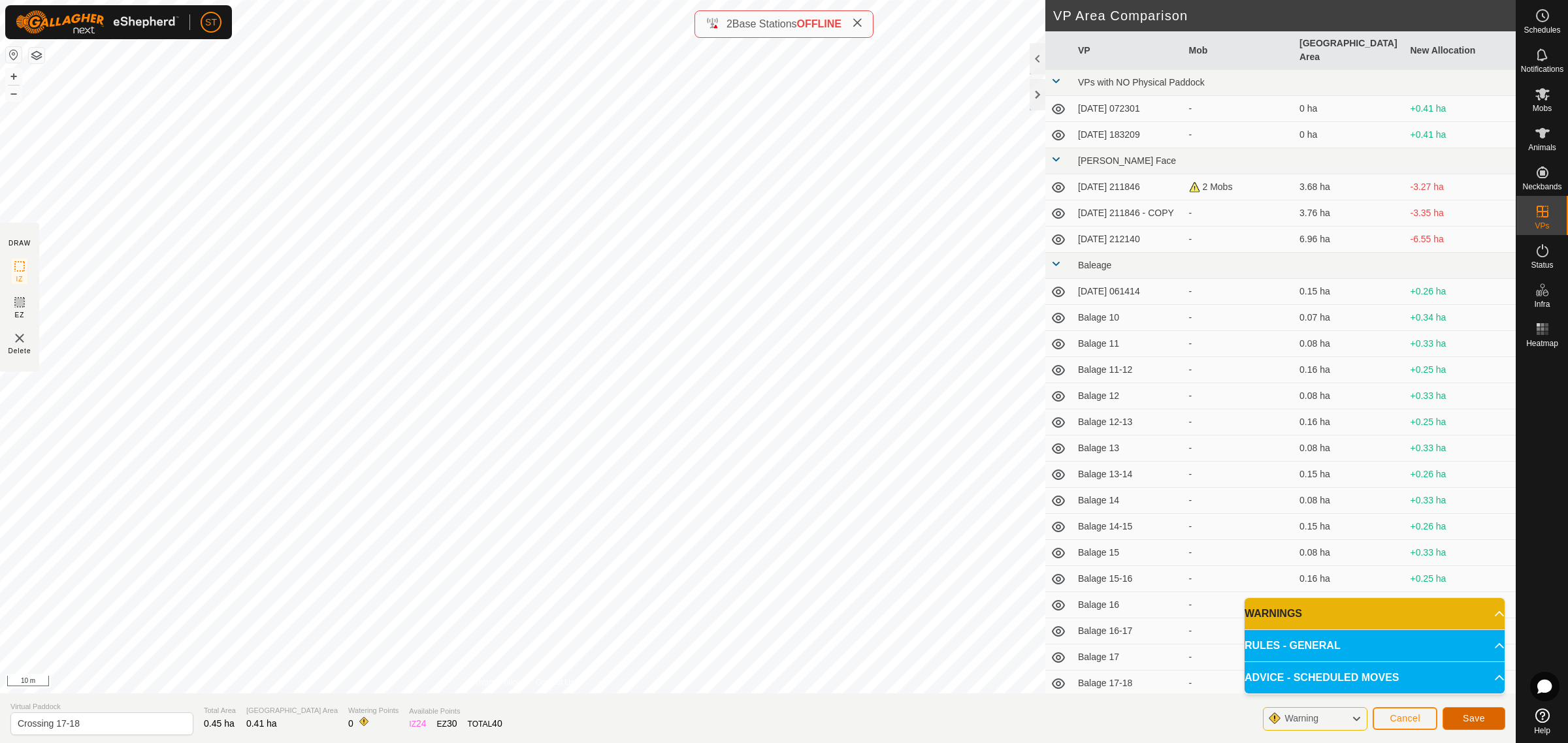
click at [1458, 716] on button "Save" at bounding box center [1474, 718] width 63 height 23
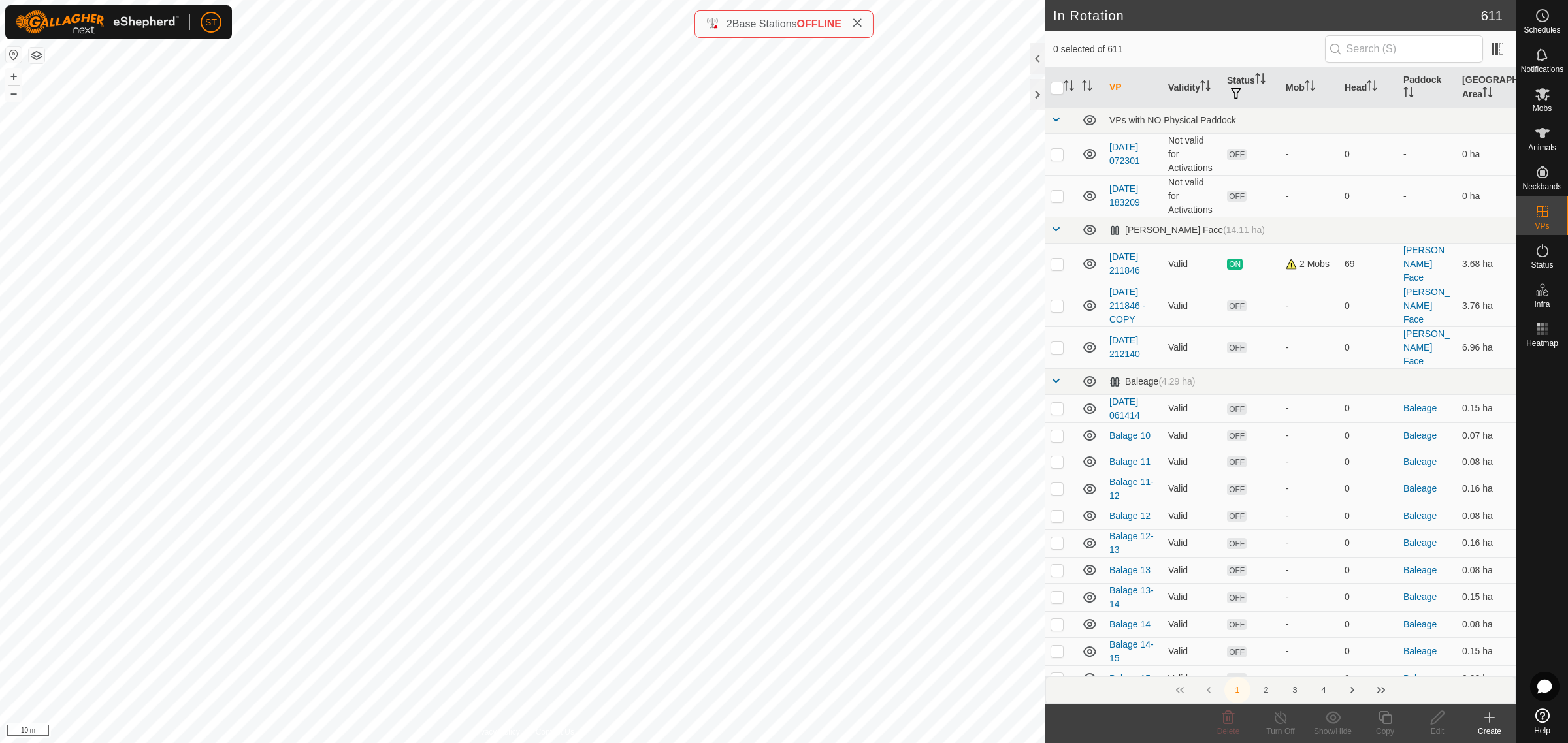
click at [1494, 725] on div "Create" at bounding box center [1489, 731] width 53 height 12
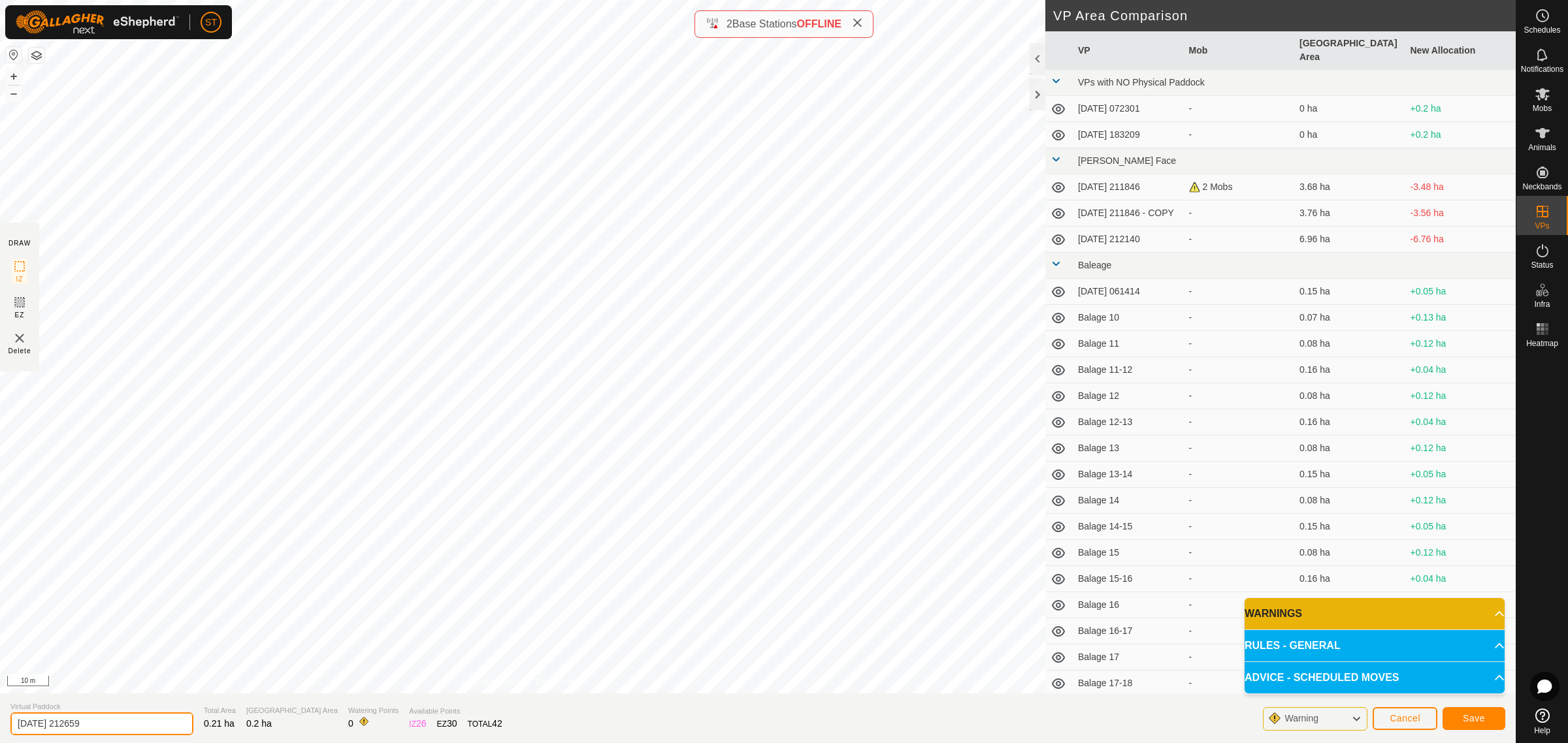
drag, startPoint x: 124, startPoint y: 723, endPoint x: -34, endPoint y: 720, distance: 158.0
click at [0, 720] on html "ST Schedules Notifications Mobs Animals Neckbands VPs Status Infra Heatmap Help…" at bounding box center [784, 372] width 1568 height 743
paste input "Crossing 1"
type input "Crossing 19"
click at [1472, 724] on button "Save" at bounding box center [1474, 718] width 63 height 23
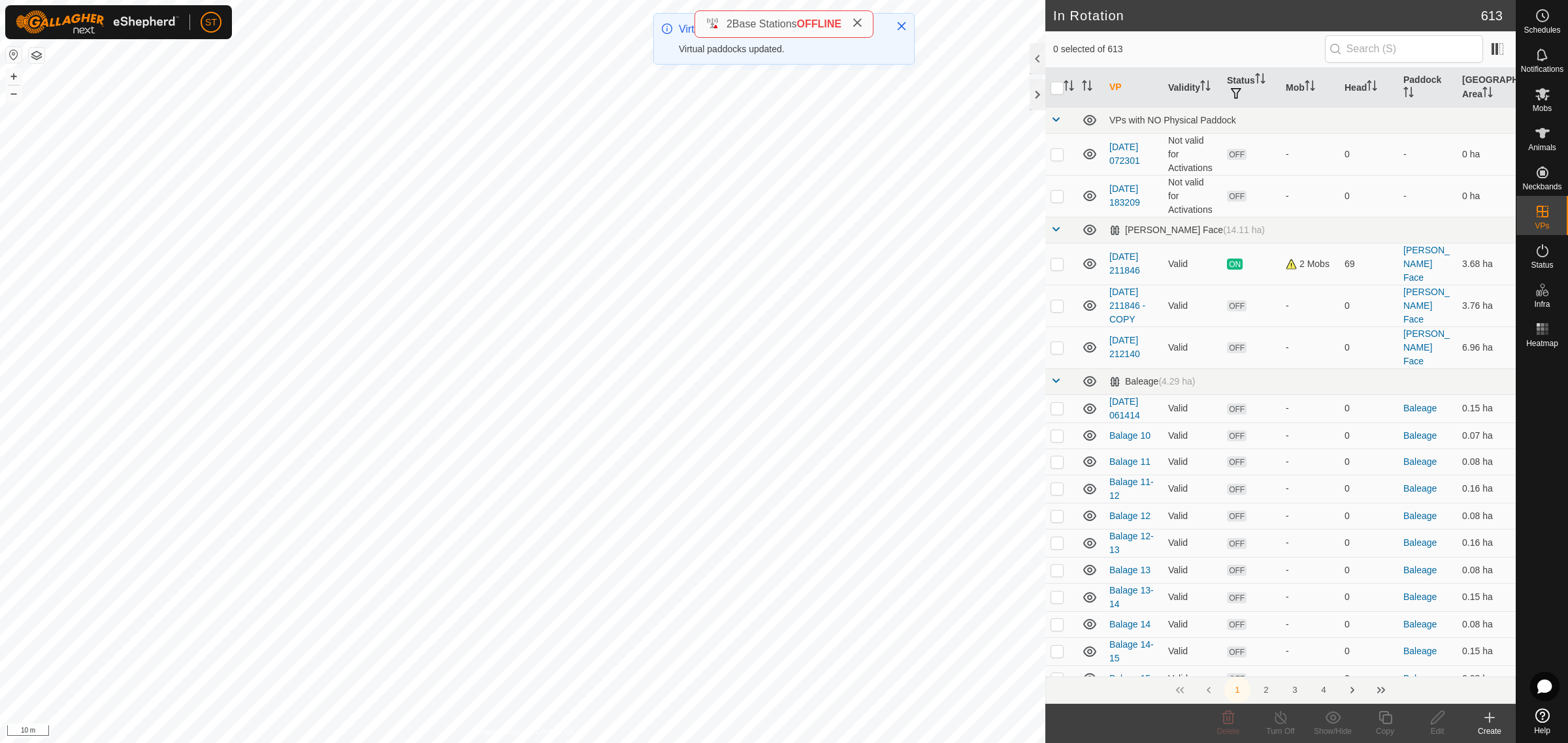
click at [1489, 723] on icon at bounding box center [1489, 718] width 0 height 9
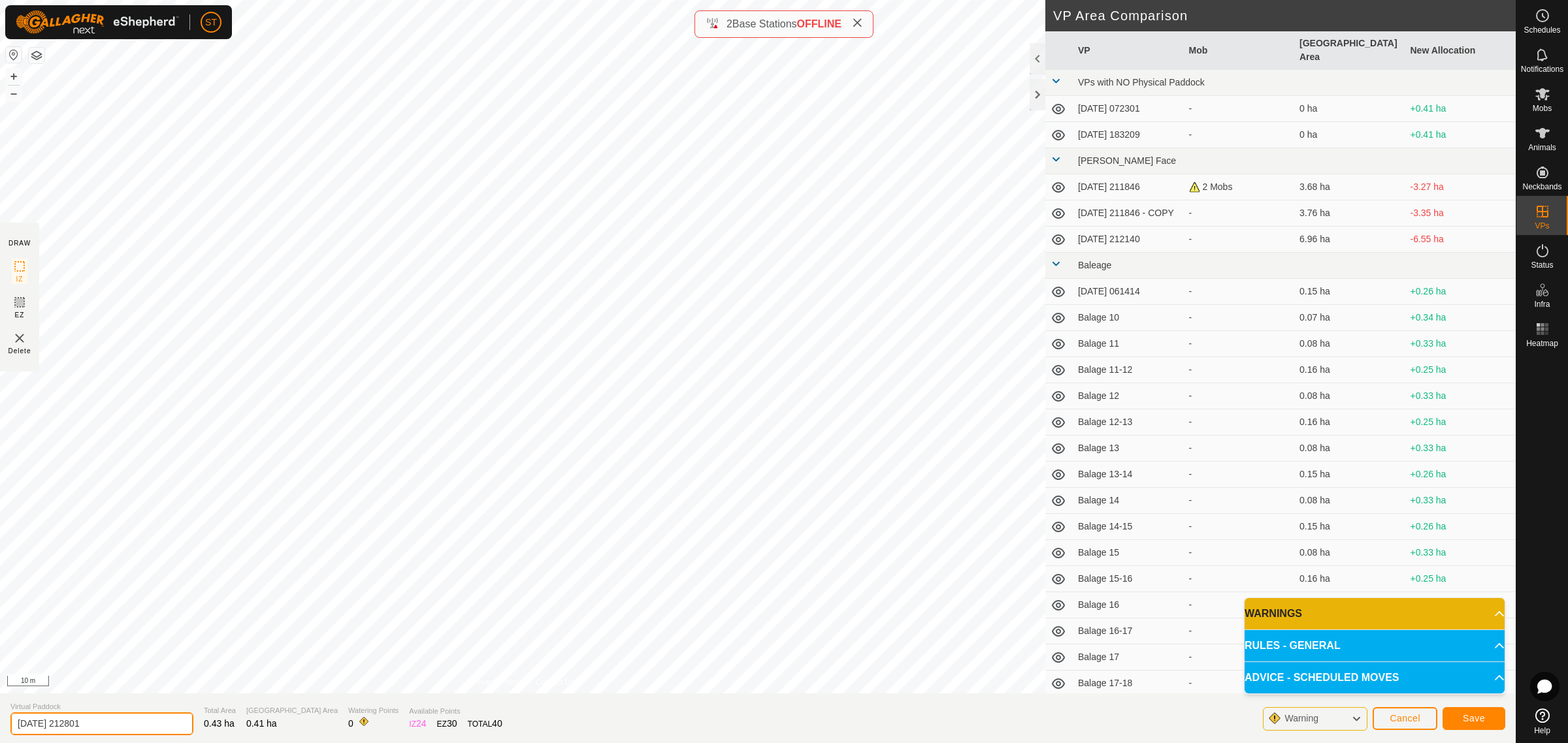
drag, startPoint x: 148, startPoint y: 720, endPoint x: -64, endPoint y: 716, distance: 212.0
click at [0, 716] on html "ST Schedules Notifications Mobs Animals Neckbands VPs Status Infra Heatmap Help…" at bounding box center [784, 372] width 1568 height 743
paste input "Crossing"
type input "Crossing 18-19"
click at [1455, 719] on button "Save" at bounding box center [1474, 718] width 63 height 23
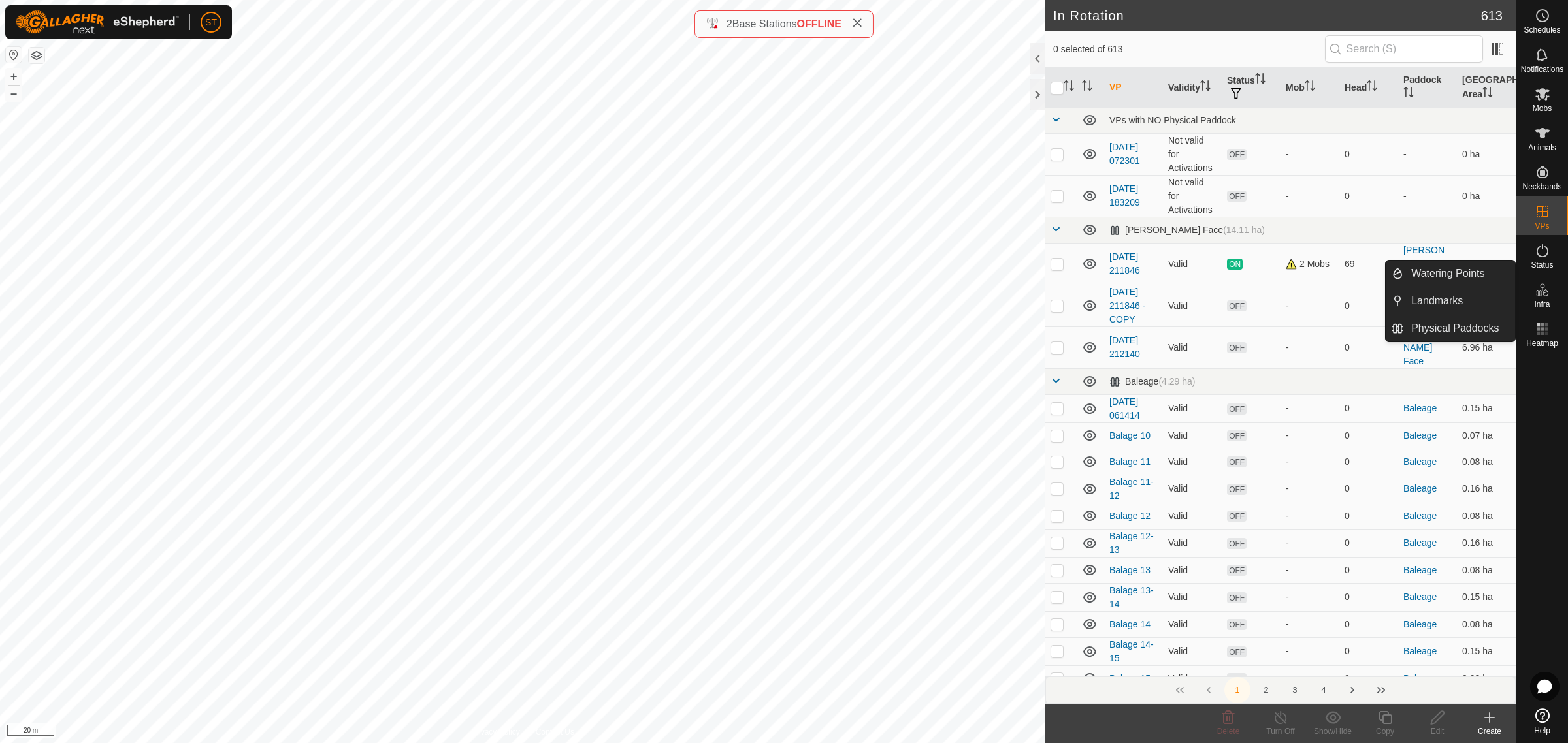
click at [1546, 295] on icon at bounding box center [1542, 289] width 16 height 16
click at [1448, 270] on link "Watering Points" at bounding box center [1459, 274] width 112 height 26
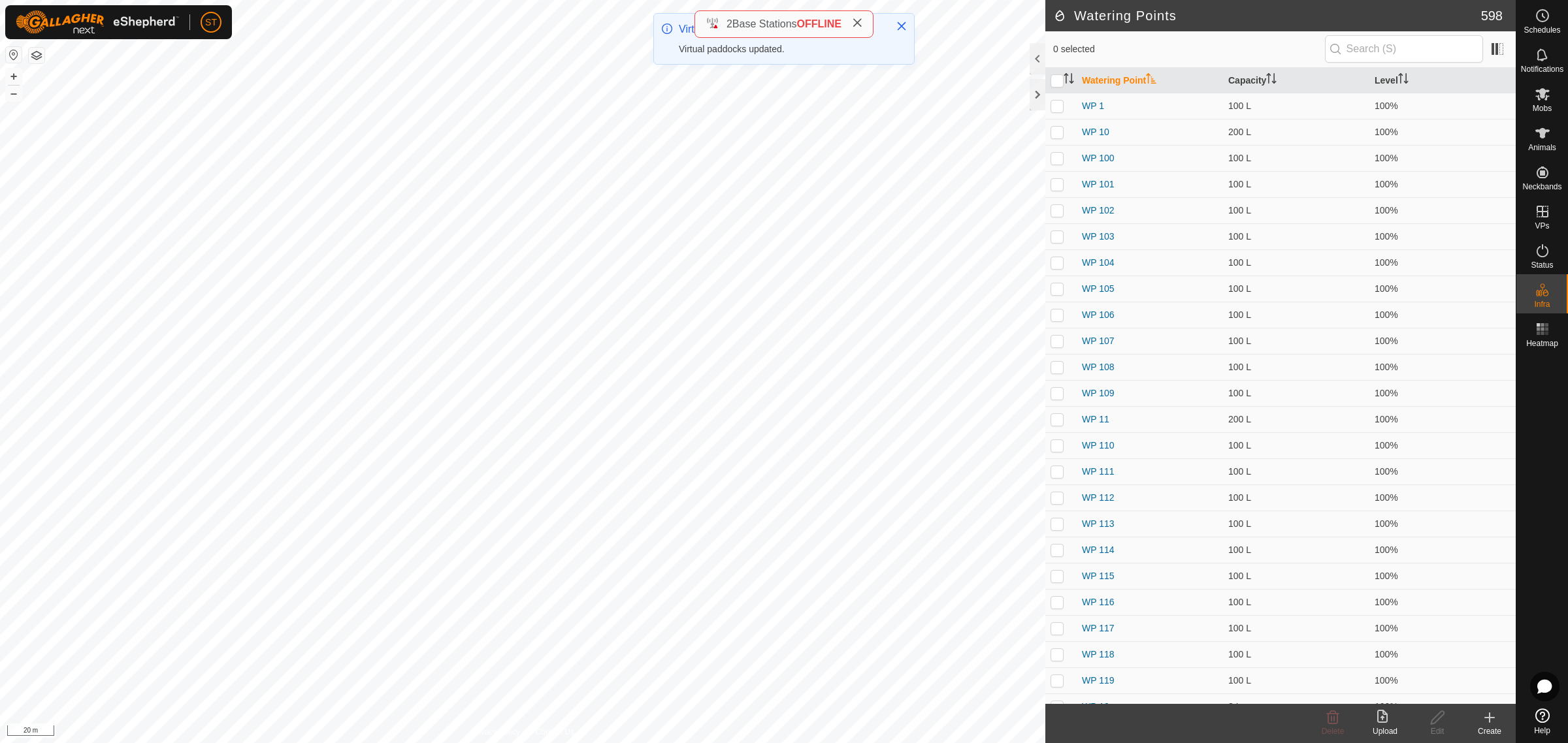
click at [1488, 722] on icon at bounding box center [1489, 717] width 16 height 16
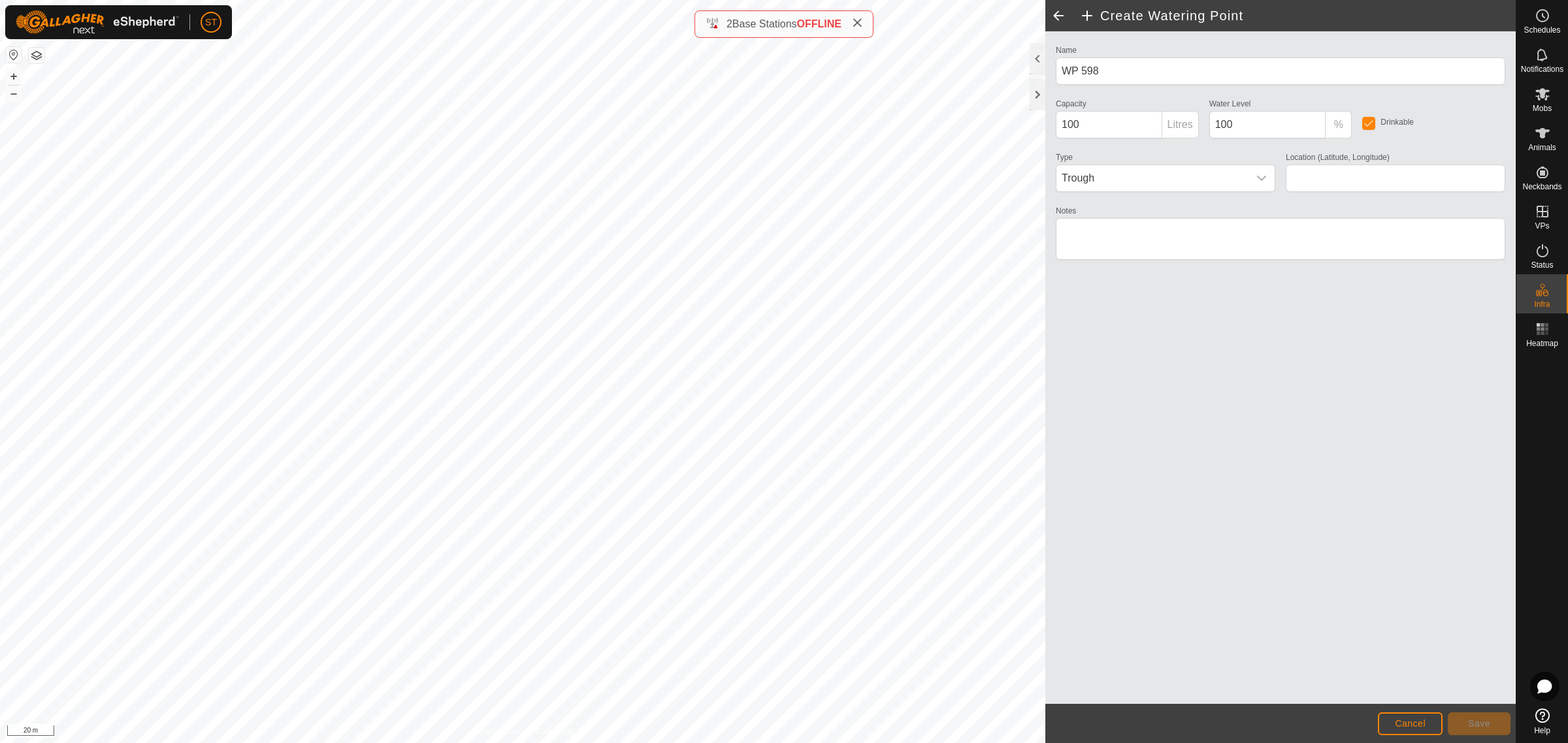
type input "-45.342309, 170.601284"
click at [1468, 720] on span "Save" at bounding box center [1479, 723] width 22 height 10
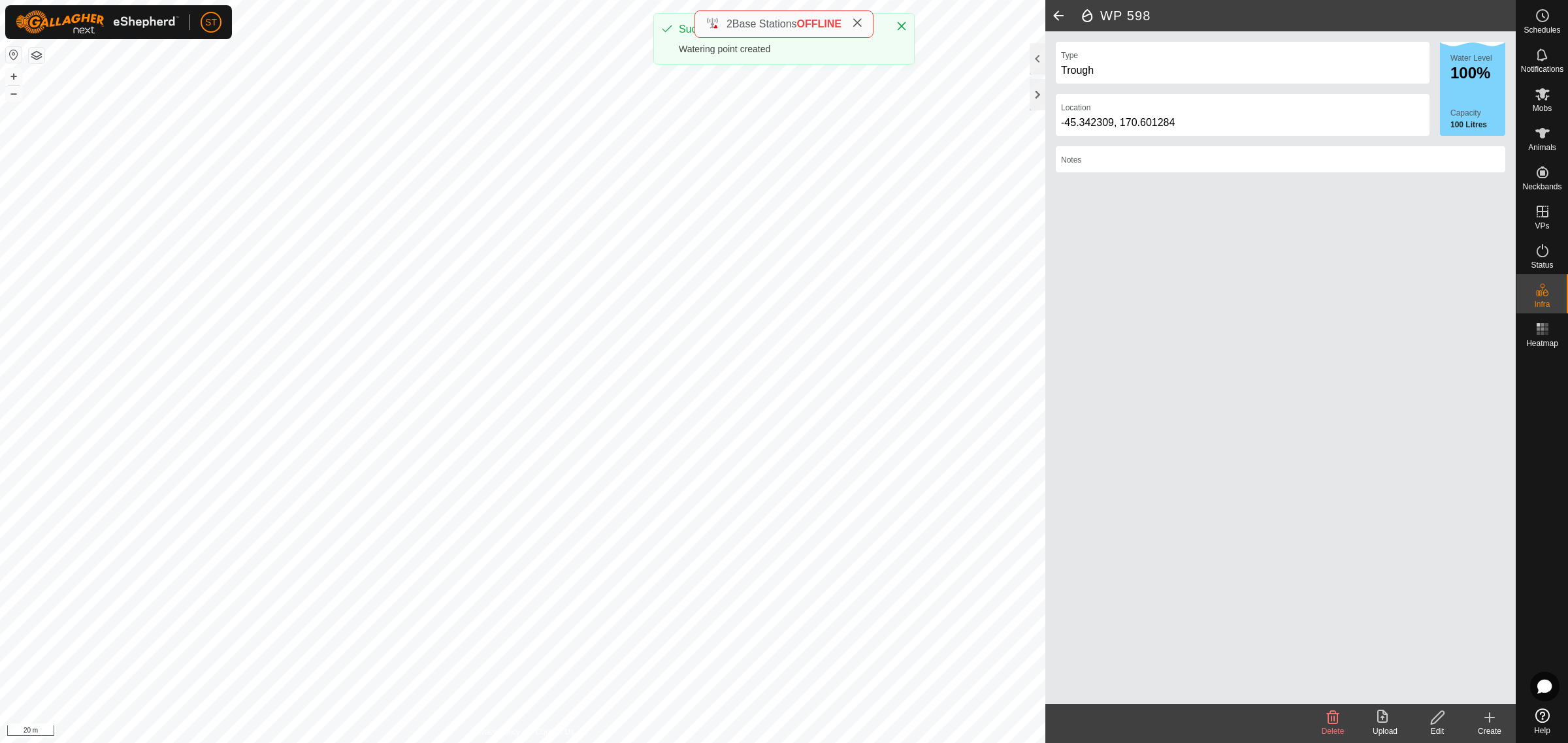
click at [1488, 718] on icon at bounding box center [1489, 718] width 9 height 0
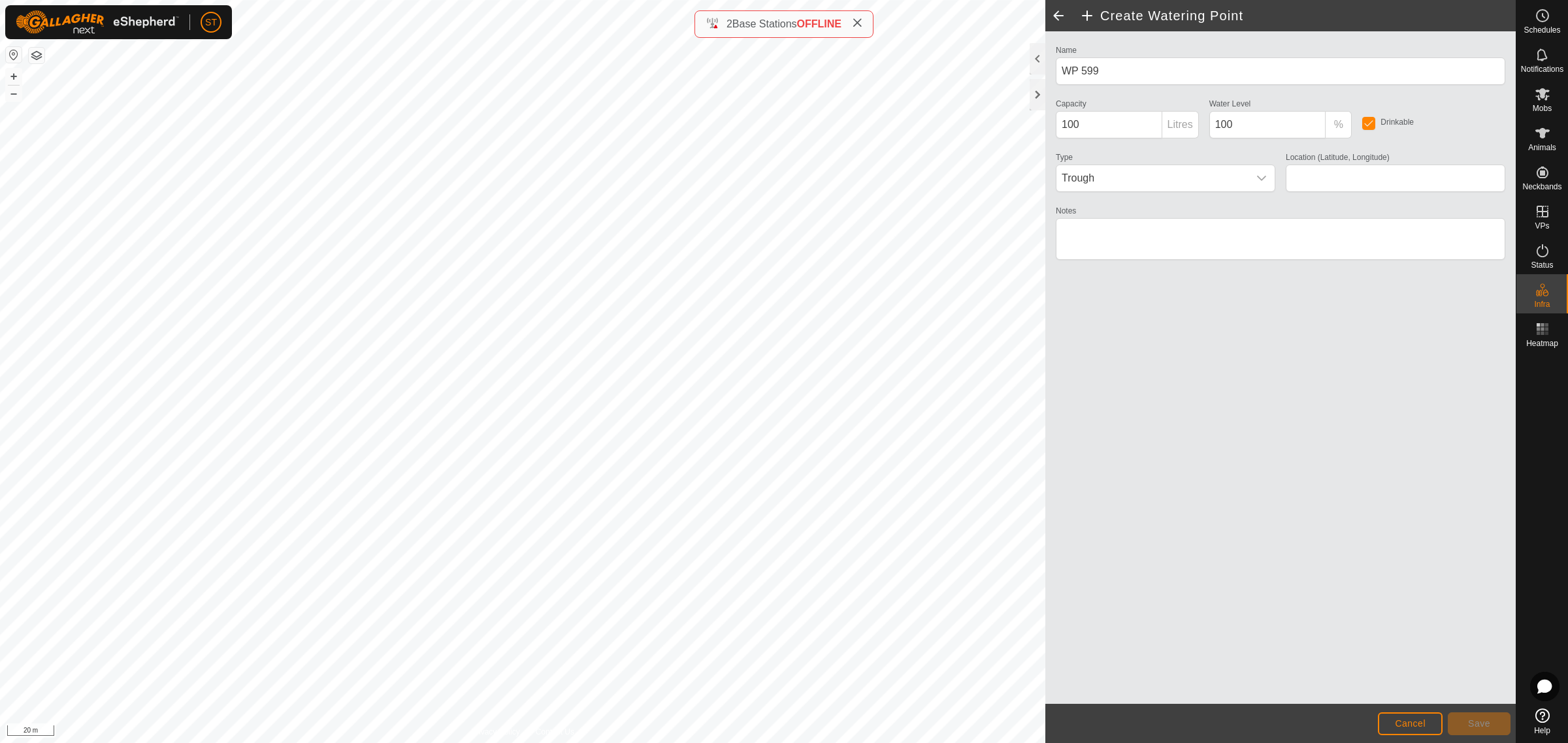
type input "-45.342284, 170.601027"
click at [1474, 725] on span "Save" at bounding box center [1479, 723] width 22 height 10
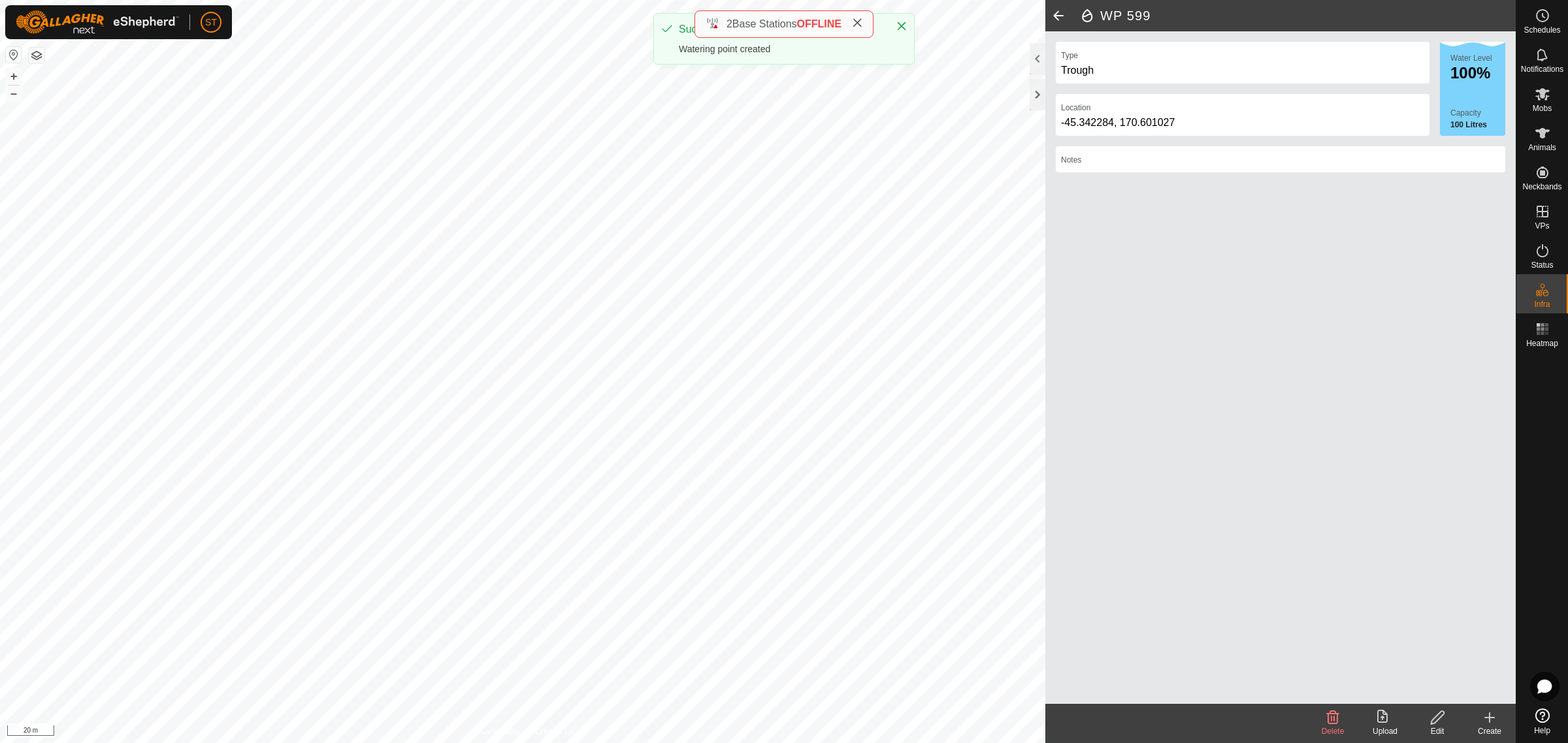
click at [1488, 718] on icon at bounding box center [1489, 718] width 9 height 0
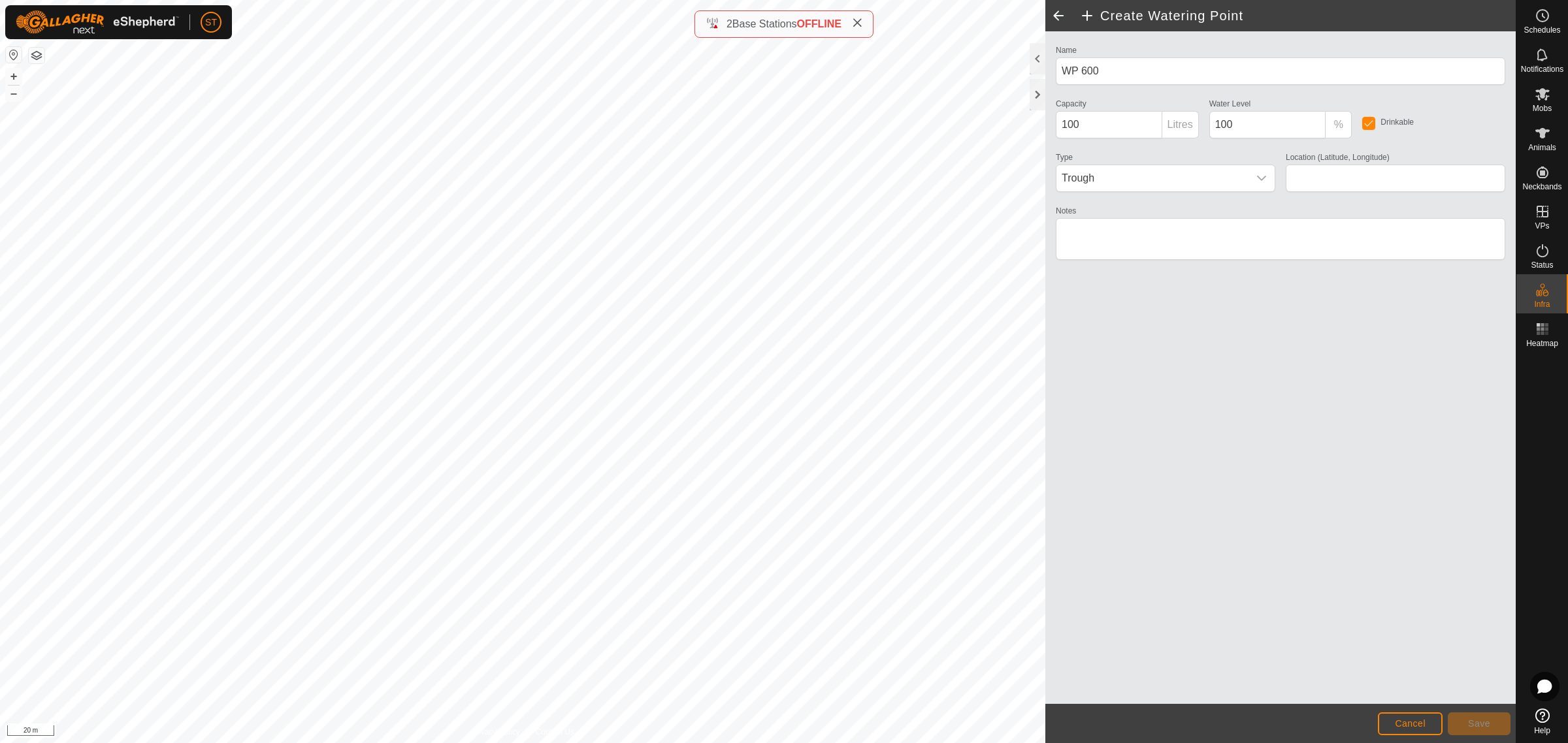
type input "-45.342284, 170.600761"
click at [1469, 716] on button "Save" at bounding box center [1479, 724] width 63 height 23
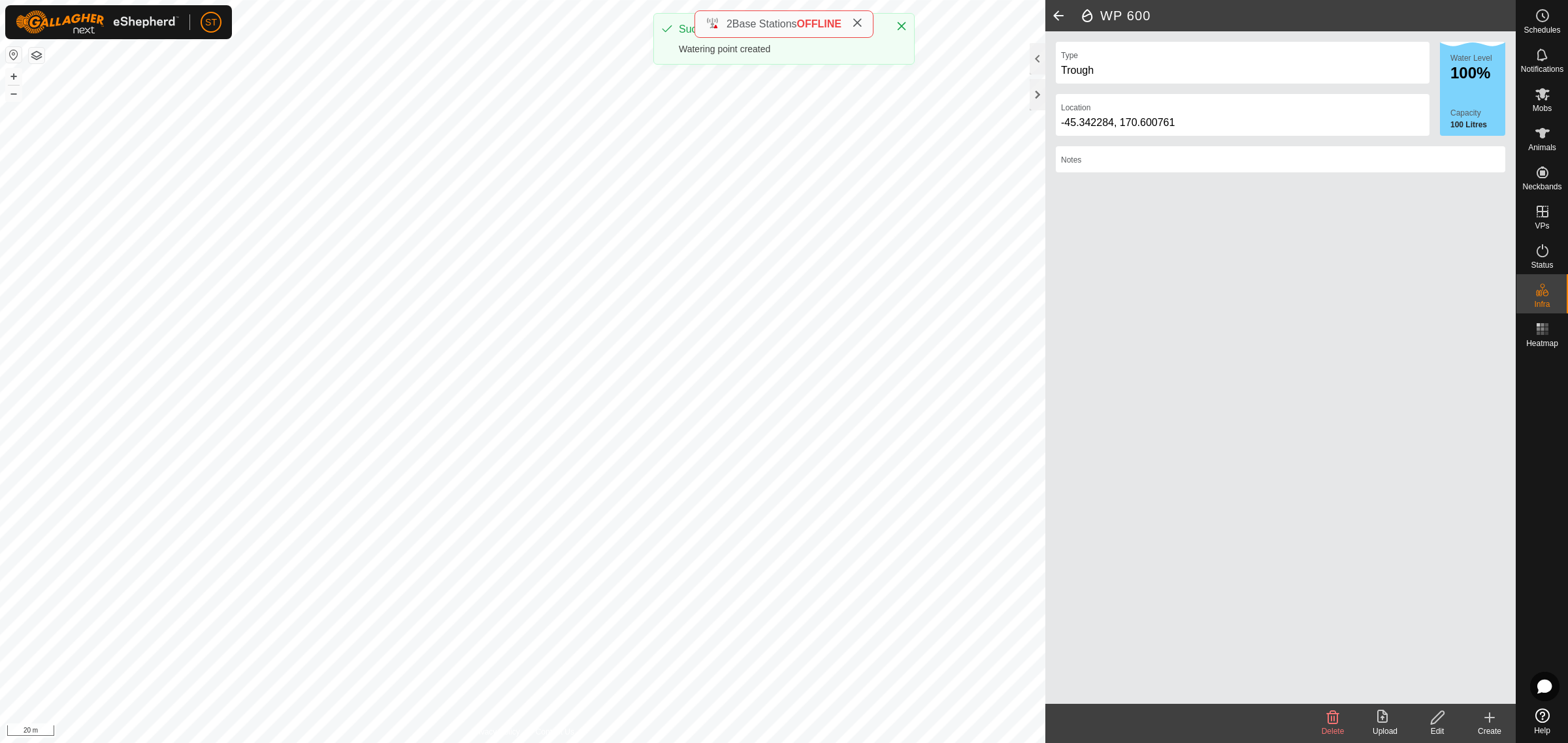
click at [1493, 722] on icon at bounding box center [1489, 717] width 16 height 16
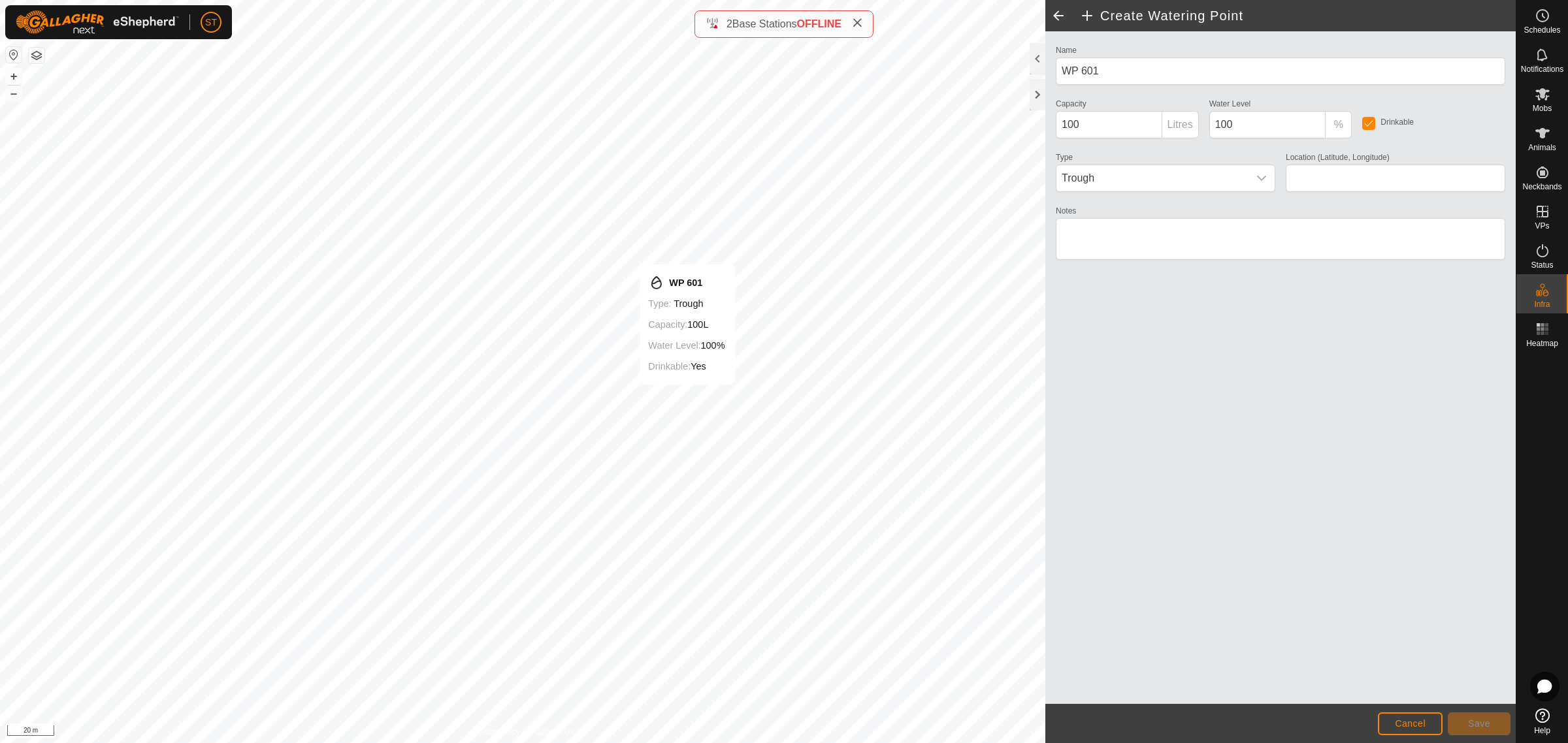
type input "-45.342278, 170.600508"
click at [1477, 717] on button "Save" at bounding box center [1479, 724] width 63 height 23
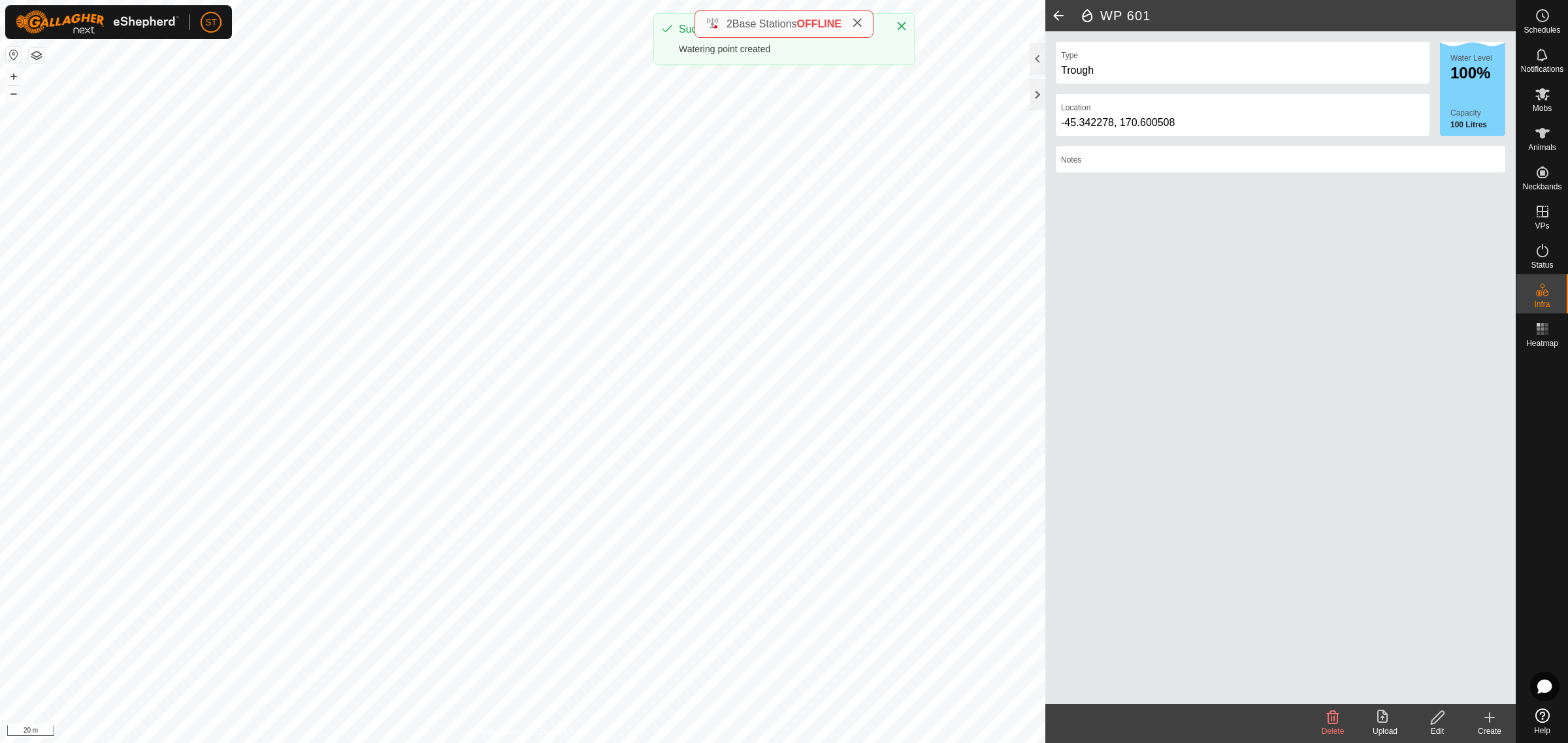
click at [1488, 718] on icon at bounding box center [1489, 718] width 9 height 0
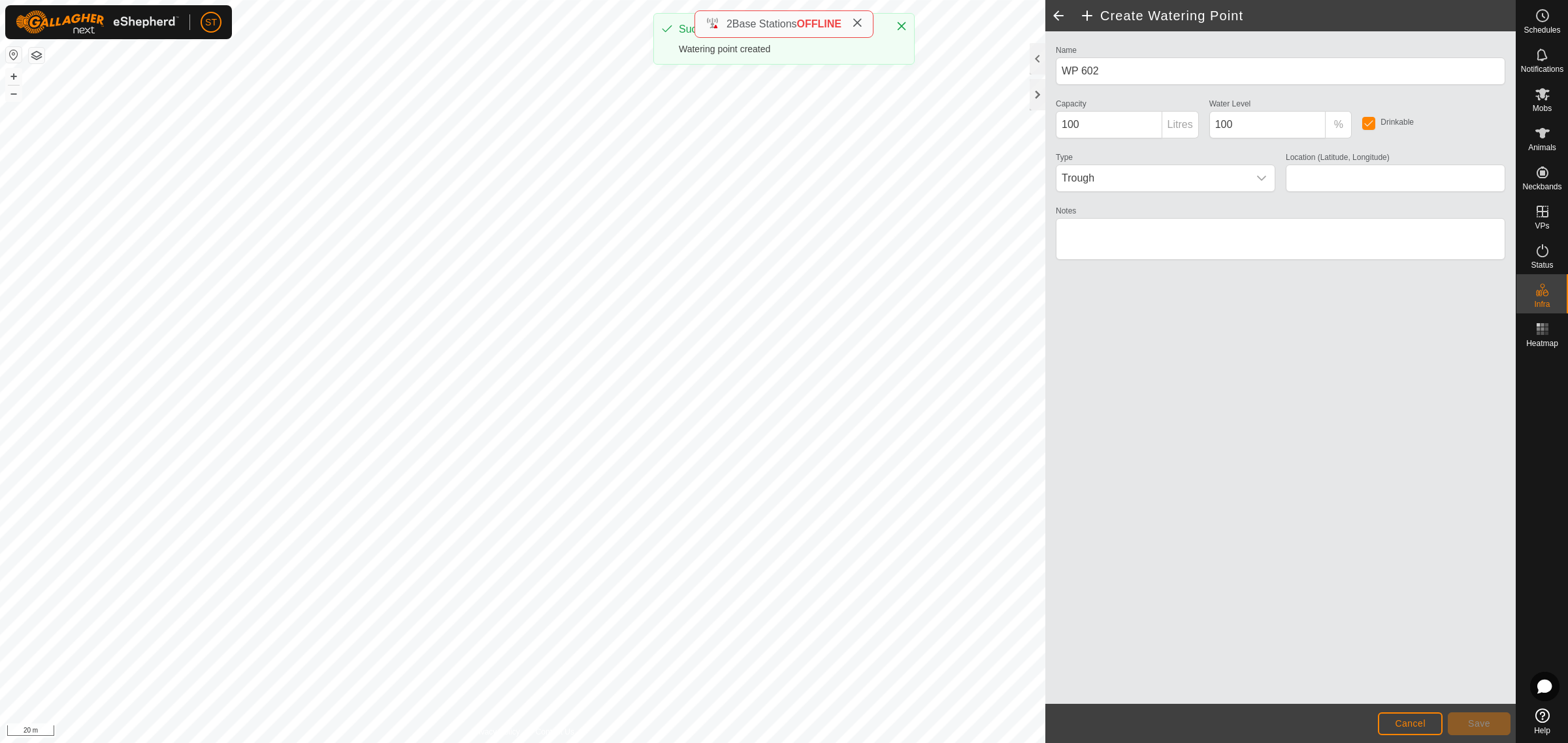
type input "WP 601"
type input "-45.342293, 170.600238"
click at [1489, 713] on button "Save" at bounding box center [1479, 724] width 63 height 23
click at [1408, 717] on button "Cancel" at bounding box center [1410, 724] width 65 height 23
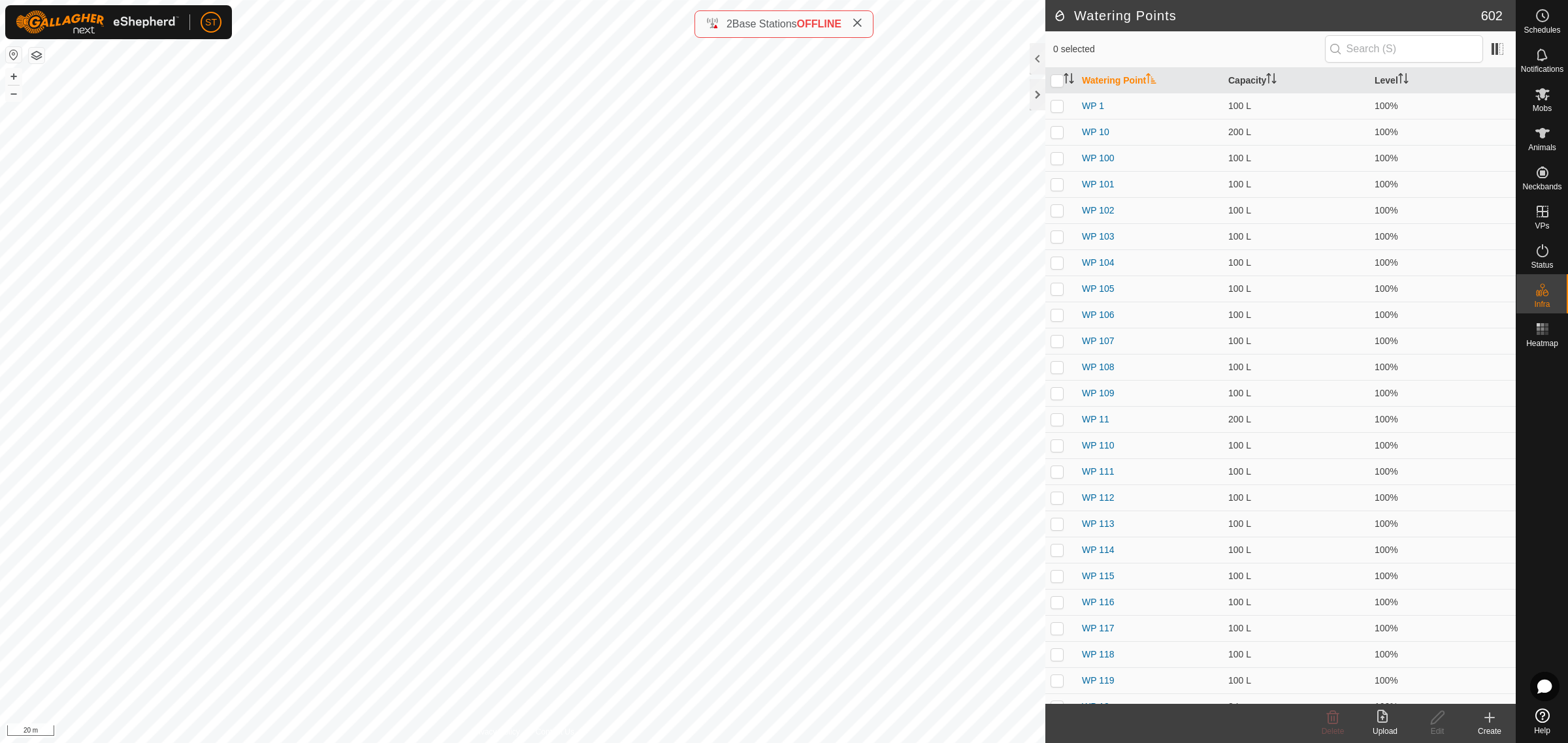
click at [1487, 718] on icon at bounding box center [1489, 718] width 9 height 0
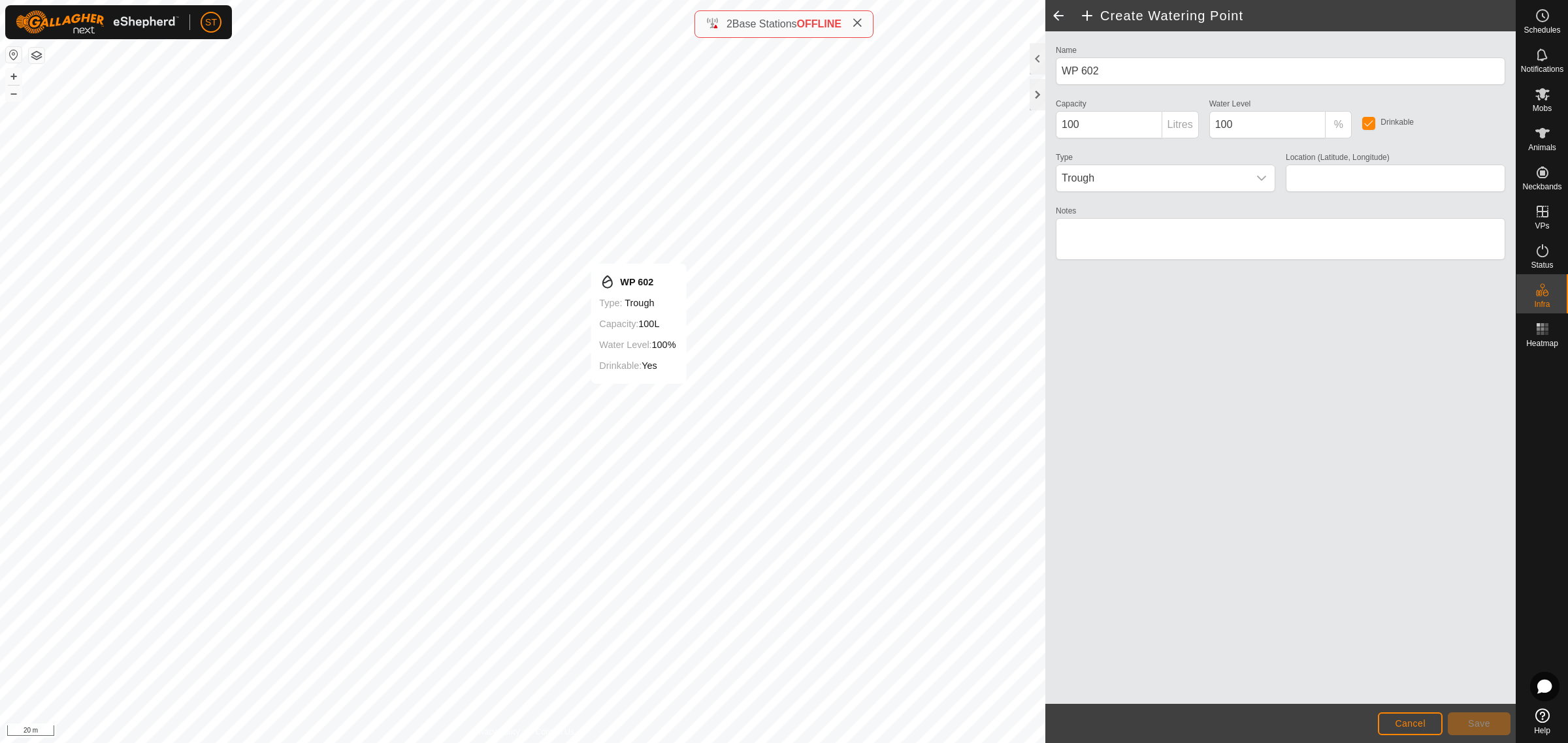
type input "-45.342275, 170.600243"
click at [1472, 715] on button "Save" at bounding box center [1479, 724] width 63 height 23
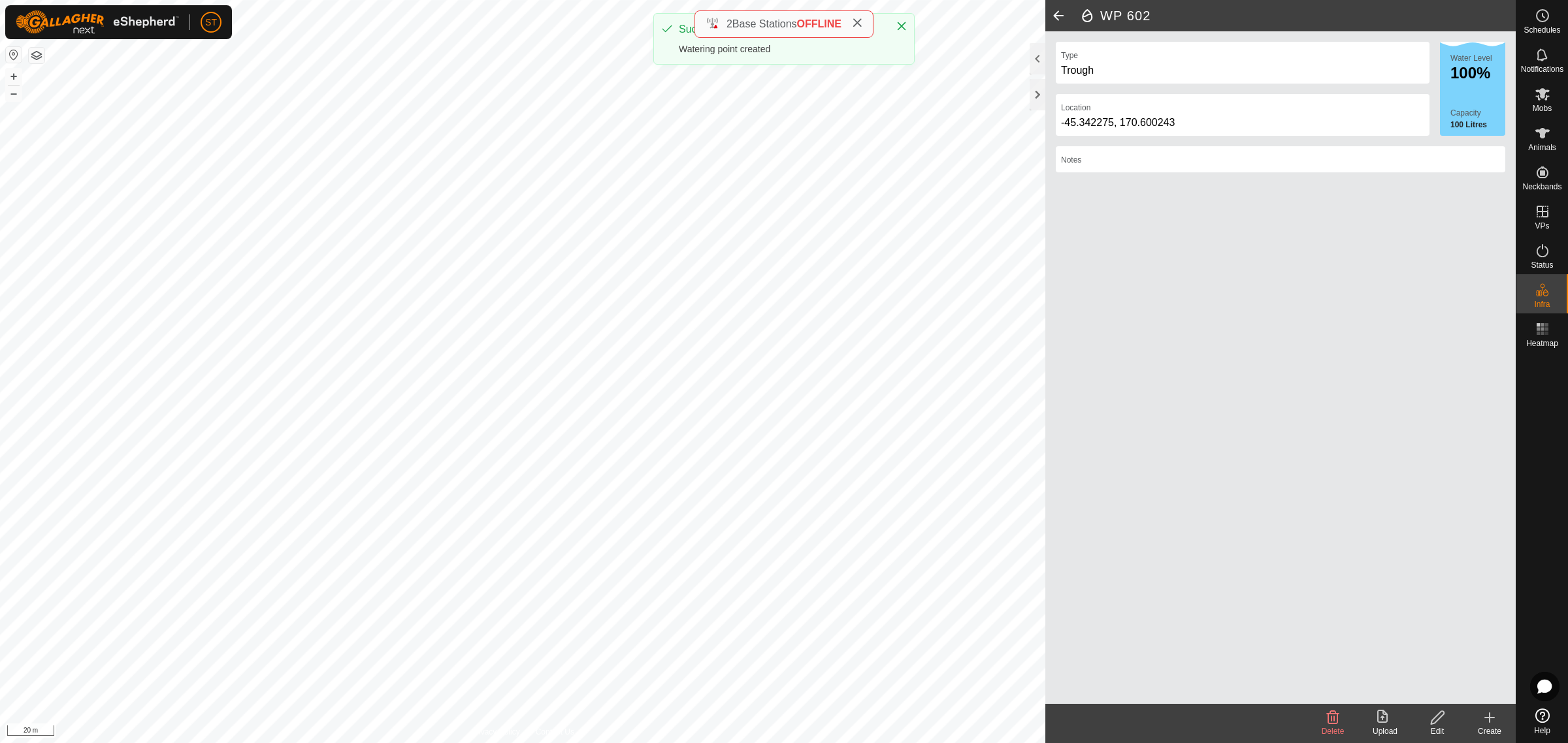
click at [1489, 719] on icon at bounding box center [1489, 718] width 0 height 9
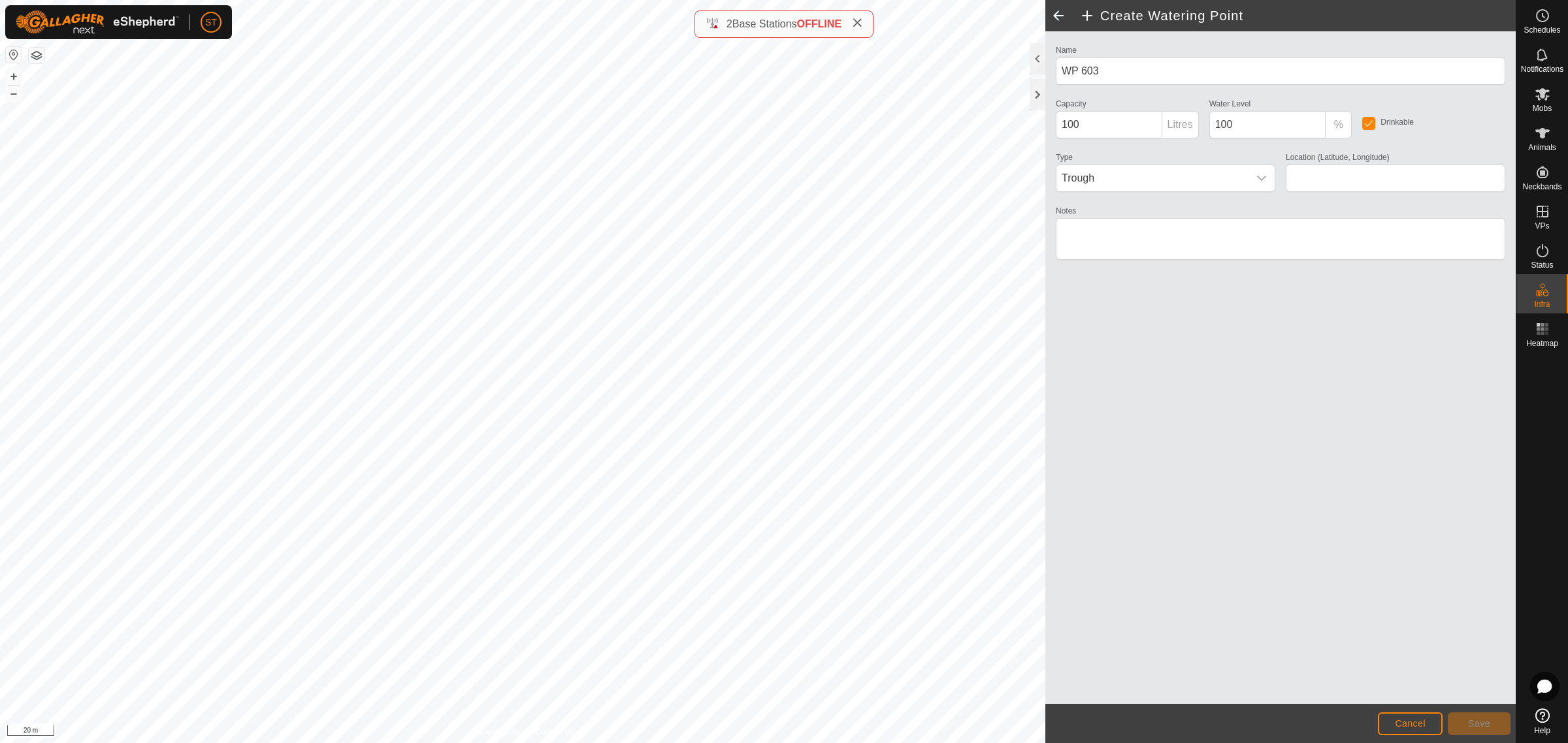
type input "-45.342315, 170.599950"
click at [1463, 716] on button "Save" at bounding box center [1479, 724] width 63 height 23
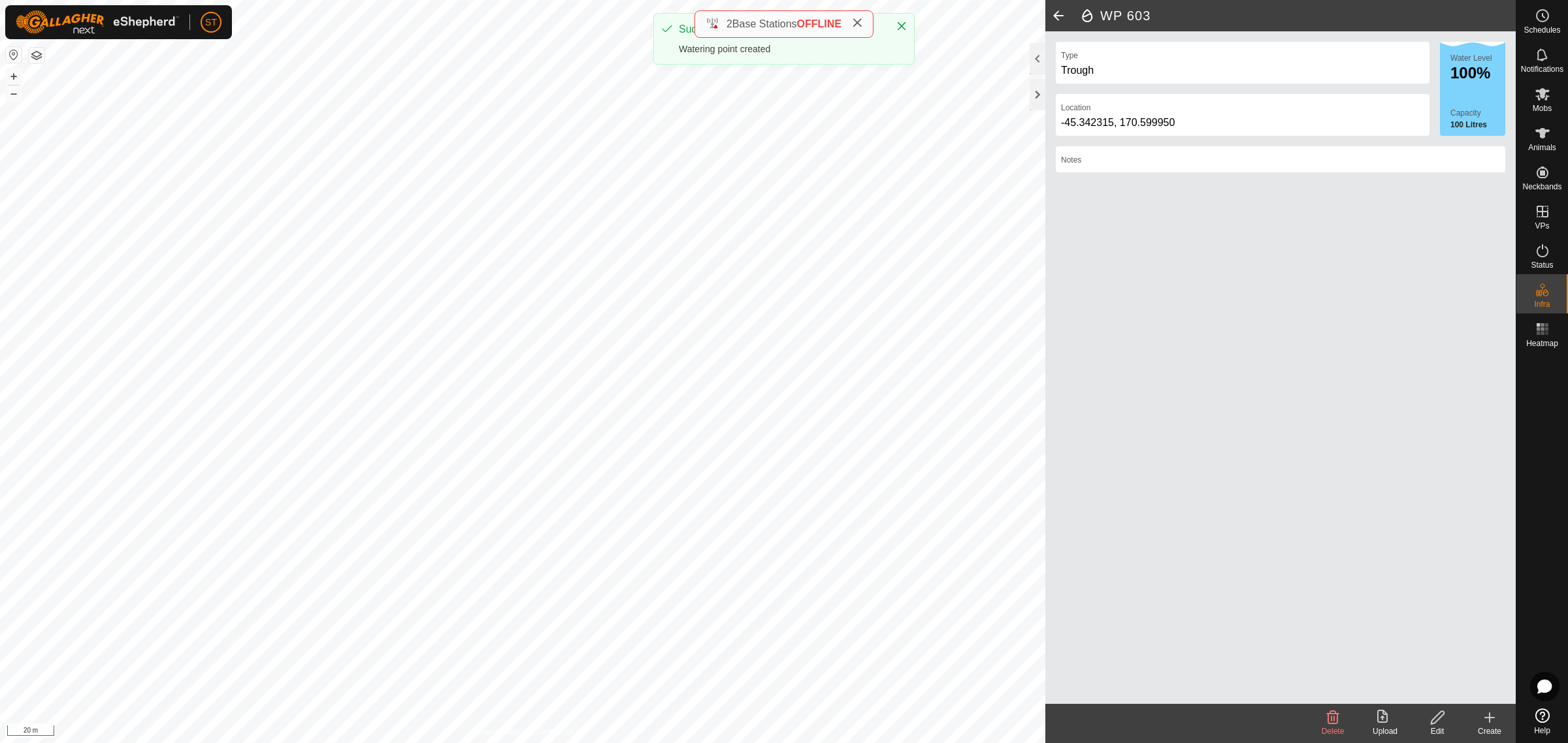
click at [1493, 725] on icon at bounding box center [1489, 717] width 16 height 16
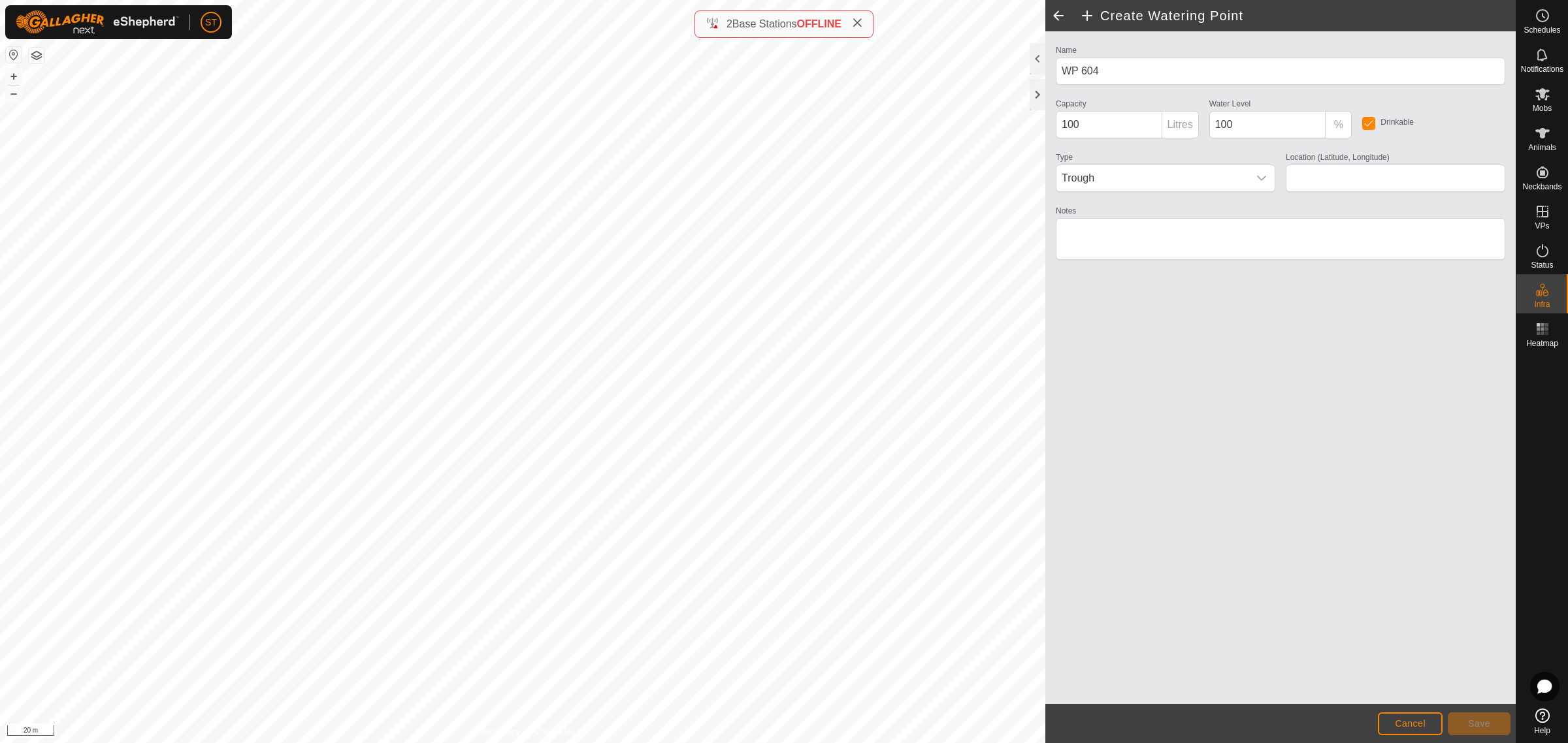
type input "-45.342349, 170.599631"
click at [1487, 729] on button "Save" at bounding box center [1479, 724] width 63 height 23
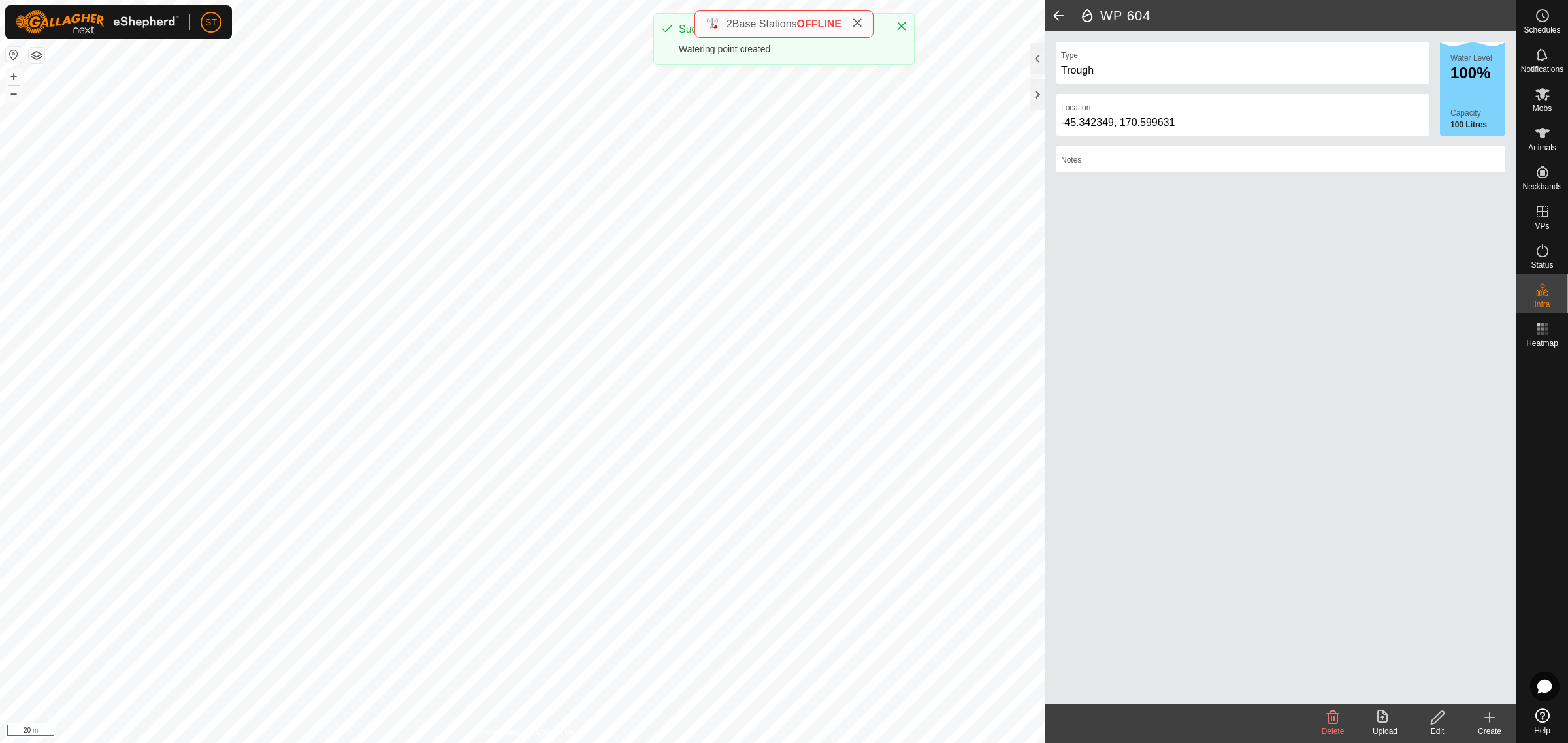
click at [1490, 727] on div "Create" at bounding box center [1489, 731] width 53 height 12
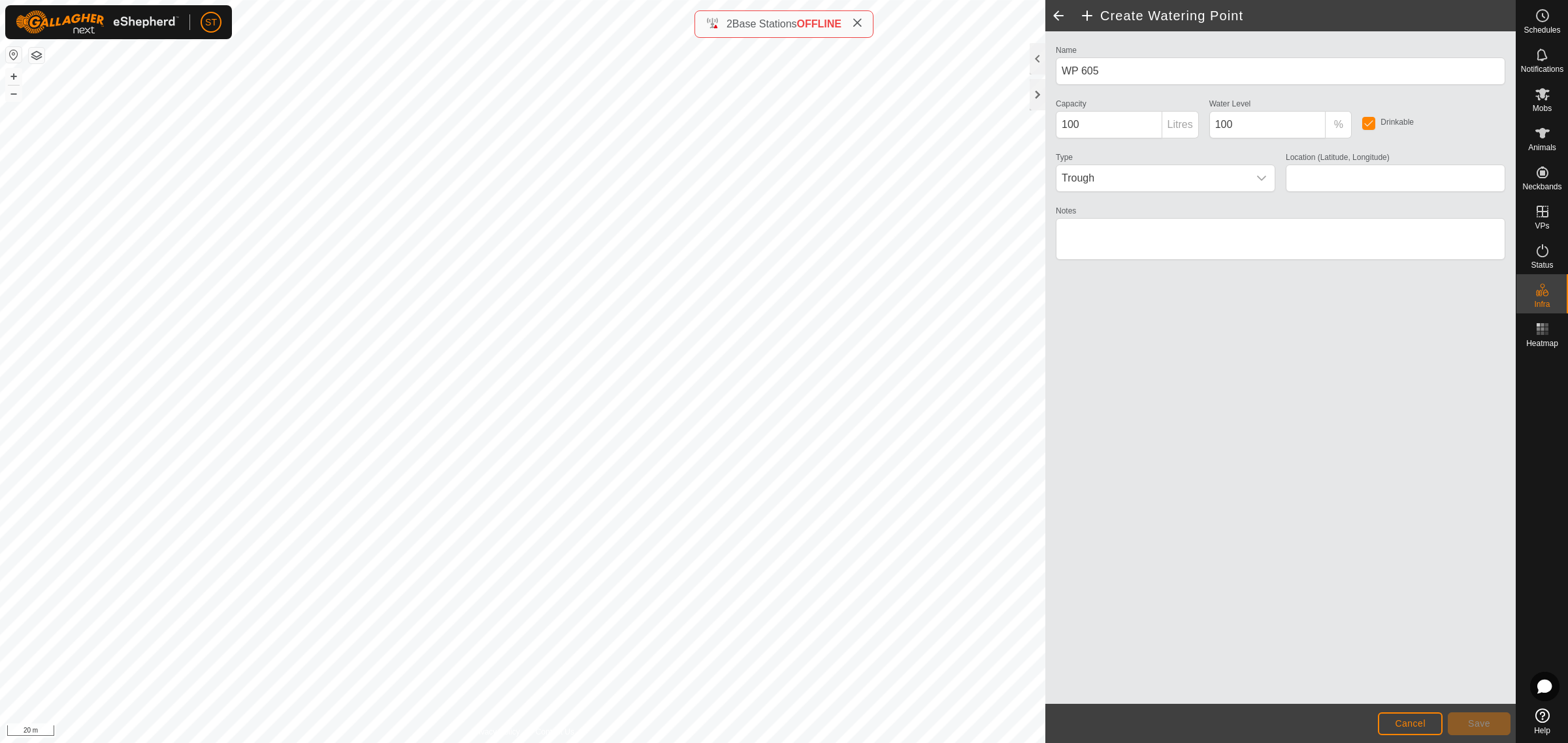
type input "-45.342402, 170.599245"
click at [1472, 727] on span "Save" at bounding box center [1479, 723] width 22 height 10
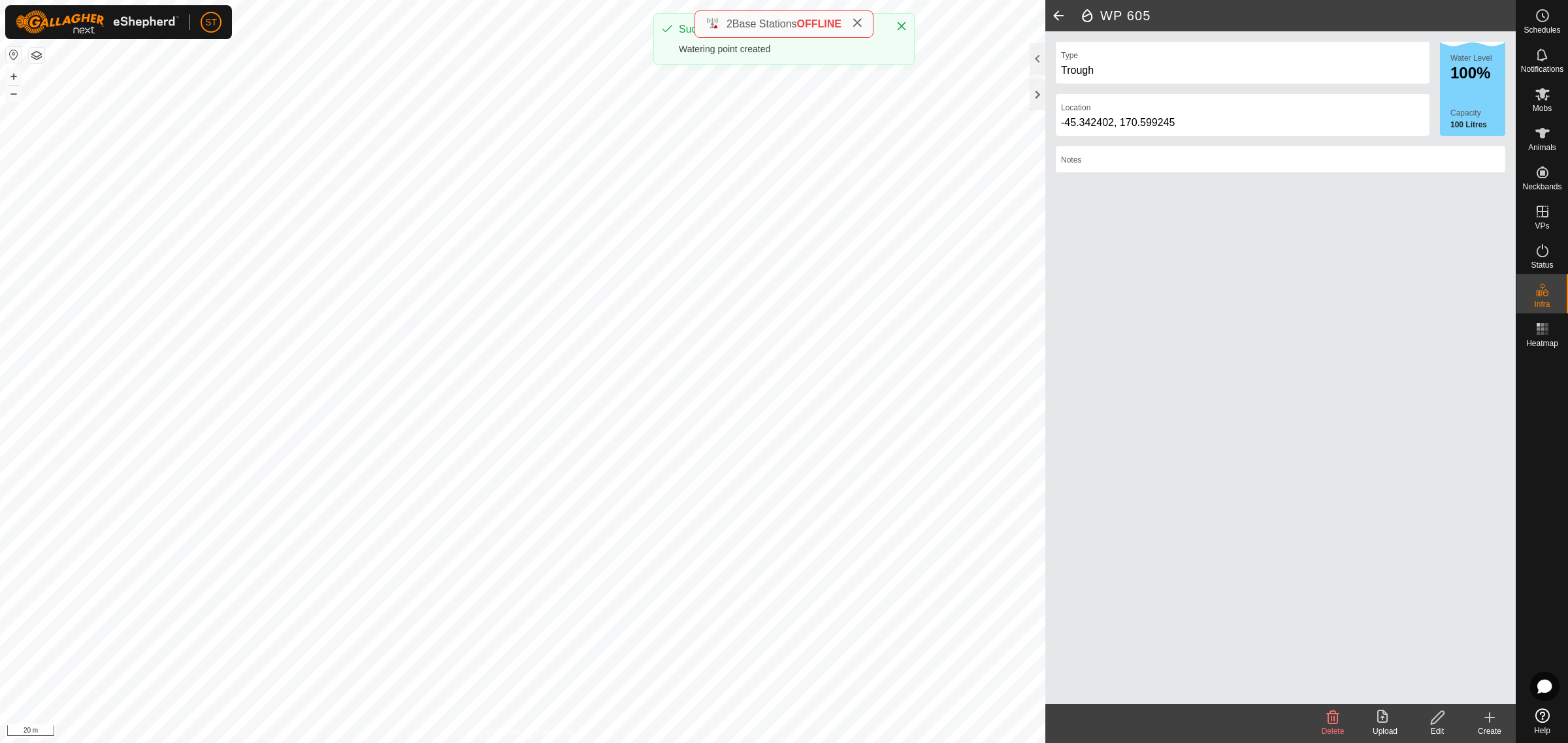
click at [1489, 718] on icon at bounding box center [1489, 718] width 9 height 0
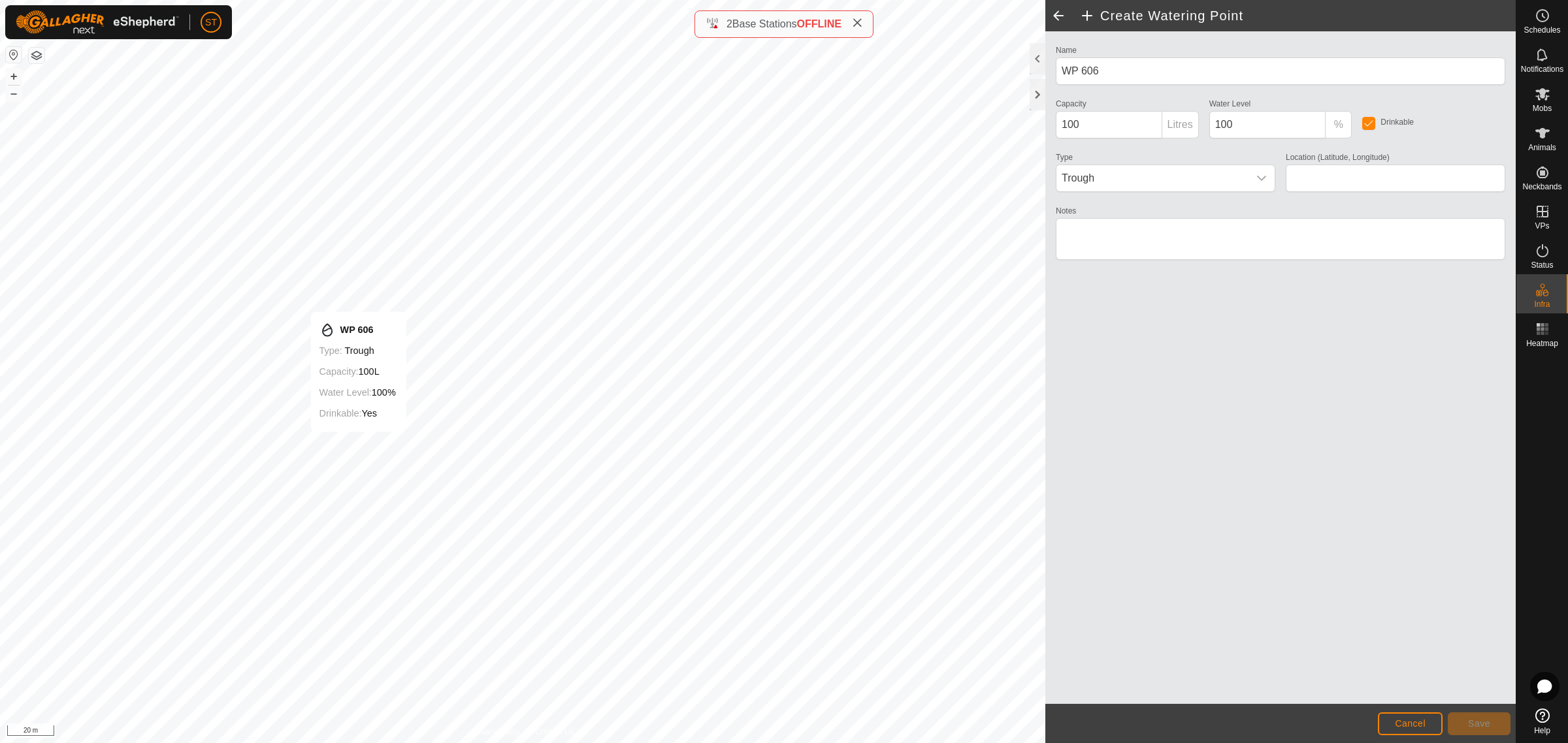
type input "-45.342458, 170.598722"
click at [1471, 725] on span "Save" at bounding box center [1479, 723] width 22 height 10
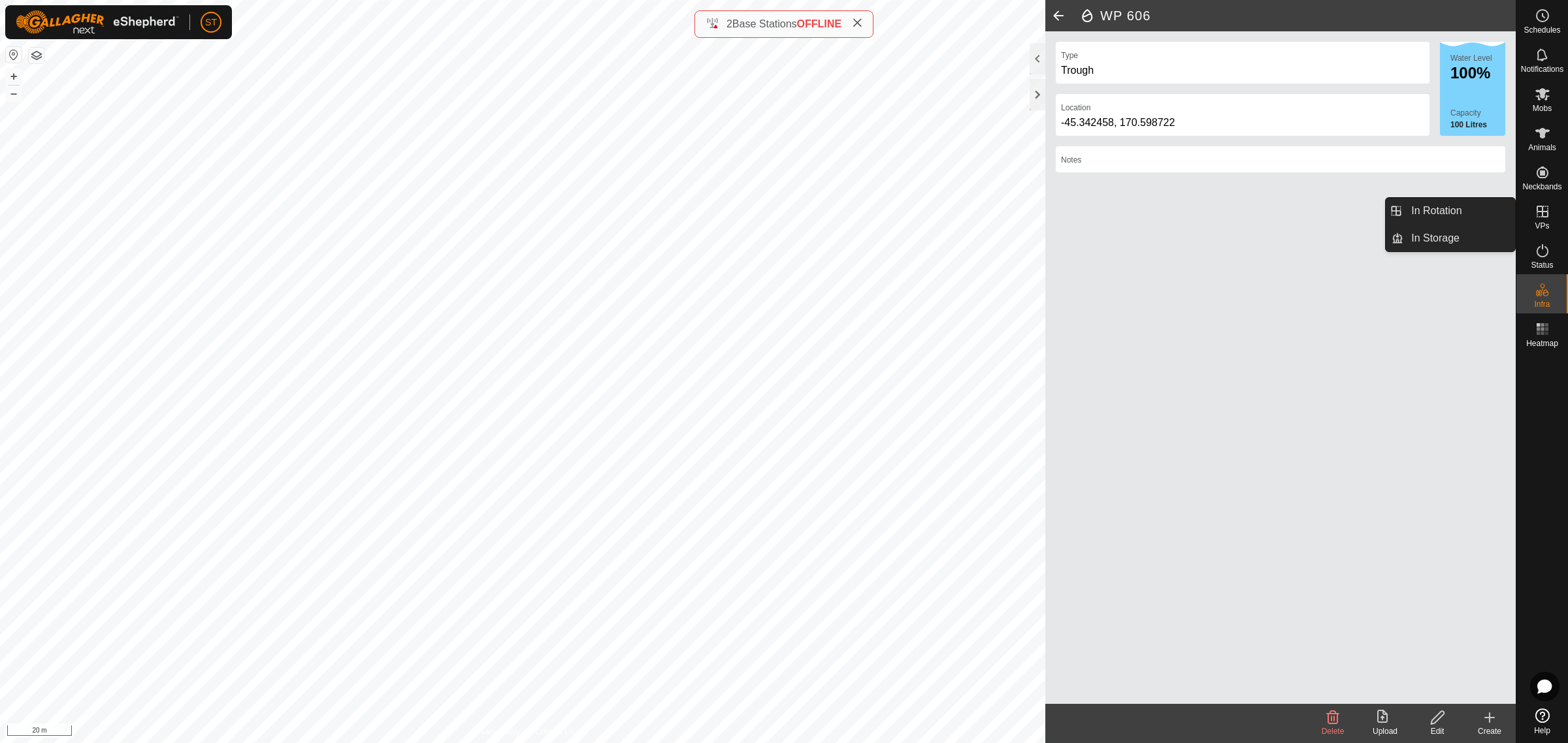
click at [1550, 213] on es-virtualpaddocks-svg-icon at bounding box center [1542, 212] width 23 height 21
click at [1542, 213] on icon at bounding box center [1542, 212] width 12 height 12
click at [1546, 211] on icon at bounding box center [1542, 212] width 16 height 16
click at [1452, 211] on link "In Rotation" at bounding box center [1459, 211] width 112 height 26
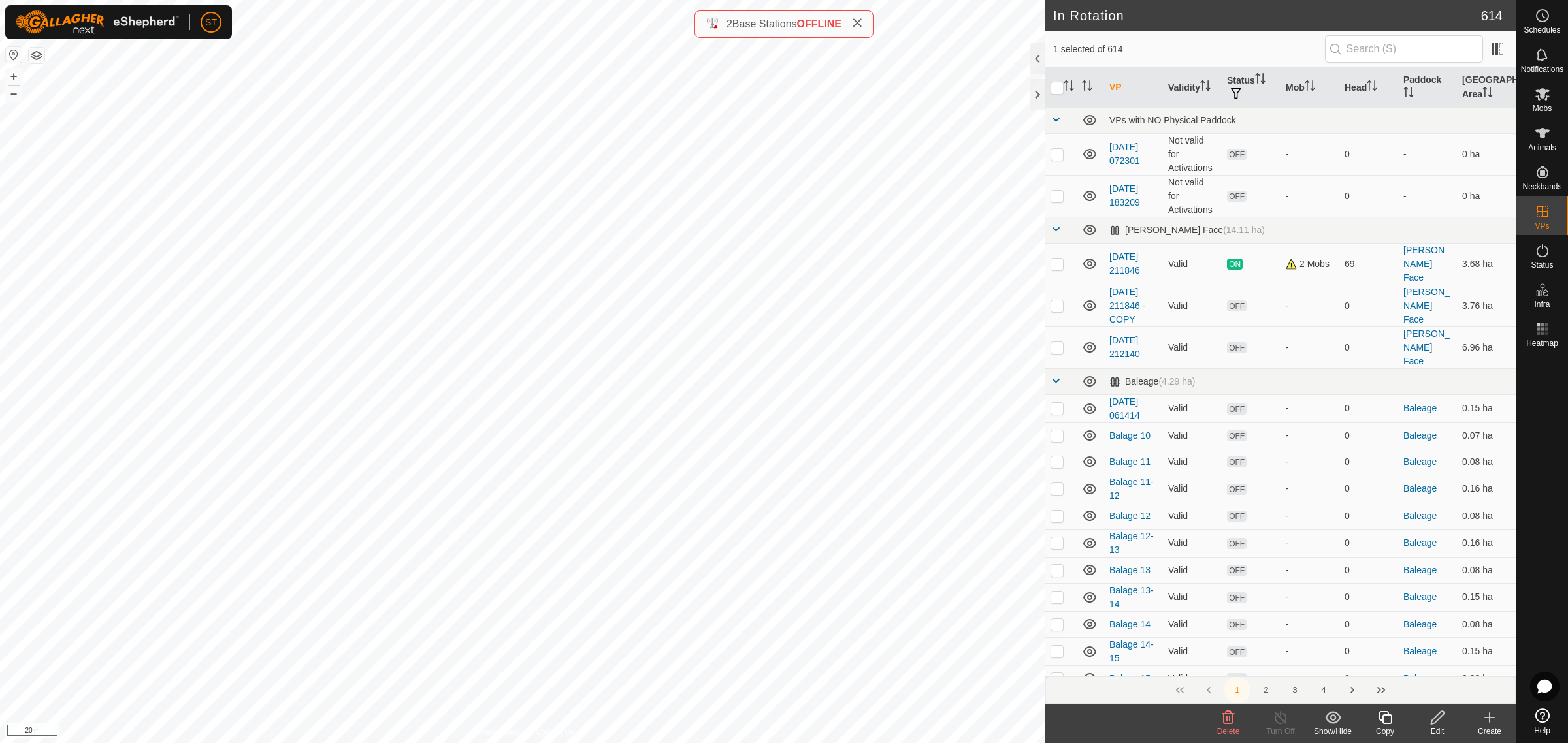
click at [1227, 720] on icon at bounding box center [1228, 718] width 12 height 13
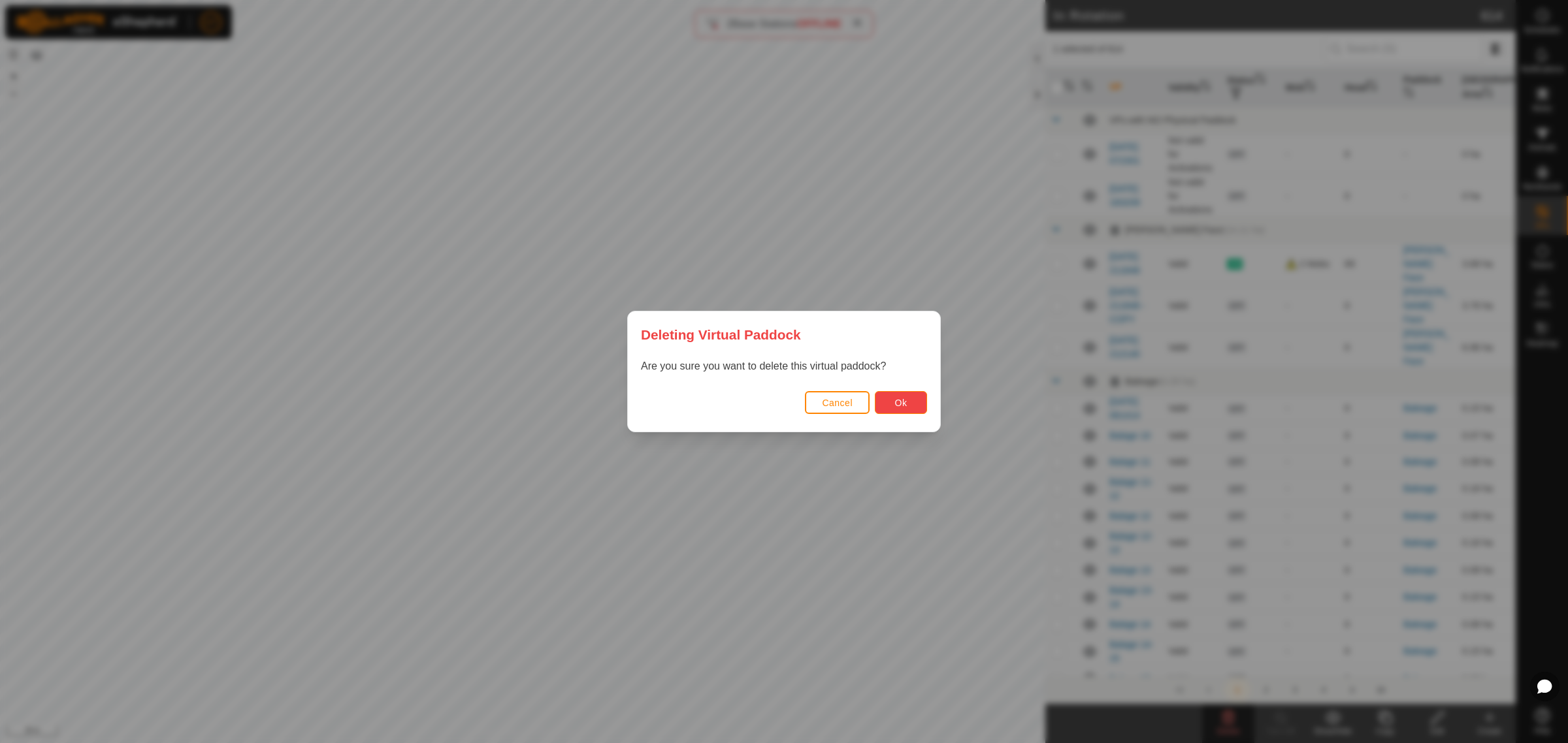
click at [899, 400] on span "Ok" at bounding box center [900, 402] width 12 height 10
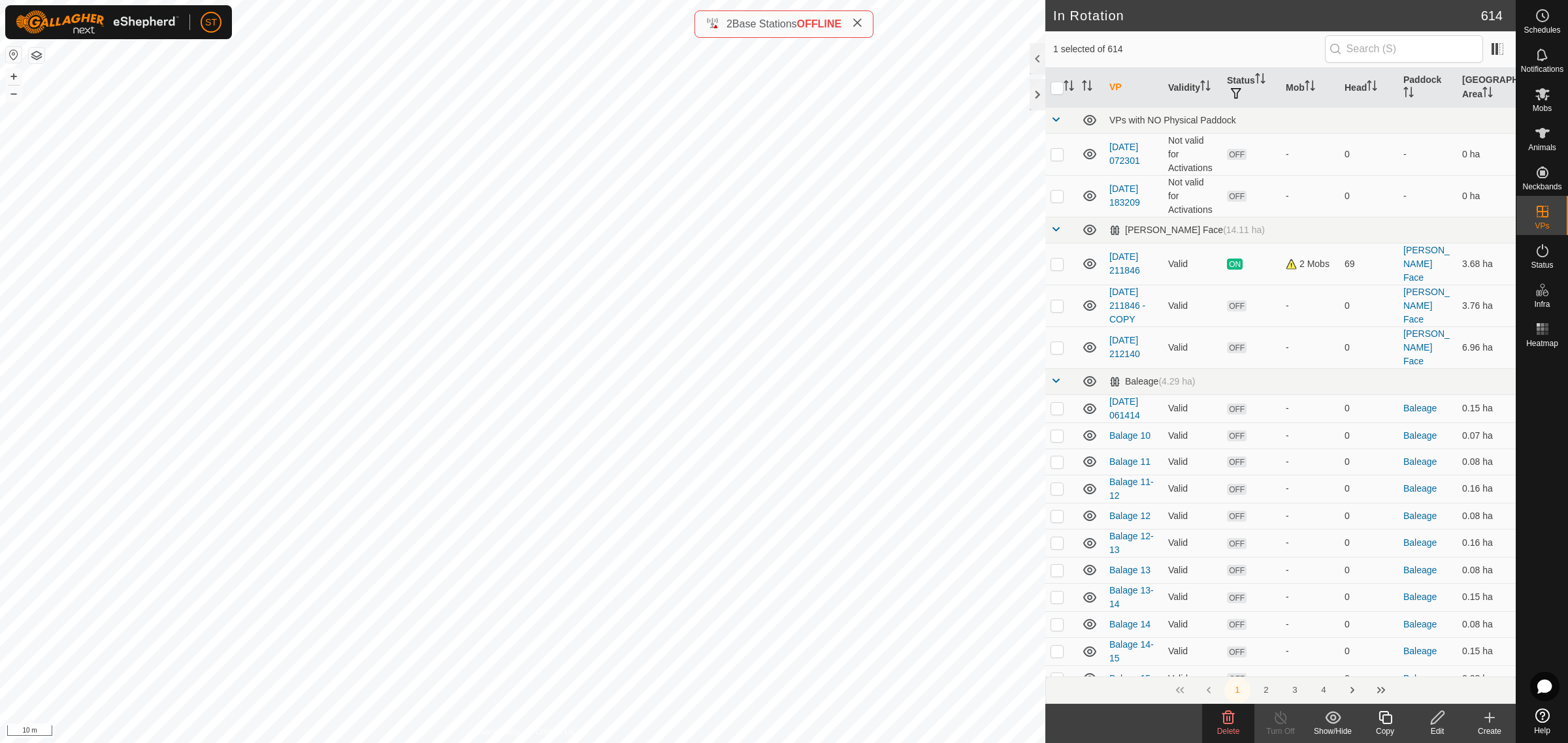
click at [1227, 728] on span "Delete" at bounding box center [1229, 732] width 23 height 9
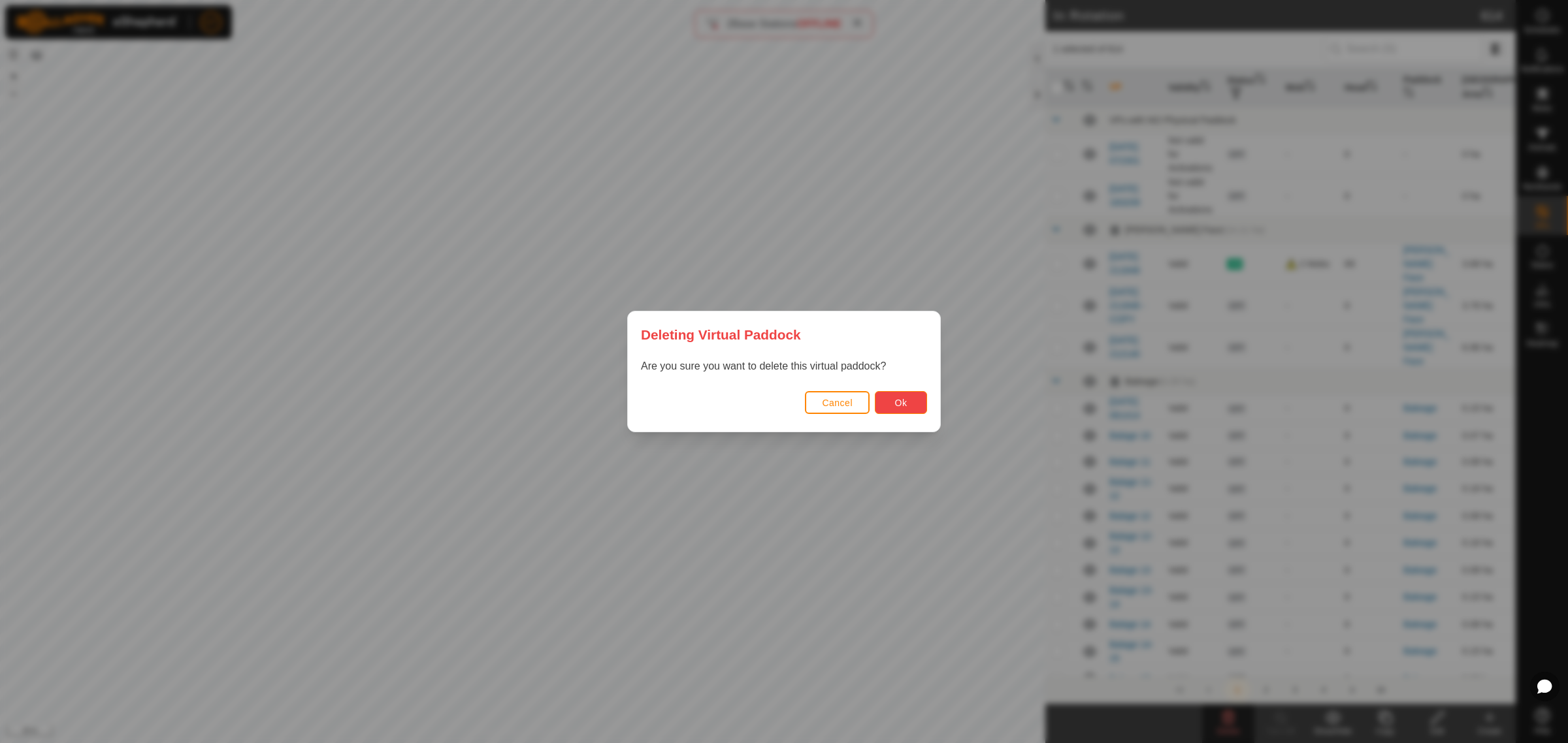
click at [887, 405] on button "Ok" at bounding box center [900, 402] width 53 height 23
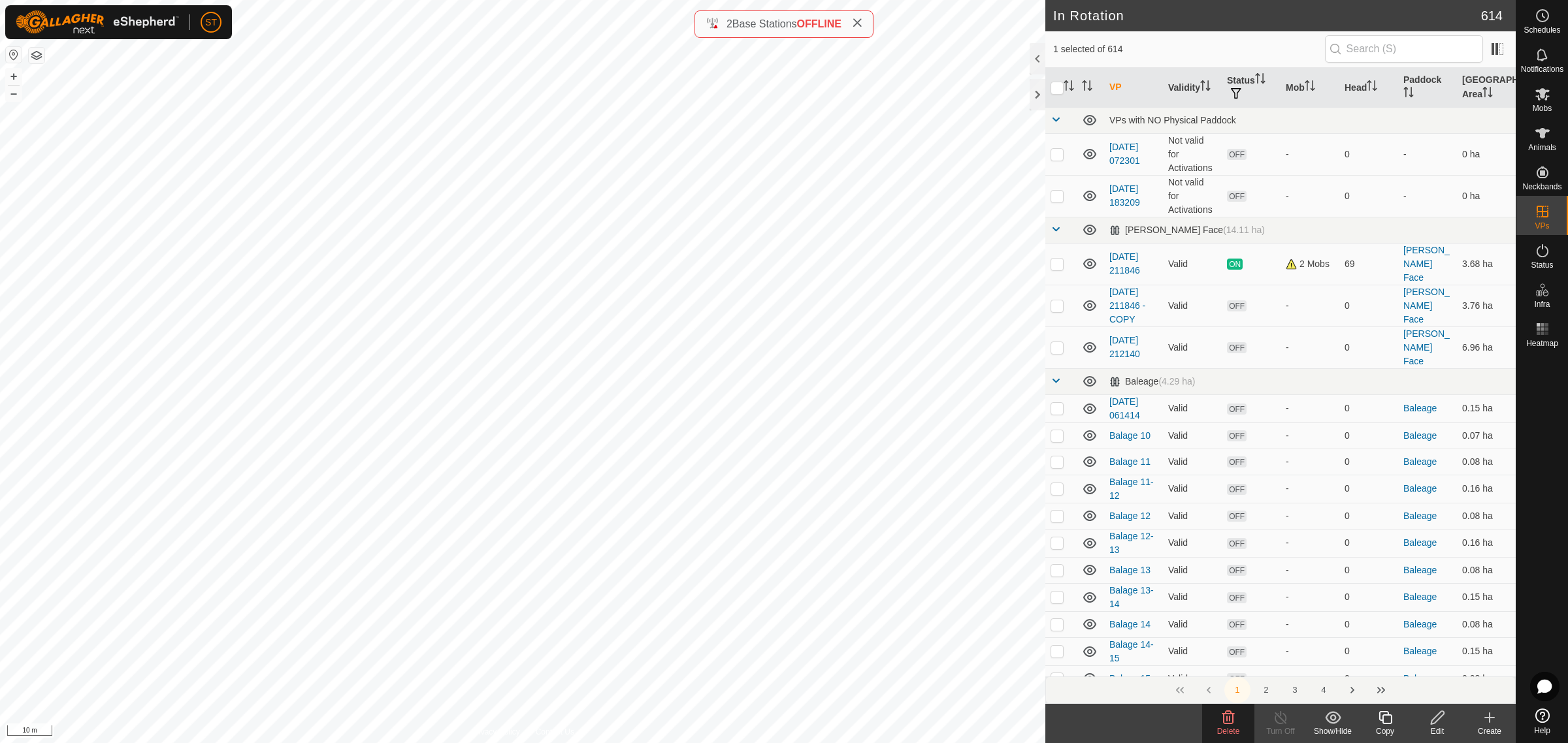
click at [1232, 721] on icon at bounding box center [1228, 718] width 12 height 13
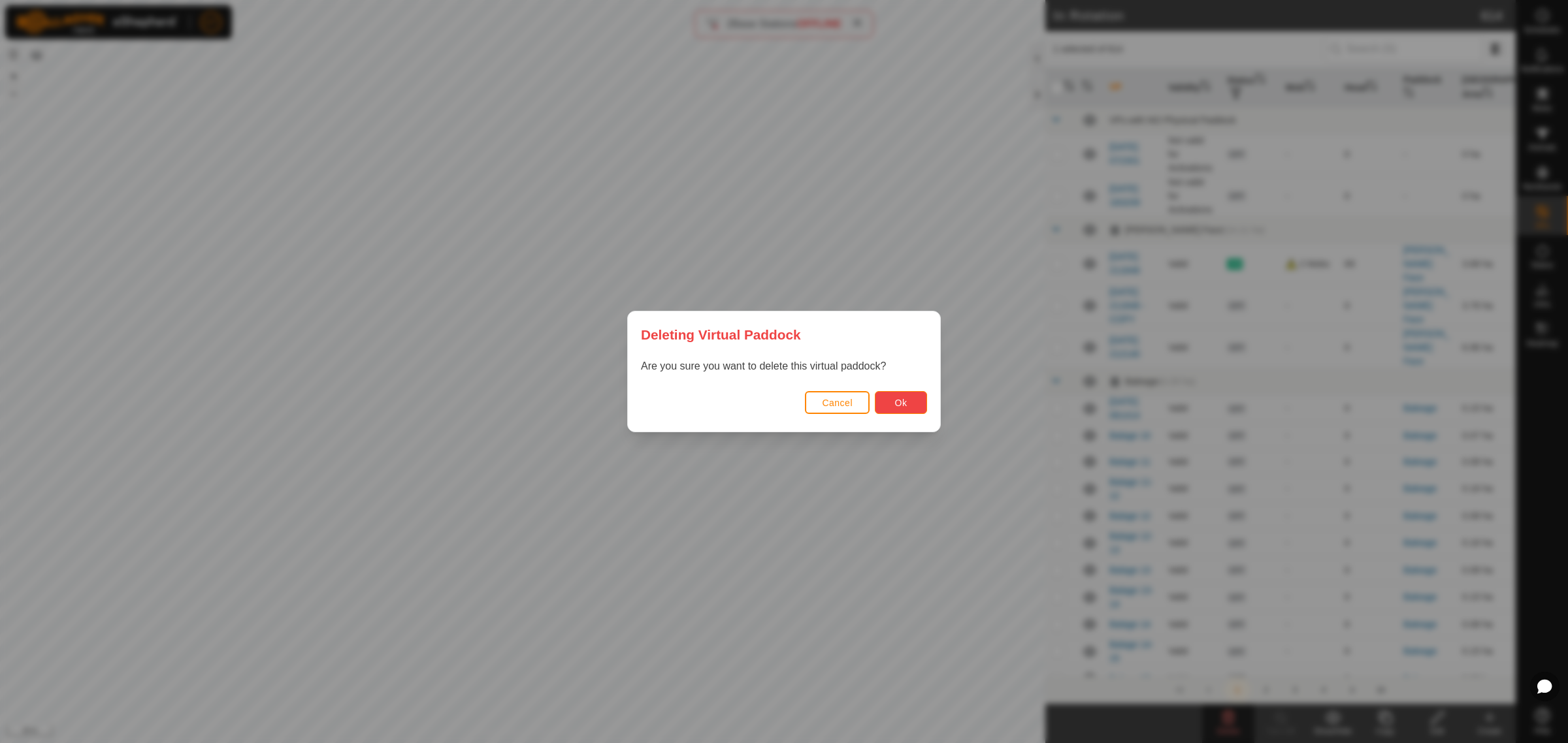
click at [900, 402] on span "Ok" at bounding box center [900, 402] width 12 height 10
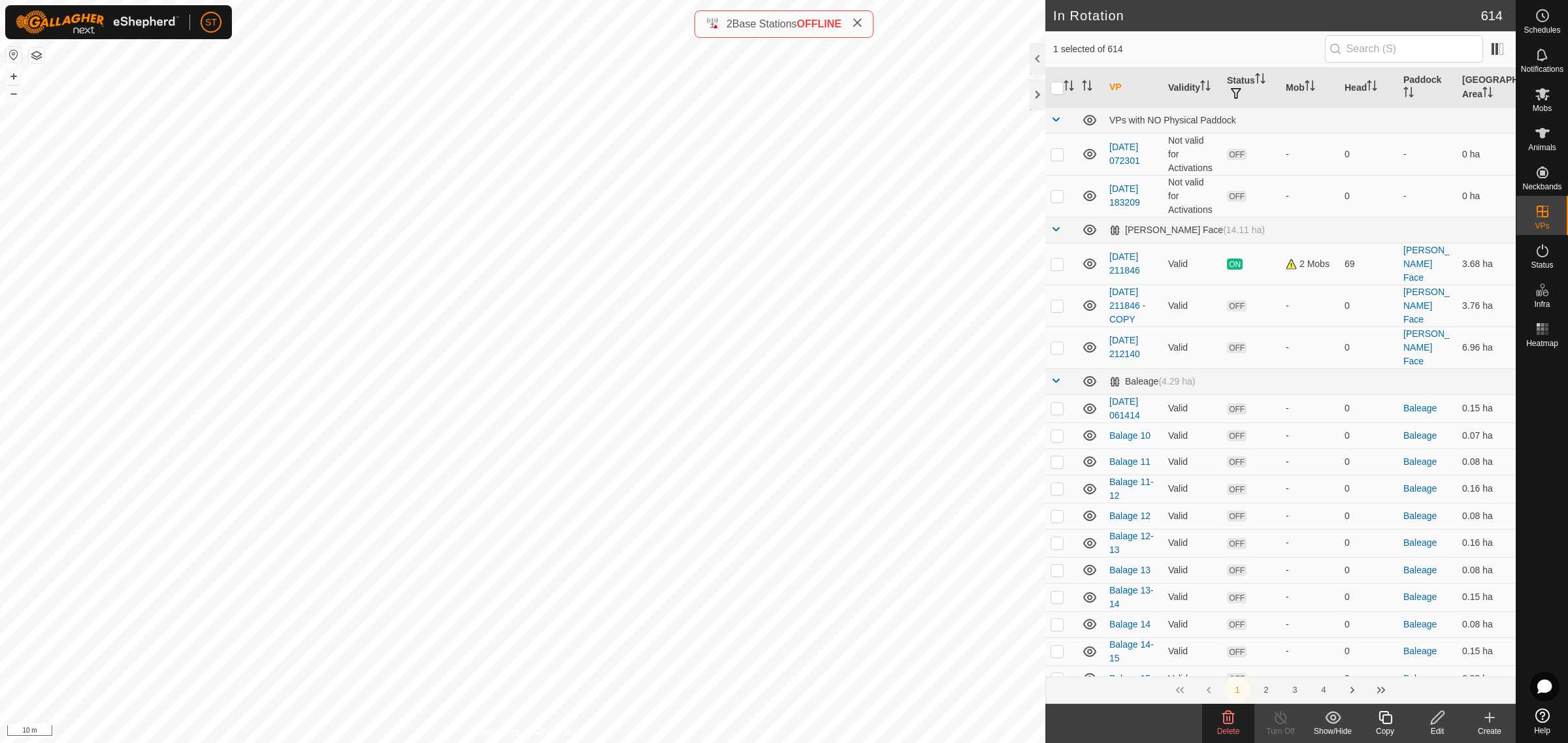
click at [1226, 725] on div "Delete" at bounding box center [1228, 731] width 53 height 12
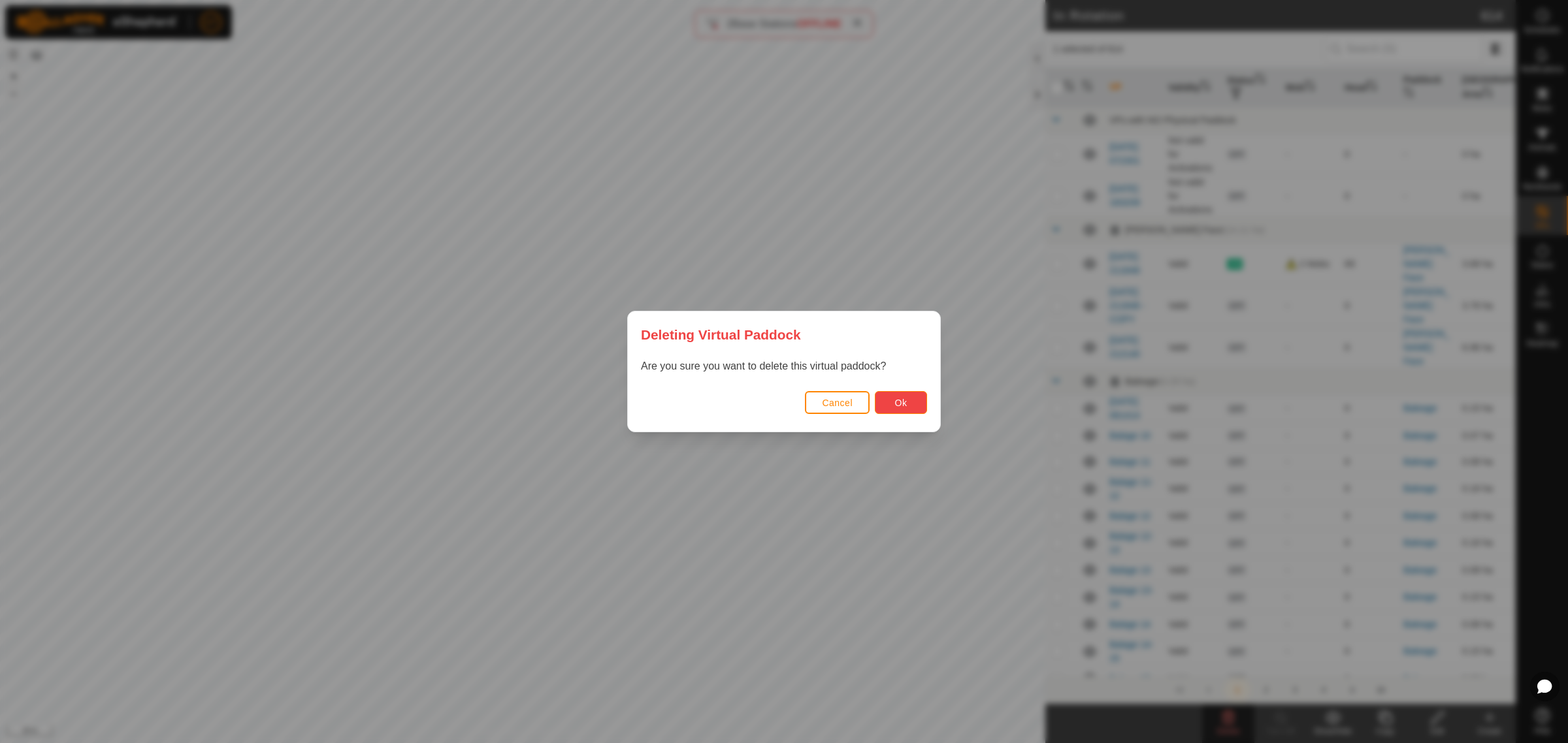
click at [900, 399] on span "Ok" at bounding box center [900, 402] width 12 height 10
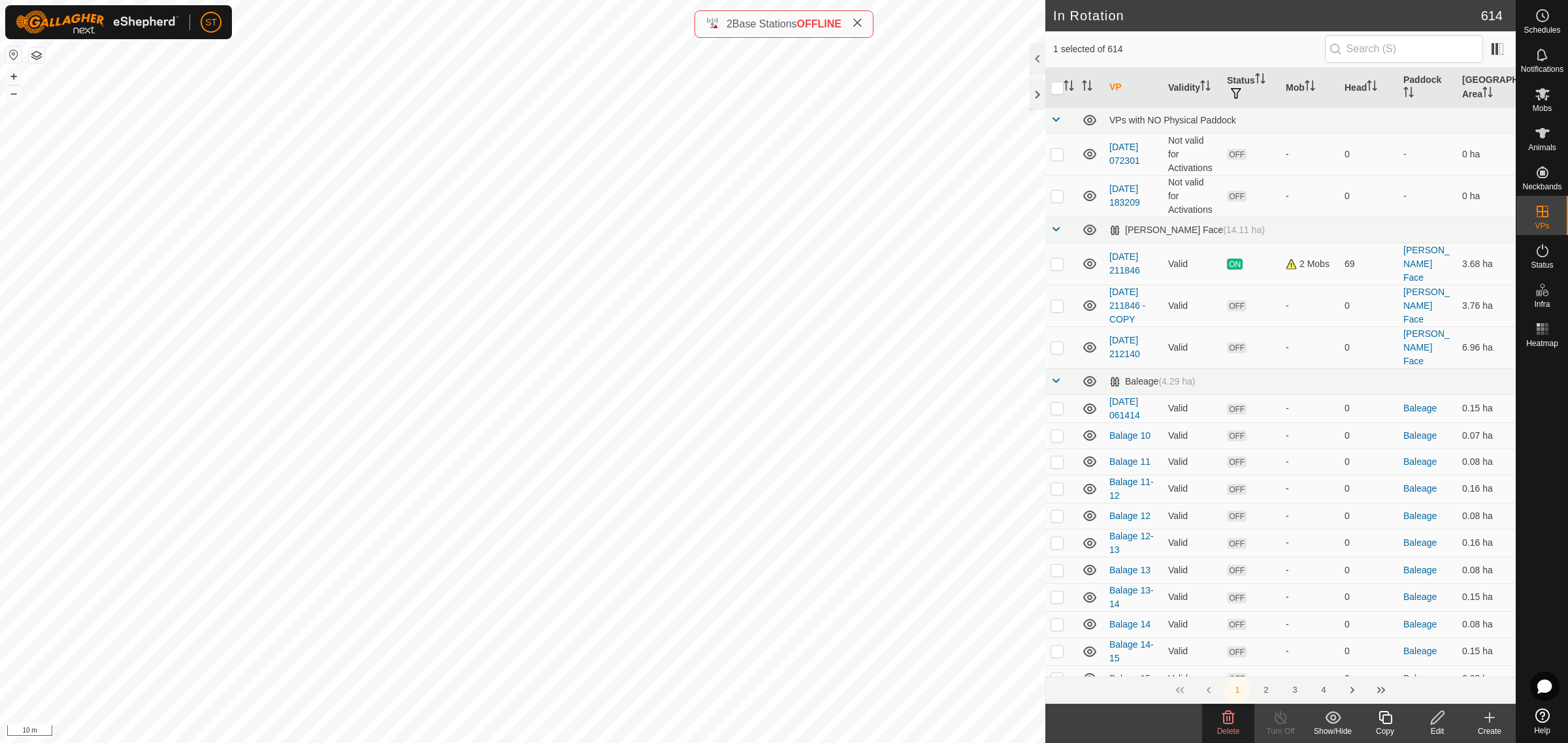
click at [1229, 717] on icon at bounding box center [1228, 718] width 12 height 13
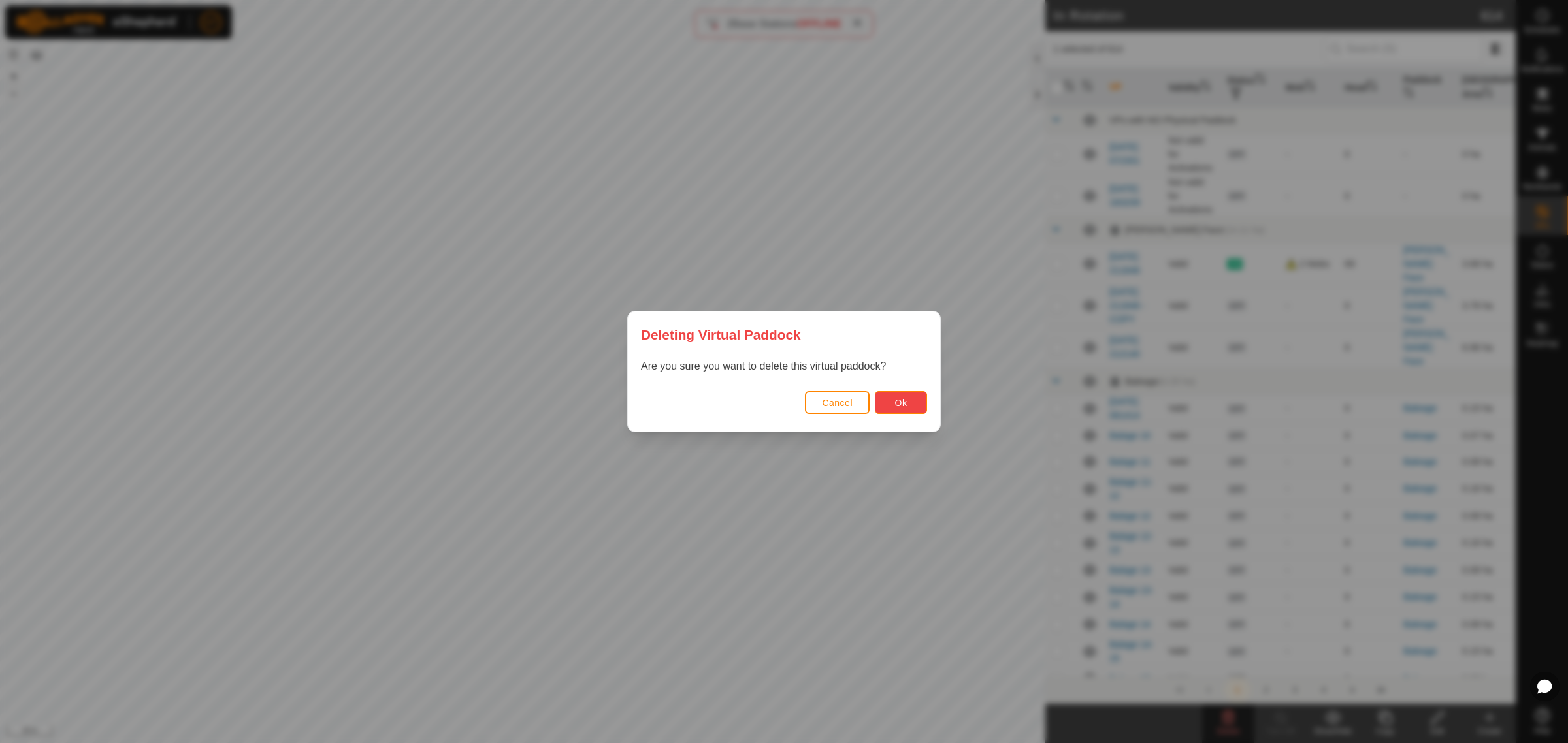
click at [900, 402] on span "Ok" at bounding box center [900, 402] width 12 height 10
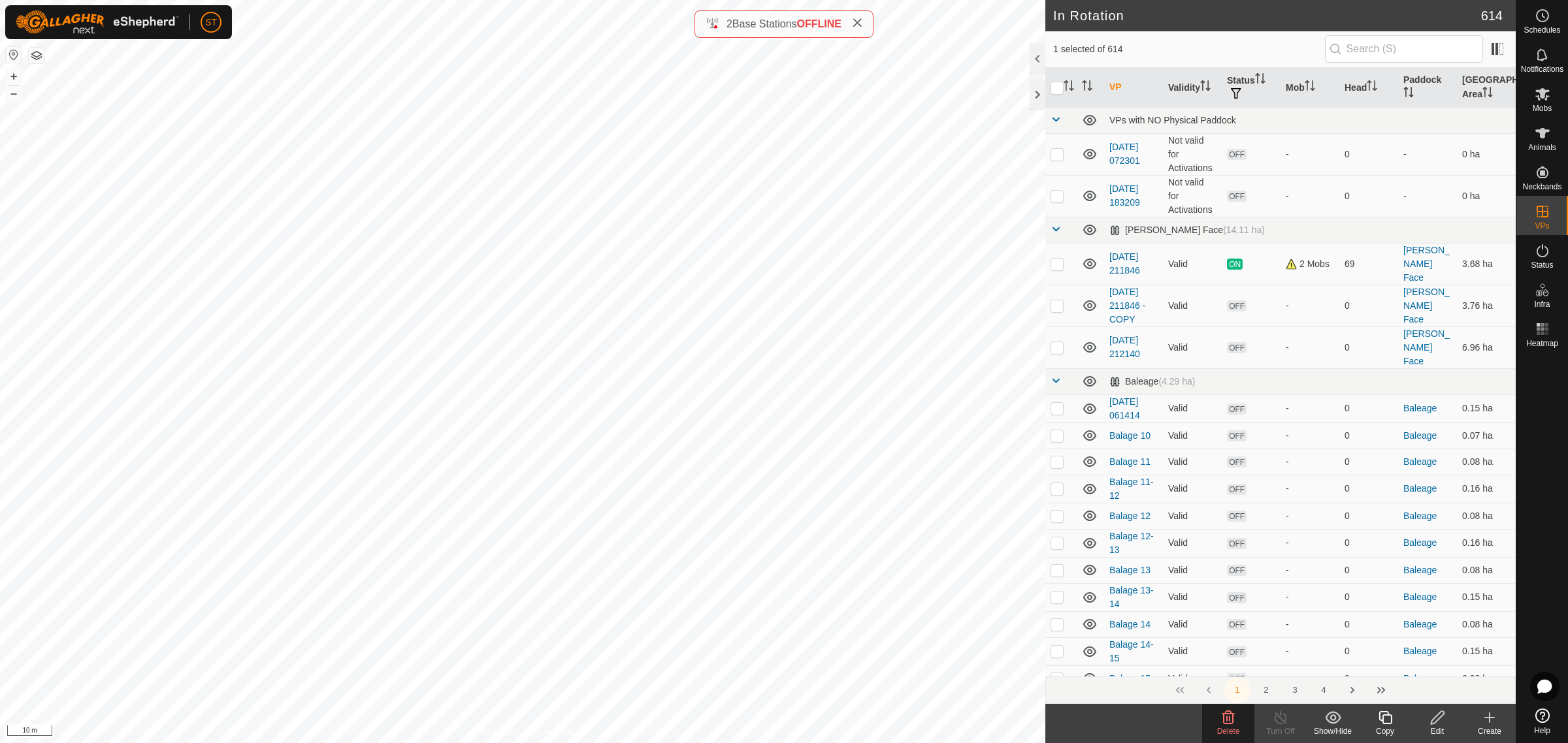
click at [1233, 721] on icon at bounding box center [1228, 718] width 12 height 13
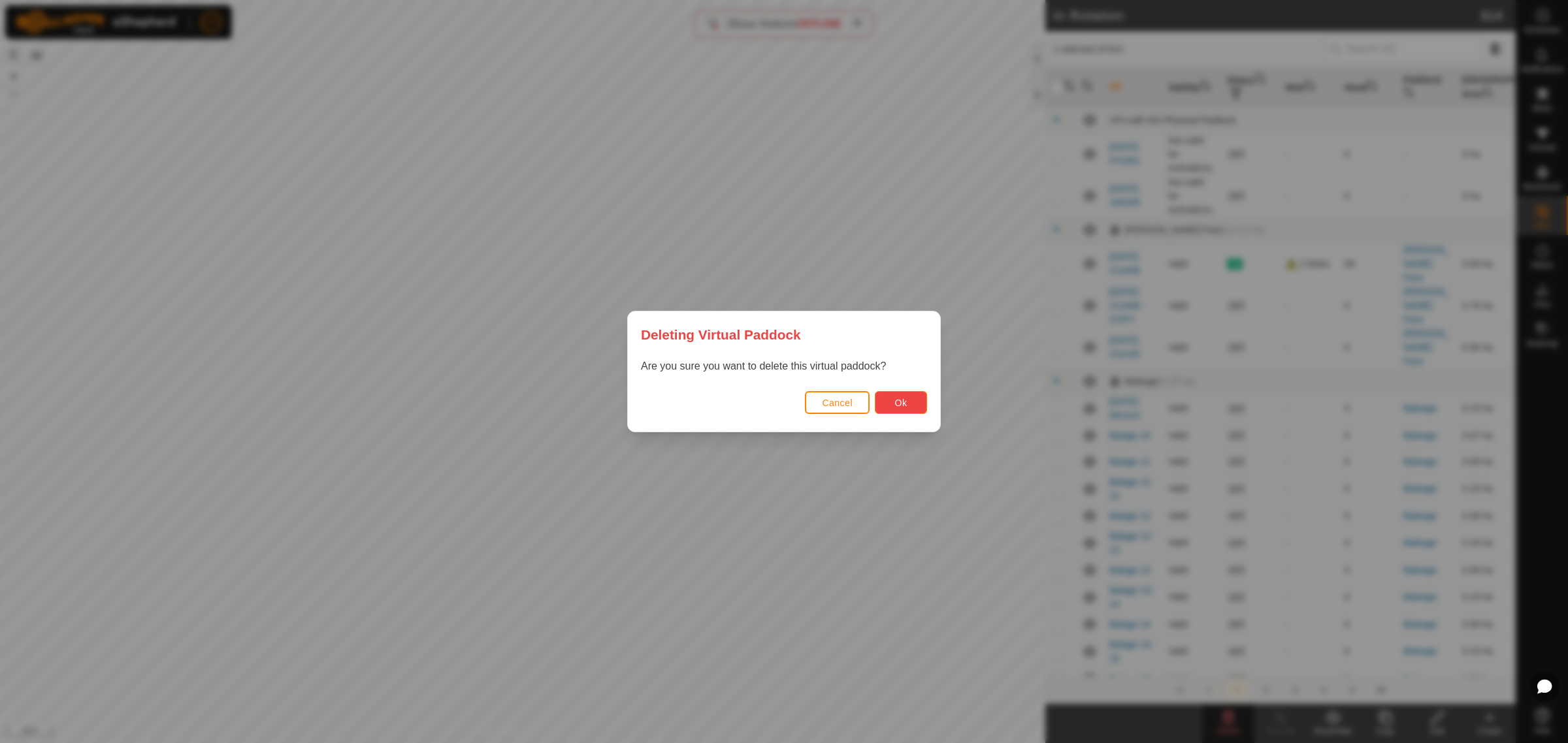
click at [912, 405] on button "Ok" at bounding box center [900, 402] width 53 height 23
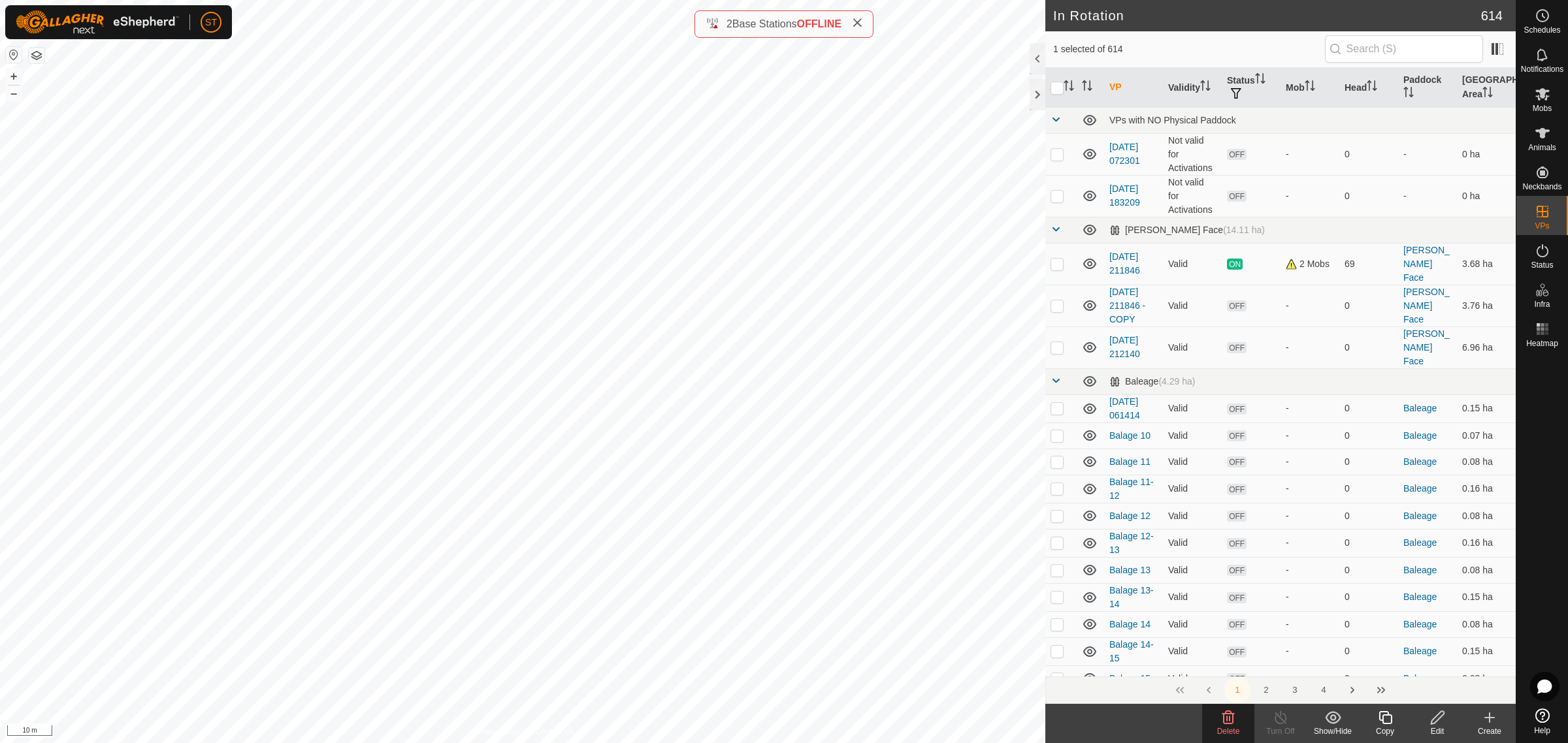
click at [1225, 723] on icon at bounding box center [1228, 717] width 16 height 16
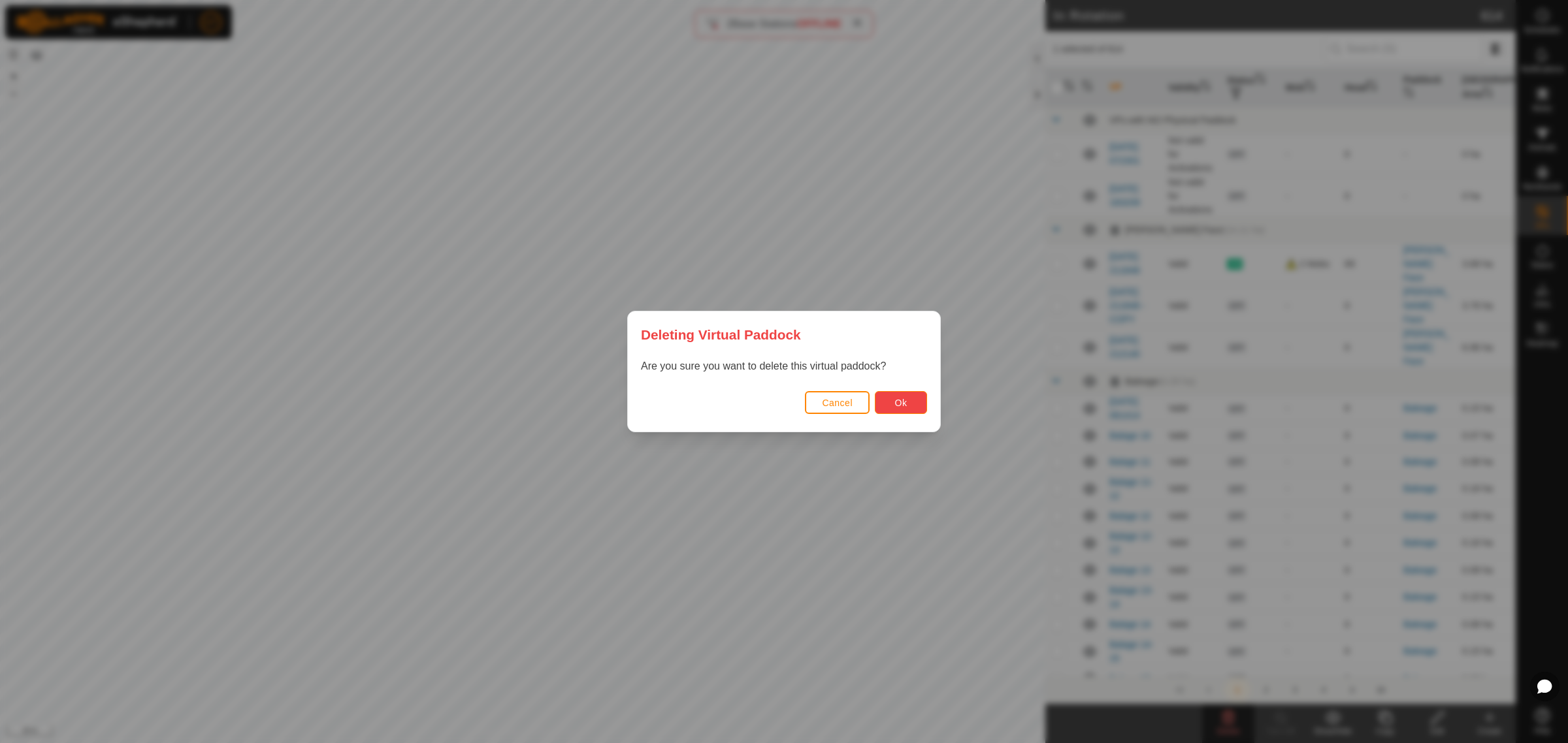
click at [900, 402] on span "Ok" at bounding box center [900, 402] width 12 height 10
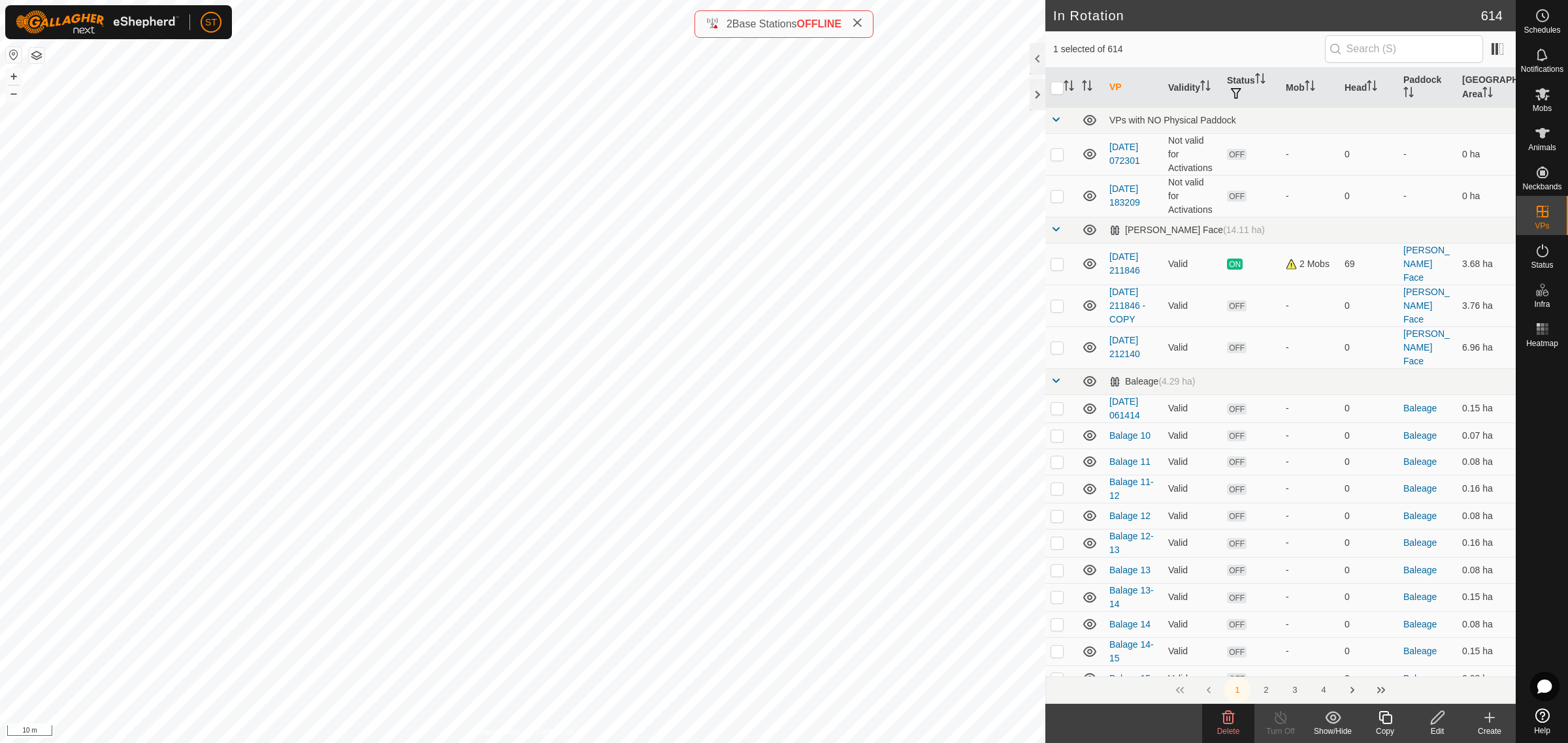
click at [1223, 723] on icon at bounding box center [1228, 718] width 12 height 13
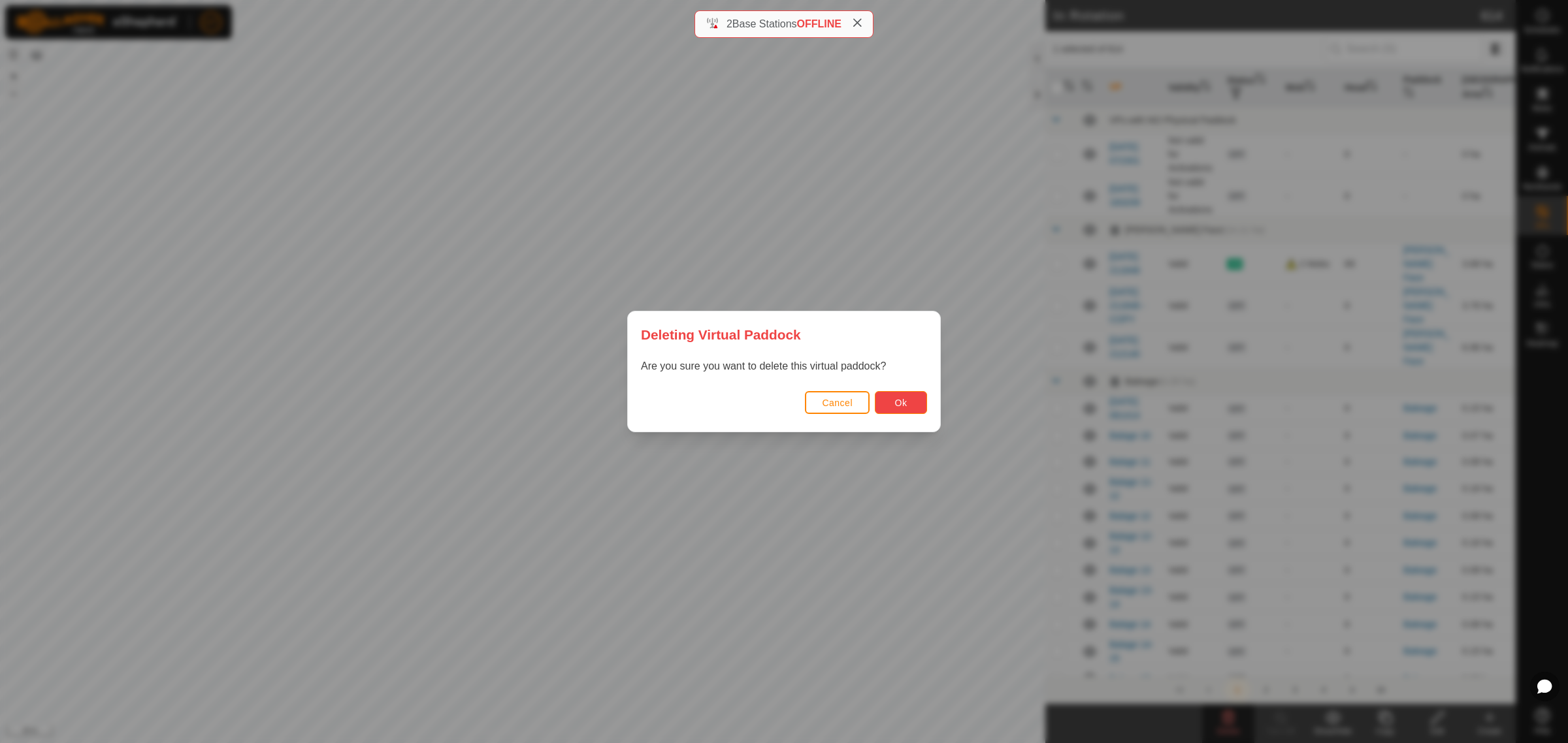
click at [896, 396] on button "Ok" at bounding box center [900, 402] width 53 height 23
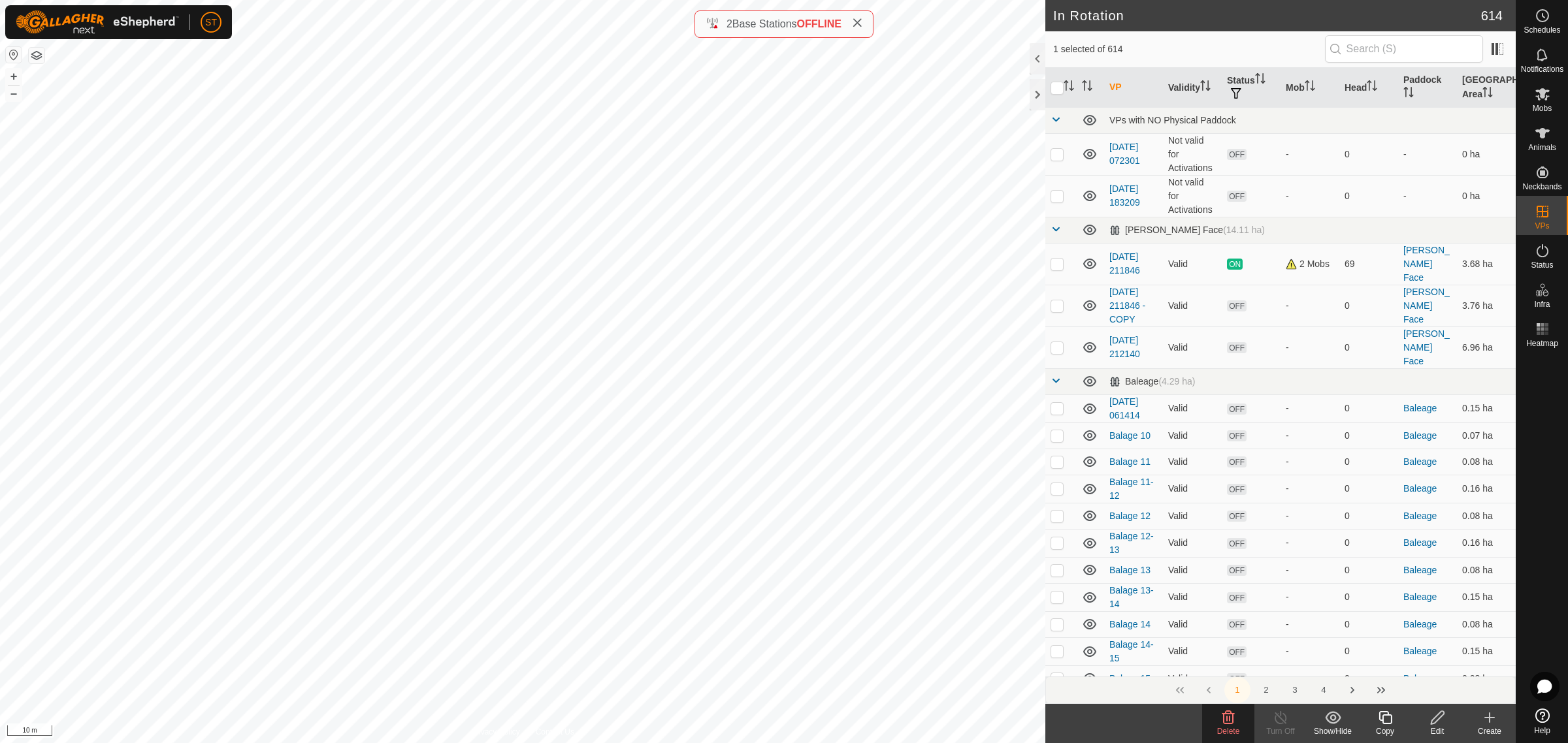
click at [1235, 716] on icon at bounding box center [1228, 717] width 16 height 16
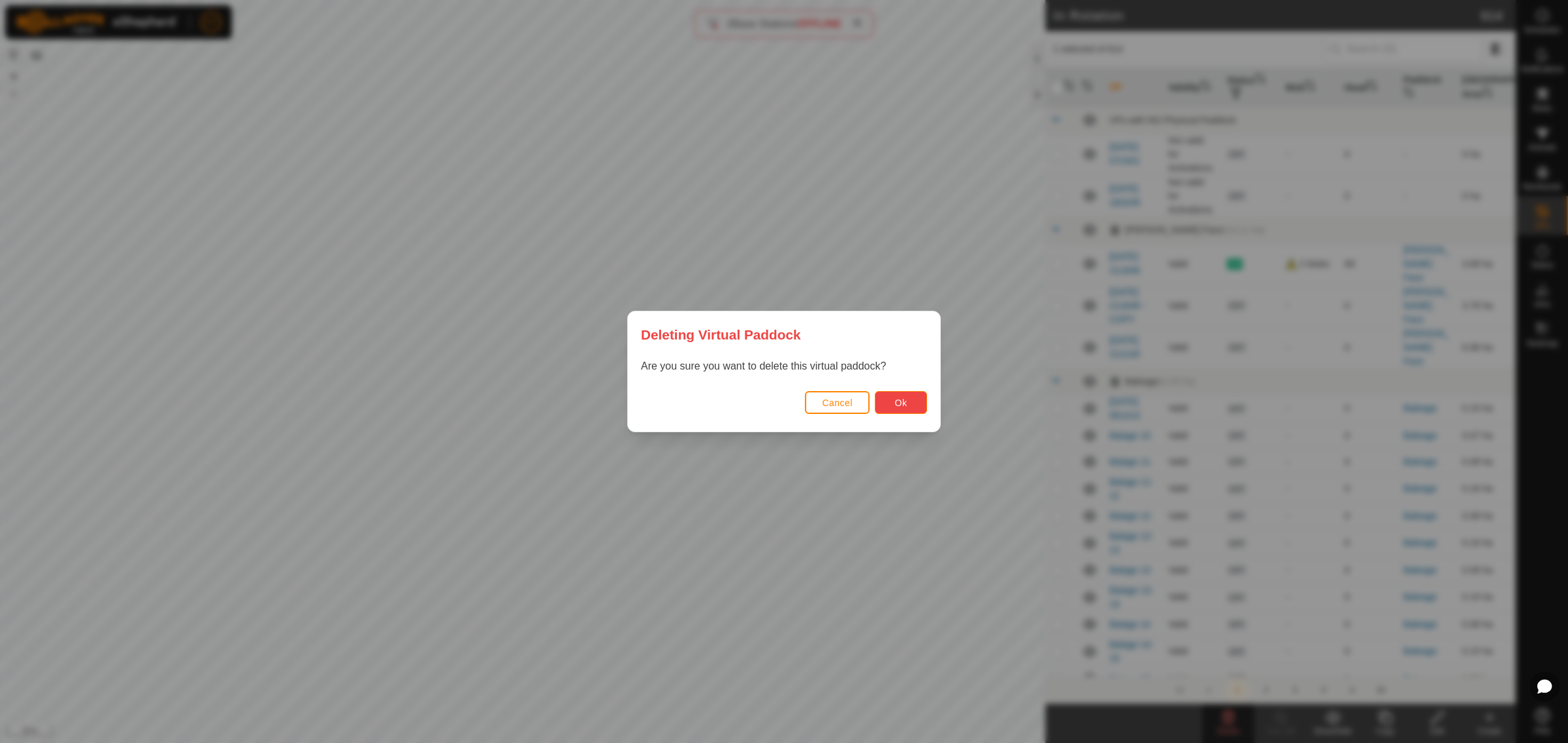
click at [908, 406] on button "Ok" at bounding box center [900, 402] width 53 height 23
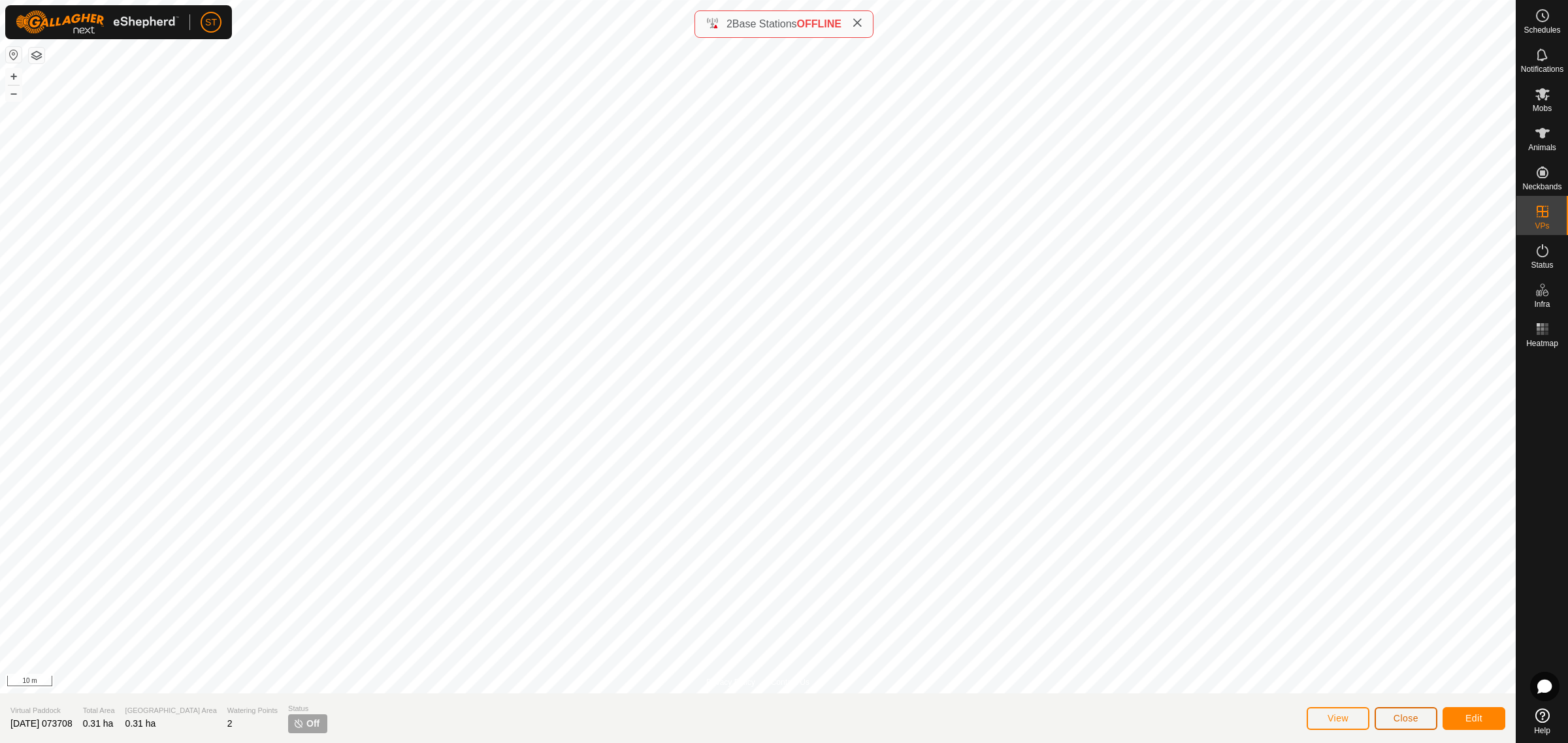
click at [1392, 720] on button "Close" at bounding box center [1406, 718] width 63 height 23
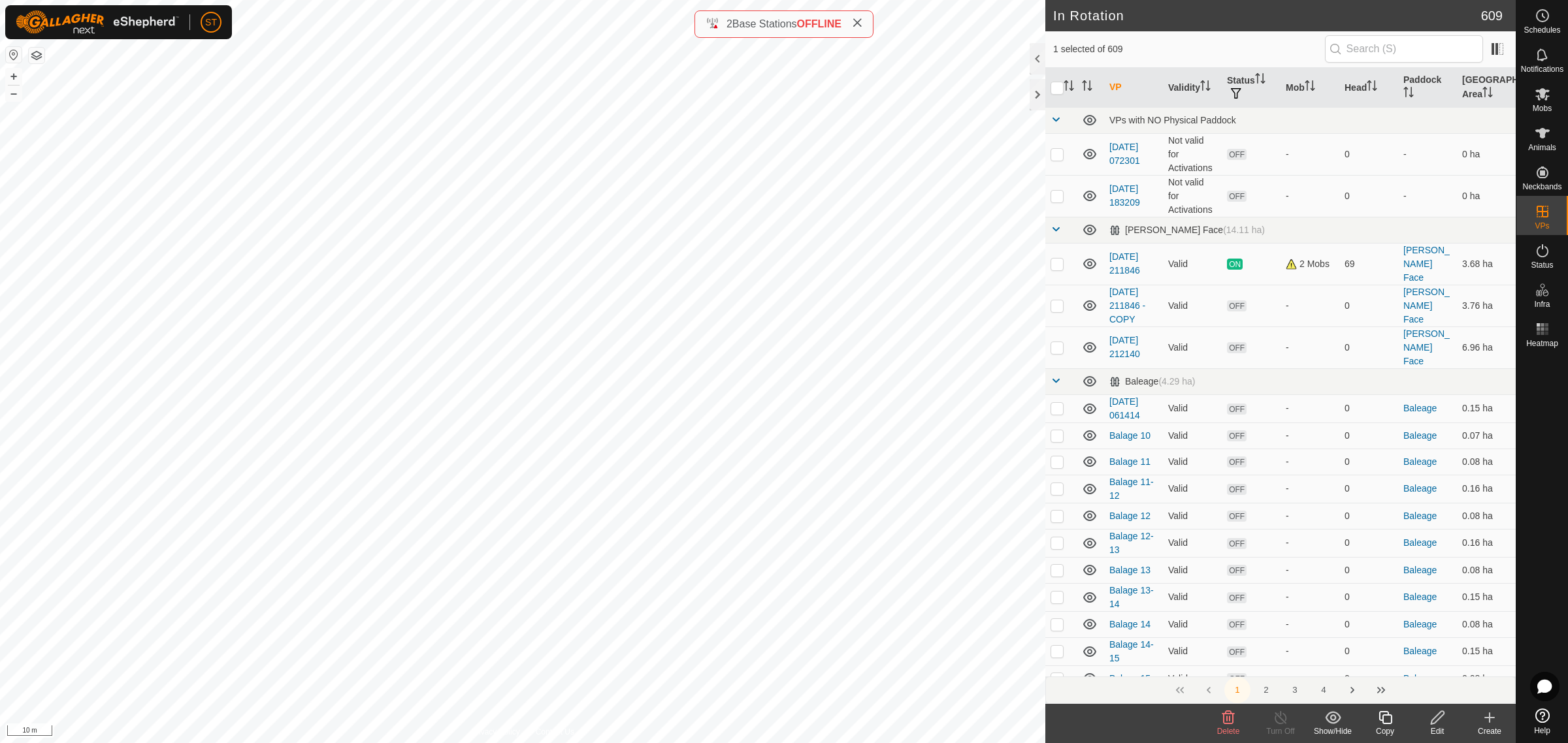
click at [1224, 721] on icon at bounding box center [1228, 718] width 12 height 13
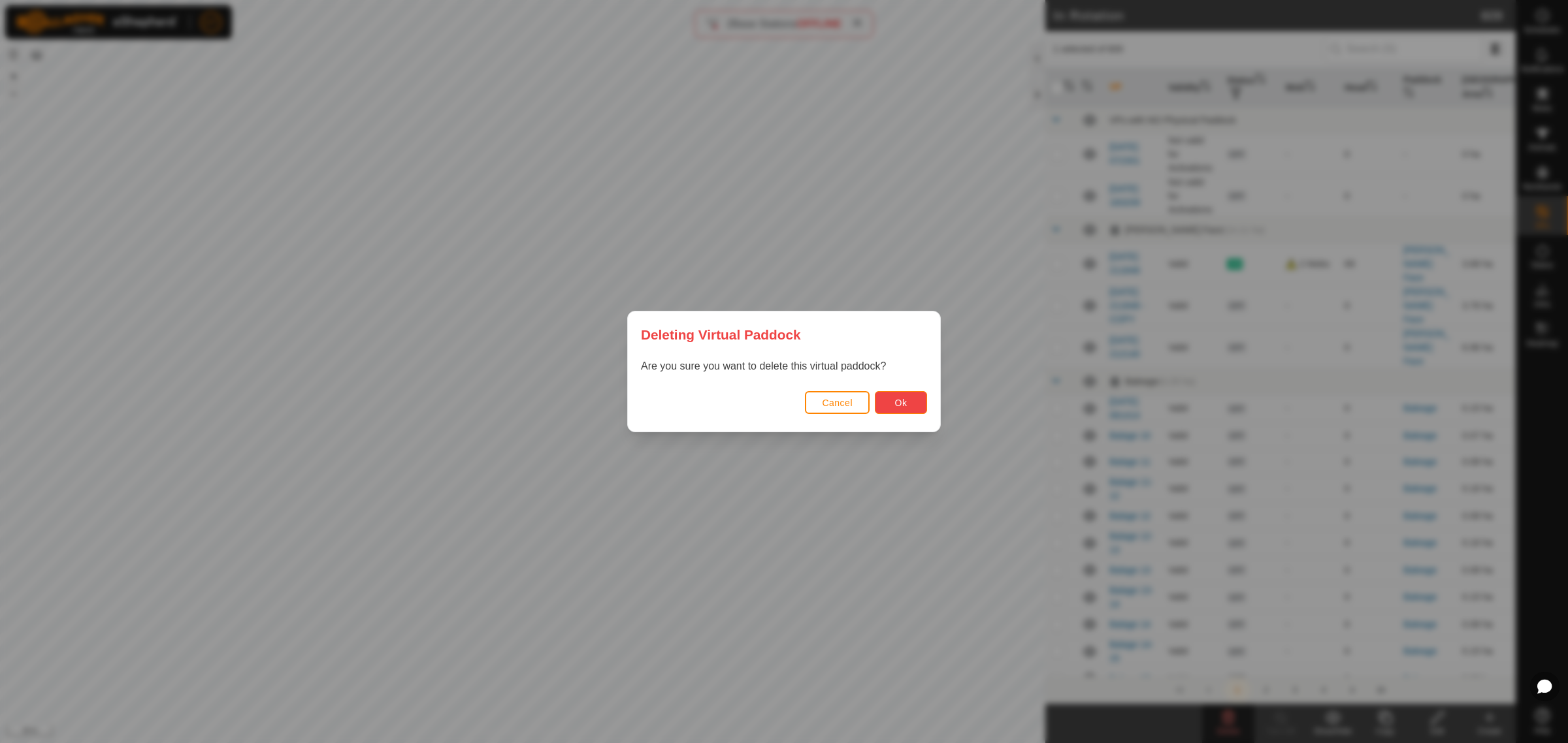
click at [906, 403] on span "Ok" at bounding box center [900, 402] width 12 height 10
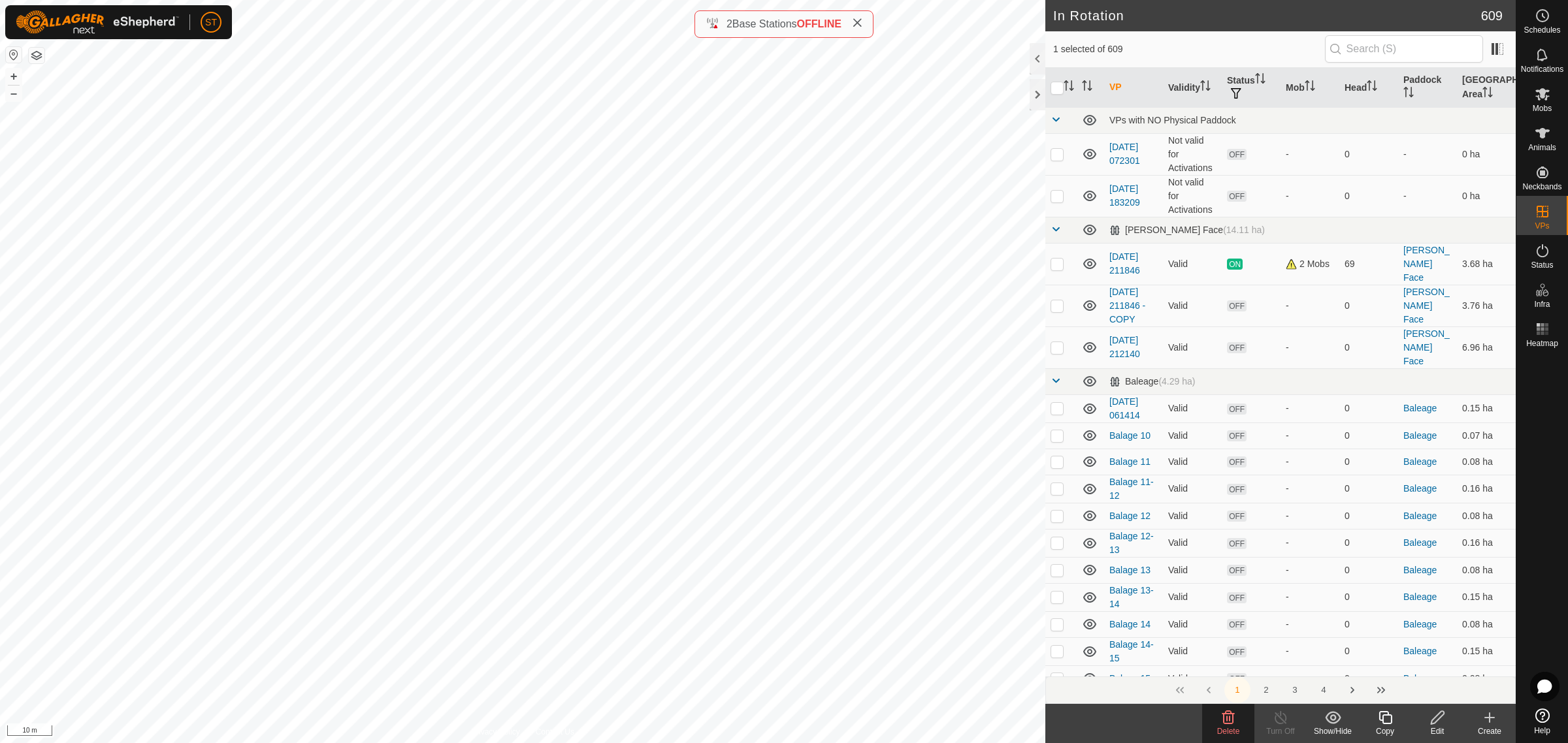
click at [1219, 720] on delete-svg-icon at bounding box center [1228, 717] width 53 height 16
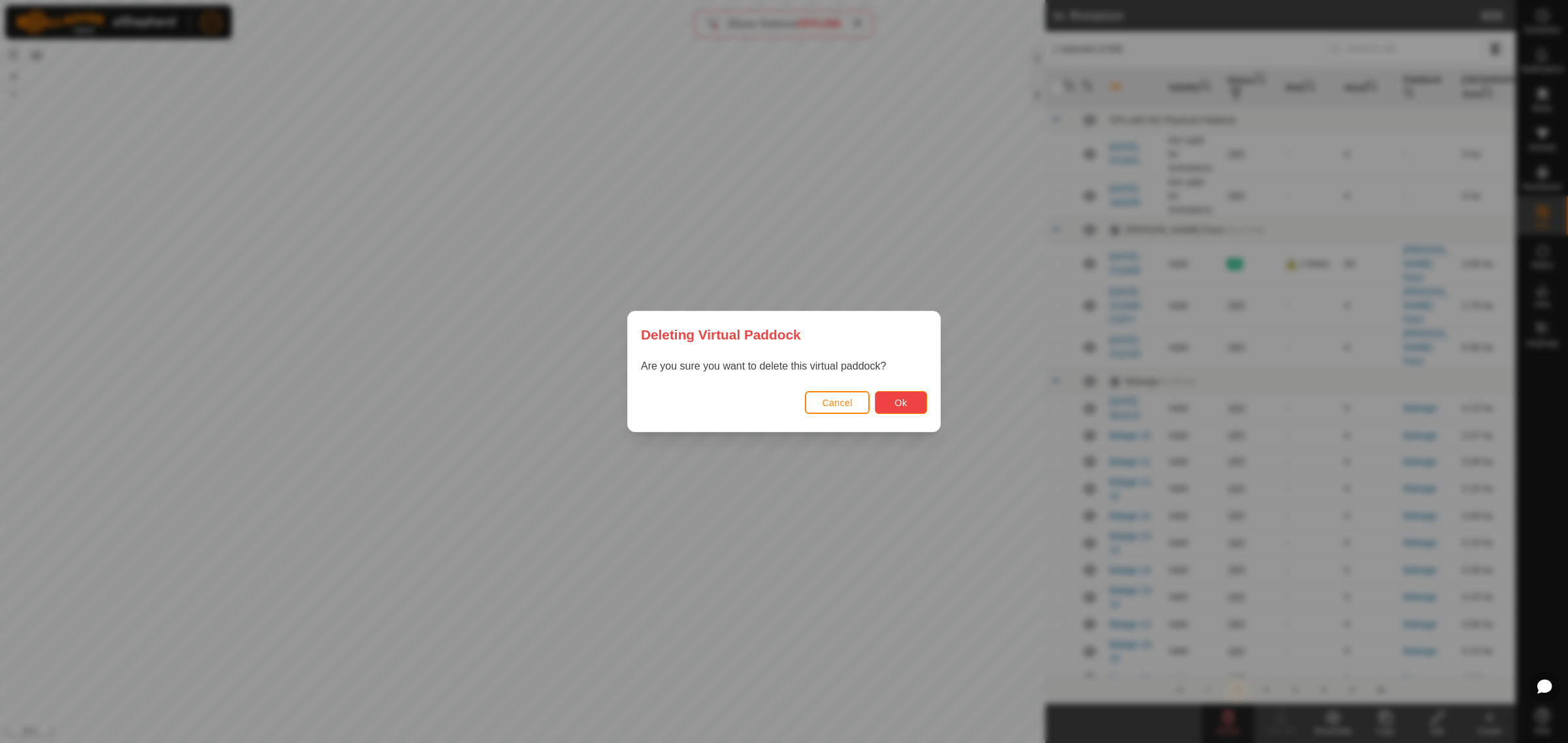
click at [895, 400] on span "Ok" at bounding box center [900, 402] width 12 height 10
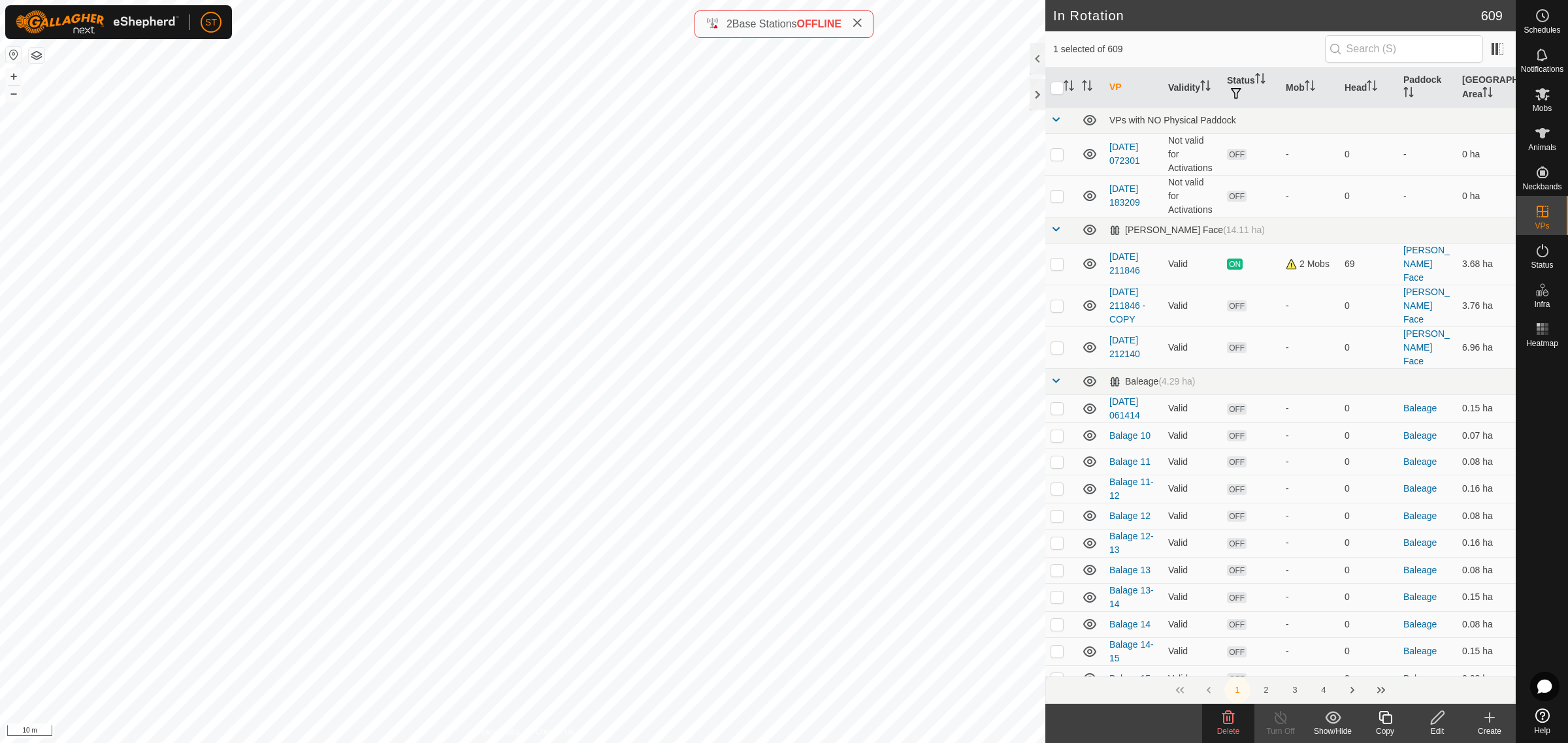
click at [1227, 722] on icon at bounding box center [1228, 718] width 12 height 13
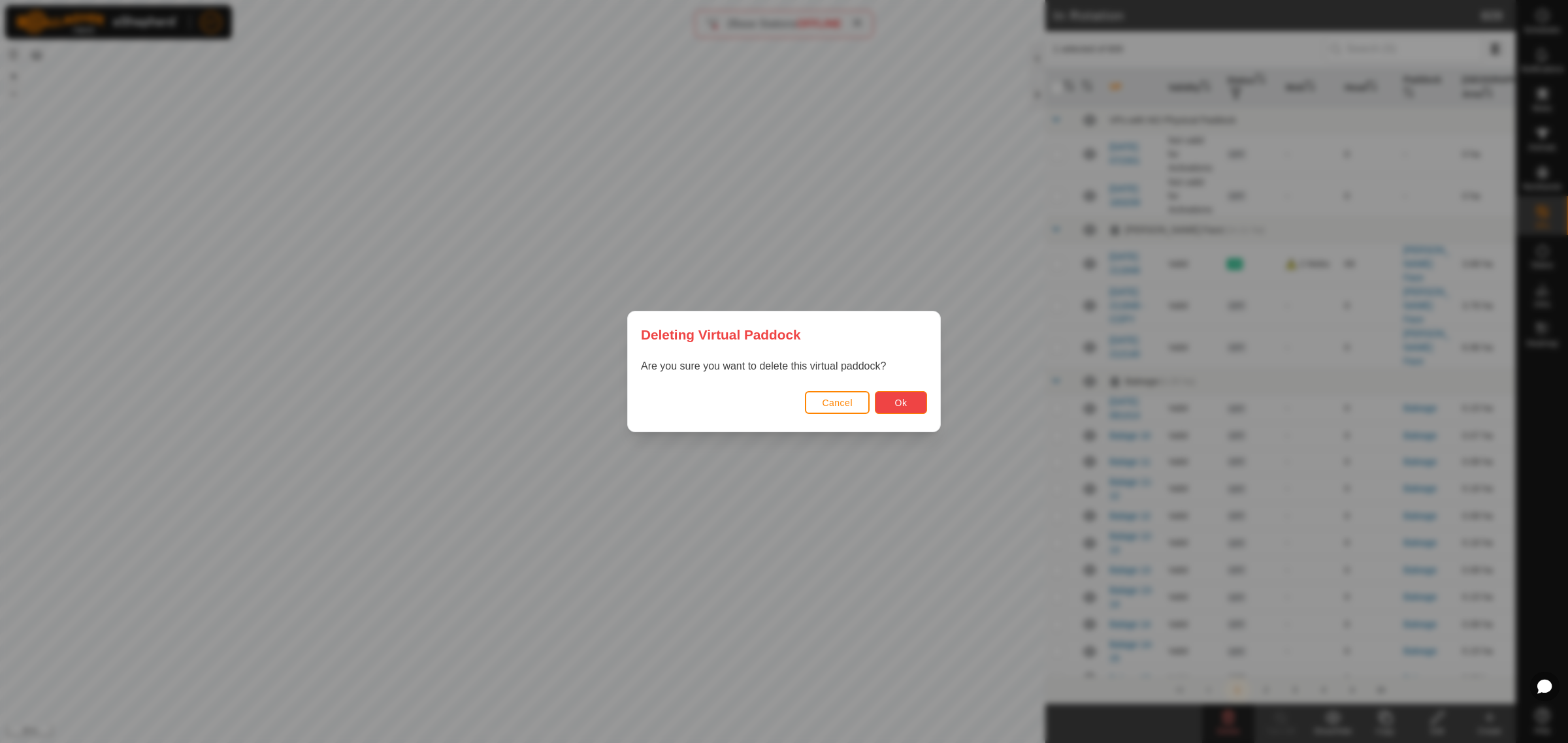
click at [886, 399] on button "Ok" at bounding box center [900, 402] width 53 height 23
